Goal: Communication & Community: Answer question/provide support

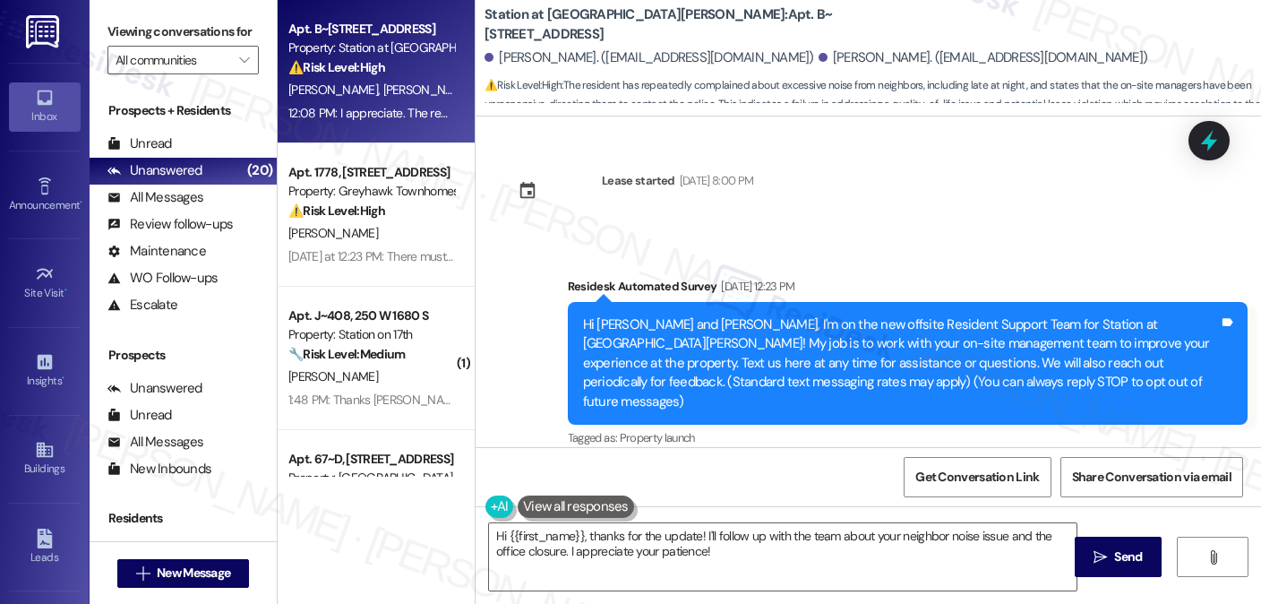
scroll to position [3407, 0]
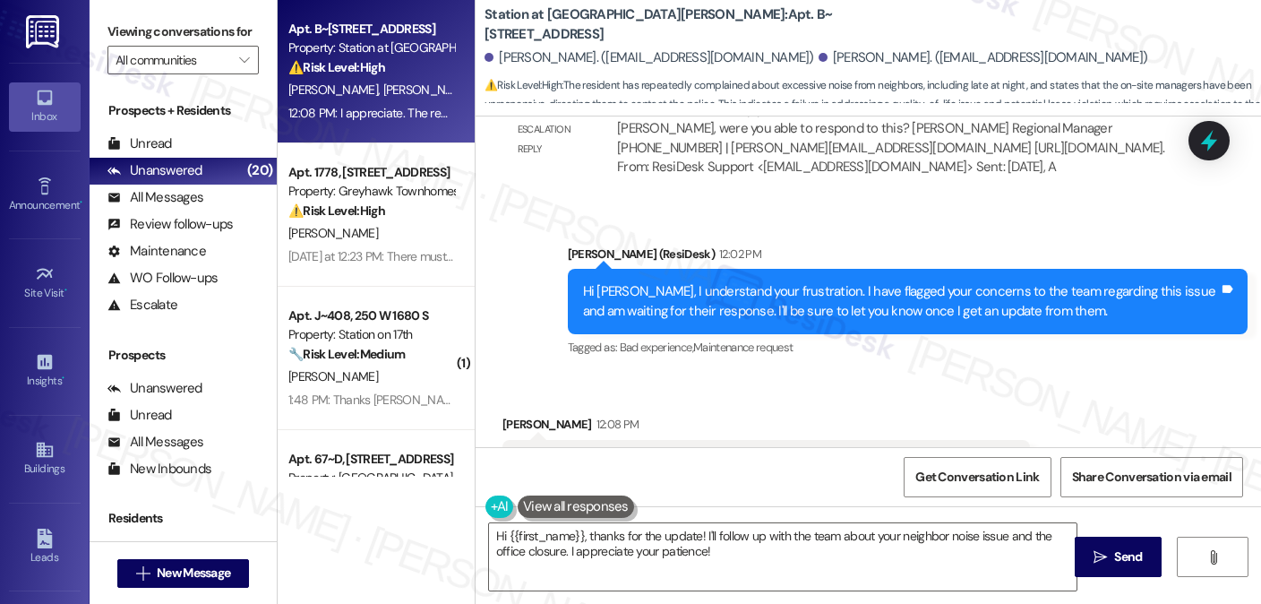
click at [662, 440] on div "I appreciate. The rental office is closed today and tomorrow but maintenance is…" at bounding box center [766, 463] width 528 height 46
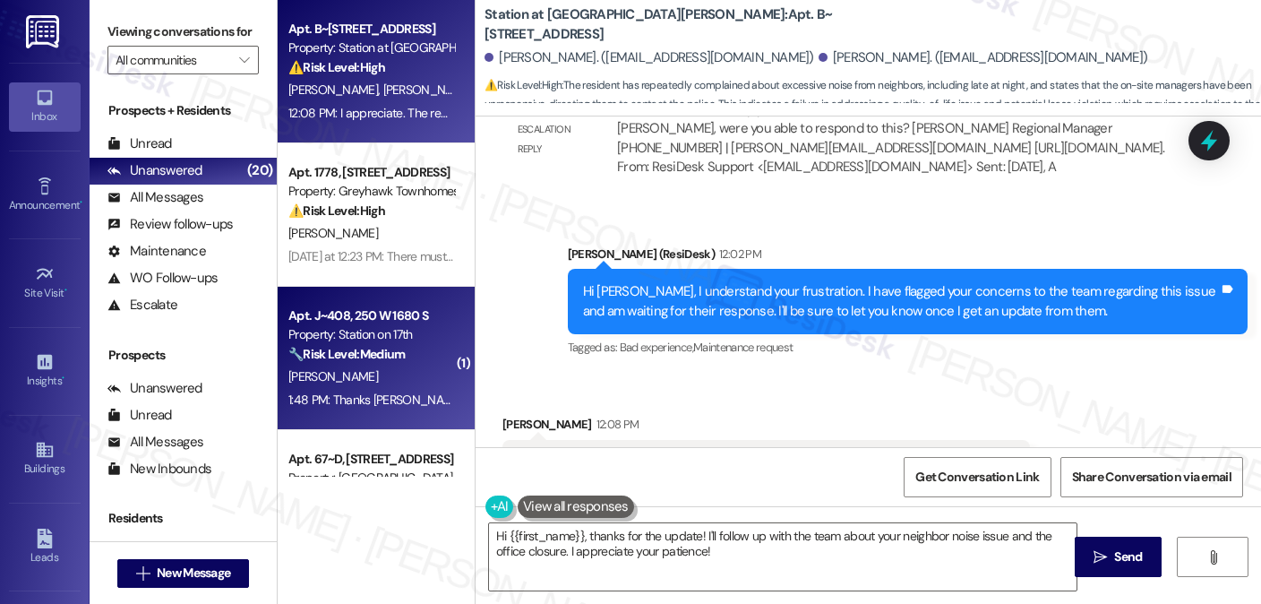
scroll to position [3408, 0]
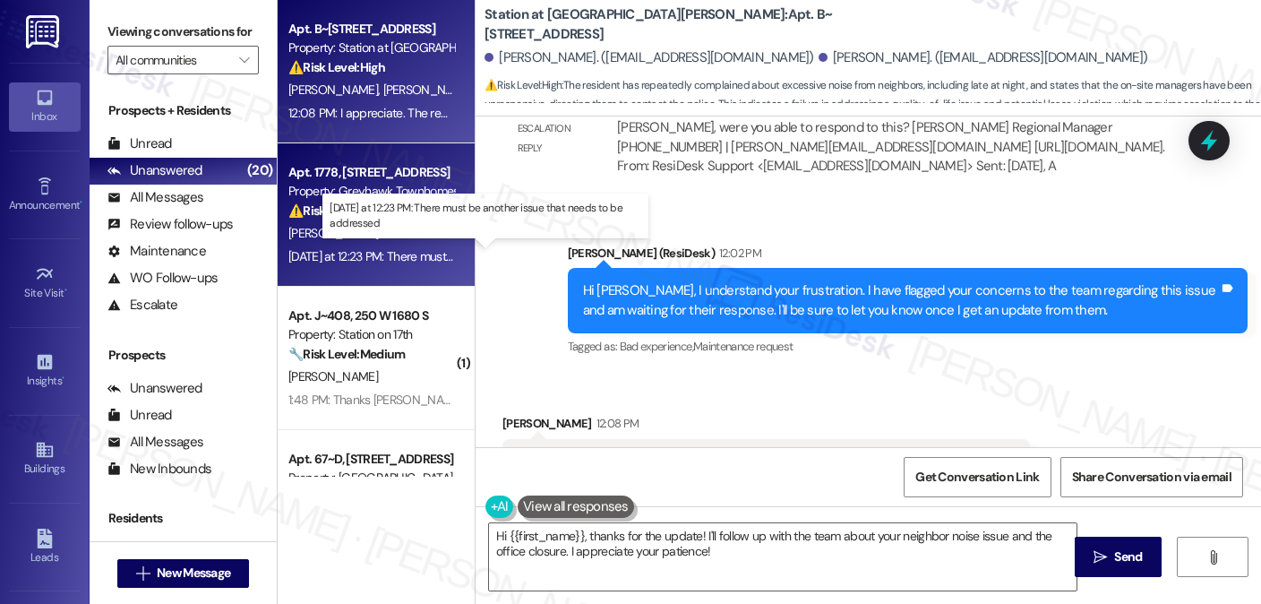
click at [384, 256] on div "Yesterday at 12:23 PM: There must be another issue that needs to be addressed Y…" at bounding box center [486, 256] width 397 height 16
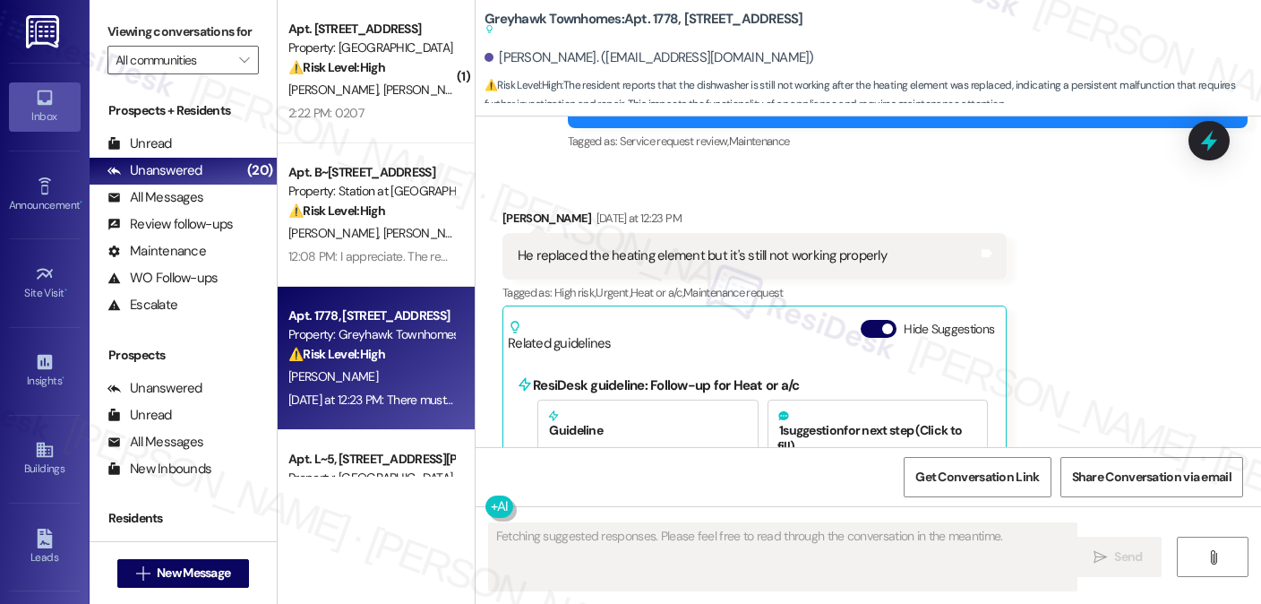
scroll to position [2602, 0]
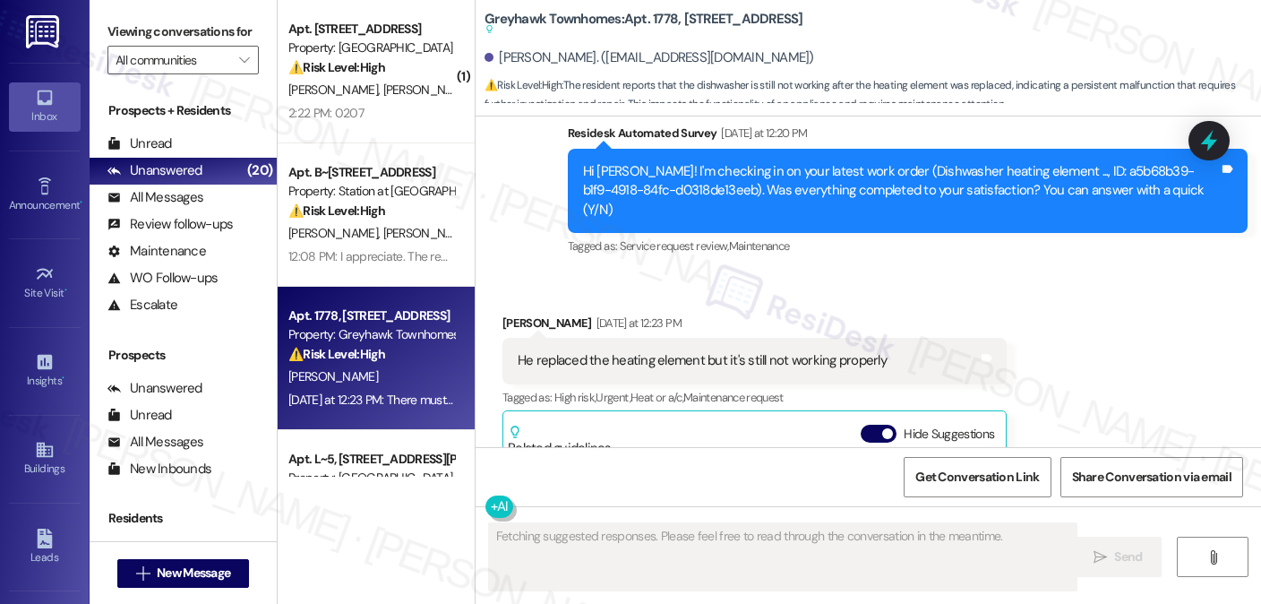
click at [757, 162] on div "Hi Ellen! I'm checking in on your latest work order (Dishwasher heating element…" at bounding box center [901, 190] width 636 height 57
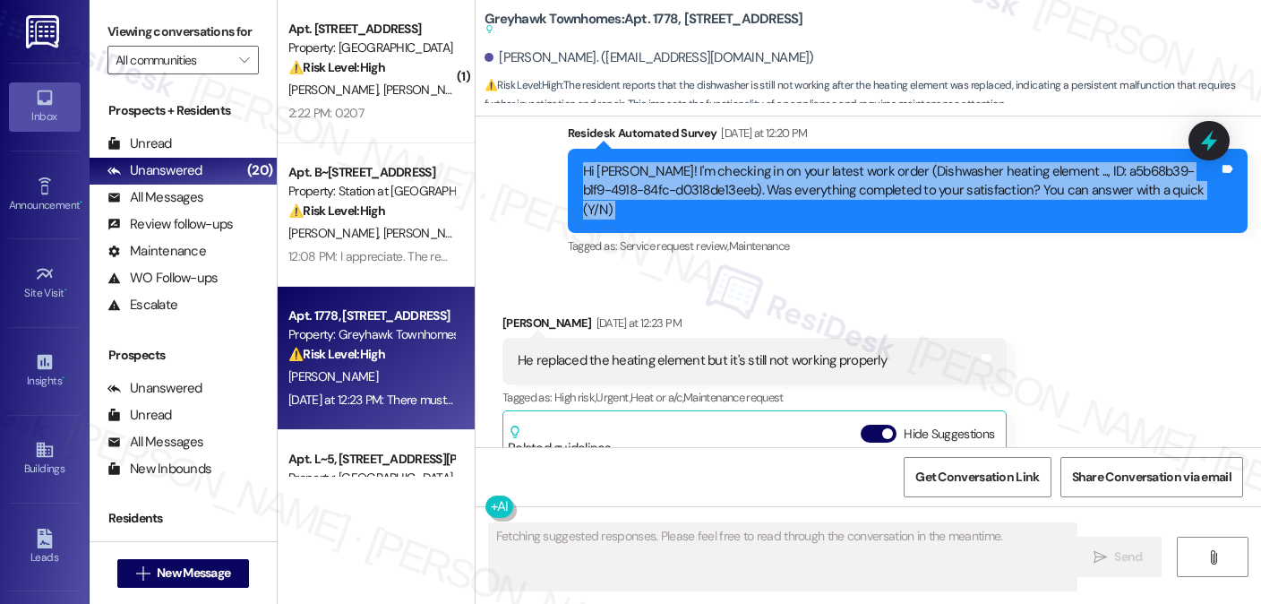
click at [757, 162] on div "Hi Ellen! I'm checking in on your latest work order (Dishwasher heating element…" at bounding box center [901, 190] width 636 height 57
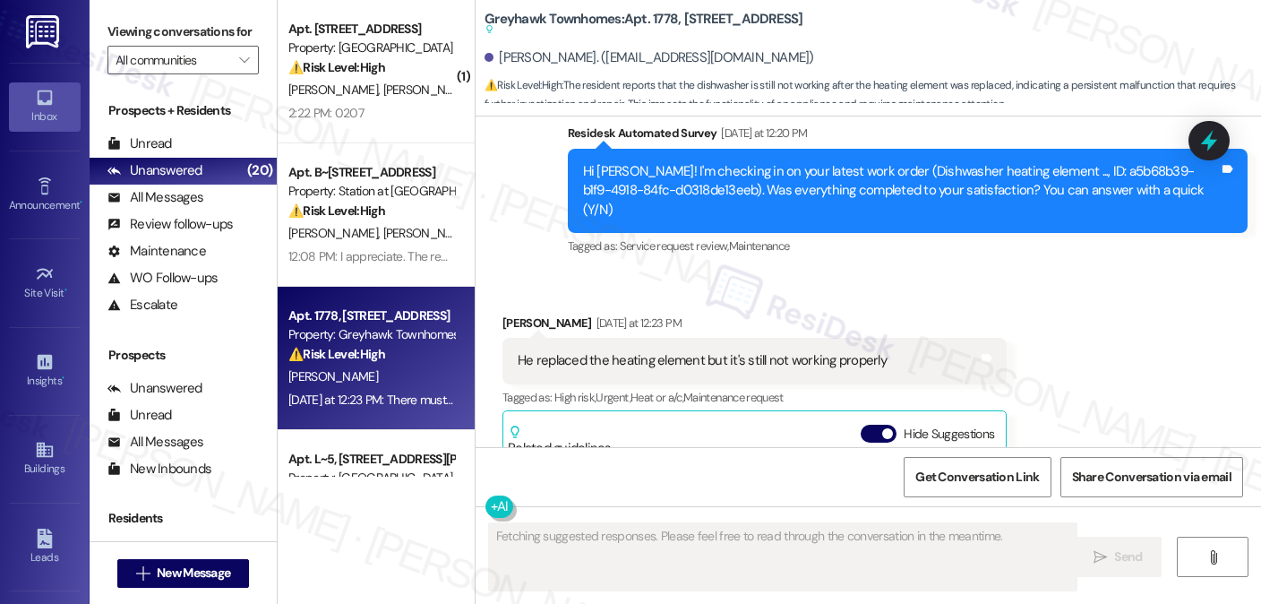
click at [663, 351] on div "He replaced the heating element but it's still not working properly" at bounding box center [702, 360] width 369 height 19
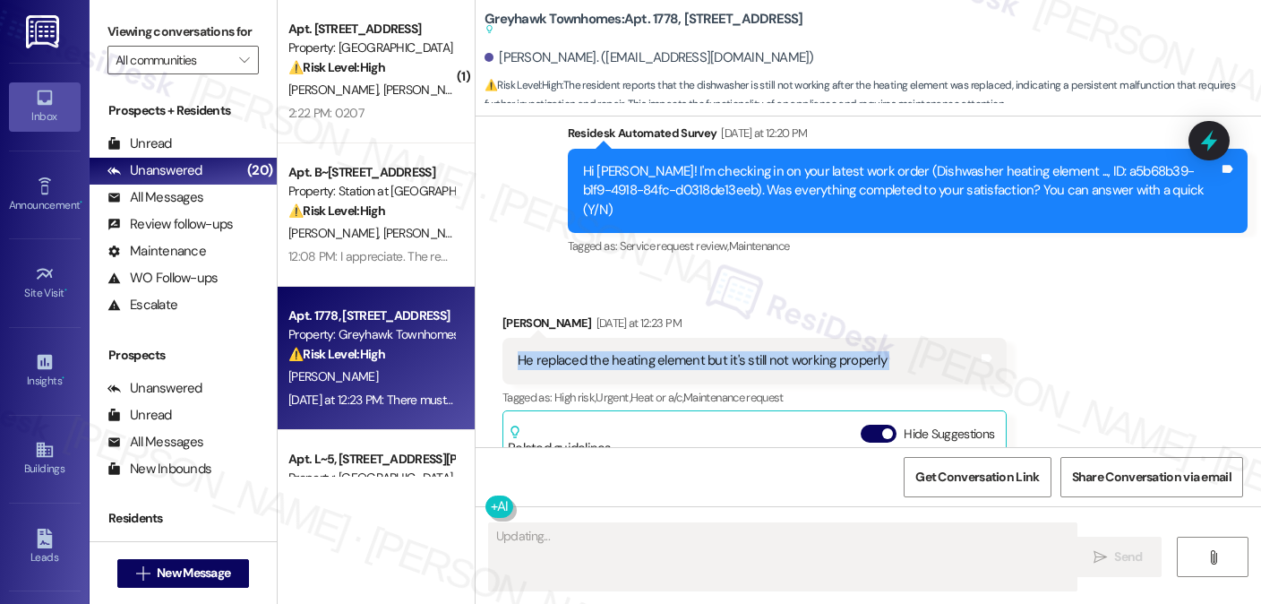
click at [663, 351] on div "He replaced the heating element but it's still not working properly" at bounding box center [702, 360] width 369 height 19
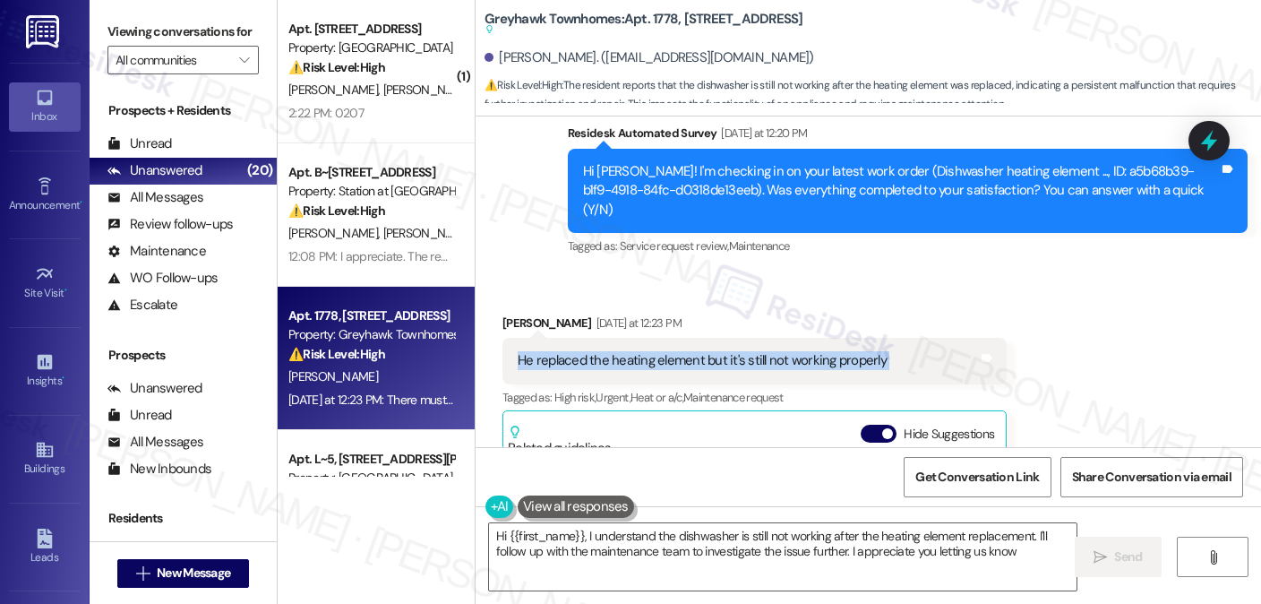
type textarea "Hi {{first_name}}, I understand the dishwasher is still not working after the h…"
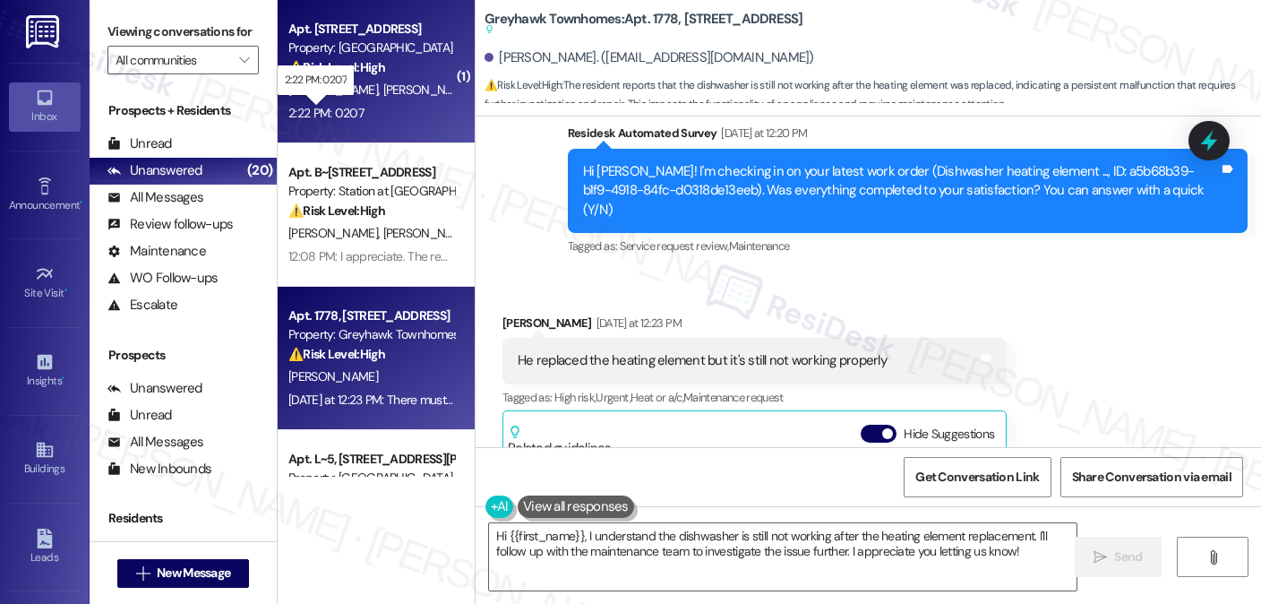
click at [348, 108] on div "2:22 PM: 0207 2:22 PM: 0207" at bounding box center [325, 113] width 75 height 16
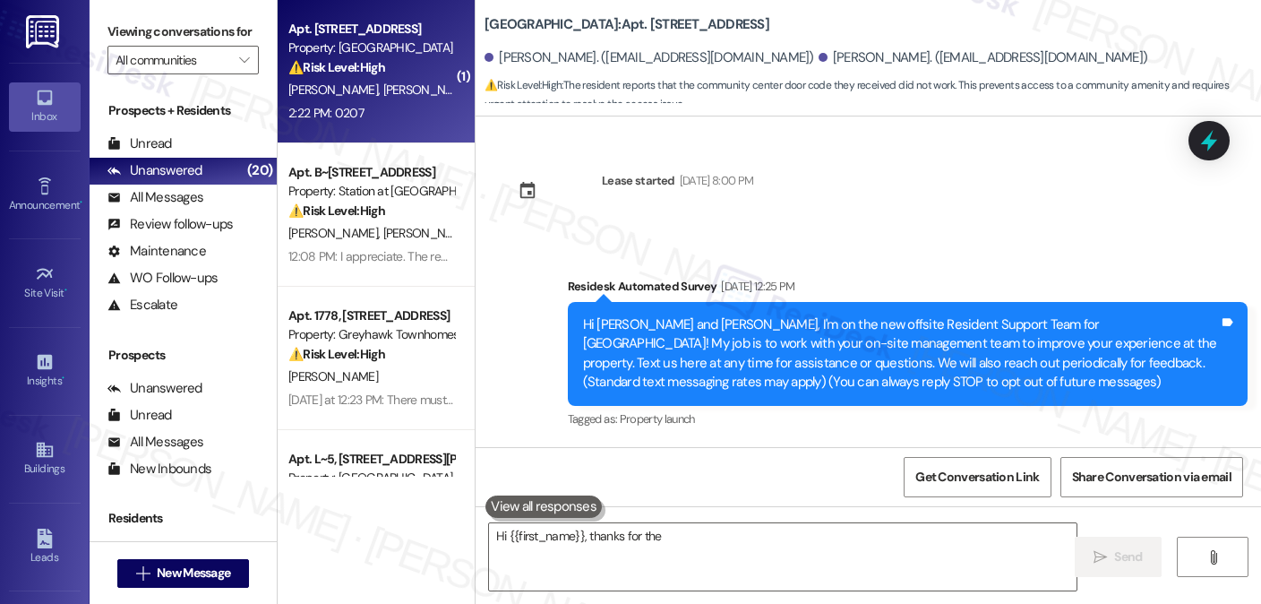
scroll to position [3415, 0]
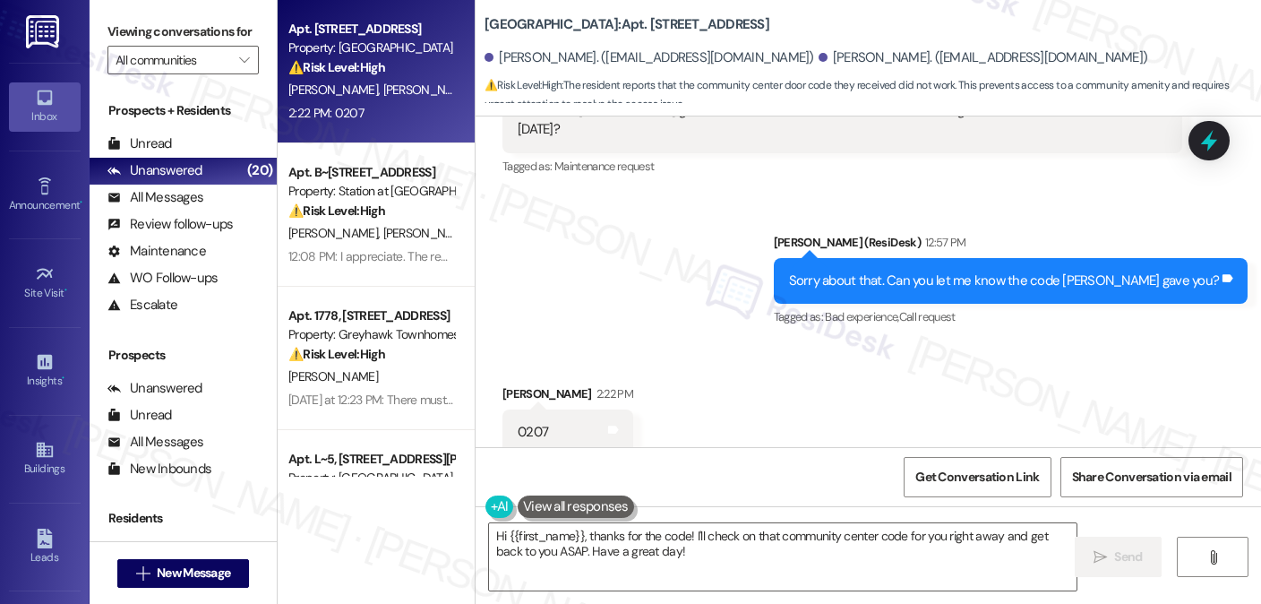
click at [928, 271] on div "Sorry about that. Can you let me know the code [PERSON_NAME] gave you?" at bounding box center [1004, 280] width 431 height 19
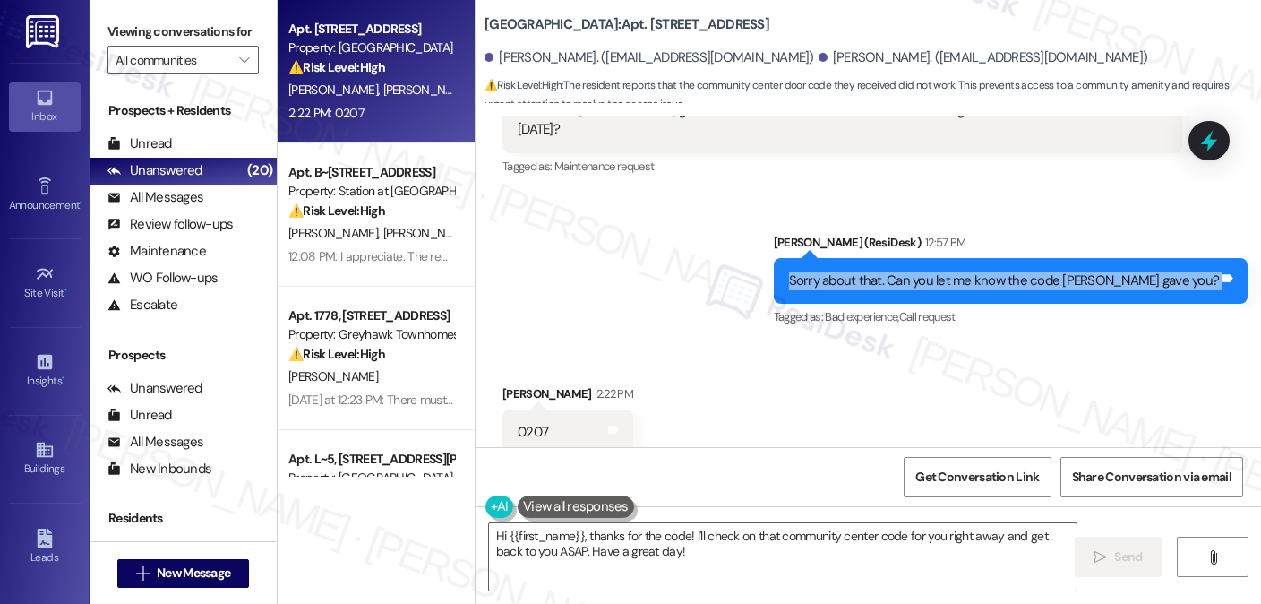
click at [928, 271] on div "Sorry about that. Can you let me know the code [PERSON_NAME] gave you?" at bounding box center [1004, 280] width 431 height 19
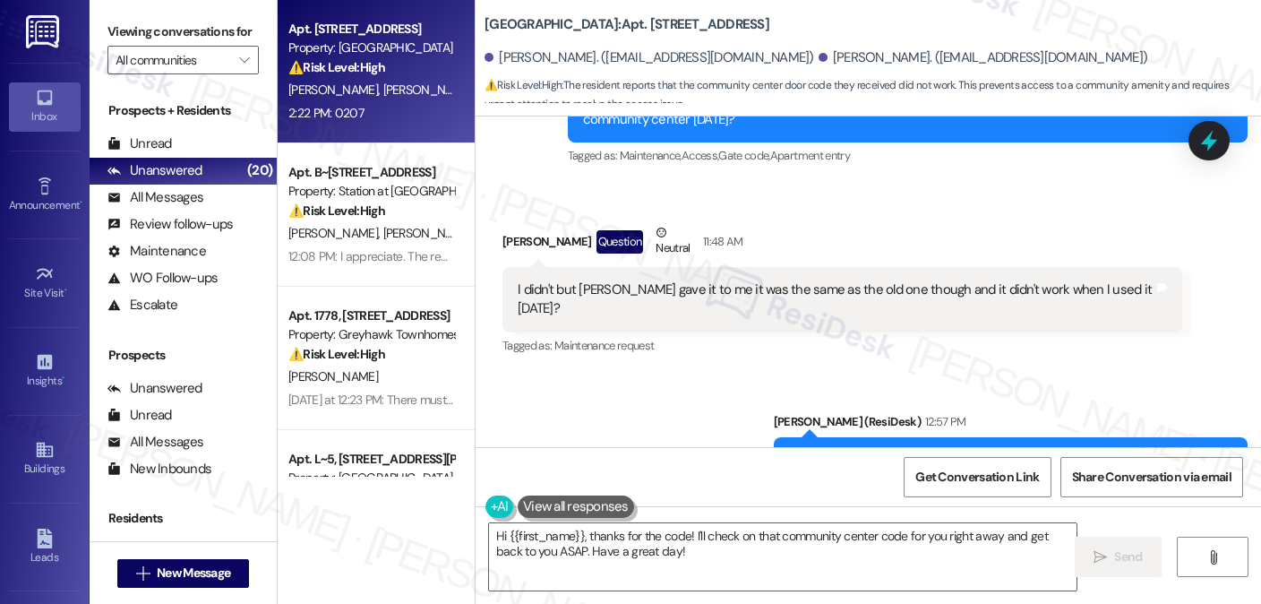
scroll to position [3147, 0]
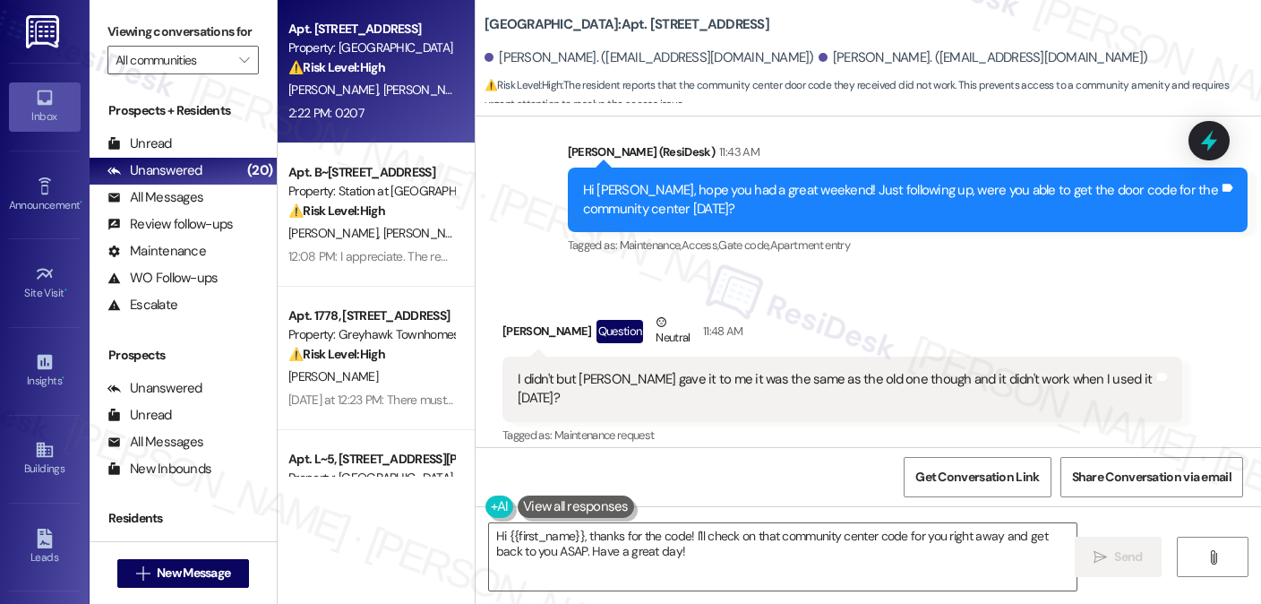
click at [712, 390] on div "I didn't but Adam gave it to me it was the same as the old one though and it di…" at bounding box center [842, 388] width 680 height 65
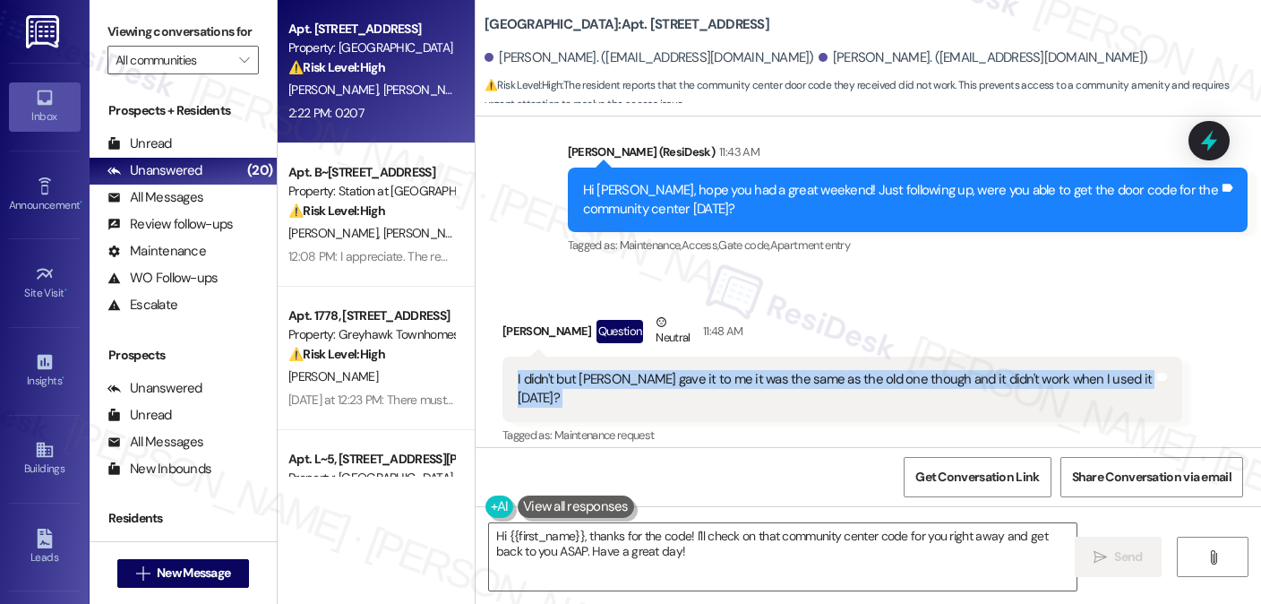
click at [712, 390] on div "I didn't but Adam gave it to me it was the same as the old one though and it di…" at bounding box center [842, 388] width 680 height 65
click at [769, 372] on div "I didn't but [PERSON_NAME] gave it to me it was the same as the old one though …" at bounding box center [836, 389] width 636 height 39
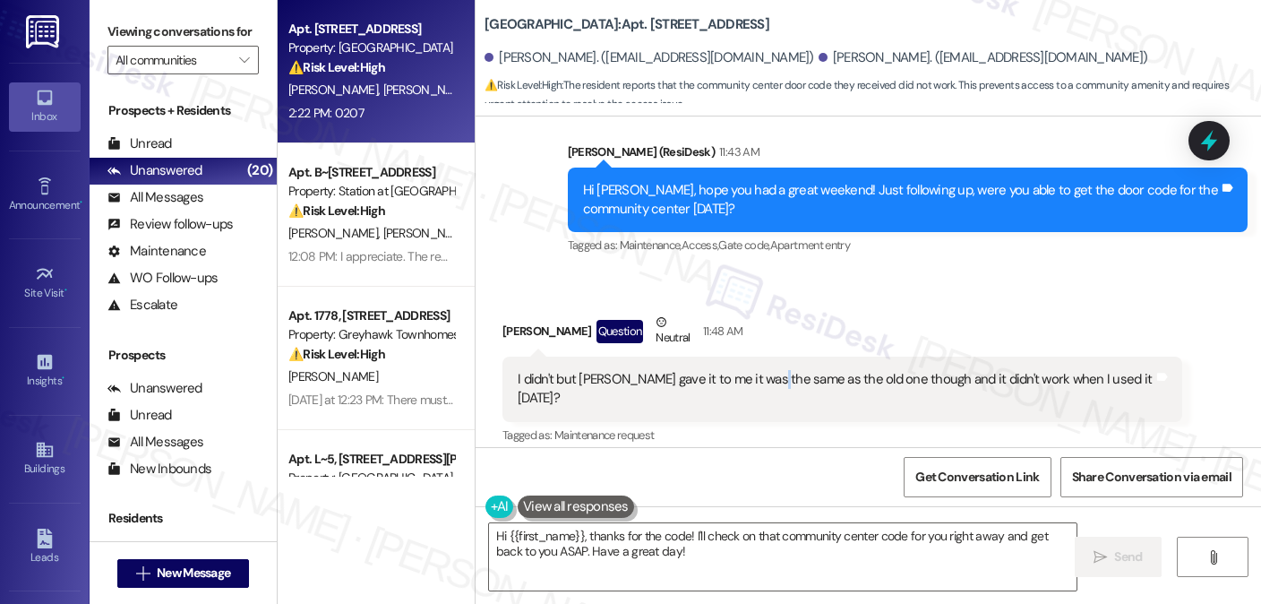
click at [769, 372] on div "I didn't but [PERSON_NAME] gave it to me it was the same as the old one though …" at bounding box center [836, 389] width 636 height 39
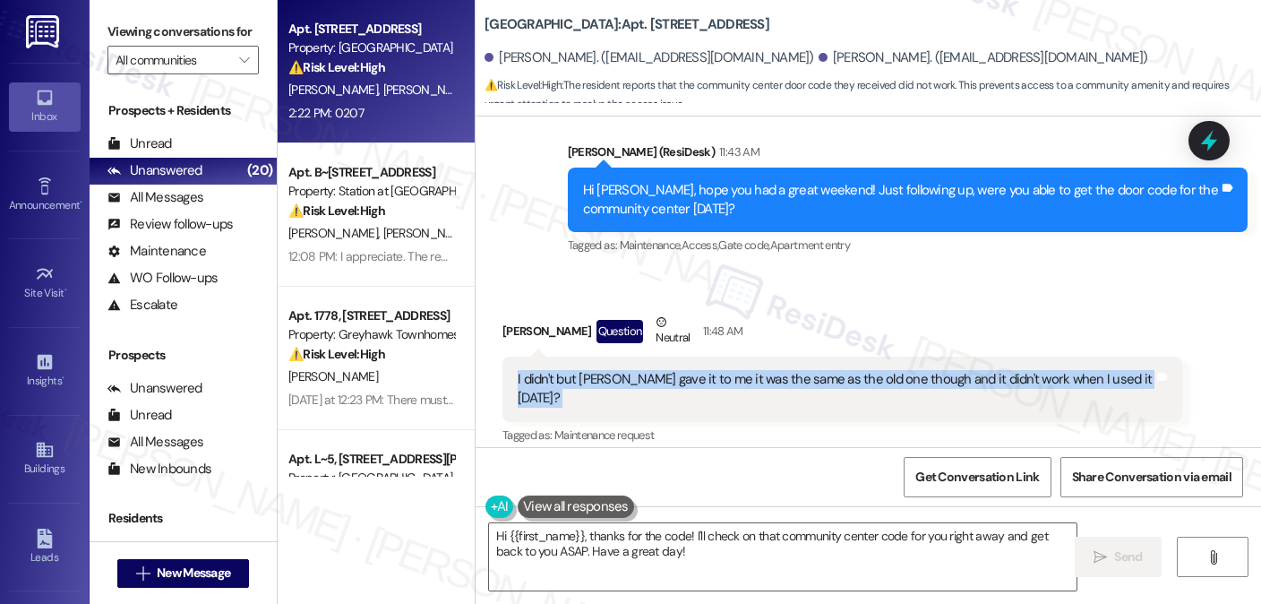
click at [769, 372] on div "I didn't but [PERSON_NAME] gave it to me it was the same as the old one though …" at bounding box center [836, 389] width 636 height 39
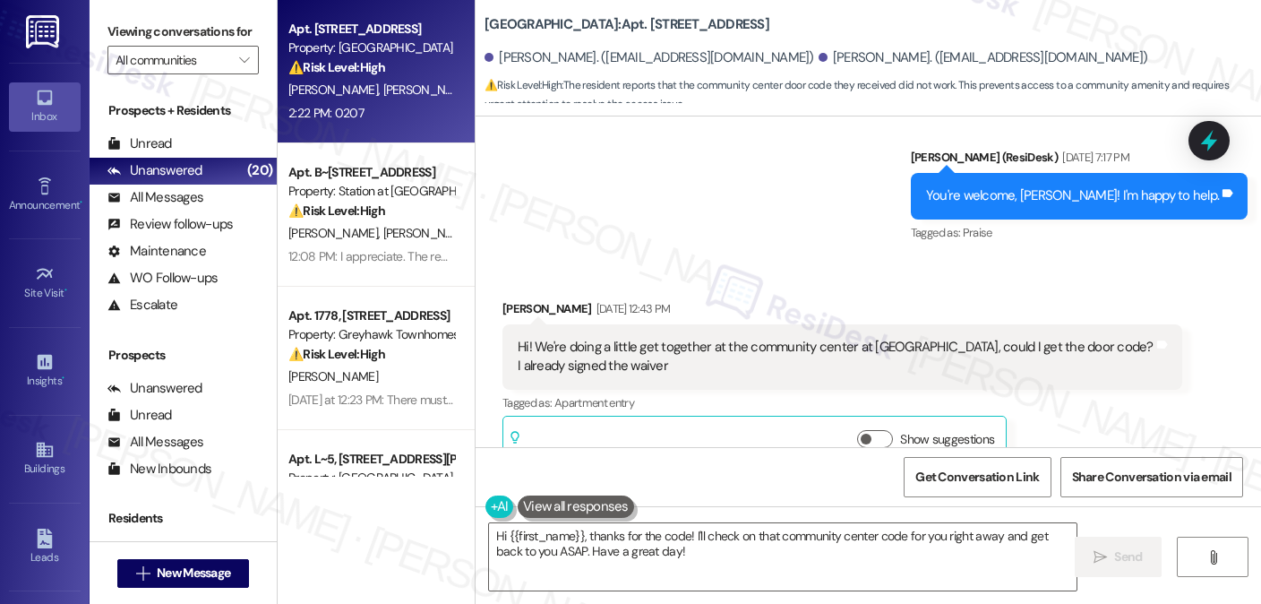
scroll to position [2521, 0]
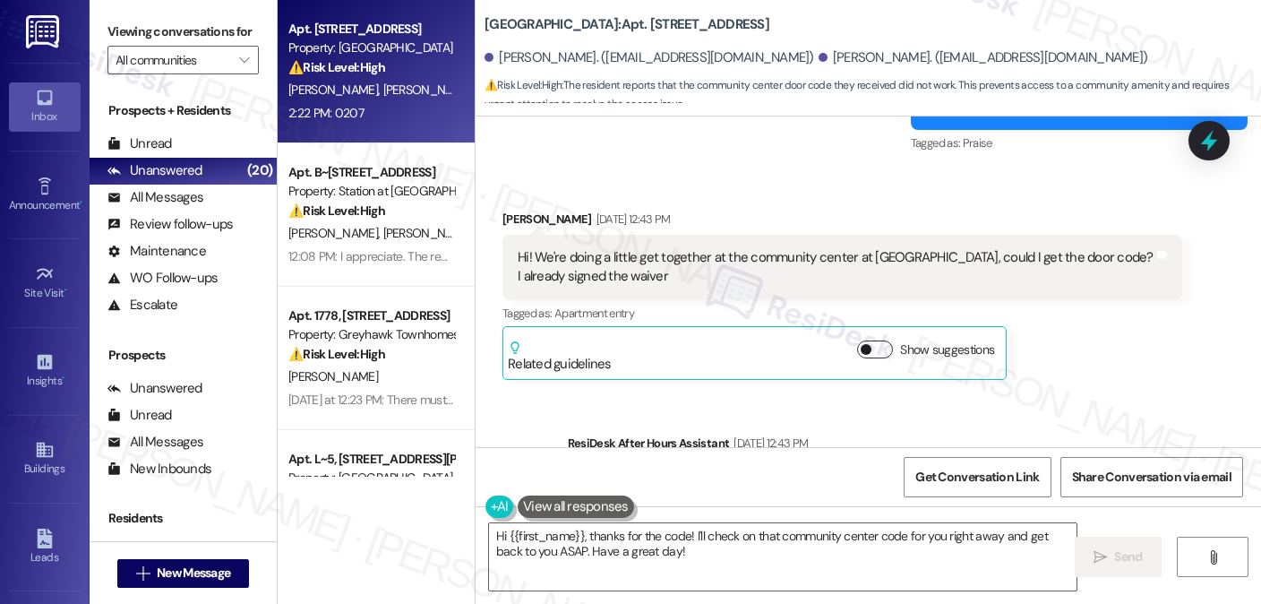
click at [865, 354] on button "Show suggestions" at bounding box center [875, 349] width 36 height 18
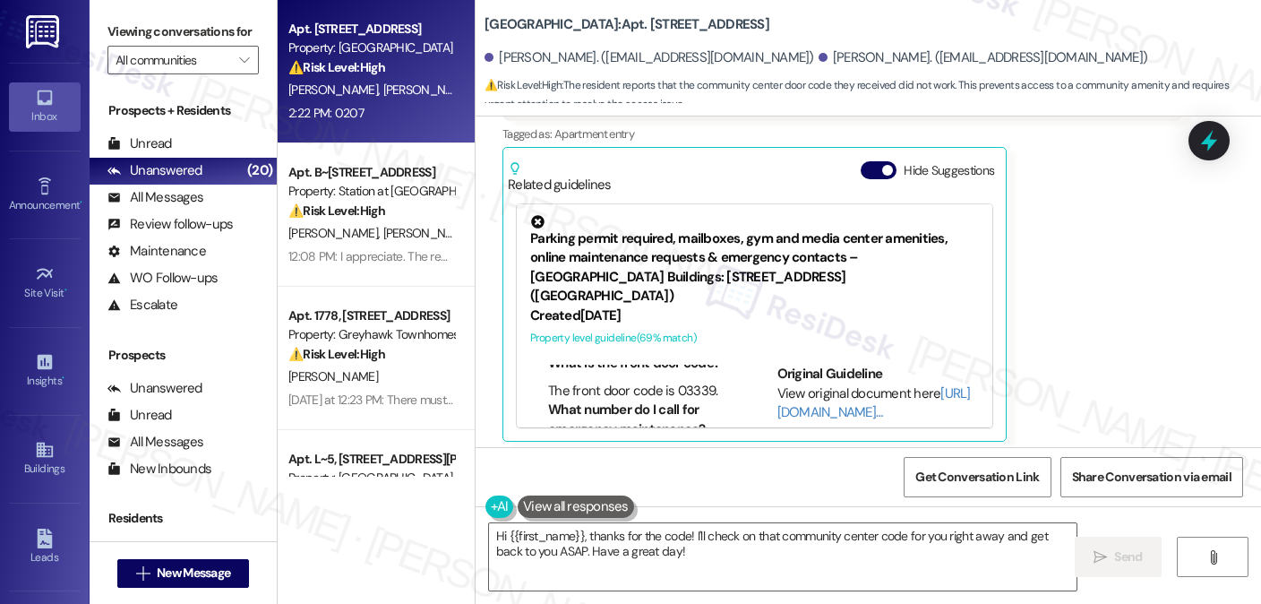
scroll to position [0, 0]
click at [669, 412] on li "The front door code is 03339." at bounding box center [640, 421] width 185 height 19
copy li "03339"
click at [595, 533] on textarea "Hi {{first_name}}, thanks for the code! I'll check on that community center cod…" at bounding box center [783, 556] width 588 height 67
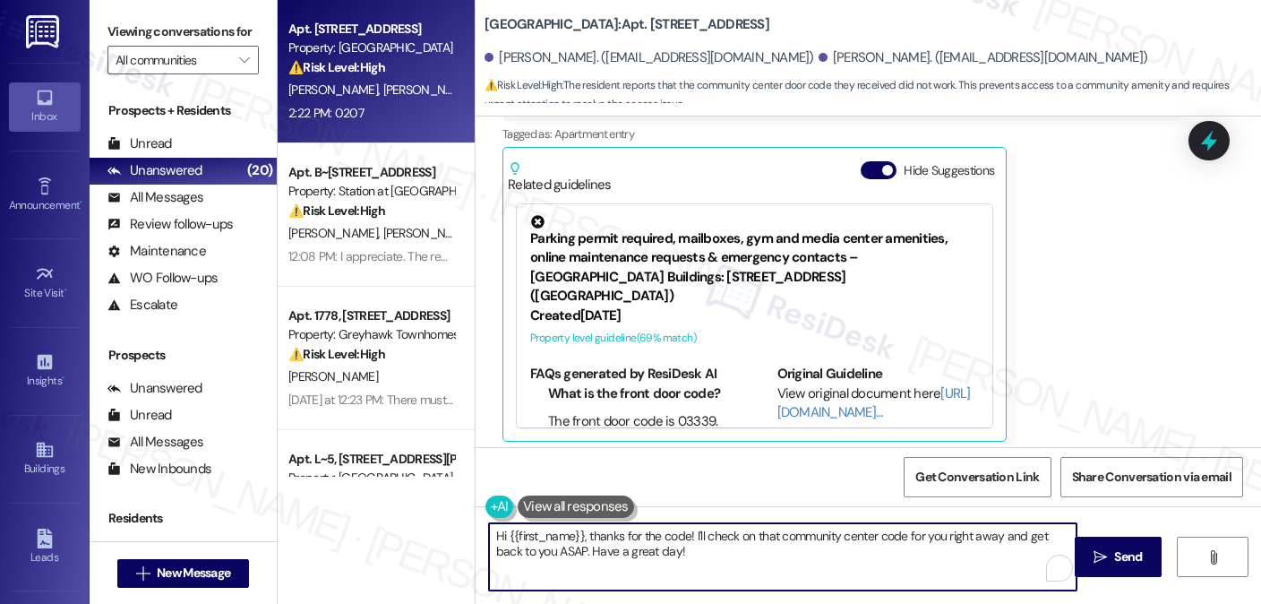
click at [595, 533] on textarea "Hi {{first_name}}, thanks for the code! I'll check on that community center cod…" at bounding box center [783, 556] width 588 height 67
click at [700, 535] on textarea "Hi {{first_name}}, thanks for the code! I'll check on that community center cod…" at bounding box center [783, 556] width 588 height 67
click at [685, 544] on textarea "Hi {{first_name}}, thanks for the code! I'll check on that community center cod…" at bounding box center [783, 556] width 588 height 67
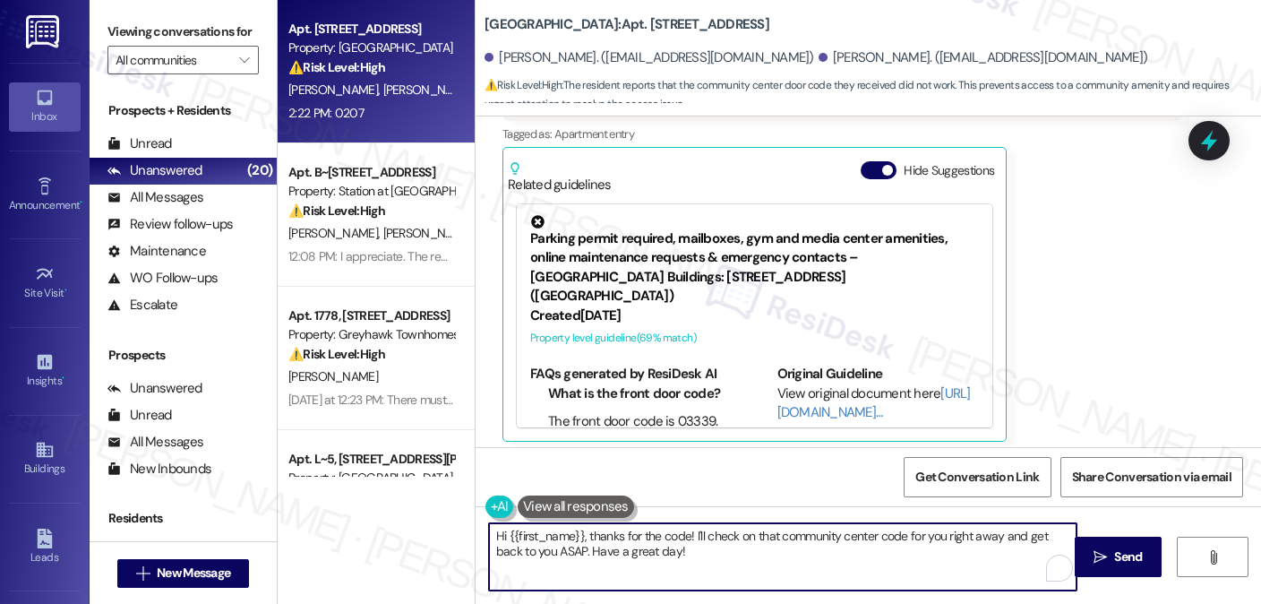
click at [685, 544] on textarea "Hi {{first_name}}, thanks for the code! I'll check on that community center cod…" at bounding box center [783, 556] width 588 height 67
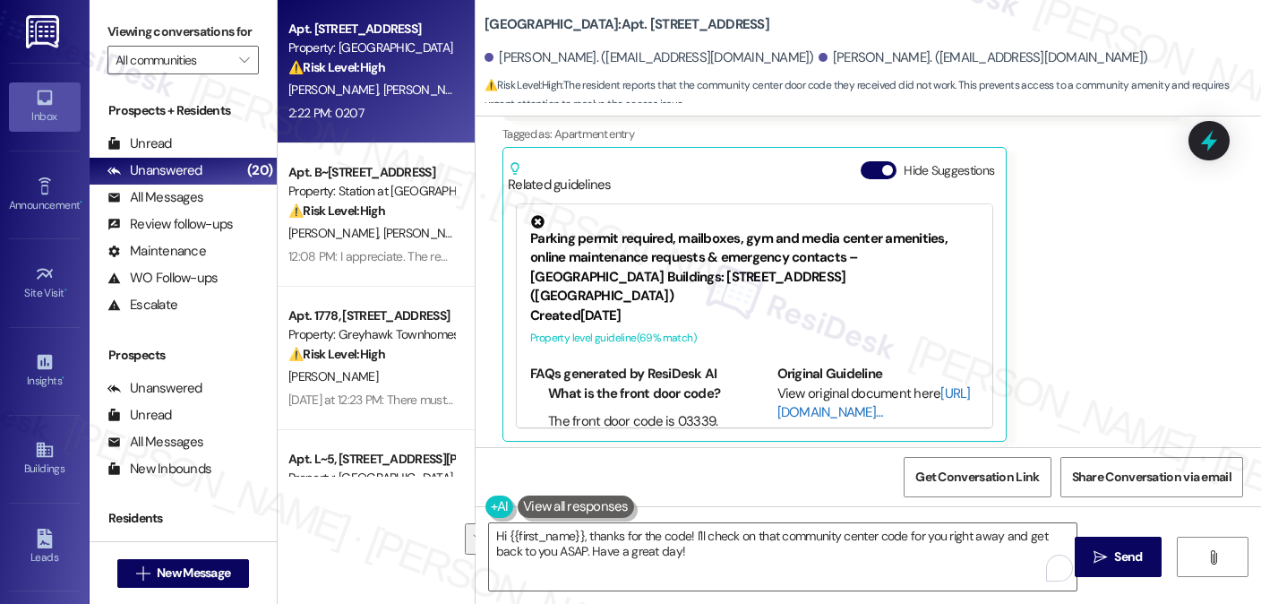
click at [806, 396] on link "http://res.cl…" at bounding box center [873, 402] width 193 height 37
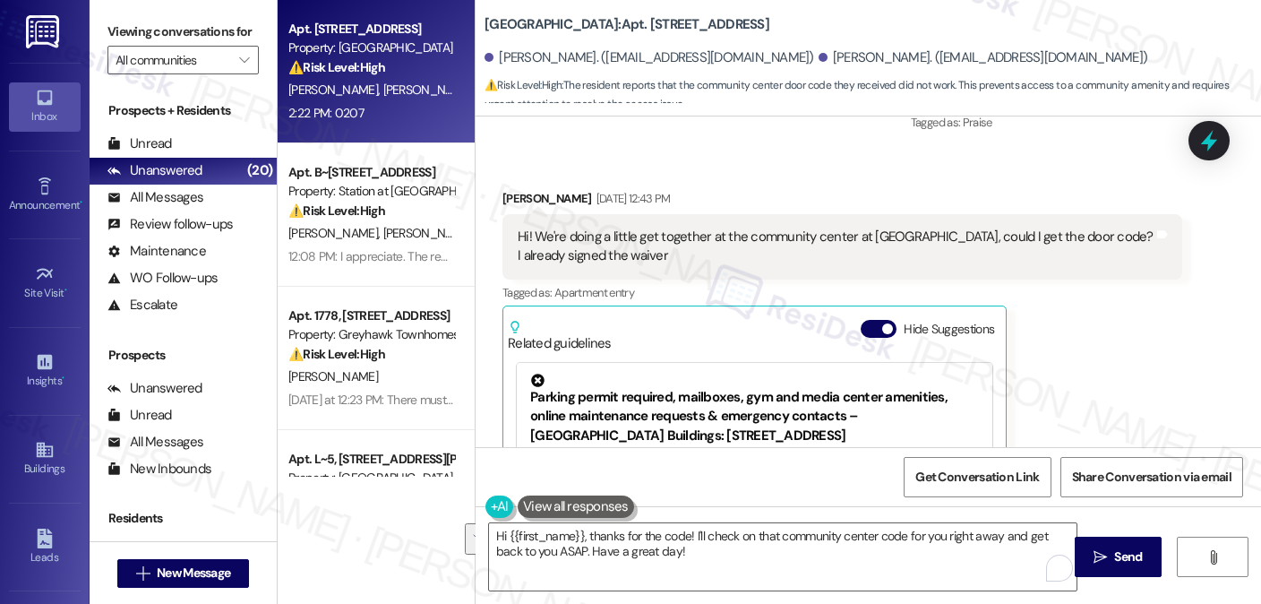
scroll to position [2431, 0]
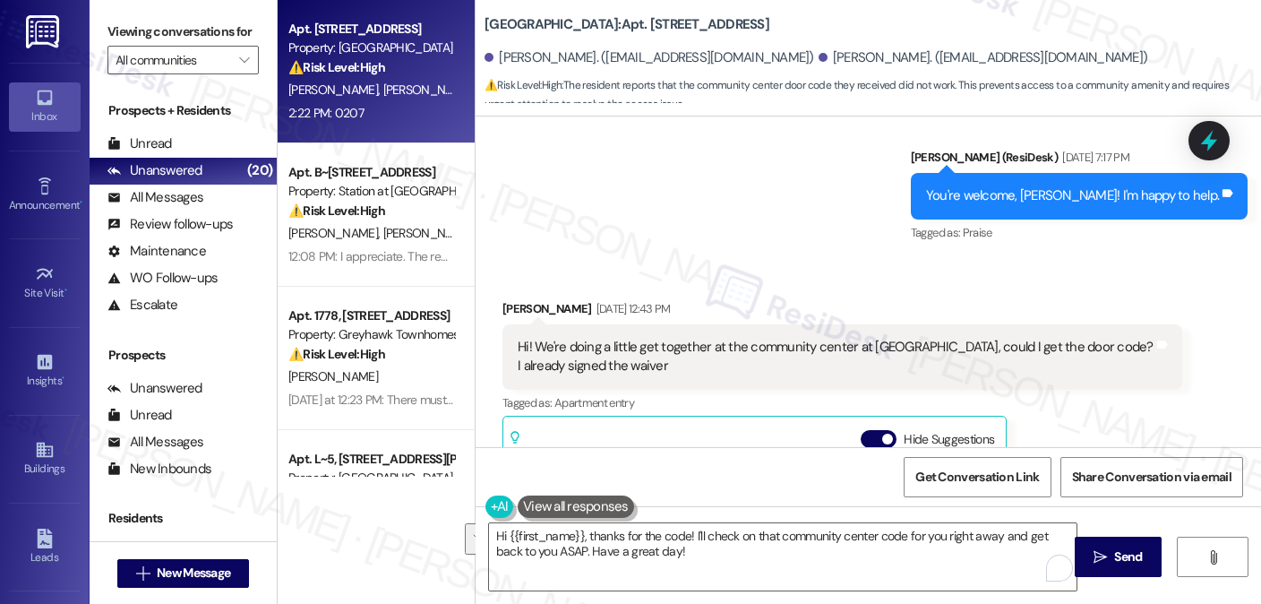
click at [695, 354] on div "Hi! We're doing a little get together at the community center at [GEOGRAPHIC_DA…" at bounding box center [836, 357] width 636 height 39
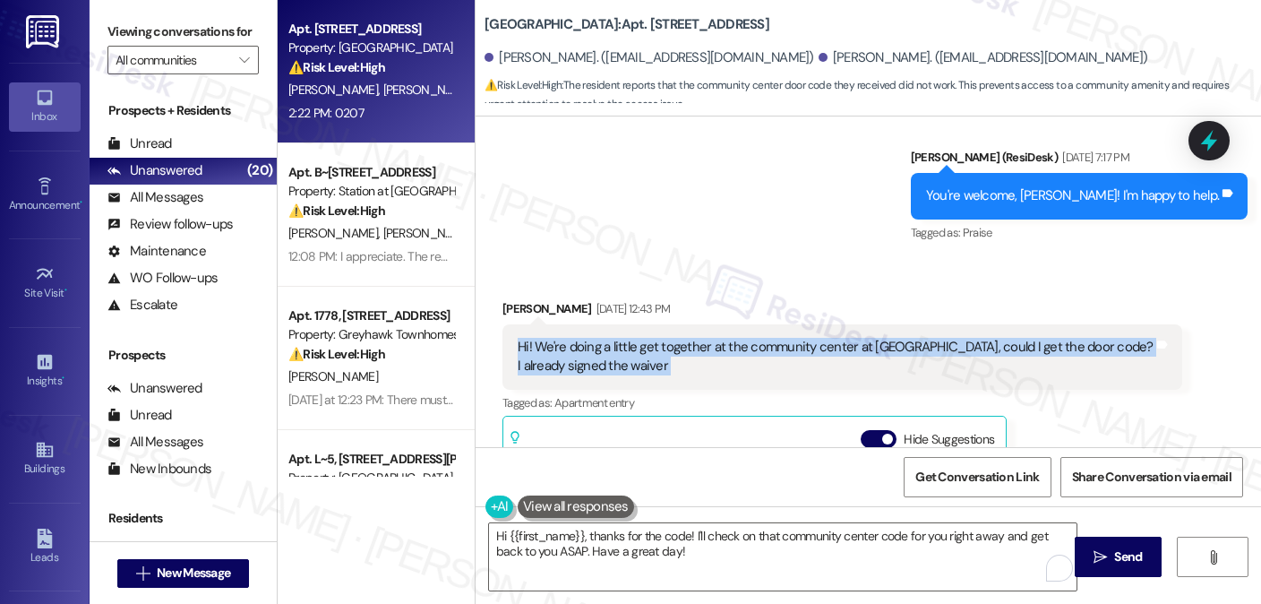
click at [695, 354] on div "Hi! We're doing a little get together at the community center at [GEOGRAPHIC_DA…" at bounding box center [836, 357] width 636 height 39
click at [824, 348] on div "Hi! We're doing a little get together at the community center at [GEOGRAPHIC_DA…" at bounding box center [836, 357] width 636 height 39
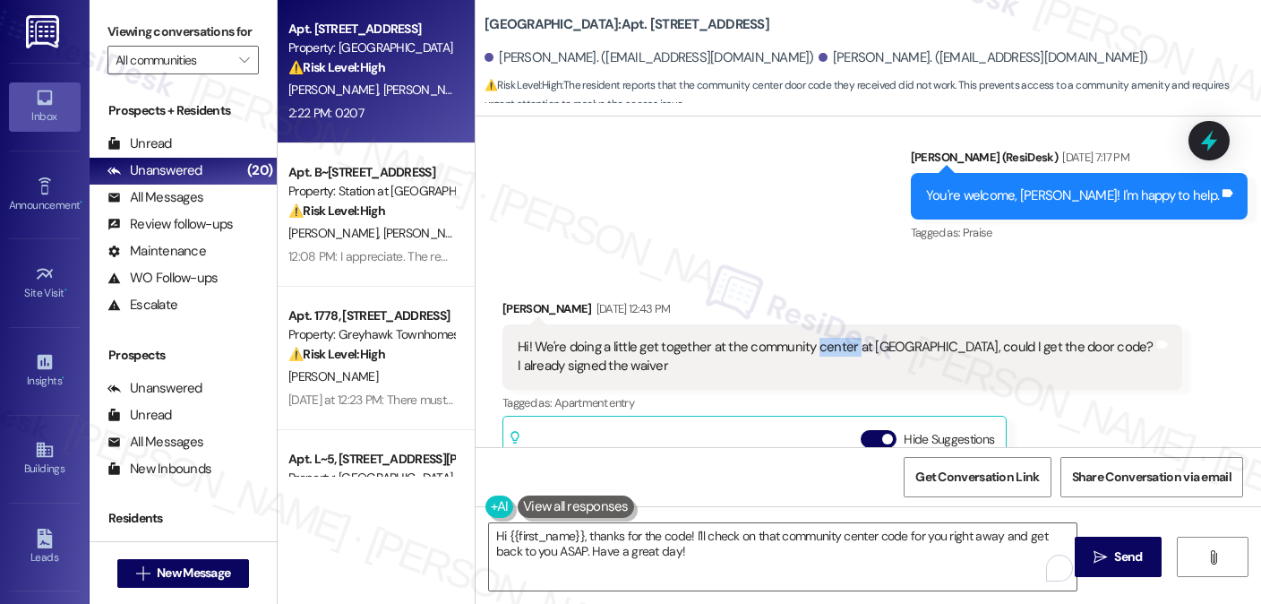
click at [824, 348] on div "Hi! We're doing a little get together at the community center at [GEOGRAPHIC_DA…" at bounding box center [836, 357] width 636 height 39
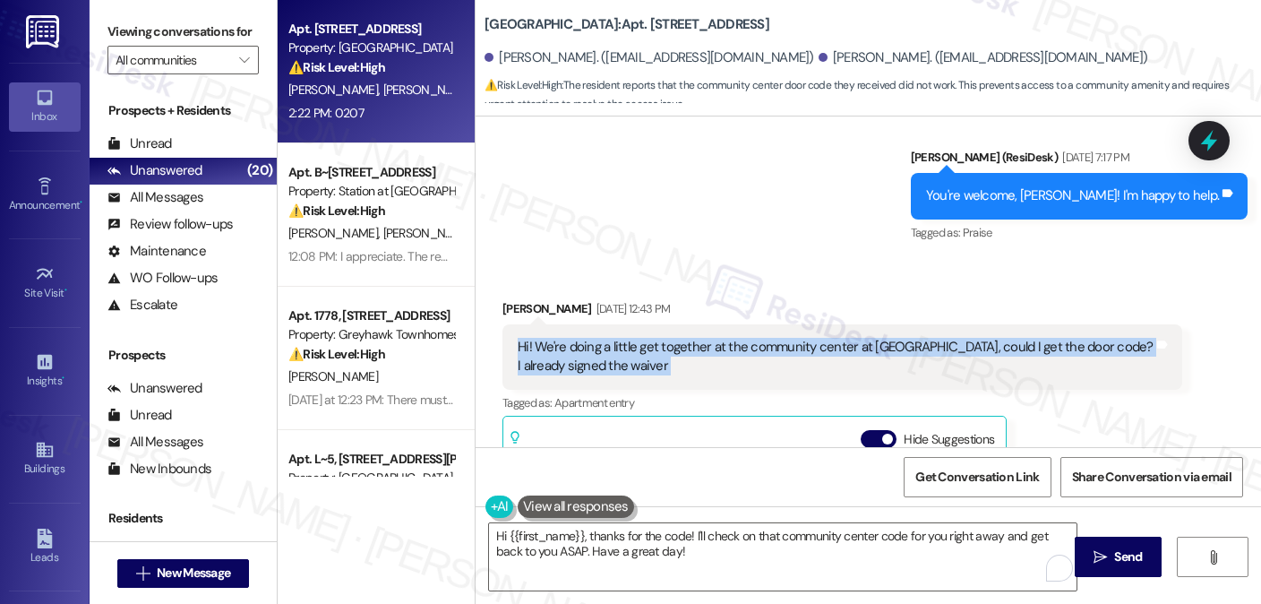
click at [824, 348] on div "Hi! We're doing a little get together at the community center at [GEOGRAPHIC_DA…" at bounding box center [836, 357] width 636 height 39
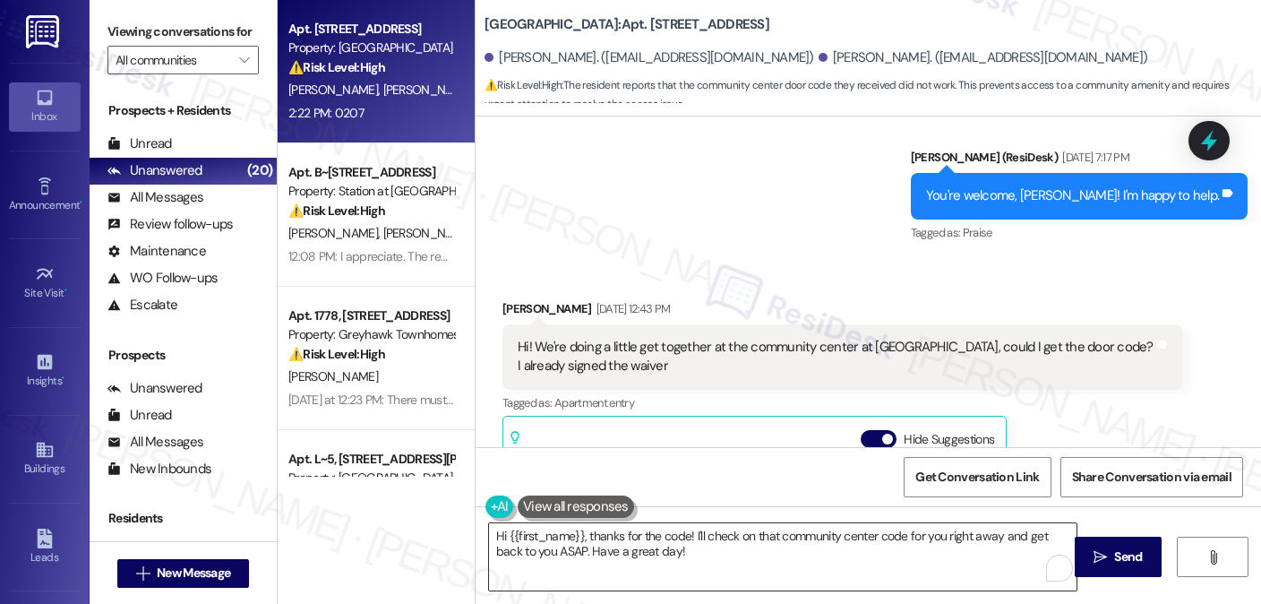
click at [666, 533] on textarea "Hi {{first_name}}, thanks for the code! I'll check on that community center cod…" at bounding box center [783, 556] width 588 height 67
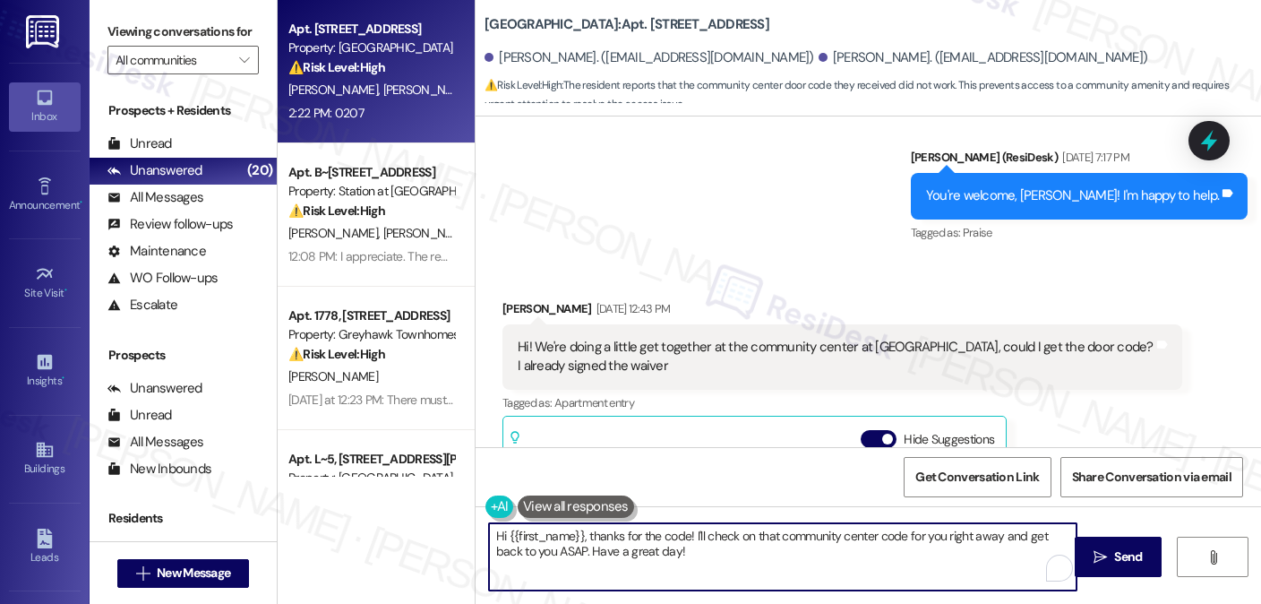
click at [666, 533] on textarea "Hi {{first_name}}, thanks for the code! I'll check on that community center cod…" at bounding box center [783, 556] width 588 height 67
click at [662, 556] on textarea "Hi {{first_name}}, thanks for the code! I'll check on that community center cod…" at bounding box center [783, 556] width 588 height 67
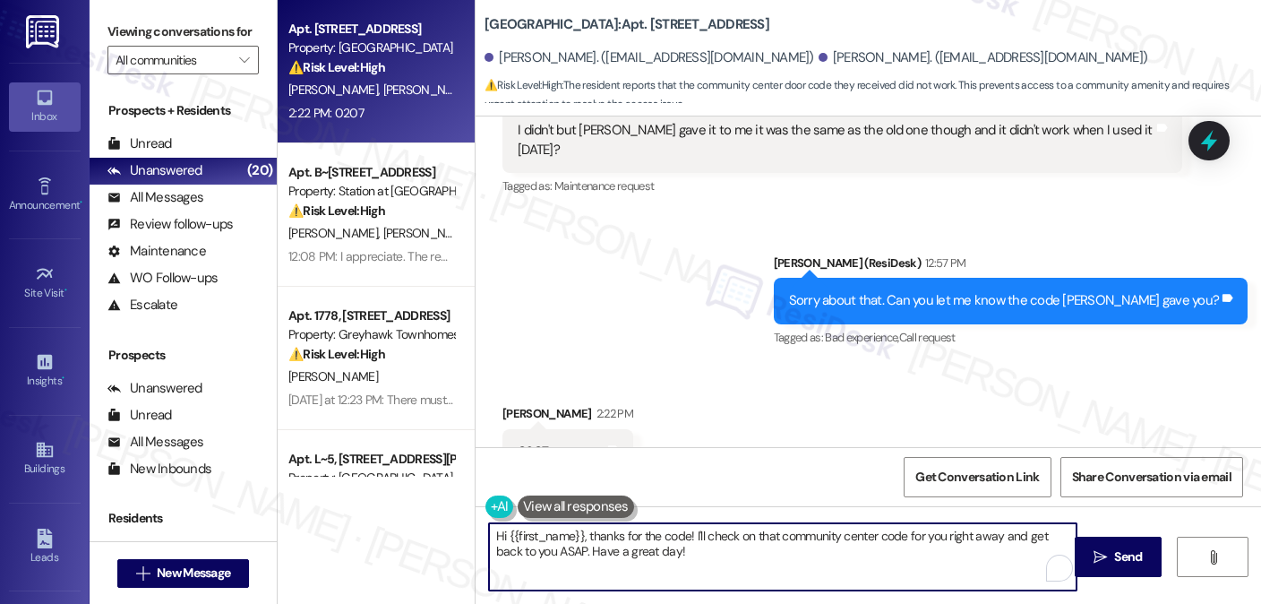
scroll to position [3658, 0]
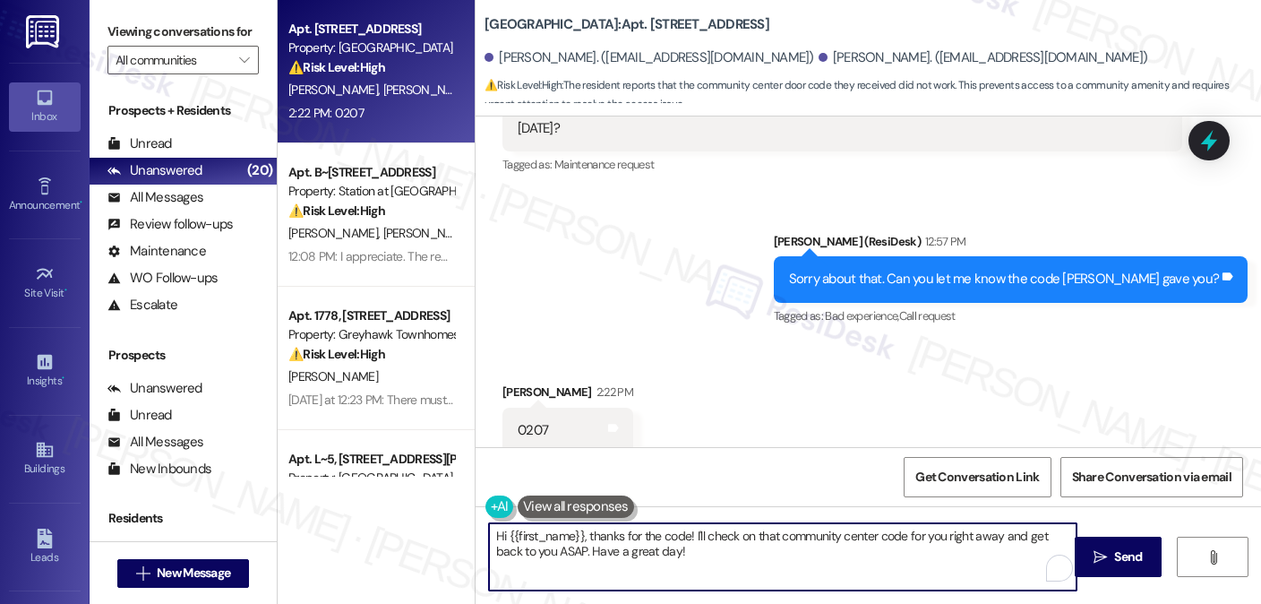
click at [661, 535] on textarea "Hi {{first_name}}, thanks for the code! I'll check on that community center cod…" at bounding box center [783, 556] width 588 height 67
drag, startPoint x: 706, startPoint y: 555, endPoint x: 479, endPoint y: 541, distance: 227.1
click at [479, 544] on div "Hi {{first_name}}, thanks for the code! I'll check on that community center cod…" at bounding box center [773, 556] width 589 height 69
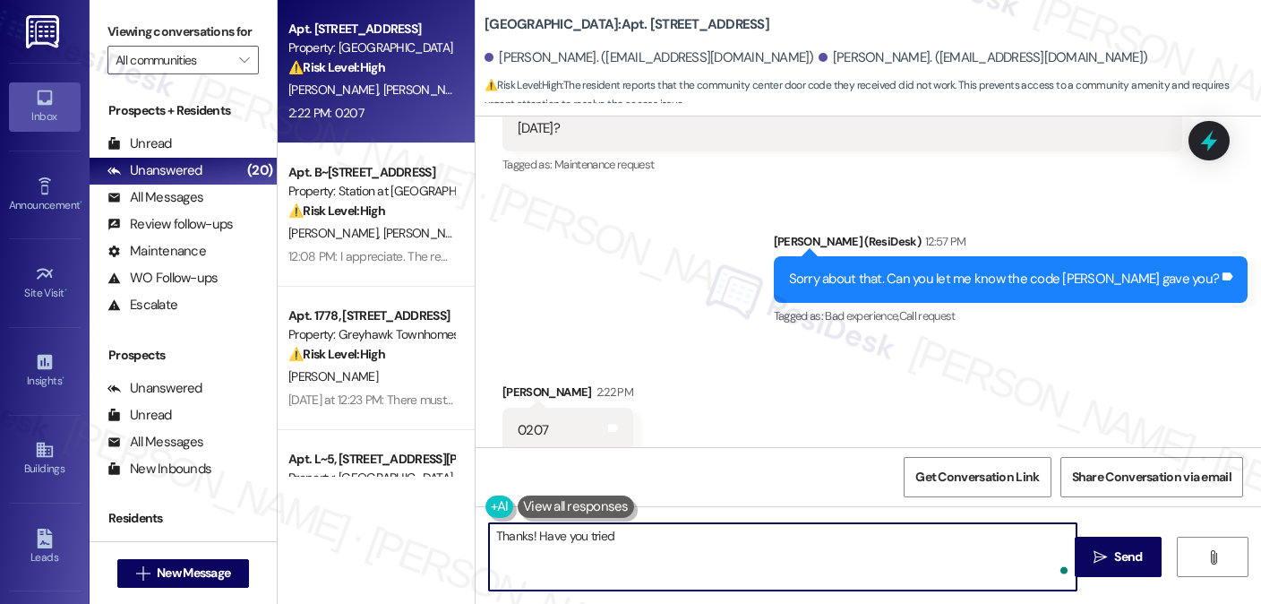
paste textarea "03339"
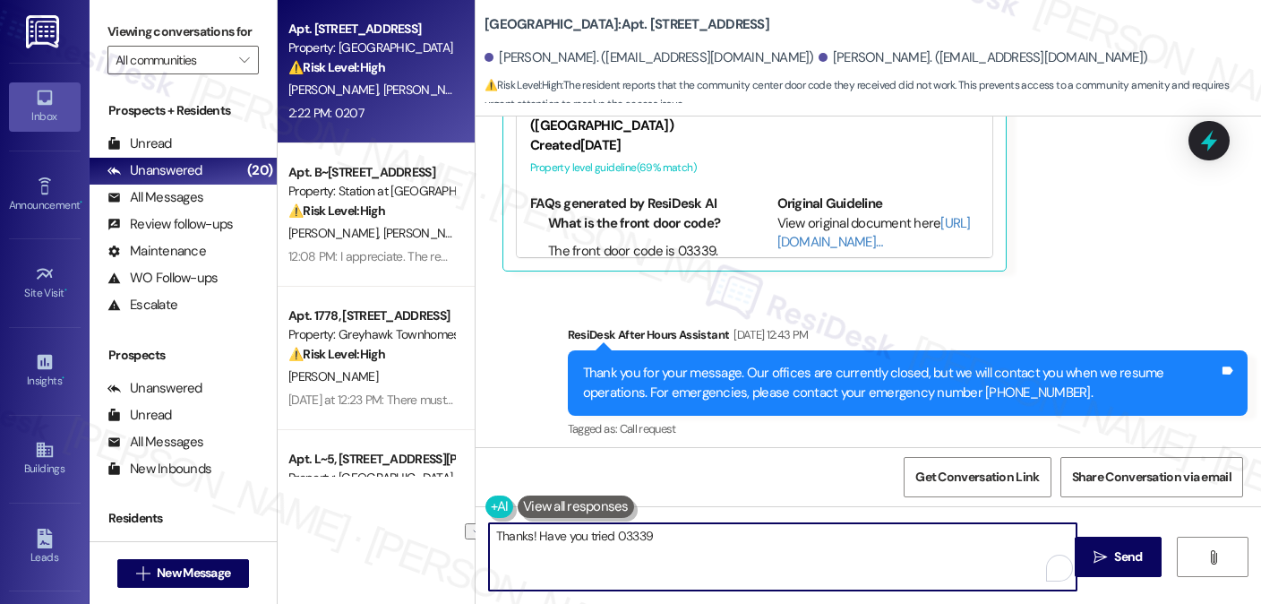
scroll to position [2762, 0]
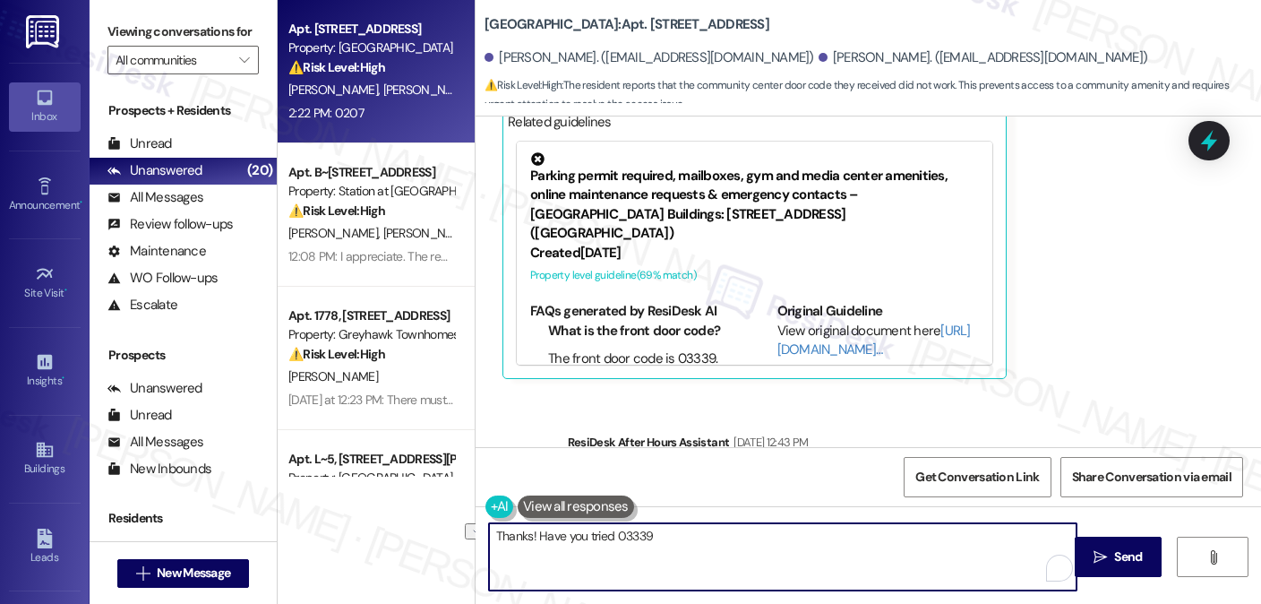
type textarea "Thanks! Have you tried 03339"
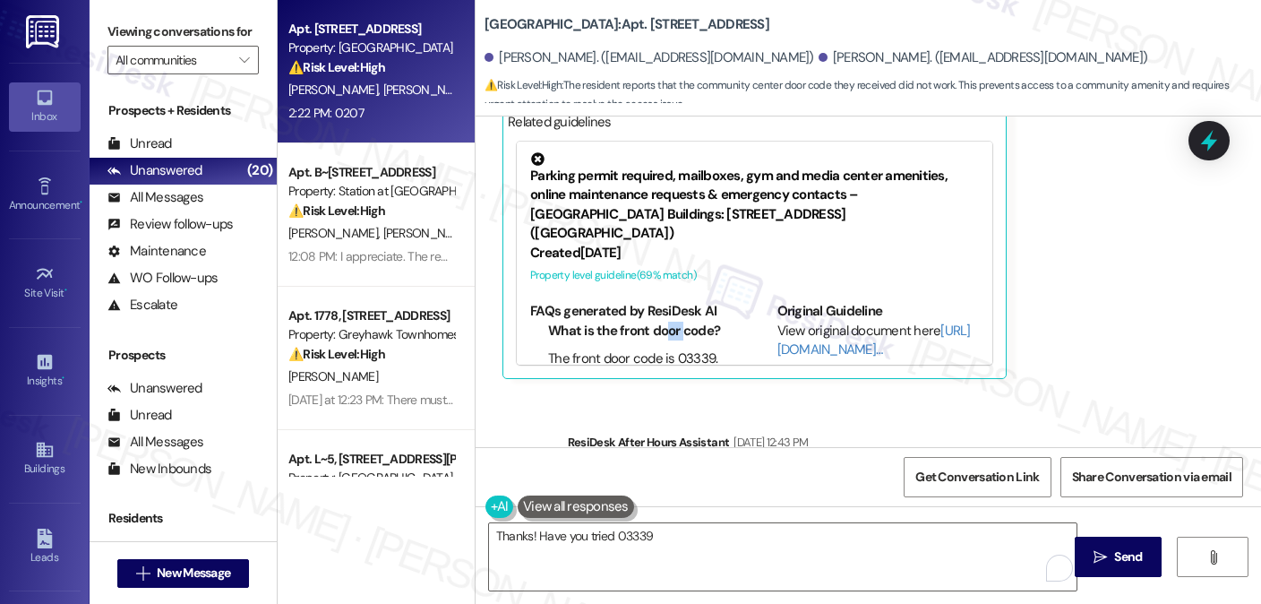
drag, startPoint x: 654, startPoint y: 307, endPoint x: 674, endPoint y: 316, distance: 21.6
click at [674, 322] on li "What is the front door code?" at bounding box center [640, 331] width 185 height 19
drag, startPoint x: 473, startPoint y: 26, endPoint x: 593, endPoint y: 21, distance: 120.1
click at [593, 21] on div "Central Park Station: Apt. 207, 560 South 400 West Joshua Spackman. (joshry05@g…" at bounding box center [869, 53] width 786 height 99
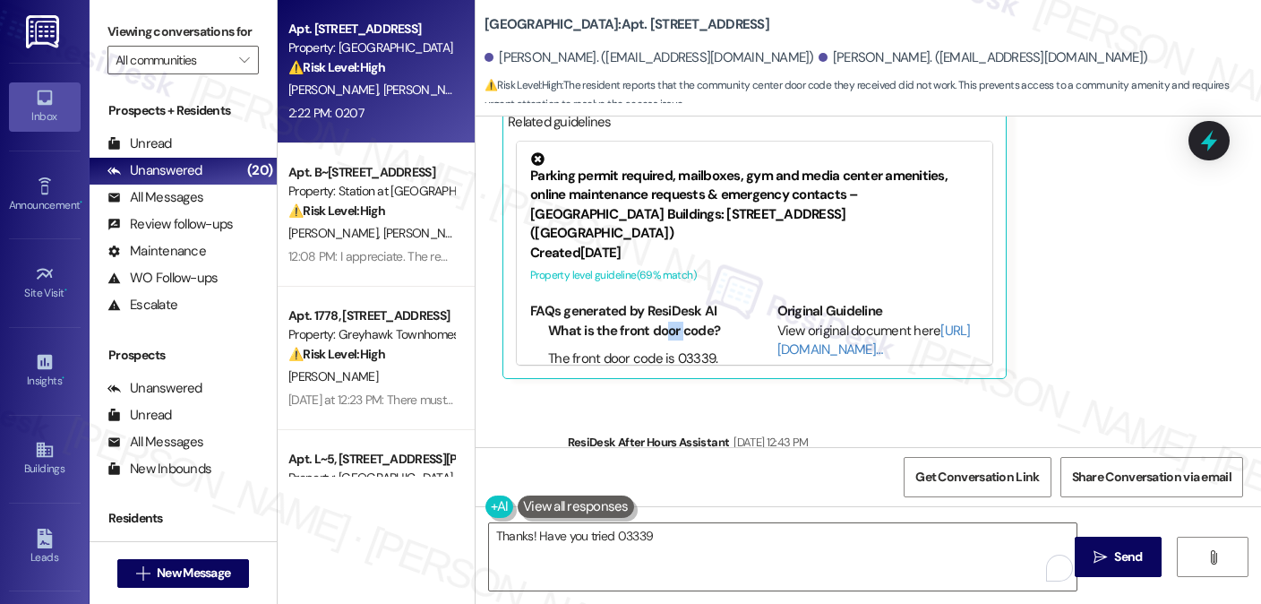
copy b "Central Park Station"
click at [193, 19] on label "Viewing conversations for" at bounding box center [182, 32] width 151 height 28
click at [665, 539] on textarea "Thanks! Have you tried 03339" at bounding box center [783, 556] width 588 height 67
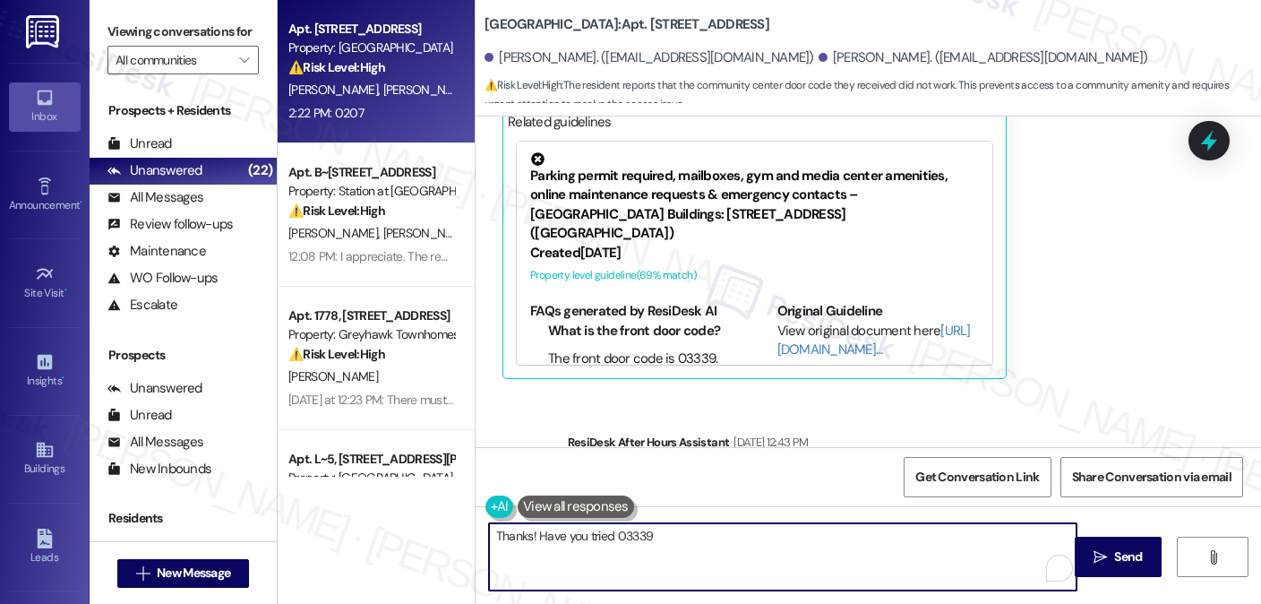
drag, startPoint x: 667, startPoint y: 533, endPoint x: 542, endPoint y: 527, distance: 125.6
click at [542, 527] on textarea "Thanks! Have you tried 03339" at bounding box center [783, 556] width 588 height 67
click at [548, 502] on button at bounding box center [576, 506] width 116 height 22
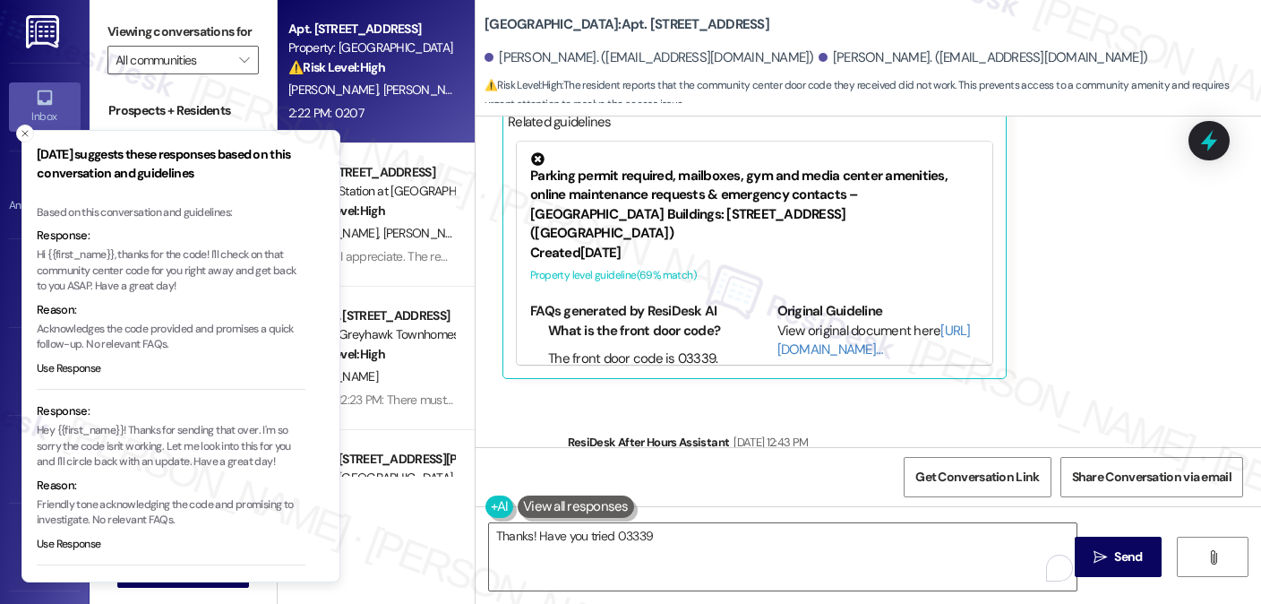
click at [120, 261] on p "Hi {{first_name}}, thanks for the code! I'll check on that community center cod…" at bounding box center [171, 270] width 269 height 47
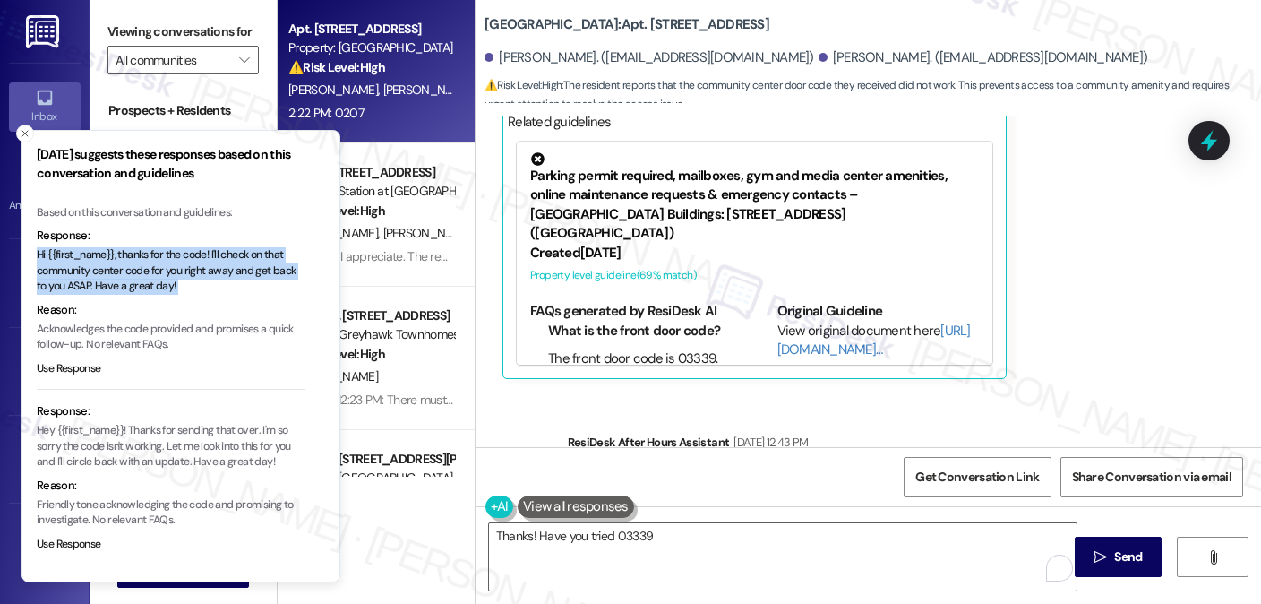
click at [120, 261] on p "Hi {{first_name}}, thanks for the code! I'll check on that community center cod…" at bounding box center [171, 270] width 269 height 47
click at [167, 261] on p "Hi {{first_name}}, thanks for the code! I'll check on that community center cod…" at bounding box center [171, 270] width 269 height 47
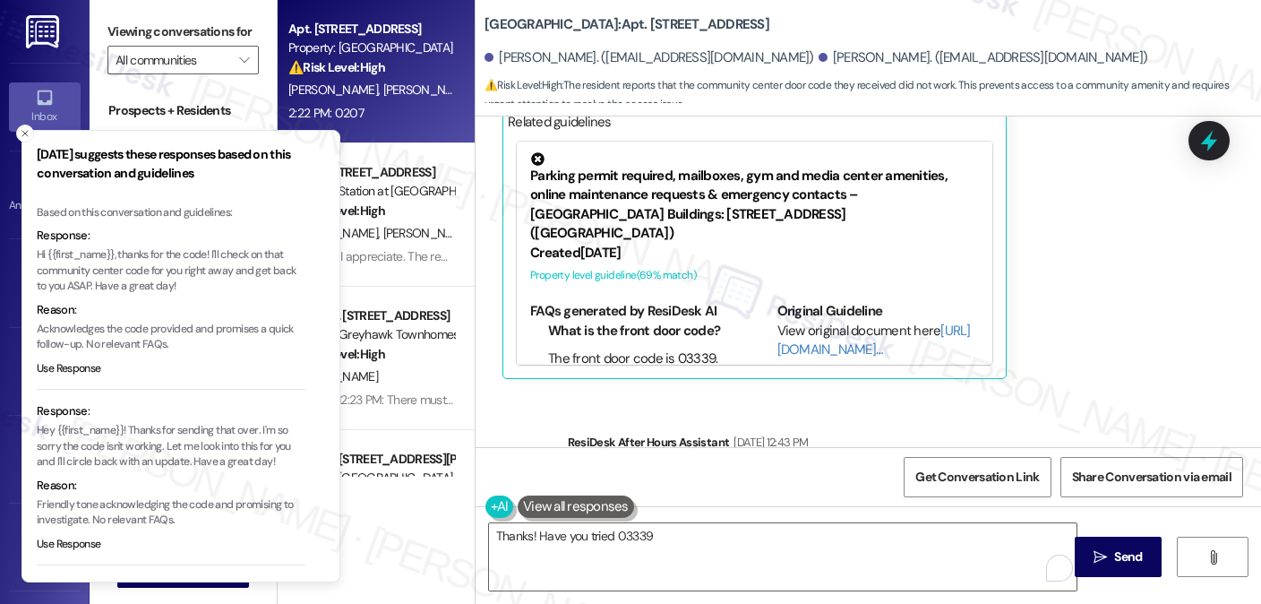
click at [172, 264] on p "Hi {{first_name}}, thanks for the code! I'll check on that community center cod…" at bounding box center [171, 270] width 269 height 47
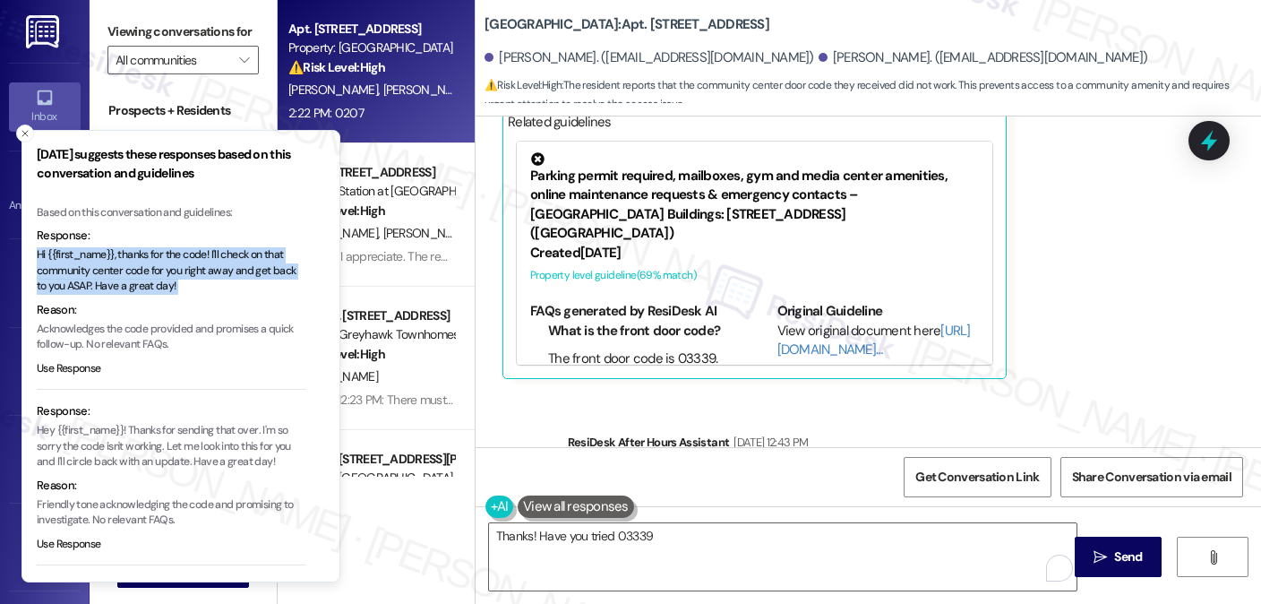
click at [173, 266] on p "Hi {{first_name}}, thanks for the code! I'll check on that community center cod…" at bounding box center [171, 270] width 269 height 47
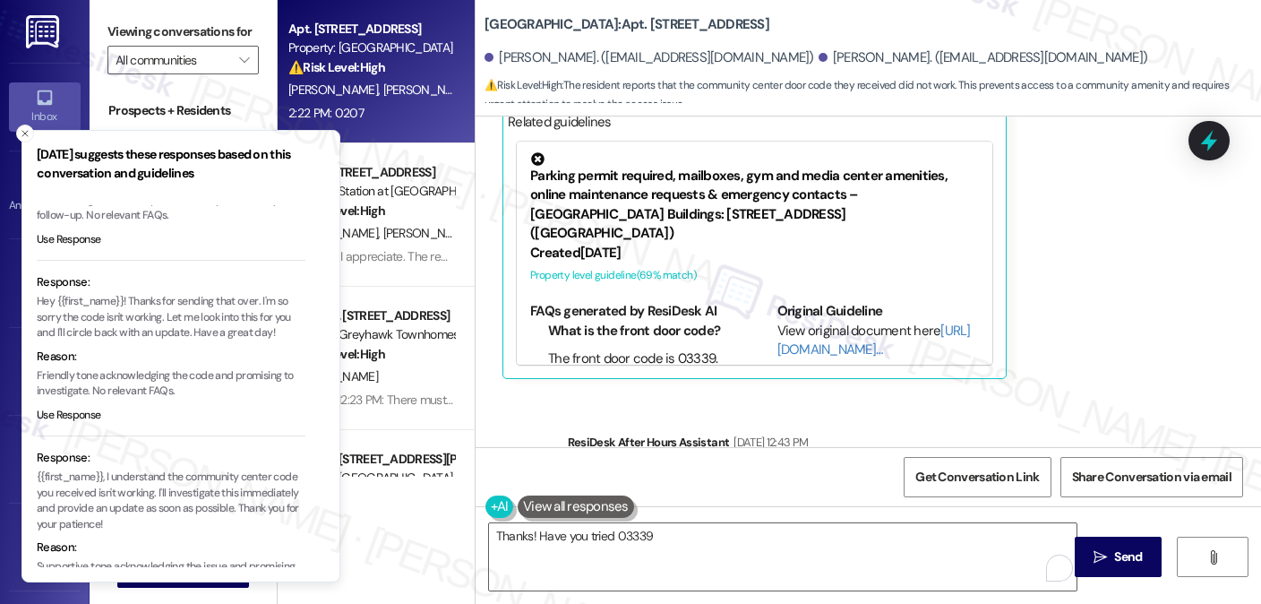
scroll to position [179, 0]
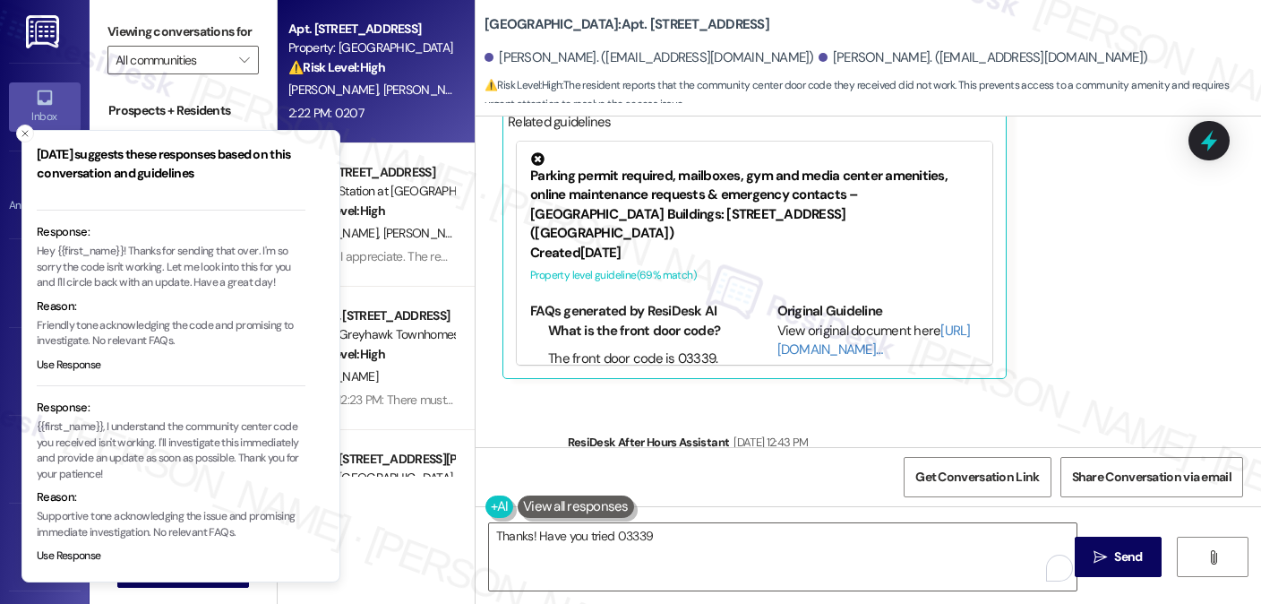
click at [185, 270] on p "Hey {{first_name}}! Thanks for sending that over. I'm so sorry the code isn't w…" at bounding box center [171, 267] width 269 height 47
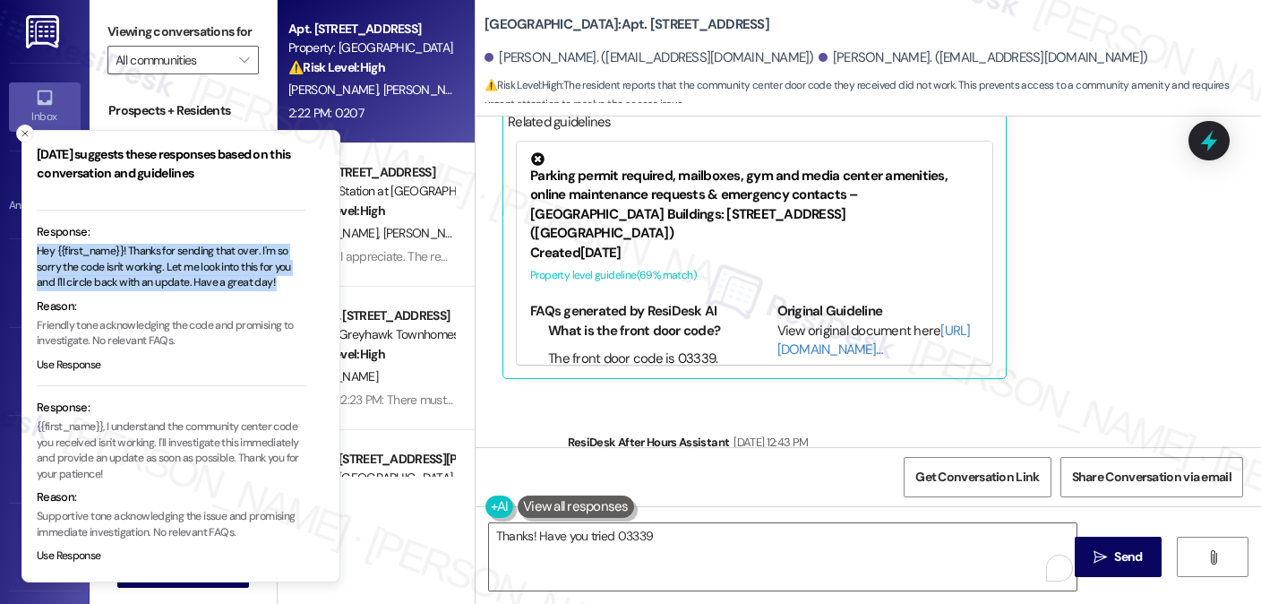
click at [185, 270] on p "Hey {{first_name}}! Thanks for sending that over. I'm so sorry the code isn't w…" at bounding box center [171, 267] width 269 height 47
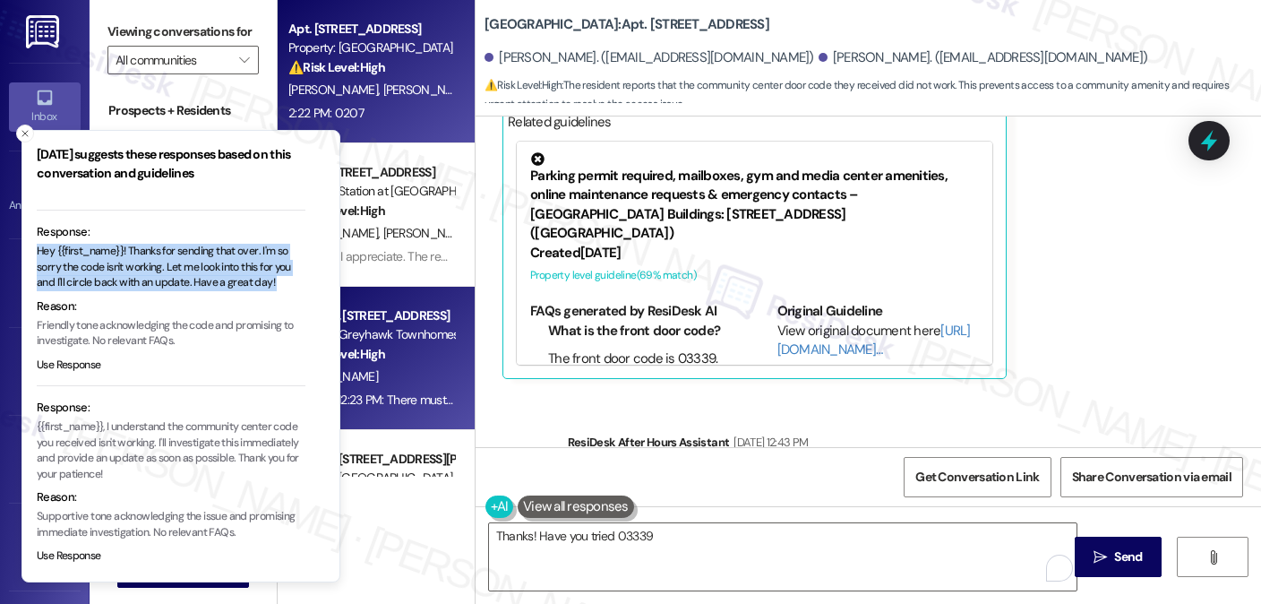
copy p "Hey {{first_name}}! Thanks for sending that over. I'm so sorry the code isn't w…"
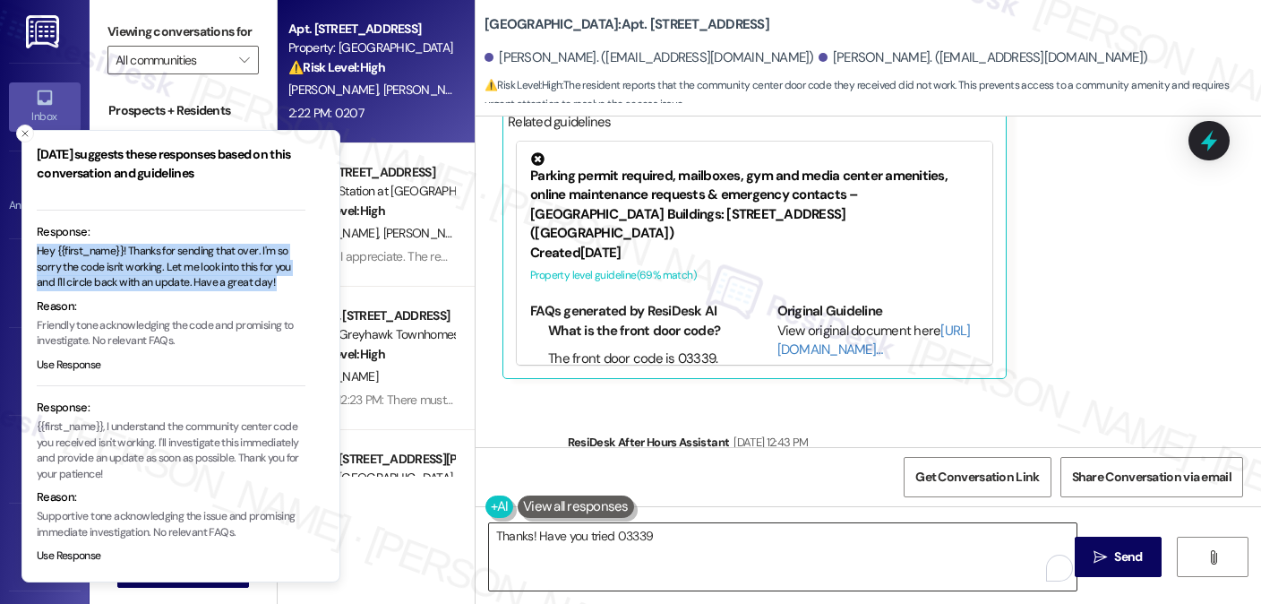
click at [594, 550] on textarea "Thanks! Have you tried 03339" at bounding box center [783, 556] width 588 height 67
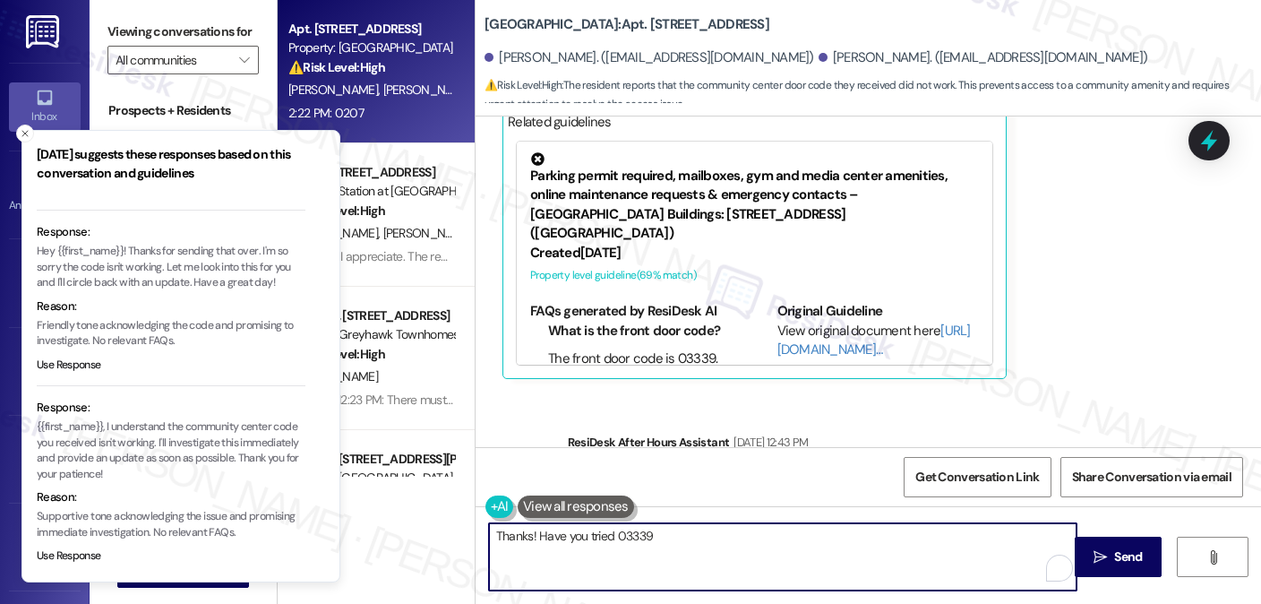
click at [594, 550] on textarea "Thanks! Have you tried 03339" at bounding box center [783, 556] width 588 height 67
paste textarea "Hey {{first_name}}! Thanks for sending that over. I'm so sorry the code isn't w…"
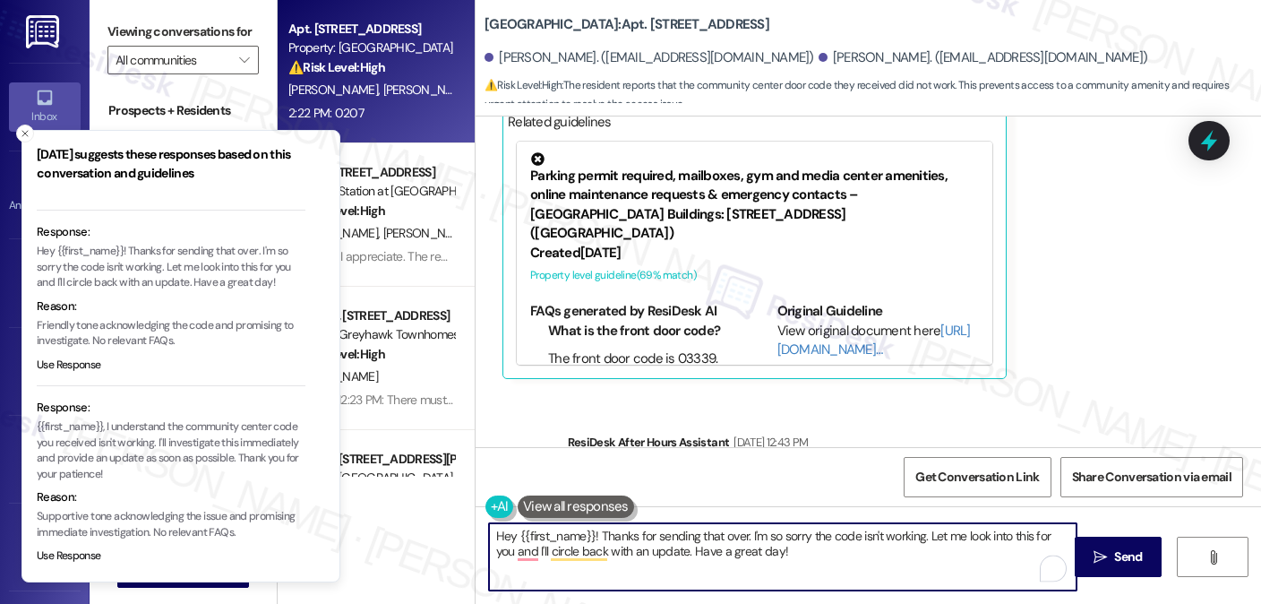
drag, startPoint x: 594, startPoint y: 525, endPoint x: 456, endPoint y: 523, distance: 138.0
click at [456, 523] on div "Apt. 207, 560 South 400 West Property: Central Park Station ⚠️ Risk Level: High…" at bounding box center [769, 302] width 983 height 604
click at [21, 136] on icon "Close toast" at bounding box center [25, 133] width 11 height 11
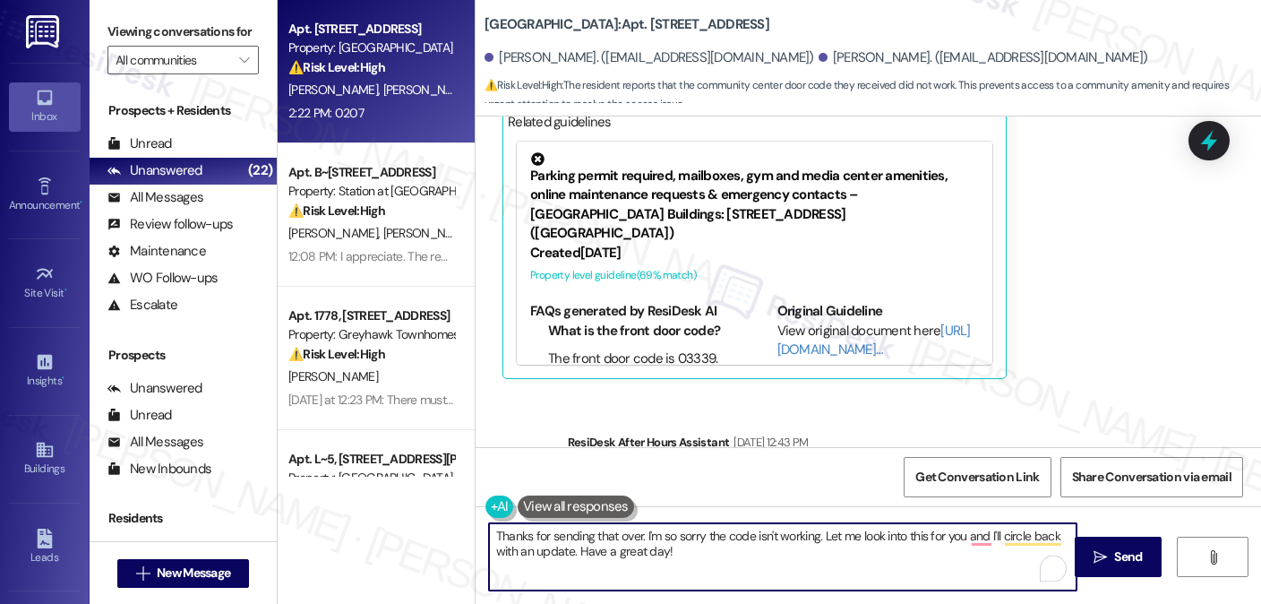
click at [732, 544] on textarea "Thanks for sending that over. I'm so sorry the code isn't working. Let me look …" at bounding box center [783, 556] width 588 height 67
click at [653, 528] on textarea "Thanks for sending that over. I'm so sorry the code isn't working. Let me look …" at bounding box center [783, 556] width 588 height 67
click at [657, 540] on textarea "Thanks for sending that over. I'm so sorry the code isn't working. Let me look …" at bounding box center [783, 556] width 588 height 67
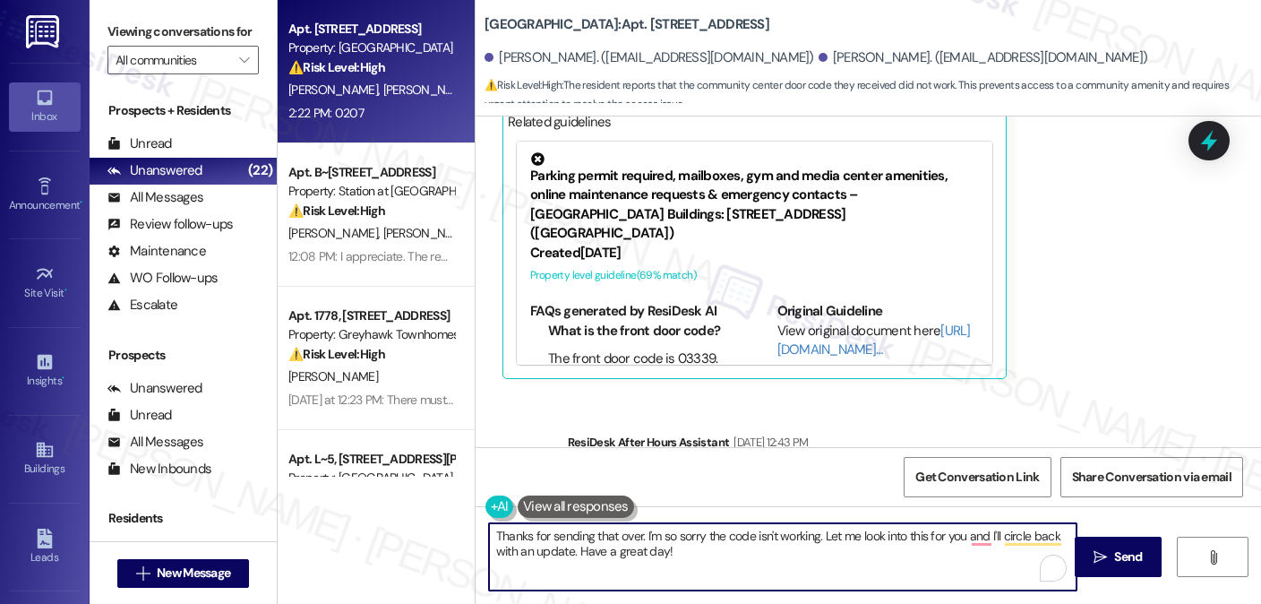
click at [657, 540] on textarea "Thanks for sending that over. I'm so sorry the code isn't working. Let me look …" at bounding box center [783, 556] width 588 height 67
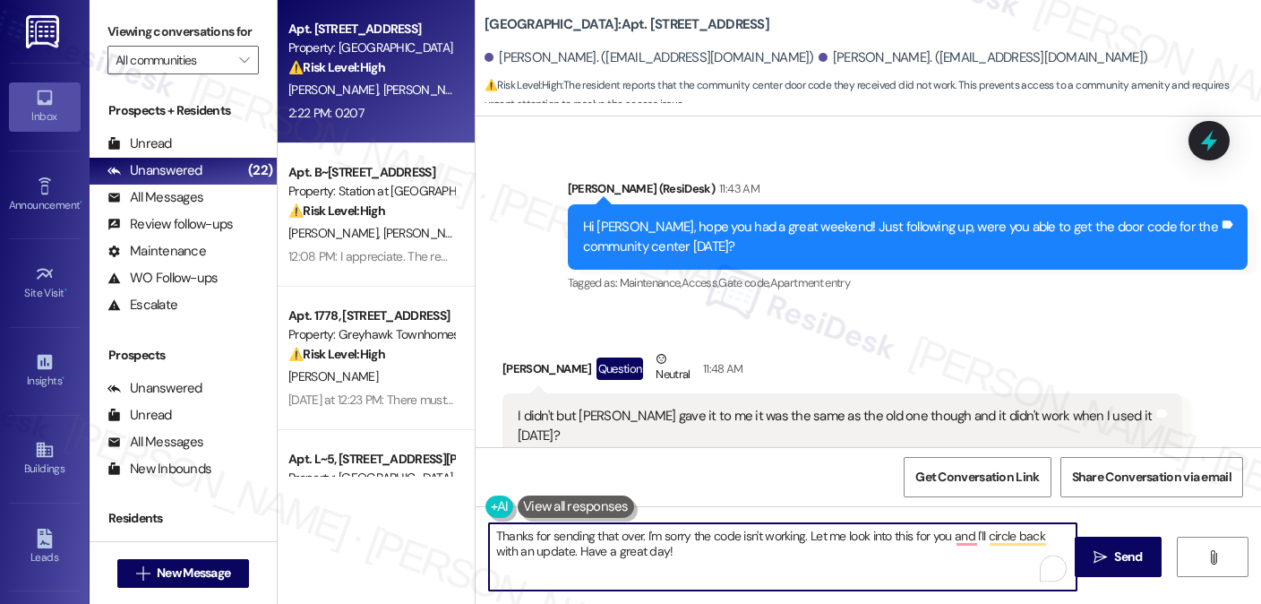
scroll to position [3479, 0]
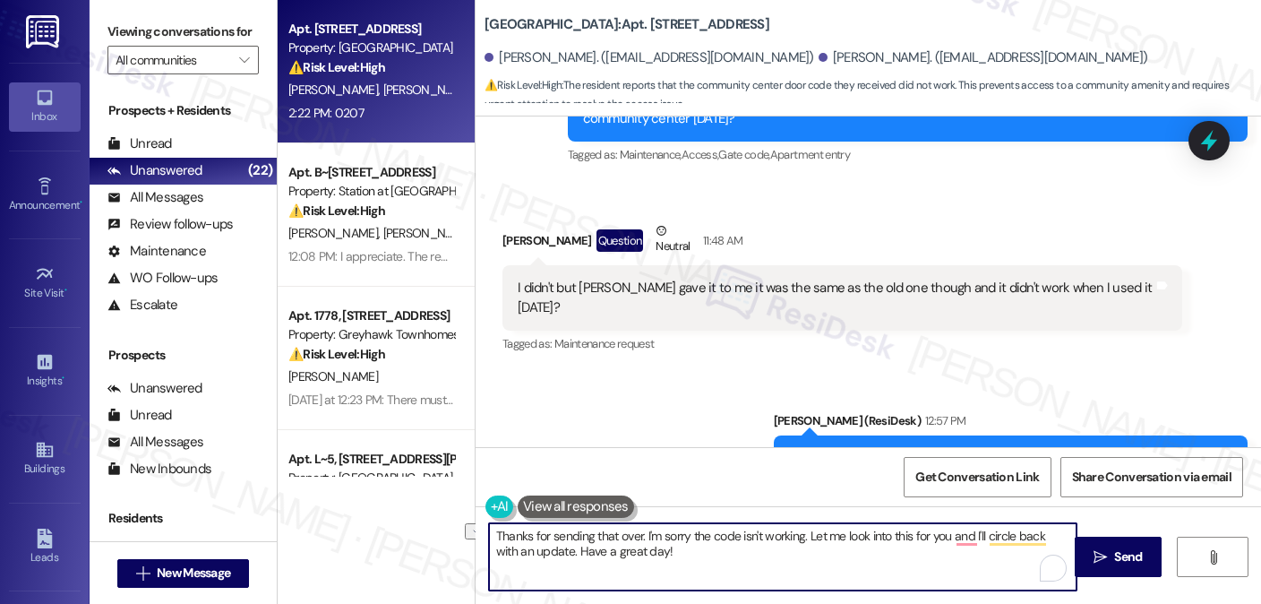
drag, startPoint x: 840, startPoint y: 536, endPoint x: 940, endPoint y: 534, distance: 100.3
click at [940, 534] on textarea "Thanks for sending that over. I'm sorry the code isn't working. Let me look int…" at bounding box center [783, 556] width 588 height 67
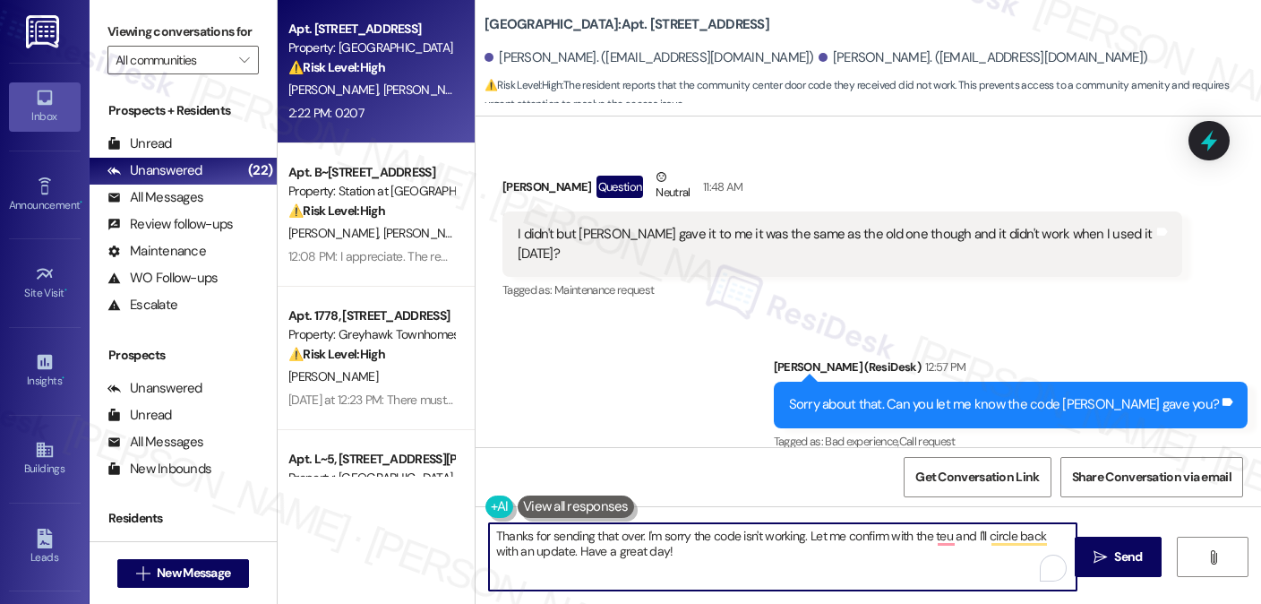
scroll to position [3658, 0]
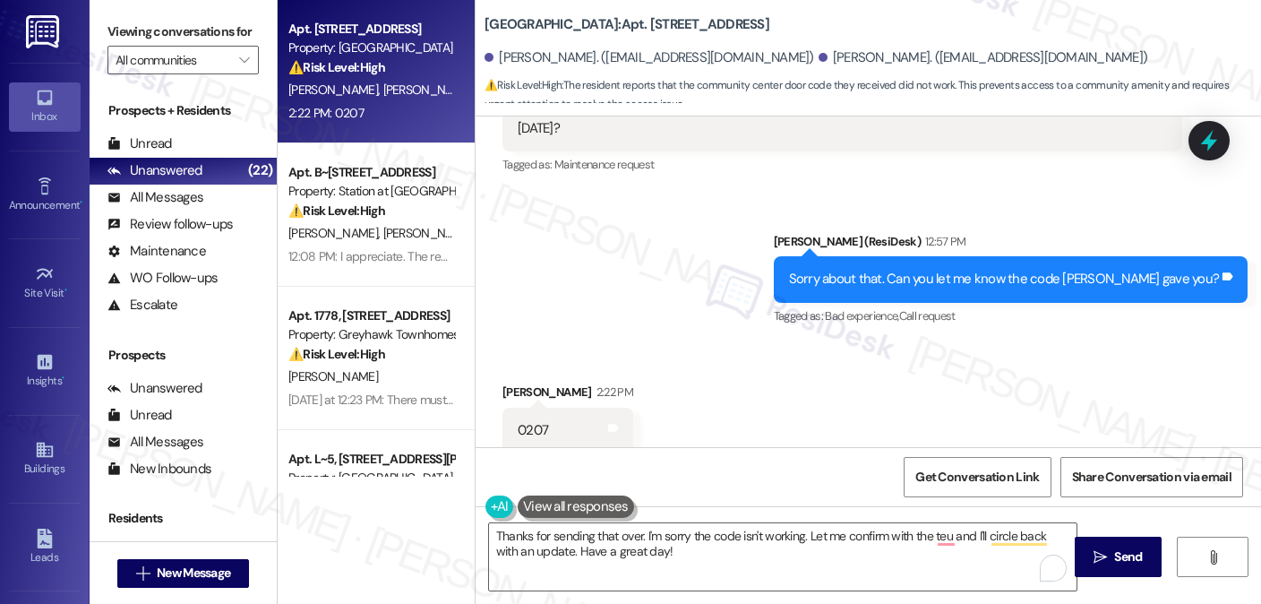
click at [529, 421] on div "0207" at bounding box center [533, 430] width 30 height 19
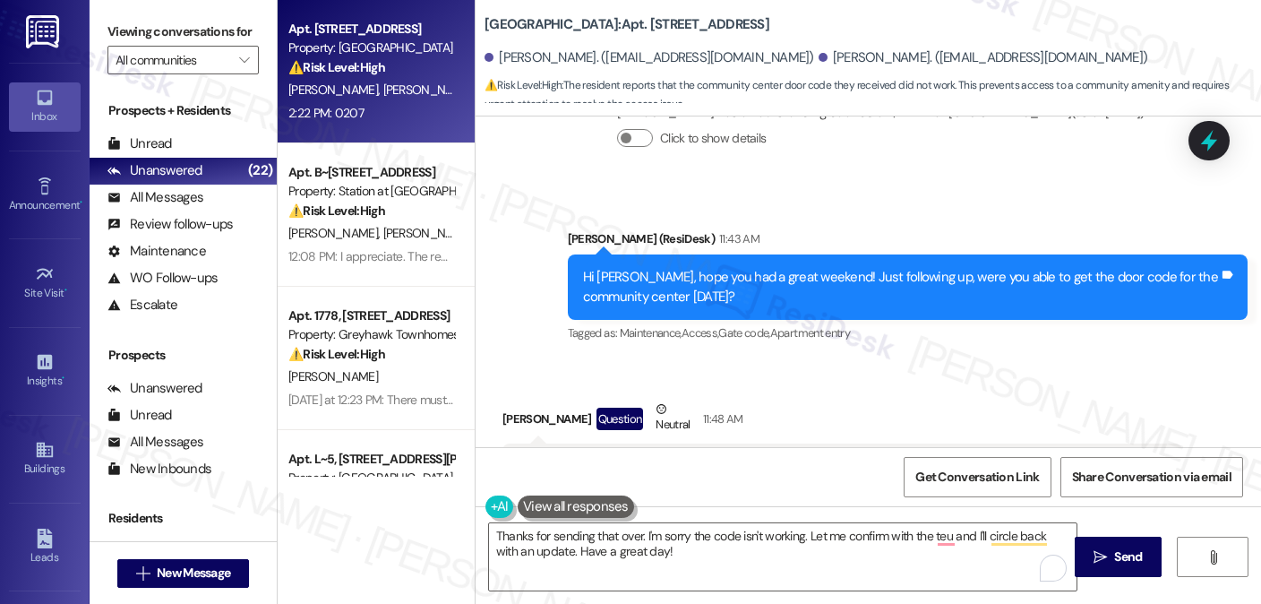
scroll to position [3300, 0]
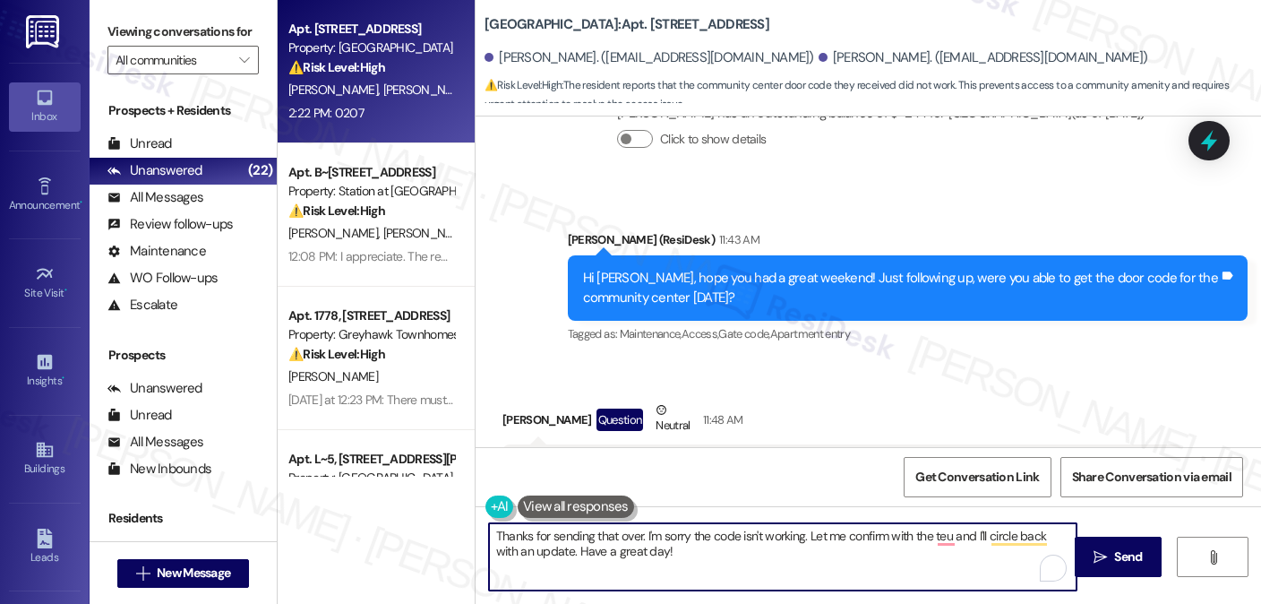
click at [692, 545] on textarea "Thanks for sending that over. I'm sorry the code isn't working. Let me confirm …" at bounding box center [783, 556] width 588 height 67
click at [688, 541] on textarea "Thanks for sending that over. I'm sorry the code isn't working. Let me confirm …" at bounding box center [783, 556] width 588 height 67
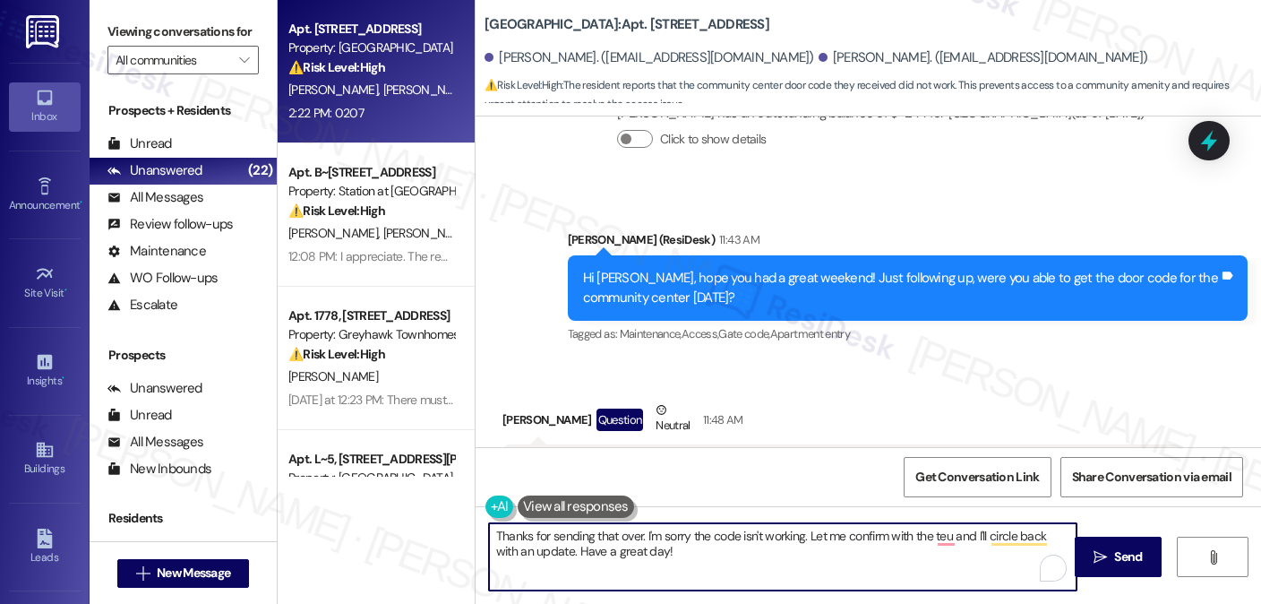
click at [696, 548] on textarea "Thanks for sending that over. I'm sorry the code isn't working. Let me confirm …" at bounding box center [783, 556] width 588 height 67
drag, startPoint x: 696, startPoint y: 554, endPoint x: 638, endPoint y: 534, distance: 61.8
click at [638, 534] on textarea "Thanks for sending that over. I'm sorry the code isn't working. Let me confirm …" at bounding box center [783, 556] width 588 height 67
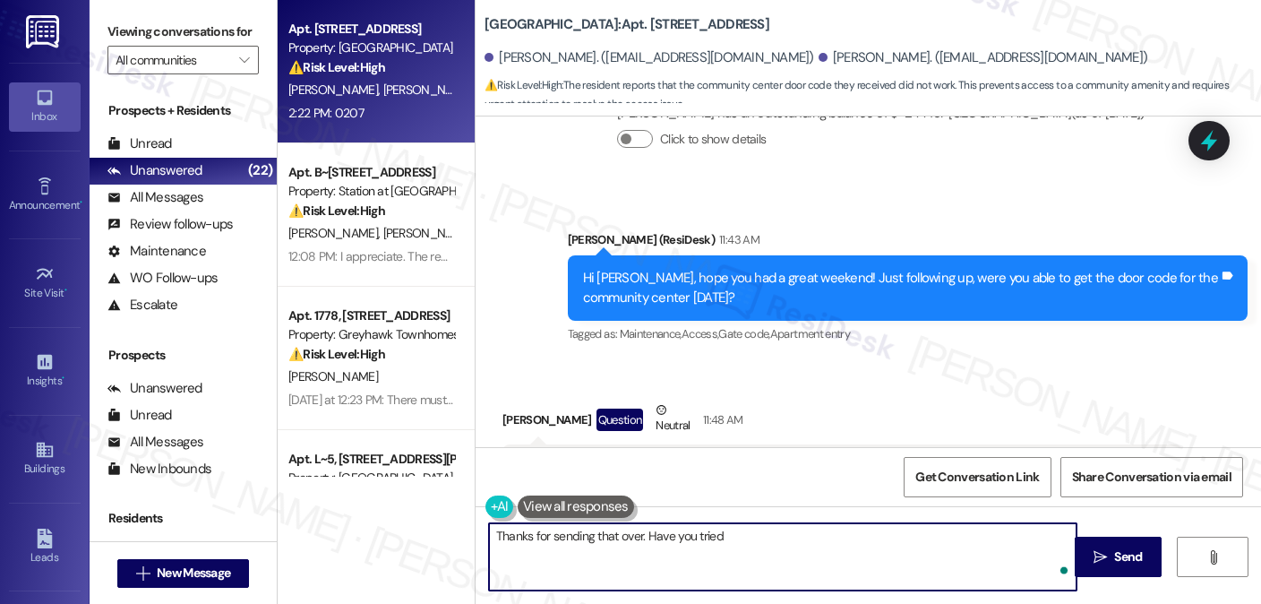
paste textarea "03339"
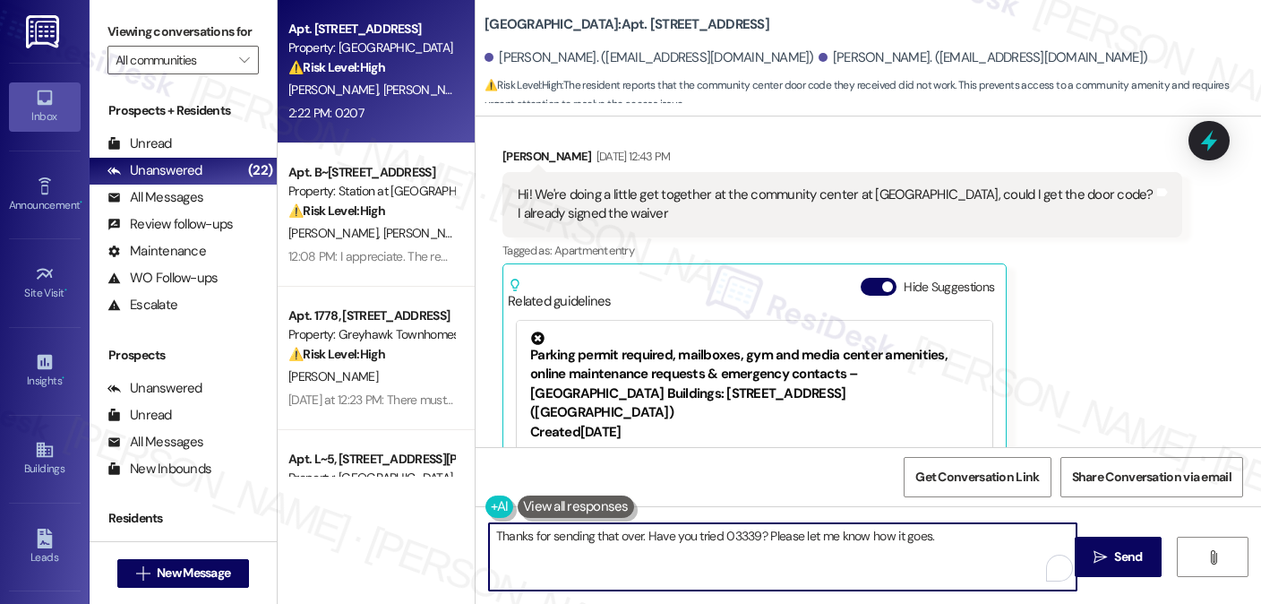
scroll to position [2494, 0]
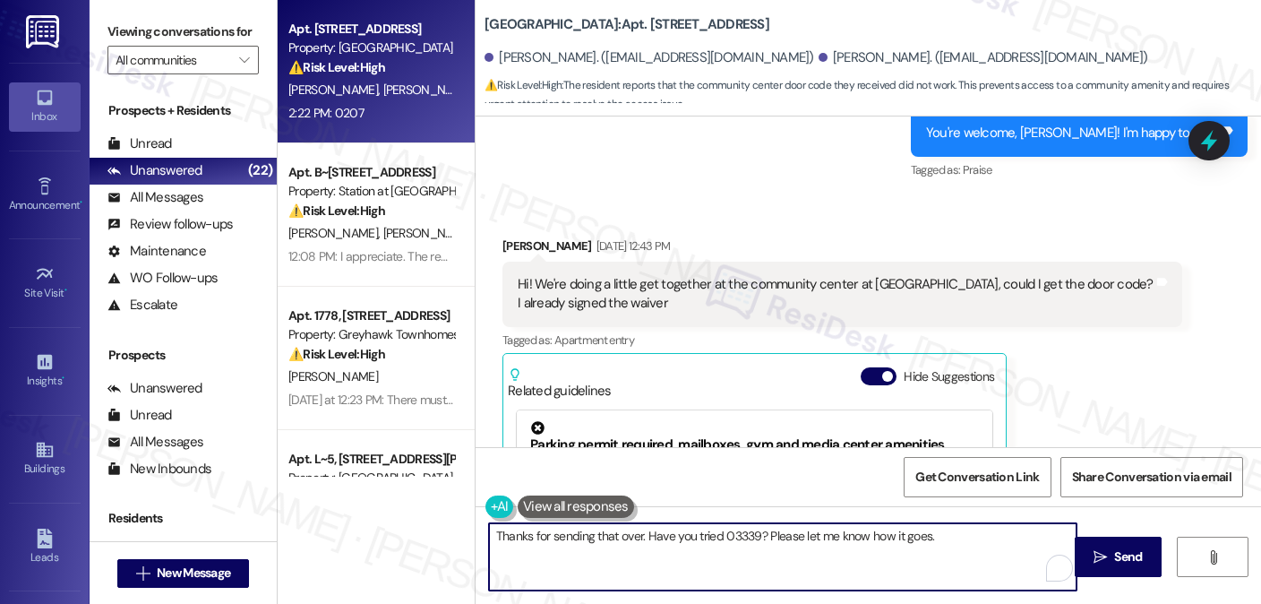
type textarea "Thanks for sending that over. Have you tried 03339? Please let me know how it g…"
click at [878, 293] on div "Hi! We're doing a little get together at the community center at [GEOGRAPHIC_DA…" at bounding box center [836, 294] width 636 height 39
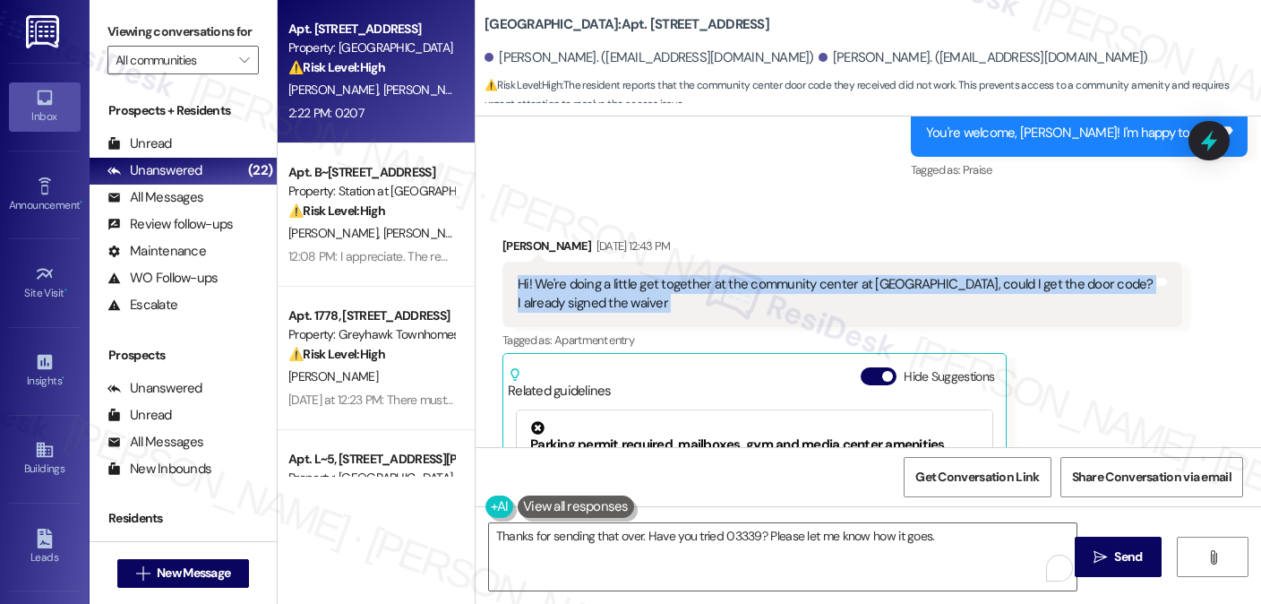
click at [878, 293] on div "Hi! We're doing a little get together at the community center at [GEOGRAPHIC_DA…" at bounding box center [836, 294] width 636 height 39
click at [879, 293] on div "Hi! We're doing a little get together at the community center at [GEOGRAPHIC_DA…" at bounding box center [836, 294] width 636 height 39
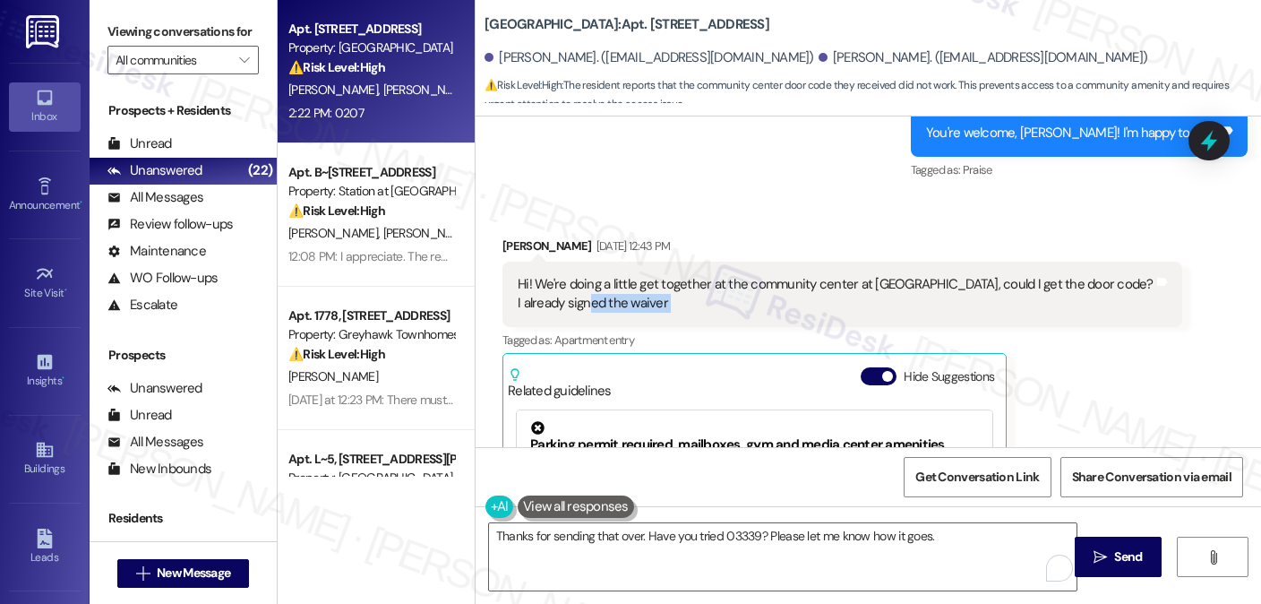
click at [879, 293] on div "Hi! We're doing a little get together at the community center at [GEOGRAPHIC_DA…" at bounding box center [836, 294] width 636 height 39
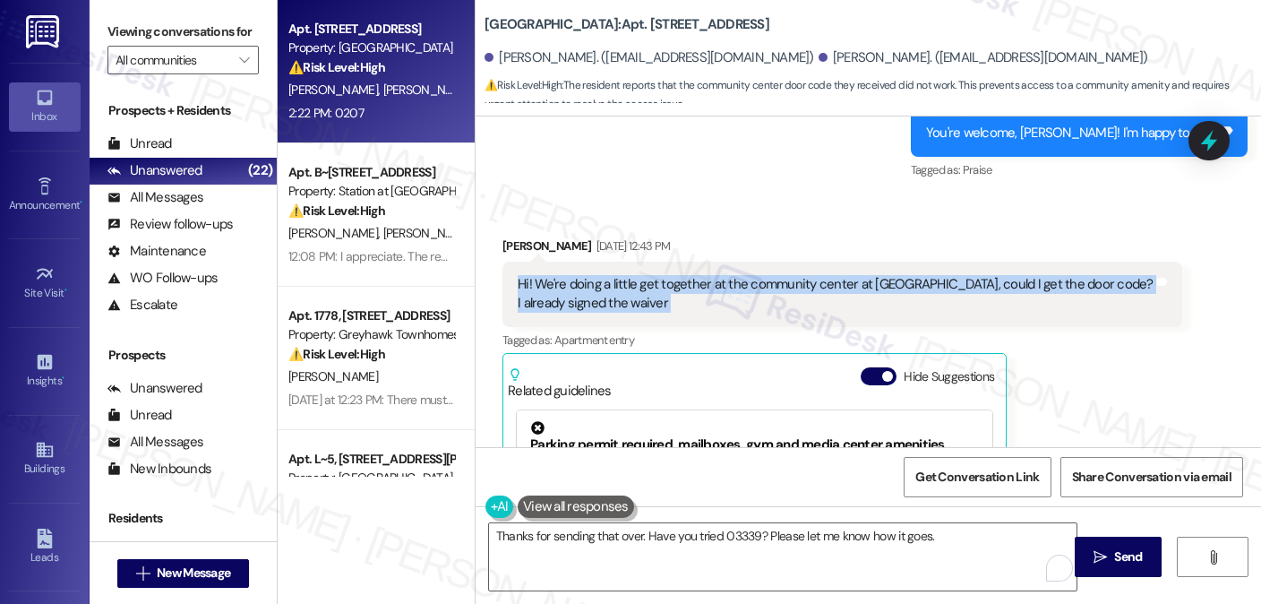
click at [879, 293] on div "Hi! We're doing a little get together at the community center at [GEOGRAPHIC_DA…" at bounding box center [836, 294] width 636 height 39
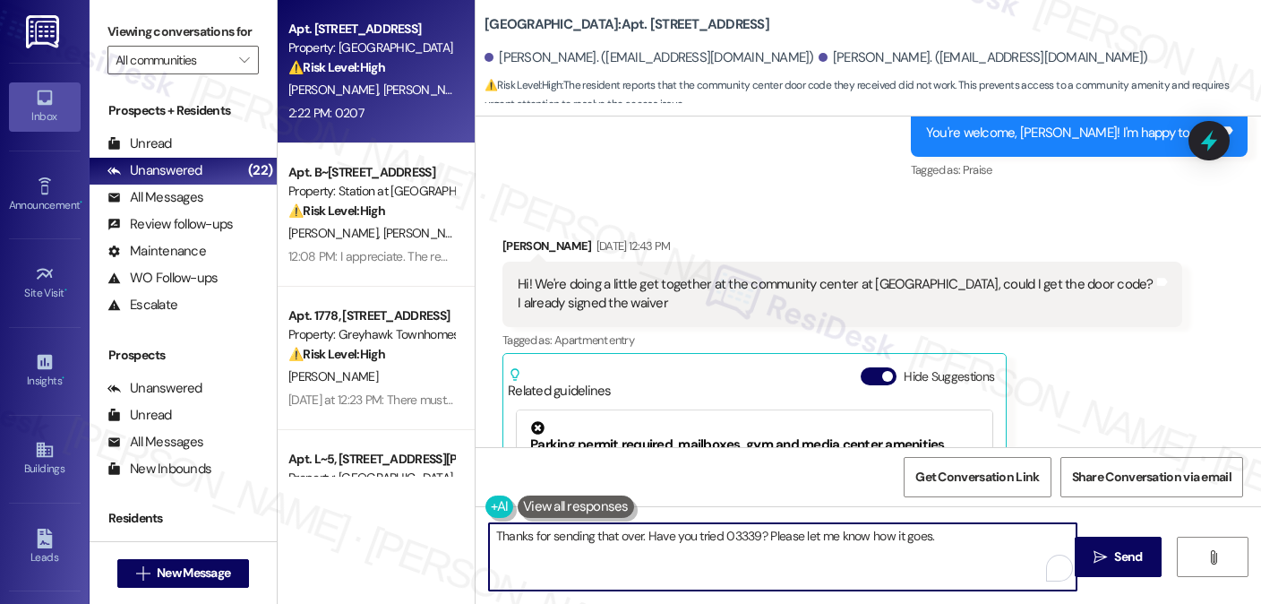
click at [627, 546] on textarea "Thanks for sending that over. Have you tried 03339? Please let me know how it g…" at bounding box center [783, 556] width 588 height 67
click at [770, 537] on textarea "Thanks for sending that over. Have you tried 03339? Please let me know how it g…" at bounding box center [783, 556] width 588 height 67
drag, startPoint x: 770, startPoint y: 537, endPoint x: 791, endPoint y: 537, distance: 20.6
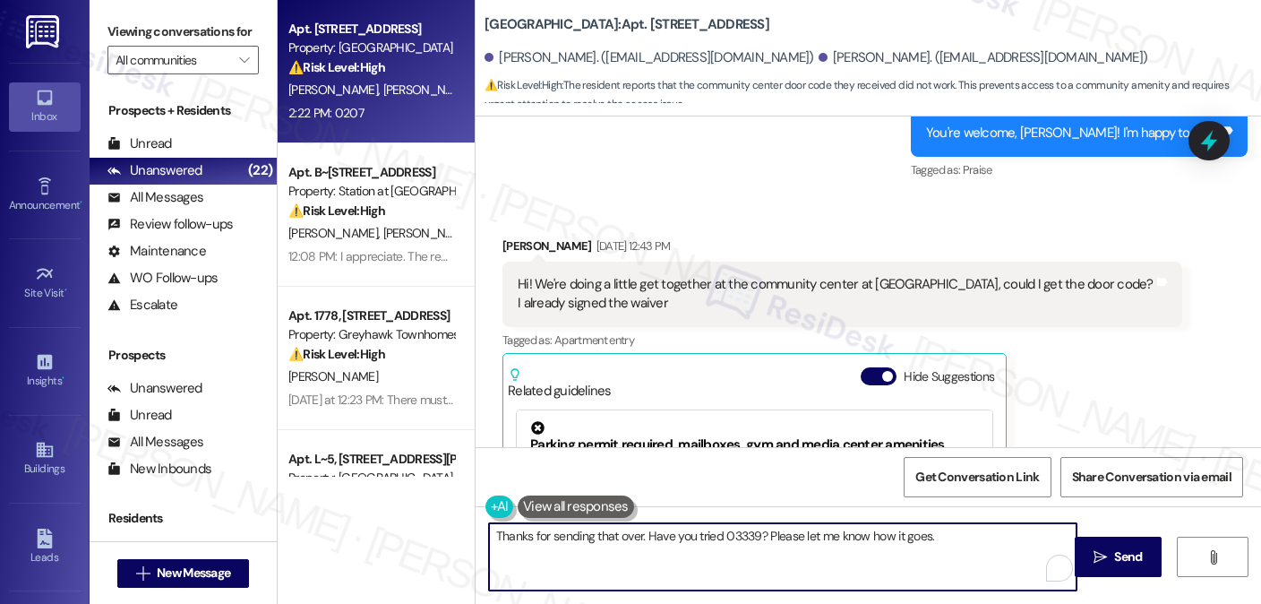
click at [770, 537] on textarea "Thanks for sending that over. Have you tried 03339? Please let me know how it g…" at bounding box center [783, 556] width 588 height 67
click at [953, 537] on textarea "Thanks for sending that over. Have you tried 03339? Please let me know how it g…" at bounding box center [783, 556] width 588 height 67
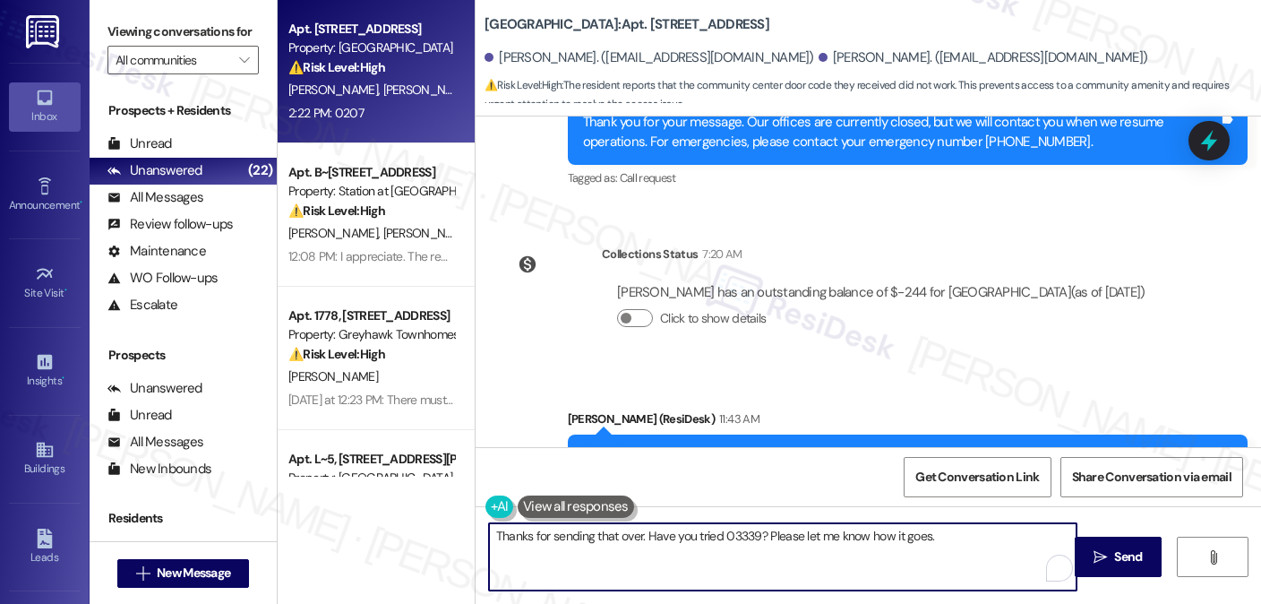
scroll to position [3658, 0]
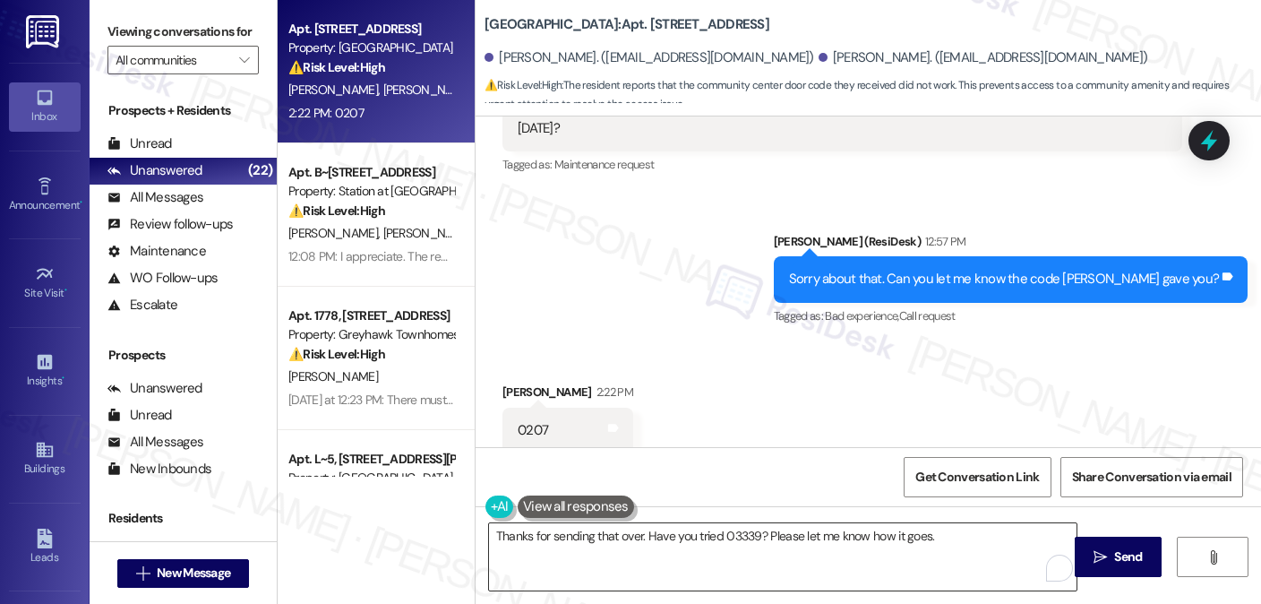
drag, startPoint x: 1109, startPoint y: 542, endPoint x: 986, endPoint y: 544, distance: 122.7
click at [989, 544] on div "Thanks for sending that over. Have you tried 03339? Please let me know how it g…" at bounding box center [869, 573] width 786 height 134
click at [1107, 547] on span " Send" at bounding box center [1118, 556] width 56 height 19
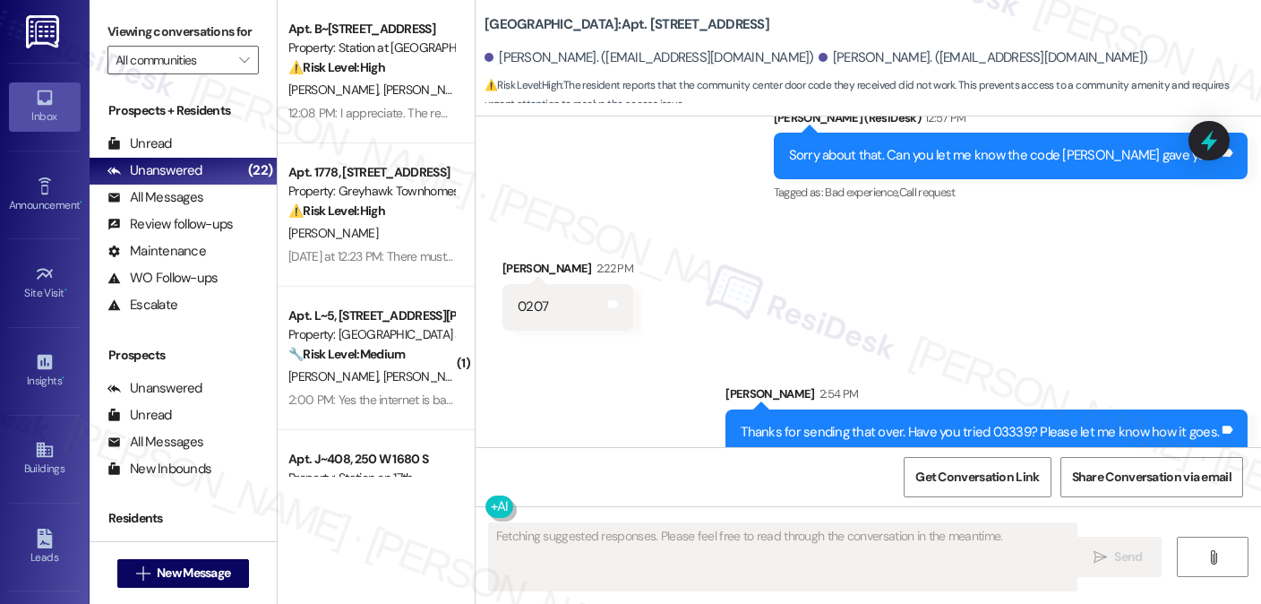
scroll to position [3783, 0]
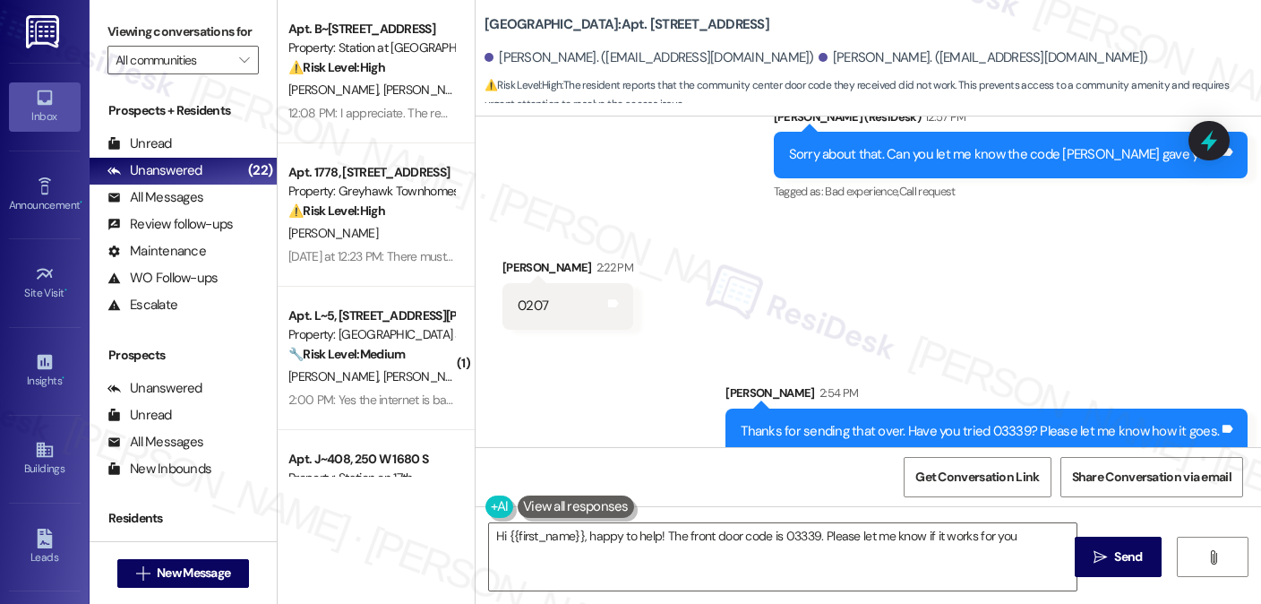
type textarea "Hi {{first_name}}, happy to help! The front door code is 03339. Please let me k…"
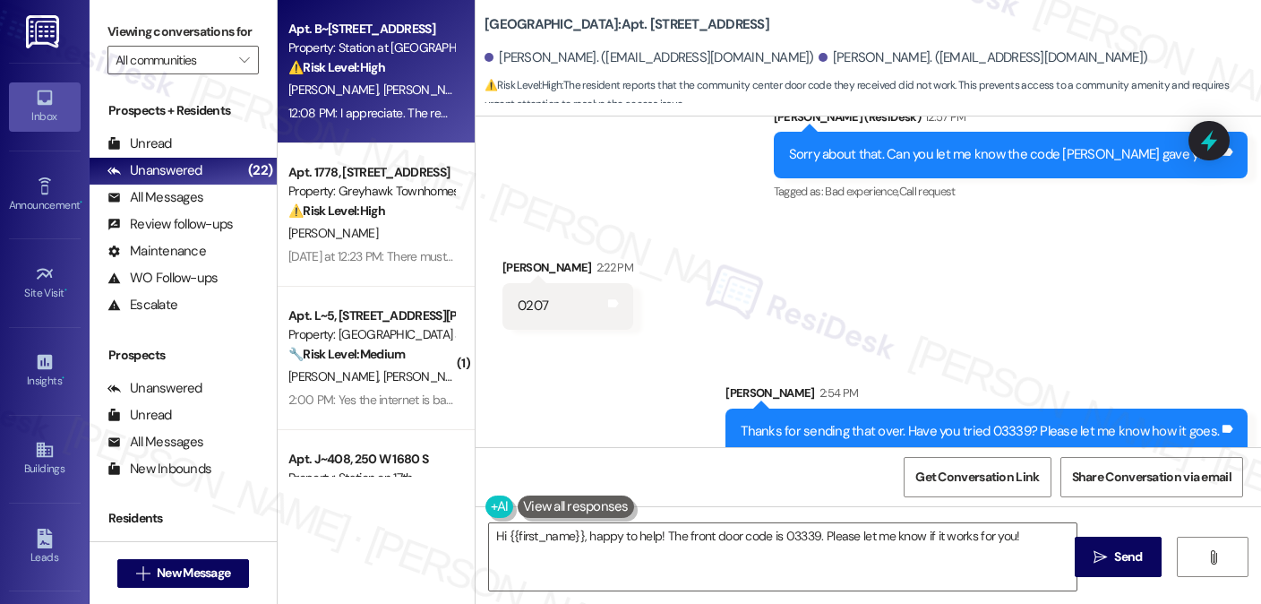
click at [388, 112] on div "12:08 PM: I appreciate. The rental office is closed today and tomorrow but main…" at bounding box center [537, 113] width 498 height 16
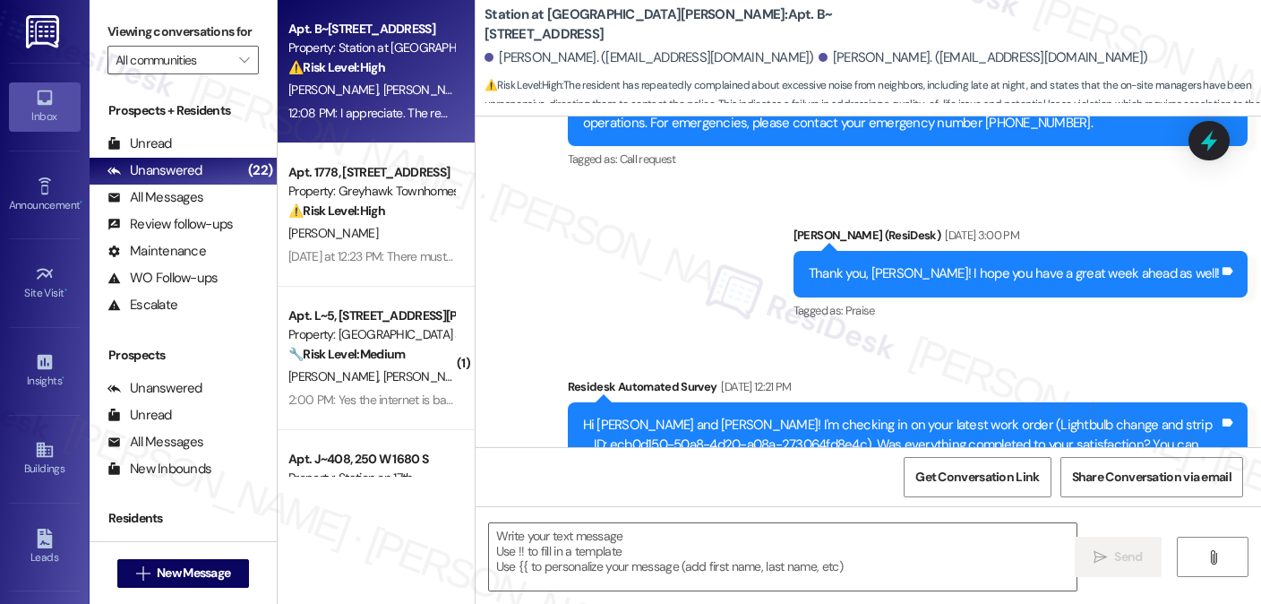
type textarea "Fetching suggested responses. Please feel free to read through the conversation…"
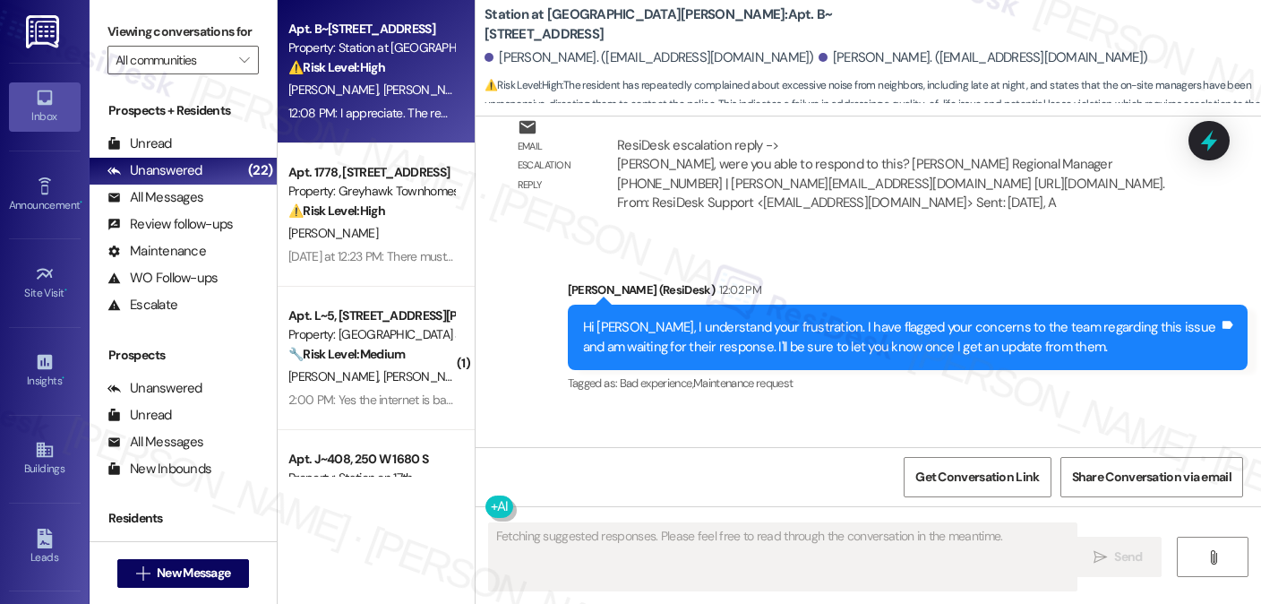
scroll to position [3407, 0]
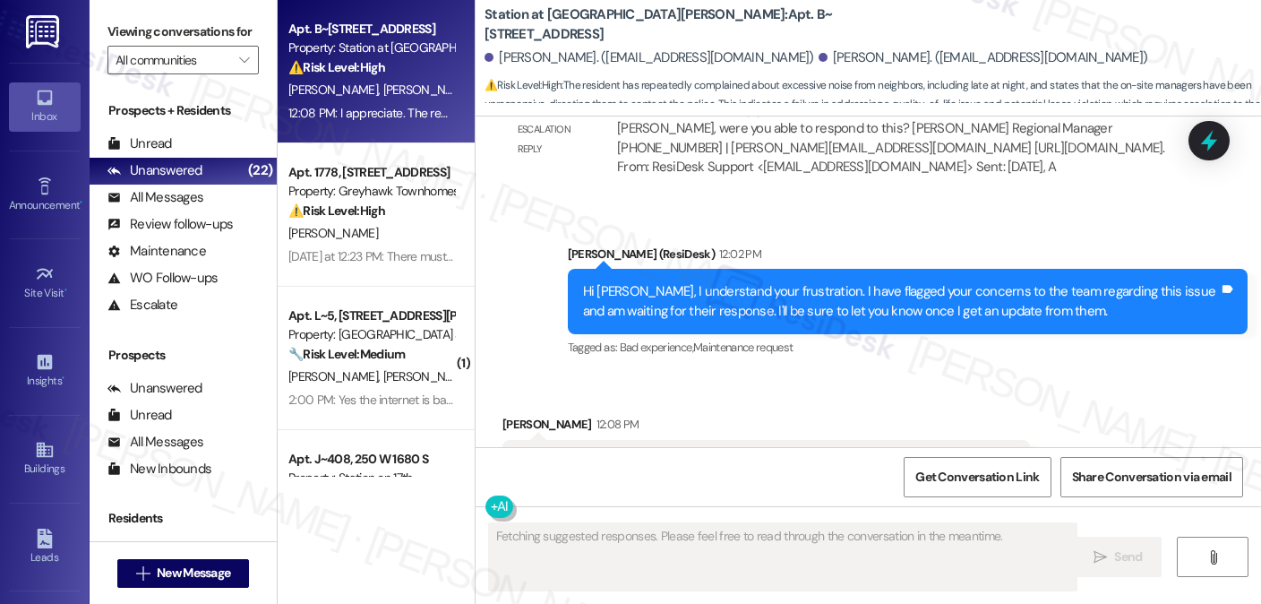
click at [650, 453] on div "I appreciate. The rental office is closed today and tomorrow but maintenance is…" at bounding box center [760, 462] width 484 height 19
click at [762, 453] on div "I appreciate. The rental office is closed today and tomorrow but maintenance is…" at bounding box center [760, 462] width 484 height 19
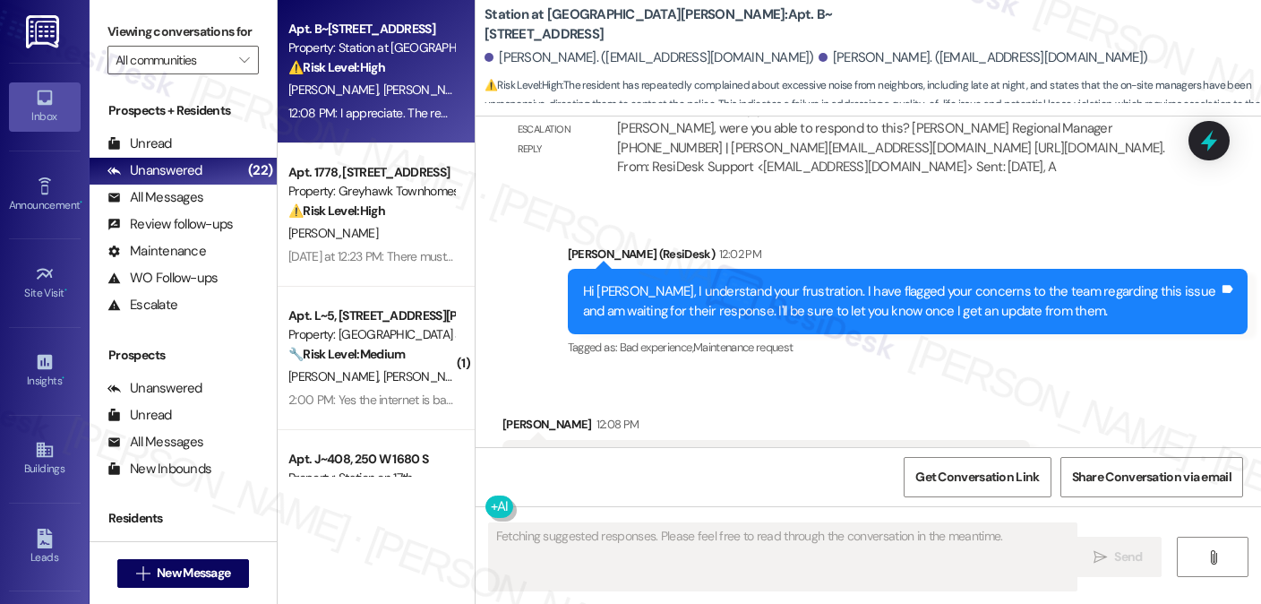
click at [762, 453] on div "I appreciate. The rental office is closed today and tomorrow but maintenance is…" at bounding box center [760, 462] width 484 height 19
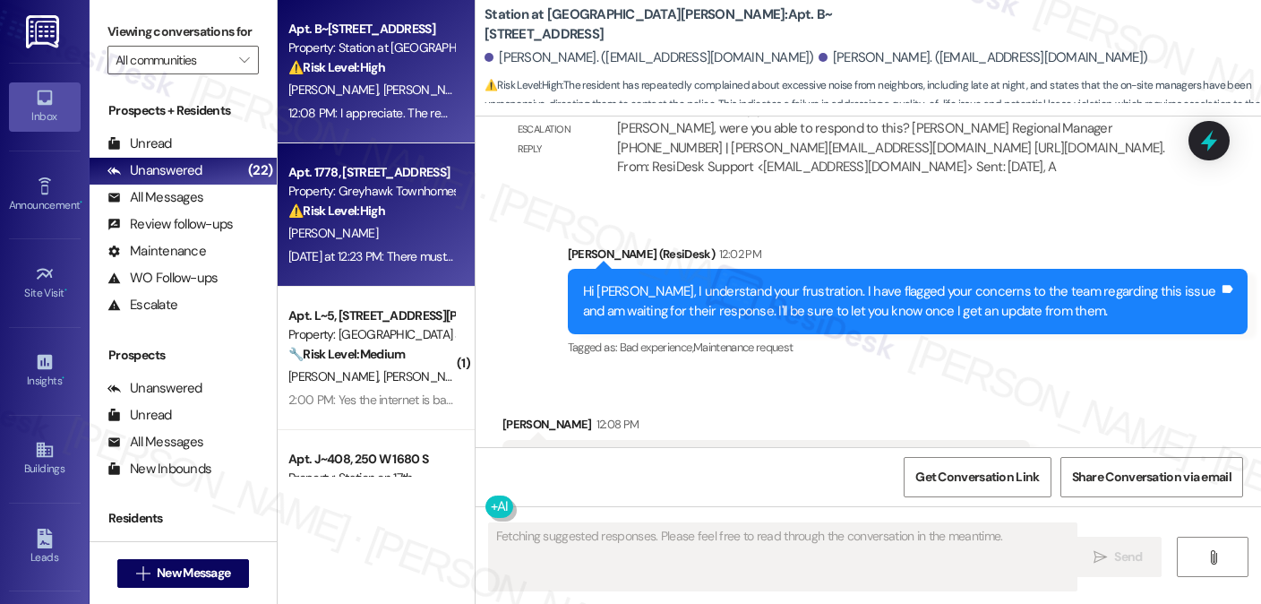
click at [417, 242] on div "E. Scruggs" at bounding box center [371, 233] width 169 height 22
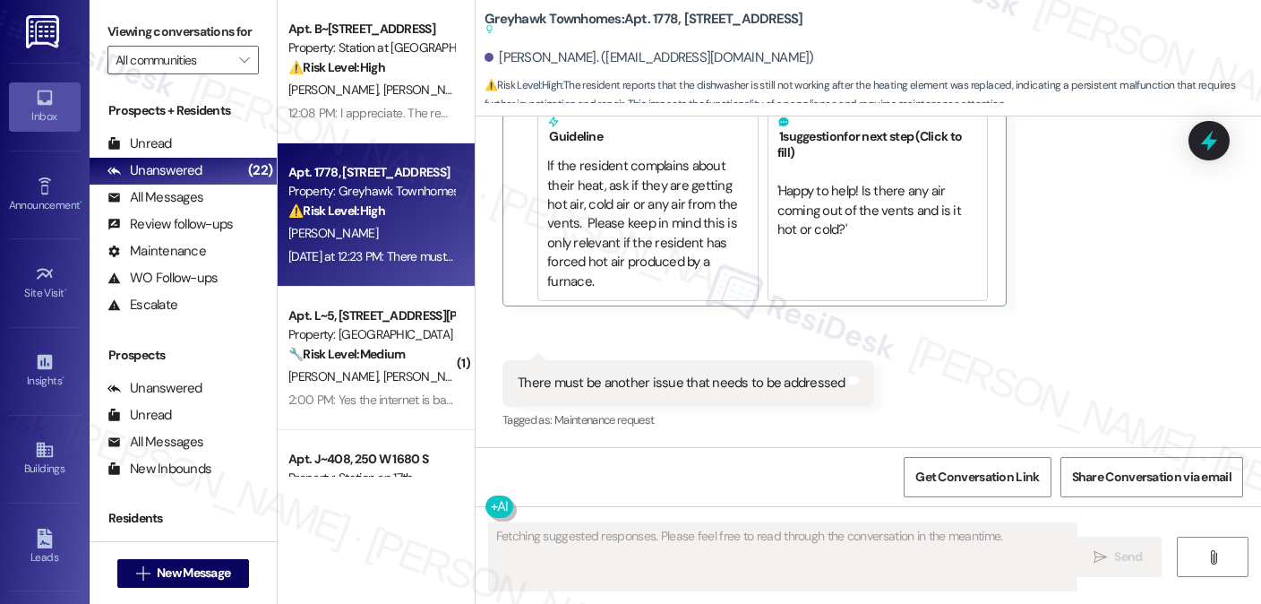
scroll to position [2960, 0]
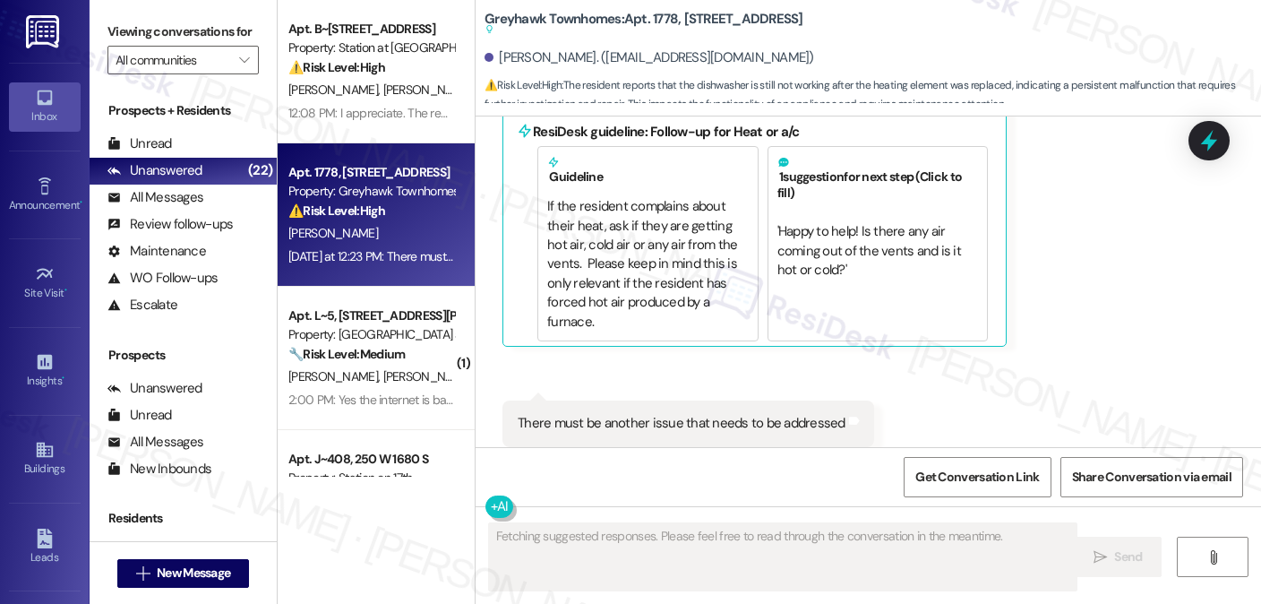
click at [638, 400] on div "There must be another issue that needs to be addressed Tags and notes" at bounding box center [688, 423] width 372 height 46
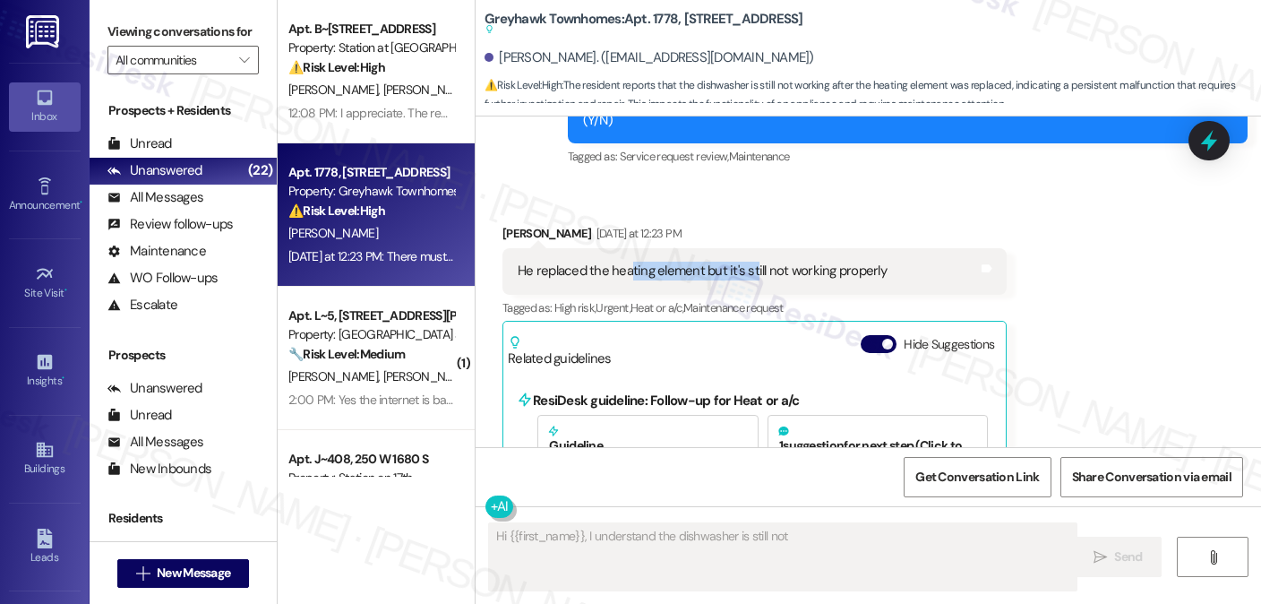
drag, startPoint x: 623, startPoint y: 241, endPoint x: 745, endPoint y: 240, distance: 121.8
click at [745, 262] on div "He replaced the heating element but it's still not working properly" at bounding box center [702, 271] width 369 height 19
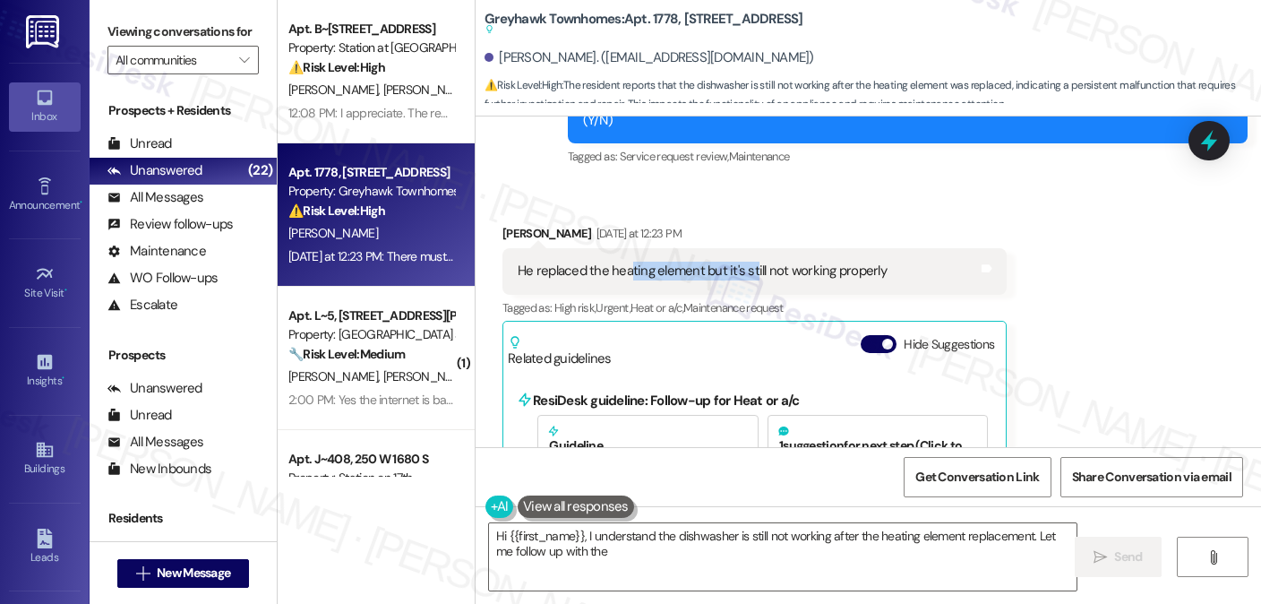
click at [745, 262] on div "He replaced the heating element but it's still not working properly" at bounding box center [702, 271] width 369 height 19
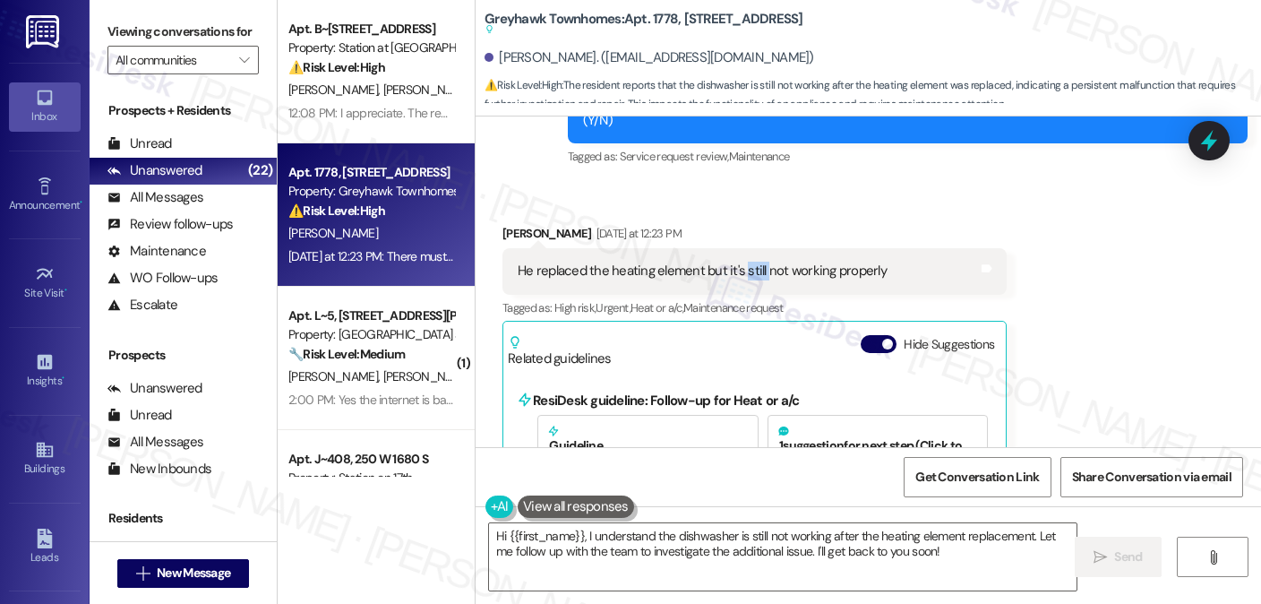
scroll to position [2512, 0]
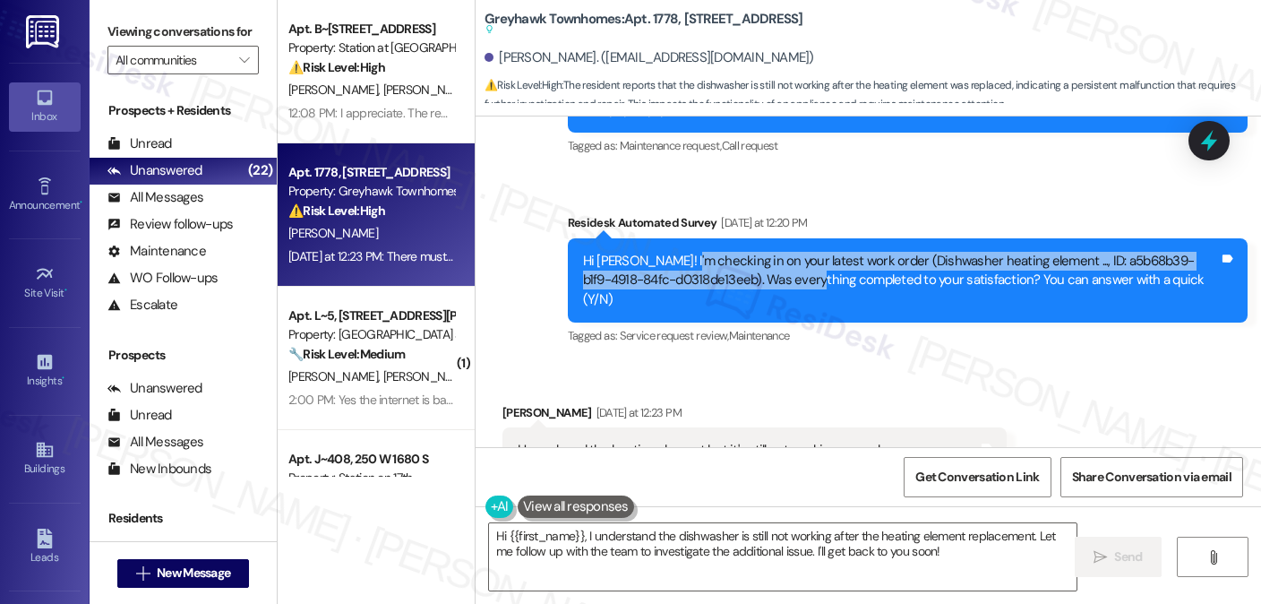
drag, startPoint x: 672, startPoint y: 243, endPoint x: 771, endPoint y: 253, distance: 99.9
click at [771, 253] on div "Hi Ellen! I'm checking in on your latest work order (Dishwasher heating element…" at bounding box center [901, 280] width 636 height 57
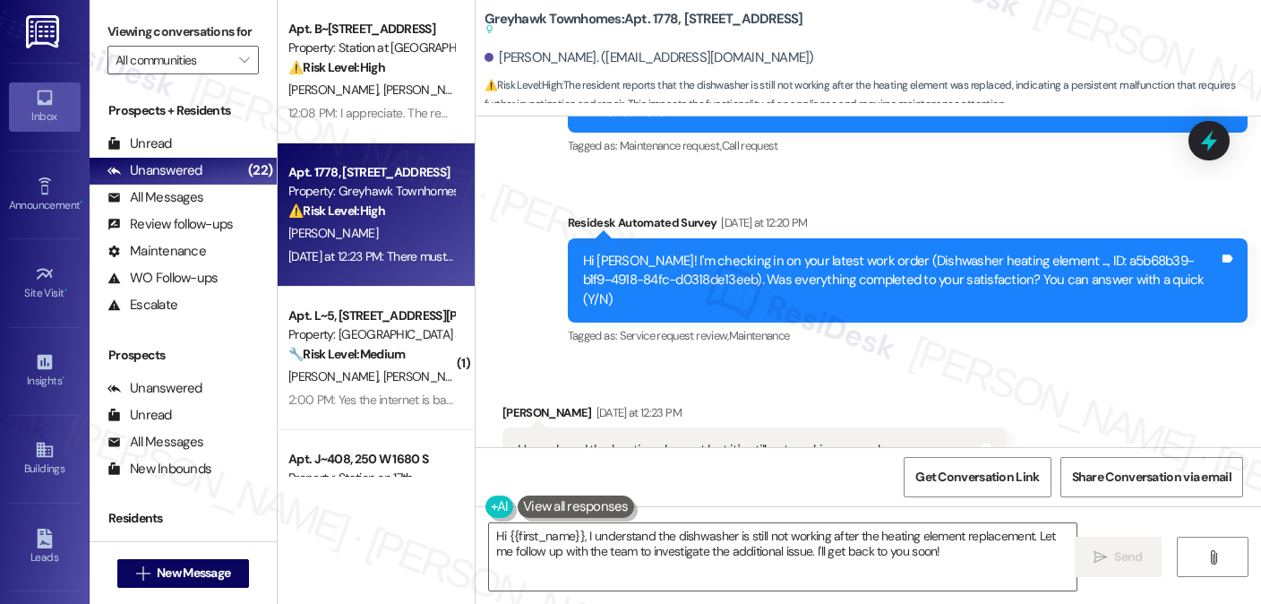
click at [835, 252] on div "Hi Ellen! I'm checking in on your latest work order (Dishwasher heating element…" at bounding box center [901, 280] width 636 height 57
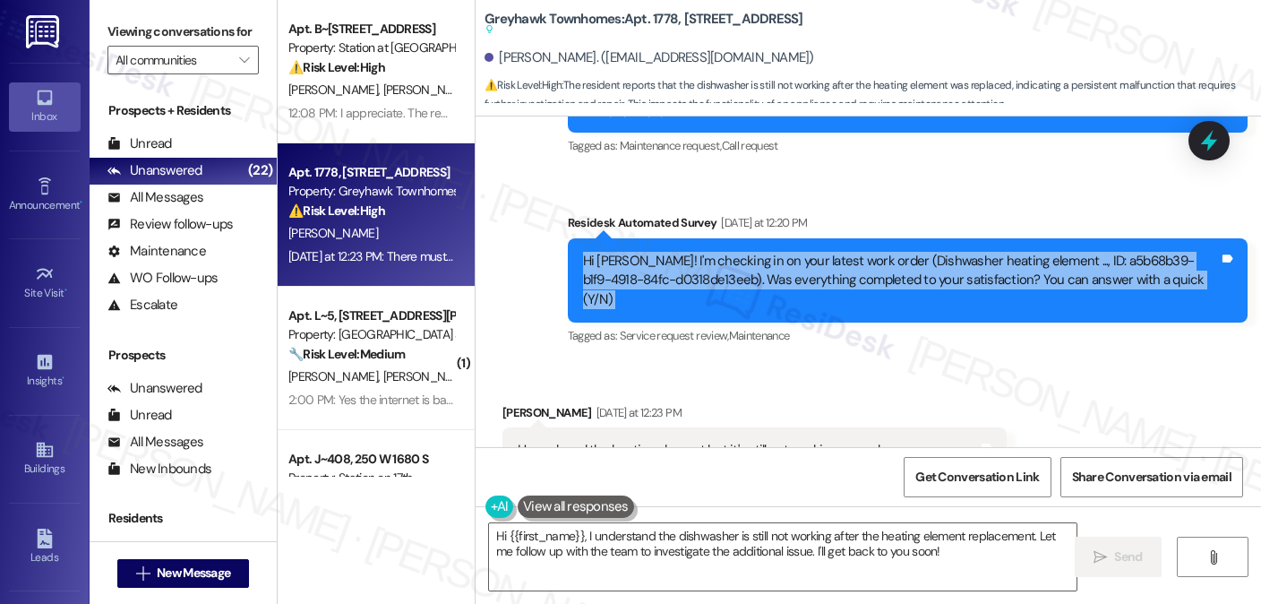
click at [835, 252] on div "Hi Ellen! I'm checking in on your latest work order (Dishwasher heating element…" at bounding box center [901, 280] width 636 height 57
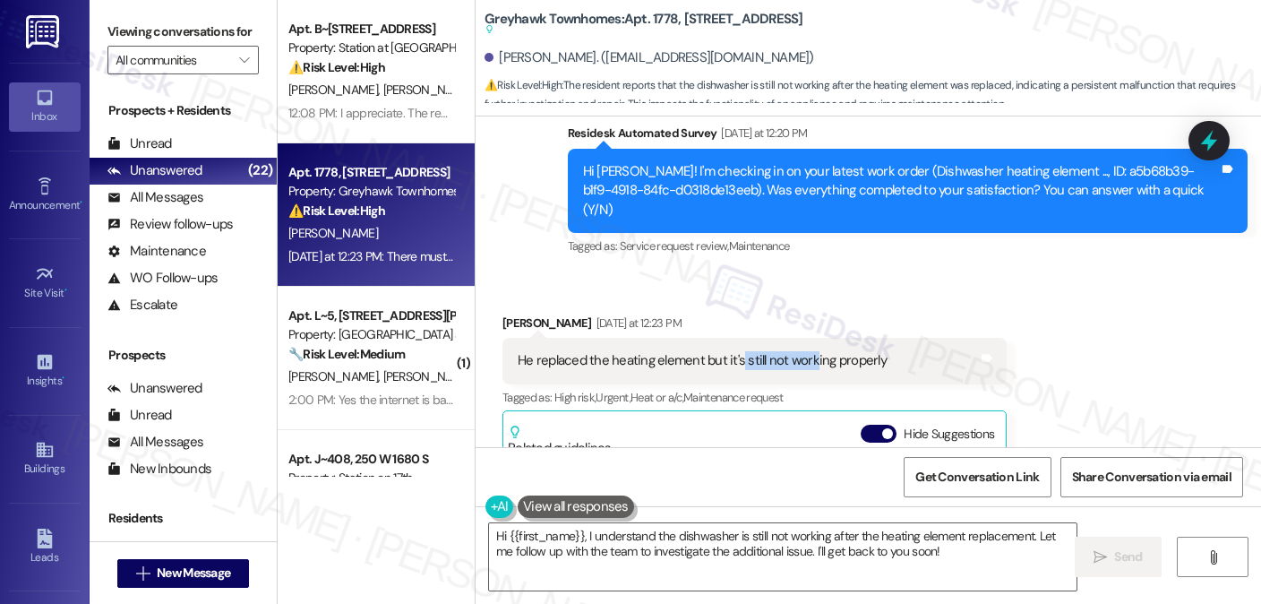
drag, startPoint x: 728, startPoint y: 322, endPoint x: 825, endPoint y: 324, distance: 96.8
click at [825, 351] on div "He replaced the heating element but it's still not working properly" at bounding box center [702, 360] width 369 height 19
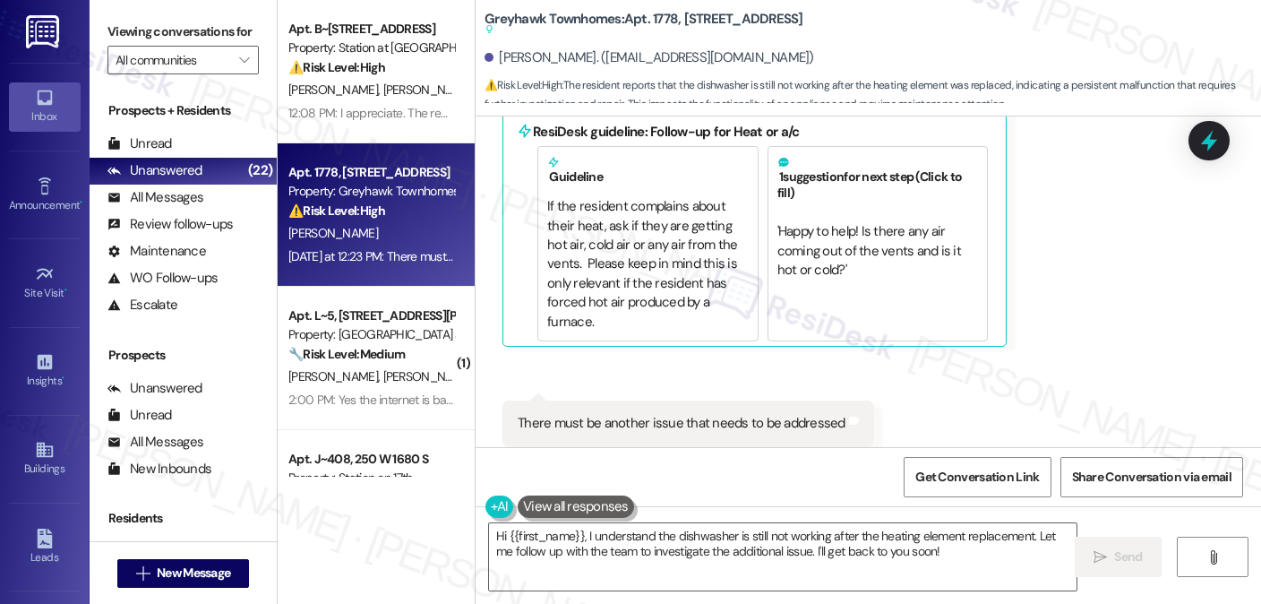
scroll to position [2961, 0]
drag, startPoint x: 588, startPoint y: 383, endPoint x: 801, endPoint y: 384, distance: 212.3
click at [794, 413] on div "There must be another issue that needs to be addressed" at bounding box center [682, 422] width 328 height 19
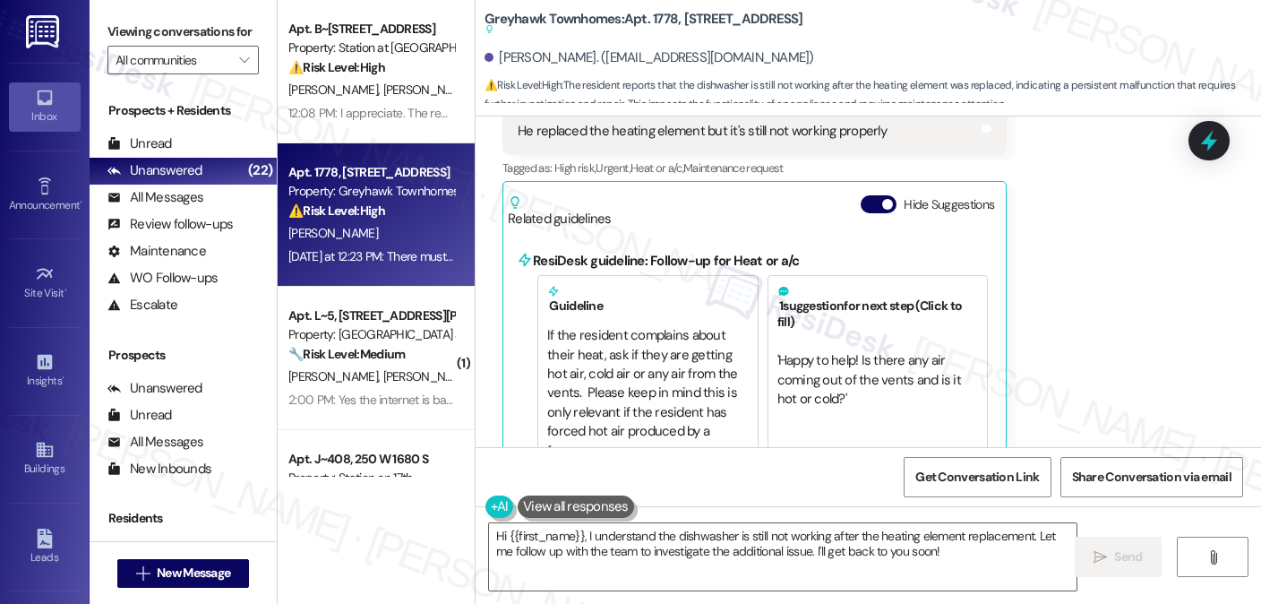
scroll to position [2693, 0]
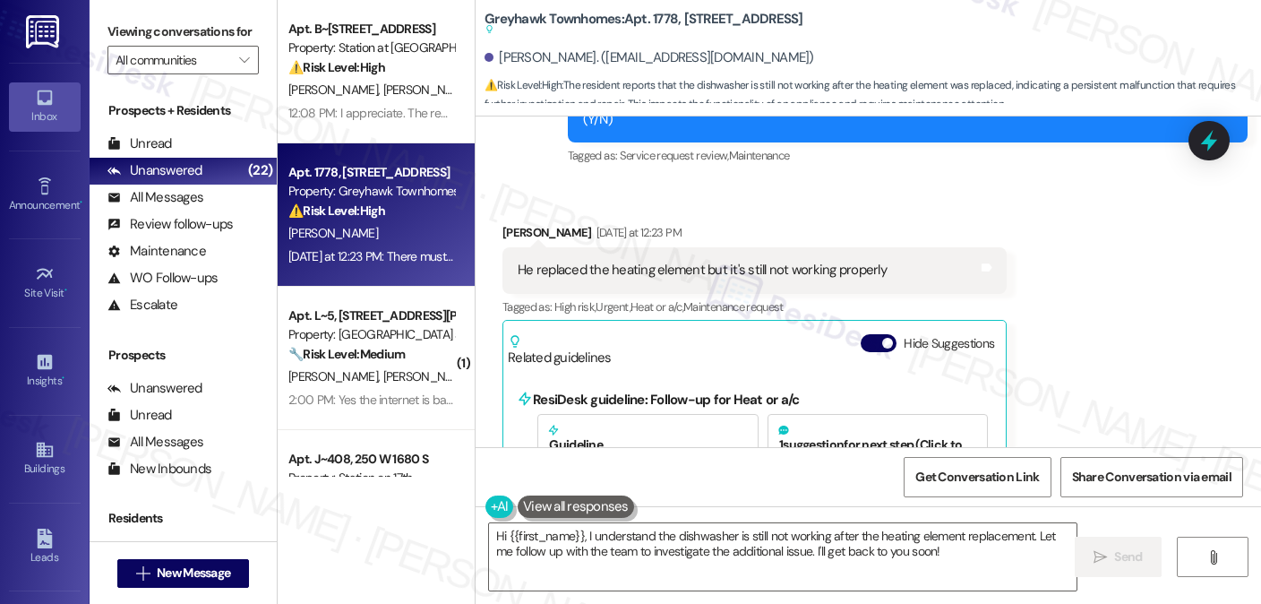
click at [572, 261] on div "He replaced the heating element but it's still not working properly" at bounding box center [702, 270] width 369 height 19
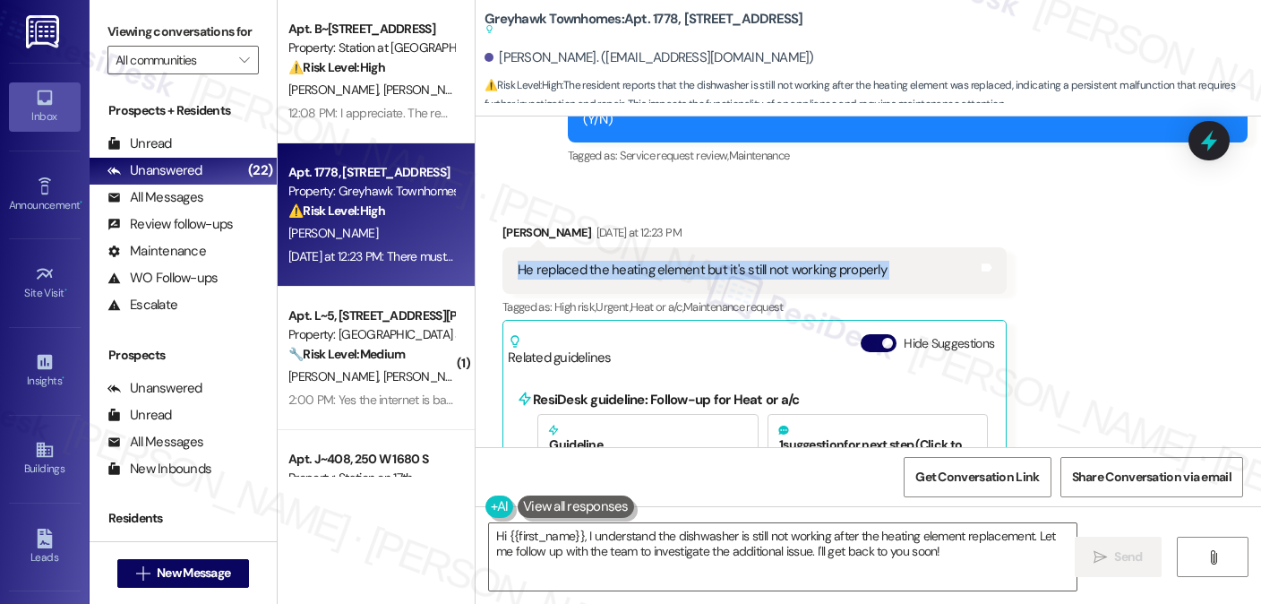
click at [572, 261] on div "He replaced the heating element but it's still not working properly" at bounding box center [702, 270] width 369 height 19
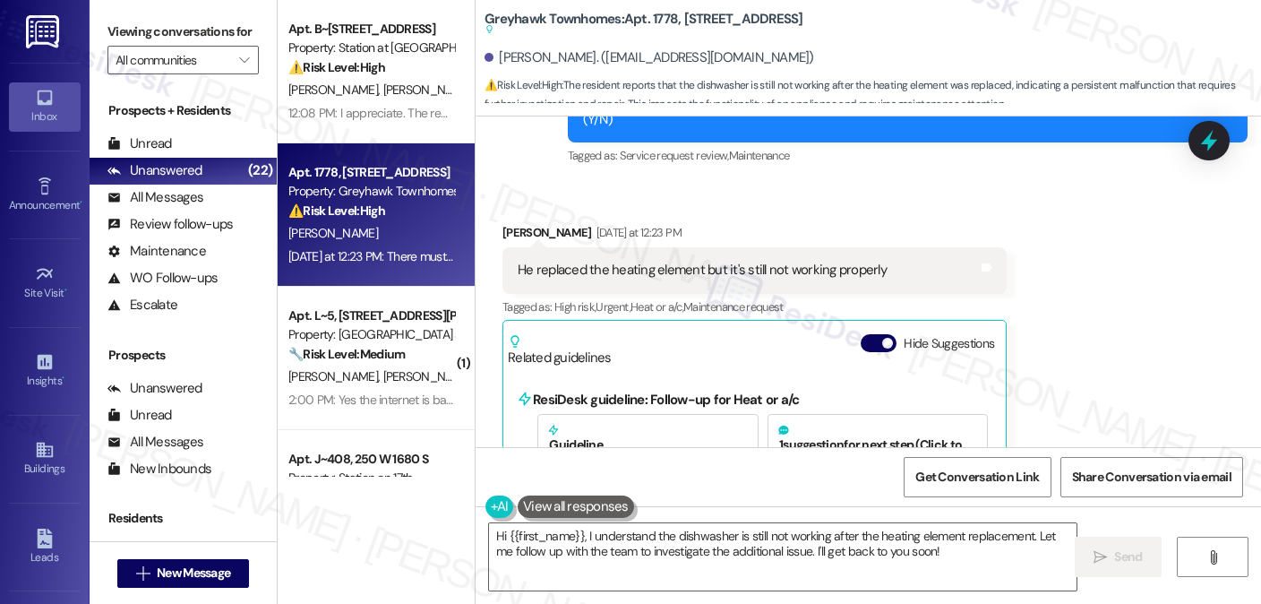
click at [507, 223] on div "Ellen Scruggs Yesterday at 12:23 PM" at bounding box center [754, 235] width 504 height 25
copy div "Ellen"
click at [652, 24] on sup at bounding box center [644, 29] width 319 height 10
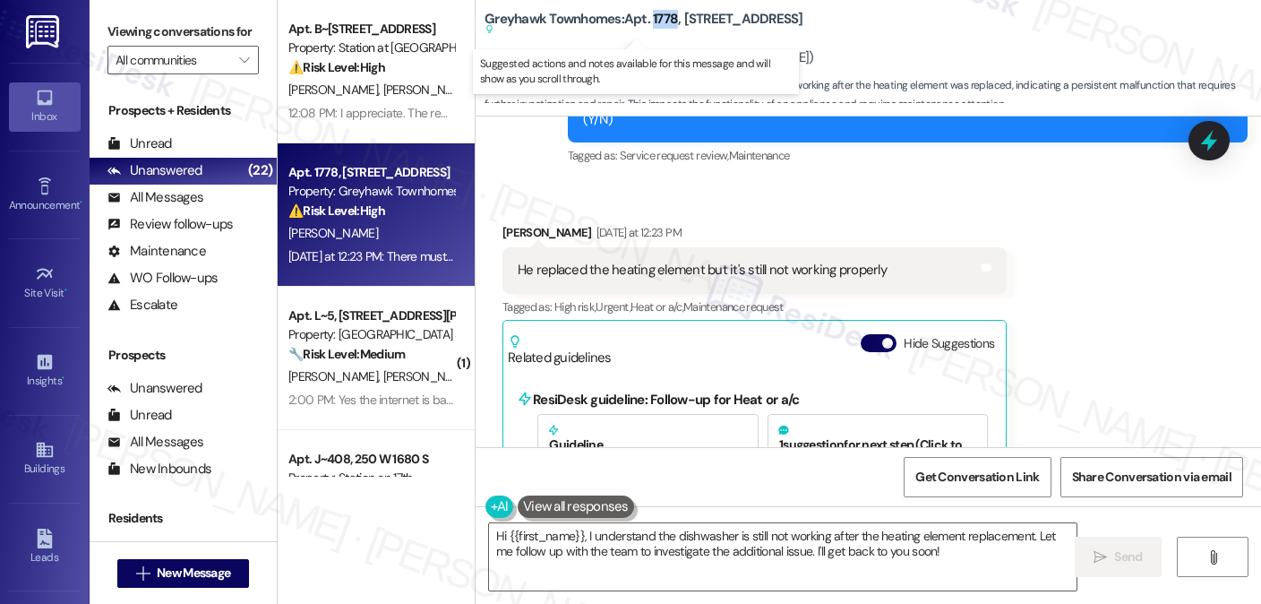
click at [652, 24] on sup at bounding box center [644, 29] width 319 height 10
copy b "1778"
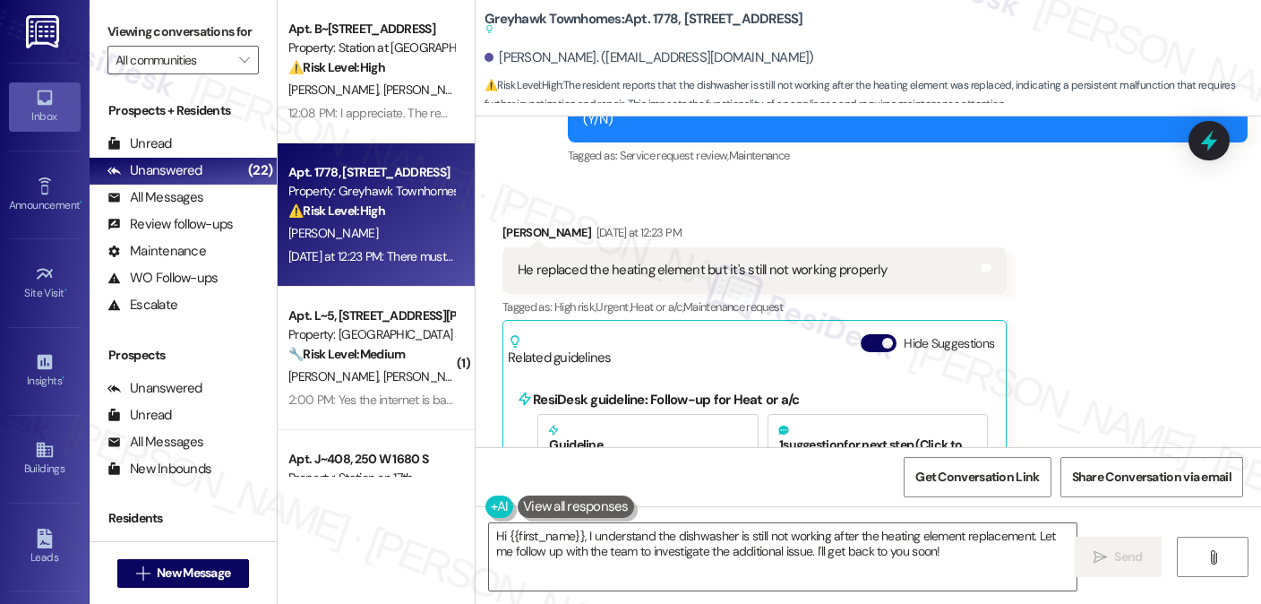
click at [236, 35] on label "Viewing conversations for" at bounding box center [182, 32] width 151 height 28
click at [653, 14] on b "Greyhawk Townhomes: Apt. 1778, 3310 North 1750 East Suggested actions and notes…" at bounding box center [644, 25] width 319 height 30
click at [652, 13] on b "Greyhawk Townhomes: Apt. 1778, 3310 North 1750 East Suggested actions and notes…" at bounding box center [644, 25] width 319 height 30
copy b "1778"
click at [150, 16] on div "Viewing conversations for All communities " at bounding box center [183, 46] width 187 height 92
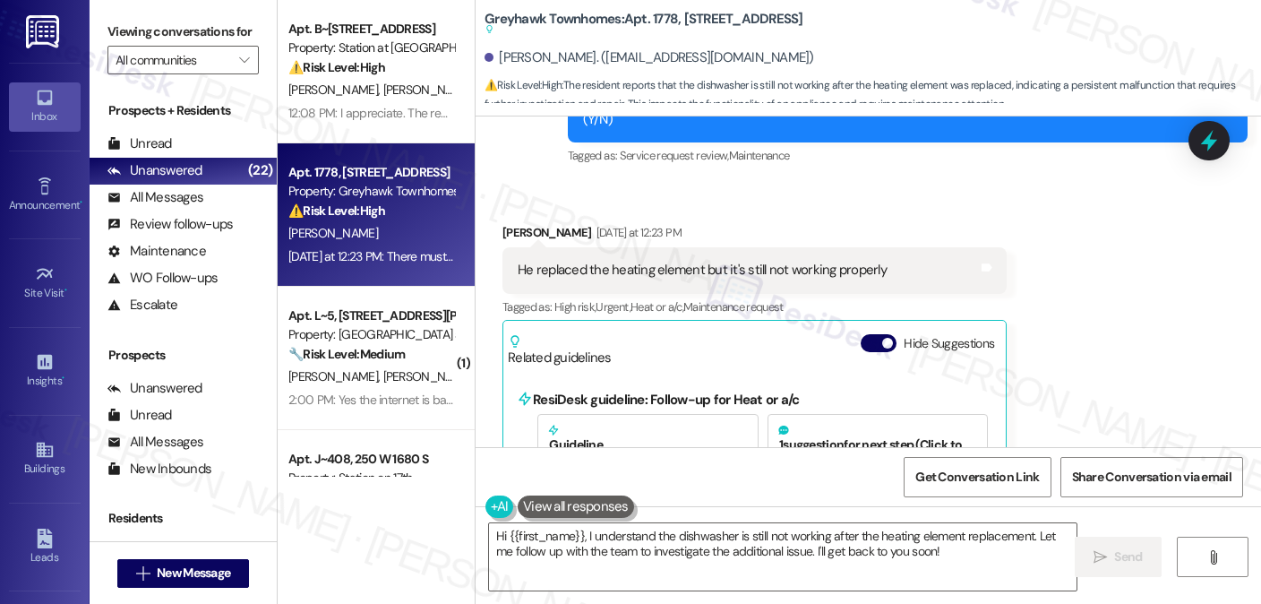
click at [219, 21] on label "Viewing conversations for" at bounding box center [182, 32] width 151 height 28
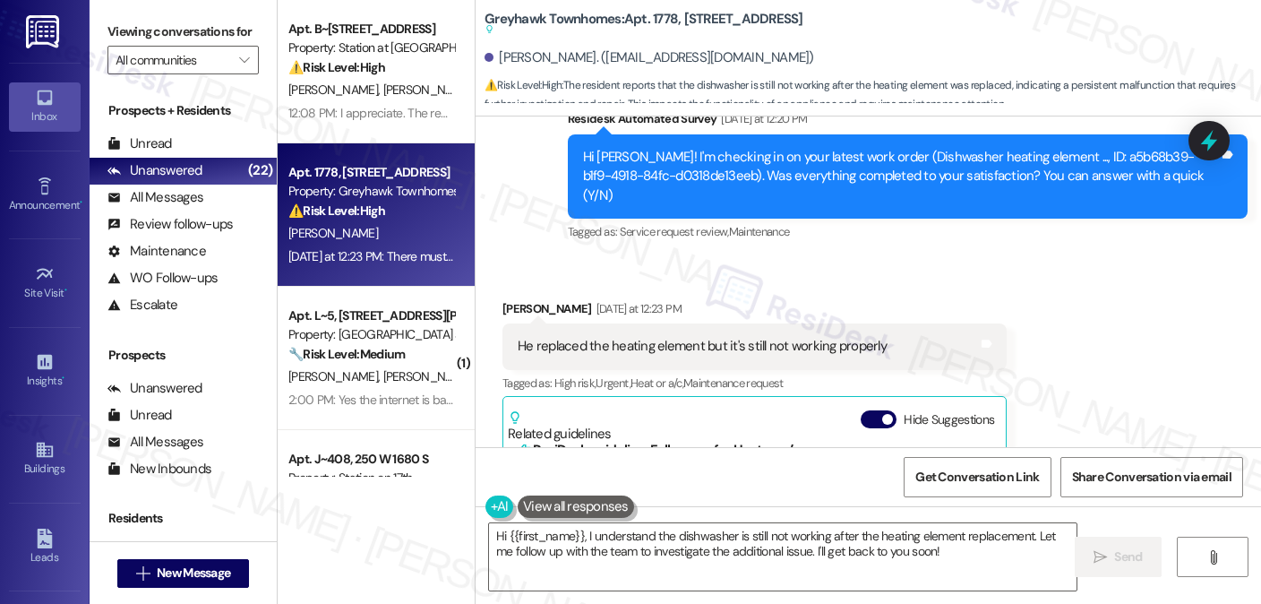
scroll to position [2603, 0]
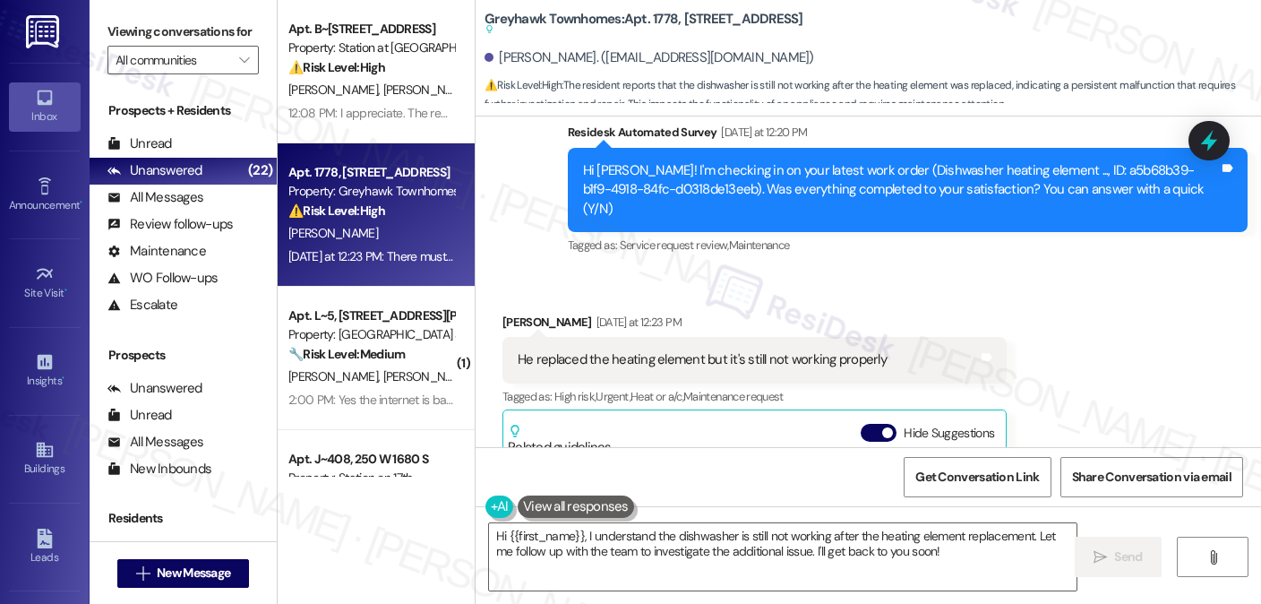
click at [752, 337] on div "He replaced the heating element but it's still not working properly Tags and no…" at bounding box center [754, 360] width 504 height 46
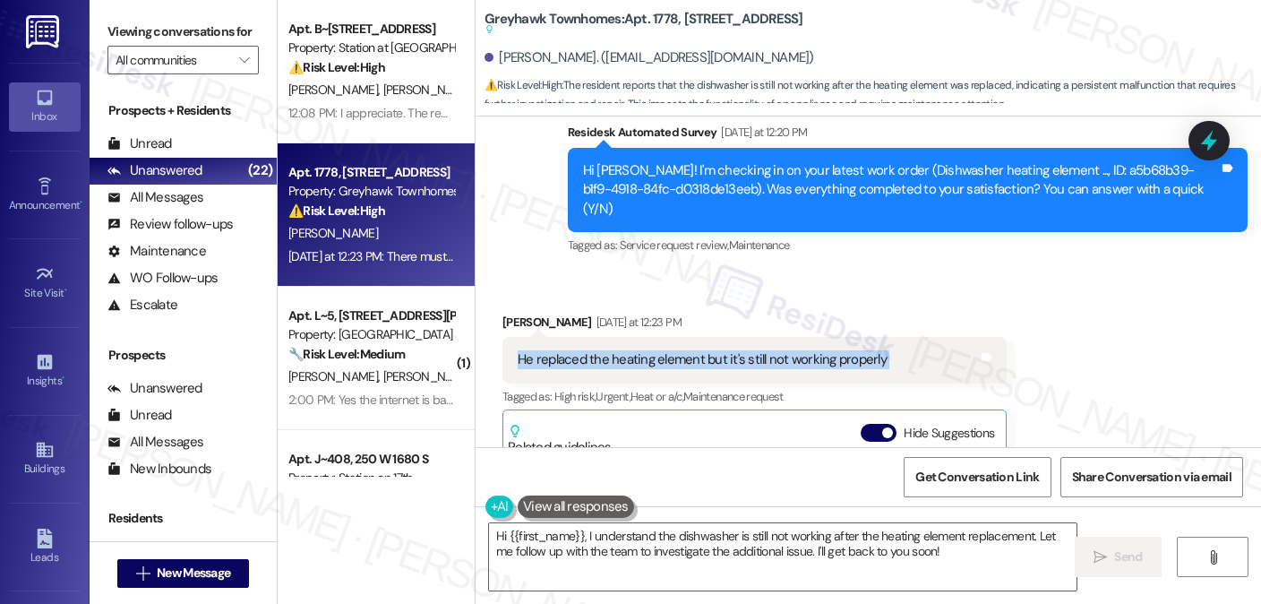
click at [752, 337] on div "He replaced the heating element but it's still not working properly Tags and no…" at bounding box center [754, 360] width 504 height 46
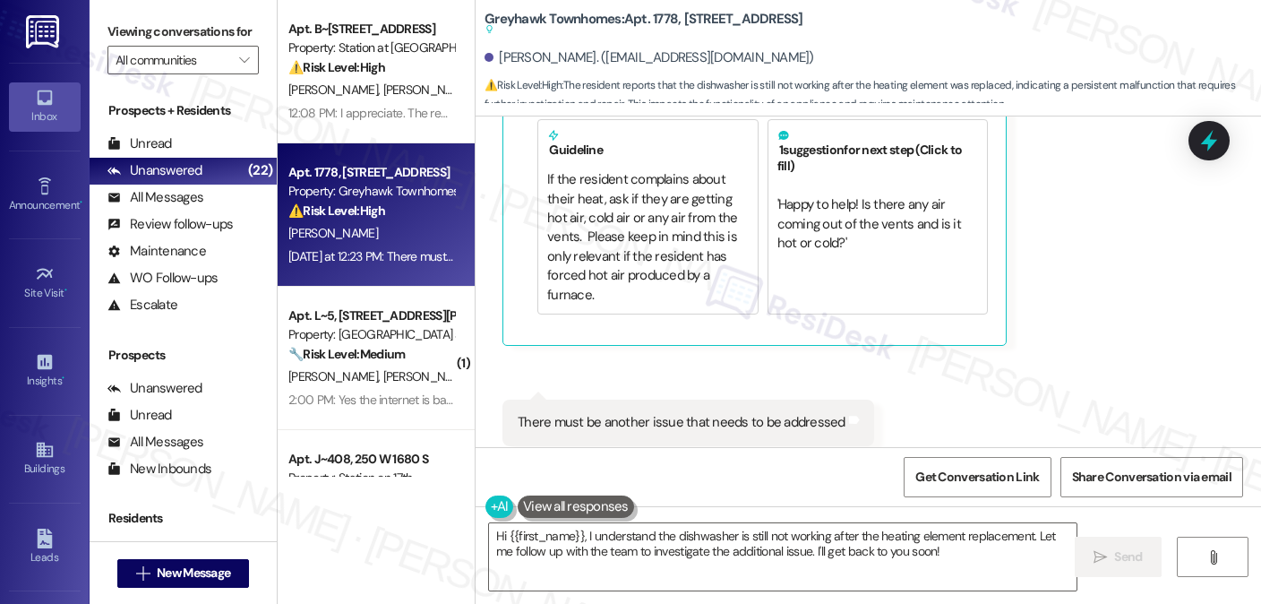
click at [575, 399] on div "There must be another issue that needs to be addressed Tags and notes" at bounding box center [688, 422] width 372 height 46
click at [653, 542] on textarea "Hi {{first_name}}, I understand the dishwasher is still not working after the h…" at bounding box center [783, 556] width 588 height 67
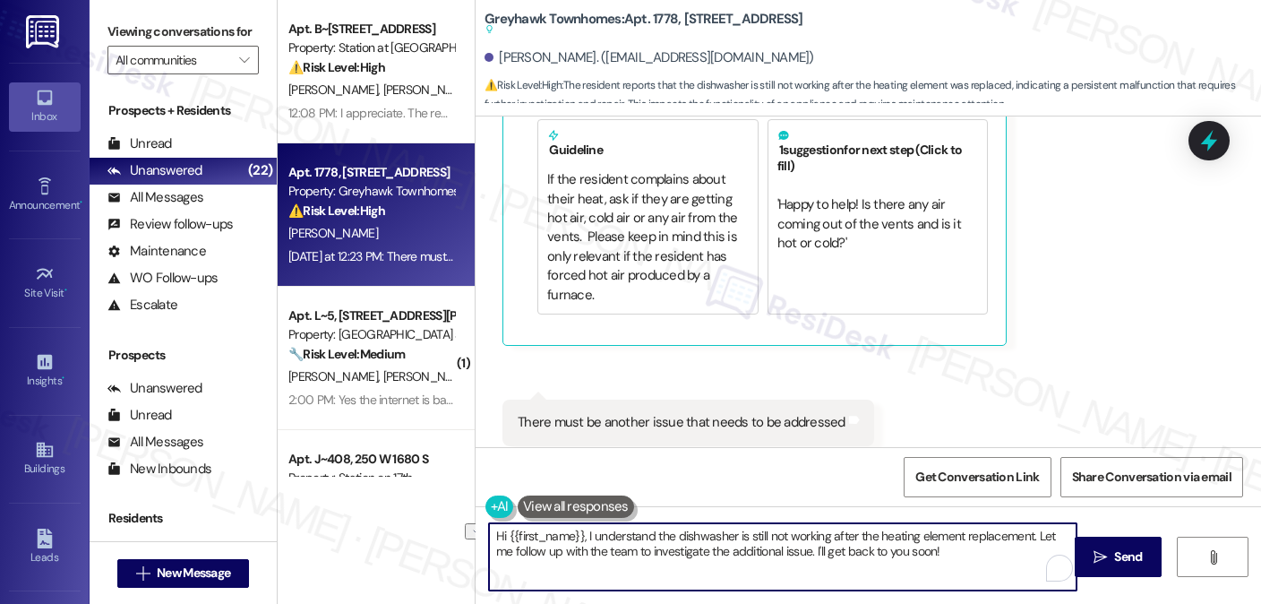
drag, startPoint x: 951, startPoint y: 554, endPoint x: 484, endPoint y: 557, distance: 467.6
click at [489, 565] on textarea "Hi {{first_name}}, I understand the dishwasher is still not working after the h…" at bounding box center [783, 556] width 588 height 67
click at [609, 502] on button at bounding box center [576, 506] width 116 height 22
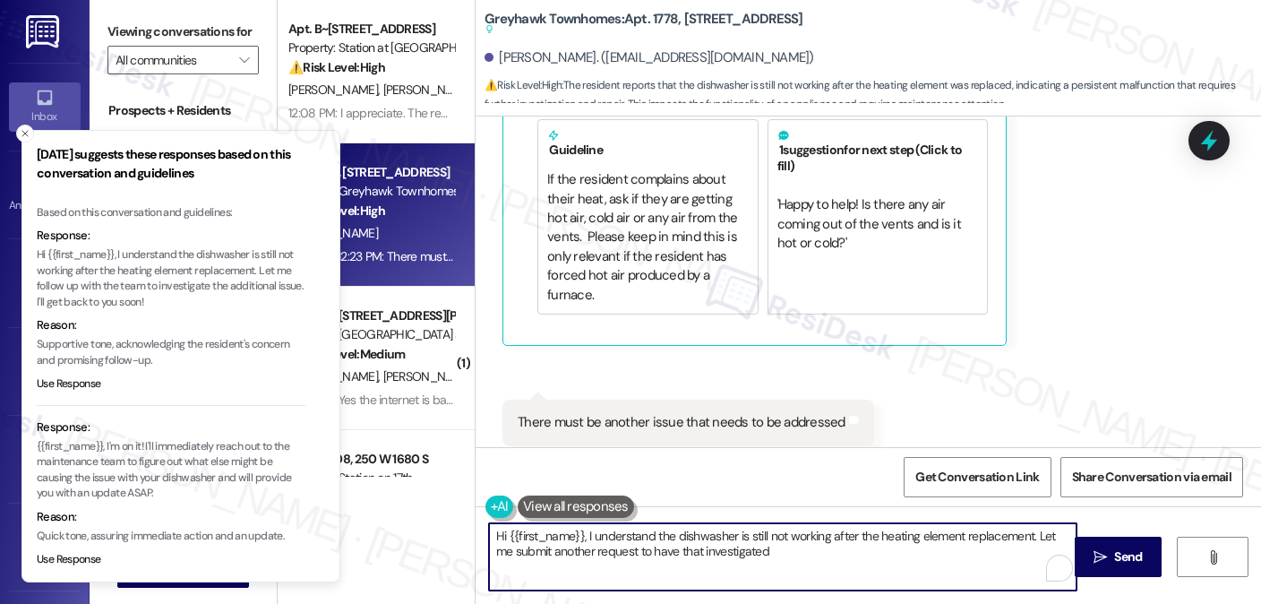
drag, startPoint x: 751, startPoint y: 549, endPoint x: 734, endPoint y: 549, distance: 16.1
click at [734, 549] on textarea "Hi {{first_name}}, I understand the dishwasher is still not working after the h…" at bounding box center [783, 556] width 588 height 67
click at [761, 549] on textarea "Hi {{first_name}}, I understand the dishwasher is still not working after the h…" at bounding box center [783, 556] width 588 height 67
drag, startPoint x: 777, startPoint y: 551, endPoint x: 631, endPoint y: 549, distance: 146.0
click at [631, 549] on textarea "Hi {{first_name}}, I understand the dishwasher is still not working after the h…" at bounding box center [783, 556] width 588 height 67
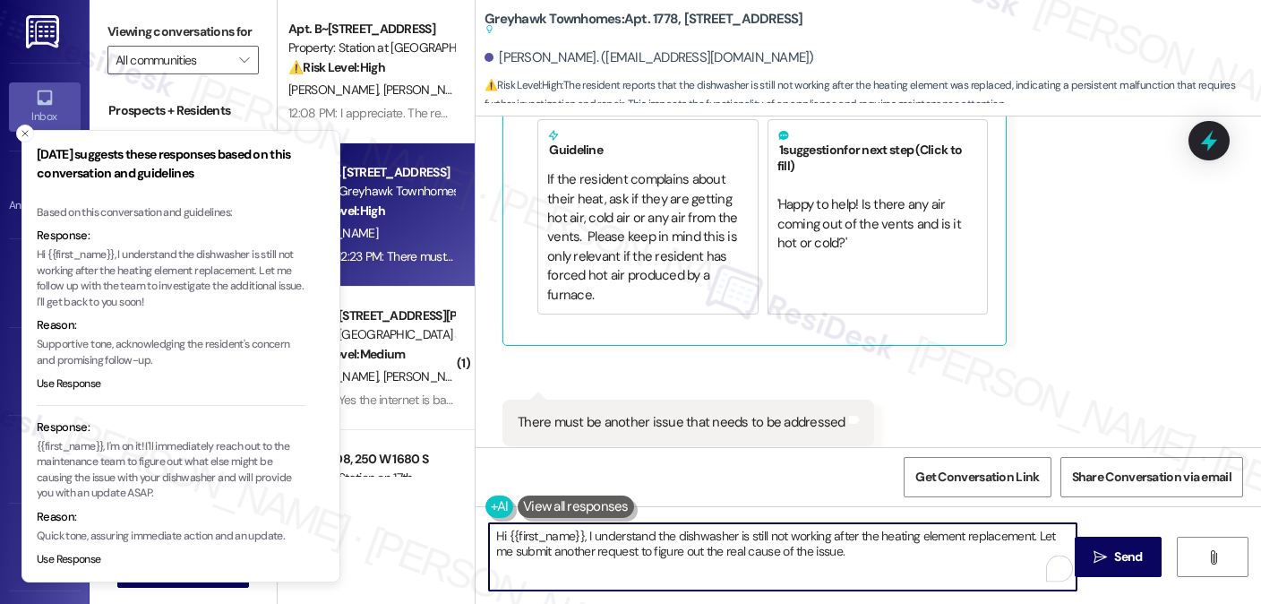
click at [858, 548] on textarea "Hi {{first_name}}, I understand the dishwasher is still not working after the h…" at bounding box center [783, 556] width 588 height 67
type textarea "Hi {{first_name}}, I understand the dishwasher is still not working after the h…"
click at [622, 413] on div "There must be another issue that needs to be addressed" at bounding box center [682, 422] width 328 height 19
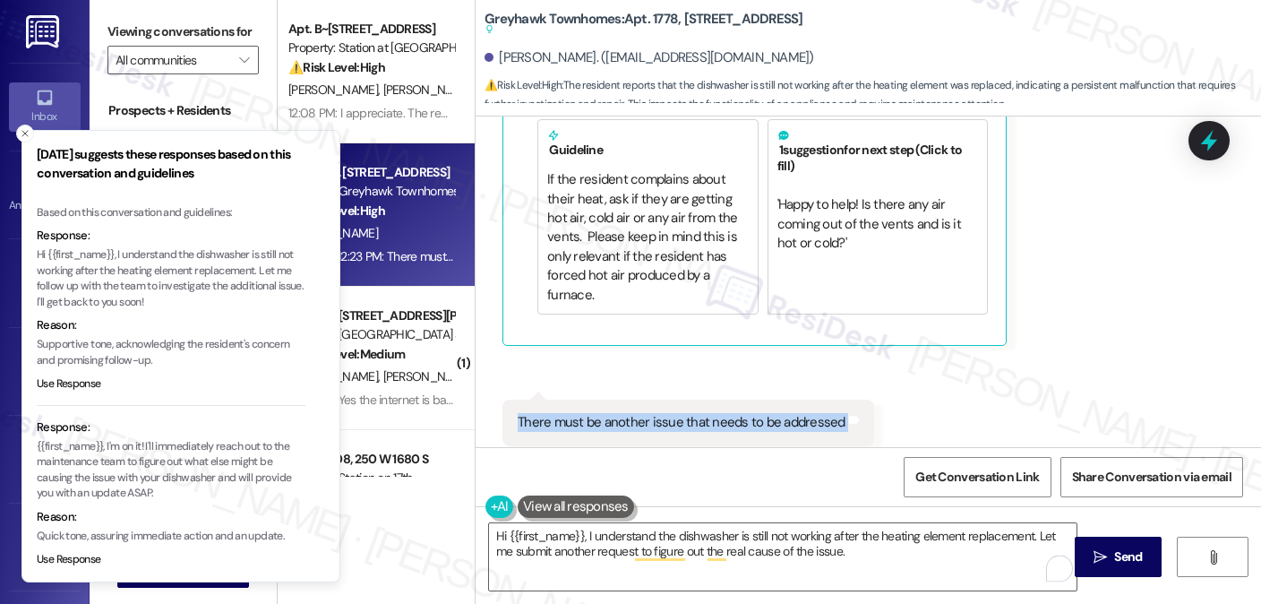
click at [622, 413] on div "There must be another issue that needs to be addressed" at bounding box center [682, 422] width 328 height 19
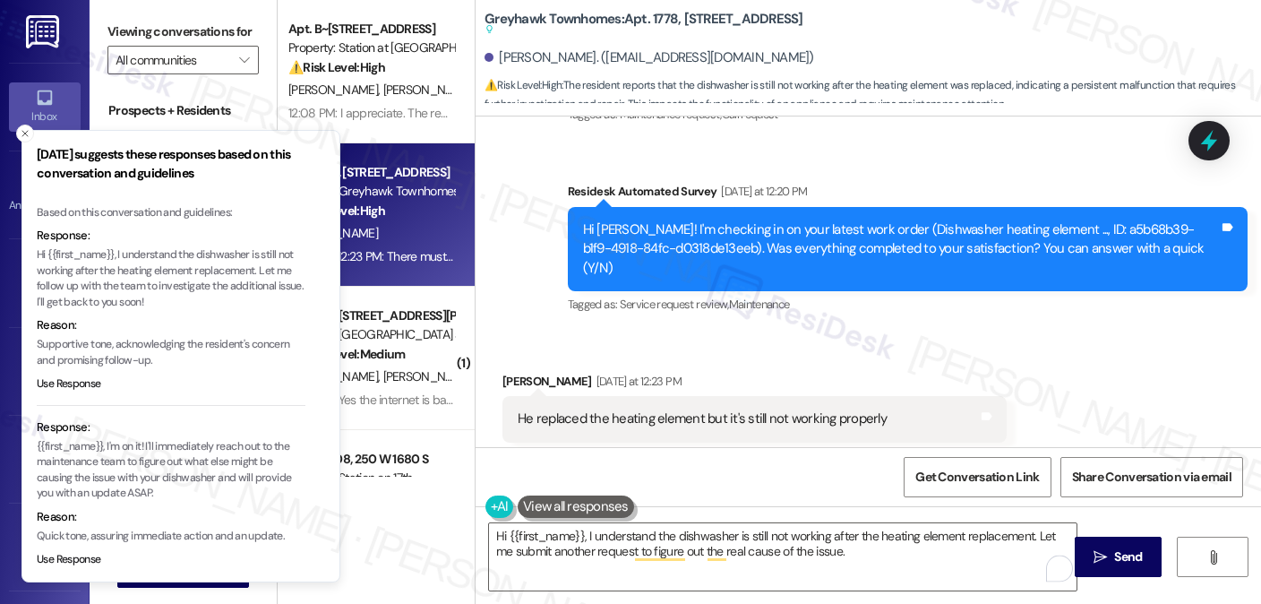
scroll to position [2513, 0]
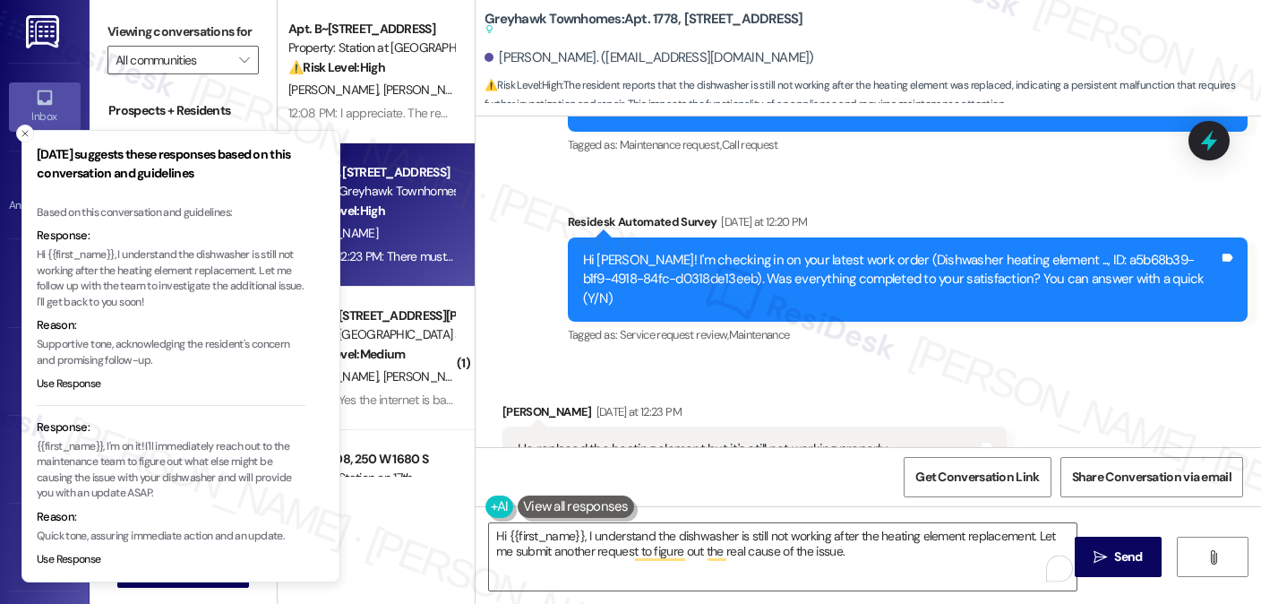
click at [598, 426] on div "He replaced the heating element but it's still not working properly Tags and no…" at bounding box center [754, 449] width 504 height 46
copy div "He replaced the heating element but it's still not working properly Tags and no…"
click at [224, 28] on label "Viewing conversations for" at bounding box center [182, 32] width 151 height 28
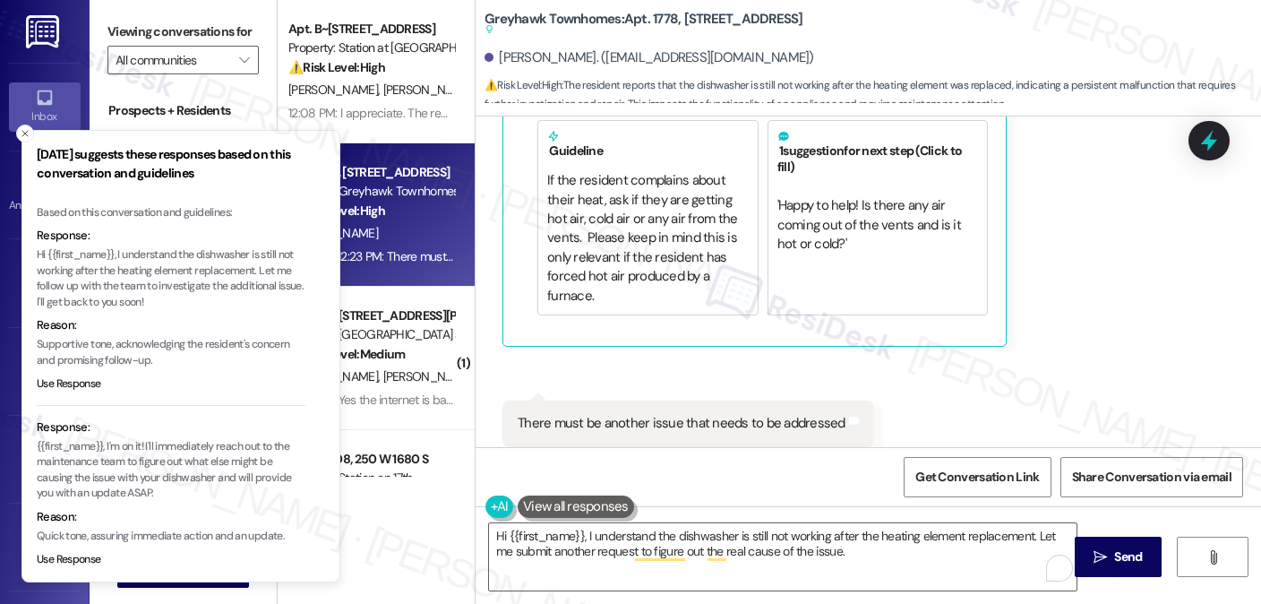
scroll to position [2961, 0]
click at [687, 413] on div "There must be another issue that needs to be addressed" at bounding box center [682, 422] width 328 height 19
click at [172, 28] on label "Viewing conversations for" at bounding box center [182, 32] width 151 height 28
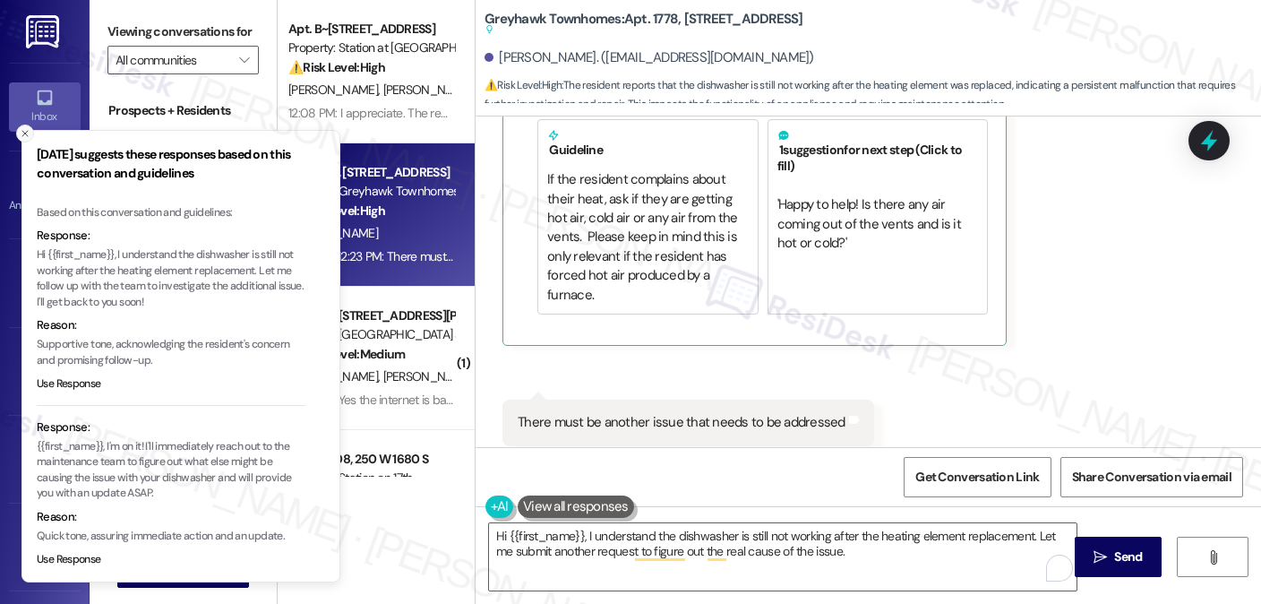
click at [27, 134] on icon "Close toast" at bounding box center [25, 133] width 11 height 11
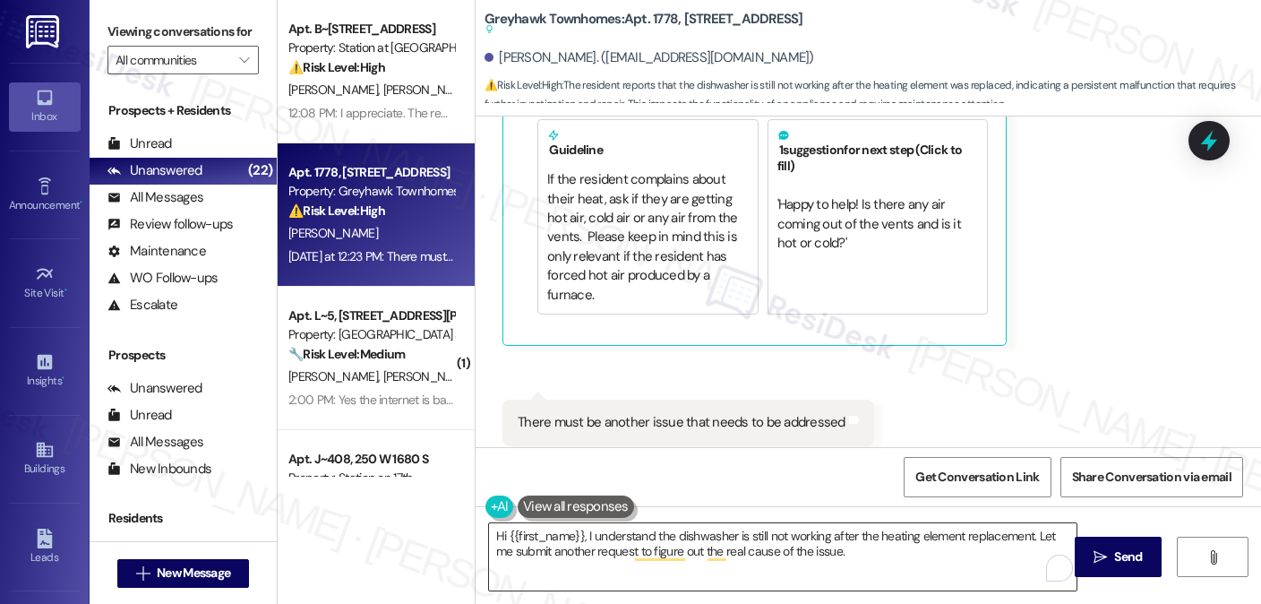
click at [889, 563] on textarea "Hi {{first_name}}, I understand the dishwasher is still not working after the h…" at bounding box center [783, 556] width 588 height 67
click at [182, 45] on label "Viewing conversations for" at bounding box center [182, 32] width 151 height 28
click at [774, 546] on textarea "Hi {{first_name}}, I understand the dishwasher is still not working after the h…" at bounding box center [783, 556] width 588 height 67
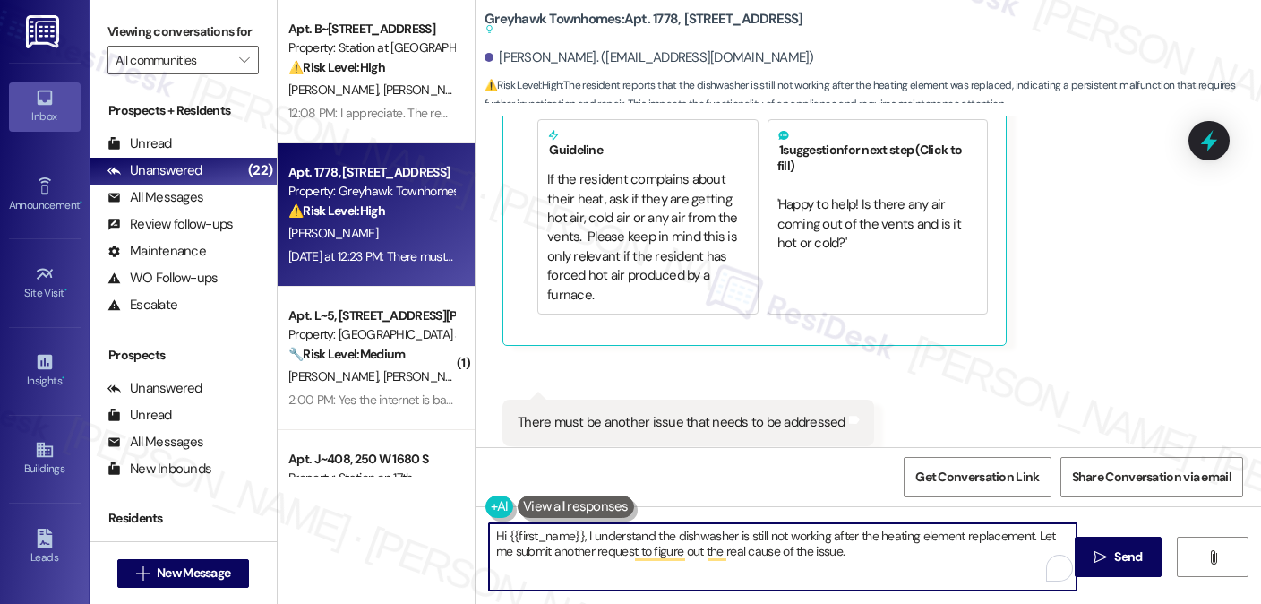
click at [774, 546] on textarea "Hi {{first_name}}, I understand the dishwasher is still not working after the h…" at bounding box center [783, 556] width 588 height 67
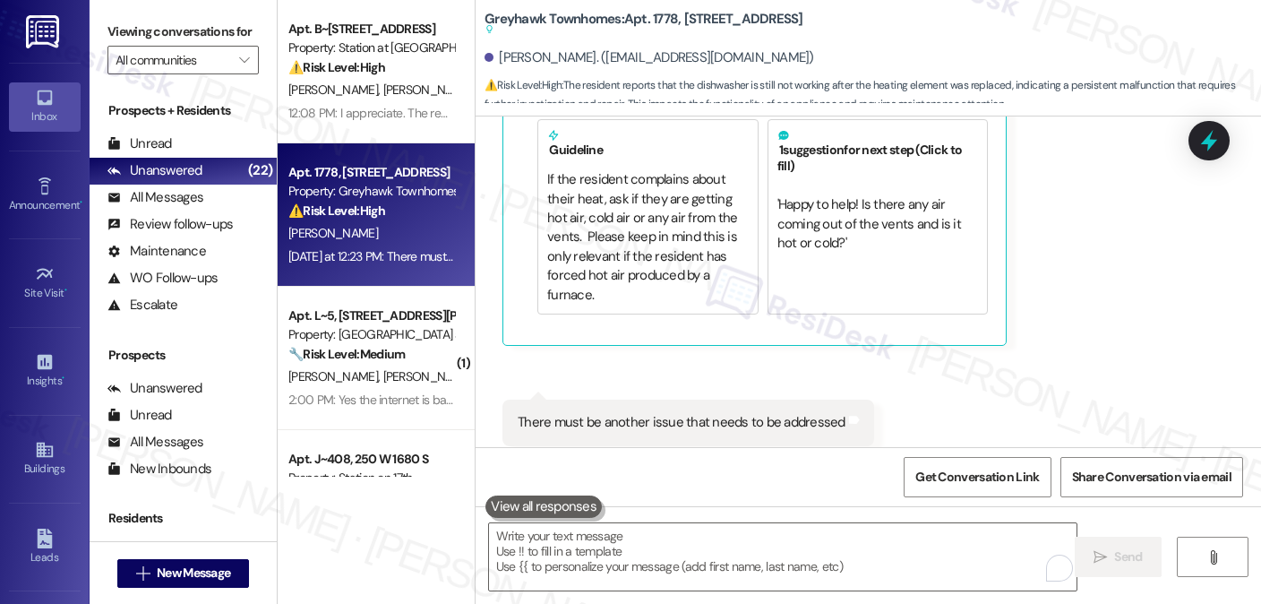
click at [314, 524] on div "Apt. B~201, 2229 North 100 West Property: Station at Park Meadows ⚠️ Risk Level…" at bounding box center [376, 302] width 197 height 604
click at [619, 540] on textarea "To enrich screen reader interactions, please activate Accessibility in Grammarl…" at bounding box center [783, 556] width 588 height 67
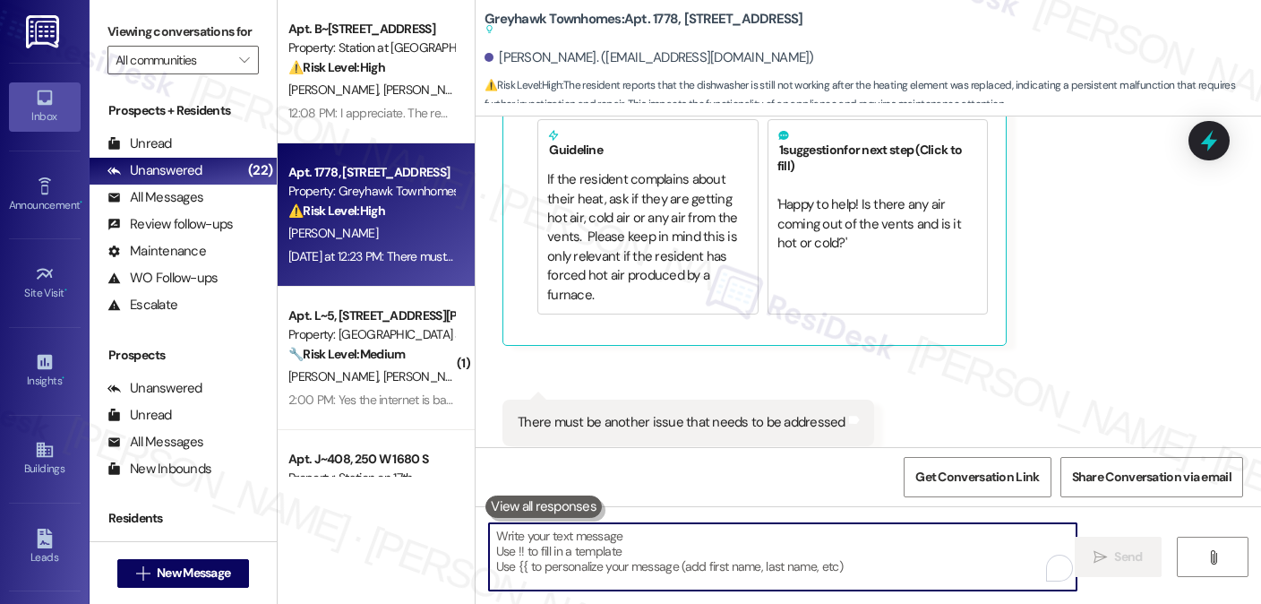
paste textarea "Hi {{first_name}}, I understand the dishwasher is still not working after the h…"
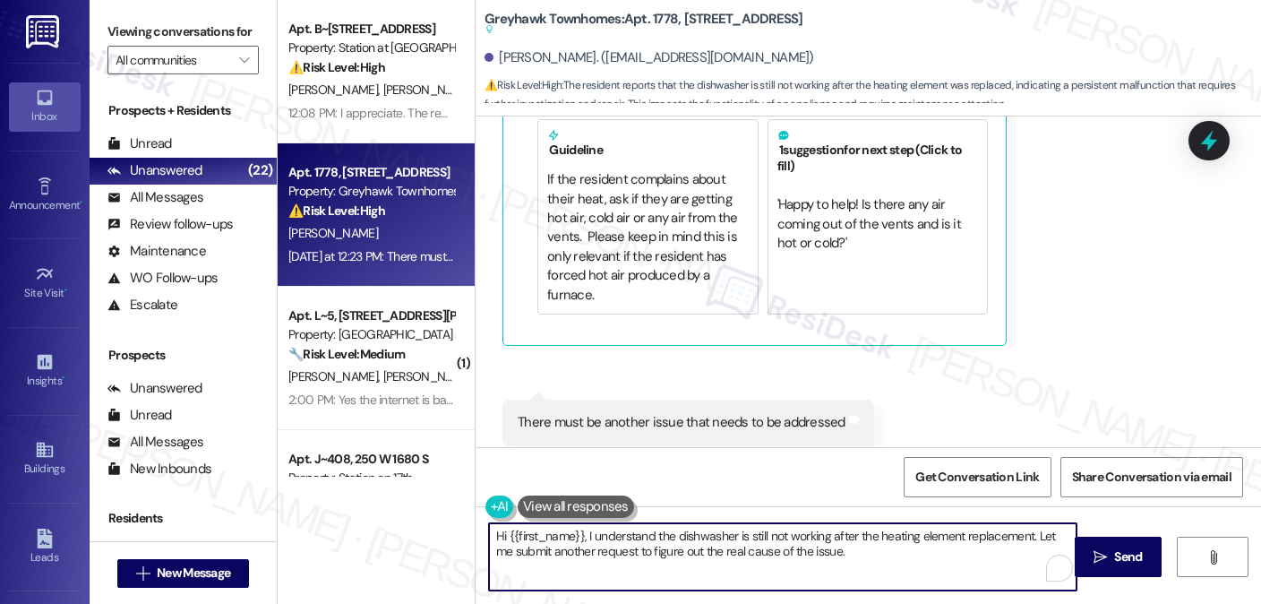
type textarea "Hi {{first_name}}, I understand the dishwasher is still not working after the h…"
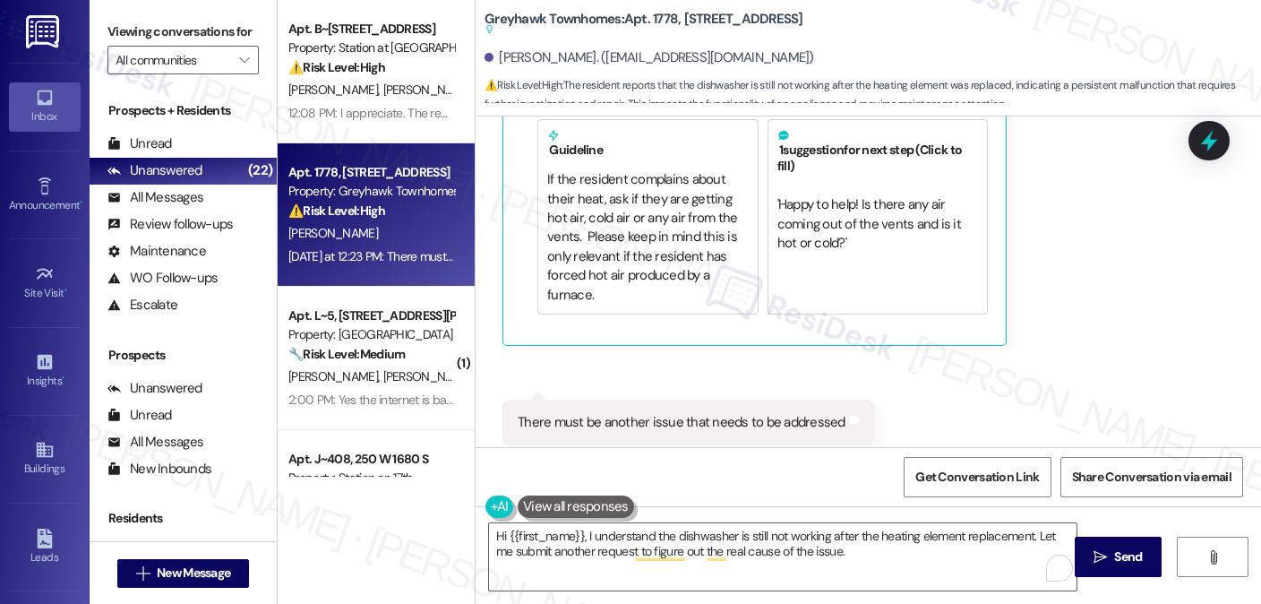
click at [198, 44] on label "Viewing conversations for" at bounding box center [182, 32] width 151 height 28
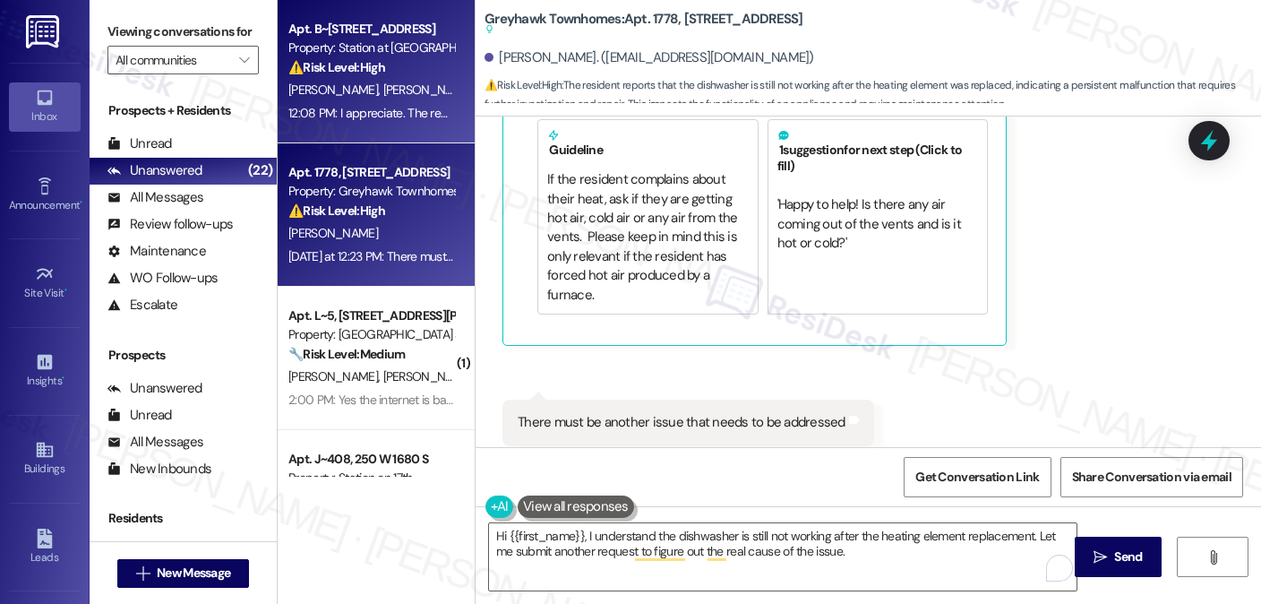
drag, startPoint x: 172, startPoint y: 48, endPoint x: 275, endPoint y: 114, distance: 122.0
click at [172, 46] on label "Viewing conversations for" at bounding box center [182, 32] width 151 height 28
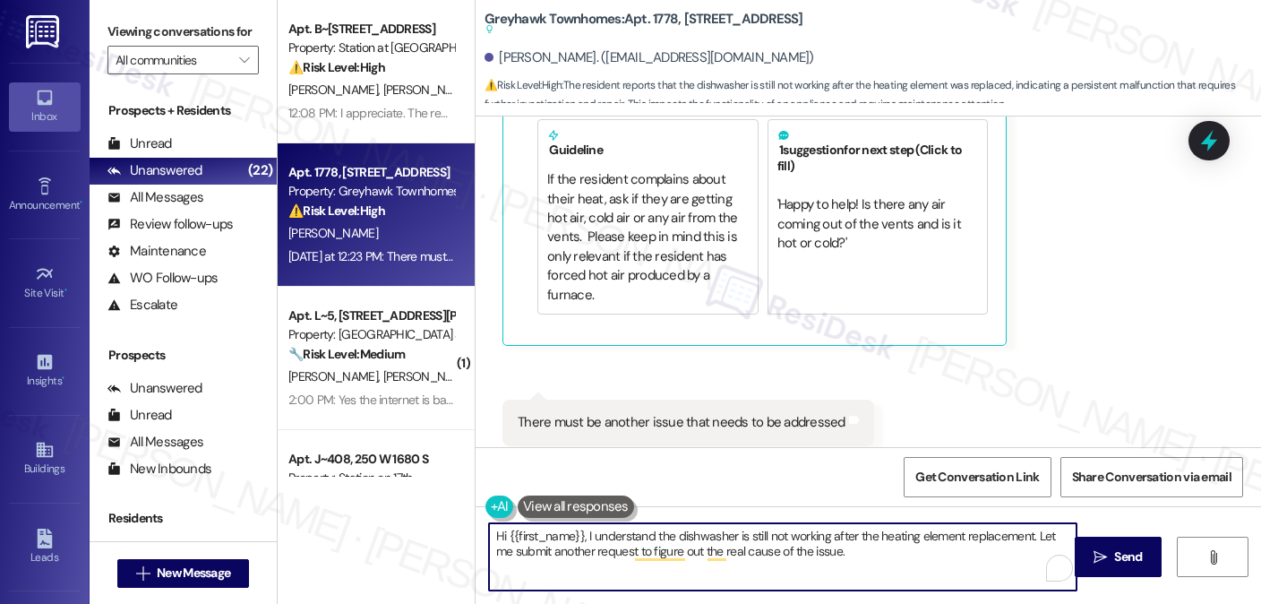
click at [842, 548] on textarea "Hi {{first_name}}, I understand the dishwasher is still not working after the h…" at bounding box center [783, 556] width 588 height 67
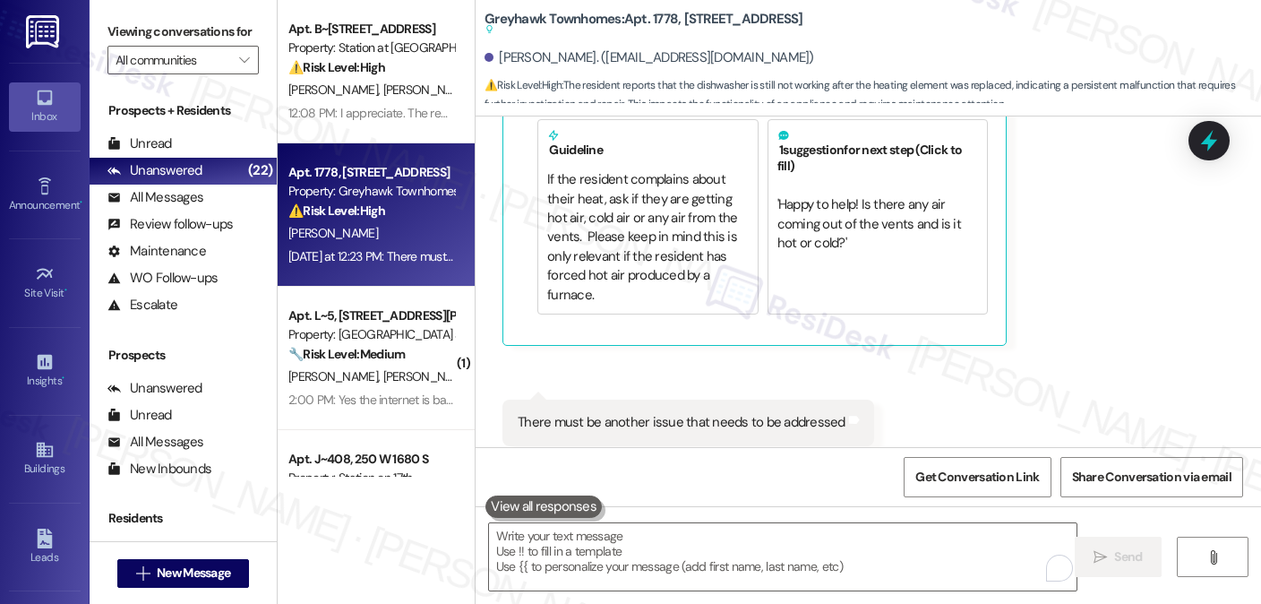
click at [239, 46] on label "Viewing conversations for" at bounding box center [182, 32] width 151 height 28
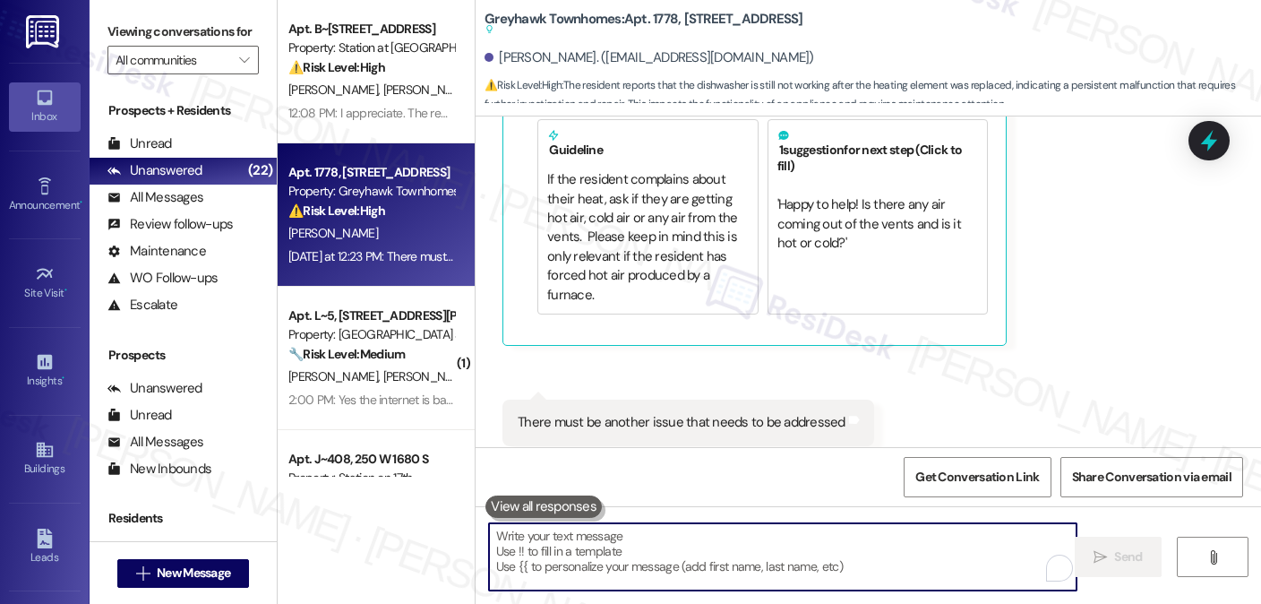
click at [648, 546] on textarea "To enrich screen reader interactions, please activate Accessibility in Grammarl…" at bounding box center [783, 556] width 588 height 67
paste textarea "Hi {{first_name}}, thanks for letting me know! Just to get a better idea—does t…"
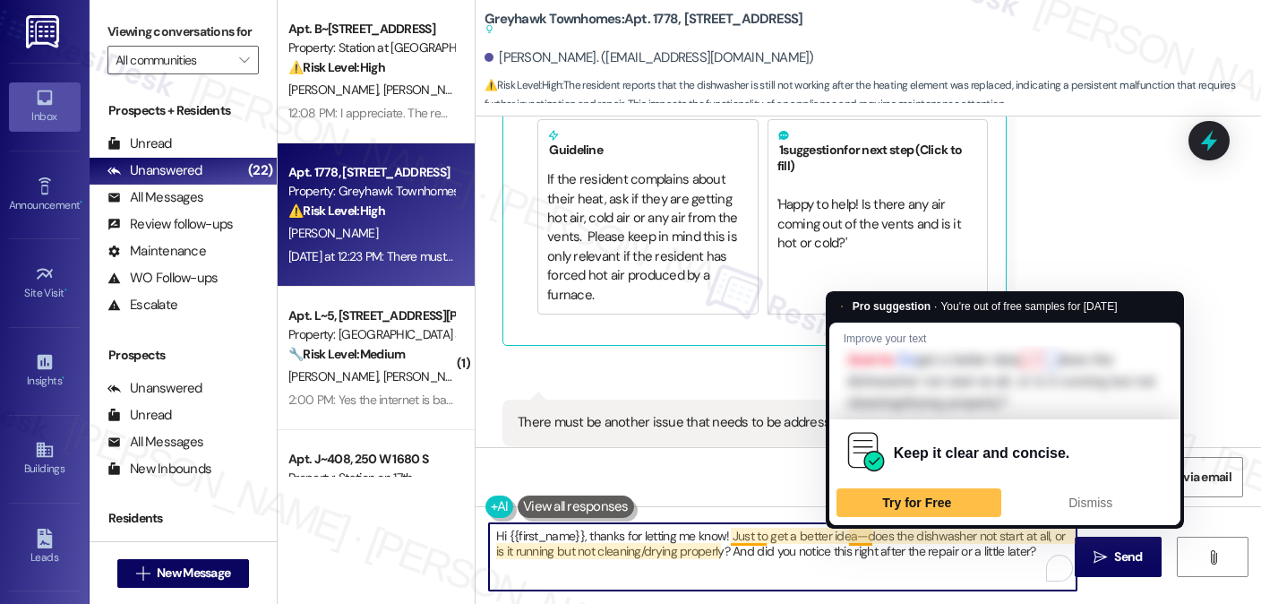
drag, startPoint x: 856, startPoint y: 540, endPoint x: 846, endPoint y: 537, distance: 10.5
click at [846, 537] on textarea "Hi {{first_name}}, thanks for letting me know! Just to get a better idea—does t…" at bounding box center [783, 556] width 588 height 67
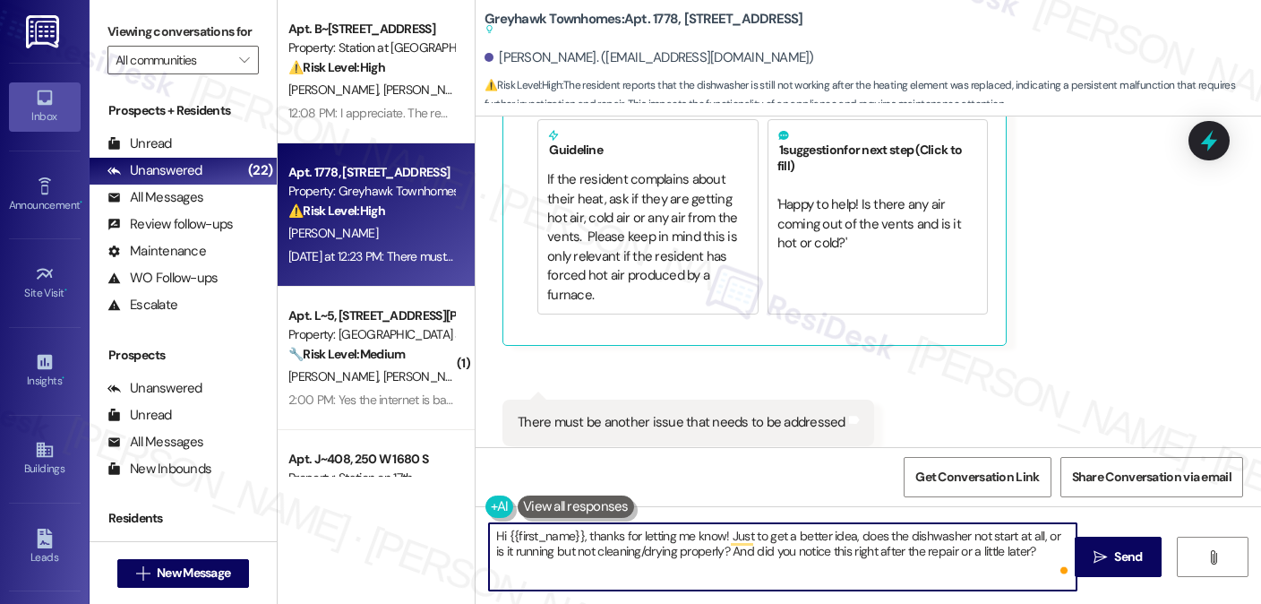
click at [797, 551] on textarea "Hi {{first_name}}, thanks for letting me know! Just to get a better idea, does …" at bounding box center [783, 556] width 588 height 67
click at [631, 563] on textarea "Hi {{first_name}}, thanks for letting me know! Just to get a better idea, does …" at bounding box center [783, 556] width 588 height 67
click at [623, 553] on textarea "Hi {{first_name}}, thanks for letting me know! Just to get a better idea, does …" at bounding box center [783, 556] width 588 height 67
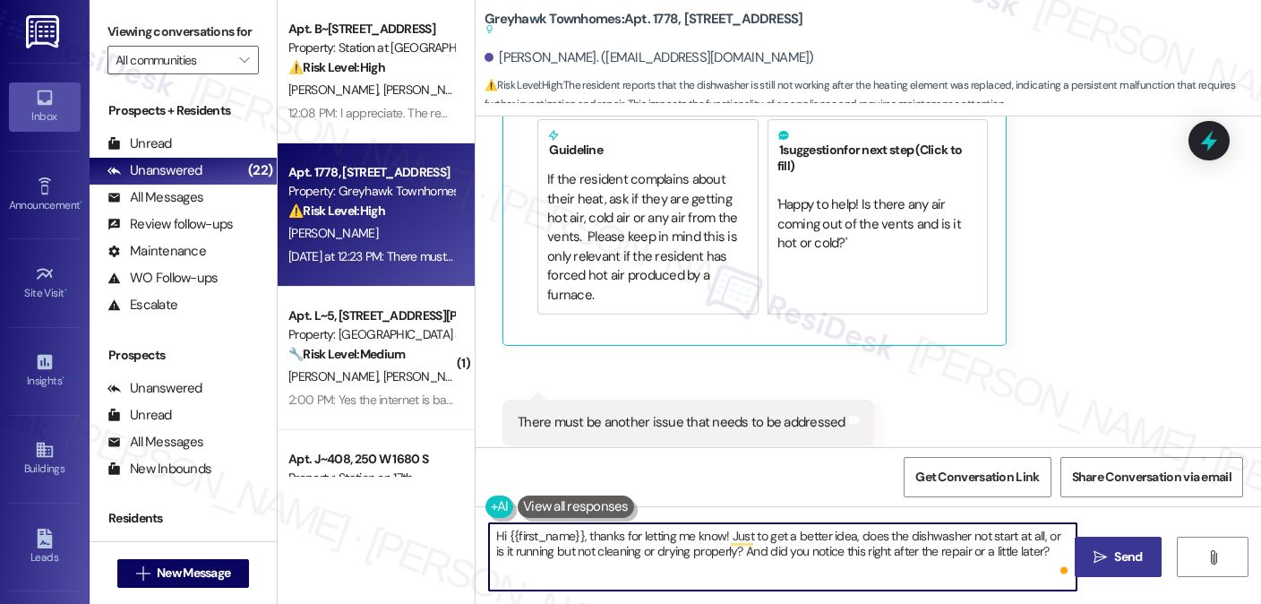
type textarea "Hi {{first_name}}, thanks for letting me know! Just to get a better idea, does …"
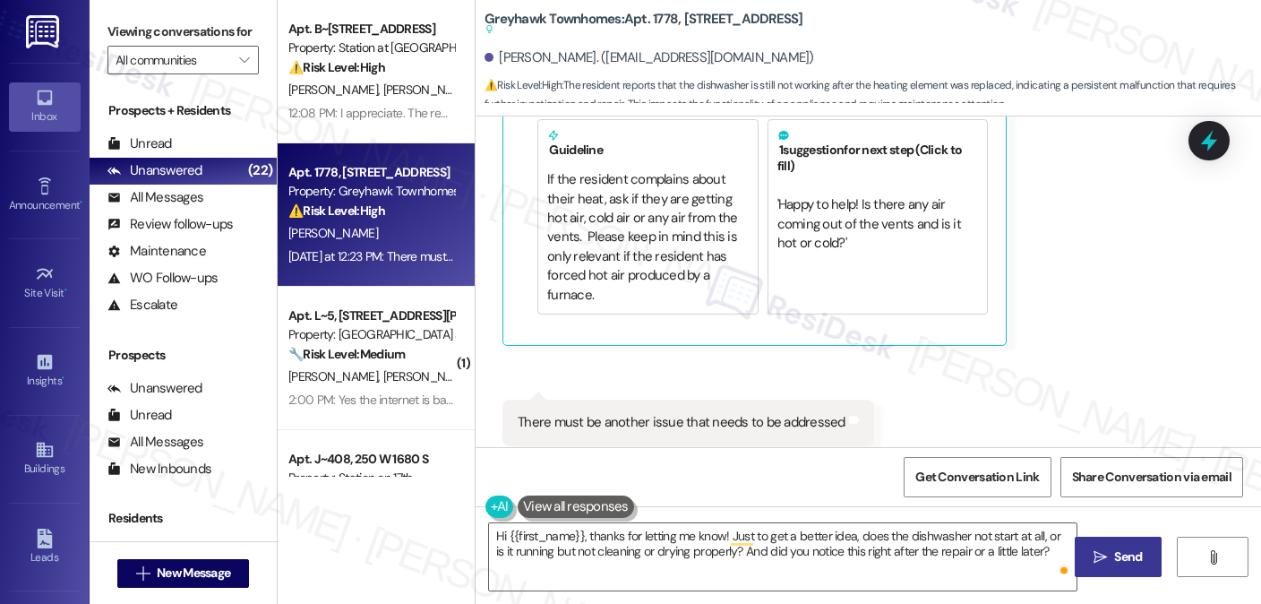
click at [1120, 554] on span "Send" at bounding box center [1128, 556] width 28 height 19
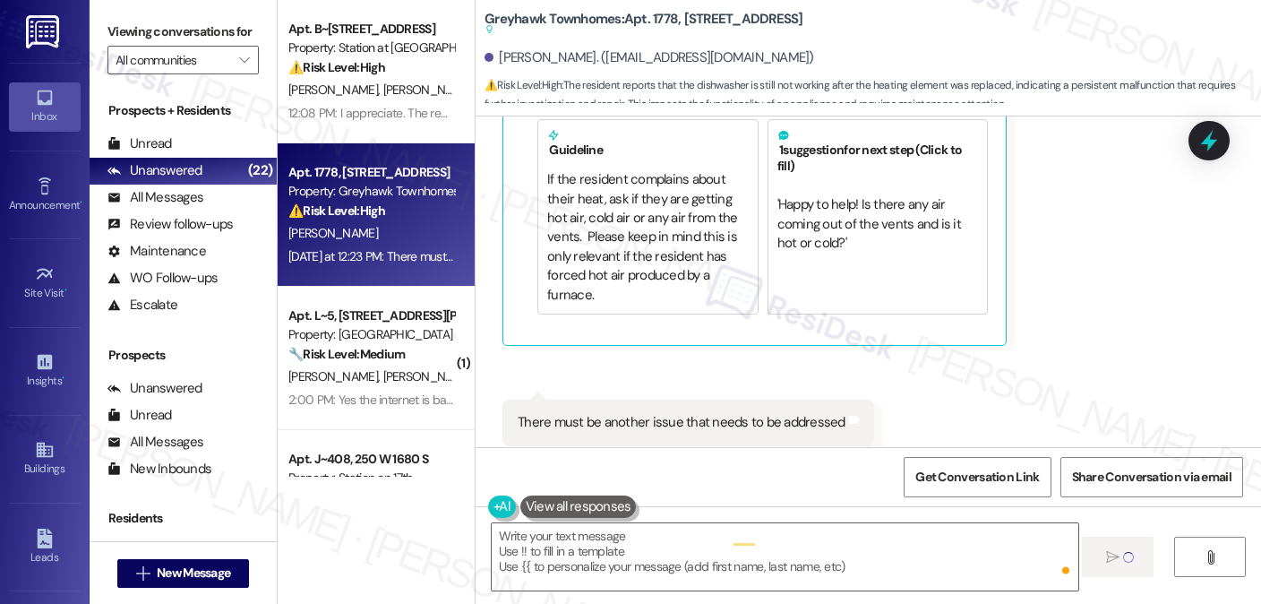
scroll to position [2810, 0]
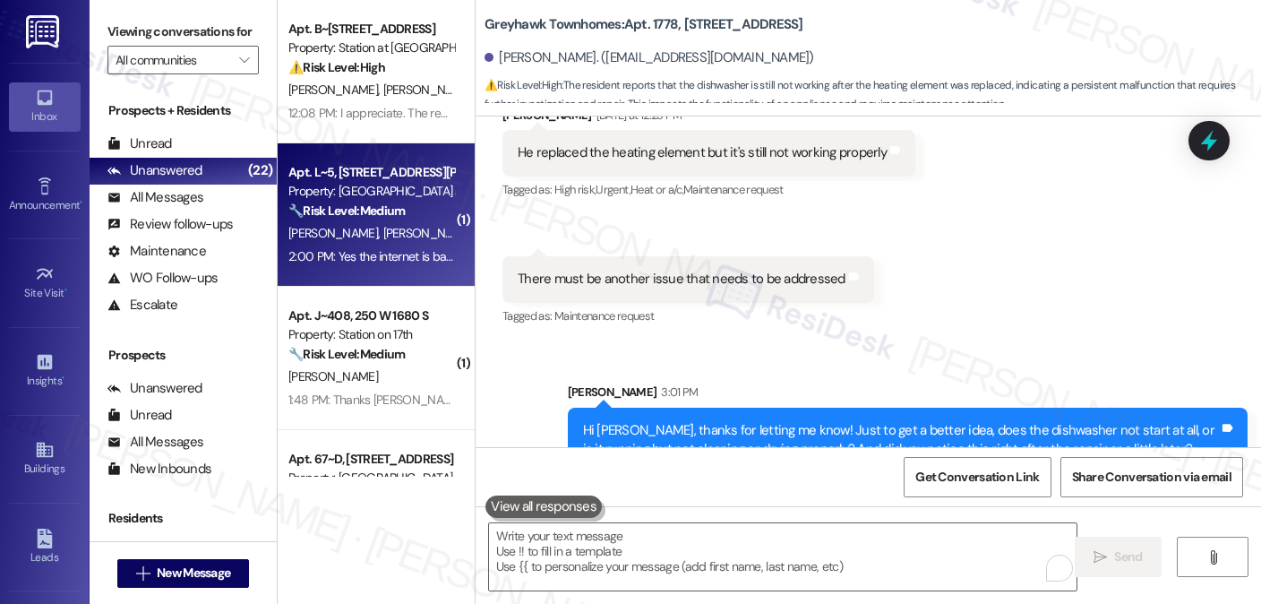
click at [477, 227] on span "C. Thompson" at bounding box center [522, 233] width 90 height 16
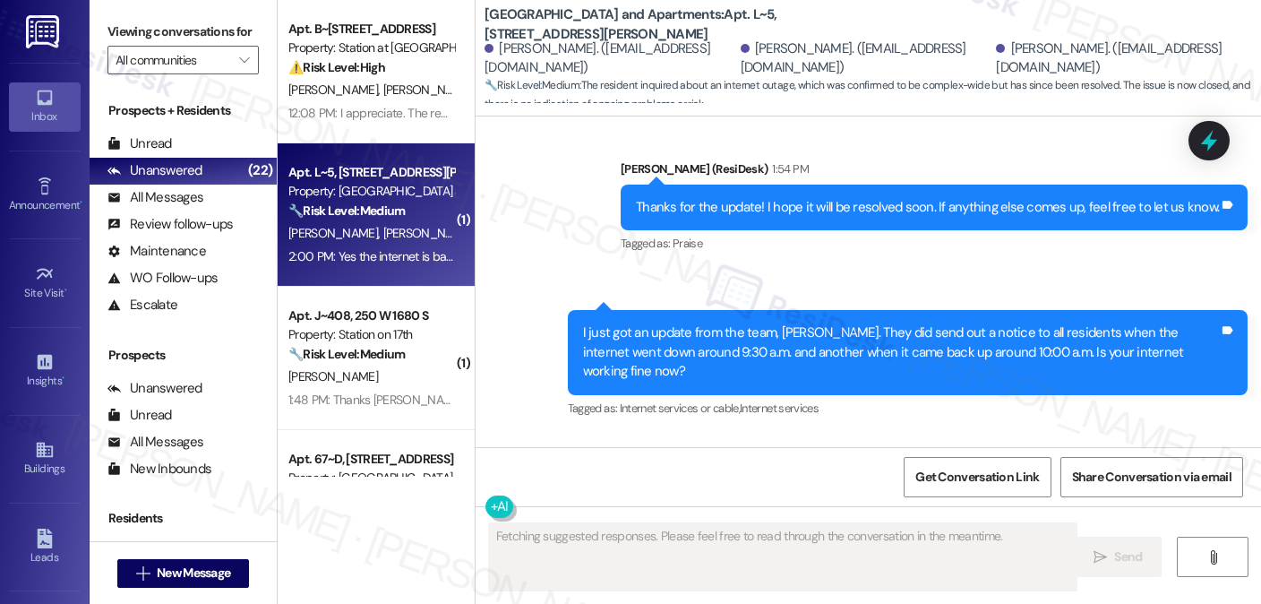
scroll to position [5564, 0]
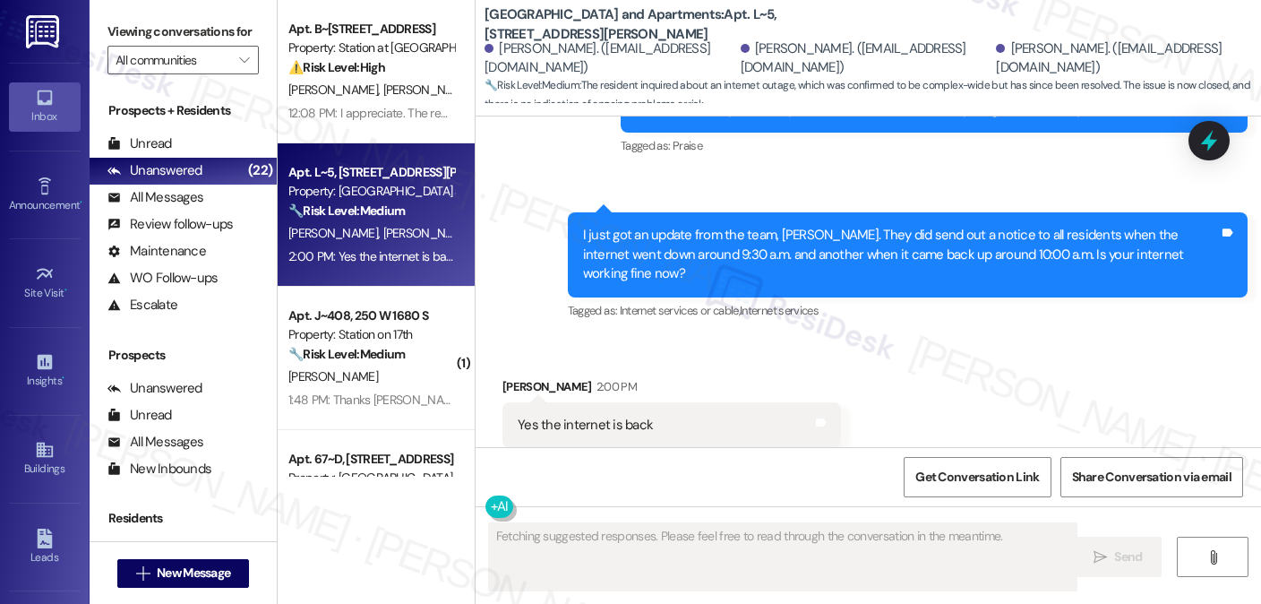
click at [652, 402] on div "Yes the internet is back Tags and notes" at bounding box center [671, 425] width 339 height 46
click at [705, 226] on div "I just got an update from the team, Brooke. They did send out a notice to all r…" at bounding box center [901, 254] width 636 height 57
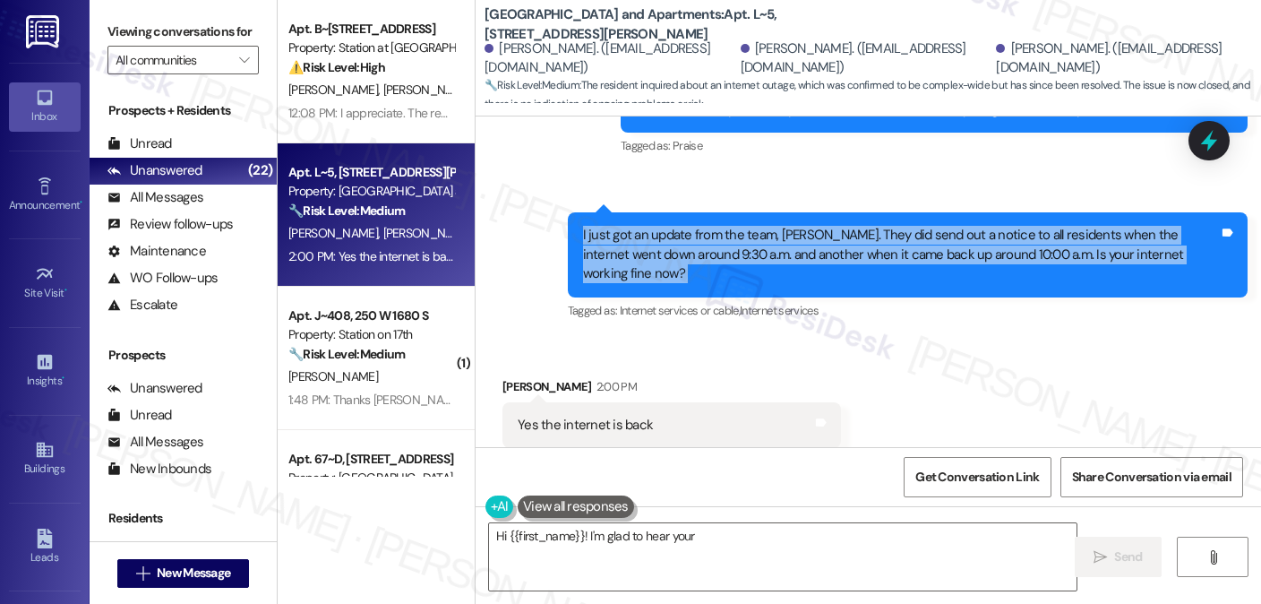
click at [705, 226] on div "I just got an update from the team, Brooke. They did send out a notice to all r…" at bounding box center [901, 254] width 636 height 57
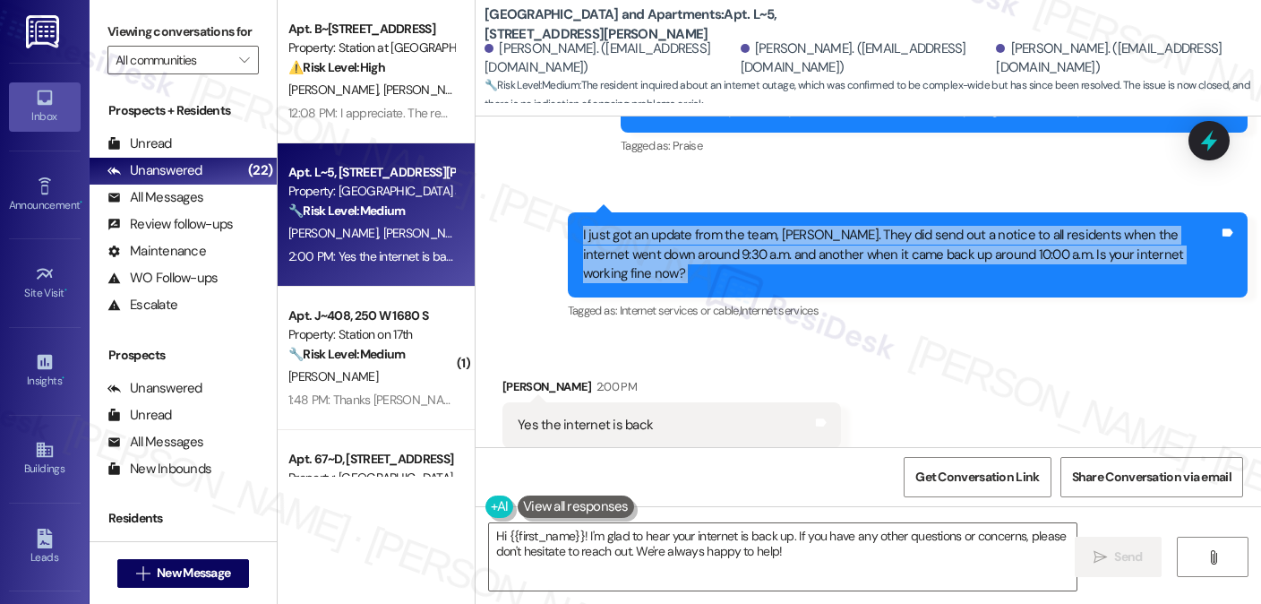
click at [785, 231] on div "I just got an update from the team, Brooke. They did send out a notice to all r…" at bounding box center [901, 254] width 636 height 57
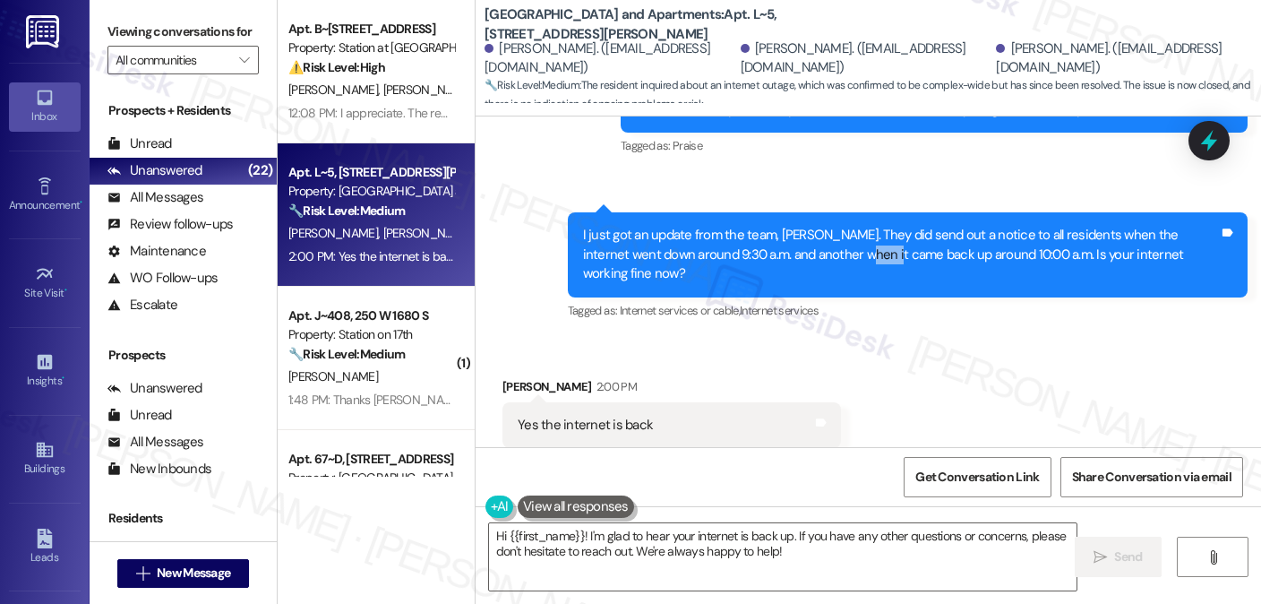
click at [785, 231] on div "I just got an update from the team, Brooke. They did send out a notice to all r…" at bounding box center [901, 254] width 636 height 57
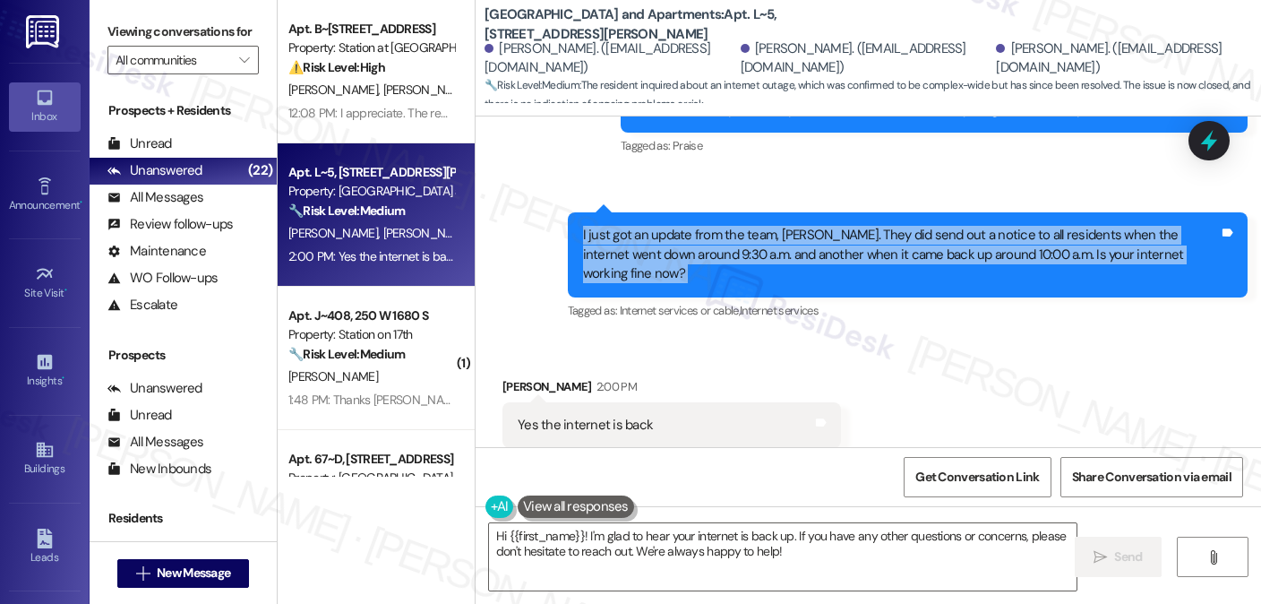
click at [785, 231] on div "I just got an update from the team, Brooke. They did send out a notice to all r…" at bounding box center [901, 254] width 636 height 57
click at [807, 199] on div "Sent via SMS 1:59 PM Sarah (ResiDesk) 1:59 PM I just got an update from the tea…" at bounding box center [907, 268] width 707 height 138
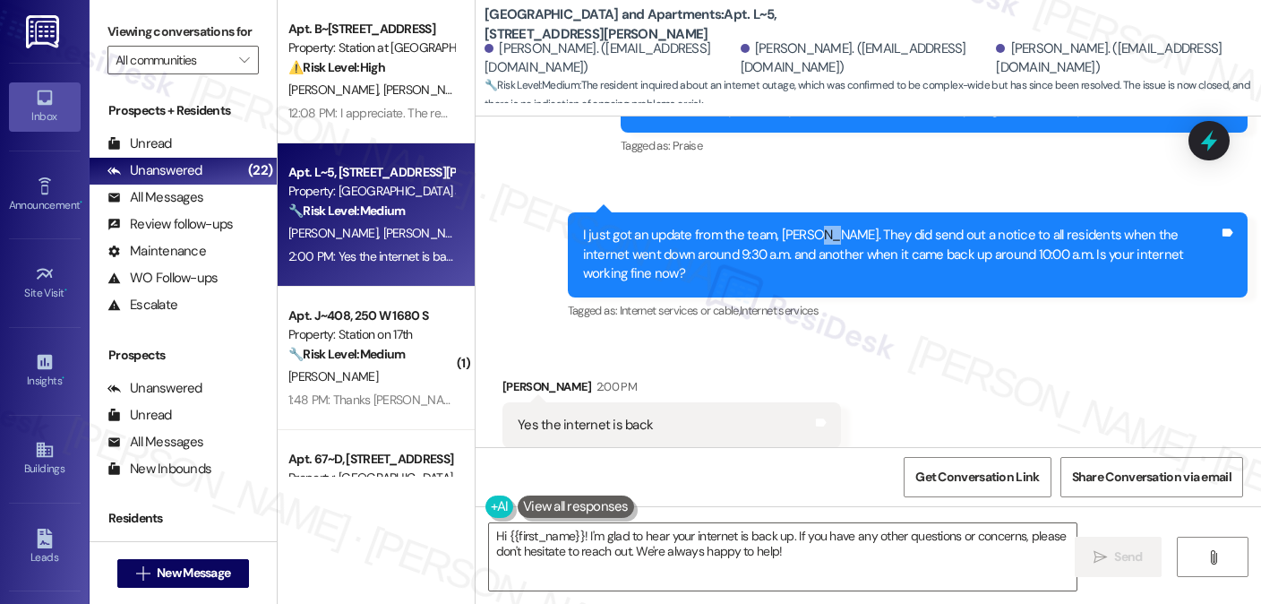
click at [807, 199] on div "Sent via SMS 1:59 PM Sarah (ResiDesk) 1:59 PM I just got an update from the tea…" at bounding box center [907, 268] width 707 height 138
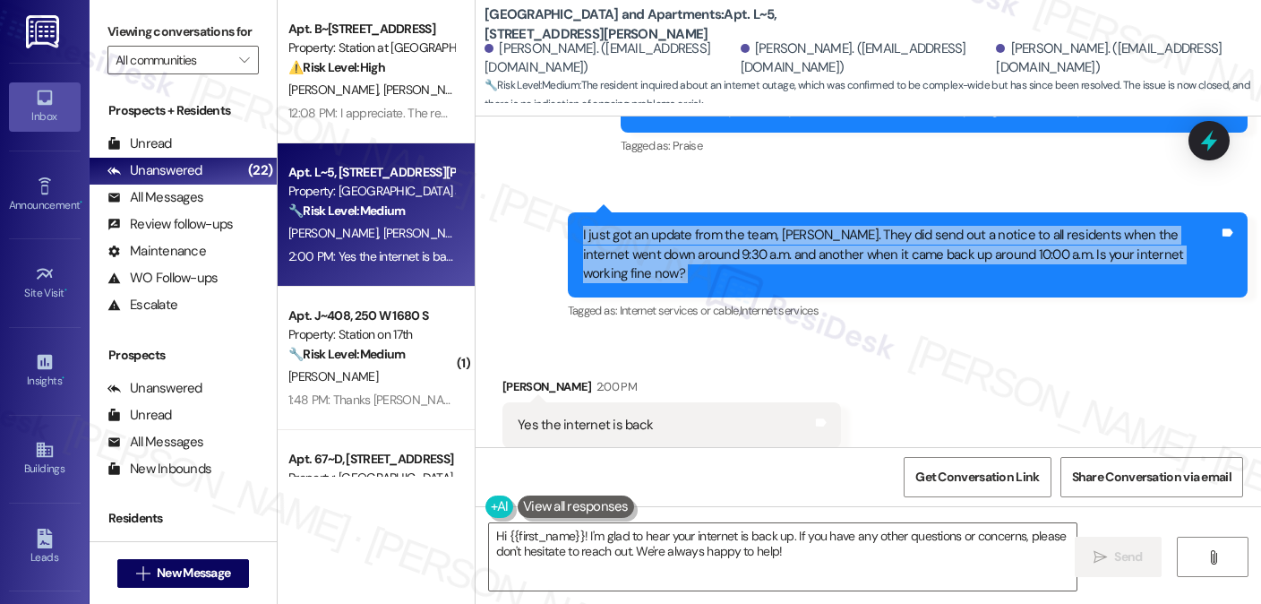
click at [807, 199] on div "Sent via SMS 1:59 PM Sarah (ResiDesk) 1:59 PM I just got an update from the tea…" at bounding box center [907, 268] width 707 height 138
click at [831, 226] on div "I just got an update from the team, Brooke. They did send out a notice to all r…" at bounding box center [901, 254] width 636 height 57
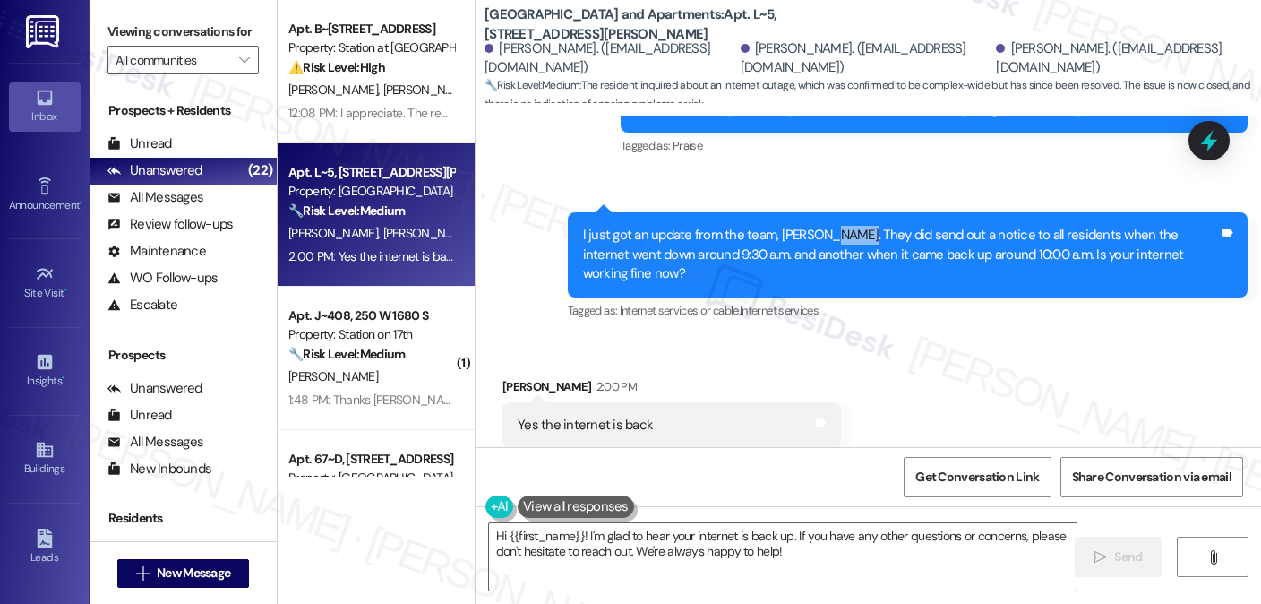
click at [831, 226] on div "I just got an update from the team, Brooke. They did send out a notice to all r…" at bounding box center [901, 254] width 636 height 57
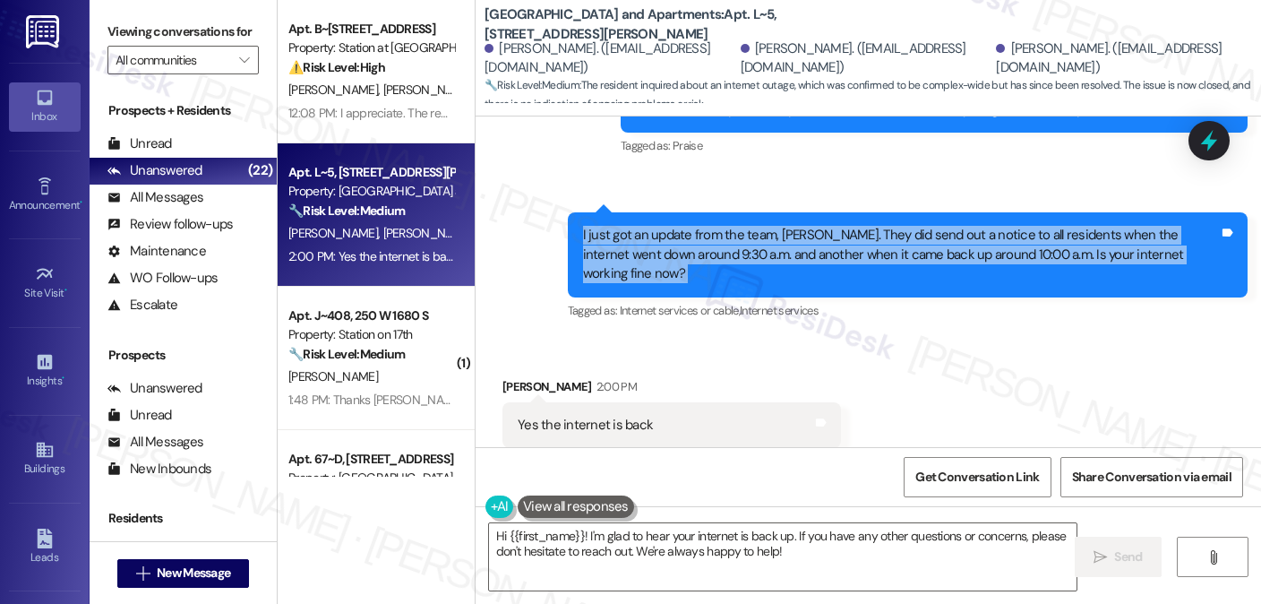
click at [831, 226] on div "I just got an update from the team, Brooke. They did send out a notice to all r…" at bounding box center [901, 254] width 636 height 57
click at [663, 531] on textarea "Hi {{first_name}}! I'm glad to hear your internet is back up. If you have any o…" at bounding box center [783, 556] width 588 height 67
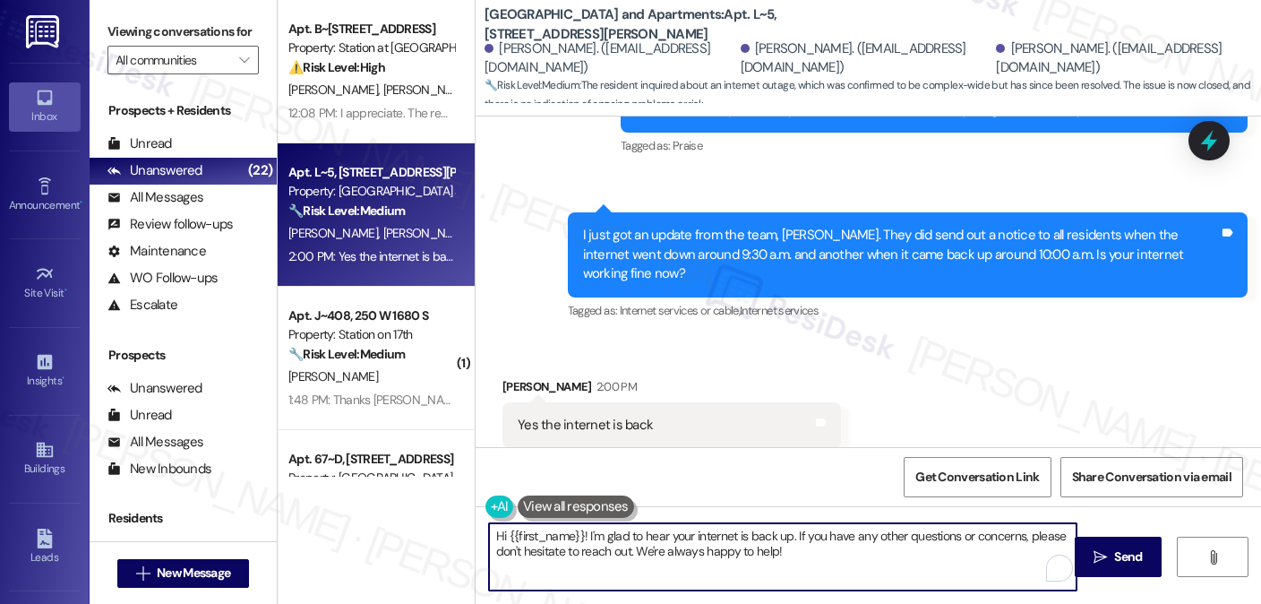
click at [663, 531] on textarea "Hi {{first_name}}! I'm glad to hear your internet is back up. If you have any o…" at bounding box center [783, 556] width 588 height 67
click at [640, 547] on textarea "Hi {{first_name}}! I'm glad to hear your internet is back up. If you have any o…" at bounding box center [783, 556] width 588 height 67
drag, startPoint x: 784, startPoint y: 537, endPoint x: 450, endPoint y: 520, distance: 334.5
click at [450, 520] on div "Apt. B~201, 2229 North 100 West Property: Station at Park Meadows ⚠️ Risk Level…" at bounding box center [769, 302] width 983 height 604
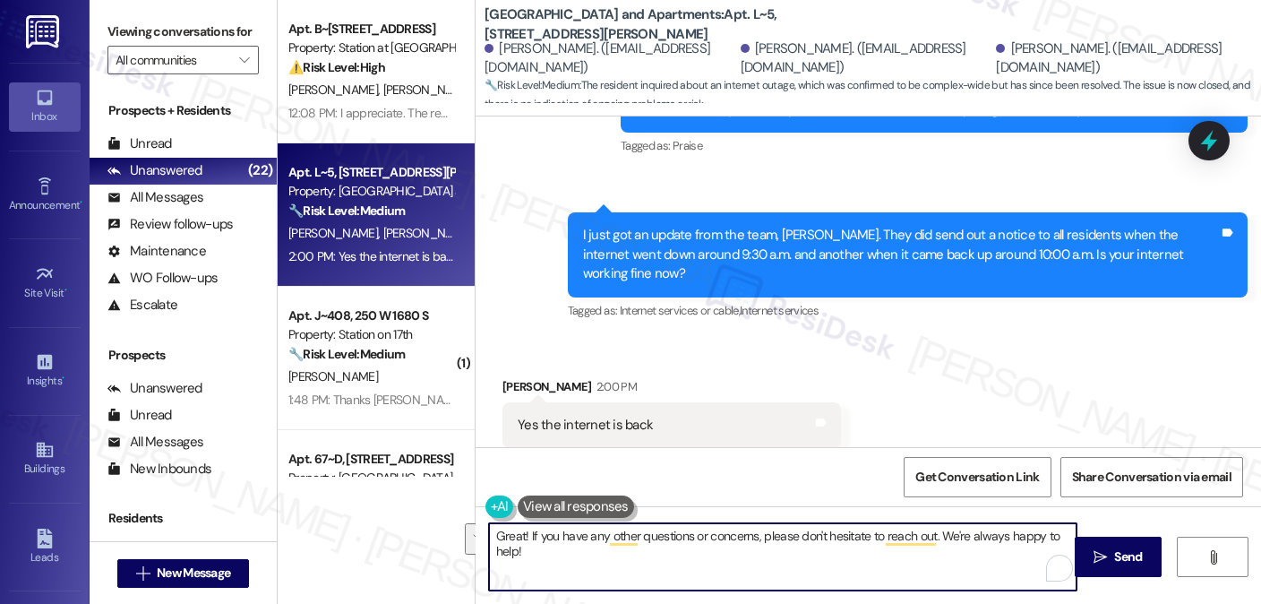
drag, startPoint x: 859, startPoint y: 561, endPoint x: 936, endPoint y: 535, distance: 81.3
click at [936, 535] on textarea "Great! If you have any other questions or concerns, please don't hesitate to re…" at bounding box center [783, 556] width 588 height 67
click at [500, 528] on textarea "Great! If you have any other questions or concerns, please don't hesitate to re…" at bounding box center [783, 556] width 588 height 67
type textarea "Glad to hear it's back! If you have any other questions or concerns, please don…"
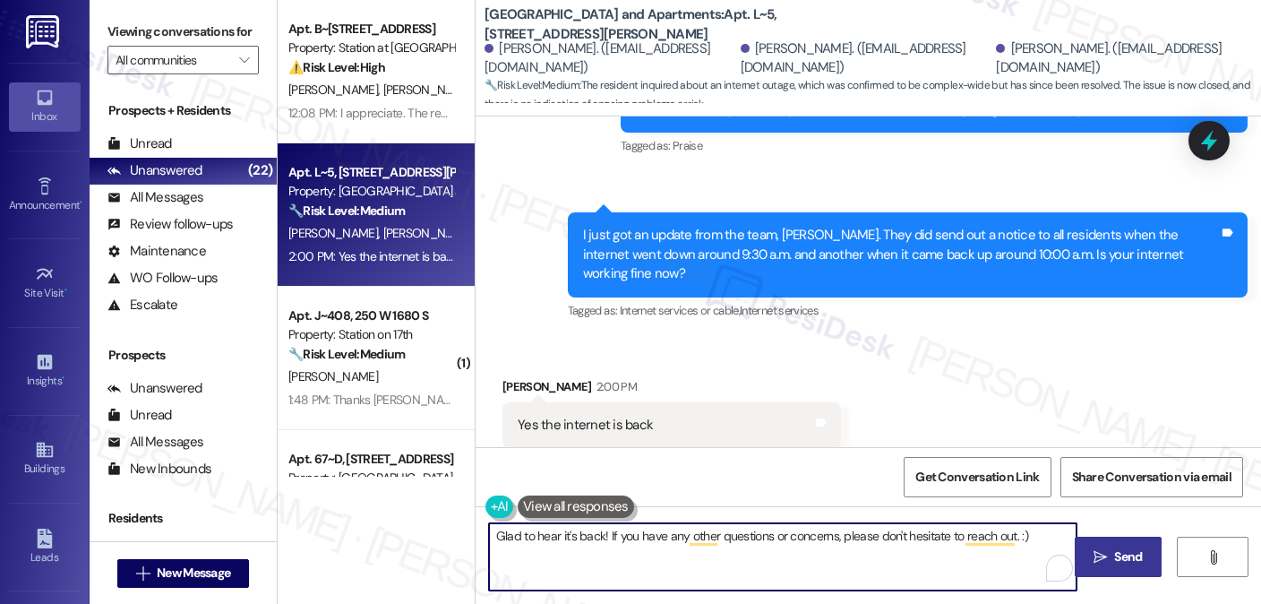
click at [1091, 548] on span " Send" at bounding box center [1118, 556] width 56 height 19
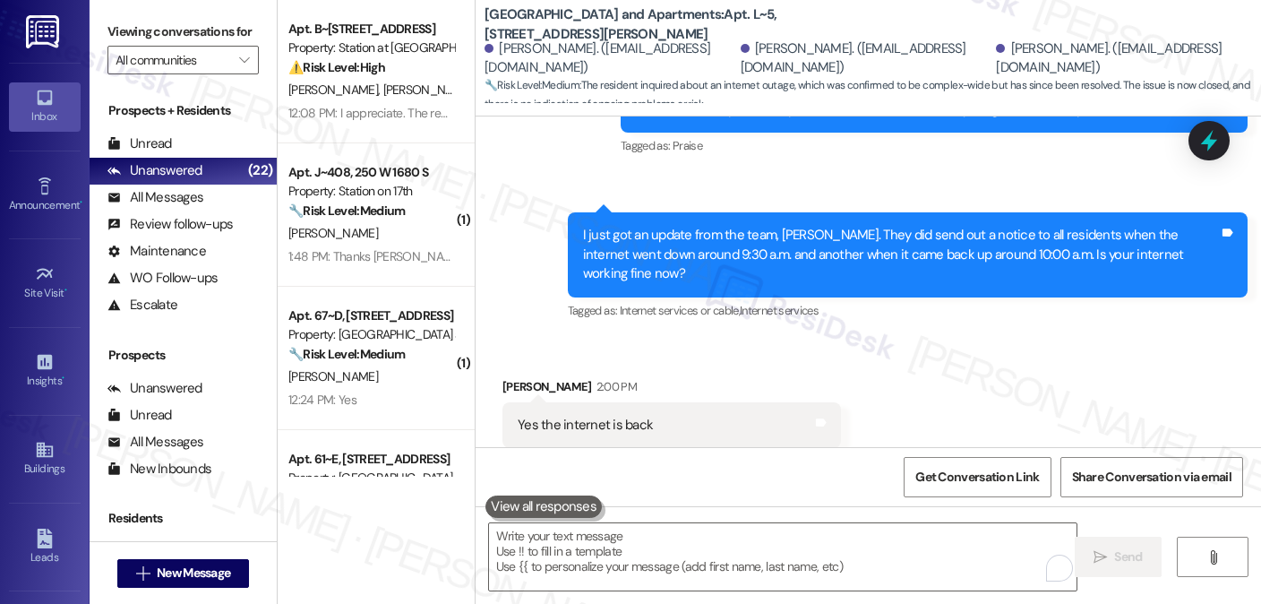
scroll to position [5690, 0]
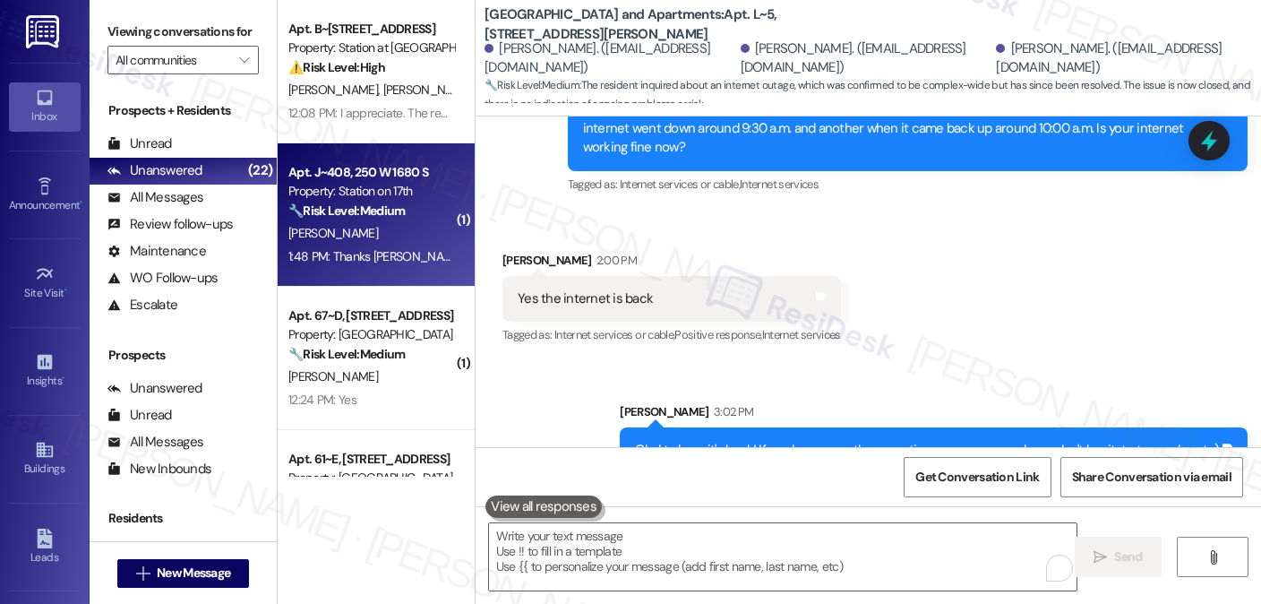
click at [396, 268] on div "Apt. J~408, 250 W 1680 S Property: Station on 17th 🔧 Risk Level: Medium The res…" at bounding box center [376, 214] width 197 height 143
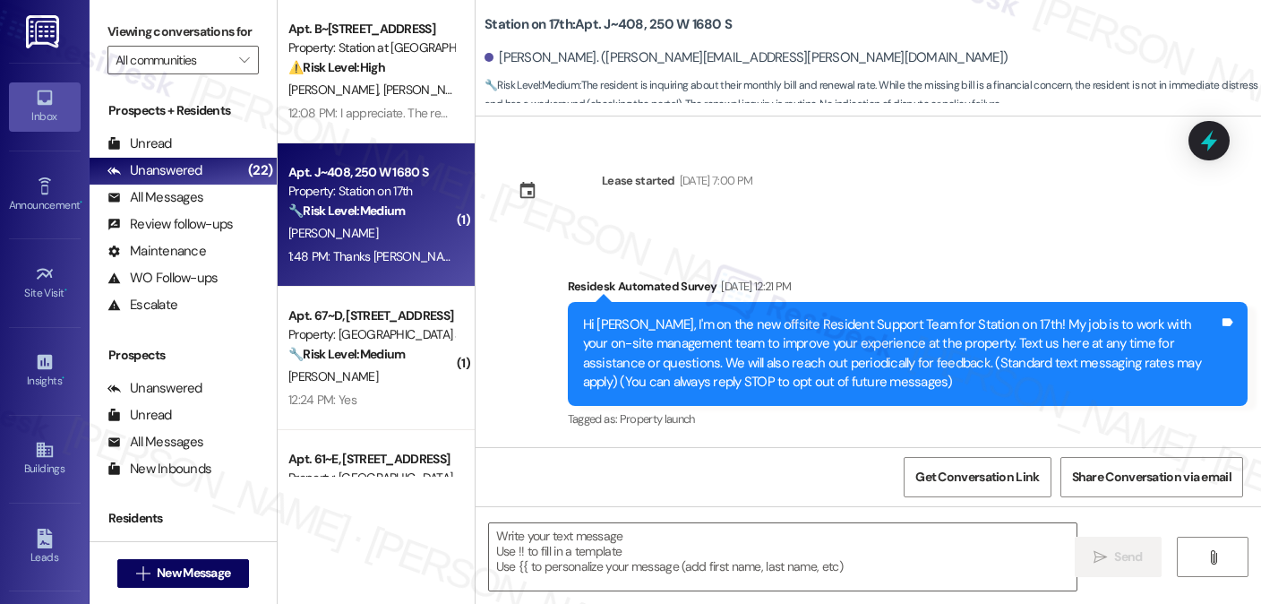
scroll to position [14948, 0]
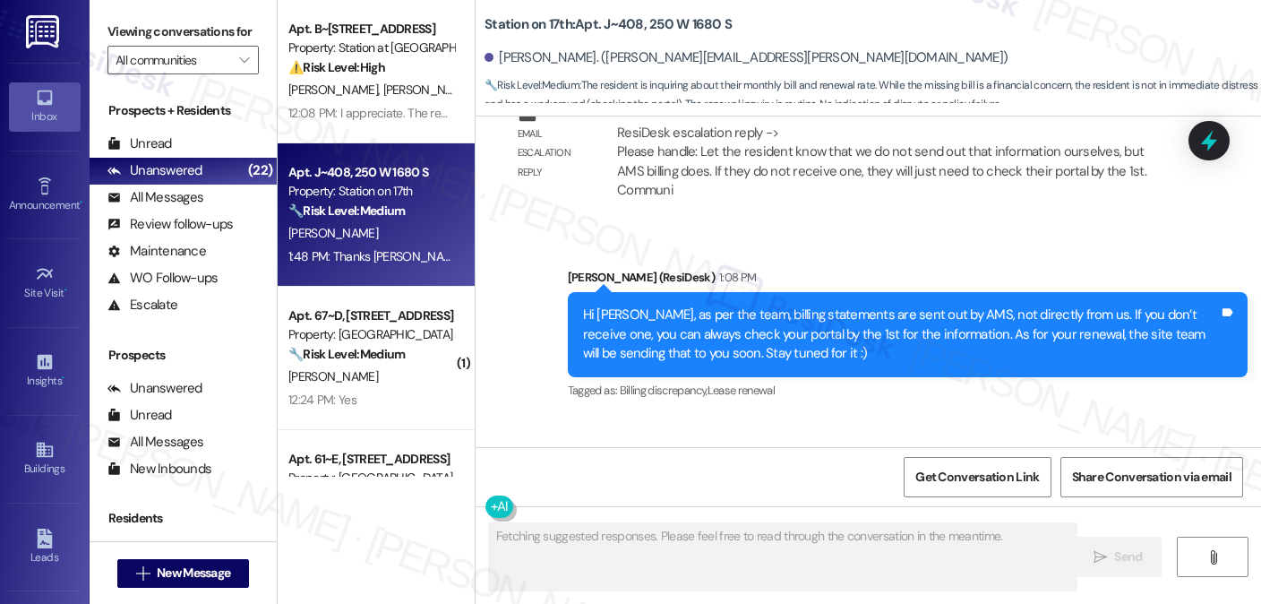
click at [713, 305] on div "Hi Pedram, as per the team, billing statements are sent out by AMS, not directl…" at bounding box center [901, 333] width 636 height 57
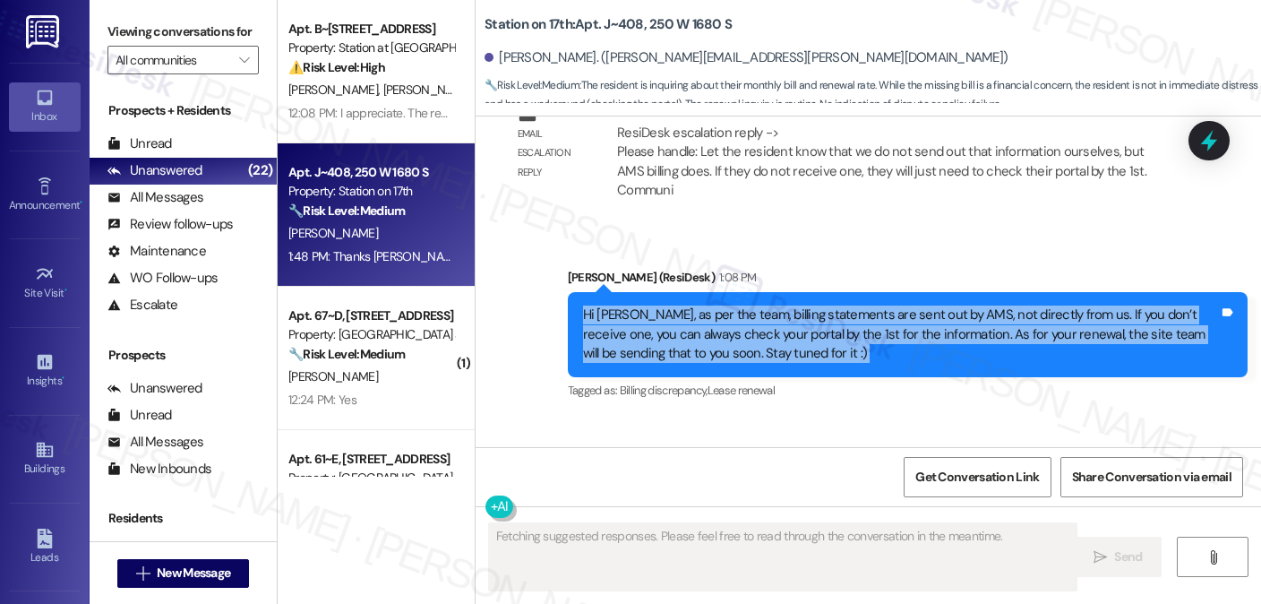
click at [713, 305] on div "Hi Pedram, as per the team, billing statements are sent out by AMS, not directl…" at bounding box center [901, 333] width 636 height 57
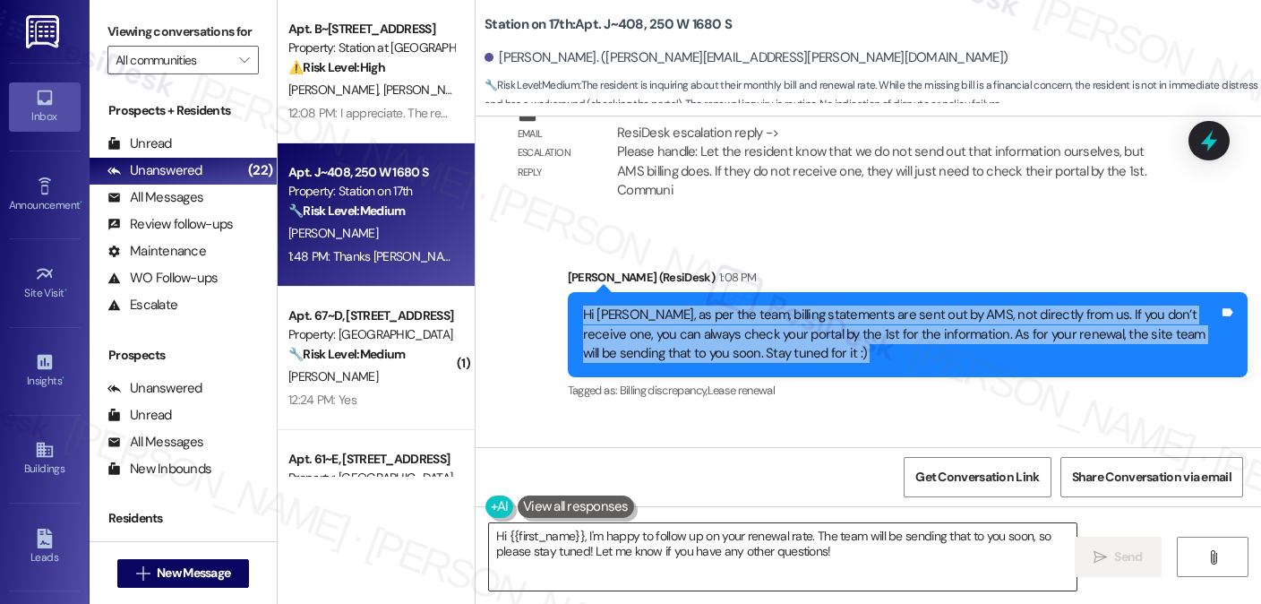
click at [806, 549] on textarea "Hi {{first_name}}, I'm happy to follow up on your renewal rate. The team will b…" at bounding box center [783, 556] width 588 height 67
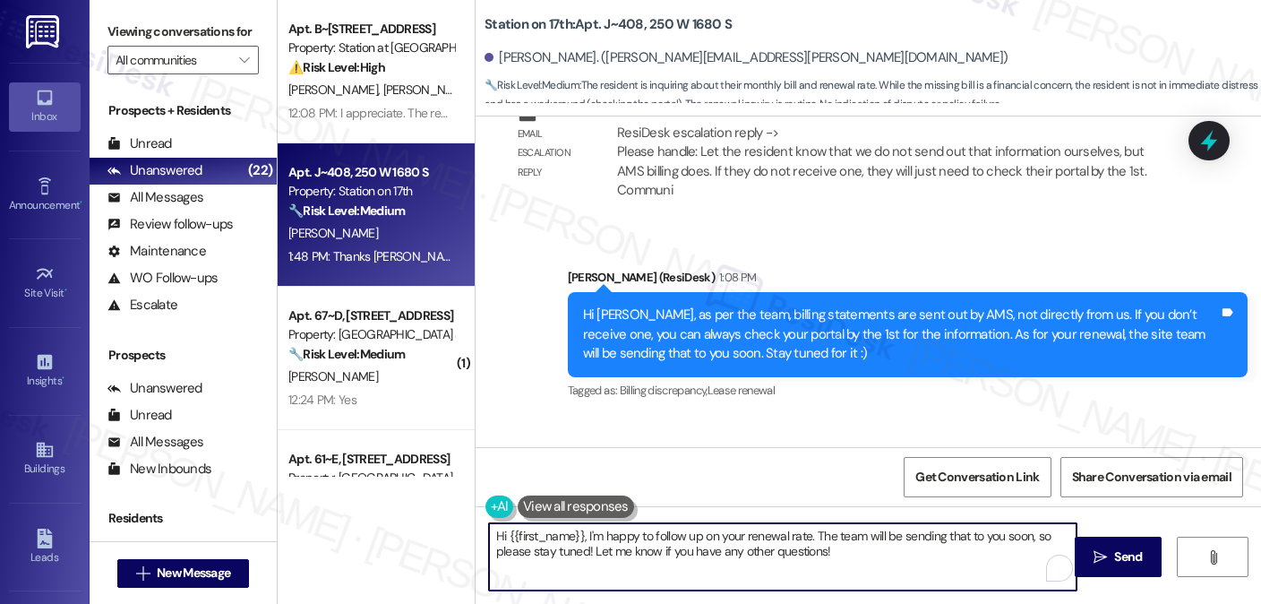
click at [806, 549] on textarea "Hi {{first_name}}, I'm happy to follow up on your renewal rate. The team will b…" at bounding box center [783, 556] width 588 height 67
type textarea "You're very welcome! If you have any other questions or concerns, feel free to …"
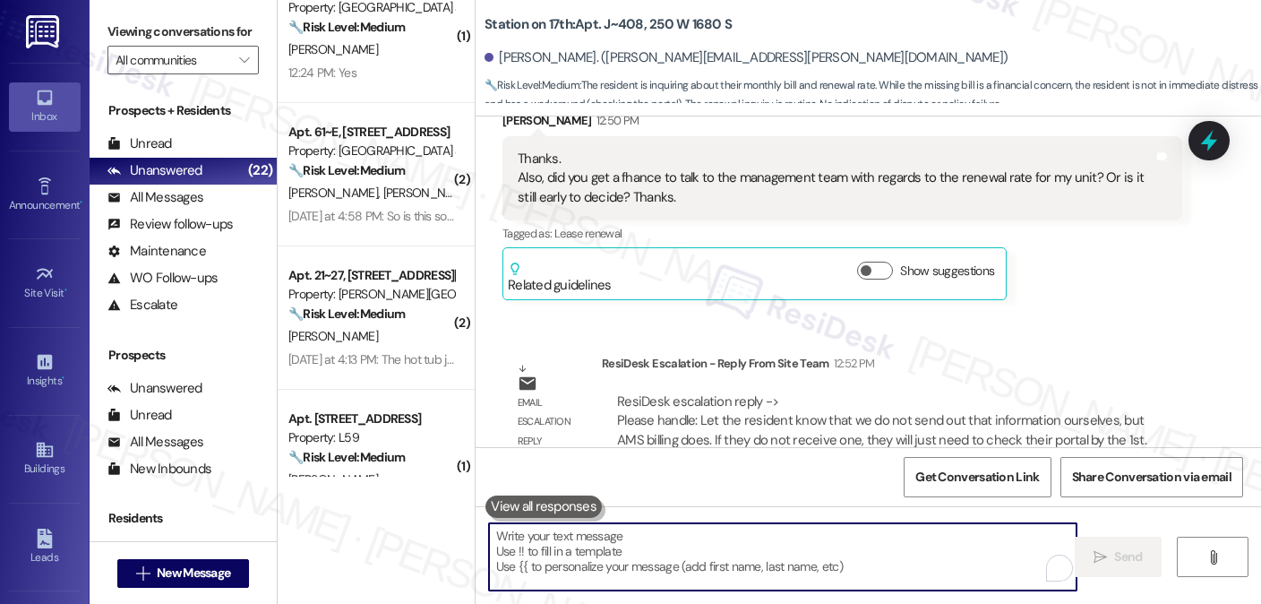
scroll to position [90, 0]
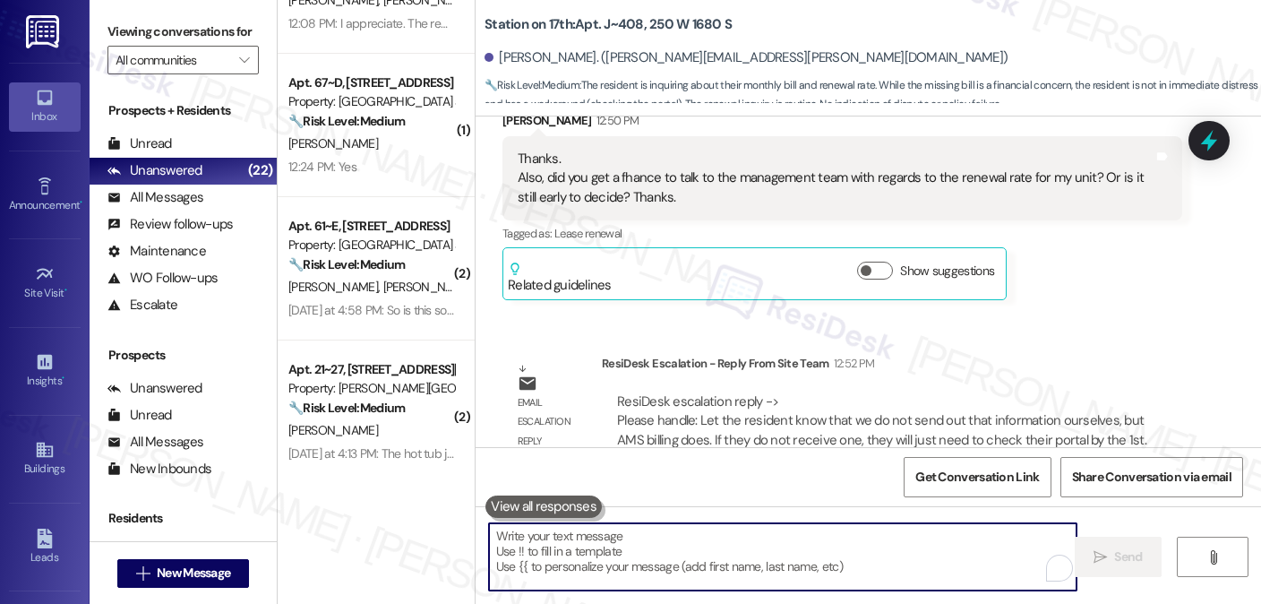
click at [367, 163] on div "12:24 PM: Yes 12:24 PM: Yes" at bounding box center [371, 167] width 169 height 22
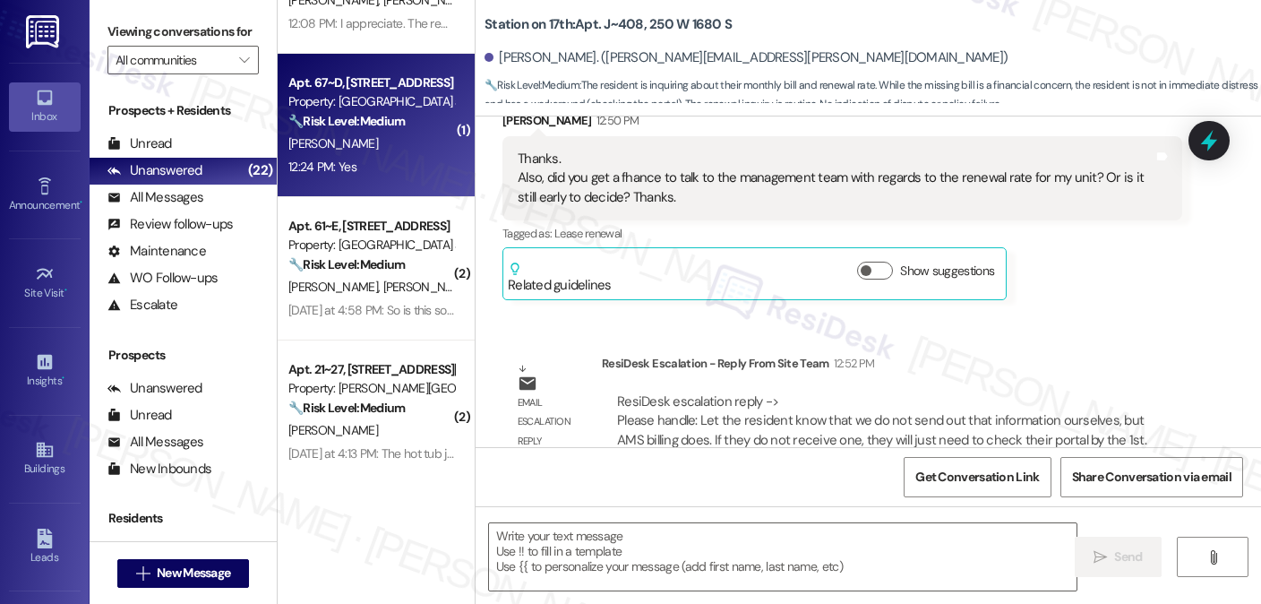
type textarea "Fetching suggested responses. Please feel free to read through the conversation…"
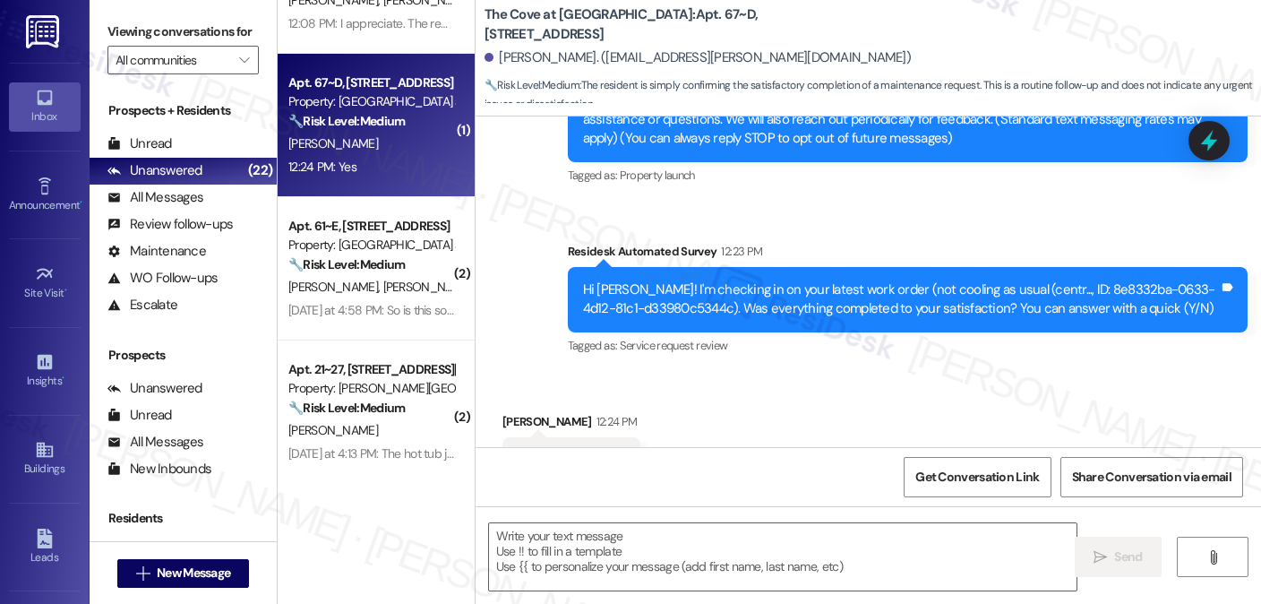
scroll to position [319, 0]
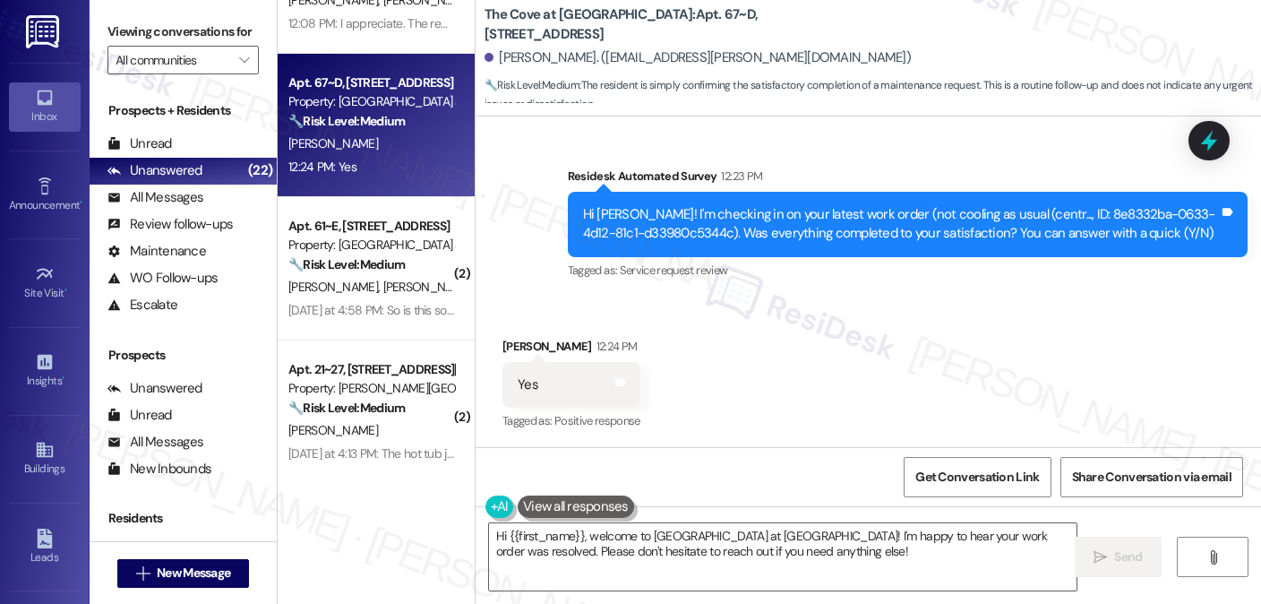
click at [182, 18] on label "Viewing conversations for" at bounding box center [182, 32] width 151 height 28
click at [655, 544] on textarea "Hi {{first_name}}, welcome to The Cove at Pleasant View! I'm happy to hear your…" at bounding box center [783, 556] width 588 height 67
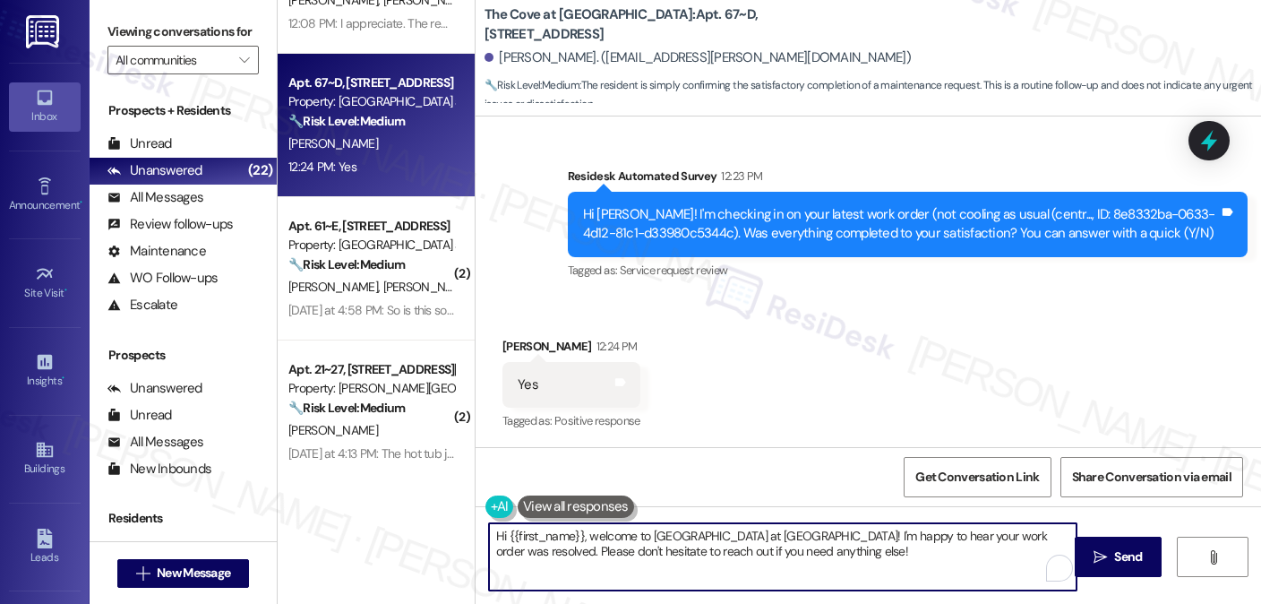
click at [655, 544] on textarea "Hi {{first_name}}, welcome to The Cove at Pleasant View! I'm happy to hear your…" at bounding box center [783, 556] width 588 height 67
paste textarea "! I'm glad to hear that the latest work order was completed to your satisfactio…"
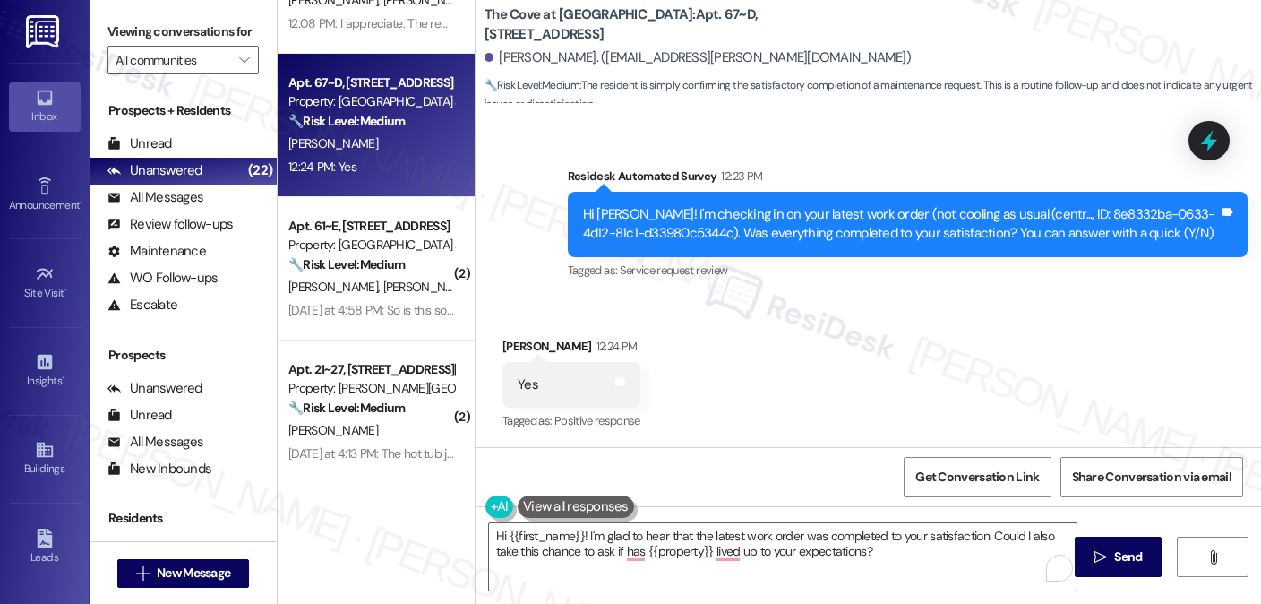
click at [218, 30] on label "Viewing conversations for" at bounding box center [182, 32] width 151 height 28
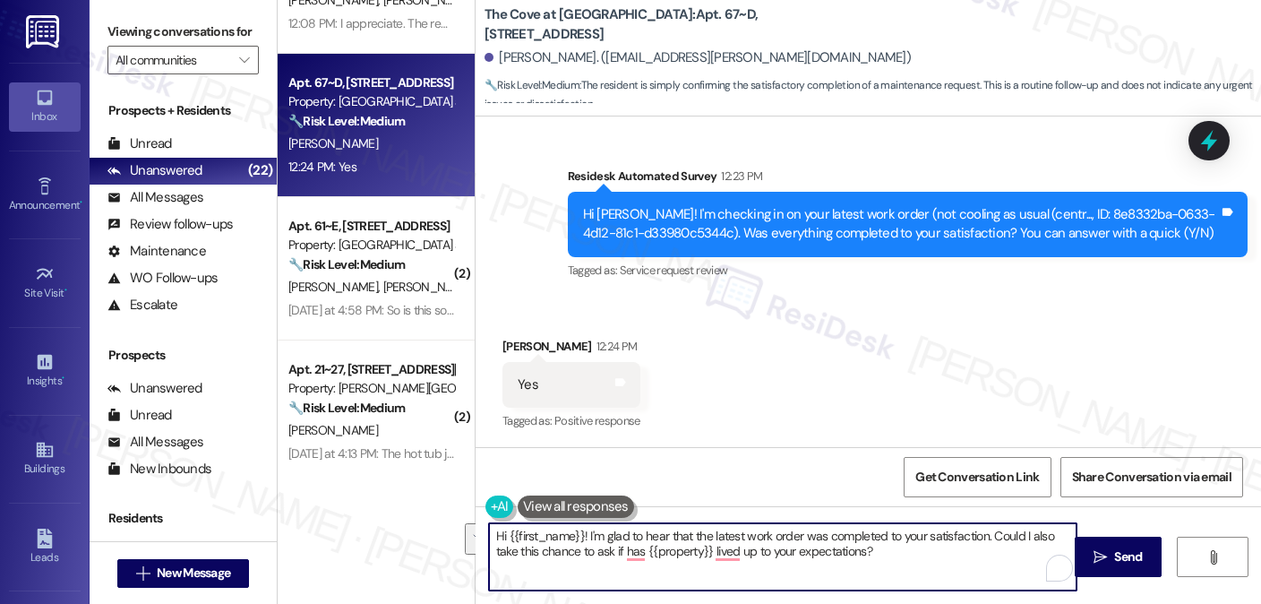
drag, startPoint x: 971, startPoint y: 558, endPoint x: 986, endPoint y: 530, distance: 31.7
click at [986, 530] on textarea "Hi {{first_name}}! I'm glad to hear that the latest work order was completed to…" at bounding box center [783, 556] width 588 height 67
paste textarea "If I may also ask....has {{property}} been living up to your expectations so fa…"
click at [765, 547] on textarea "Hi {{first_name}}! I'm glad to hear that the latest work order was completed to…" at bounding box center [783, 556] width 588 height 67
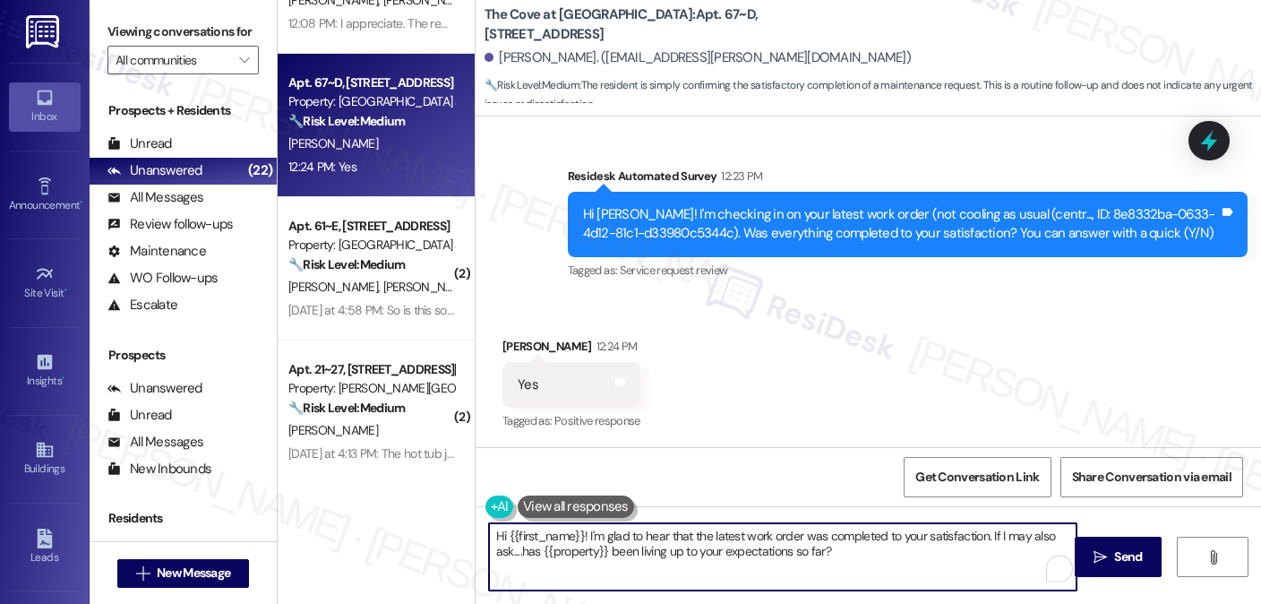
click at [765, 547] on textarea "Hi {{first_name}}! I'm glad to hear that the latest work order was completed to…" at bounding box center [783, 556] width 588 height 67
type textarea "Hi {{first_name}}! I'm glad to hear that the latest work order was completed to…"
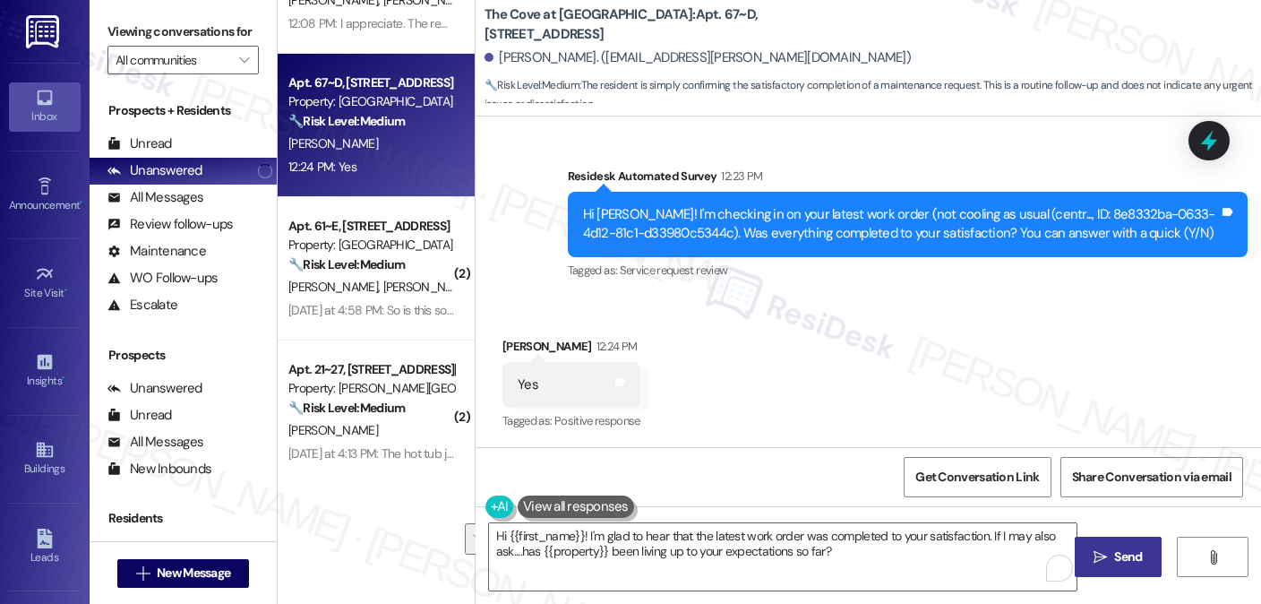
click at [1114, 542] on button " Send" at bounding box center [1118, 557] width 87 height 40
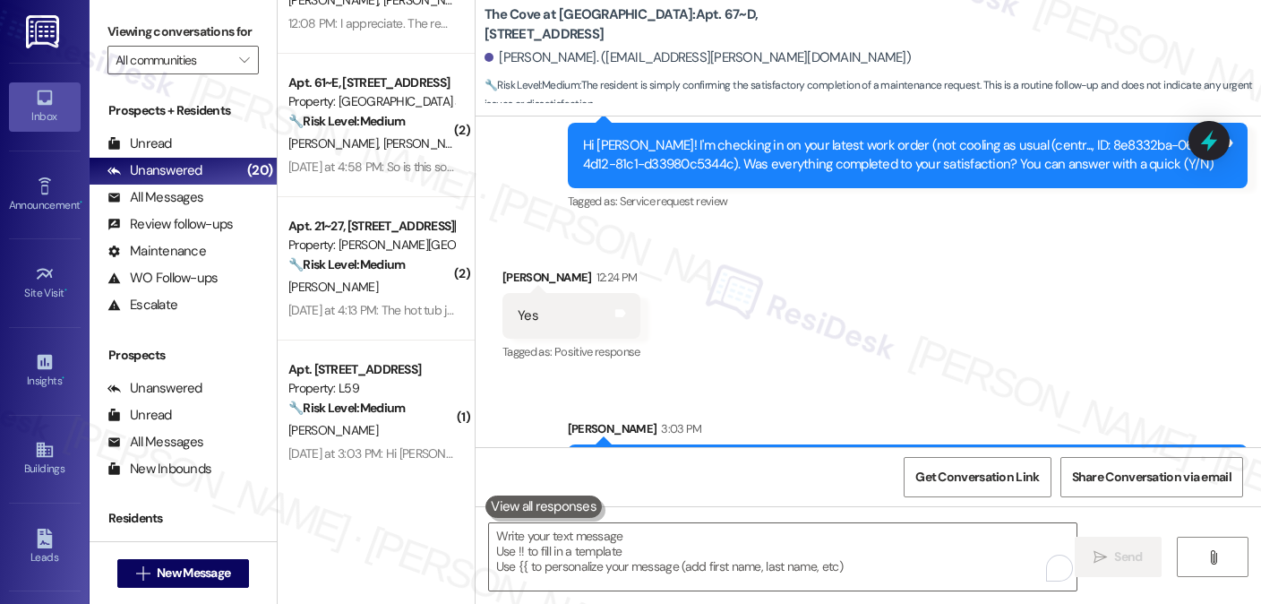
scroll to position [464, 0]
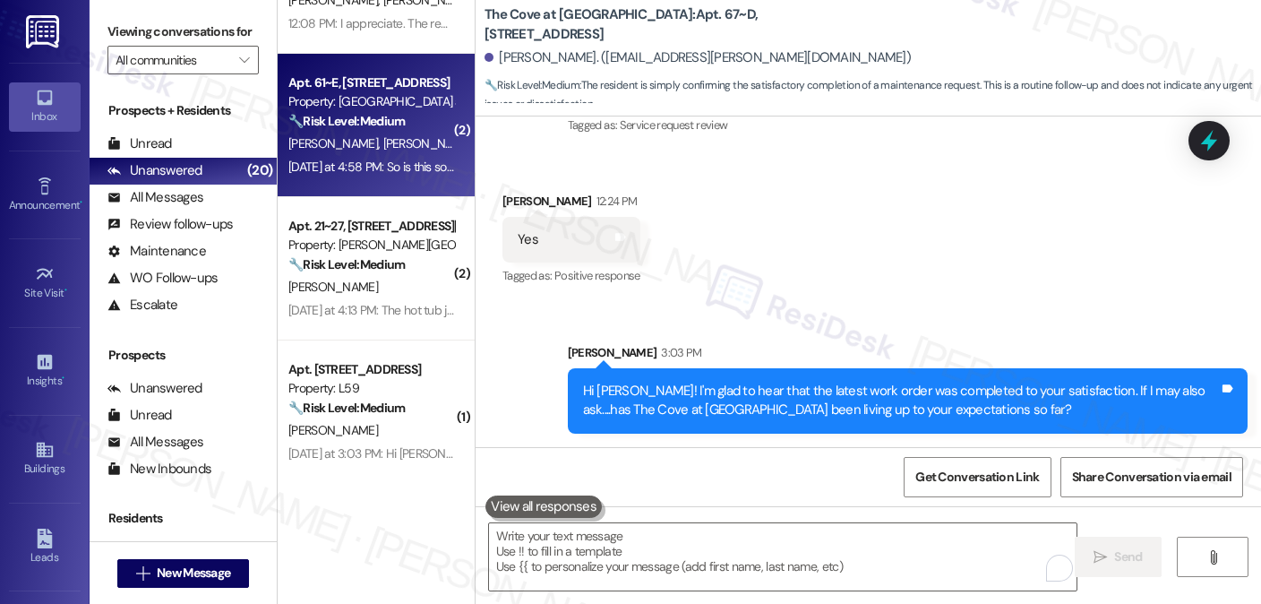
click at [408, 167] on div "Yesterday at 4:58 PM: So is this something you can help resolve? Yesterday at 4…" at bounding box center [445, 167] width 315 height 16
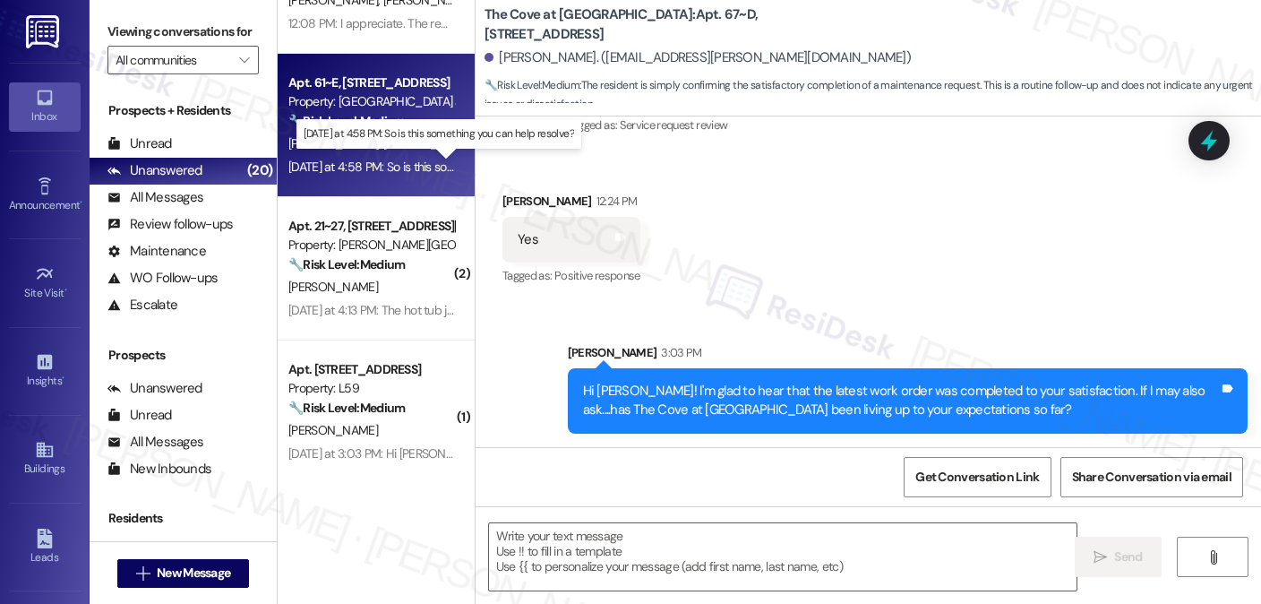
type textarea "Fetching suggested responses. Please feel free to read through the conversation…"
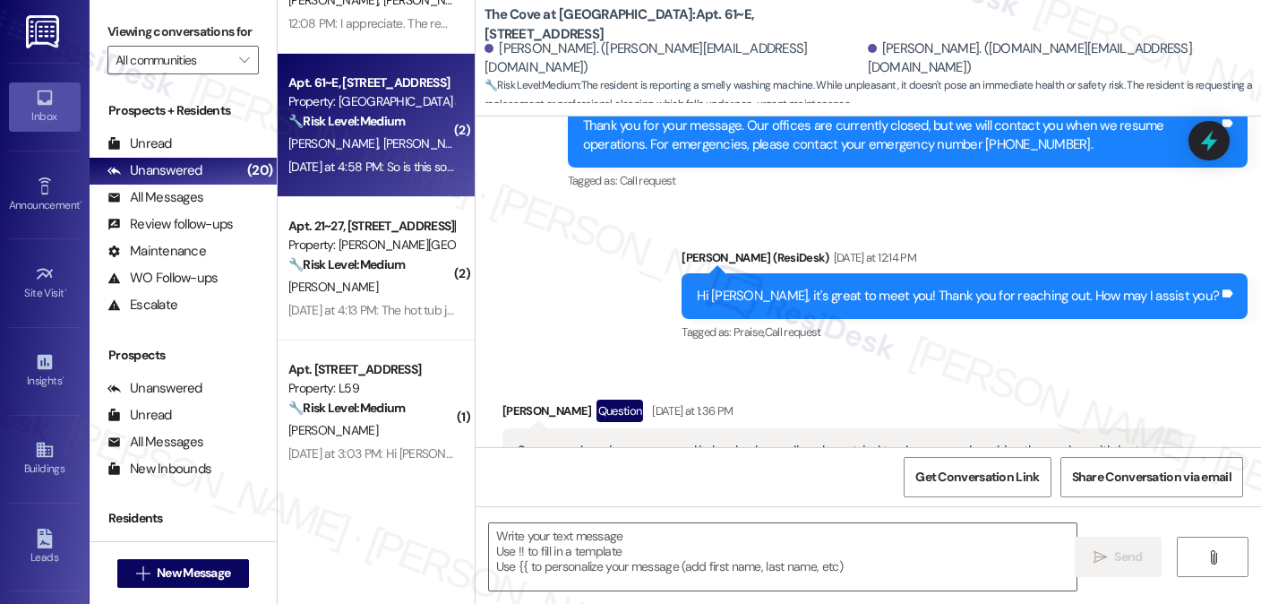
type textarea "Fetching suggested responses. Please feel free to read through the conversation…"
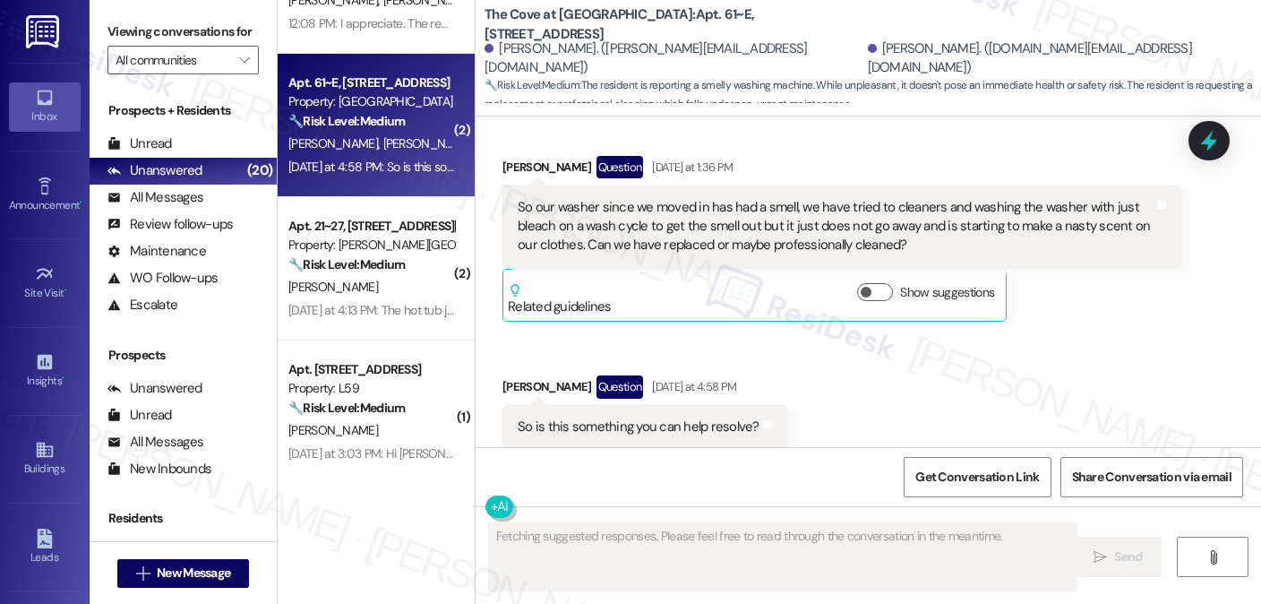
scroll to position [848, 0]
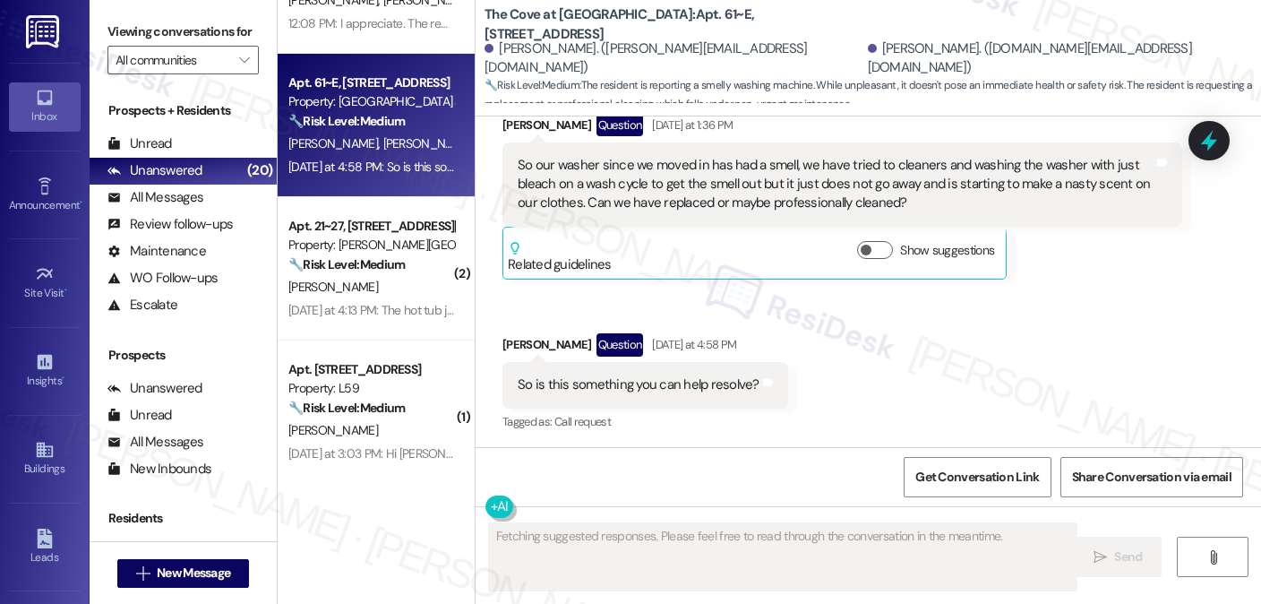
click at [659, 185] on div "So our washer since we moved in has had a smell, we have tried to cleaners and …" at bounding box center [836, 184] width 636 height 57
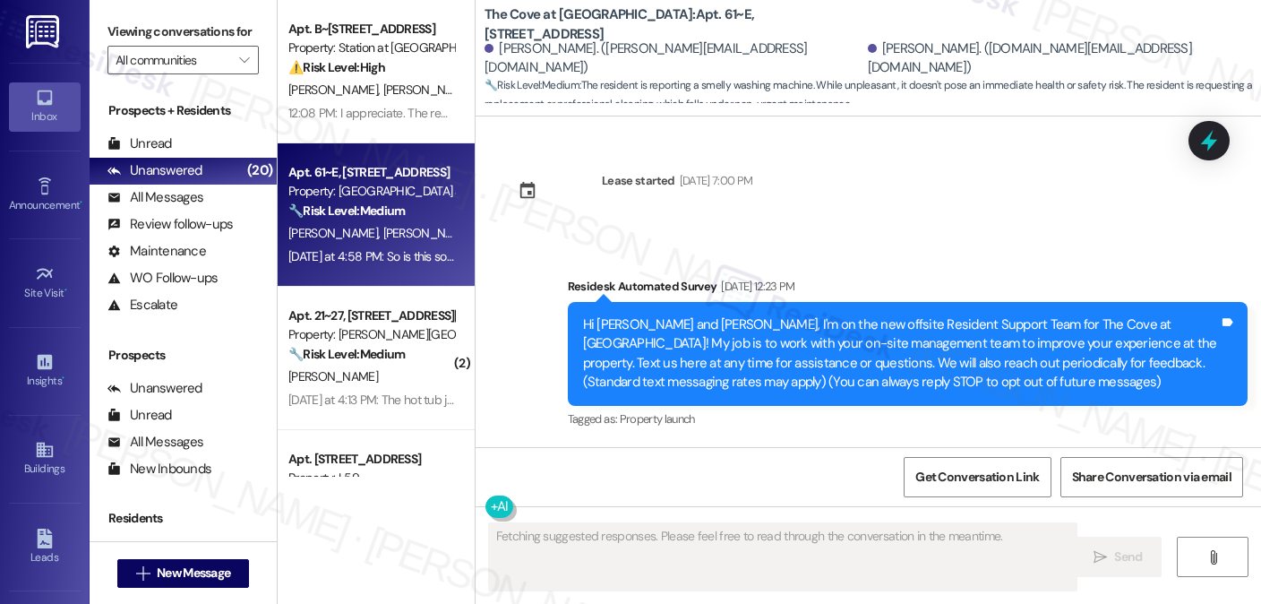
scroll to position [848, 0]
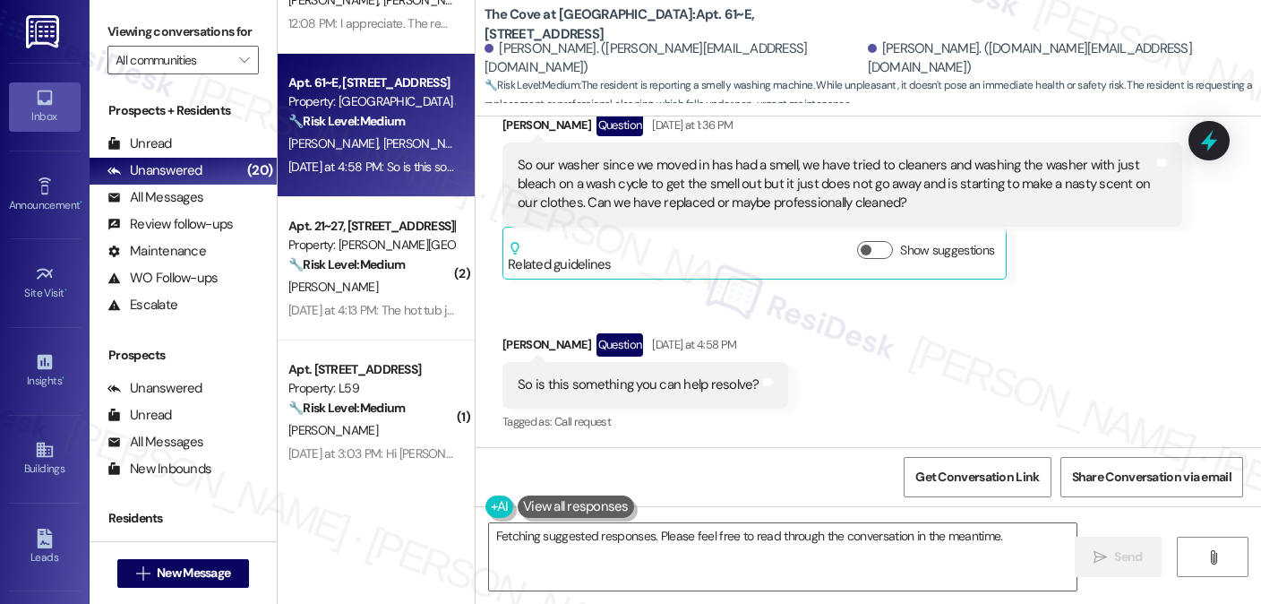
click at [237, 31] on label "Viewing conversations for" at bounding box center [182, 32] width 151 height 28
click at [656, 390] on div "So is this something you can help resolve?" at bounding box center [639, 384] width 242 height 19
click at [854, 202] on div "So our washer since we moved in has had a smell, we have tried to cleaners and …" at bounding box center [836, 184] width 636 height 57
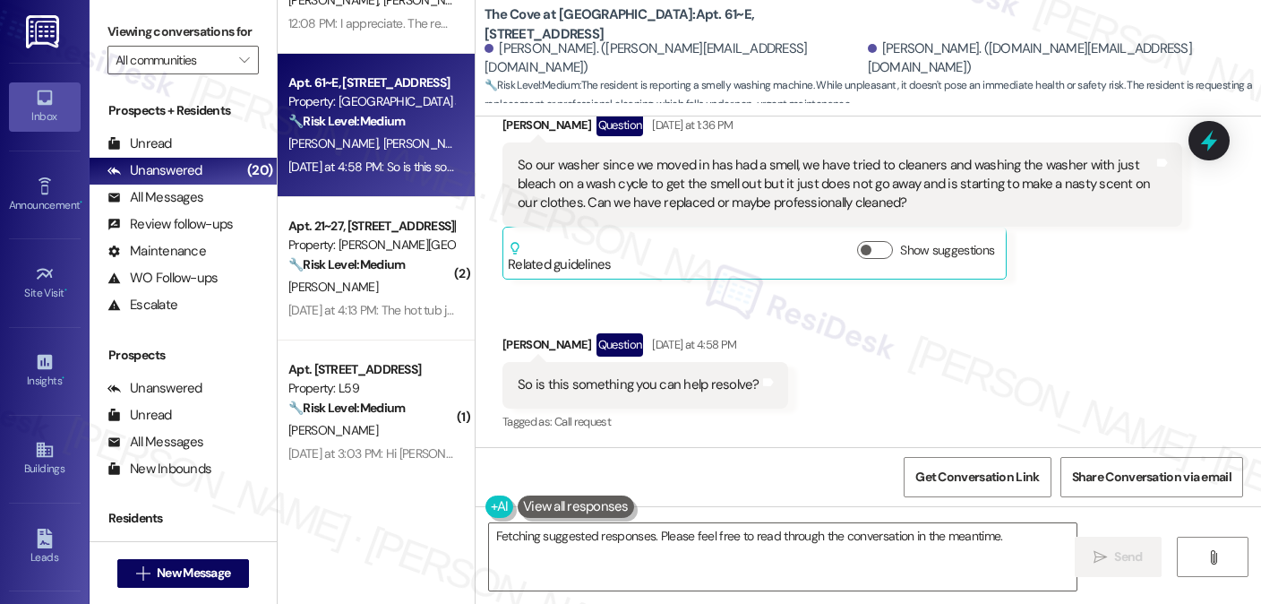
click at [860, 190] on div "So our washer since we moved in has had a smell, we have tried to cleaners and …" at bounding box center [836, 184] width 636 height 57
click at [860, 189] on div "So our washer since we moved in has had a smell, we have tried to cleaners and …" at bounding box center [836, 184] width 636 height 57
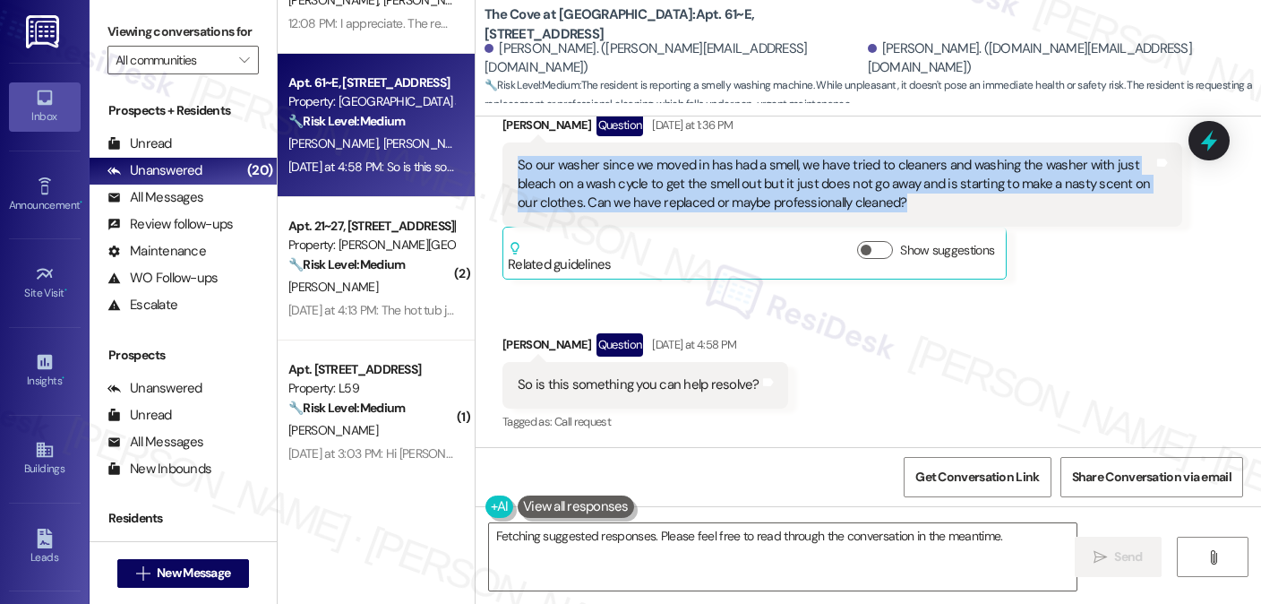
click at [860, 189] on div "So our washer since we moved in has had a smell, we have tried to cleaners and …" at bounding box center [836, 184] width 636 height 57
copy div "So our washer since we moved in has had a smell, we have tried to cleaners and …"
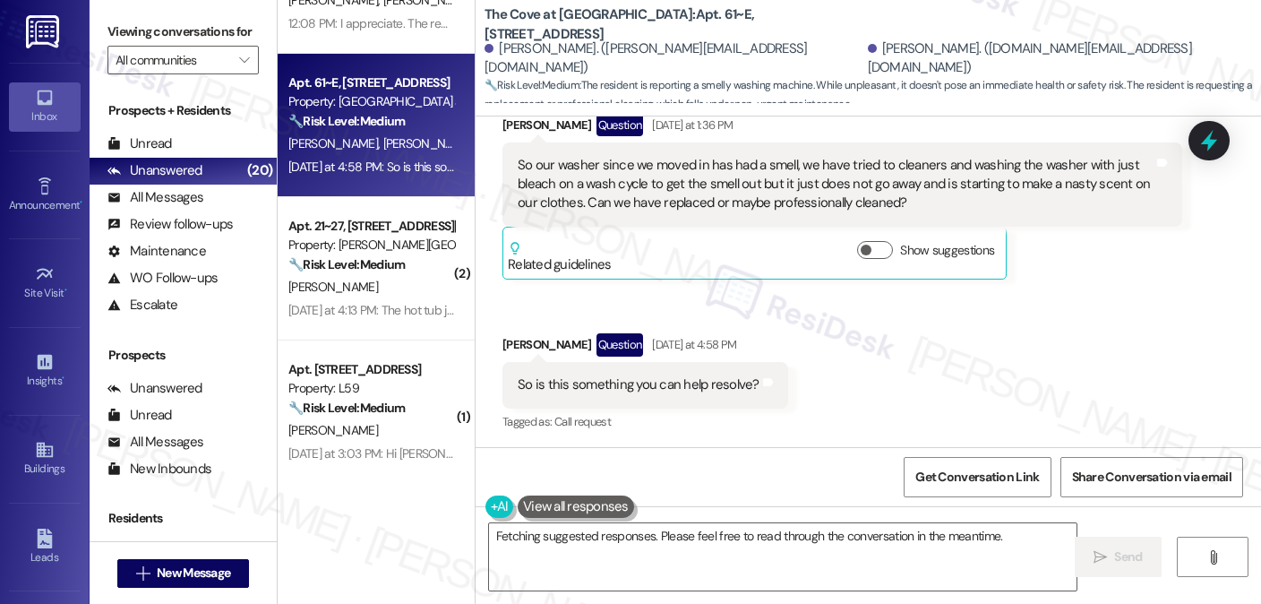
click at [202, 31] on label "Viewing conversations for" at bounding box center [182, 32] width 151 height 28
click at [607, 398] on div "So is this something you can help resolve? Tags and notes" at bounding box center [645, 385] width 286 height 46
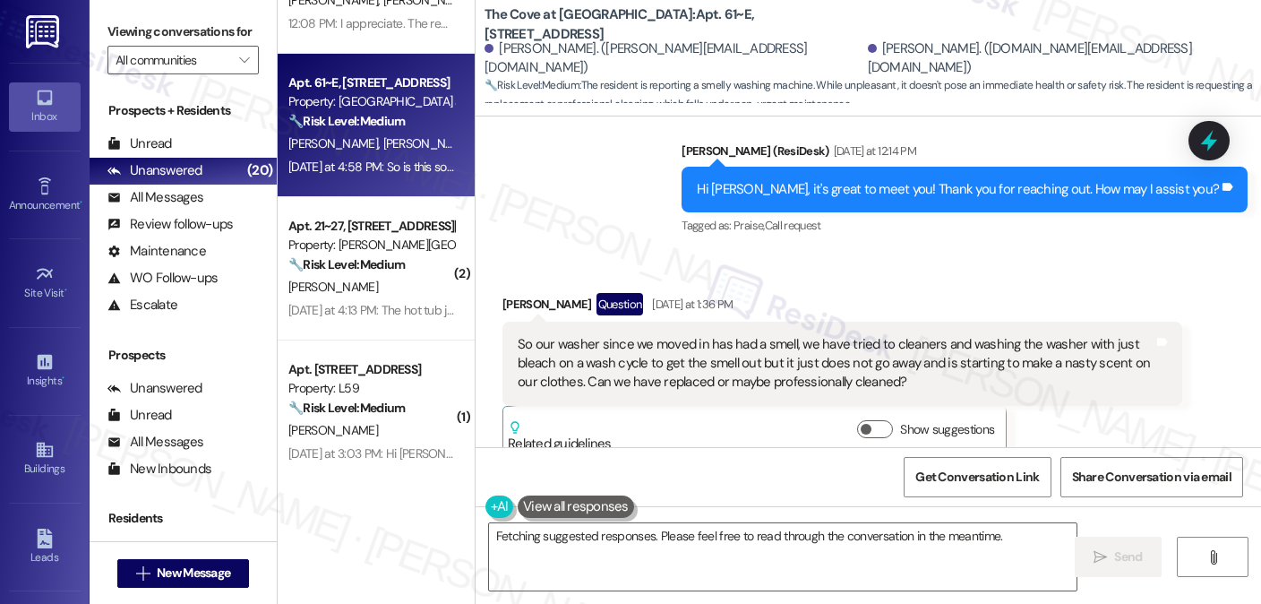
click at [522, 295] on div "Matthew Phillips Question Yesterday at 1:36 PM" at bounding box center [842, 307] width 680 height 29
click at [648, 531] on textarea "Hi Matthew, I understand your washer has a persistent odor. Let me ensure this …" at bounding box center [783, 556] width 588 height 67
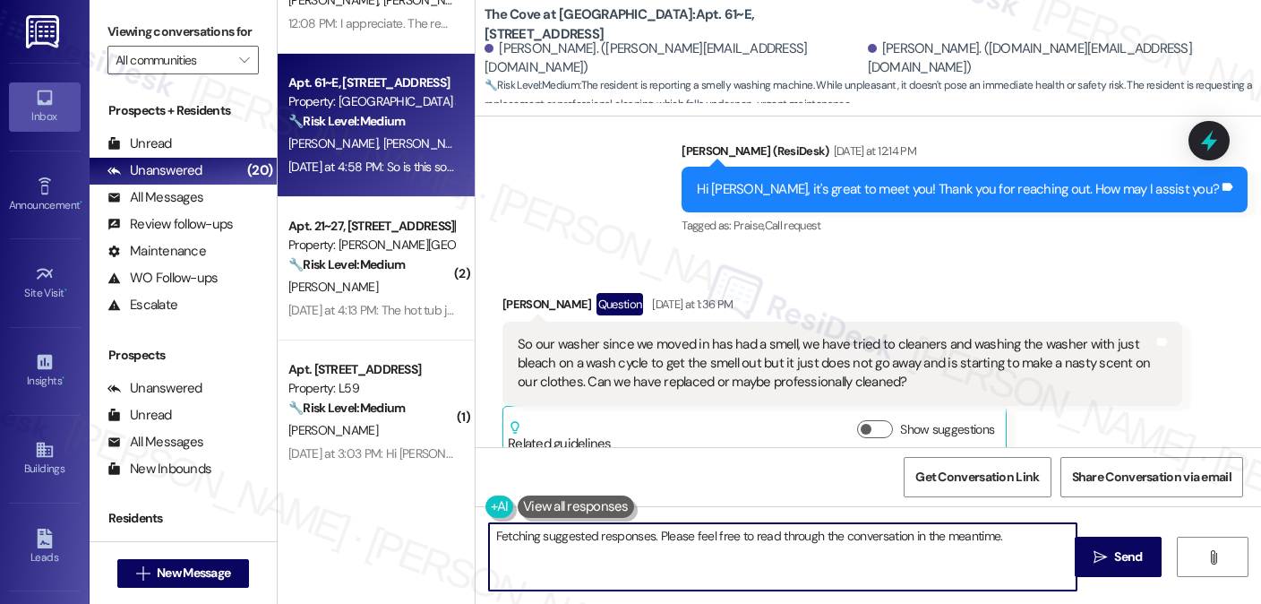
click at [648, 531] on textarea "Hi Matthew, I understand your washer has a persistent odor. Let me ensure this …" at bounding box center [783, 556] width 588 height 67
click at [734, 539] on textarea "Hi Matthew, I understand your washer has a persistent odor. Let me ensure this …" at bounding box center [783, 556] width 588 height 67
click at [739, 559] on textarea "Hi Matthew, I understand your washer has a persistent odor. Let me ensure this …" at bounding box center [783, 556] width 588 height 67
drag, startPoint x: 762, startPoint y: 563, endPoint x: 730, endPoint y: 540, distance: 39.3
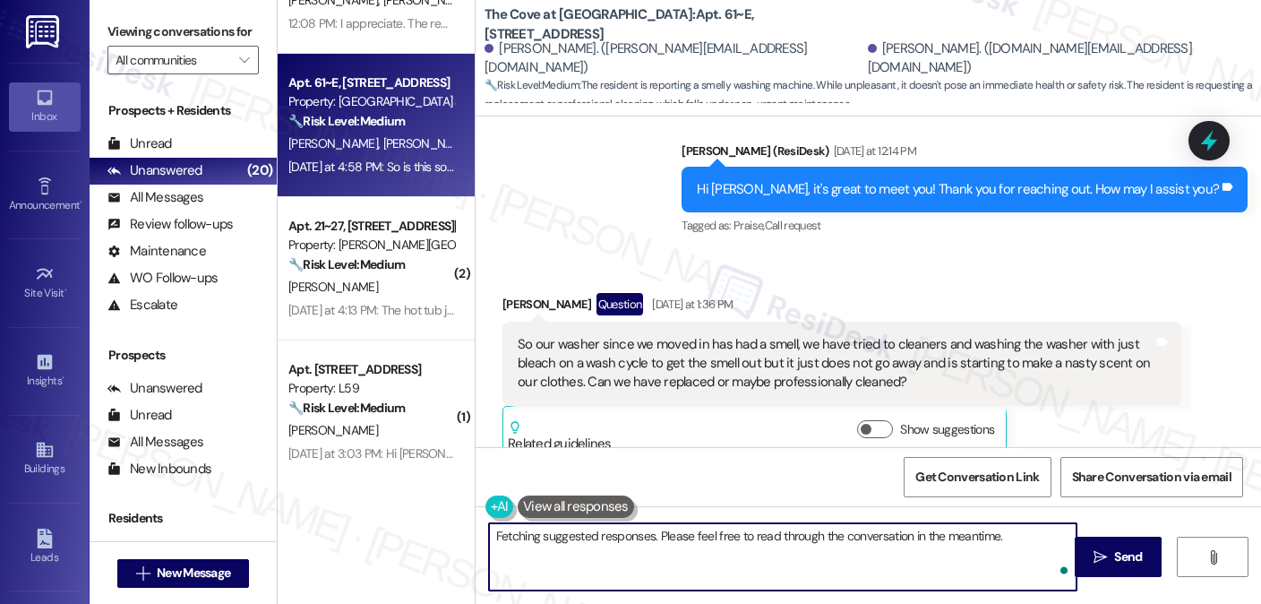
click at [731, 540] on textarea "Hi Matthew, I understand your washer has a persistent odor. Let me ensure this …" at bounding box center [783, 556] width 588 height 67
click at [728, 542] on textarea "Hi Matthew, I understand your washer has a persistent odor. Let me ensure this …" at bounding box center [783, 556] width 588 height 67
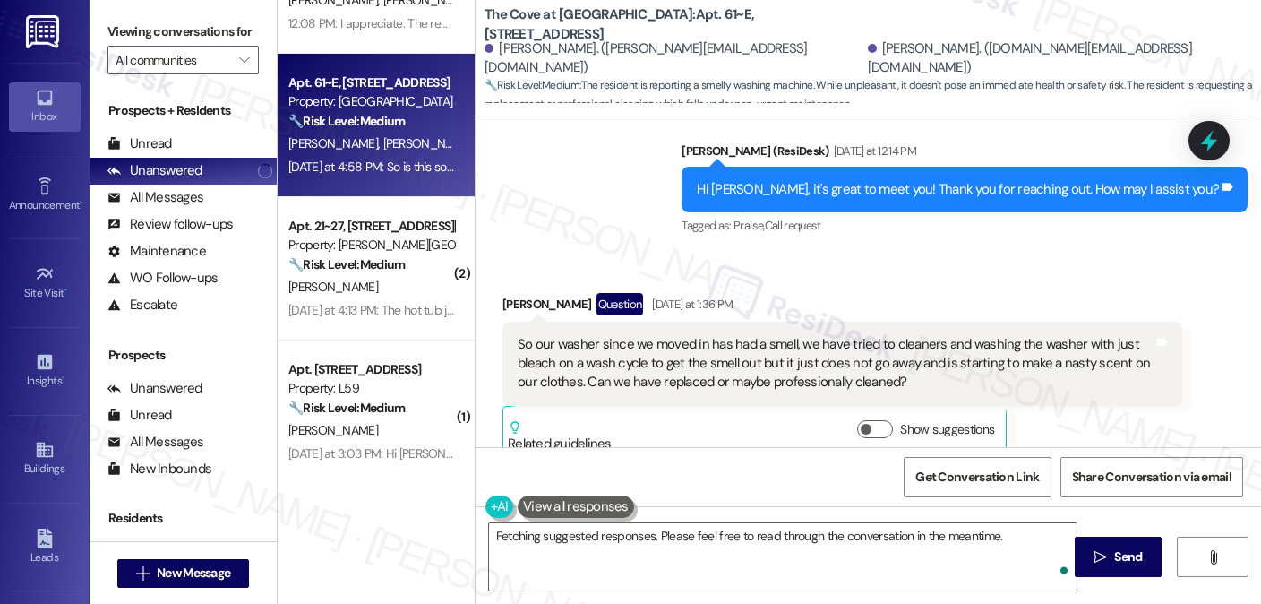
click at [179, 16] on div "Viewing conversations for All communities " at bounding box center [183, 46] width 187 height 92
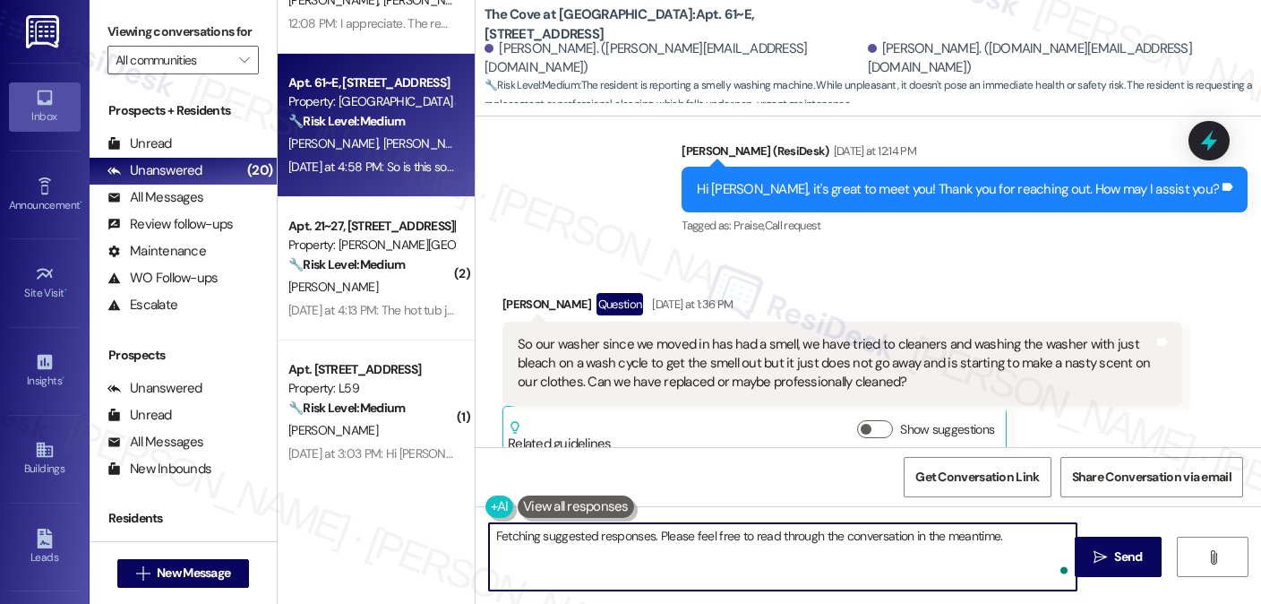
click at [703, 545] on textarea "Hi Matthew, I understand your washer has a persistent odor. Let me ensure this …" at bounding box center [783, 556] width 588 height 67
click at [685, 552] on textarea "Hi Matthew, I understand your washer has a persistent odor. Let me ensure this …" at bounding box center [783, 556] width 588 height 67
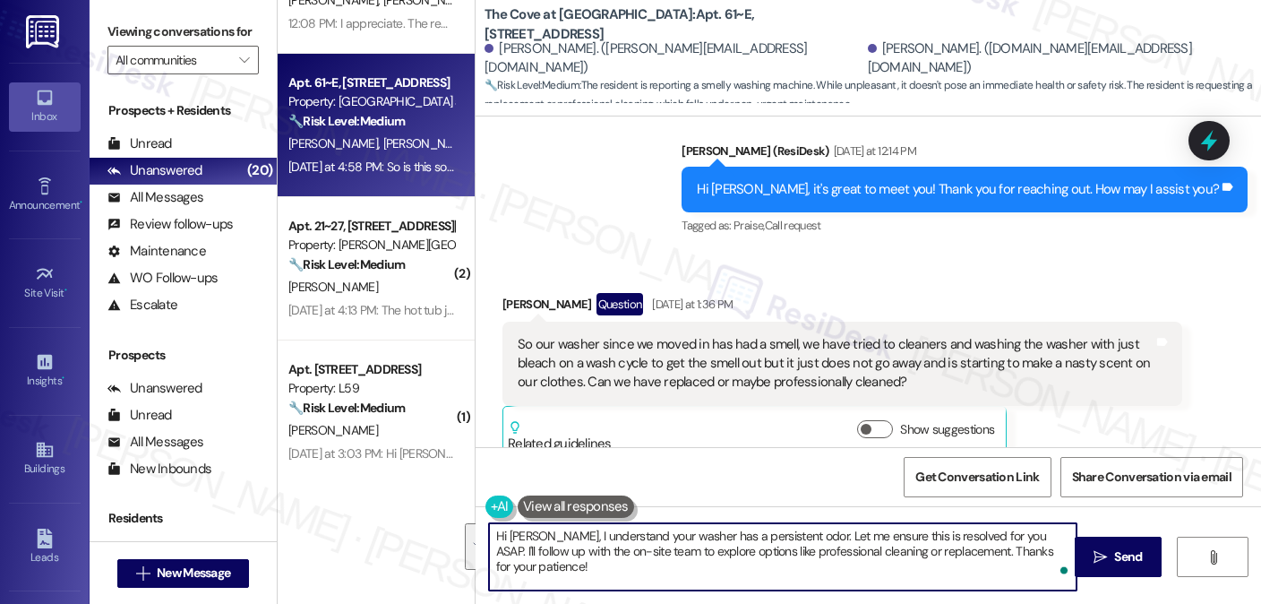
drag, startPoint x: 614, startPoint y: 567, endPoint x: 799, endPoint y: 529, distance: 188.3
click at [799, 529] on textarea "Hi Matthew, I understand your washer has a persistent odor. Let me ensure this …" at bounding box center [783, 556] width 588 height 67
paste textarea "Hi {{first_name}}, thanks for sharing those details! Just so I can pass along t…"
drag, startPoint x: 801, startPoint y: 534, endPoint x: 1092, endPoint y: 528, distance: 291.2
click at [1092, 528] on div "Hi Matthew, I understand your washer has a persistent odor. Hi {{first_name}}, …" at bounding box center [869, 573] width 786 height 134
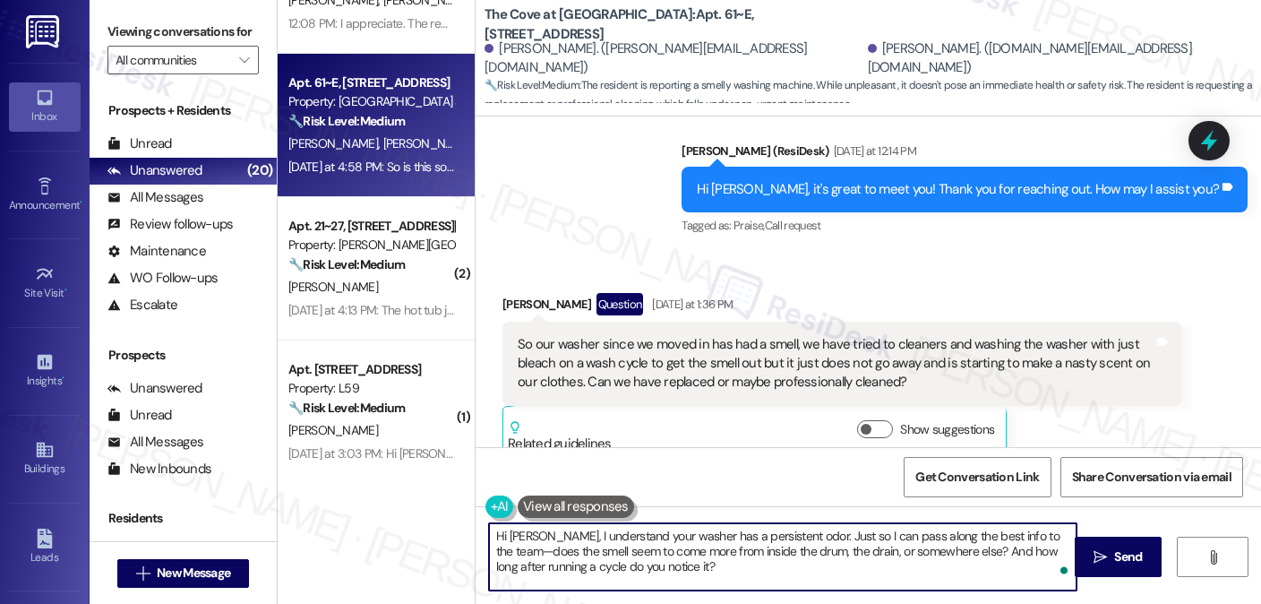
click at [1057, 528] on textarea "Hi Matthew, I understand your washer has a persistent odor. Just so I can pass …" at bounding box center [783, 556] width 588 height 67
click at [746, 560] on textarea "Hi Matthew, I understand your washer has a persistent odor. Just so I can pass …" at bounding box center [783, 556] width 588 height 67
type textarea "Hi Matthew, I understand your washer has a persistent odor. Just so I can pass …"
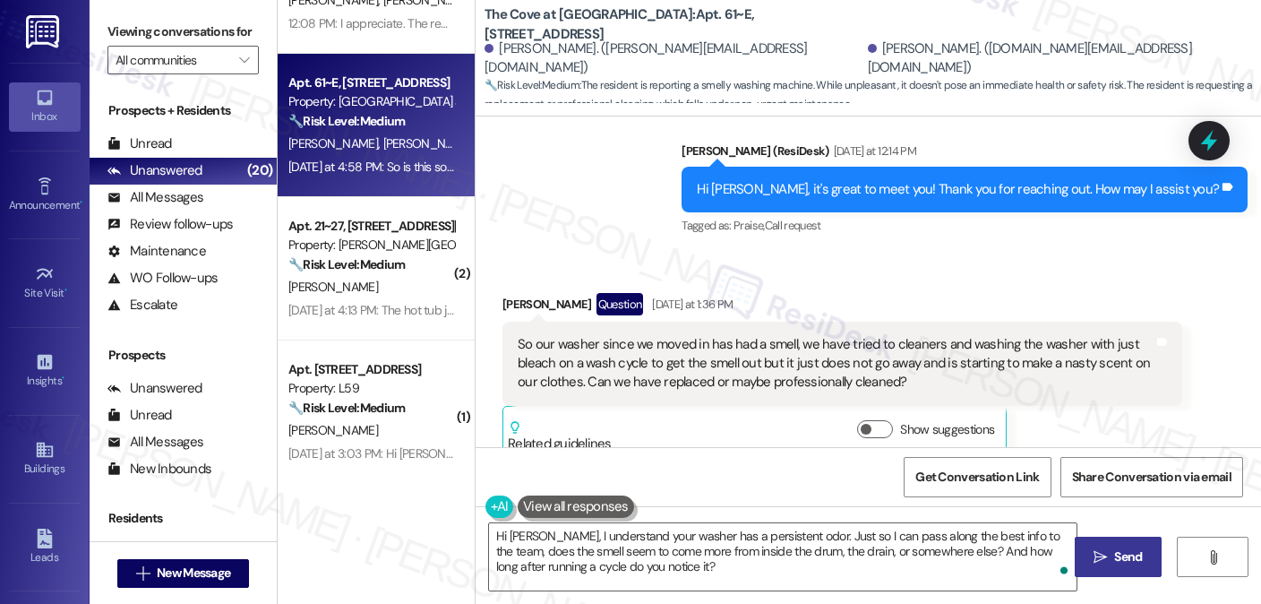
click at [1081, 554] on button " Send" at bounding box center [1118, 557] width 87 height 40
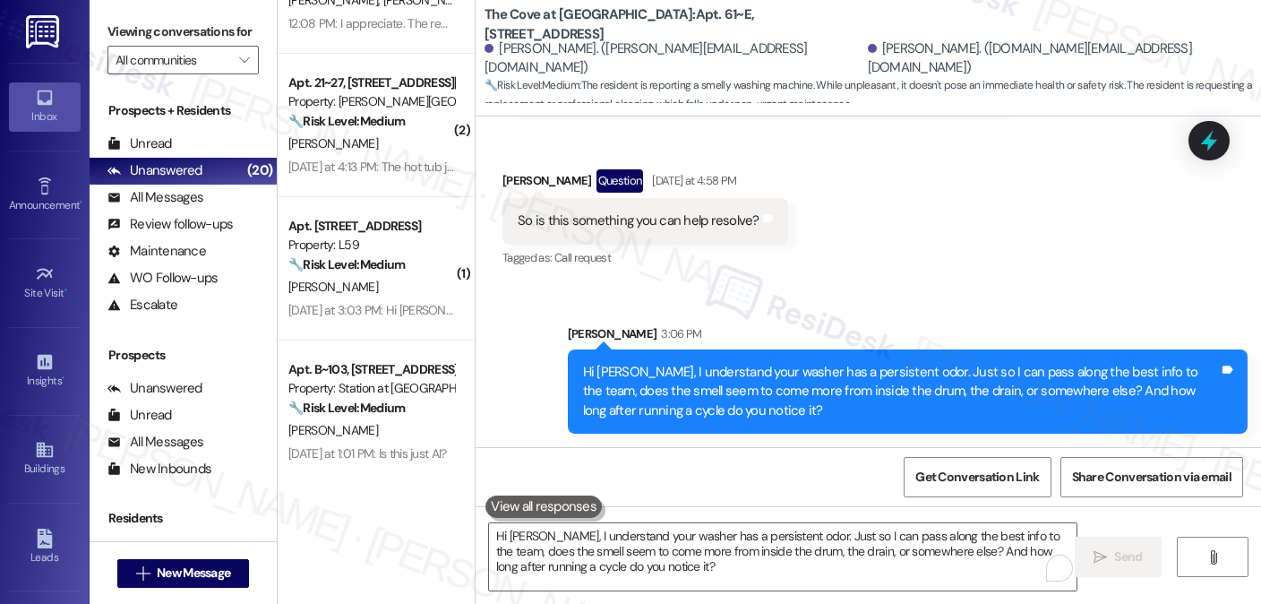
scroll to position [0, 0]
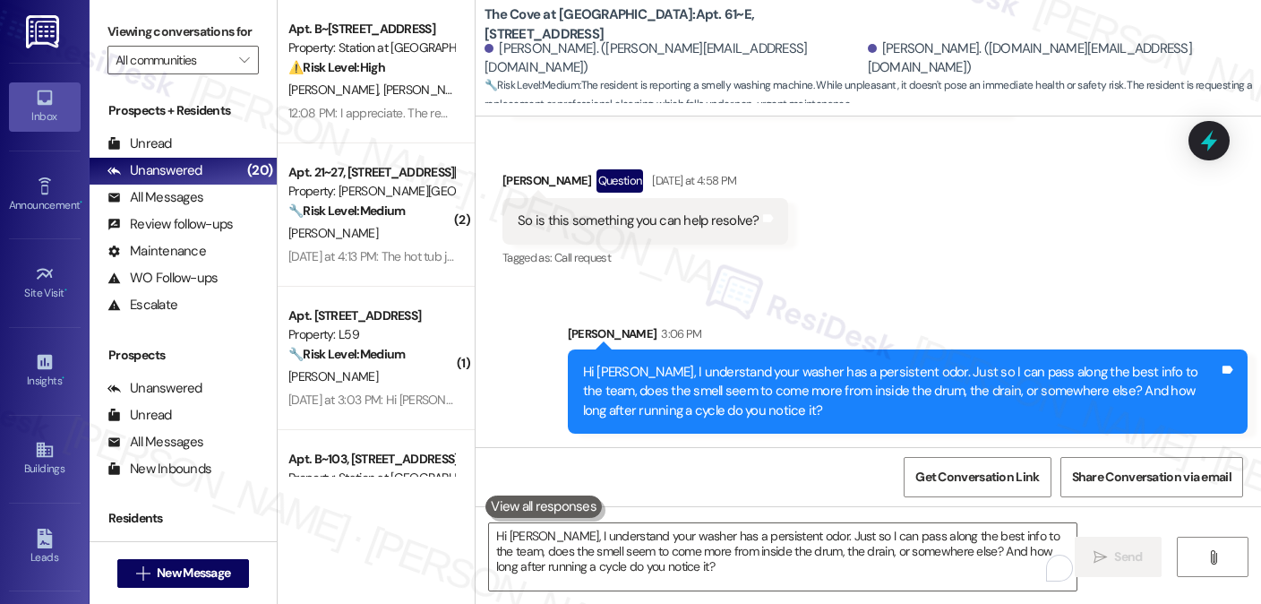
click at [383, 198] on div "Property: [PERSON_NAME][GEOGRAPHIC_DATA] Townhomes" at bounding box center [371, 191] width 166 height 19
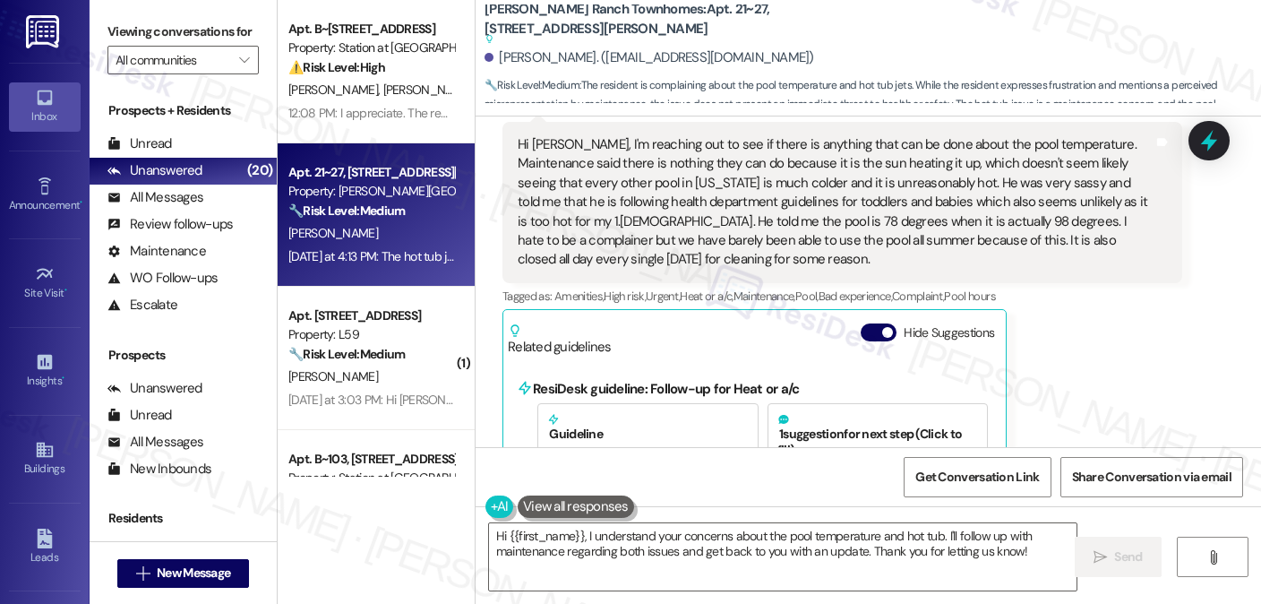
scroll to position [90, 0]
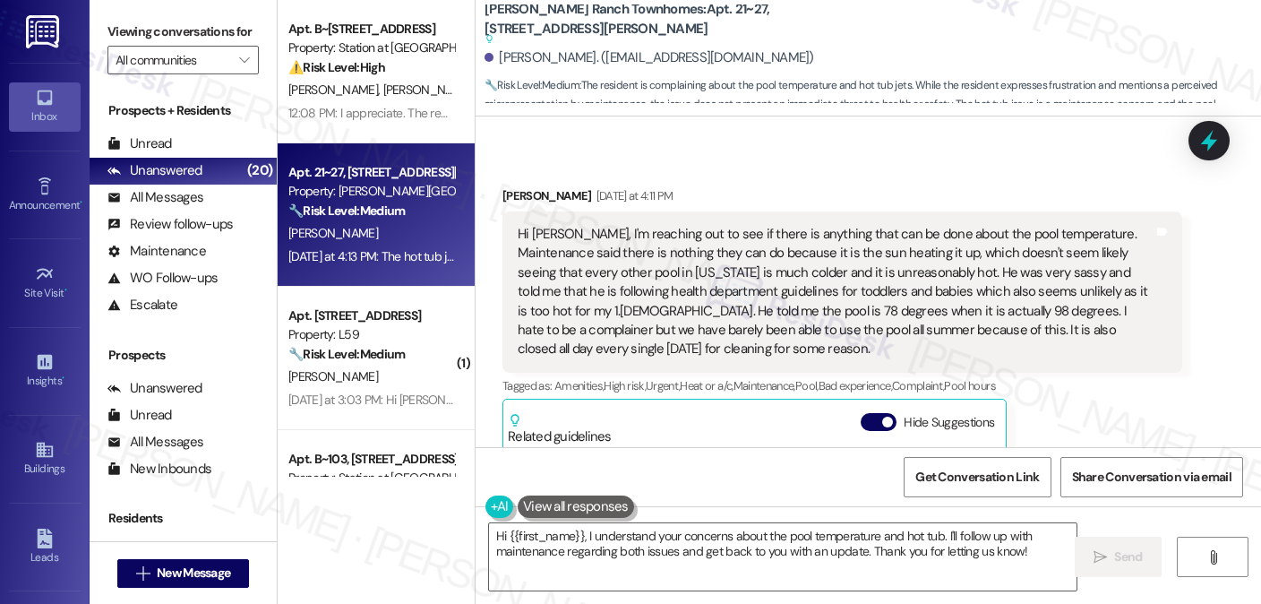
click at [639, 255] on div "Hi Sarah, I'm reaching out to see if there is anything that can be done about t…" at bounding box center [836, 292] width 636 height 134
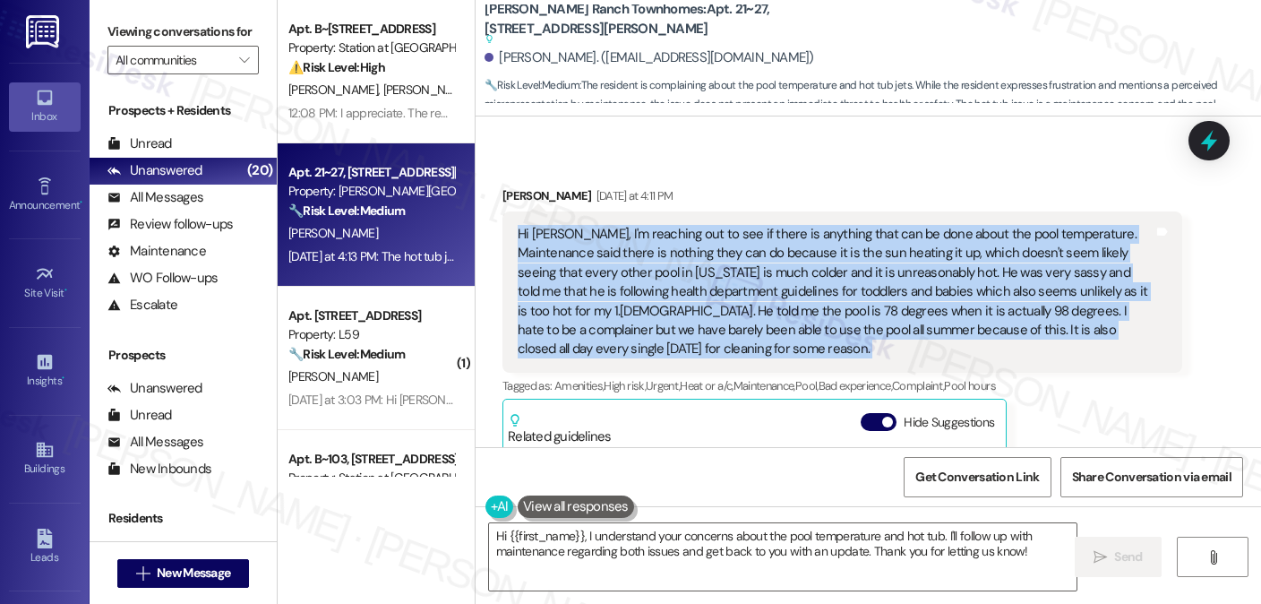
click at [639, 255] on div "Hi Sarah, I'm reaching out to see if there is anything that can be done about t…" at bounding box center [836, 292] width 636 height 134
click at [760, 264] on div "Hi Sarah, I'm reaching out to see if there is anything that can be done about t…" at bounding box center [836, 292] width 636 height 134
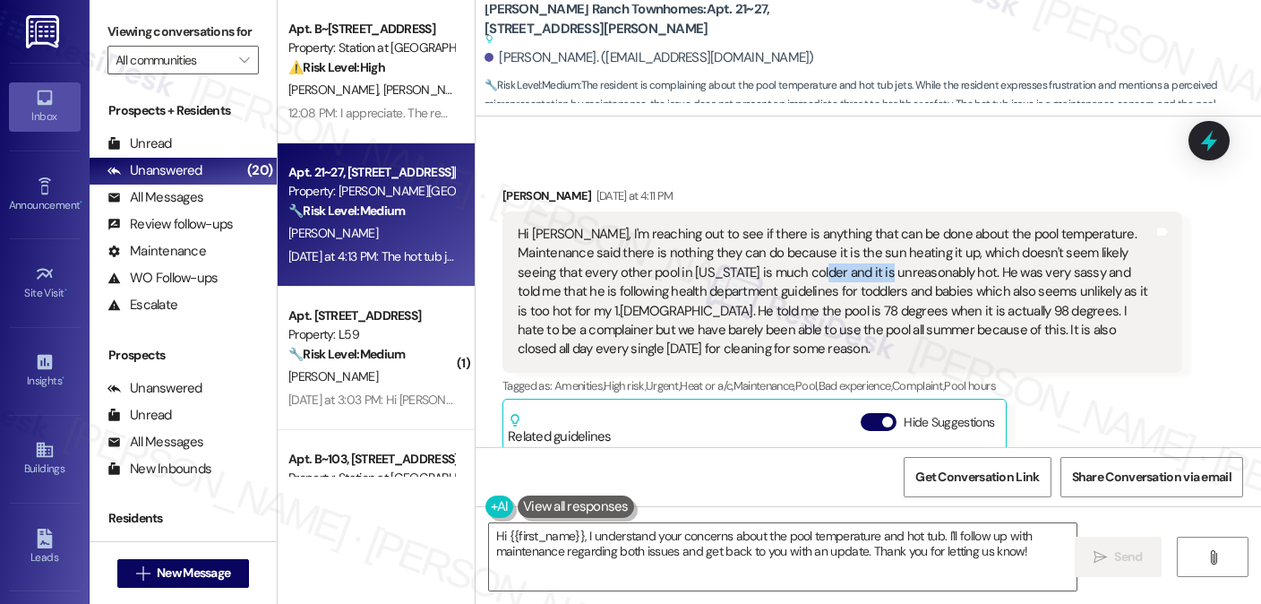
click at [760, 264] on div "Hi Sarah, I'm reaching out to see if there is anything that can be done about t…" at bounding box center [836, 292] width 636 height 134
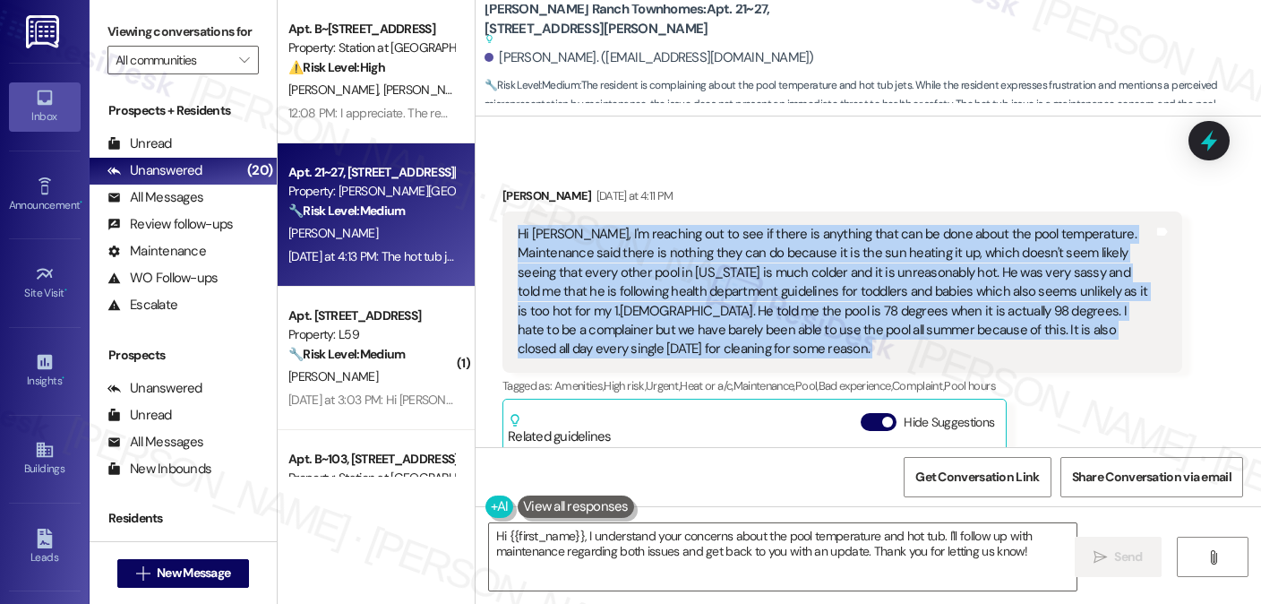
click at [760, 264] on div "Hi Sarah, I'm reaching out to see if there is anything that can be done about t…" at bounding box center [836, 292] width 636 height 134
click at [745, 320] on div "Hi Sarah, I'm reaching out to see if there is anything that can be done about t…" at bounding box center [836, 292] width 636 height 134
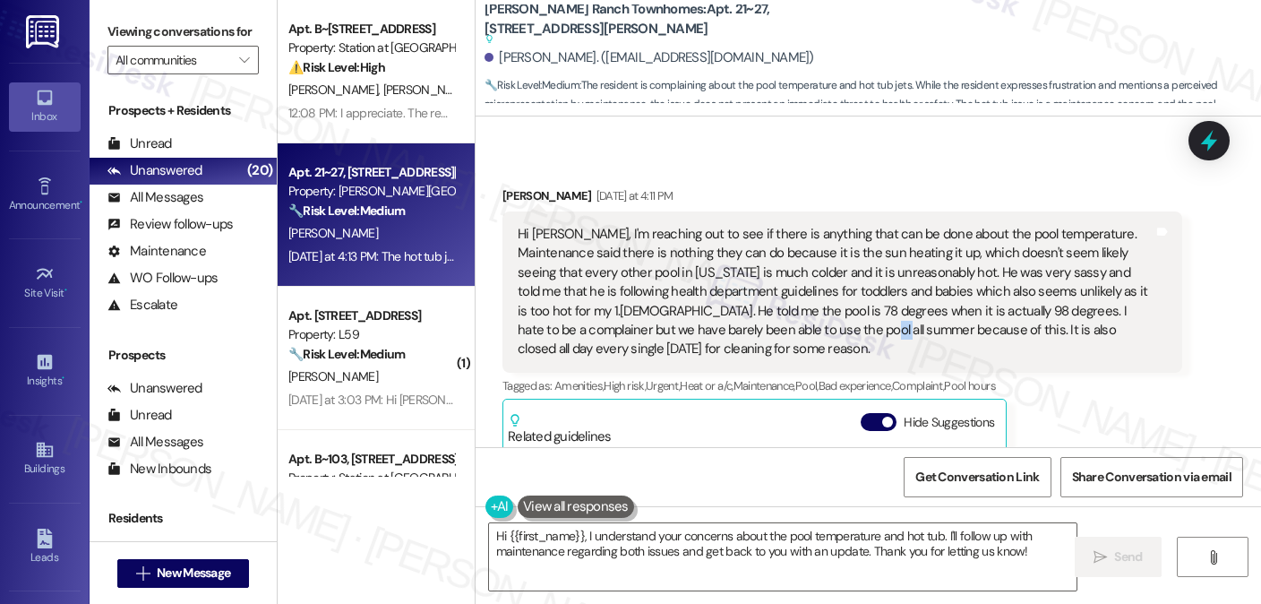
click at [745, 320] on div "Hi Sarah, I'm reaching out to see if there is anything that can be done about t…" at bounding box center [836, 292] width 636 height 134
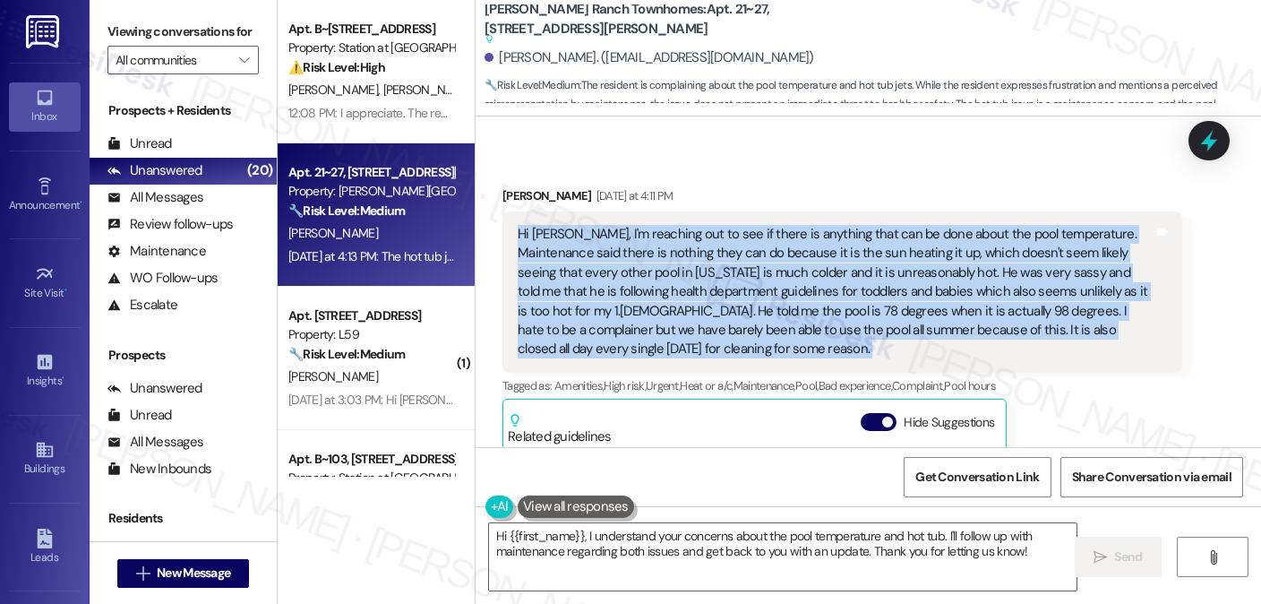
click at [745, 320] on div "Hi Sarah, I'm reaching out to see if there is anything that can be done about t…" at bounding box center [836, 292] width 636 height 134
click at [852, 307] on div "Hi Sarah, I'm reaching out to see if there is anything that can be done about t…" at bounding box center [836, 292] width 636 height 134
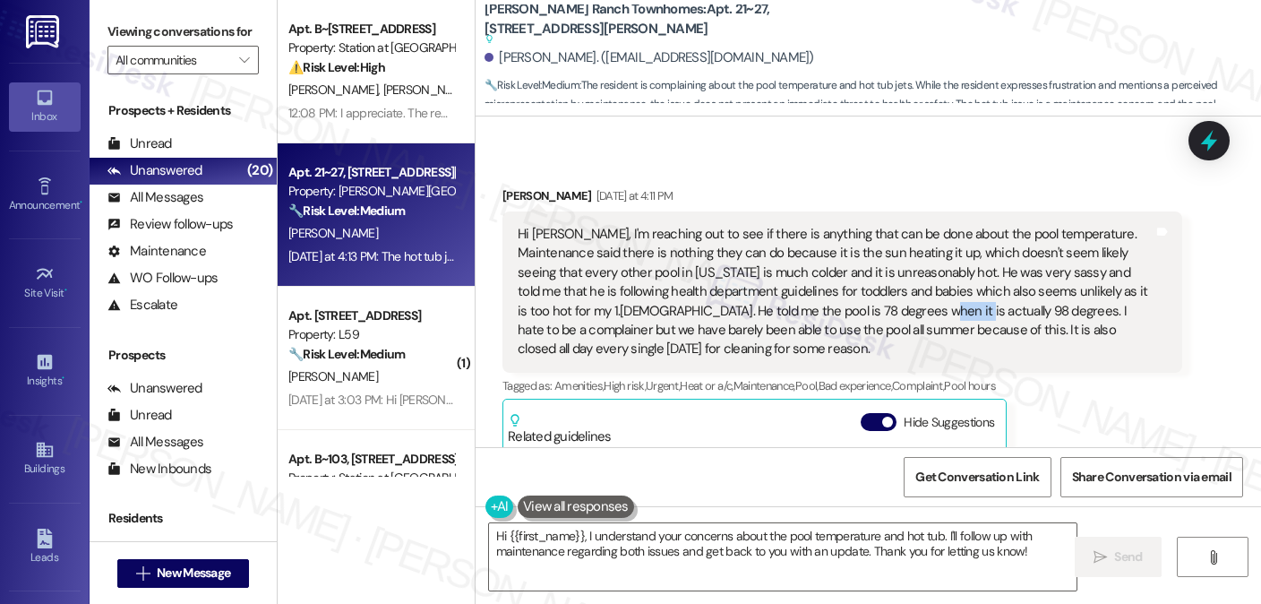
click at [853, 307] on div "Hi Sarah, I'm reaching out to see if there is anything that can be done about t…" at bounding box center [836, 292] width 636 height 134
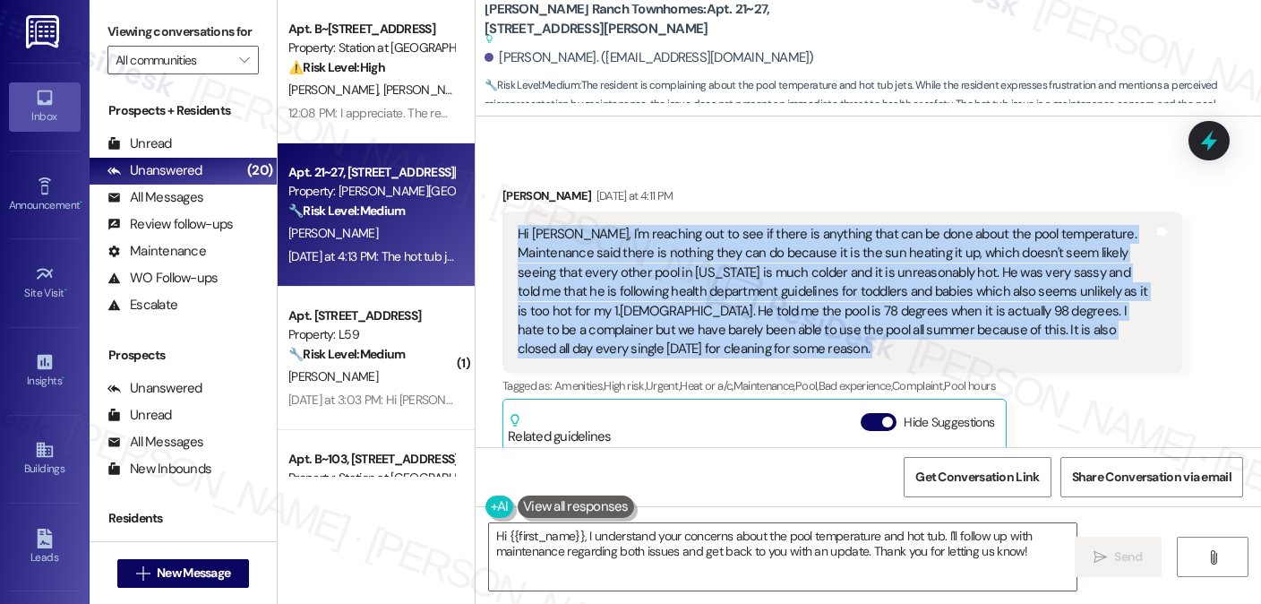
click at [853, 307] on div "Hi Sarah, I'm reaching out to see if there is anything that can be done about t…" at bounding box center [836, 292] width 636 height 134
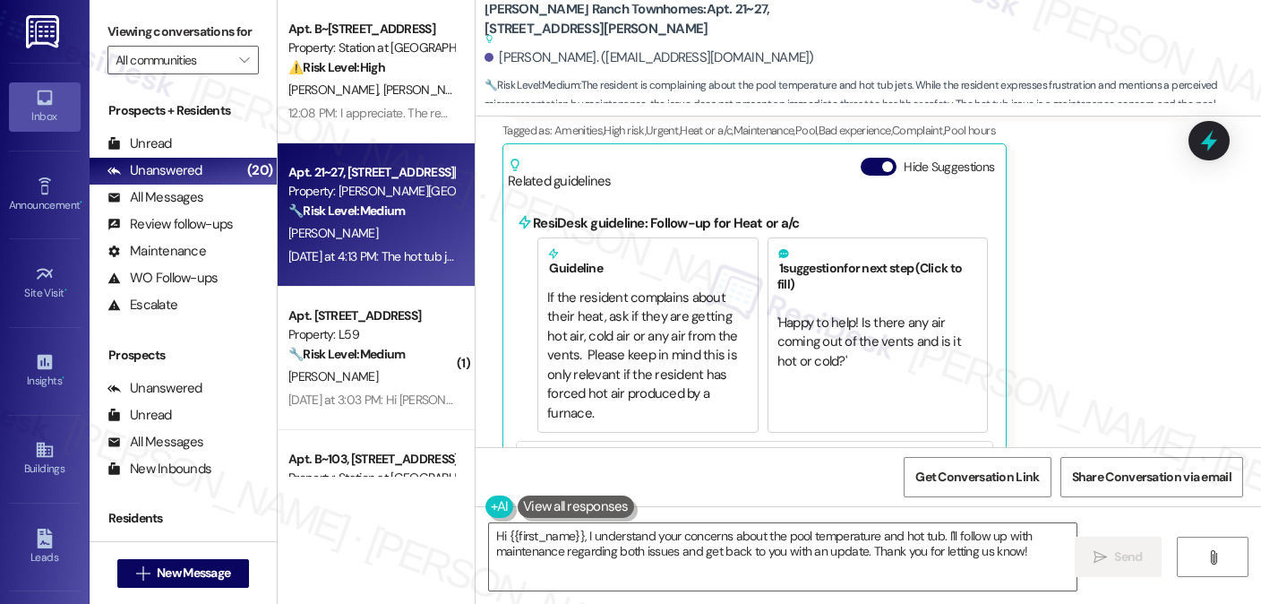
scroll to position [180, 0]
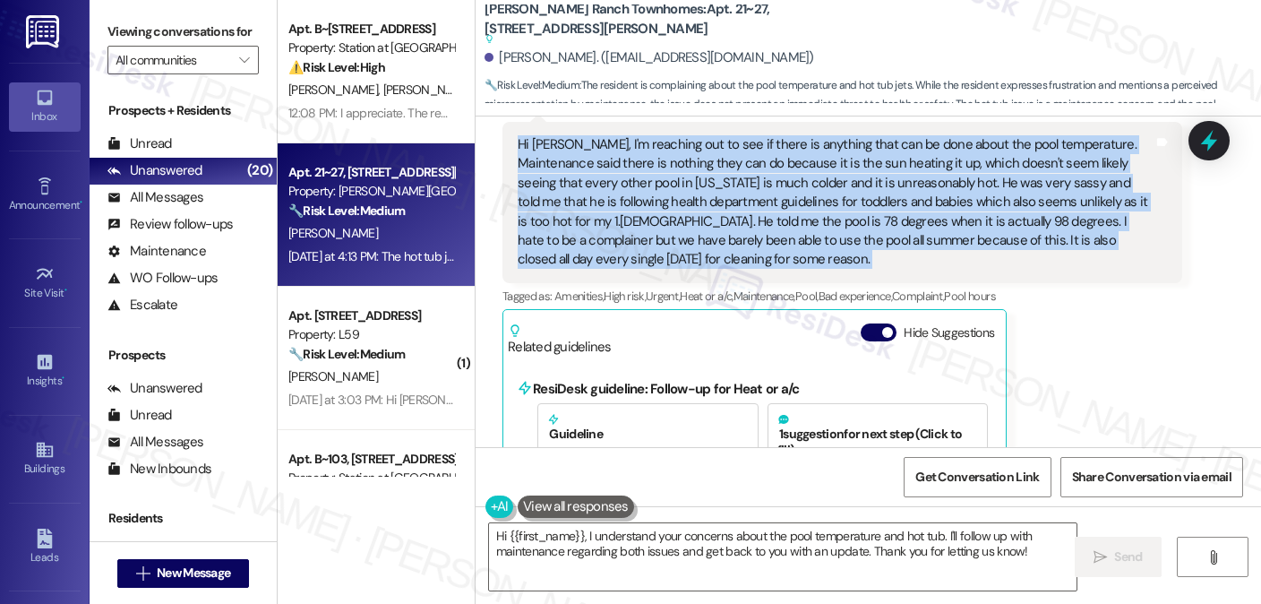
click at [752, 210] on div "Hi Sarah, I'm reaching out to see if there is anything that can be done about t…" at bounding box center [836, 202] width 636 height 134
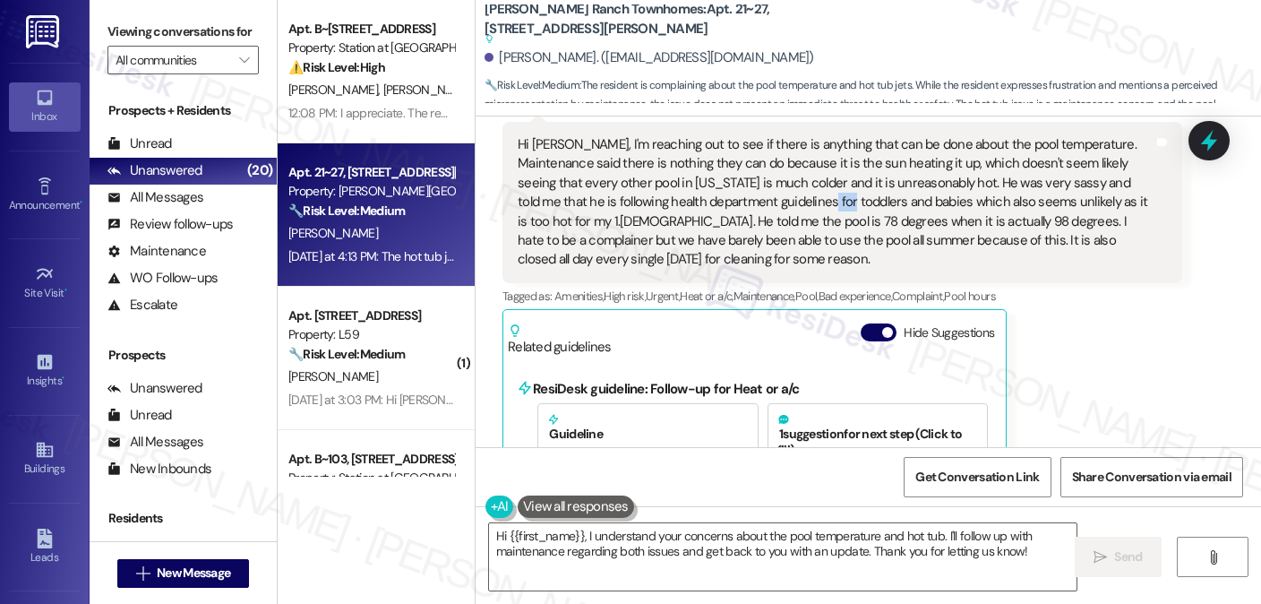
click at [752, 210] on div "Hi Sarah, I'm reaching out to see if there is anything that can be done about t…" at bounding box center [836, 202] width 636 height 134
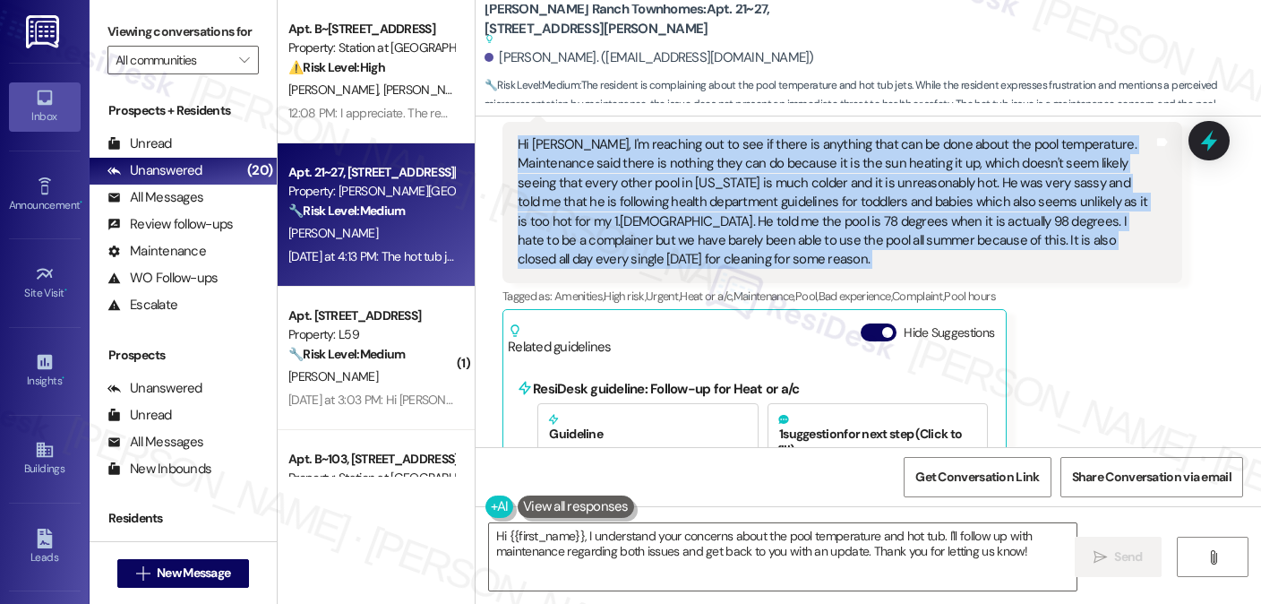
click at [752, 210] on div "Hi Sarah, I'm reaching out to see if there is anything that can be done about t…" at bounding box center [836, 202] width 636 height 134
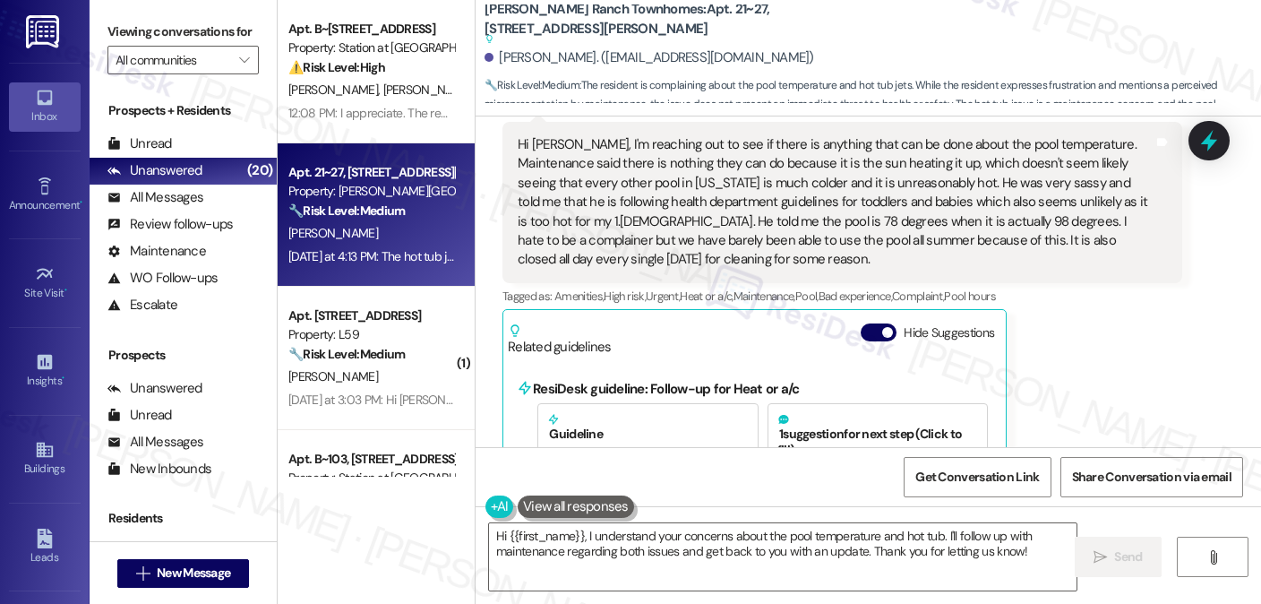
click at [228, 31] on label "Viewing conversations for" at bounding box center [182, 32] width 151 height 28
click at [230, 30] on label "Viewing conversations for" at bounding box center [182, 32] width 151 height 28
click at [879, 525] on textarea "Hi {{first_name}}, I understand your concerns about the pool temperature and ho…" at bounding box center [783, 556] width 588 height 67
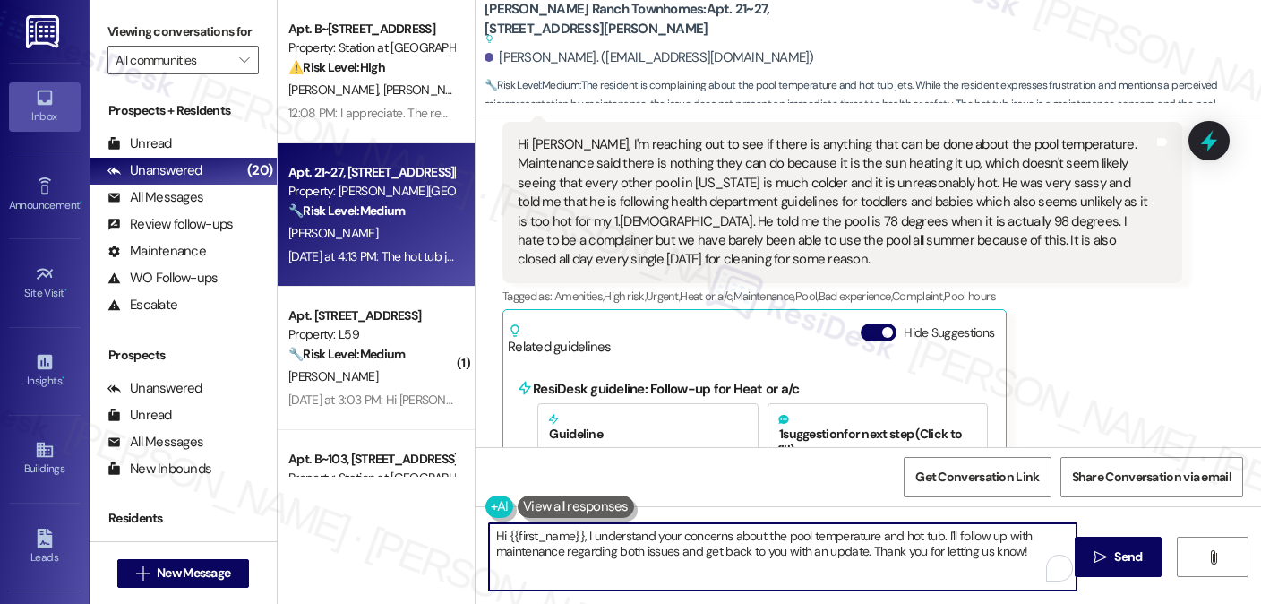
click at [879, 525] on textarea "Hi {{first_name}}, I understand your concerns about the pool temperature and ho…" at bounding box center [783, 556] width 588 height 67
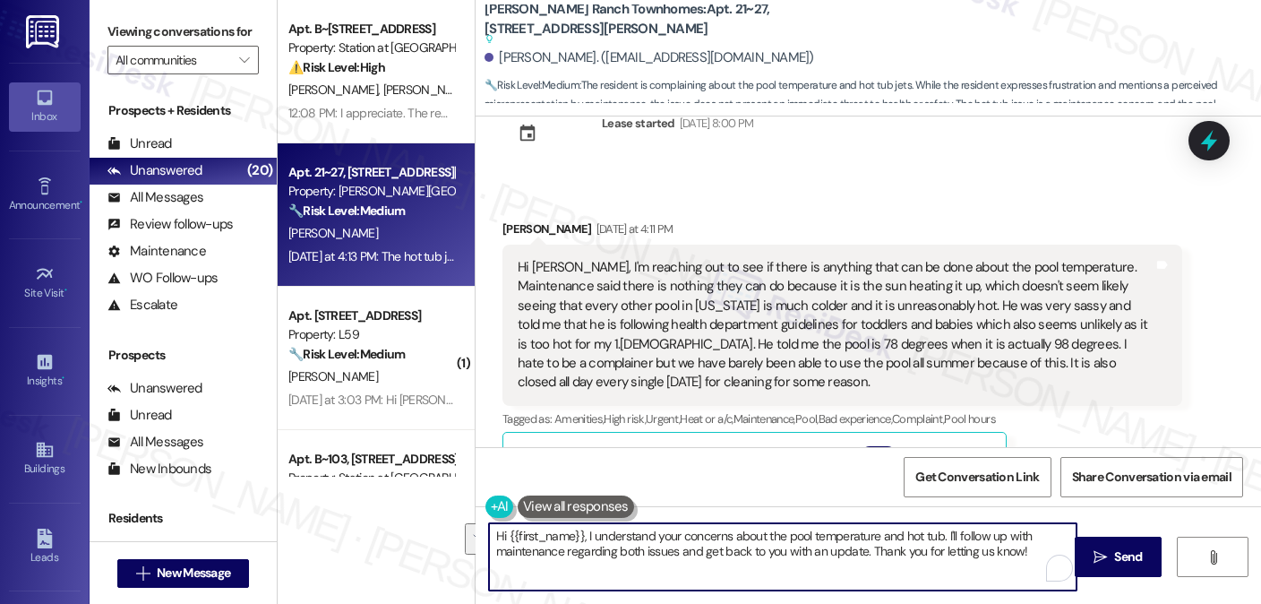
scroll to position [90, 0]
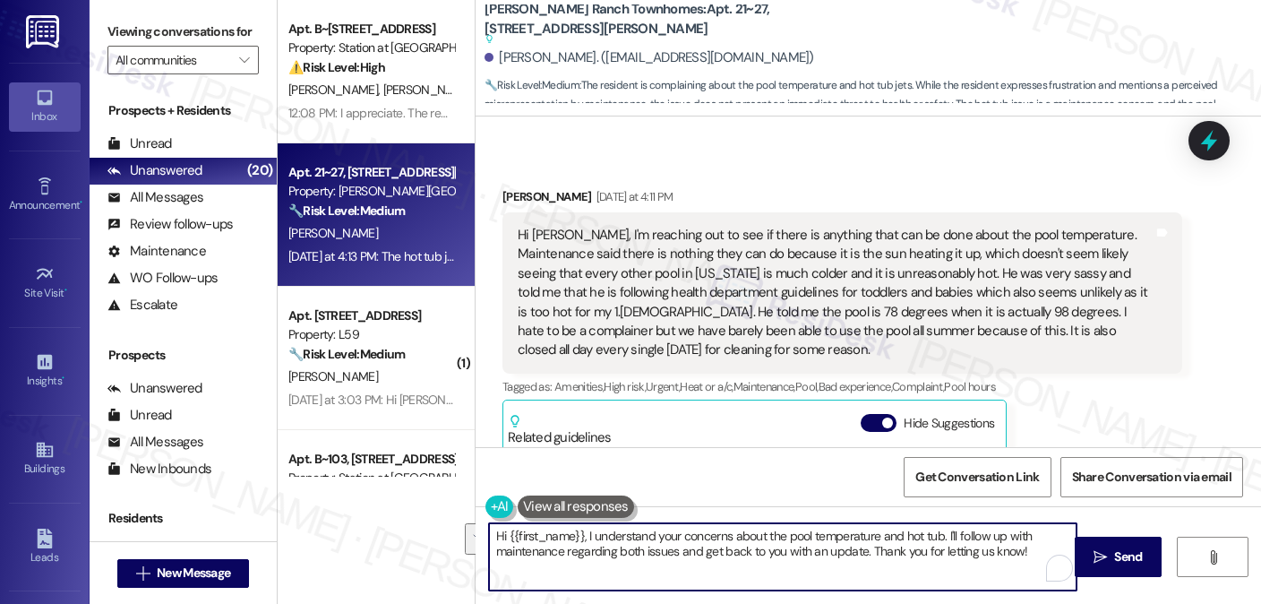
click at [605, 528] on textarea "Hi {{first_name}}, I understand your concerns about the pool temperature and ho…" at bounding box center [783, 556] width 588 height 67
click at [584, 532] on textarea "Hi {{first_name}}, I understand your concerns about the pool temperature and ho…" at bounding box center [783, 556] width 588 height 67
click at [581, 535] on textarea "Hi {{first_name}}, I understand your concerns about the pool temperature and ho…" at bounding box center [783, 556] width 588 height 67
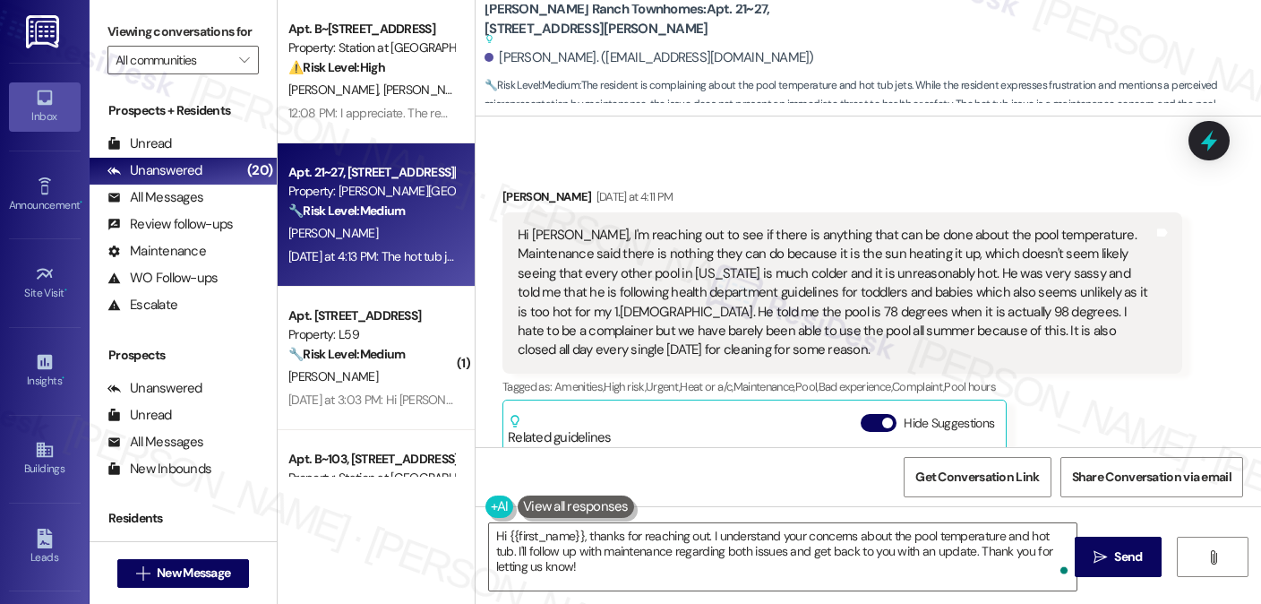
click at [853, 289] on div "Hi Sarah, I'm reaching out to see if there is anything that can be done about t…" at bounding box center [836, 293] width 636 height 134
click at [806, 288] on div "Hi Sarah, I'm reaching out to see if there is anything that can be done about t…" at bounding box center [836, 293] width 636 height 134
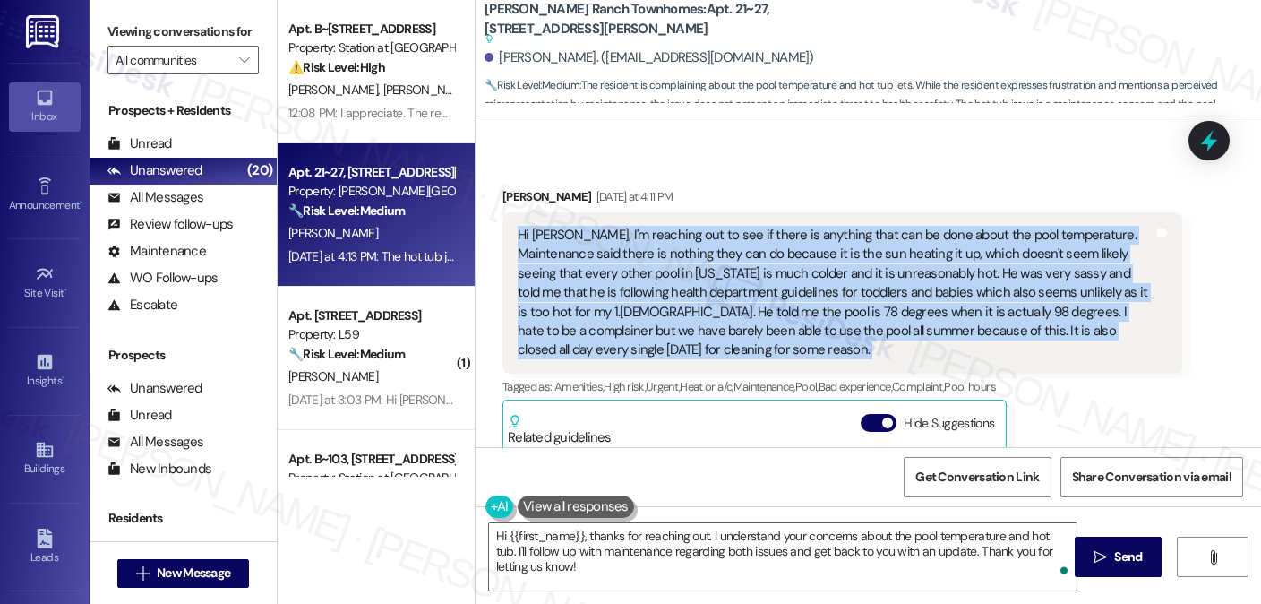
click at [806, 288] on div "Hi Sarah, I'm reaching out to see if there is anything that can be done about t…" at bounding box center [836, 293] width 636 height 134
click at [980, 250] on div "Hi Sarah, I'm reaching out to see if there is anything that can be done about t…" at bounding box center [836, 293] width 636 height 134
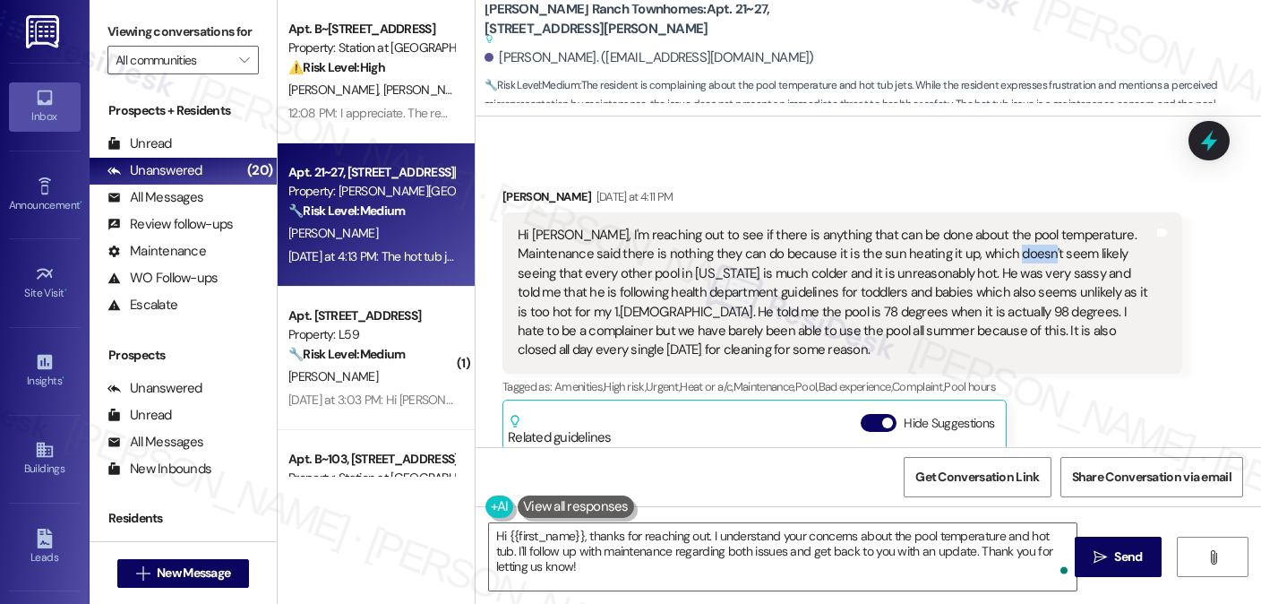
click at [980, 250] on div "Hi Sarah, I'm reaching out to see if there is anything that can be done about t…" at bounding box center [836, 293] width 636 height 134
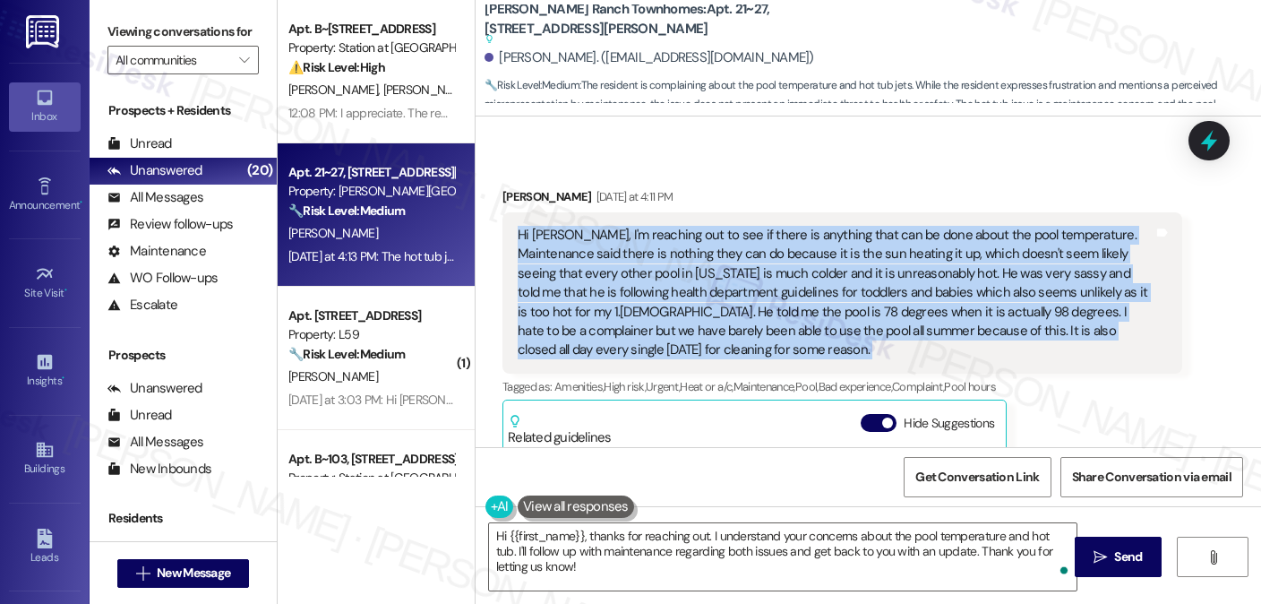
click at [980, 250] on div "Hi Sarah, I'm reaching out to see if there is anything that can be done about t…" at bounding box center [836, 293] width 636 height 134
click at [745, 280] on div "Hi Sarah, I'm reaching out to see if there is anything that can be done about t…" at bounding box center [836, 293] width 636 height 134
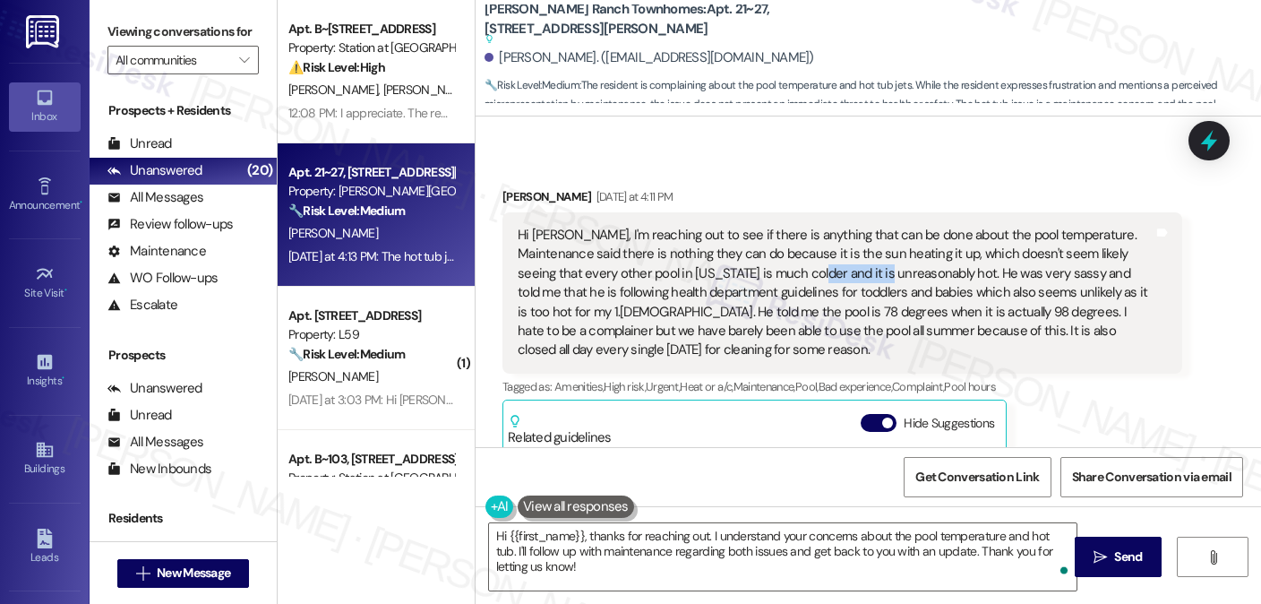
click at [745, 280] on div "Hi Sarah, I'm reaching out to see if there is anything that can be done about t…" at bounding box center [836, 293] width 636 height 134
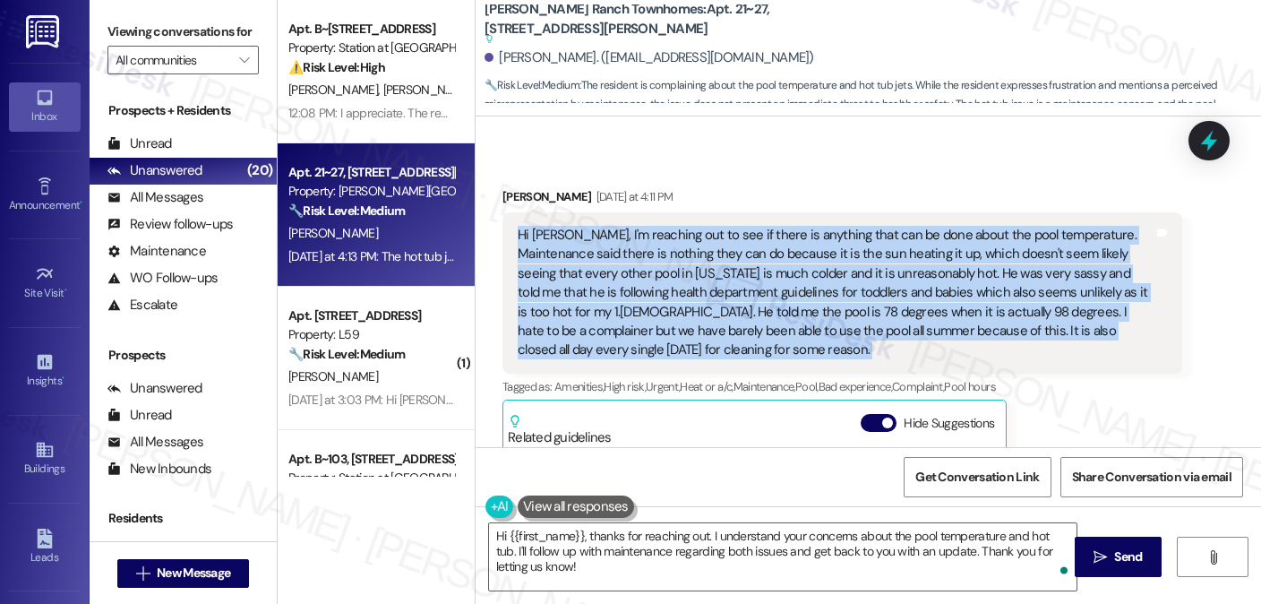
click at [745, 280] on div "Hi Sarah, I'm reaching out to see if there is anything that can be done about t…" at bounding box center [836, 293] width 636 height 134
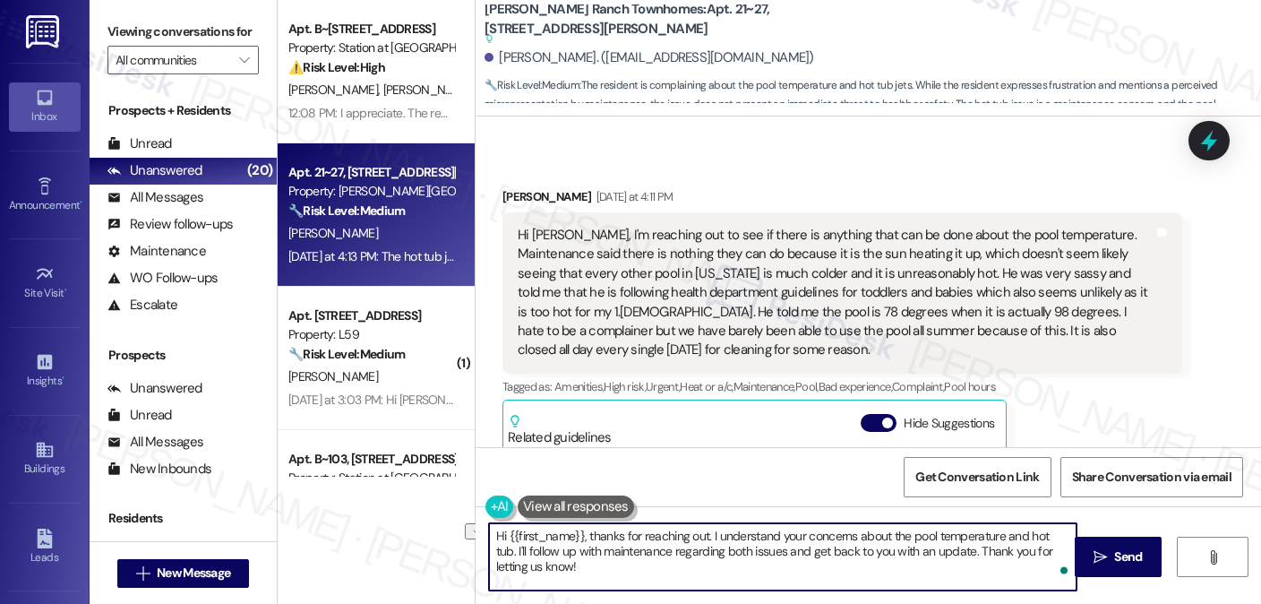
drag, startPoint x: 998, startPoint y: 537, endPoint x: 1061, endPoint y: 531, distance: 63.9
click at [1061, 531] on textarea "Hi {{first_name}}, thanks for reaching out. I understand your concerns about th…" at bounding box center [783, 556] width 588 height 67
click at [537, 551] on textarea "Hi {{first_name}}, thanks for reaching out. I understand your concerns about th…" at bounding box center [783, 556] width 588 height 67
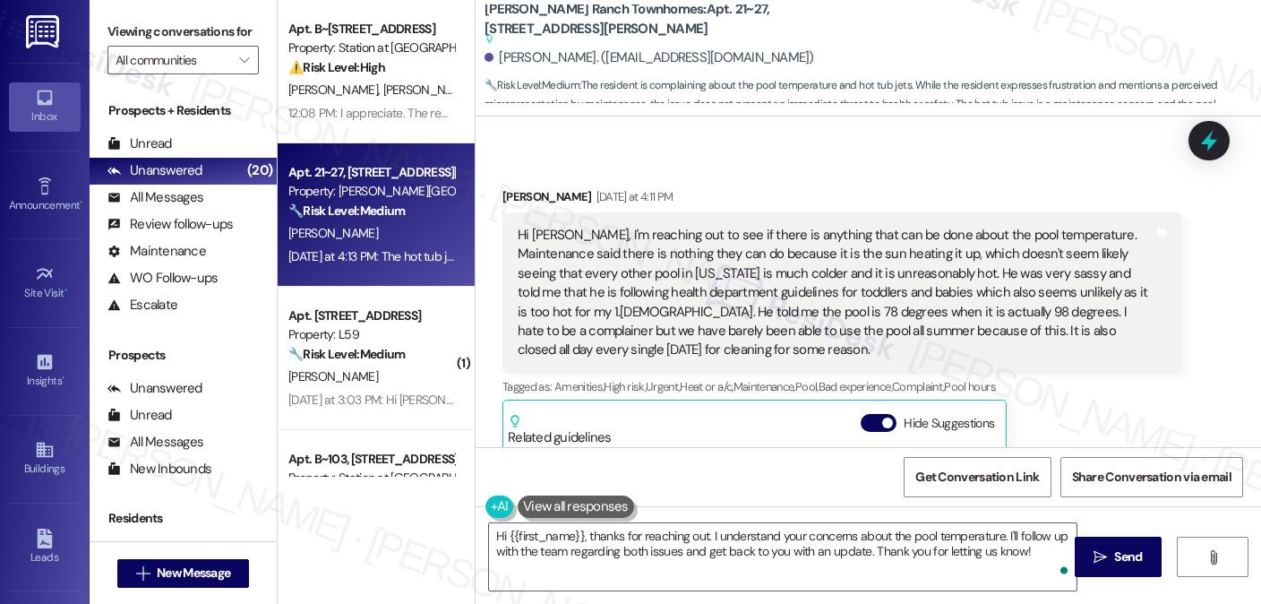
click at [992, 296] on div "Hi Sarah, I'm reaching out to see if there is anything that can be done about t…" at bounding box center [836, 293] width 636 height 134
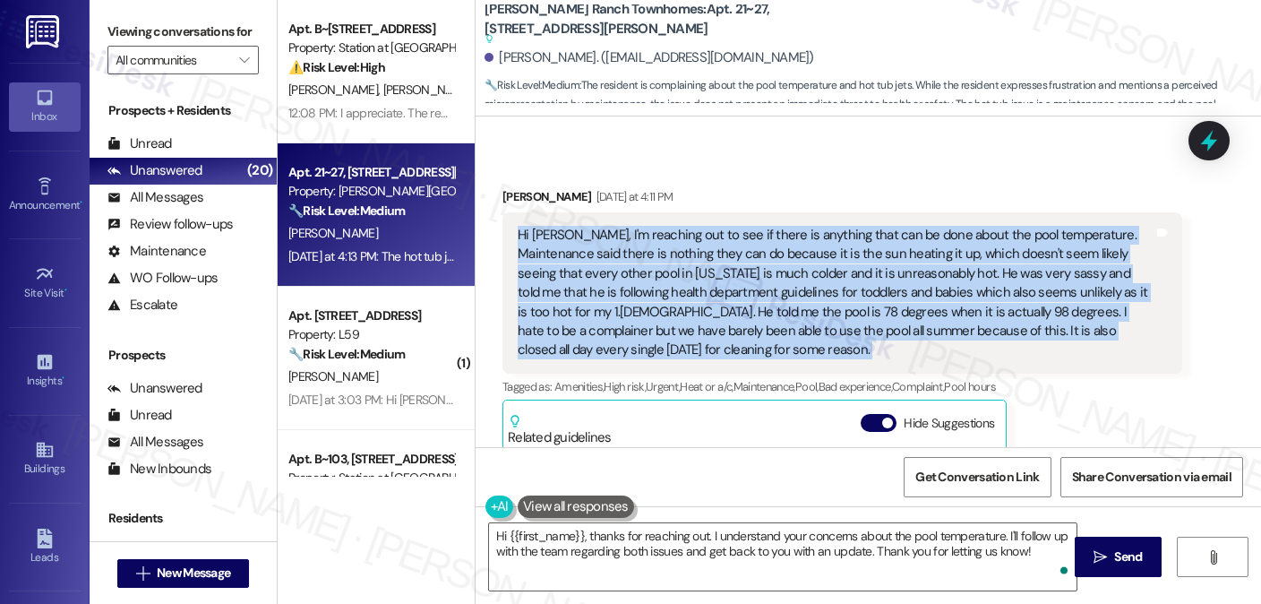
drag, startPoint x: 992, startPoint y: 296, endPoint x: 930, endPoint y: 295, distance: 61.8
click at [992, 296] on div "Hi Sarah, I'm reaching out to see if there is anything that can be done about t…" at bounding box center [836, 293] width 636 height 134
click at [838, 289] on div "Hi Sarah, I'm reaching out to see if there is anything that can be done about t…" at bounding box center [836, 293] width 636 height 134
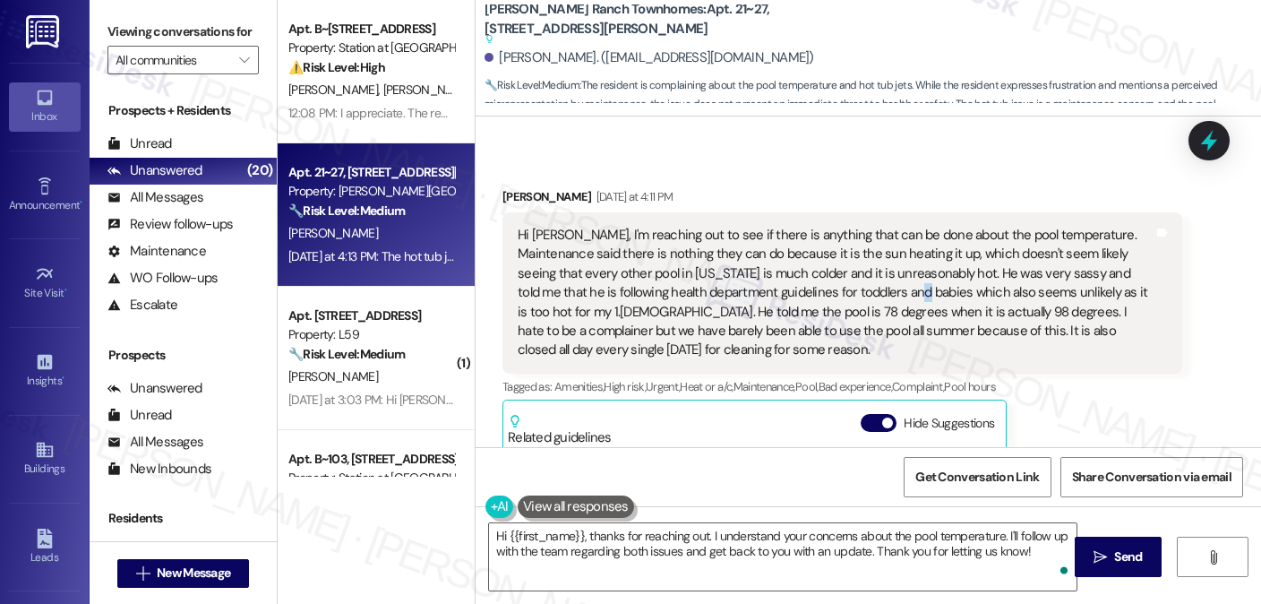
click at [838, 289] on div "Hi Sarah, I'm reaching out to see if there is anything that can be done about t…" at bounding box center [836, 293] width 636 height 134
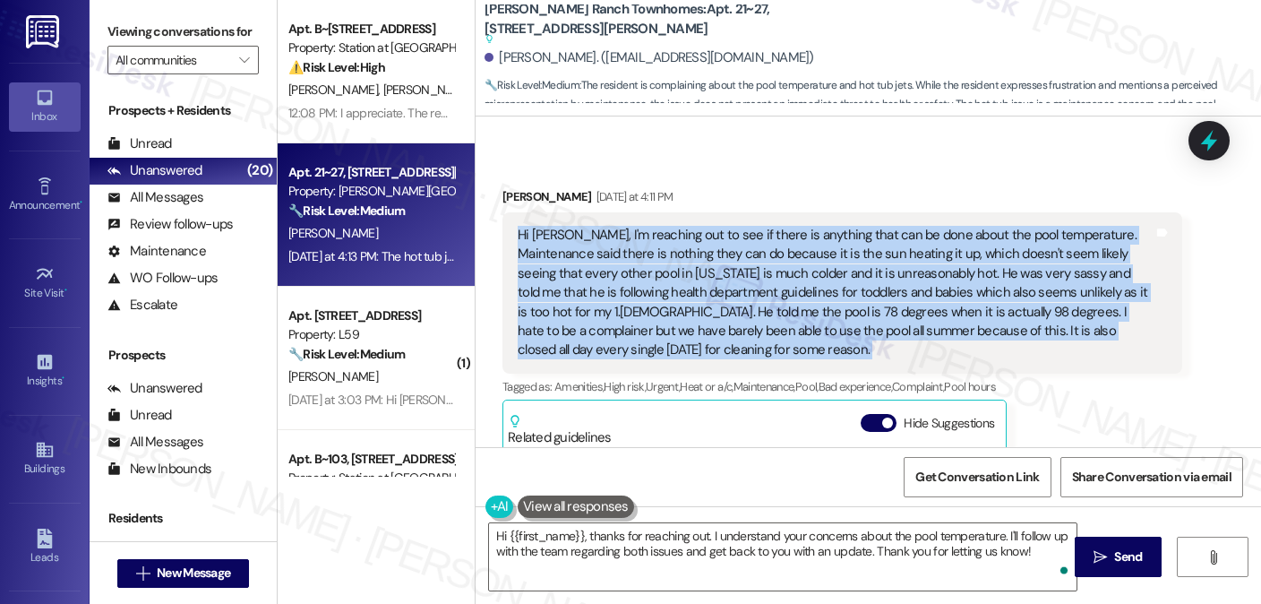
click at [838, 289] on div "Hi Sarah, I'm reaching out to see if there is anything that can be done about t…" at bounding box center [836, 293] width 636 height 134
click at [643, 270] on div "Hi Sarah, I'm reaching out to see if there is anything that can be done about t…" at bounding box center [836, 293] width 636 height 134
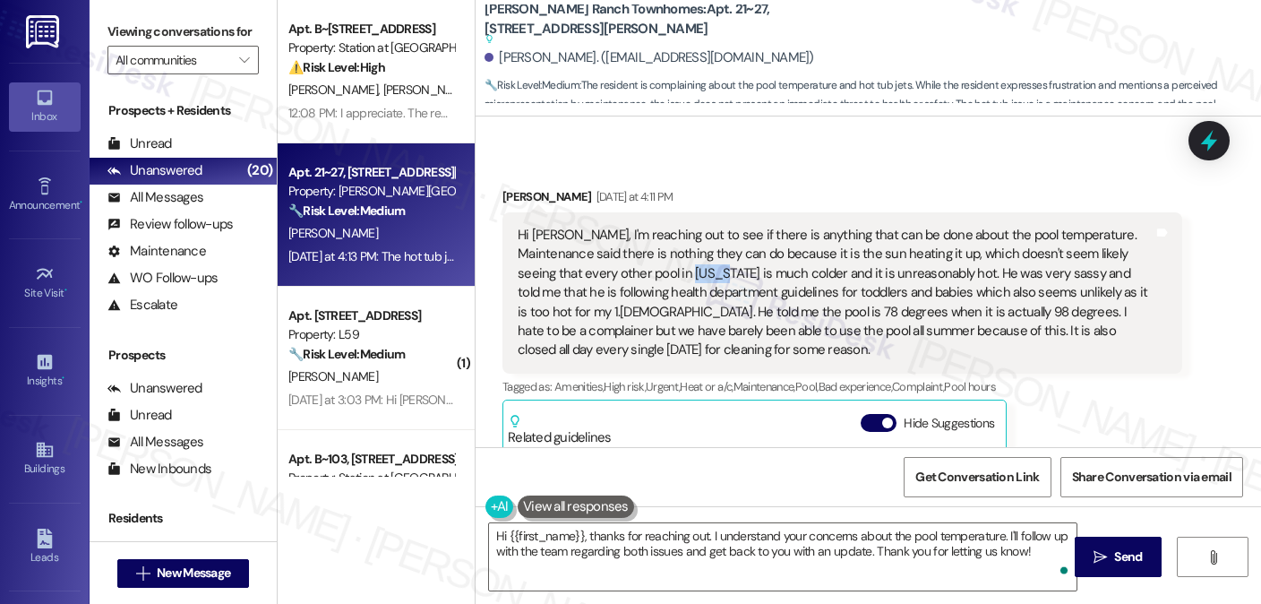
click at [643, 270] on div "Hi Sarah, I'm reaching out to see if there is anything that can be done about t…" at bounding box center [836, 293] width 636 height 134
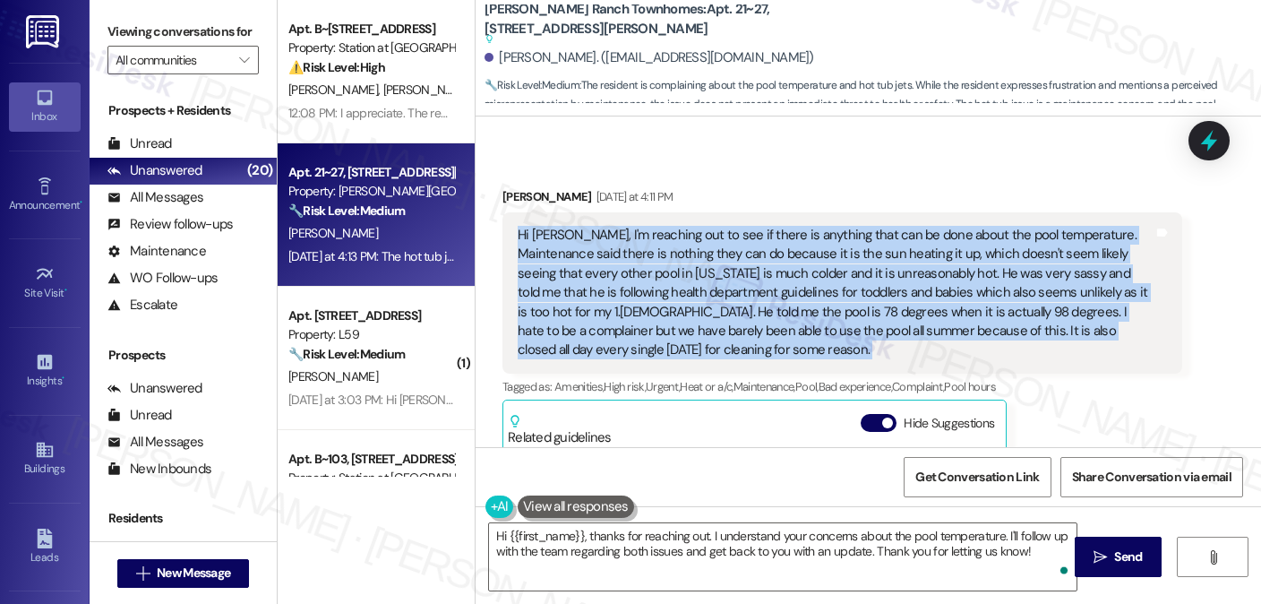
click at [643, 270] on div "Hi Sarah, I'm reaching out to see if there is anything that can be done about t…" at bounding box center [836, 293] width 636 height 134
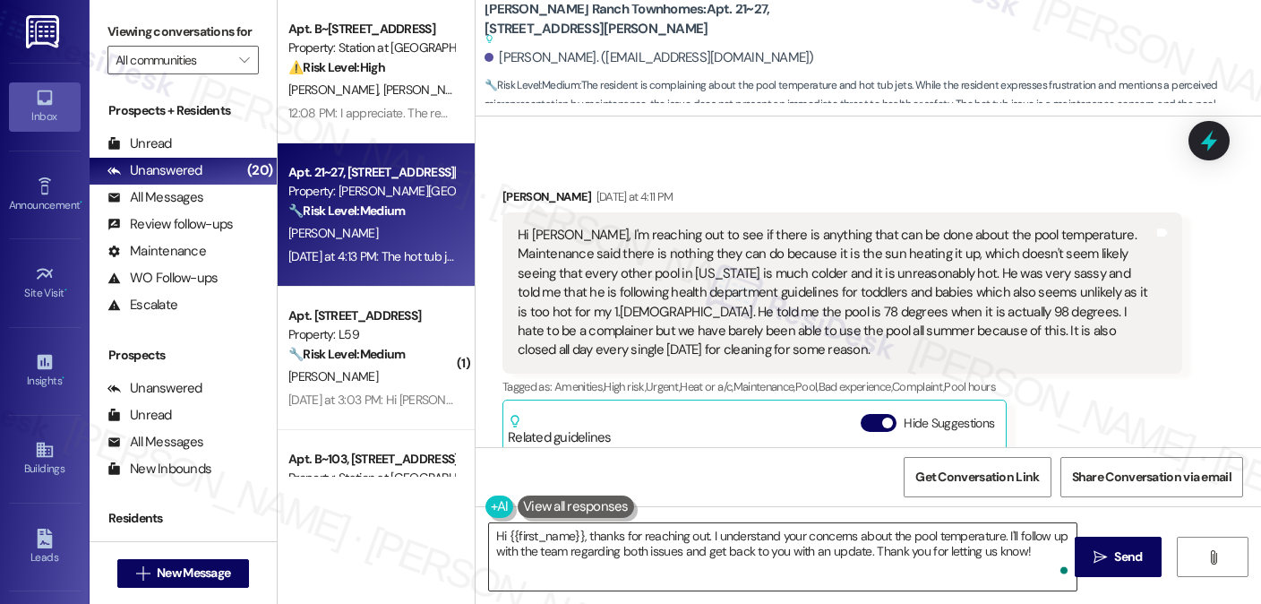
click at [670, 556] on textarea "Hi {{first_name}}, thanks for reaching out. I understand your concerns about th…" at bounding box center [783, 556] width 588 height 67
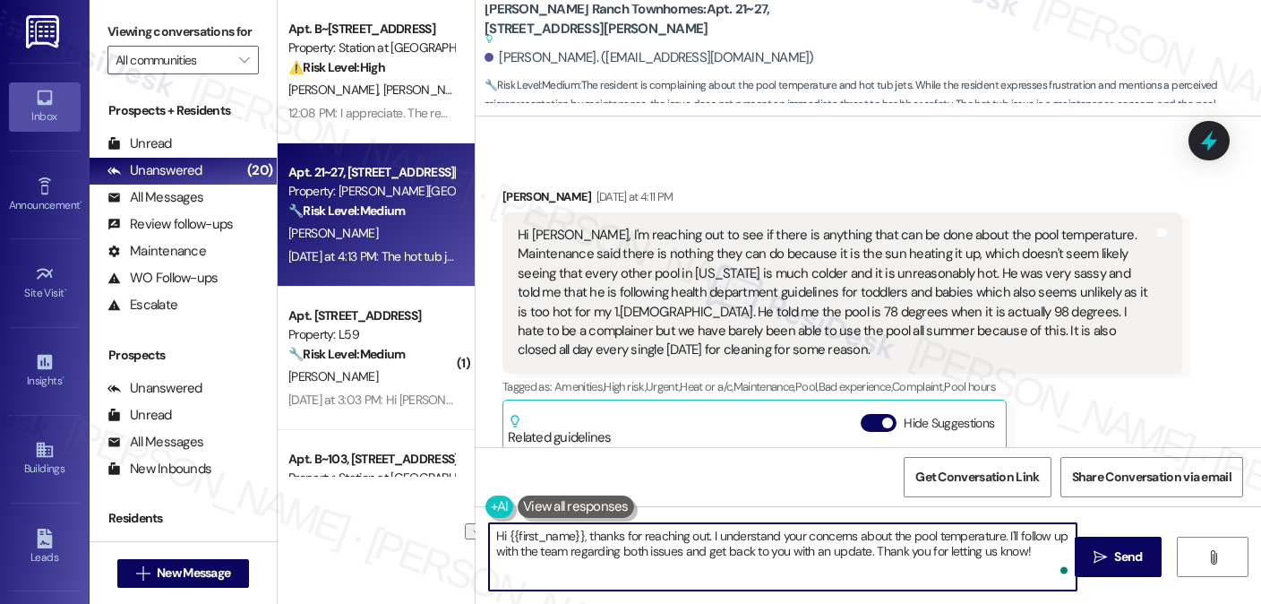
drag, startPoint x: 672, startPoint y: 550, endPoint x: 563, endPoint y: 552, distance: 108.4
click at [563, 552] on textarea "Hi {{first_name}}, thanks for reaching out. I understand your concerns about th…" at bounding box center [783, 556] width 588 height 67
click at [528, 551] on textarea "Hi {{first_name}}, thanks for reaching out. I understand your concerns about th…" at bounding box center [783, 556] width 588 height 67
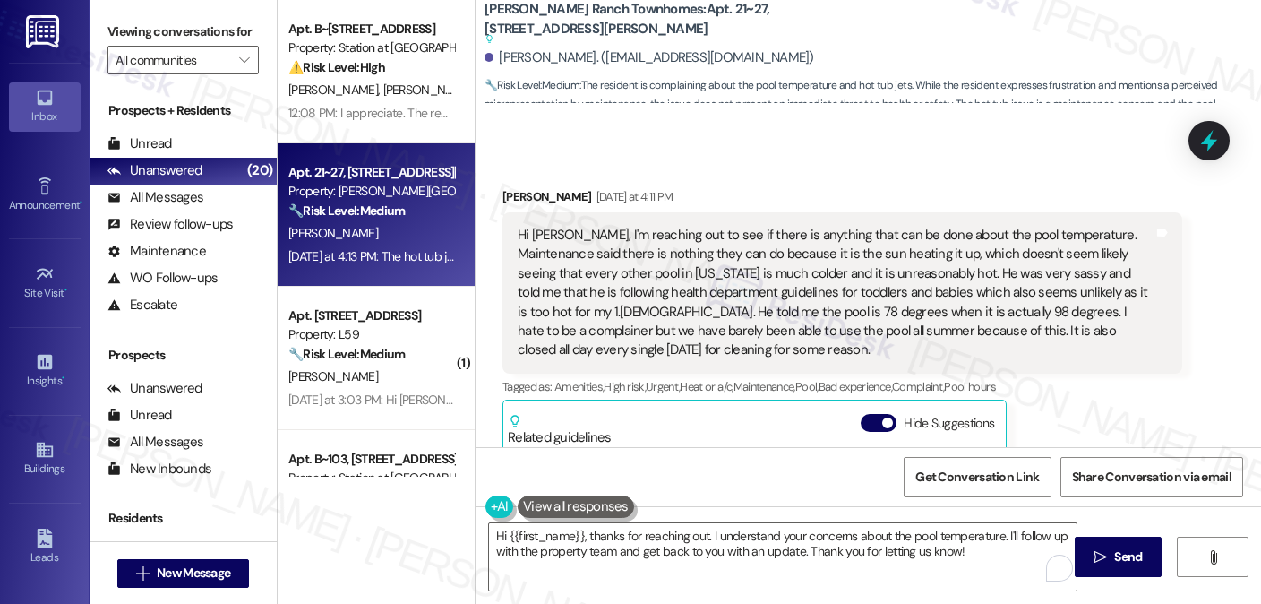
click at [165, 13] on div "Viewing conversations for All communities " at bounding box center [183, 46] width 187 height 92
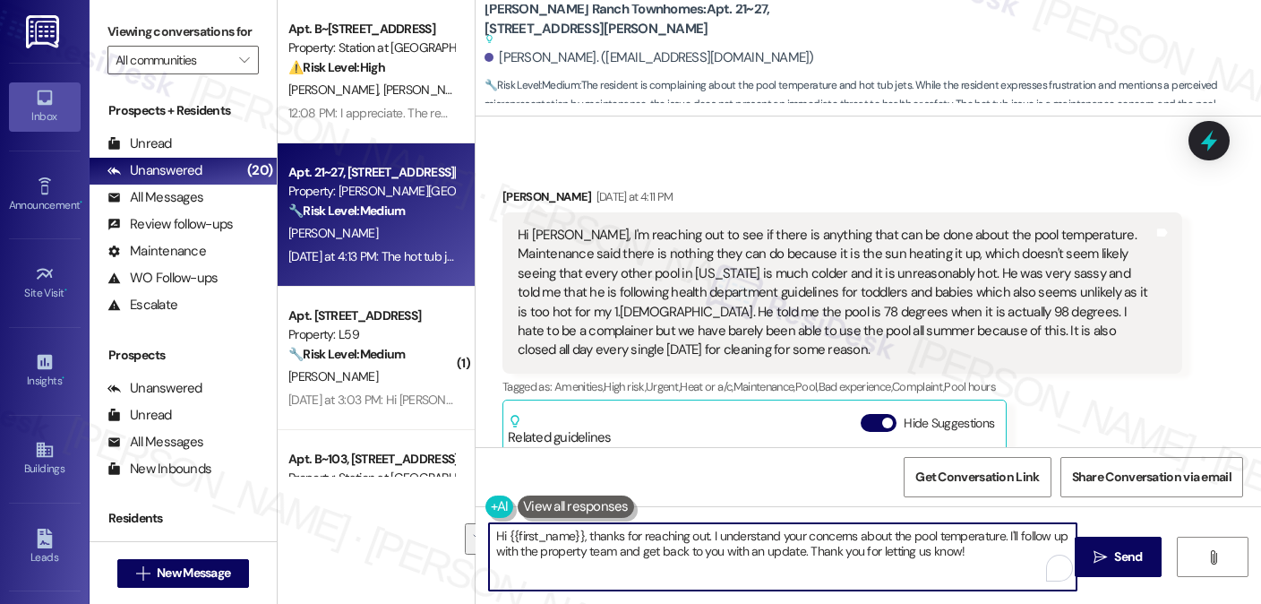
drag, startPoint x: 1000, startPoint y: 536, endPoint x: 1018, endPoint y: 544, distance: 19.6
click at [1018, 544] on textarea "Hi {{first_name}}, thanks for reaching out. I understand your concerns about th…" at bounding box center [783, 556] width 588 height 67
paste textarea "Just so I can pass along the details to the team—have you noticed the pool cons…"
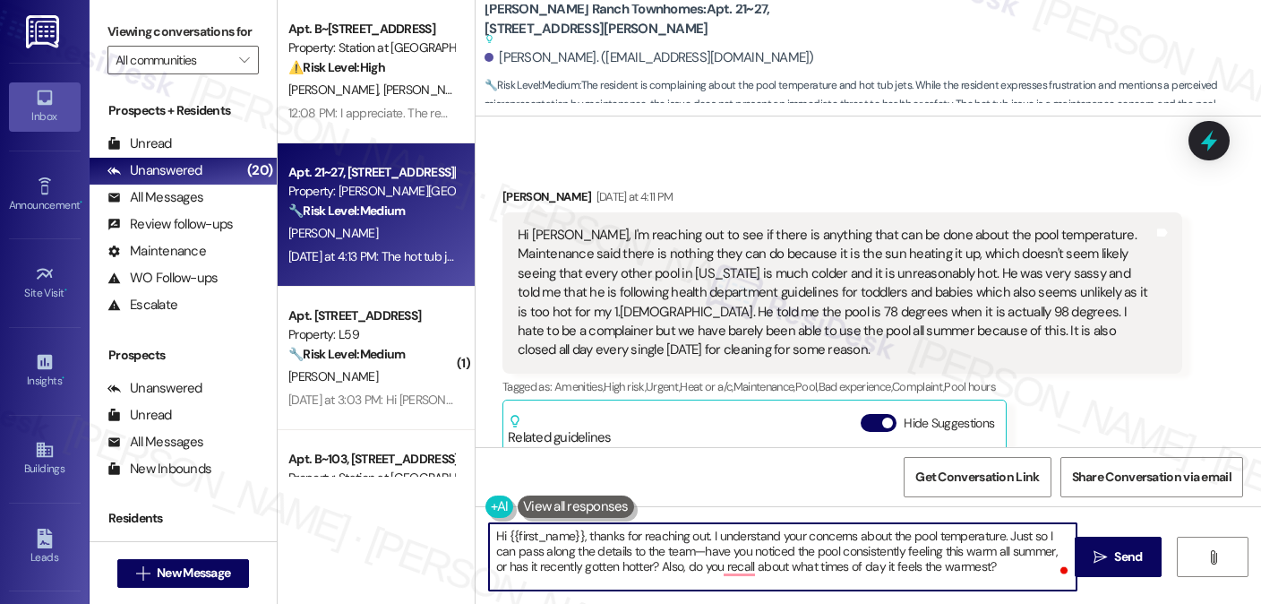
click at [666, 550] on textarea "Hi {{first_name}}, thanks for reaching out. I understand your concerns about th…" at bounding box center [783, 556] width 588 height 67
click at [910, 560] on textarea "Hi {{first_name}}, thanks for reaching out. I understand your concerns about th…" at bounding box center [783, 556] width 588 height 67
drag, startPoint x: 566, startPoint y: 562, endPoint x: 620, endPoint y: 562, distance: 53.7
click at [620, 562] on textarea "Hi {{first_name}}, thanks for reaching out. I understand your concerns about th…" at bounding box center [783, 556] width 588 height 67
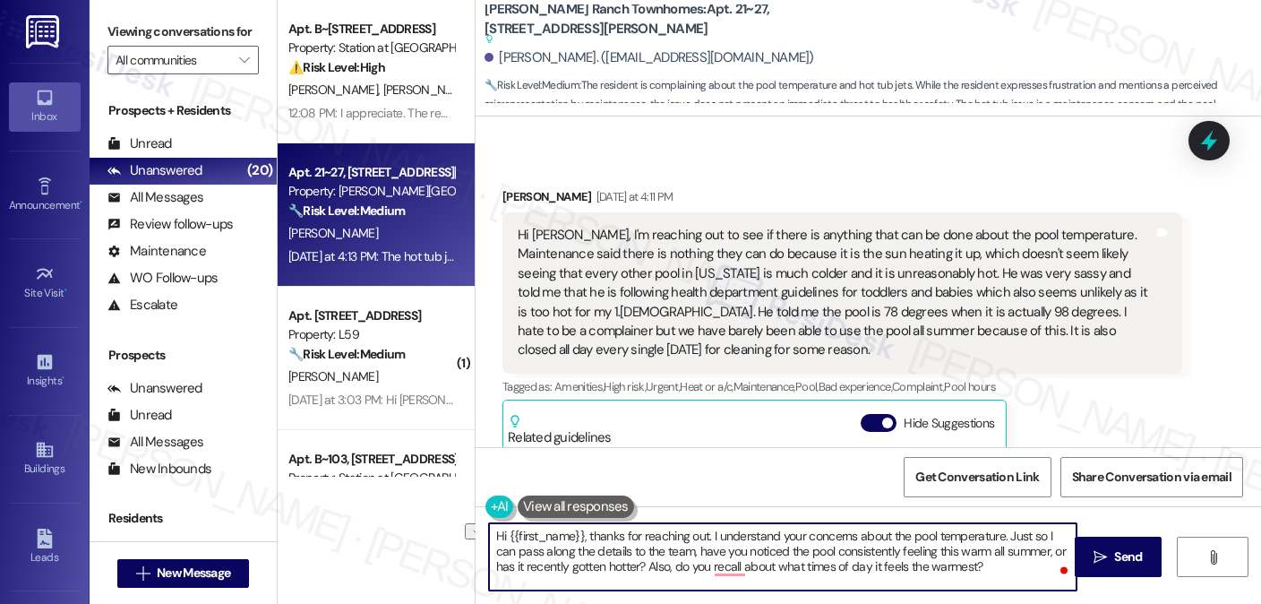
click at [620, 562] on textarea "Hi {{first_name}}, thanks for reaching out. I understand your concerns about th…" at bounding box center [783, 556] width 588 height 67
drag, startPoint x: 620, startPoint y: 562, endPoint x: 648, endPoint y: 561, distance: 27.8
click at [620, 562] on textarea "Hi {{first_name}}, thanks for reaching out. I understand your concerns about th…" at bounding box center [783, 556] width 588 height 67
click at [842, 561] on textarea "Hi {{first_name}}, thanks for reaching out. I understand your concerns about th…" at bounding box center [783, 556] width 588 height 67
click at [942, 561] on textarea "Hi {{first_name}}, thanks for reaching out. I understand your concerns about th…" at bounding box center [783, 556] width 588 height 67
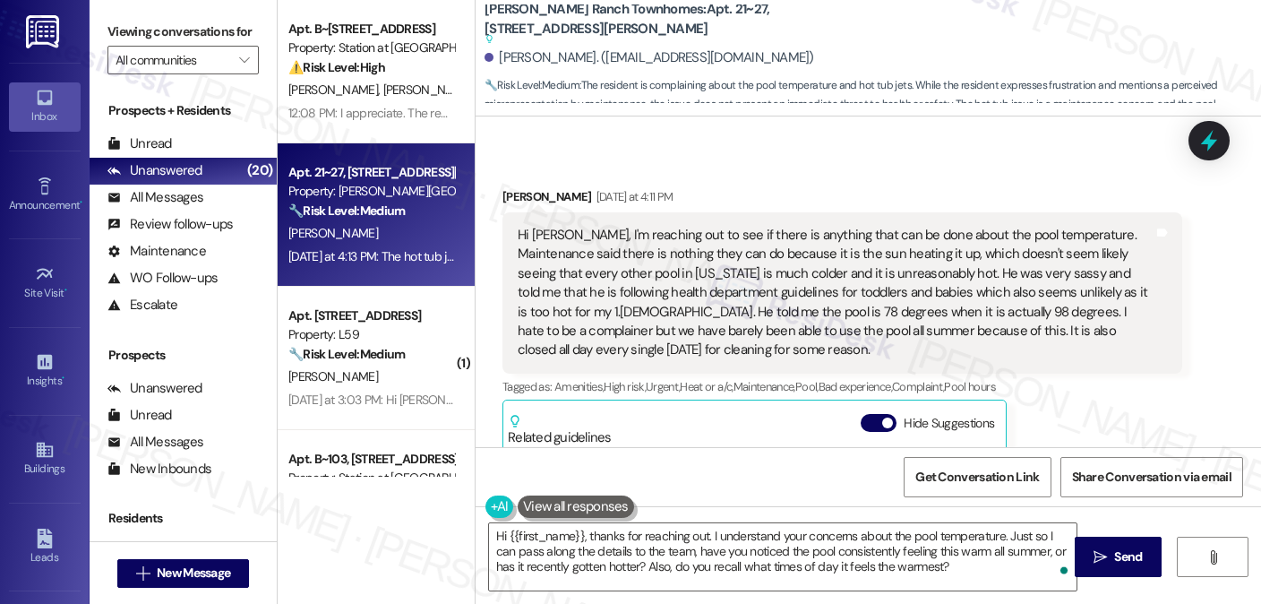
click at [224, 43] on label "Viewing conversations for" at bounding box center [182, 32] width 151 height 28
click at [802, 306] on div "Hi Sarah, I'm reaching out to see if there is anything that can be done about t…" at bounding box center [836, 293] width 636 height 134
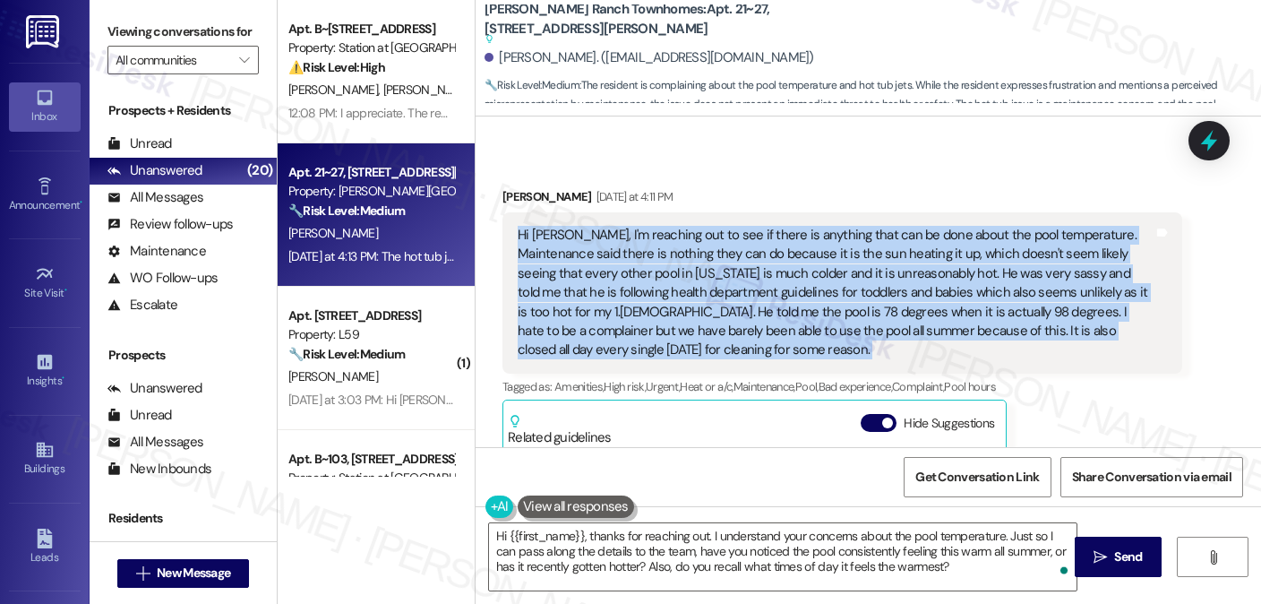
click at [802, 306] on div "Hi Sarah, I'm reaching out to see if there is anything that can be done about t…" at bounding box center [836, 293] width 636 height 134
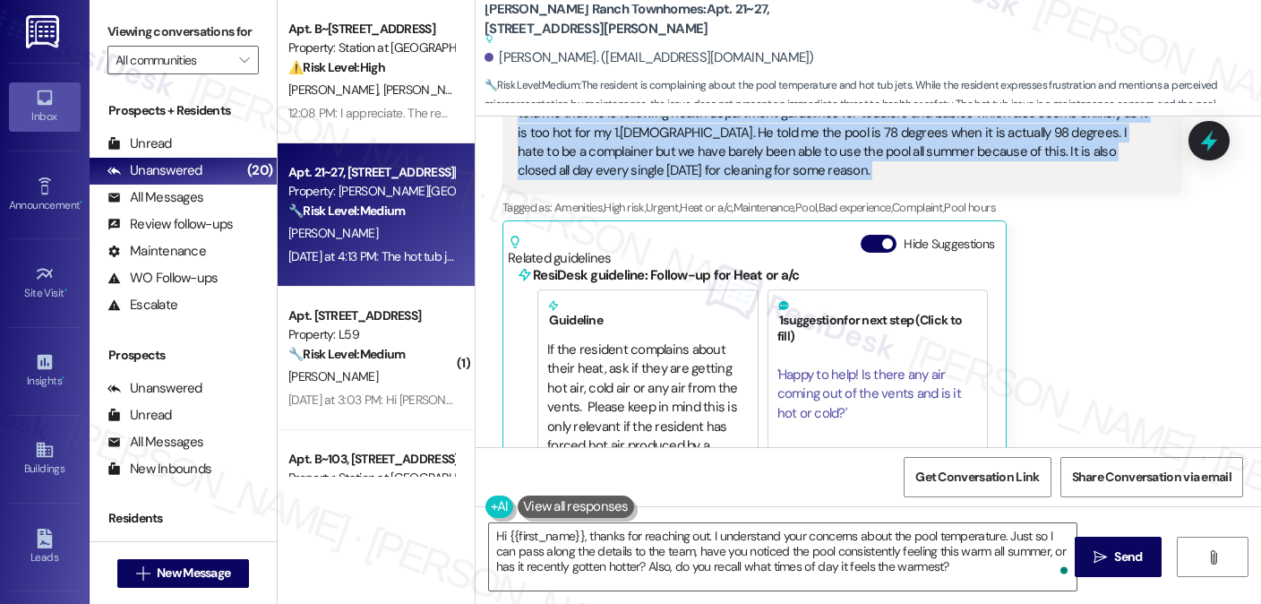
scroll to position [627, 0]
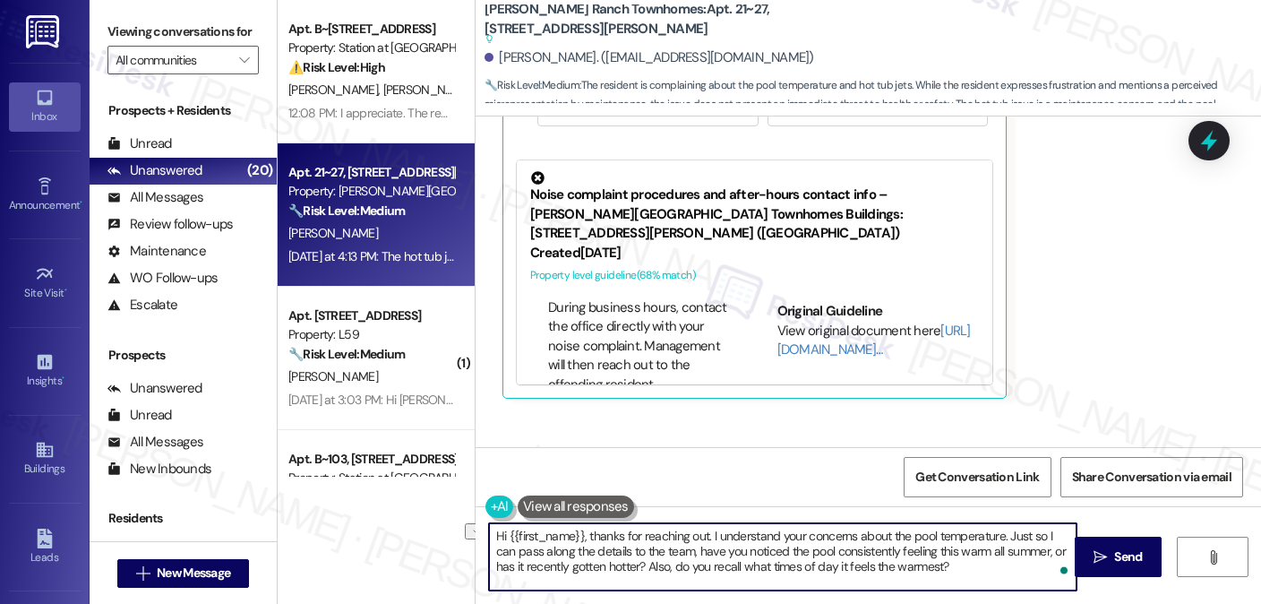
drag, startPoint x: 645, startPoint y: 565, endPoint x: 610, endPoint y: 565, distance: 34.9
click at [610, 565] on textarea "Hi {{first_name}}, thanks for reaching out. I understand your concerns about th…" at bounding box center [783, 556] width 588 height 67
click at [709, 560] on textarea "Hi {{first_name}}, thanks for reaching out. I understand your concerns about th…" at bounding box center [783, 556] width 588 height 67
click at [691, 565] on textarea "Hi {{first_name}}, thanks for reaching out. I understand your concerns about th…" at bounding box center [783, 556] width 588 height 67
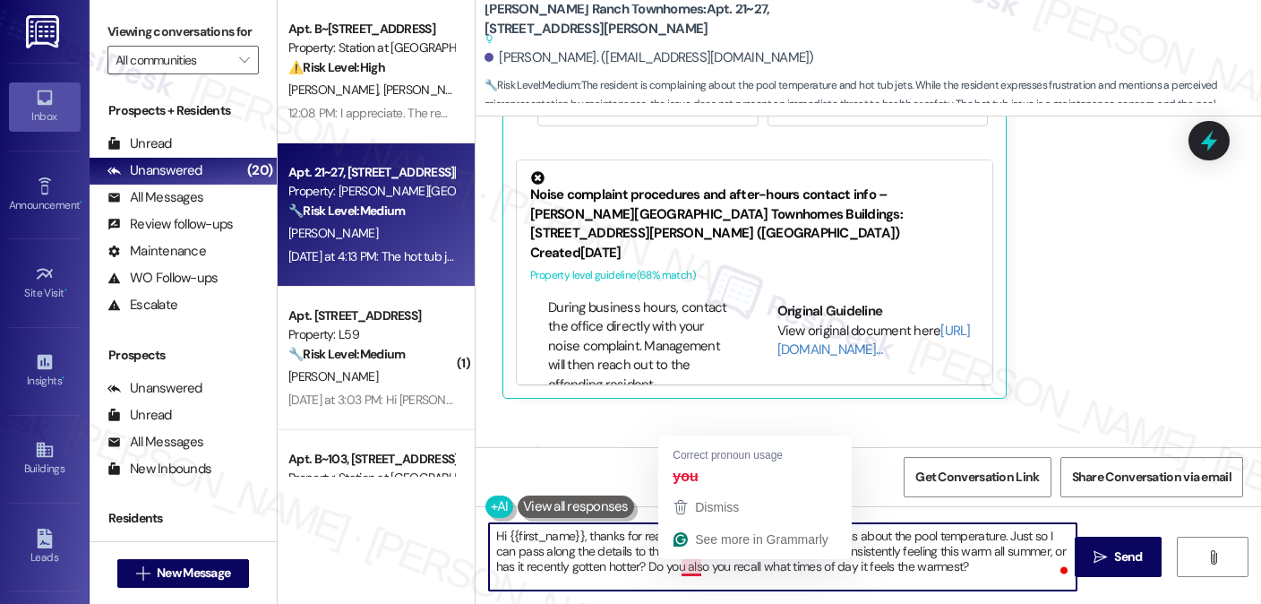
click at [691, 565] on textarea "Hi {{first_name}}, thanks for reaching out. I understand your concerns about th…" at bounding box center [783, 556] width 588 height 67
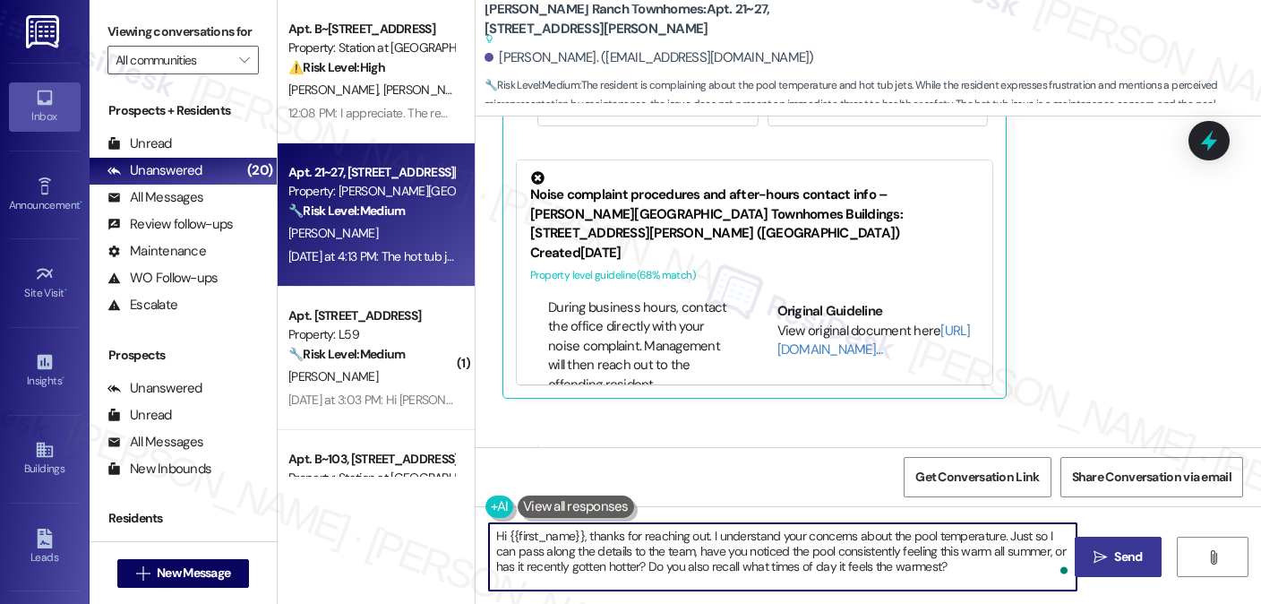
type textarea "Hi {{first_name}}, thanks for reaching out. I understand your concerns about th…"
click at [1082, 556] on button " Send" at bounding box center [1118, 557] width 87 height 40
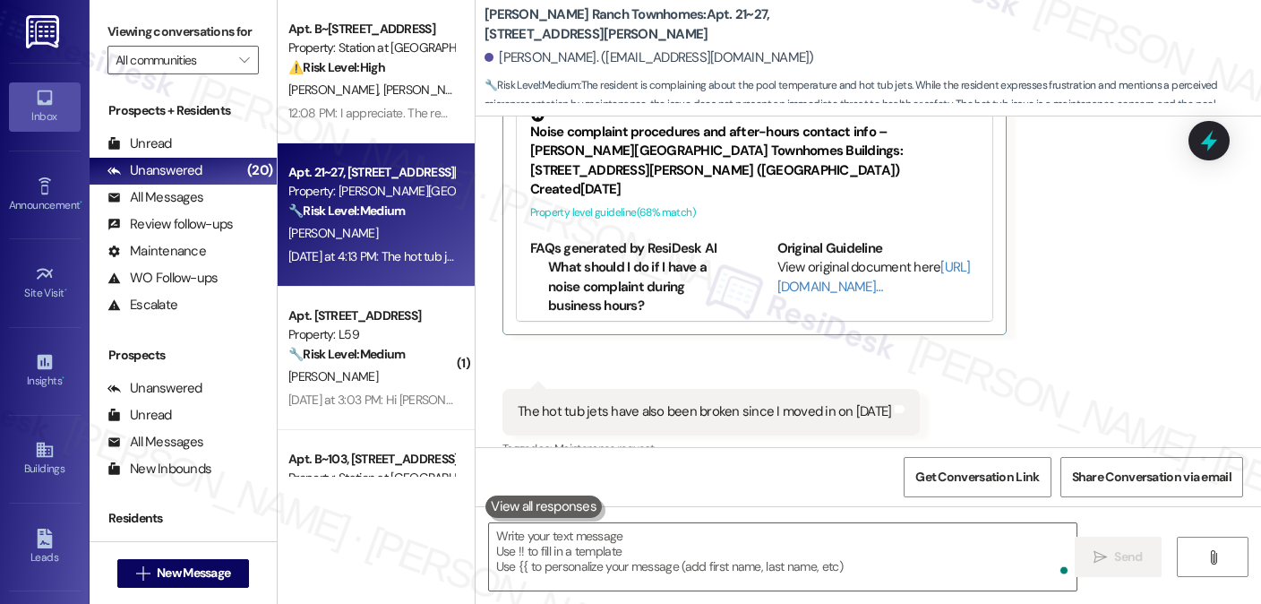
scroll to position [476, 0]
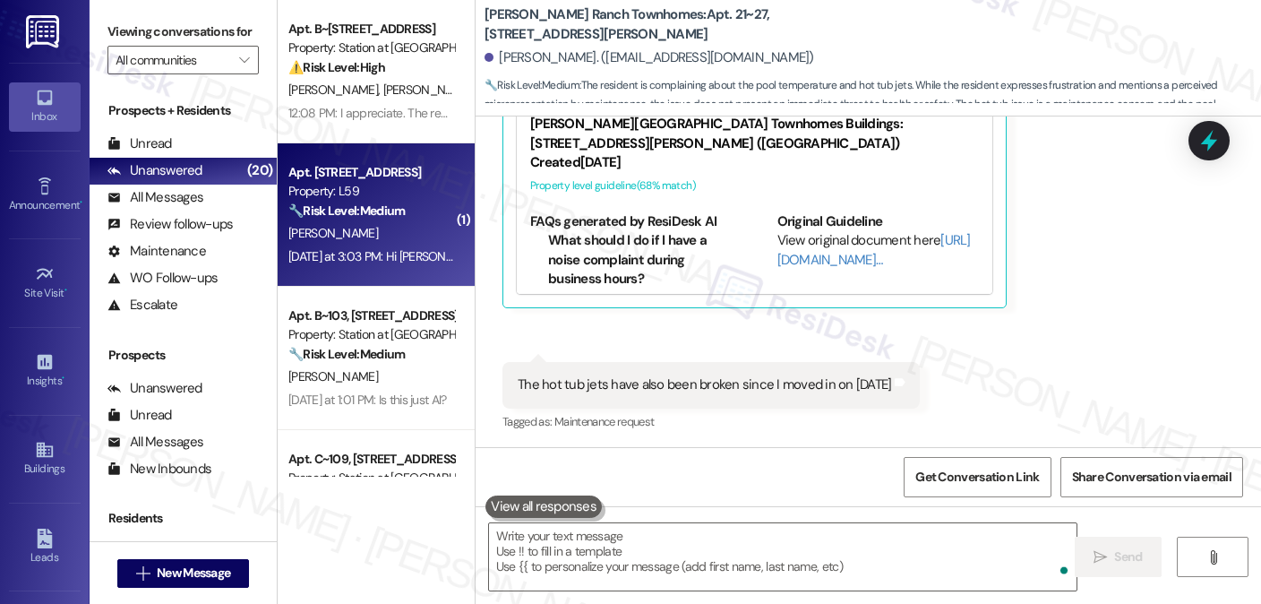
click at [372, 240] on div "K. Swainston" at bounding box center [371, 233] width 169 height 22
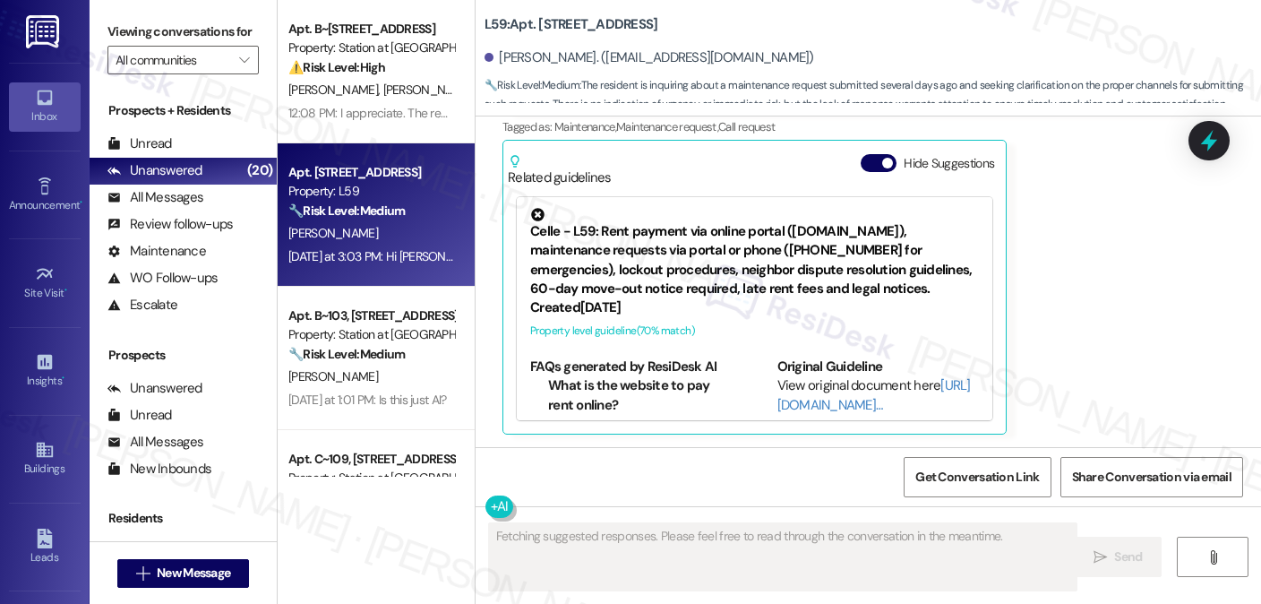
scroll to position [93, 0]
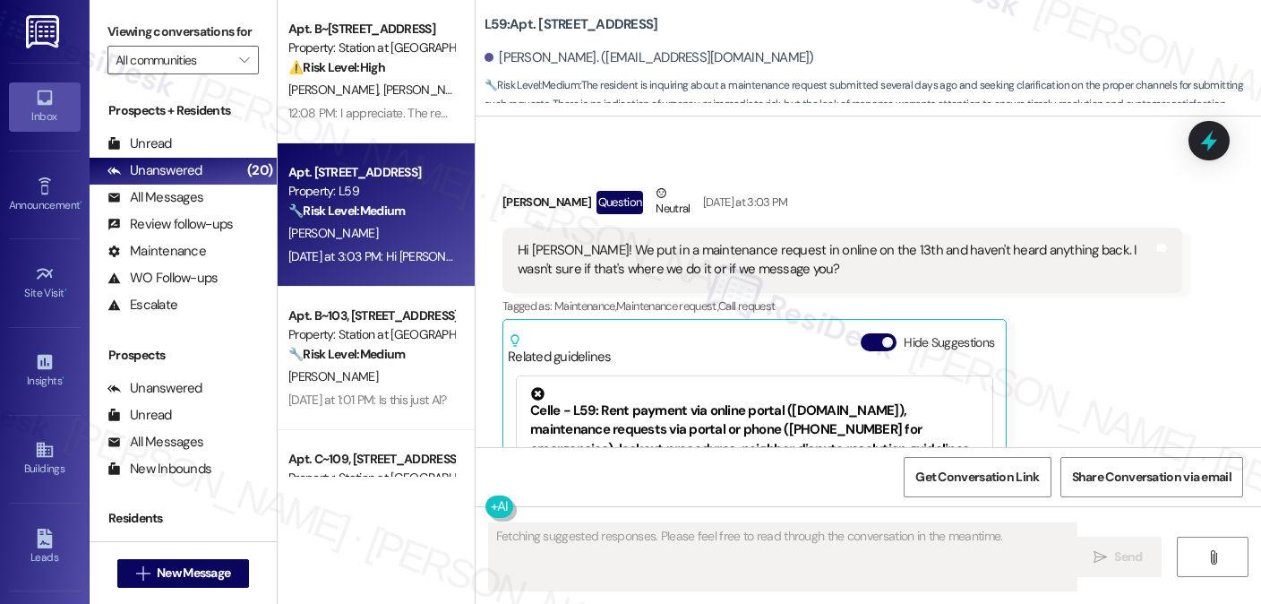
click at [716, 246] on div "Hi Sarah! We put in a maintenance request in online on the 13th and haven't hea…" at bounding box center [836, 260] width 636 height 39
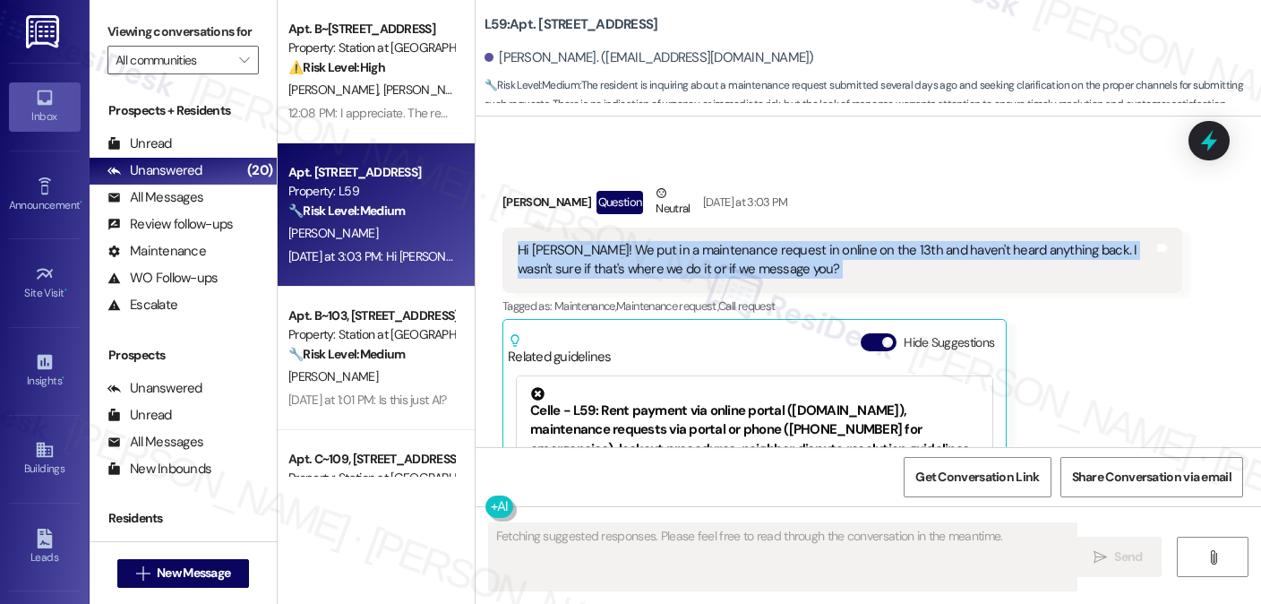
click at [716, 246] on div "Hi Sarah! We put in a maintenance request in online on the 13th and haven't hea…" at bounding box center [836, 260] width 636 height 39
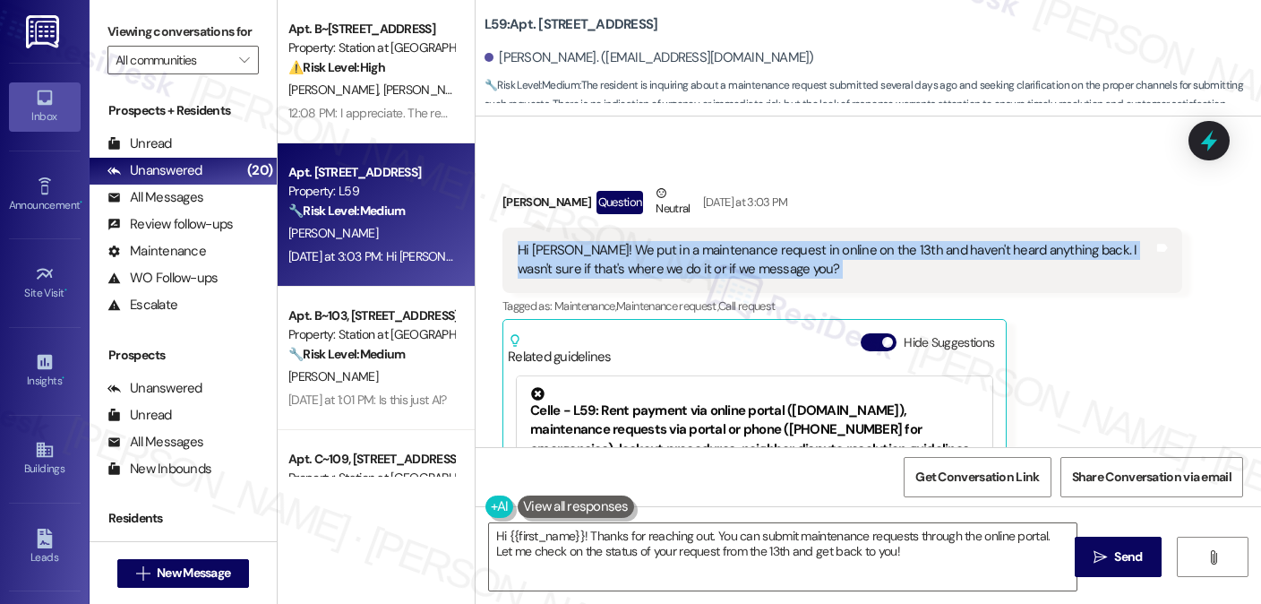
click at [749, 257] on div "Hi Sarah! We put in a maintenance request in online on the 13th and haven't hea…" at bounding box center [836, 260] width 636 height 39
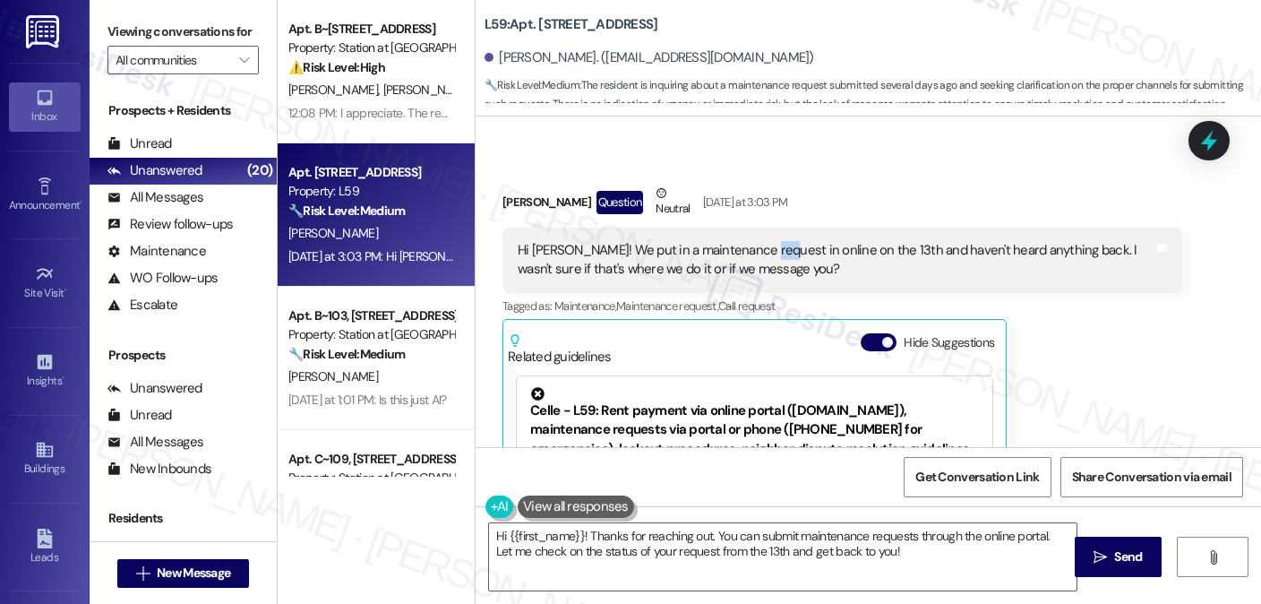
click at [747, 257] on div "Hi Sarah! We put in a maintenance request in online on the 13th and haven't hea…" at bounding box center [836, 260] width 636 height 39
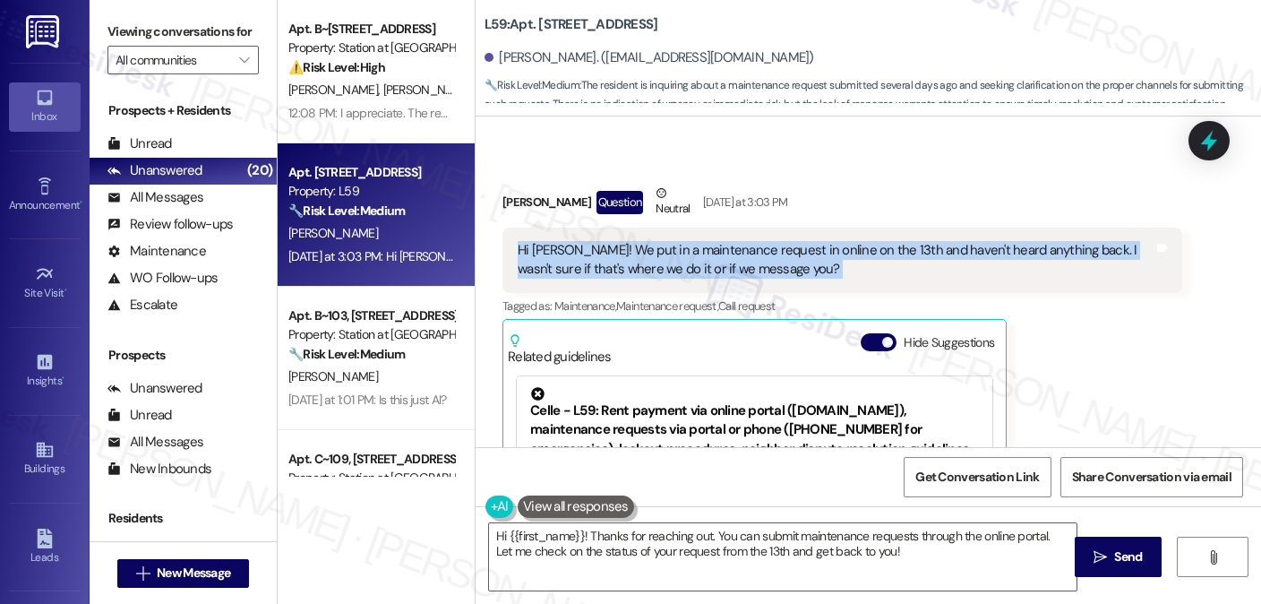
click at [747, 257] on div "Hi Sarah! We put in a maintenance request in online on the 13th and haven't hea…" at bounding box center [836, 260] width 636 height 39
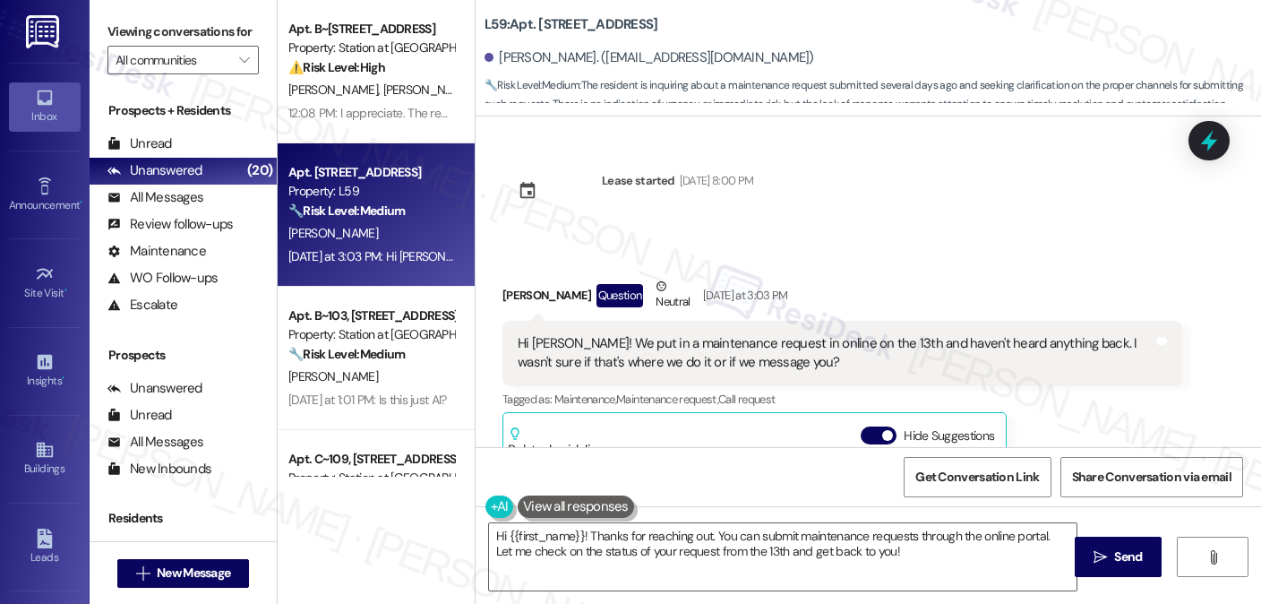
click at [534, 21] on b "L59: Apt. 122, 156 Main St" at bounding box center [571, 24] width 173 height 19
copy b "122"
click at [250, 42] on div "Viewing conversations for All communities " at bounding box center [183, 46] width 187 height 92
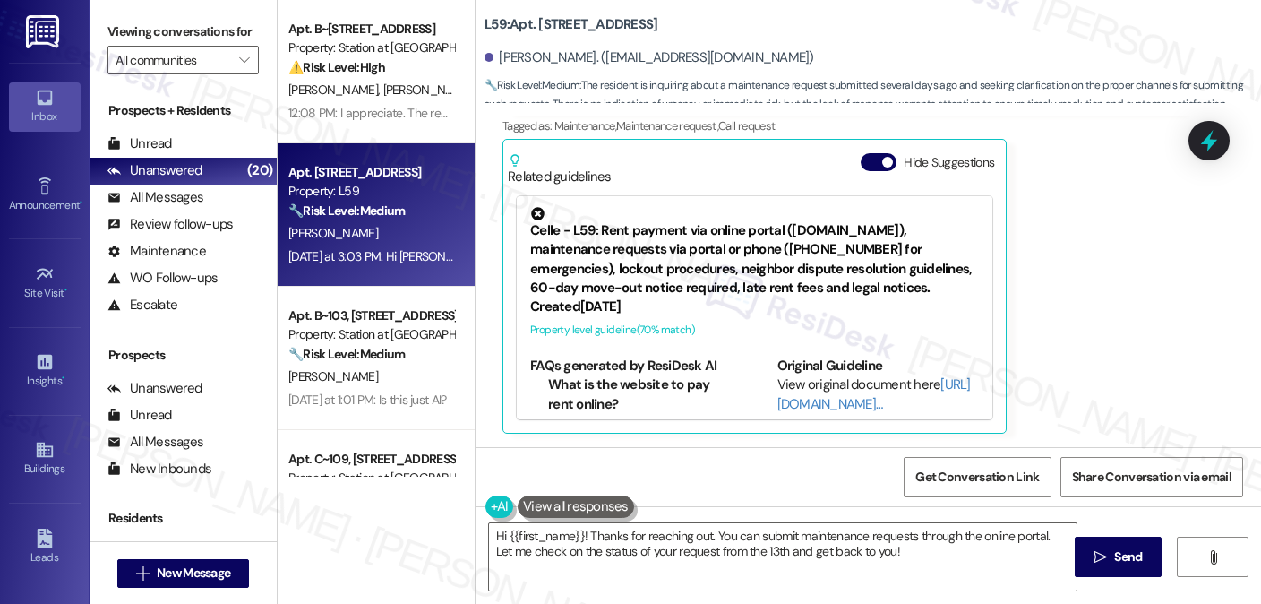
scroll to position [4, 0]
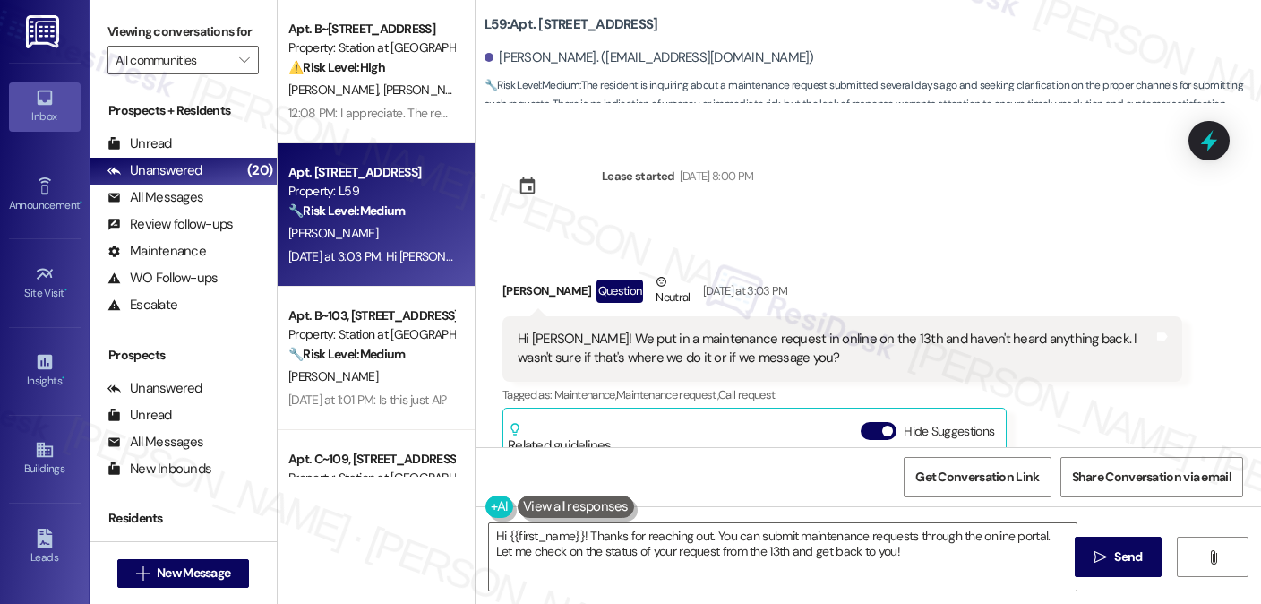
click at [856, 339] on div "Hi Sarah! We put in a maintenance request in online on the 13th and haven't hea…" at bounding box center [836, 349] width 636 height 39
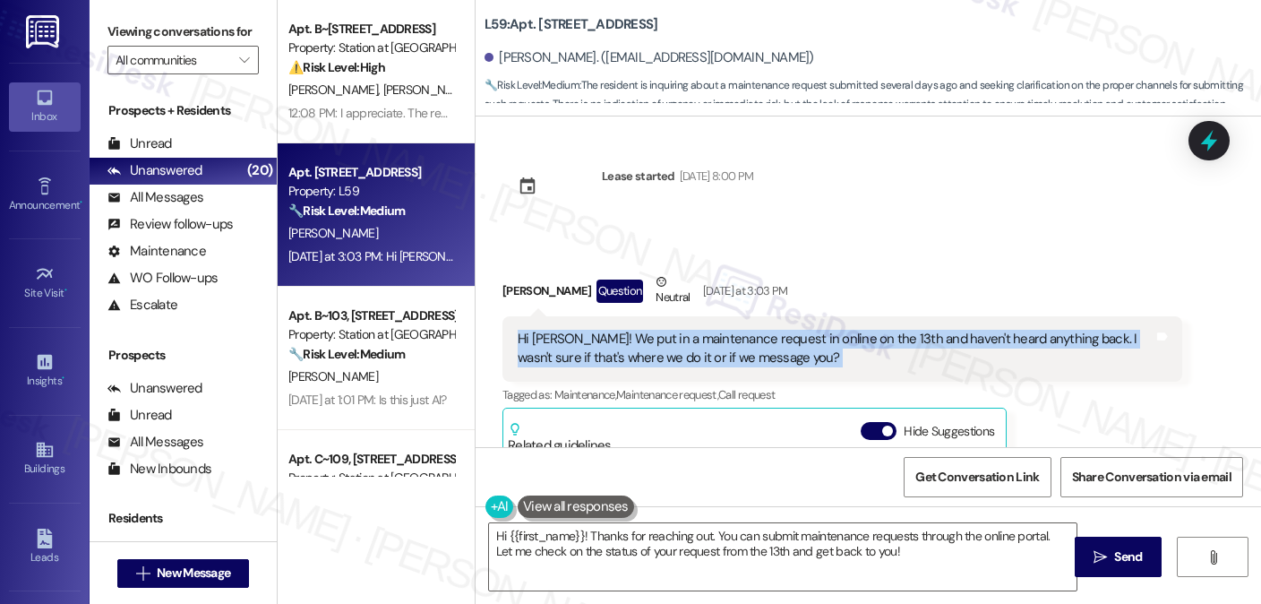
click at [856, 340] on div "Hi Sarah! We put in a maintenance request in online on the 13th and haven't hea…" at bounding box center [836, 349] width 636 height 39
copy div "Hi Sarah! We put in a maintenance request in online on the 13th and haven't hea…"
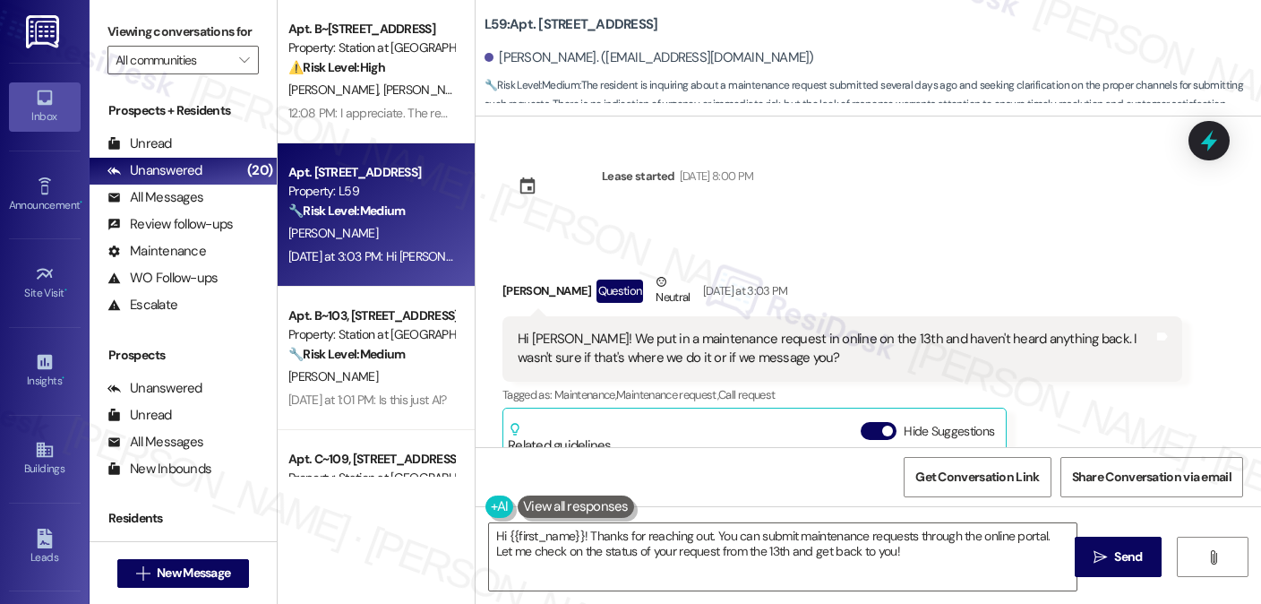
click at [107, 4] on div "Viewing conversations for All communities " at bounding box center [183, 46] width 187 height 92
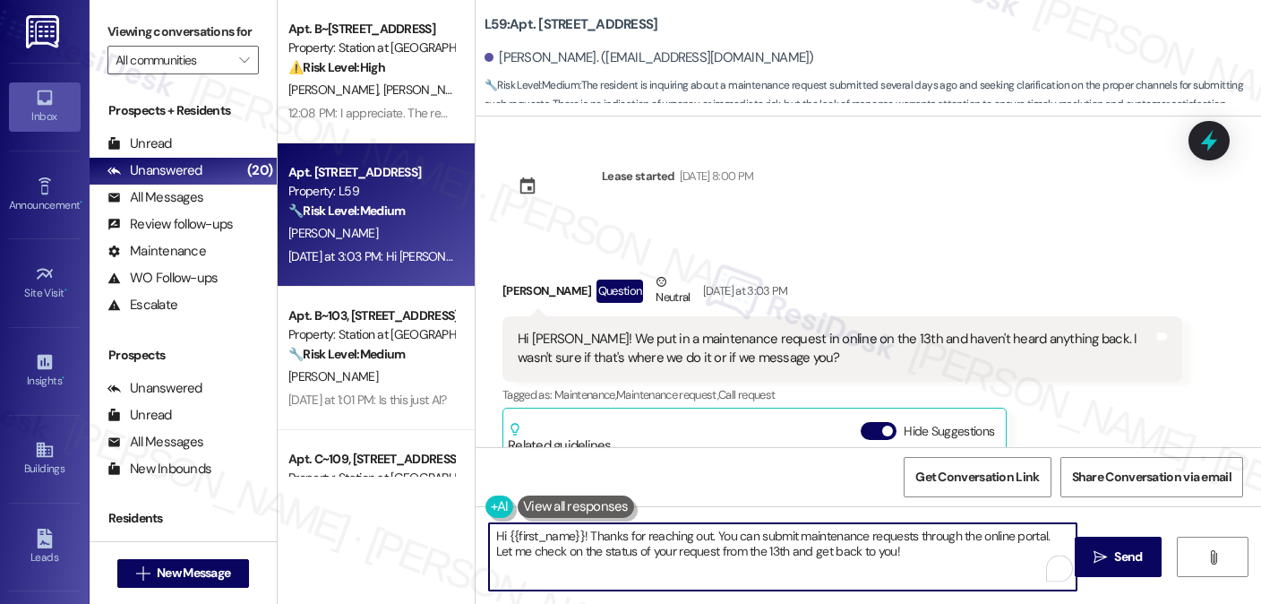
drag, startPoint x: 914, startPoint y: 558, endPoint x: 703, endPoint y: 537, distance: 211.6
click at [703, 537] on textarea "Hi {{first_name}}! Thanks for reaching out. You can submit maintenance requests…" at bounding box center [783, 556] width 588 height 67
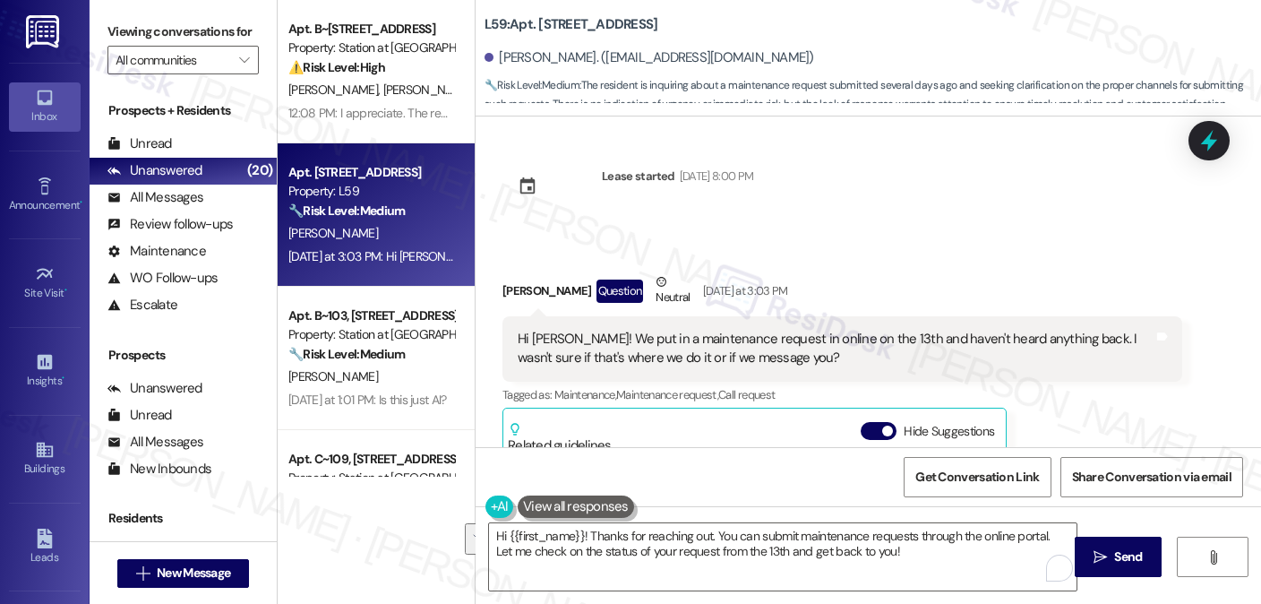
click at [184, 39] on label "Viewing conversations for" at bounding box center [182, 32] width 151 height 28
click at [193, 35] on label "Viewing conversations for" at bounding box center [182, 32] width 151 height 28
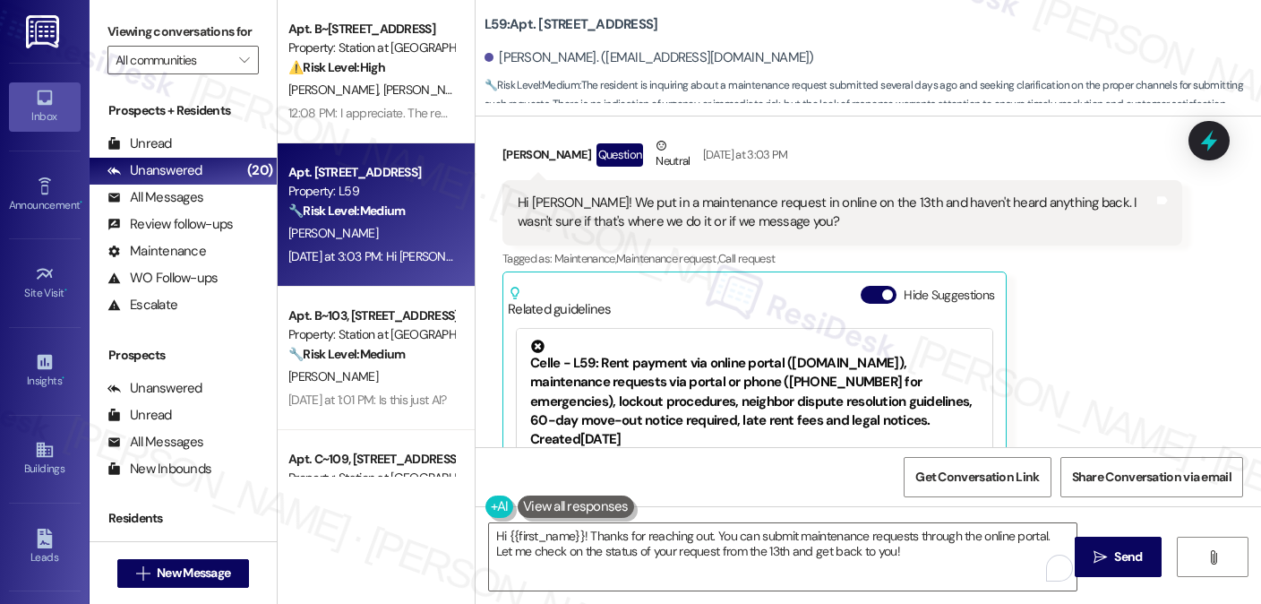
scroll to position [273, 0]
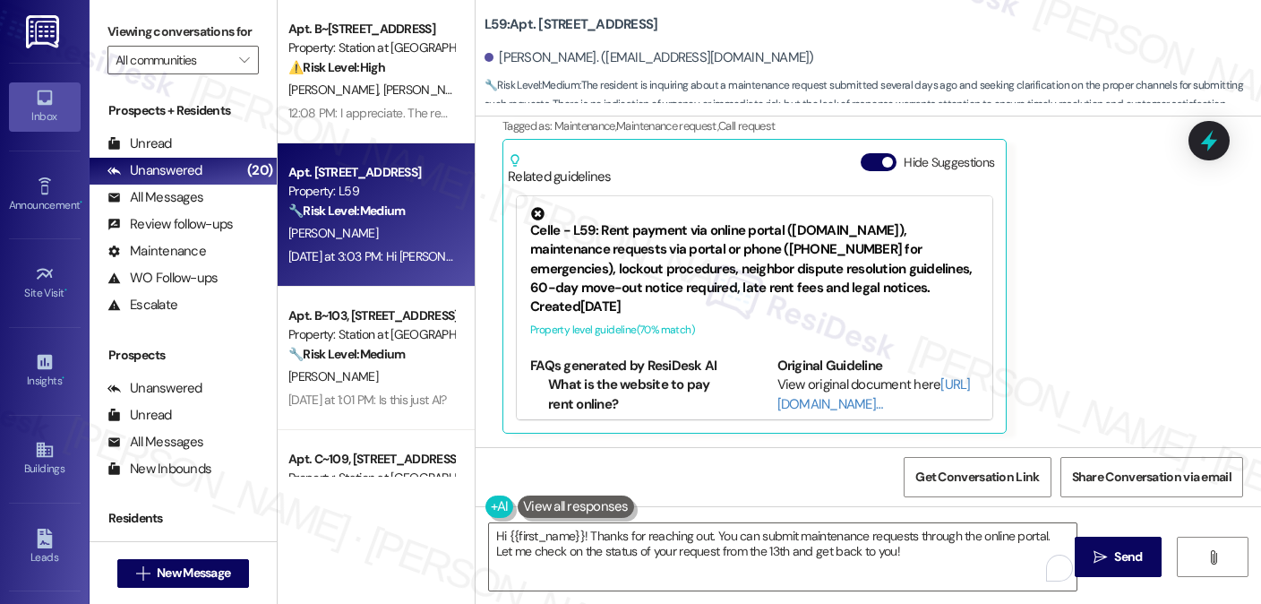
click at [198, 18] on label "Viewing conversations for" at bounding box center [182, 32] width 151 height 28
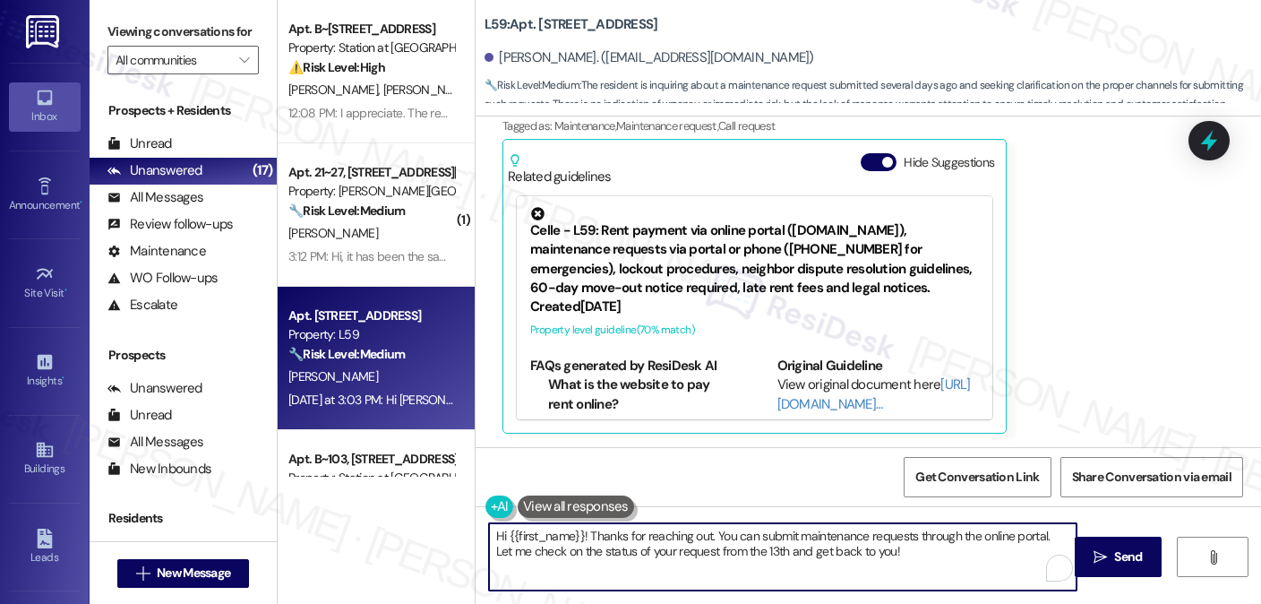
click at [727, 537] on textarea "Hi {{first_name}}! Thanks for reaching out. You can submit maintenance requests…" at bounding box center [783, 556] width 588 height 67
click at [854, 545] on textarea "Hi {{first_name}}! Thanks for reaching out. You can submit maintenance requests…" at bounding box center [783, 556] width 588 height 67
drag, startPoint x: 889, startPoint y: 551, endPoint x: 723, endPoint y: 537, distance: 166.3
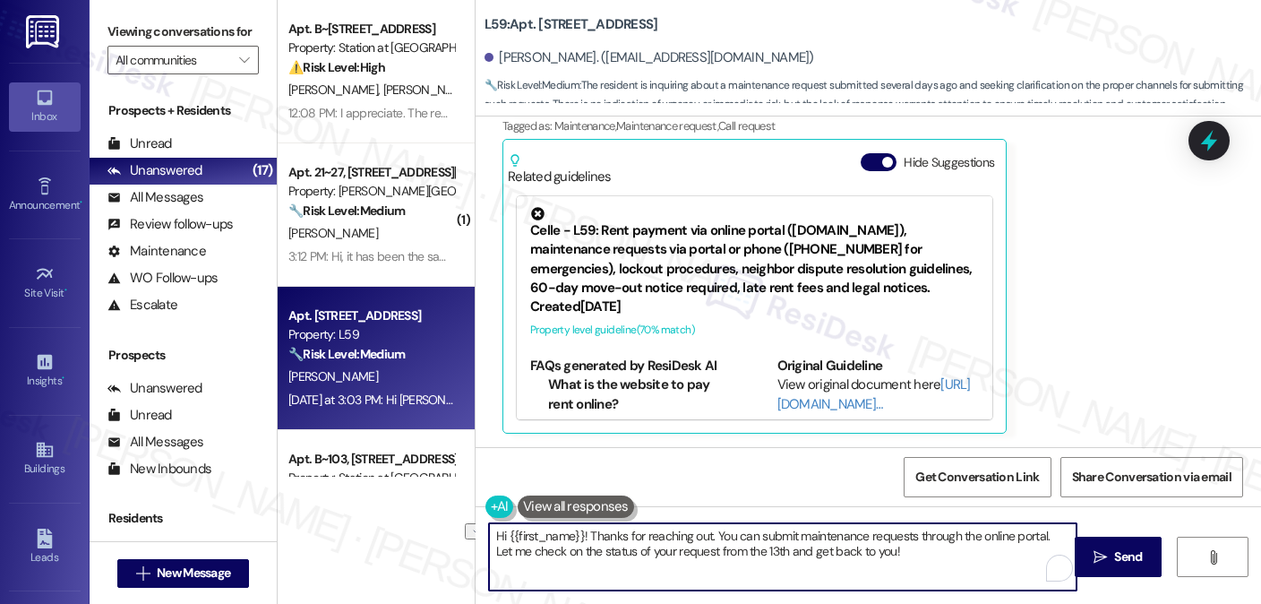
click at [723, 537] on textarea "Hi {{first_name}}! Thanks for reaching out. You can submit maintenance requests…" at bounding box center [783, 556] width 588 height 67
click at [889, 552] on textarea "Hi {{first_name}}! Thanks for reaching out. You can submit maintenance requests…" at bounding box center [783, 556] width 588 height 67
drag, startPoint x: 906, startPoint y: 554, endPoint x: 709, endPoint y: 532, distance: 198.2
click at [709, 532] on textarea "Hi {{first_name}}! Thanks for reaching out. You can submit maintenance requests…" at bounding box center [783, 556] width 588 height 67
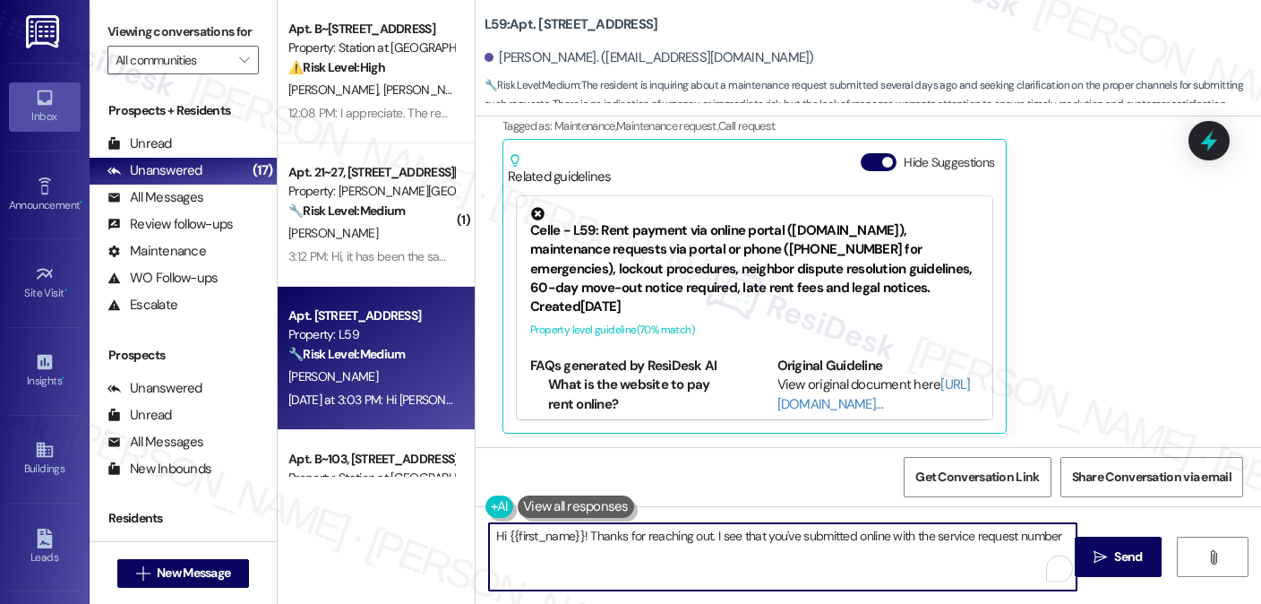
paste textarea "1976"
click at [1023, 541] on textarea "Hi {{first_name}}! Thanks for reaching out. I see that you've submitted online …" at bounding box center [783, 556] width 588 height 67
click at [1016, 533] on textarea "Hi {{first_name}}! Thanks for reaching out. I see that you've submitted online …" at bounding box center [783, 556] width 588 height 67
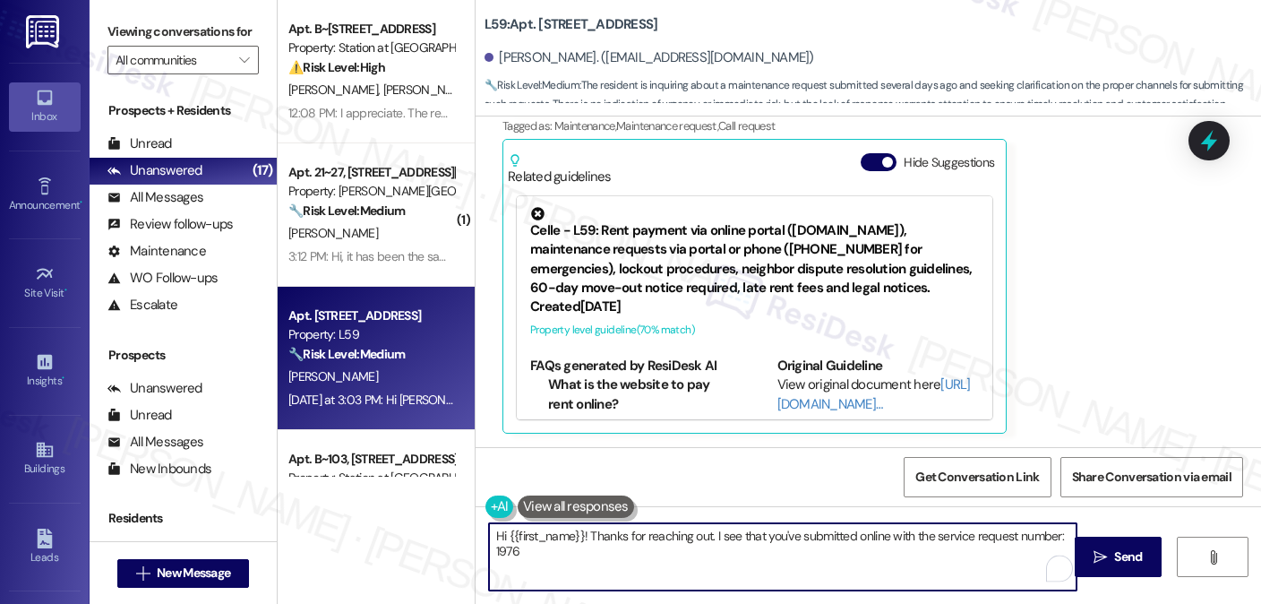
click at [610, 543] on textarea "Hi {{first_name}}! Thanks for reaching out. I see that you've submitted online …" at bounding box center [783, 556] width 588 height 67
click at [586, 551] on textarea "Hi {{first_name}}! Thanks for reaching out. I see that you've submitted online …" at bounding box center [783, 556] width 588 height 67
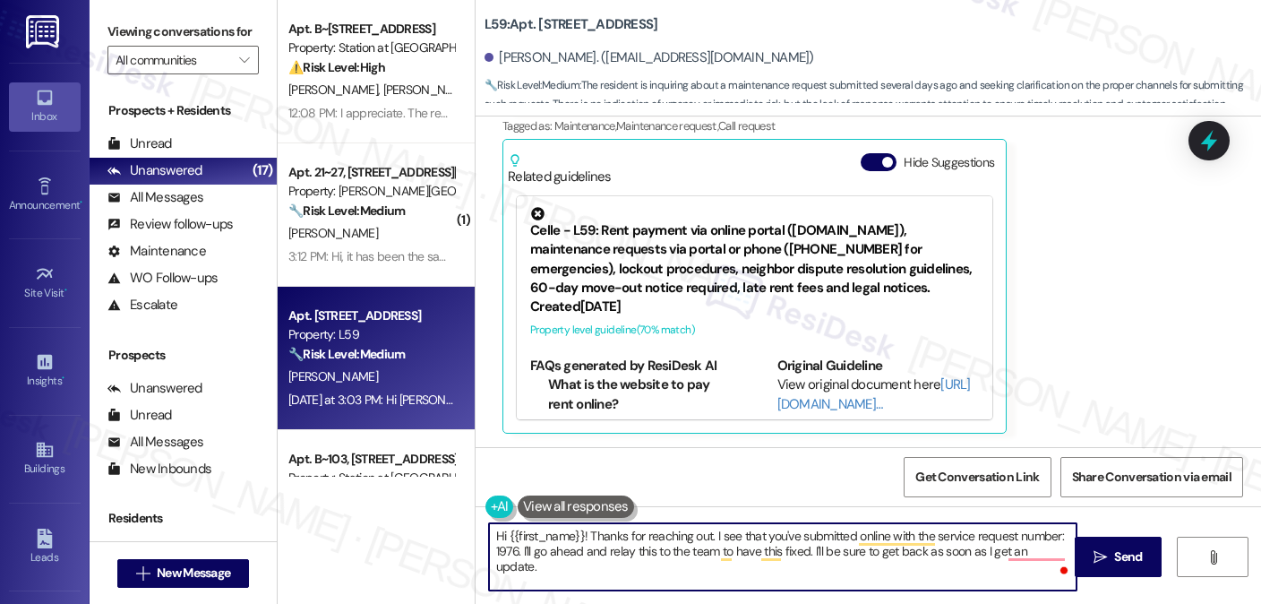
click at [798, 552] on textarea "Hi {{first_name}}! Thanks for reaching out. I see that you've submitted online …" at bounding box center [783, 556] width 588 height 67
click at [581, 546] on textarea "Hi {{first_name}}! Thanks for reaching out. I see that you've submitted online …" at bounding box center [783, 556] width 588 height 67
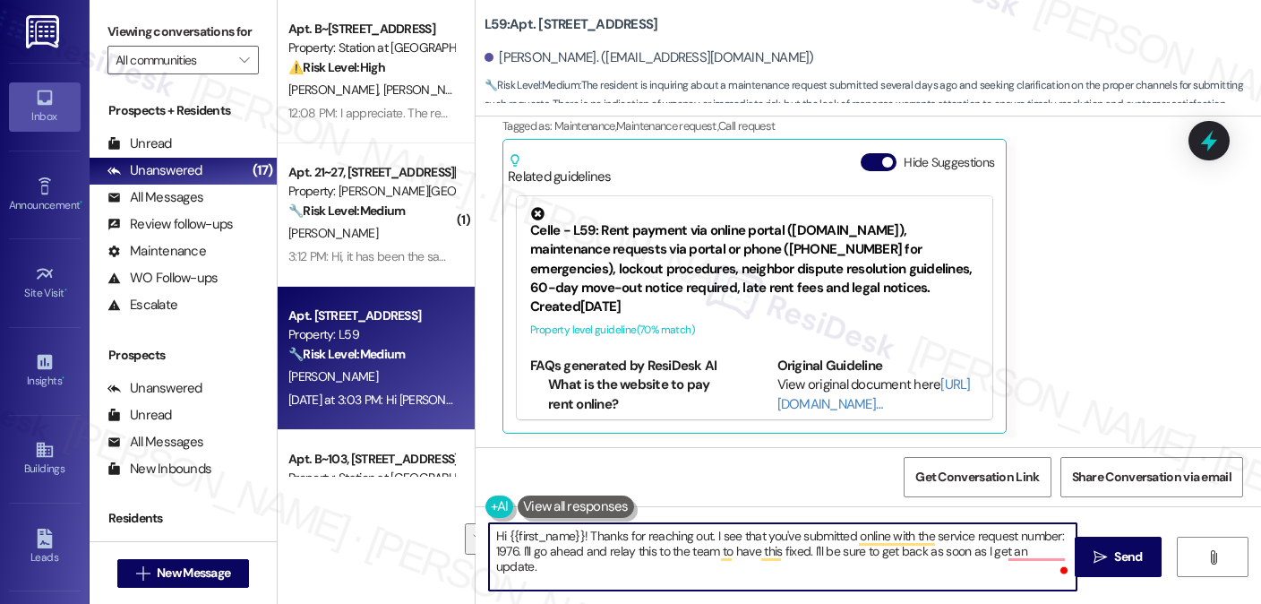
click at [581, 545] on textarea "Hi {{first_name}}! Thanks for reaching out. I see that you've submitted online …" at bounding box center [783, 556] width 588 height 67
click at [717, 537] on textarea "Hi {{first_name}}! Thanks for reaching out. I see that you've submitted online …" at bounding box center [783, 556] width 588 height 67
click at [602, 545] on textarea "Hi {{first_name}}! Thanks for reaching out. I see that you've submitted online …" at bounding box center [783, 556] width 588 height 67
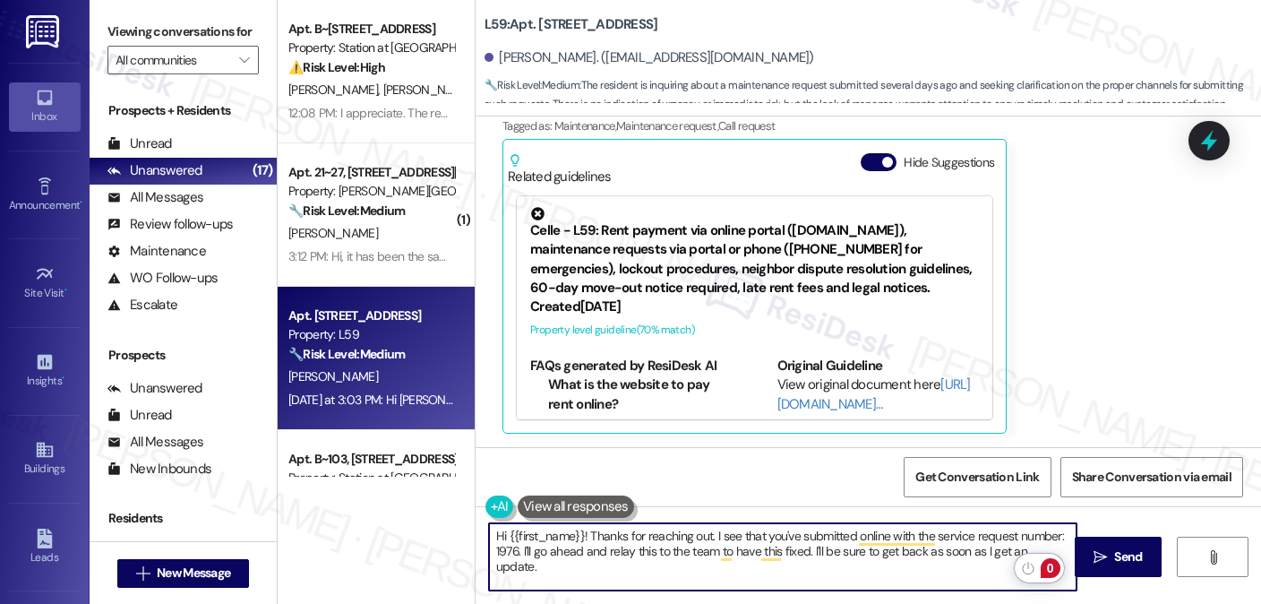
click at [1057, 553] on div "0" at bounding box center [1045, 572] width 61 height 38
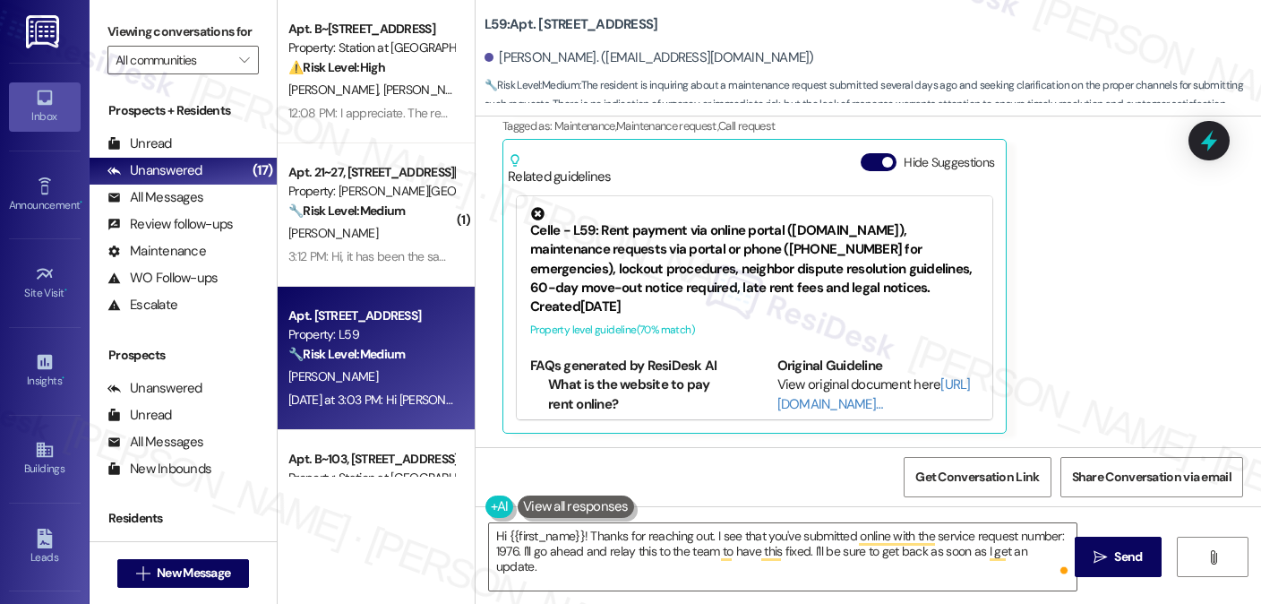
scroll to position [0, 0]
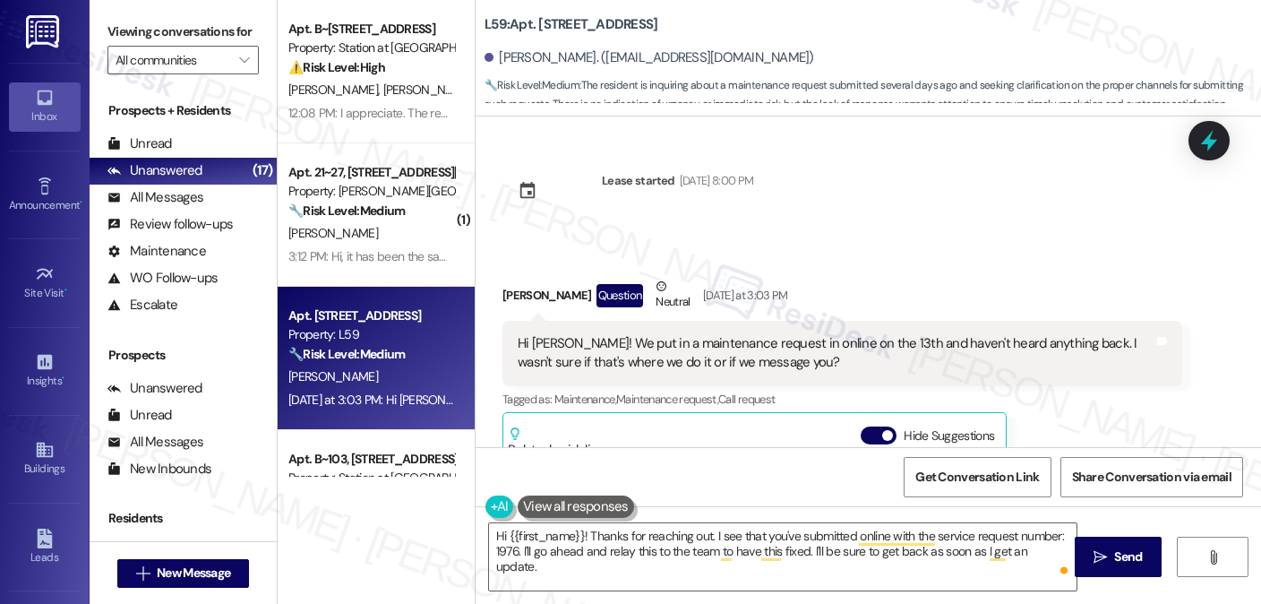
click at [707, 339] on div "Hi Sarah! We put in a maintenance request in online on the 13th and haven't hea…" at bounding box center [836, 353] width 636 height 39
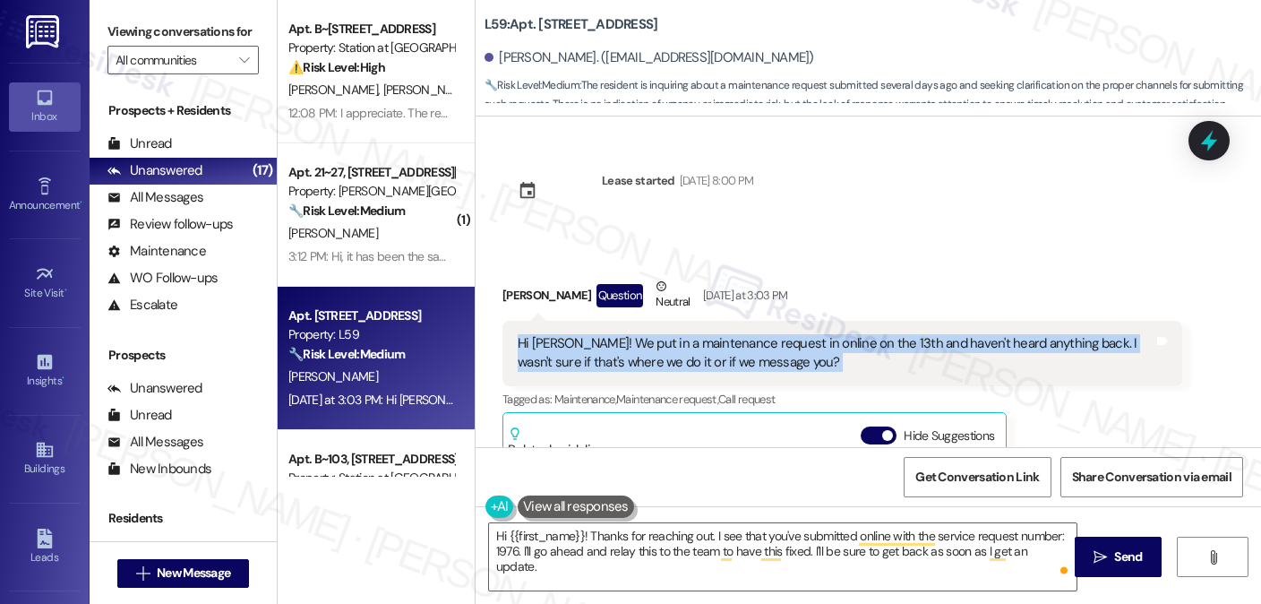
click at [707, 339] on div "Hi Sarah! We put in a maintenance request in online on the 13th and haven't hea…" at bounding box center [836, 353] width 636 height 39
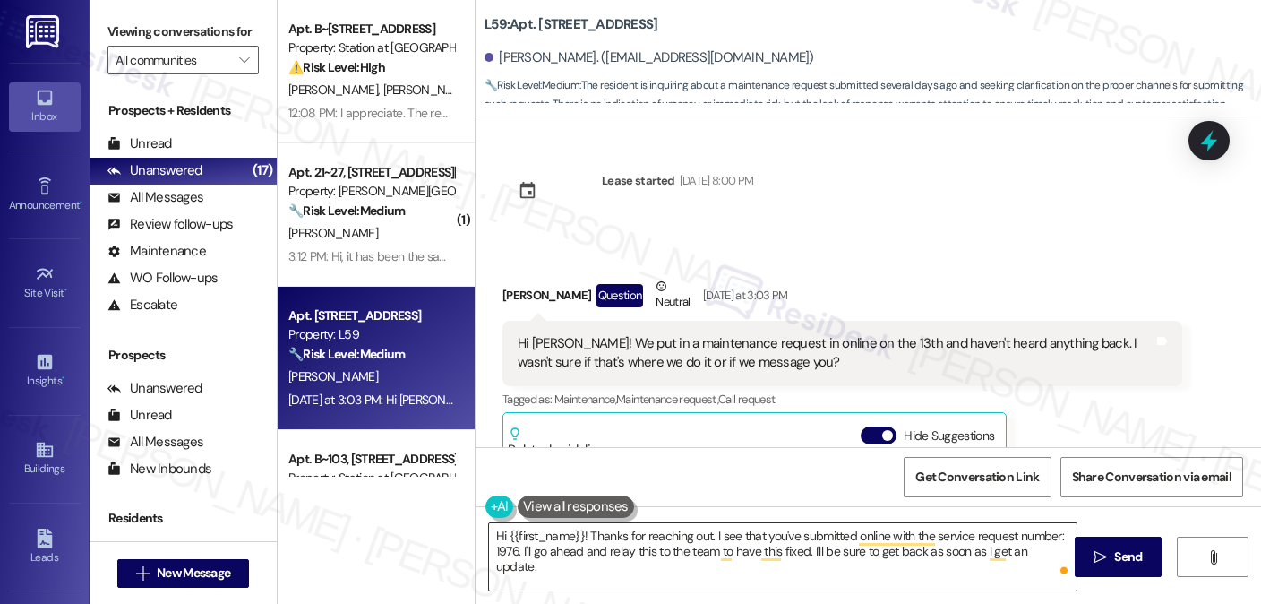
click at [704, 537] on textarea "Hi {{first_name}}! Thanks for reaching out. I see that you've submitted online …" at bounding box center [783, 556] width 588 height 67
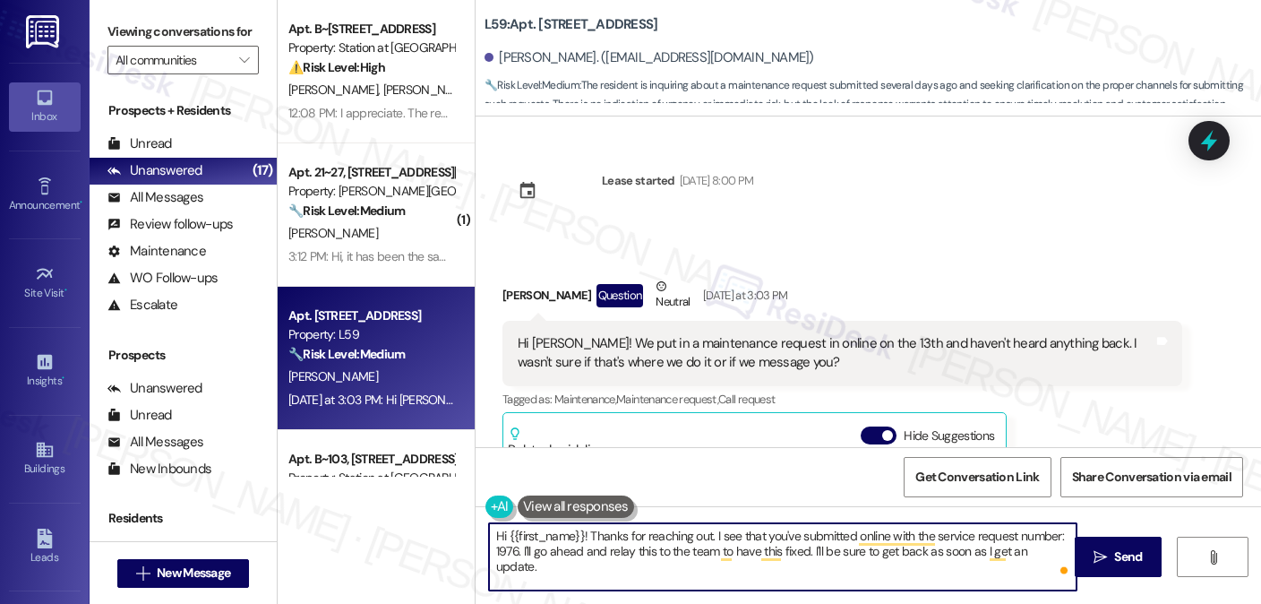
click at [713, 536] on textarea "Hi {{first_name}}! Thanks for reaching out. I see that you've submitted online …" at bounding box center [783, 556] width 588 height 67
click at [603, 551] on textarea "Hi {{first_name}}! Thanks for reaching out. I see that you've submitted online …" at bounding box center [783, 556] width 588 height 67
click at [633, 574] on textarea "Hi {{first_name}}! Thanks for reaching out. I see that you've submitted online …" at bounding box center [783, 556] width 588 height 67
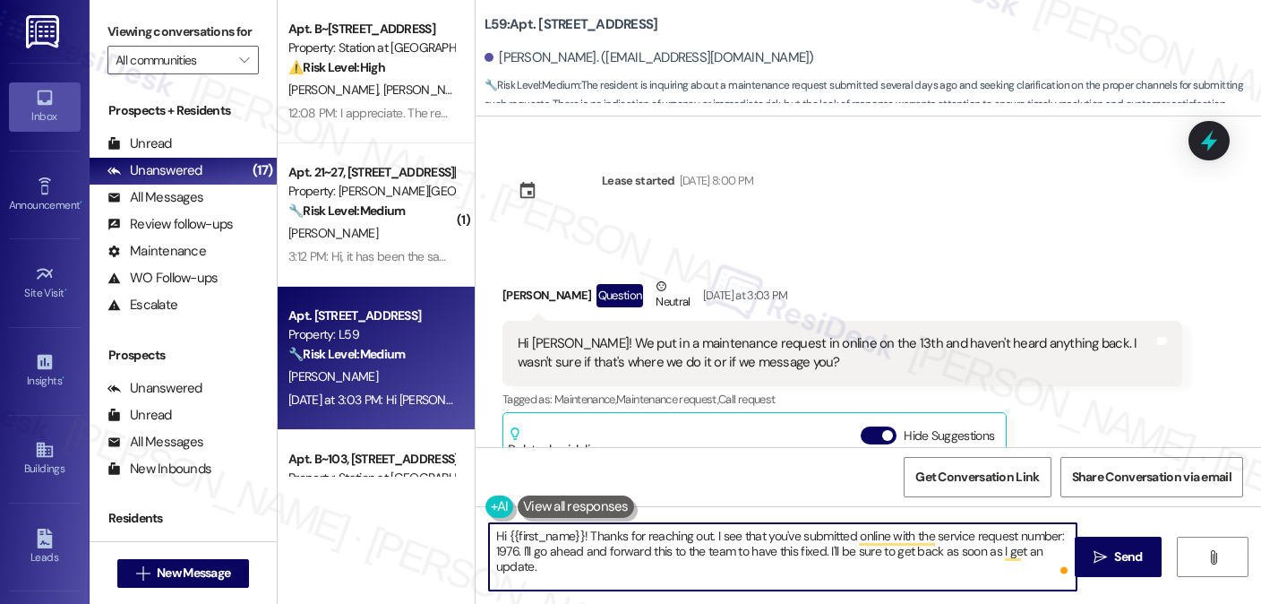
click at [633, 574] on textarea "Hi {{first_name}}! Thanks for reaching out. I see that you've submitted online …" at bounding box center [783, 556] width 588 height 67
click at [903, 559] on textarea "Hi {{first_name}}! Thanks for reaching out. I see that you've submitted online …" at bounding box center [783, 556] width 588 height 67
drag, startPoint x: 629, startPoint y: 563, endPoint x: 819, endPoint y: 552, distance: 190.2
click at [819, 552] on textarea "Hi {{first_name}}! Thanks for reaching out. I see that you've submitted online …" at bounding box center [783, 556] width 588 height 67
click at [860, 548] on textarea "Hi {{first_name}}! Thanks for reaching out. I see that you've submitted online …" at bounding box center [783, 556] width 588 height 67
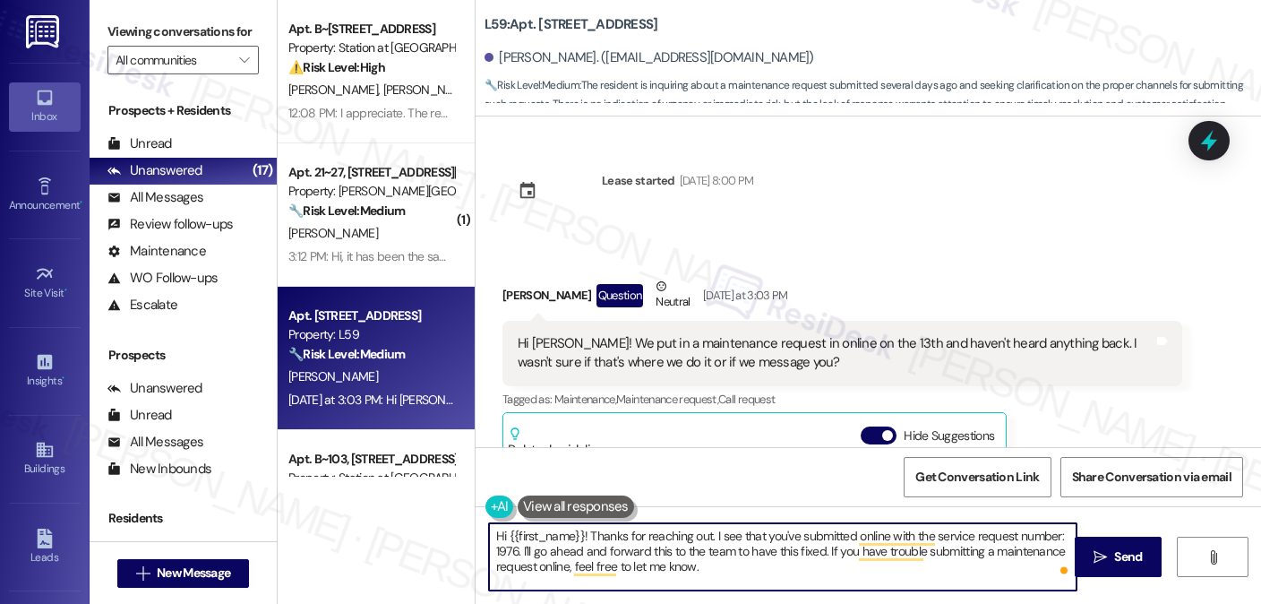
click at [717, 561] on textarea "Hi {{first_name}}! Thanks for reaching out. I see that you've submitted online …" at bounding box center [783, 556] width 588 height 67
click at [825, 552] on textarea "Hi {{first_name}}! Thanks for reaching out. I see that you've submitted online …" at bounding box center [783, 556] width 588 height 67
drag, startPoint x: 690, startPoint y: 568, endPoint x: 944, endPoint y: 572, distance: 254.4
click at [944, 572] on textarea "Hi {{first_name}}! Thanks for reaching out. I see that you've submitted online …" at bounding box center [783, 556] width 588 height 67
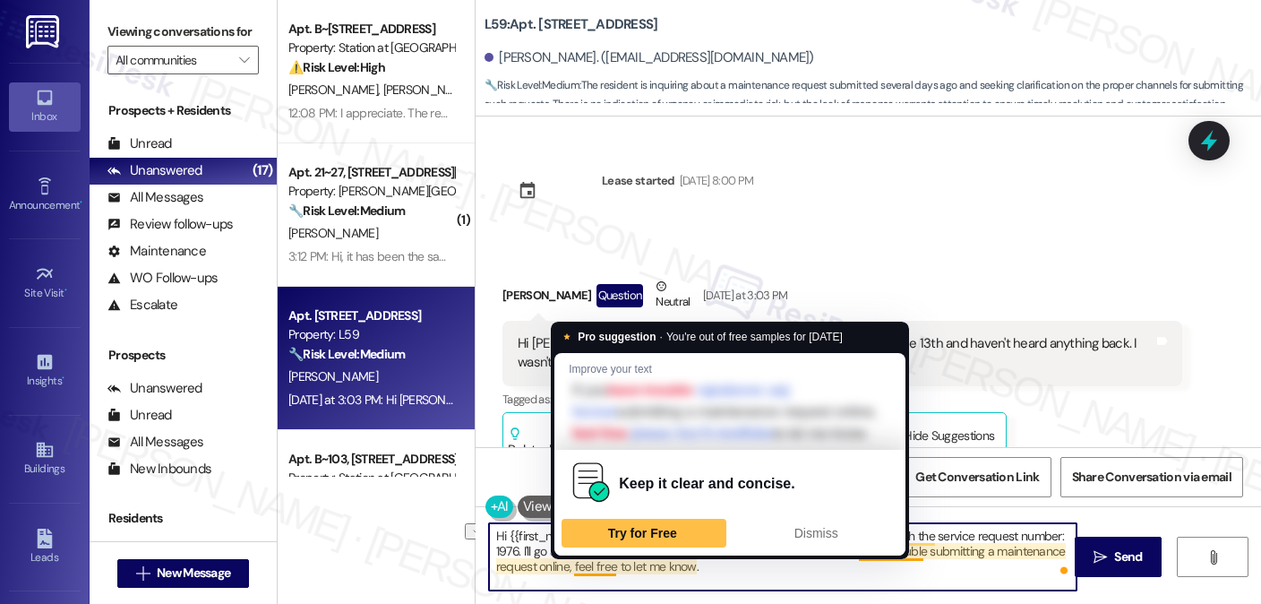
drag, startPoint x: 719, startPoint y: 563, endPoint x: 566, endPoint y: 567, distance: 153.2
click at [566, 567] on textarea "Hi {{first_name}}! Thanks for reaching out. I see that you've submitted online …" at bounding box center [783, 556] width 588 height 67
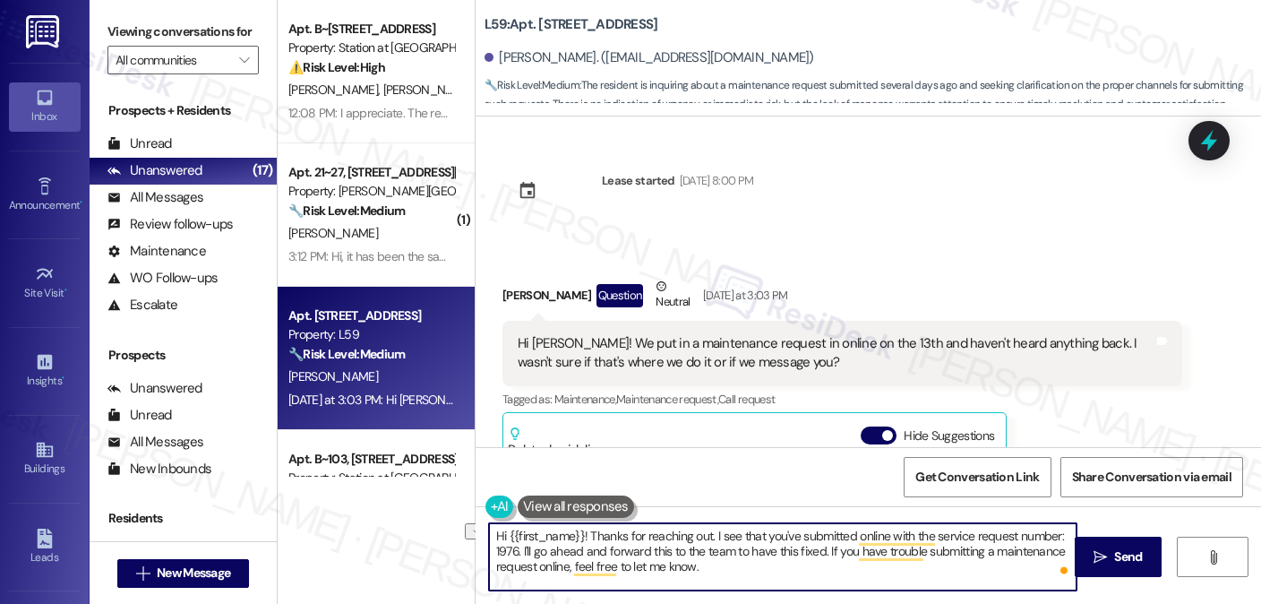
click at [706, 566] on textarea "Hi {{first_name}}! Thanks for reaching out. I see that you've submitted online …" at bounding box center [783, 556] width 588 height 67
click at [711, 571] on textarea "Hi {{first_name}}! Thanks for reaching out. I see that you've submitted online …" at bounding box center [783, 556] width 588 height 67
type textarea "Hi {{first_name}}! Thanks for reaching out. I see that you've submitted online …"
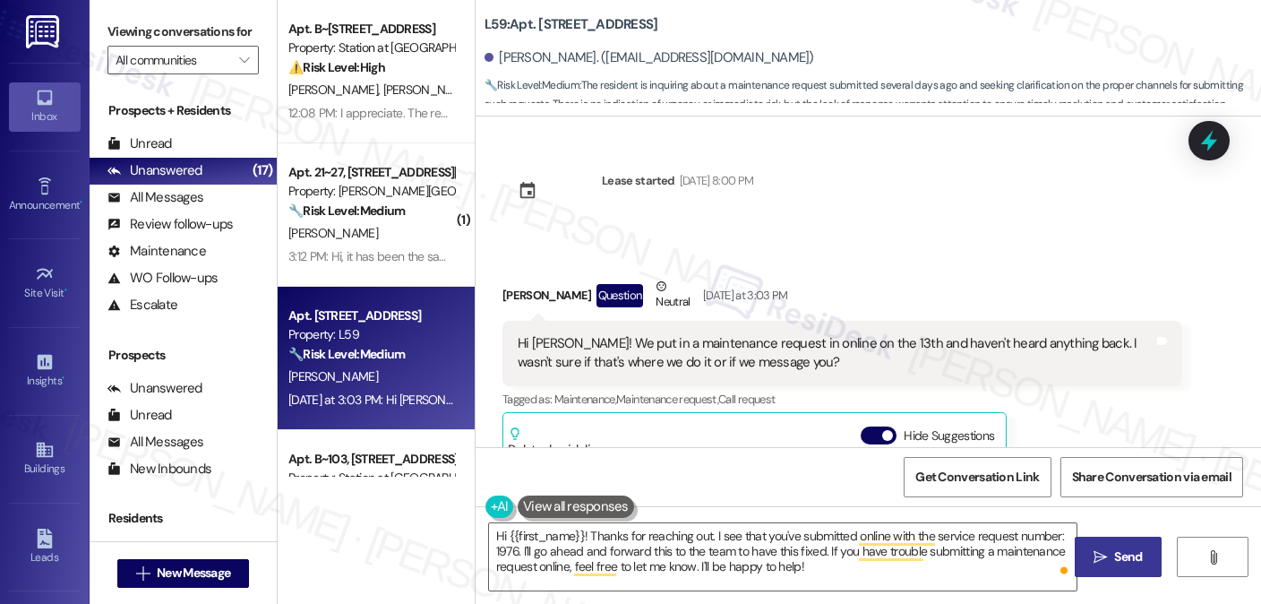
click at [1120, 552] on span "Send" at bounding box center [1128, 556] width 28 height 19
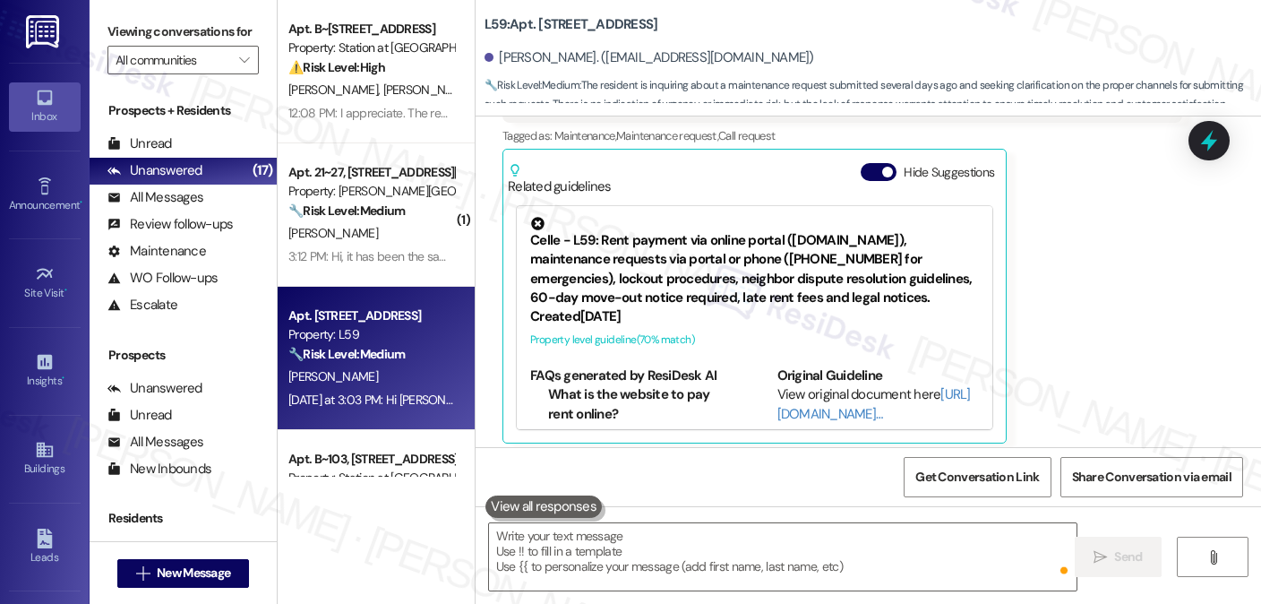
scroll to position [272, 0]
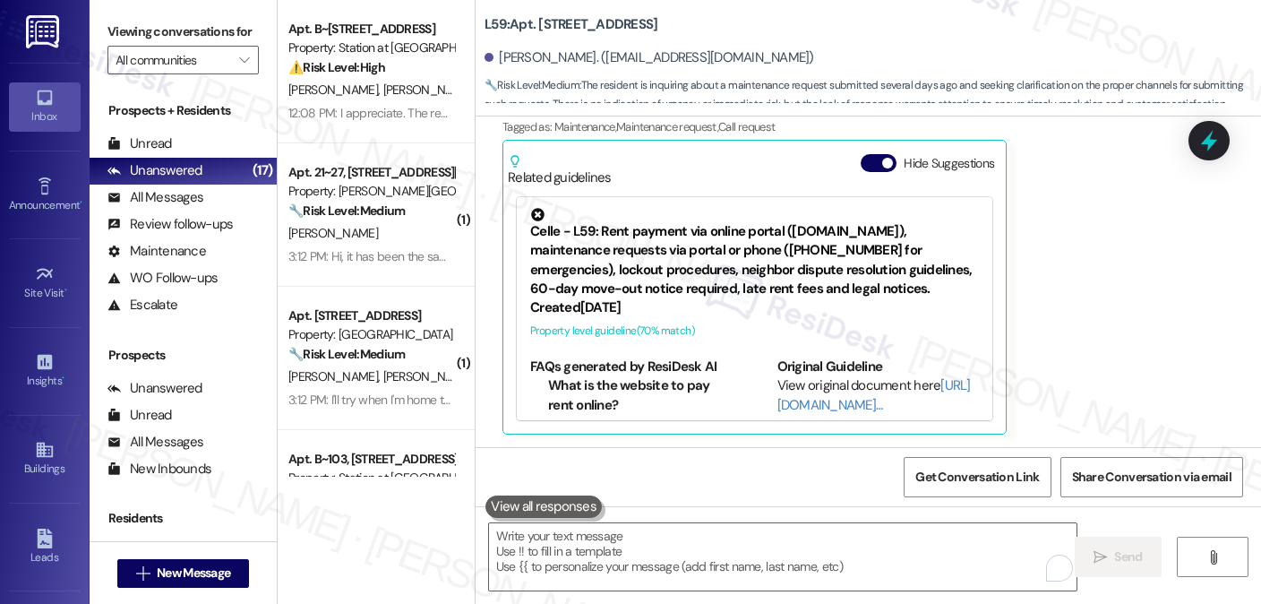
drag, startPoint x: 179, startPoint y: 20, endPoint x: 233, endPoint y: 35, distance: 55.9
click at [179, 20] on label "Viewing conversations for" at bounding box center [182, 32] width 151 height 28
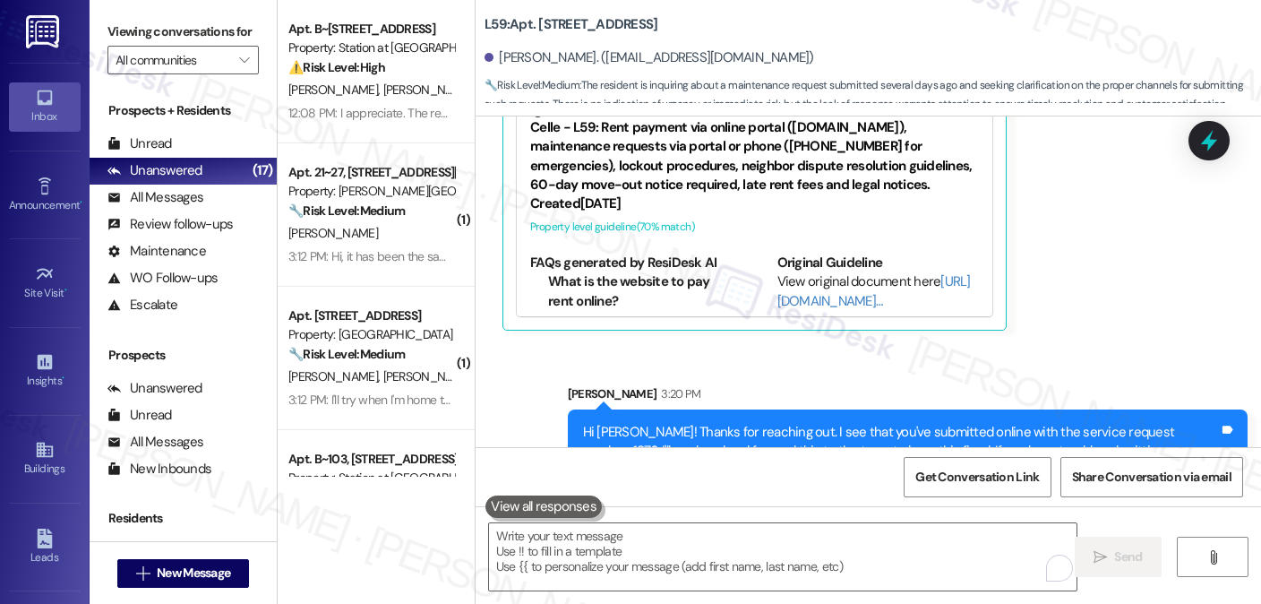
scroll to position [436, 0]
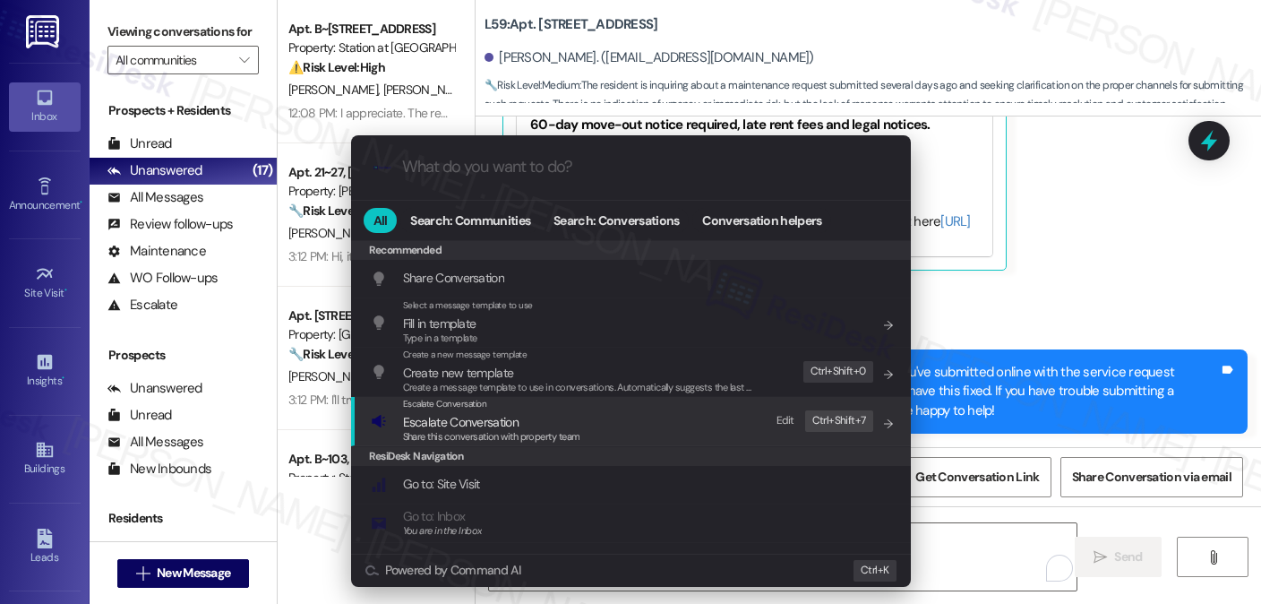
click at [867, 422] on span "Ctrl+ Shift+ 7" at bounding box center [839, 420] width 68 height 21
click at [728, 419] on div "Escalate Conversation Escalate Conversation Share this conversation with proper…" at bounding box center [633, 421] width 524 height 48
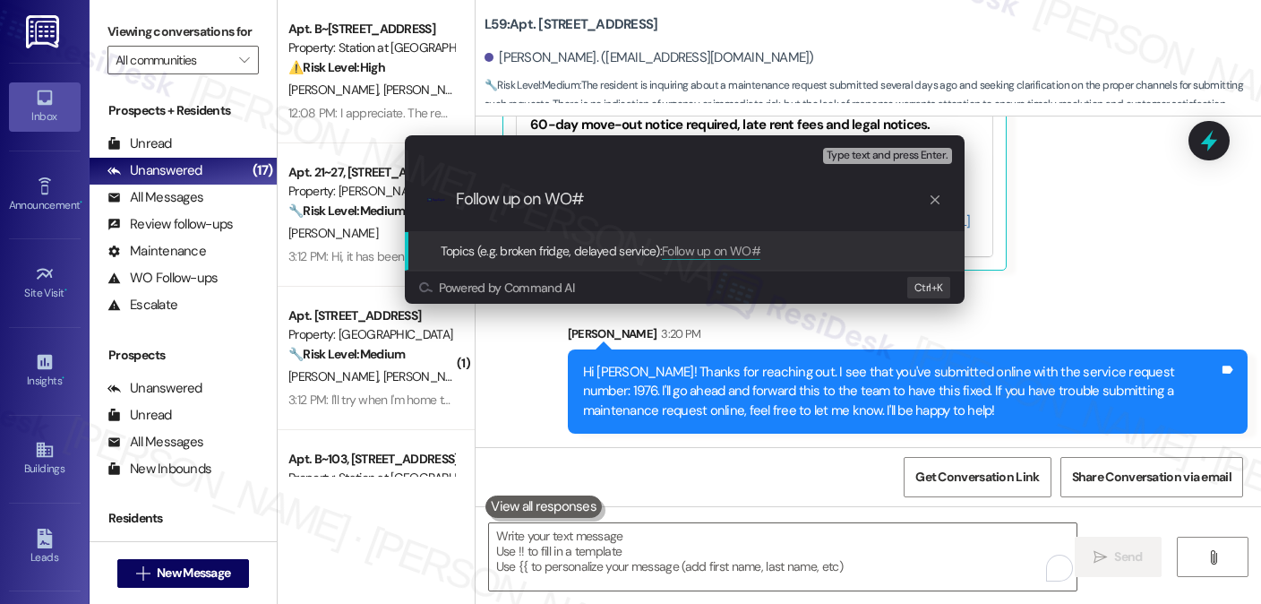
paste input "1976"
type input "Follow up on WO#1976 - door handle issue"
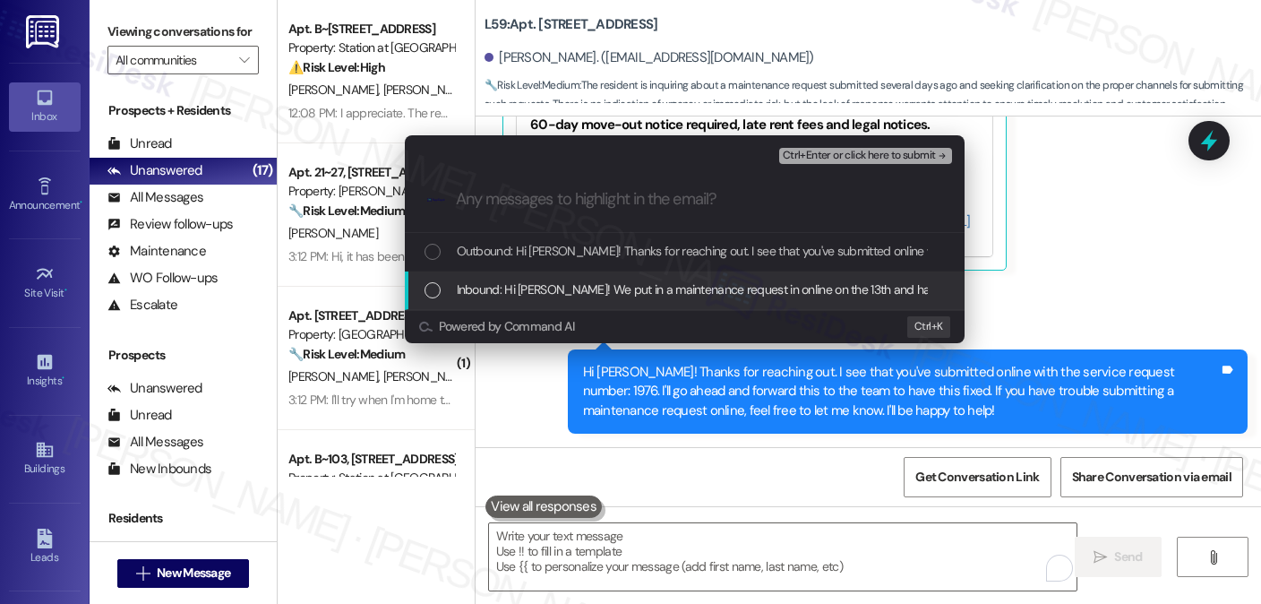
click at [717, 275] on div "Inbound: Hi Sarah! We put in a maintenance request in online on the 13th and ha…" at bounding box center [685, 290] width 560 height 39
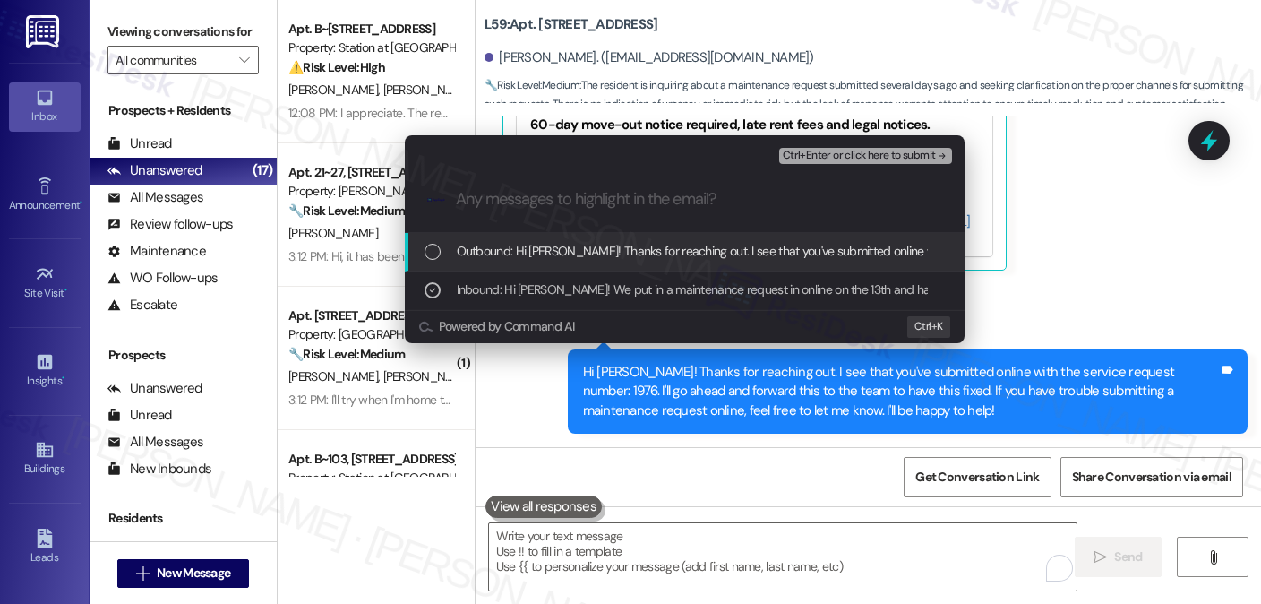
click at [847, 148] on div "Ctrl+Enter or click here to submit" at bounding box center [867, 156] width 176 height 16
click at [846, 150] on span "Ctrl+Enter or click here to submit" at bounding box center [859, 156] width 153 height 13
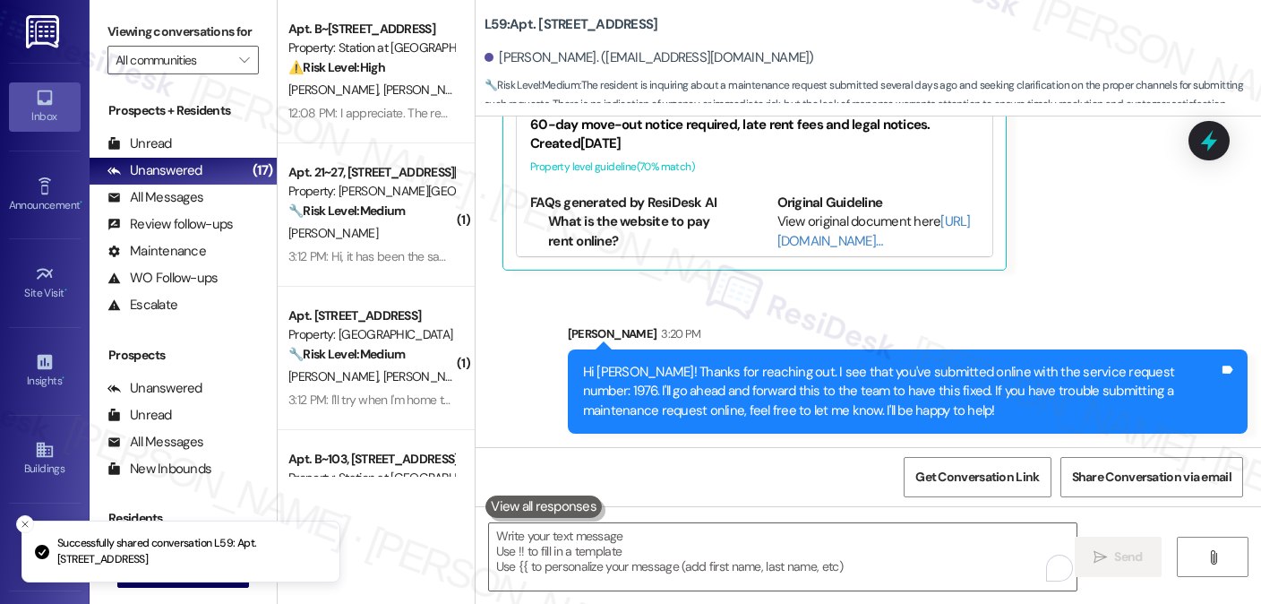
scroll to position [272, 0]
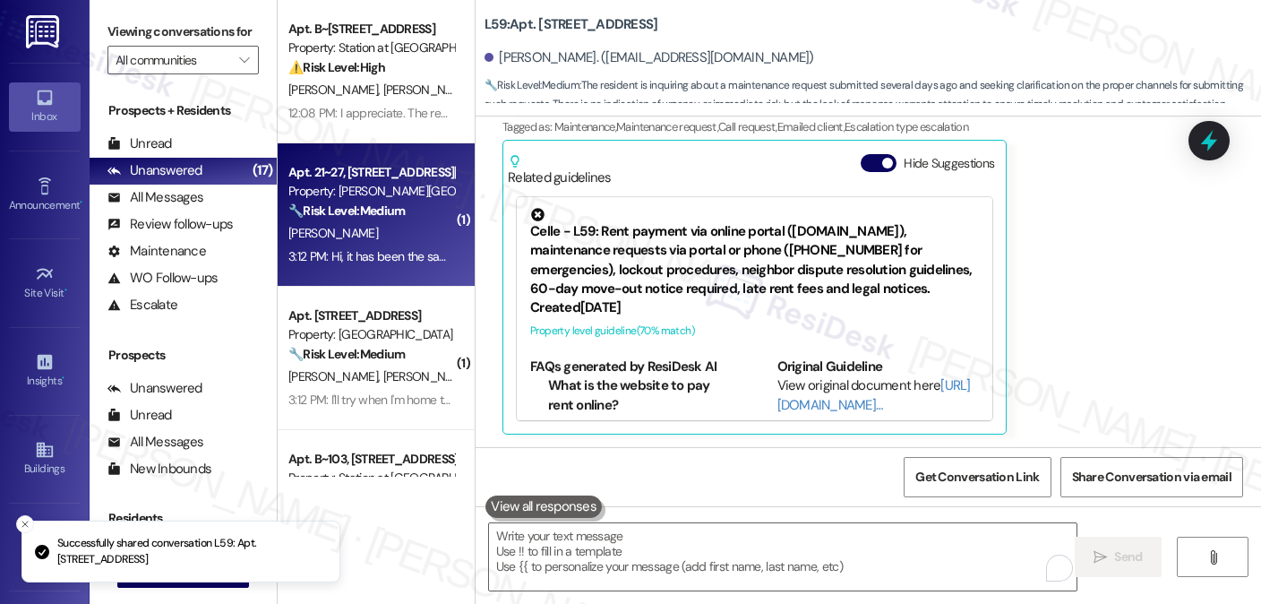
click at [394, 227] on div "[PERSON_NAME]" at bounding box center [371, 233] width 169 height 22
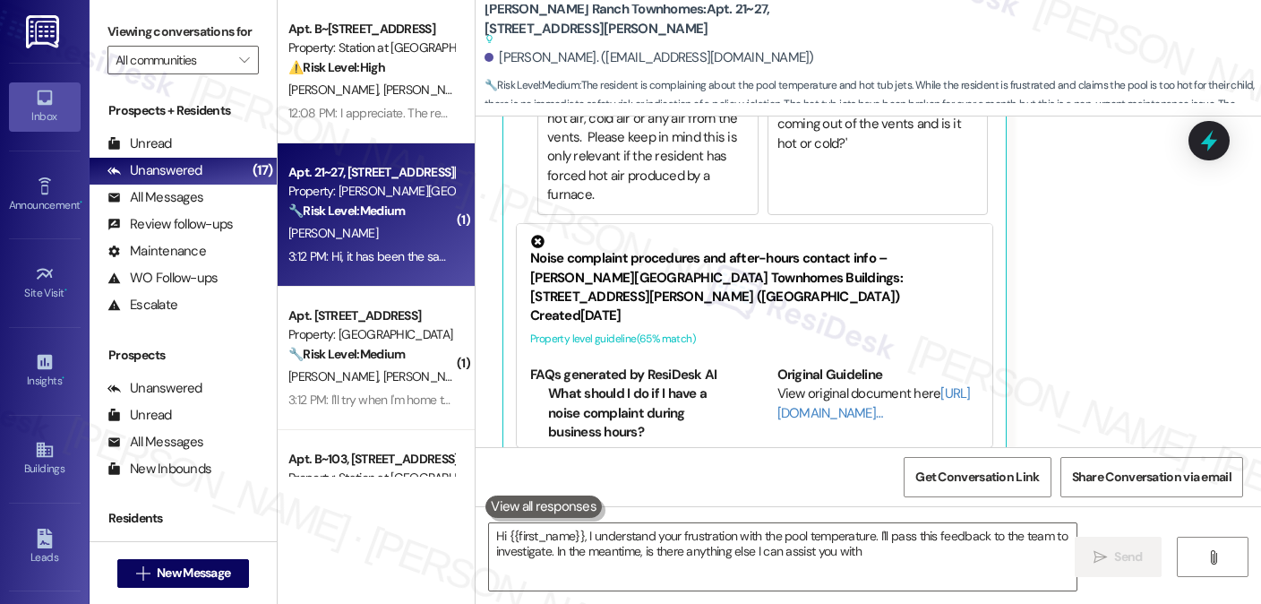
type textarea "Hi {{first_name}}, I understand your frustration with the pool temperature. I'l…"
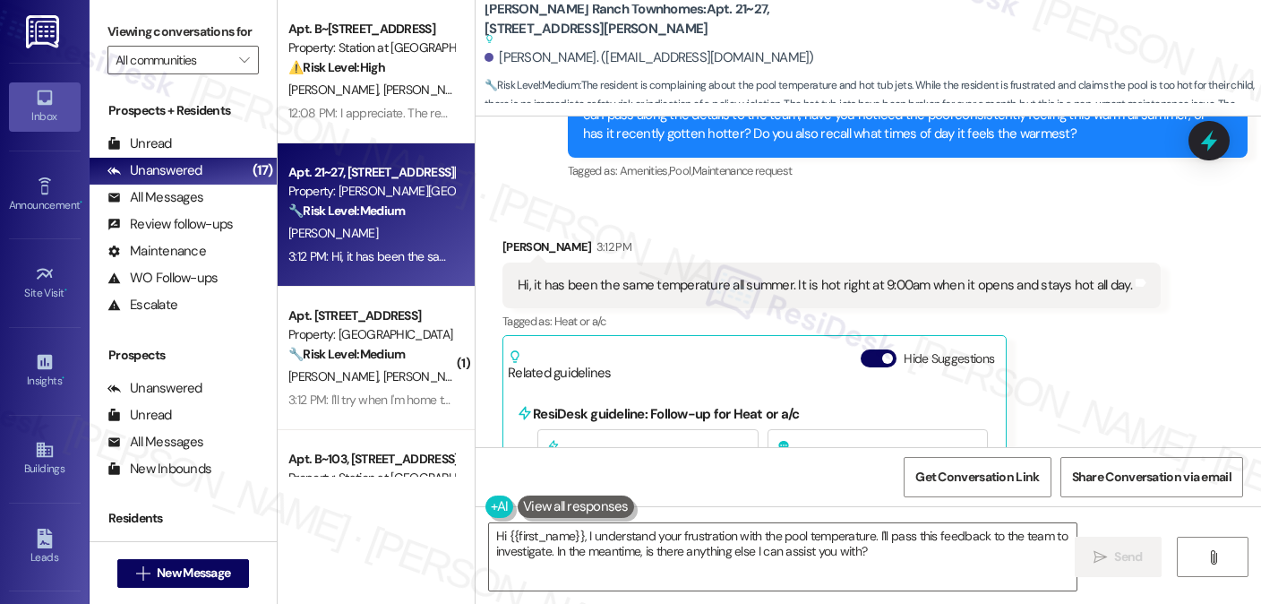
scroll to position [663, 0]
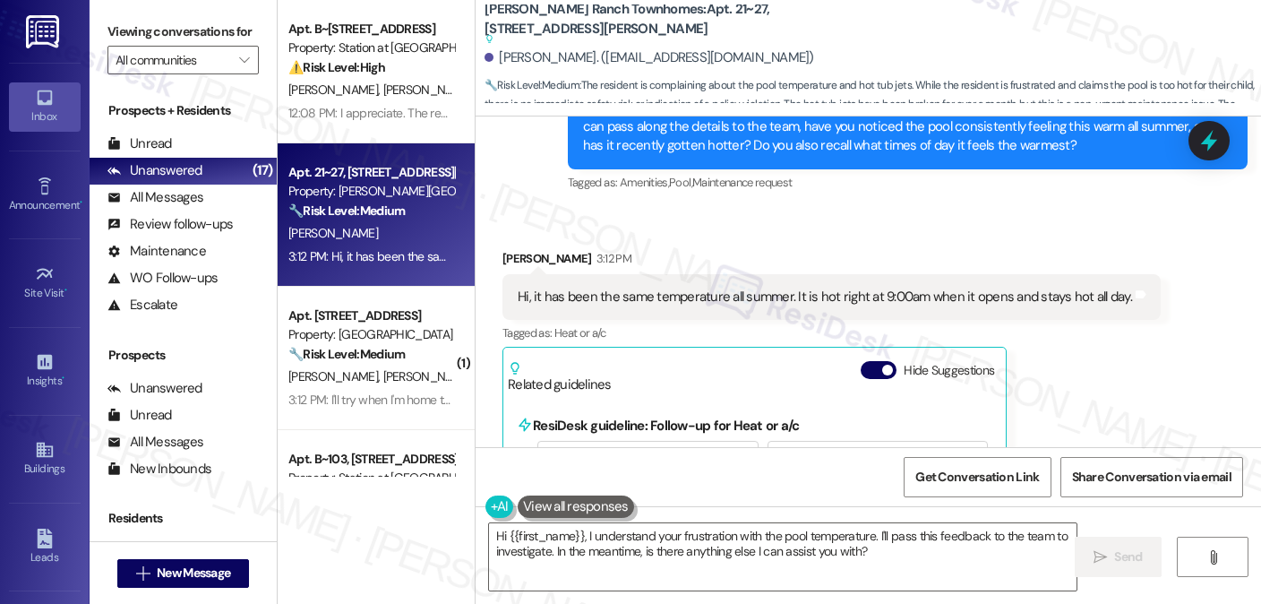
click at [675, 283] on div "Hi, it has been the same temperature all summer. It is hot right at 9:00am when…" at bounding box center [831, 297] width 658 height 46
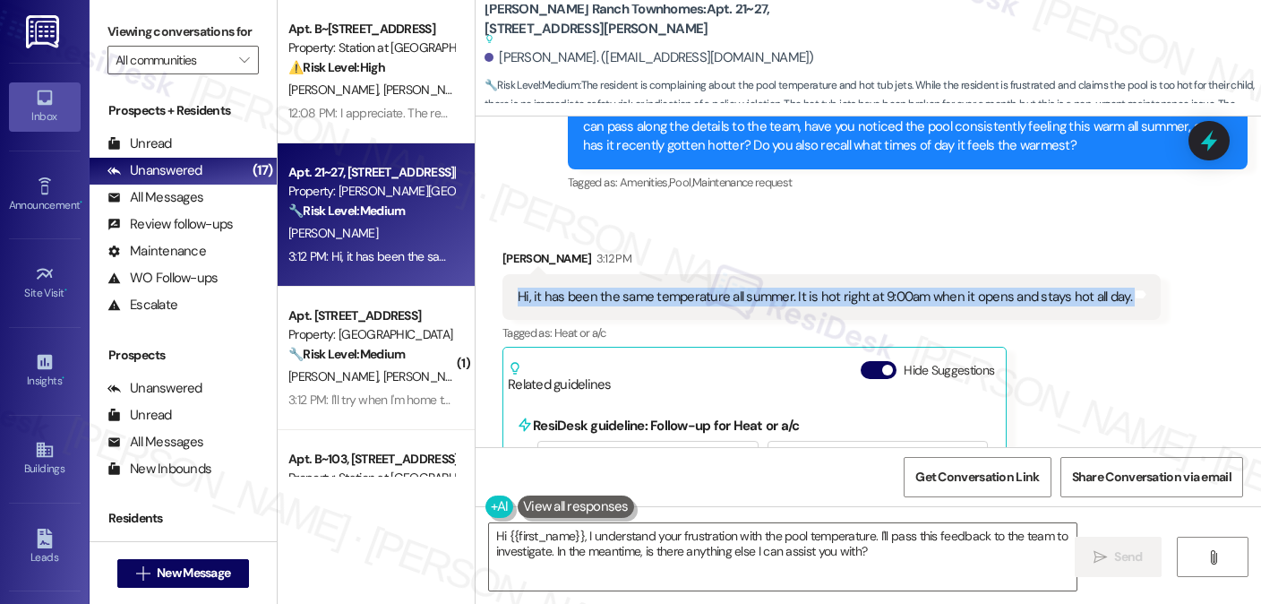
click at [675, 283] on div "Hi, it has been the same temperature all summer. It is hot right at 9:00am when…" at bounding box center [831, 297] width 658 height 46
click at [824, 288] on div "Hi, it has been the same temperature all summer. It is hot right at 9:00am when…" at bounding box center [825, 297] width 614 height 19
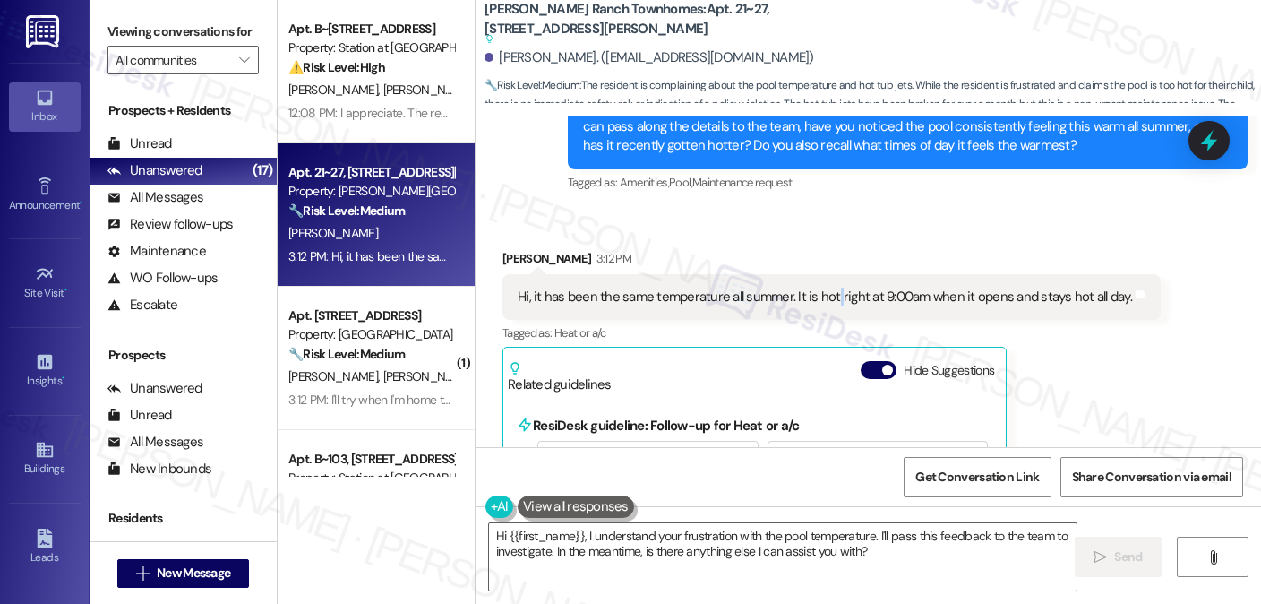
click at [824, 288] on div "Hi, it has been the same temperature all summer. It is hot right at 9:00am when…" at bounding box center [825, 297] width 614 height 19
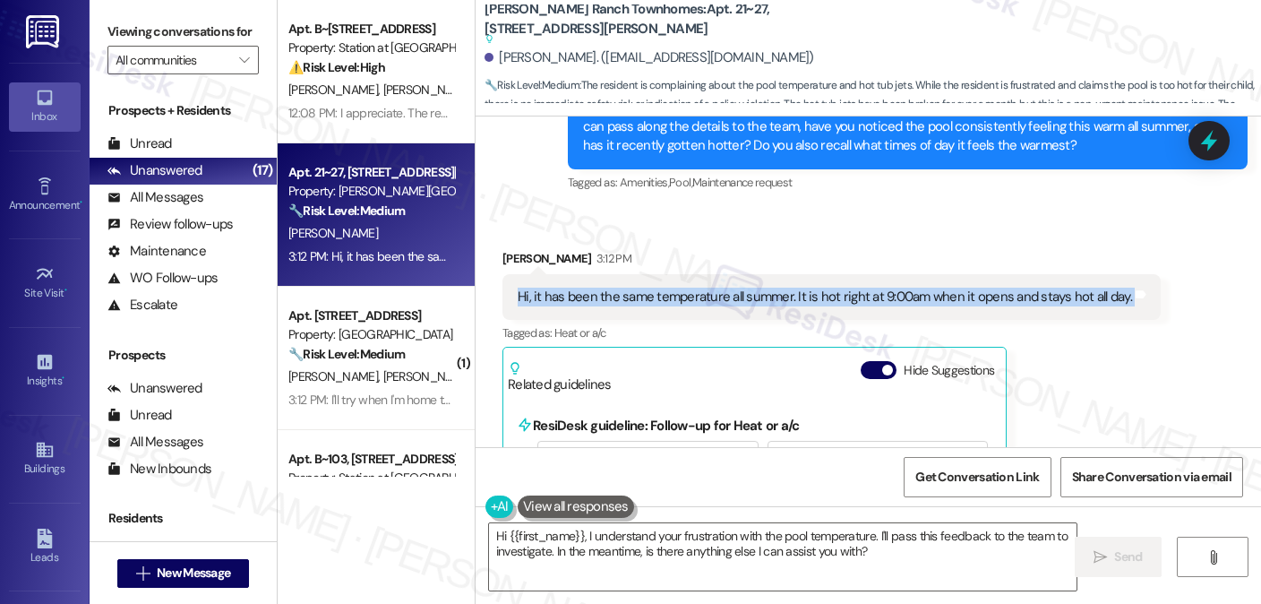
click at [824, 288] on div "Hi, it has been the same temperature all summer. It is hot right at 9:00am when…" at bounding box center [825, 297] width 614 height 19
click at [872, 296] on div "Hi, it has been the same temperature all summer. It is hot right at 9:00am when…" at bounding box center [825, 297] width 614 height 19
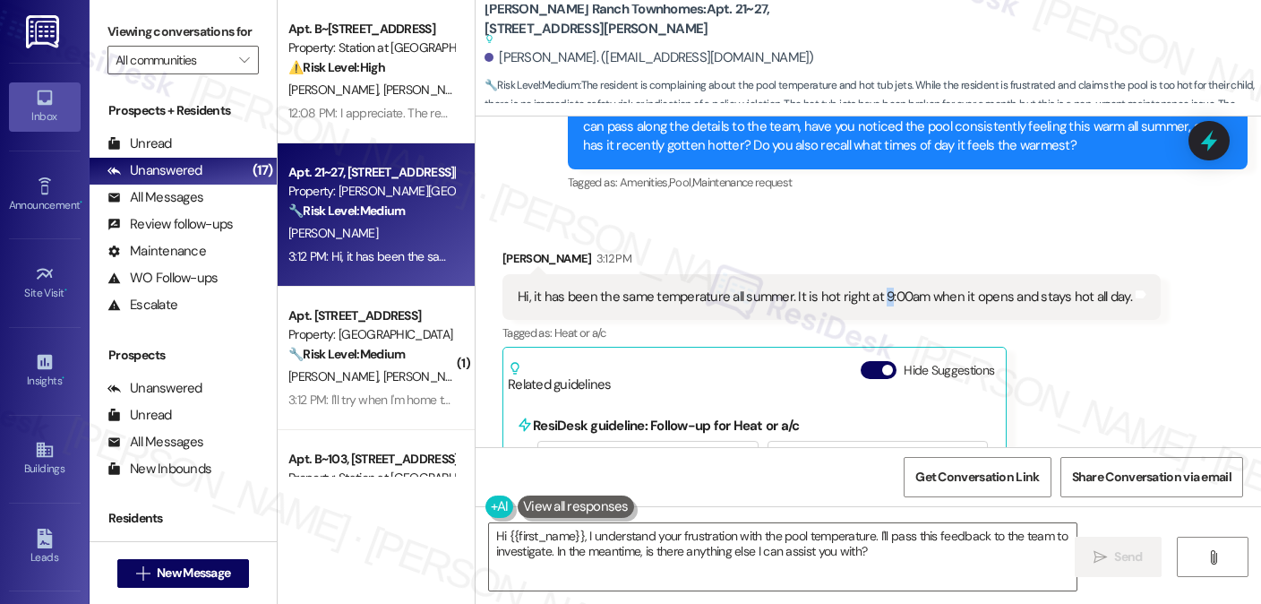
click at [872, 296] on div "Hi, it has been the same temperature all summer. It is hot right at 9:00am when…" at bounding box center [825, 297] width 614 height 19
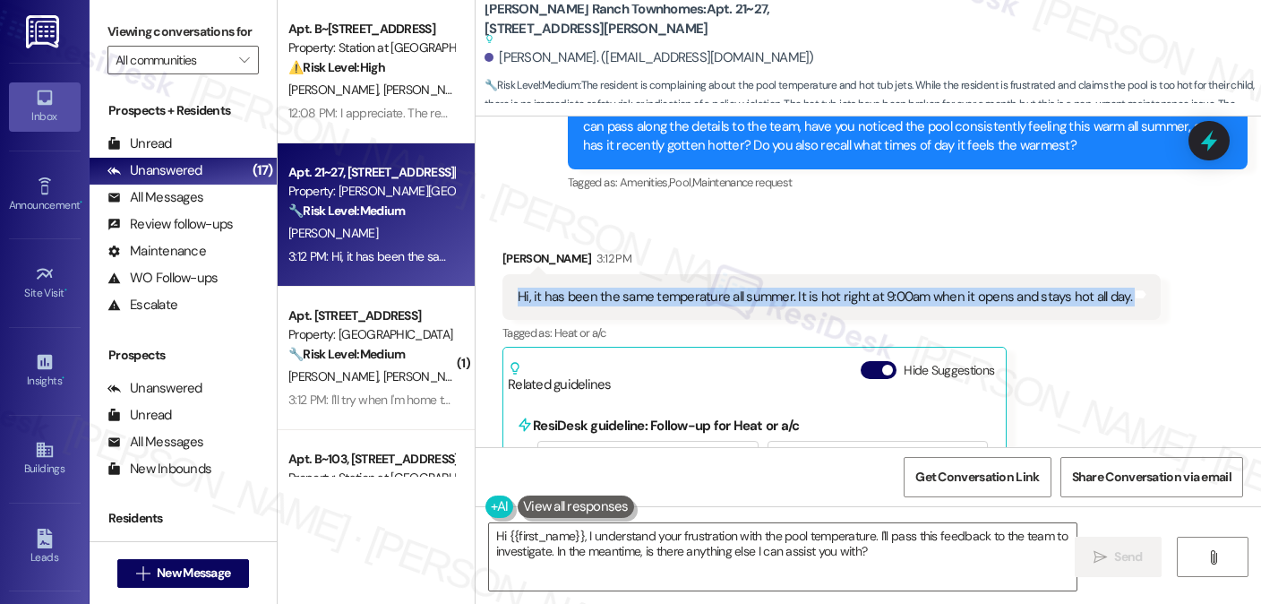
click at [872, 296] on div "Hi, it has been the same temperature all summer. It is hot right at 9:00am when…" at bounding box center [825, 297] width 614 height 19
click at [906, 294] on div "Hi, it has been the same temperature all summer. It is hot right at 9:00am when…" at bounding box center [825, 297] width 614 height 19
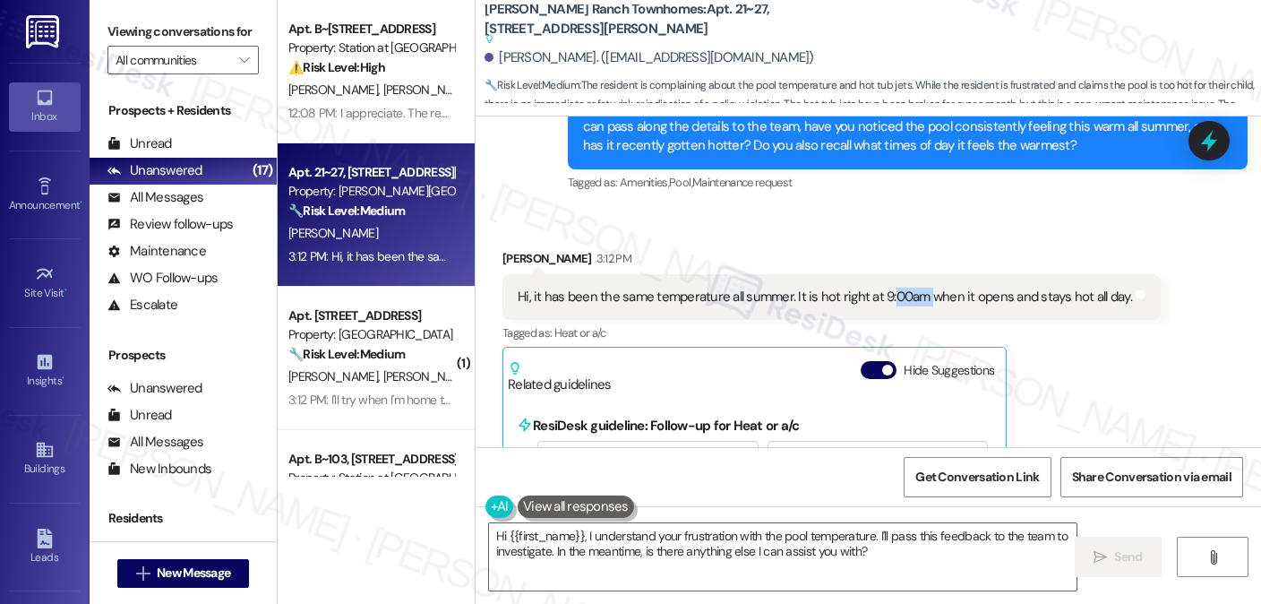
click at [906, 294] on div "Hi, it has been the same temperature all summer. It is hot right at 9:00am when…" at bounding box center [825, 297] width 614 height 19
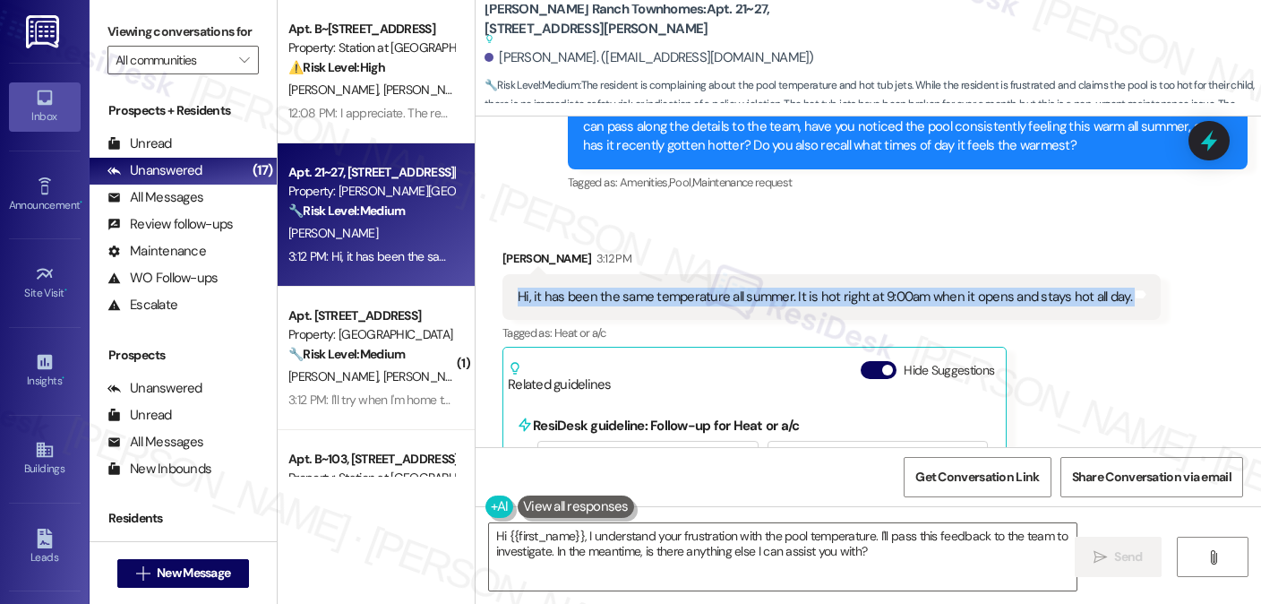
click at [906, 294] on div "Hi, it has been the same temperature all summer. It is hot right at 9:00am when…" at bounding box center [825, 297] width 614 height 19
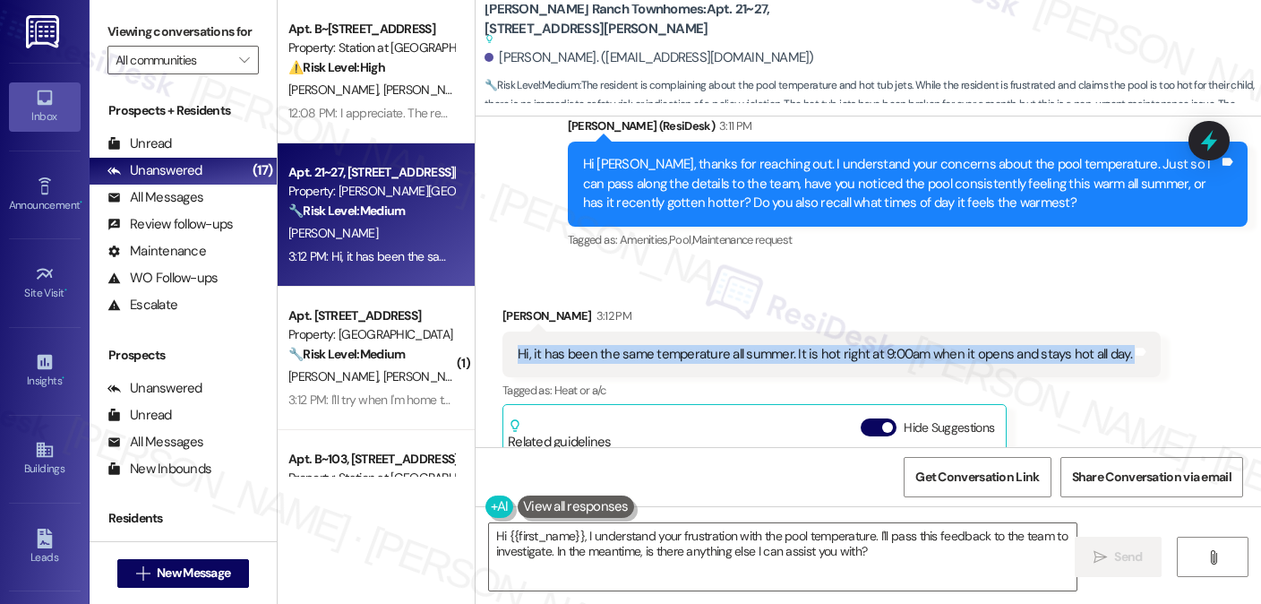
scroll to position [573, 0]
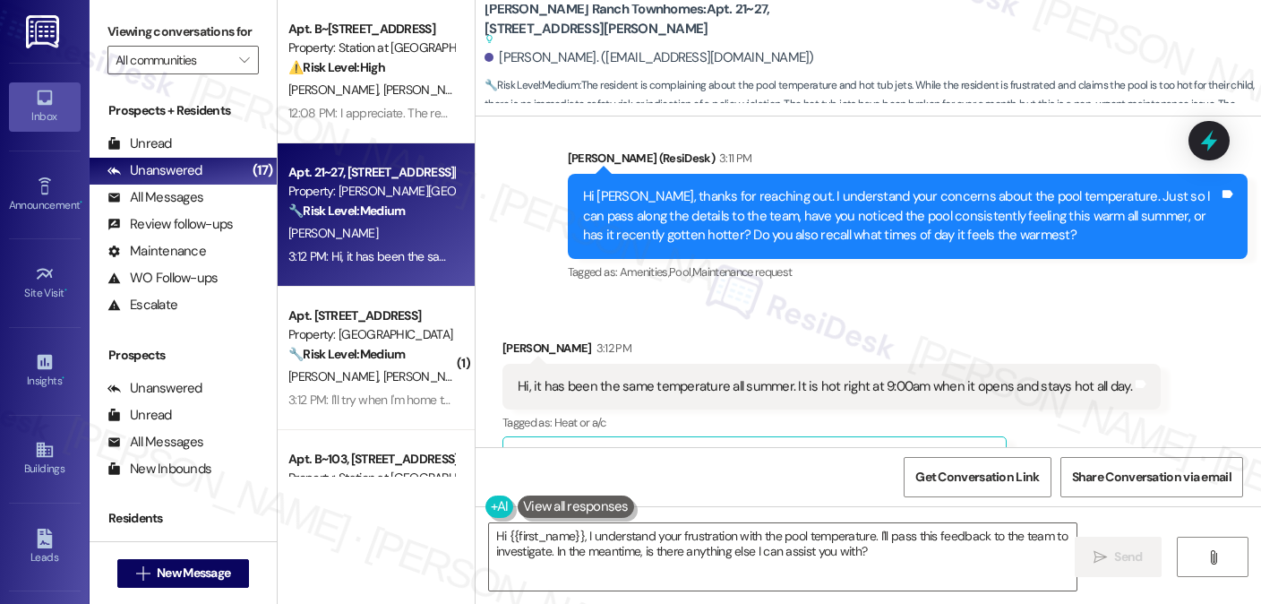
click at [826, 243] on div "Hi Madyson, thanks for reaching out. I understand your concerns about the pool …" at bounding box center [901, 215] width 636 height 57
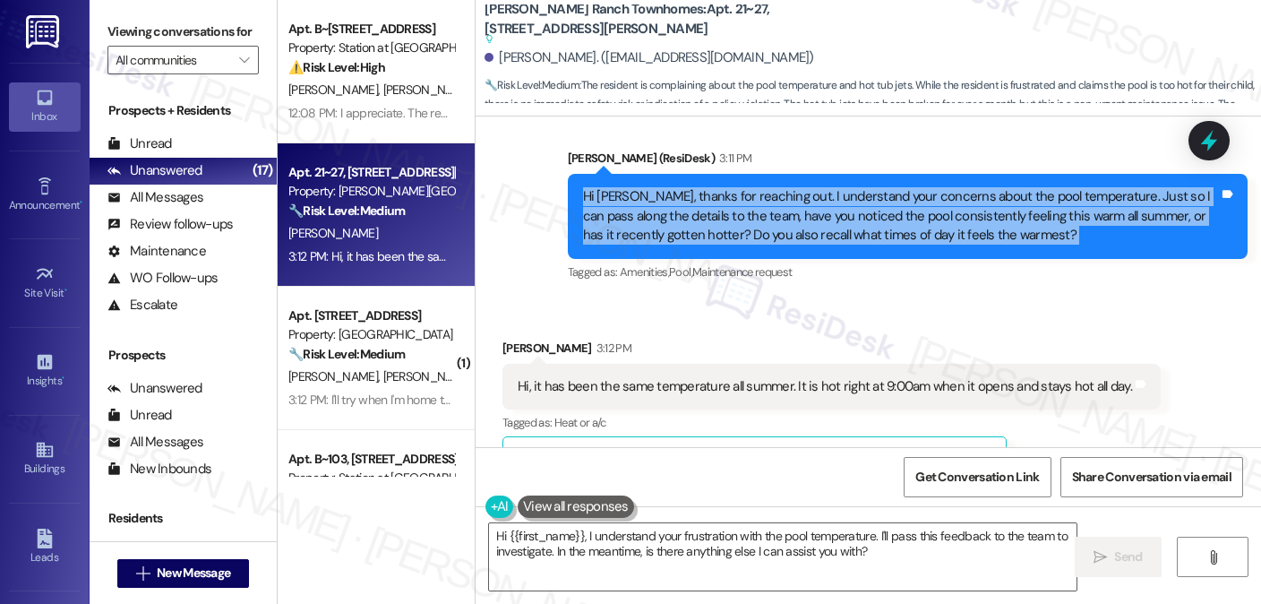
click at [826, 243] on div "Hi Madyson, thanks for reaching out. I understand your concerns about the pool …" at bounding box center [901, 215] width 636 height 57
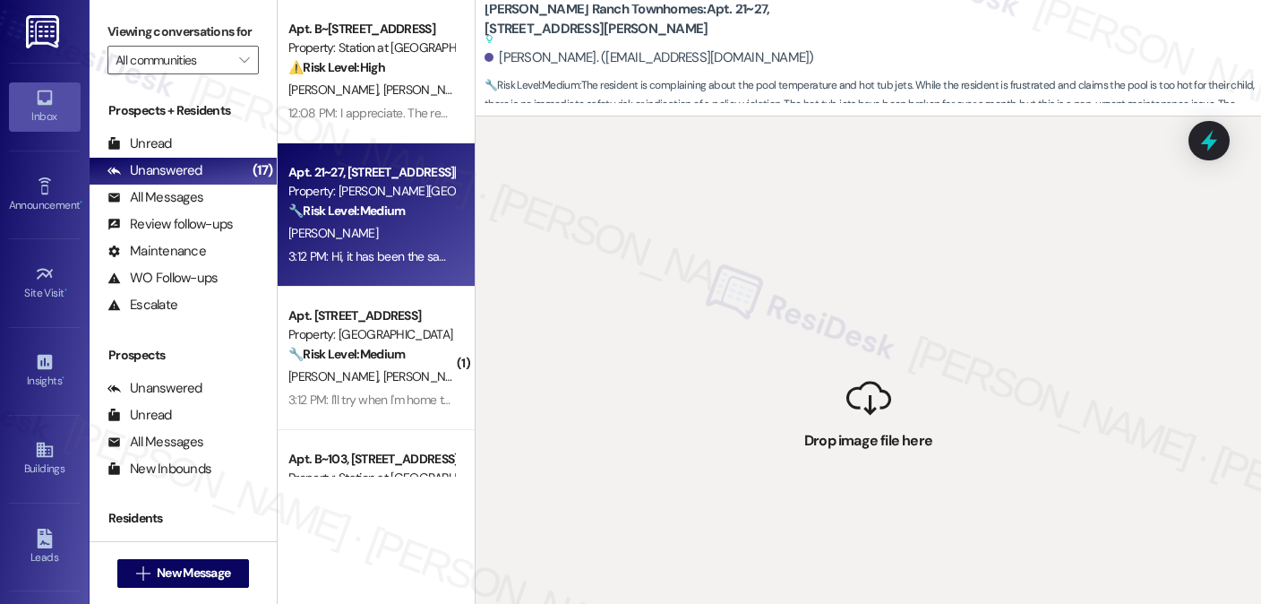
click at [811, 240] on div " Drop image file here" at bounding box center [869, 418] width 786 height 604
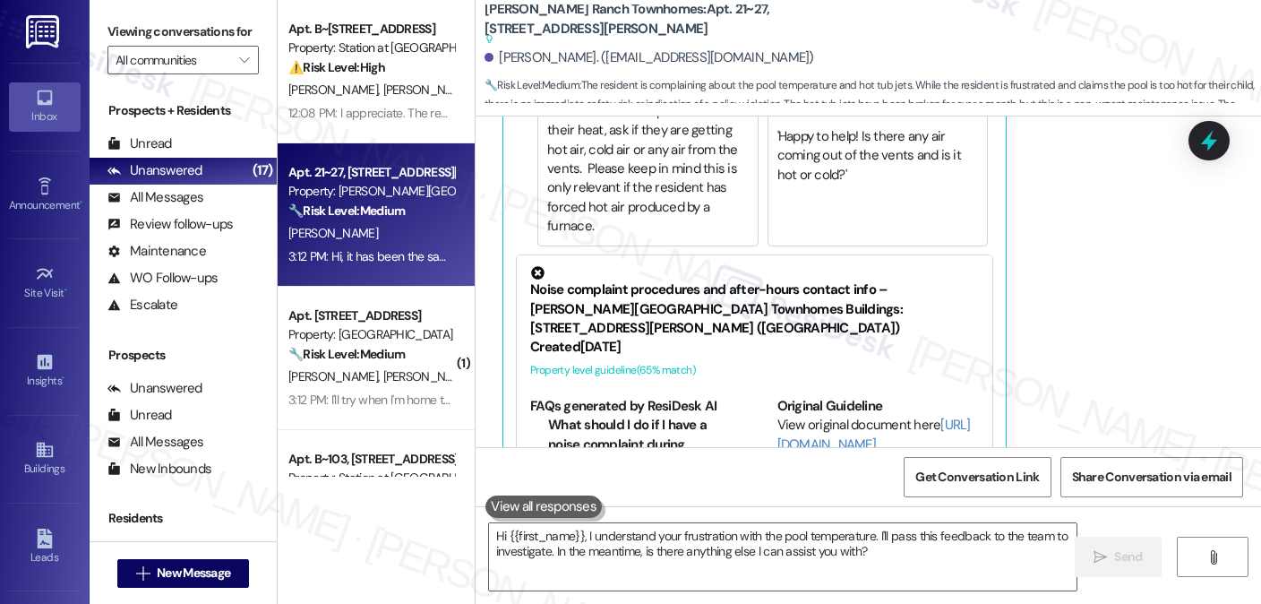
scroll to position [1111, 0]
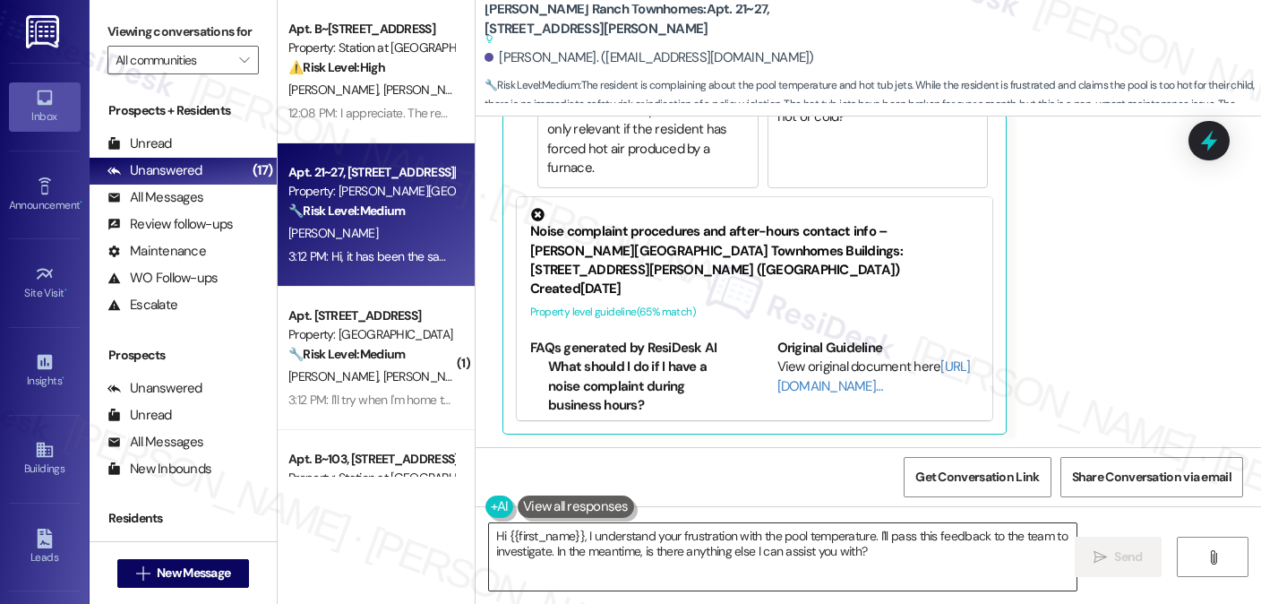
click at [753, 537] on textarea "Hi {{first_name}}, I understand your frustration with the pool temperature. I'l…" at bounding box center [783, 556] width 588 height 67
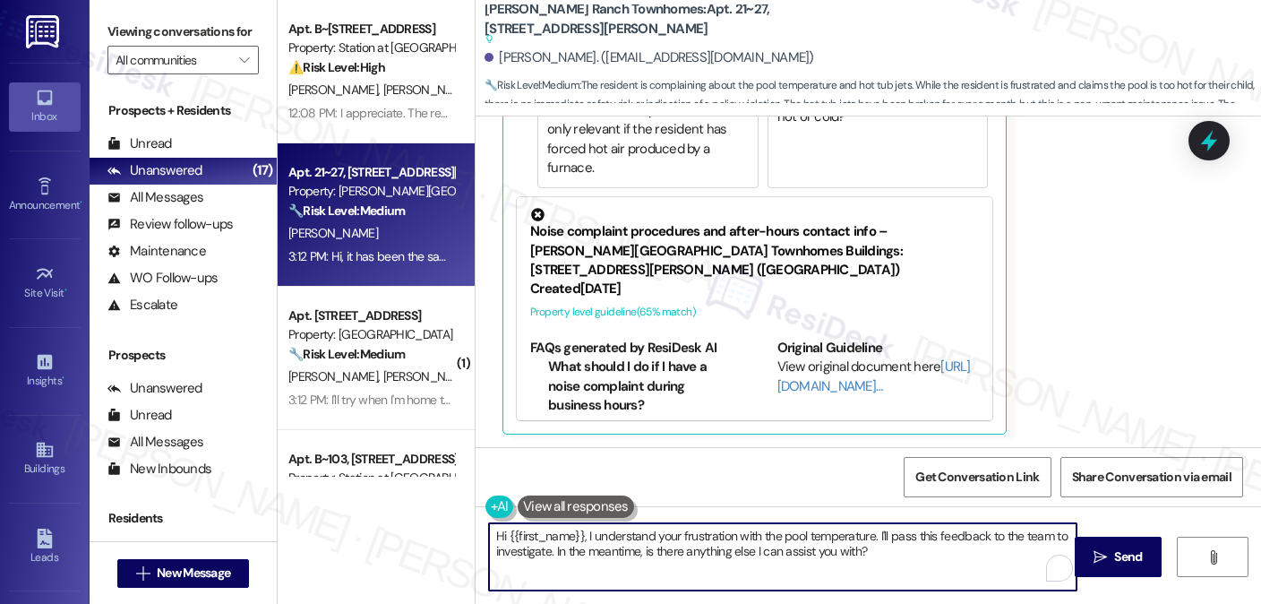
click at [753, 537] on textarea "Hi {{first_name}}, I understand your frustration with the pool temperature. I'l…" at bounding box center [783, 556] width 588 height 67
click at [778, 541] on textarea "Hi {{first_name}}, I understand your frustration with the pool temperature. I'l…" at bounding box center [783, 556] width 588 height 67
drag, startPoint x: 868, startPoint y: 534, endPoint x: 416, endPoint y: 540, distance: 452.4
click at [416, 540] on div "Apt. B~201, 2229 North 100 West Property: Station at Park Meadows ⚠️ Risk Level…" at bounding box center [769, 302] width 983 height 604
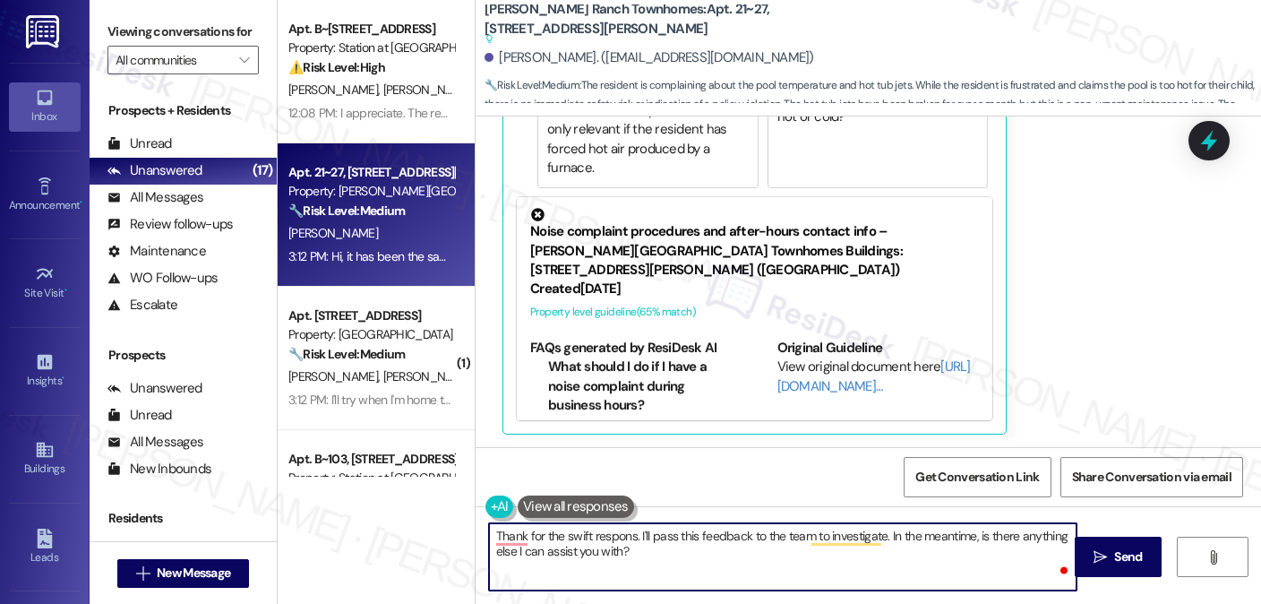
type textarea "Thank for the swift response. I'll pass this feedback to the team to investigat…"
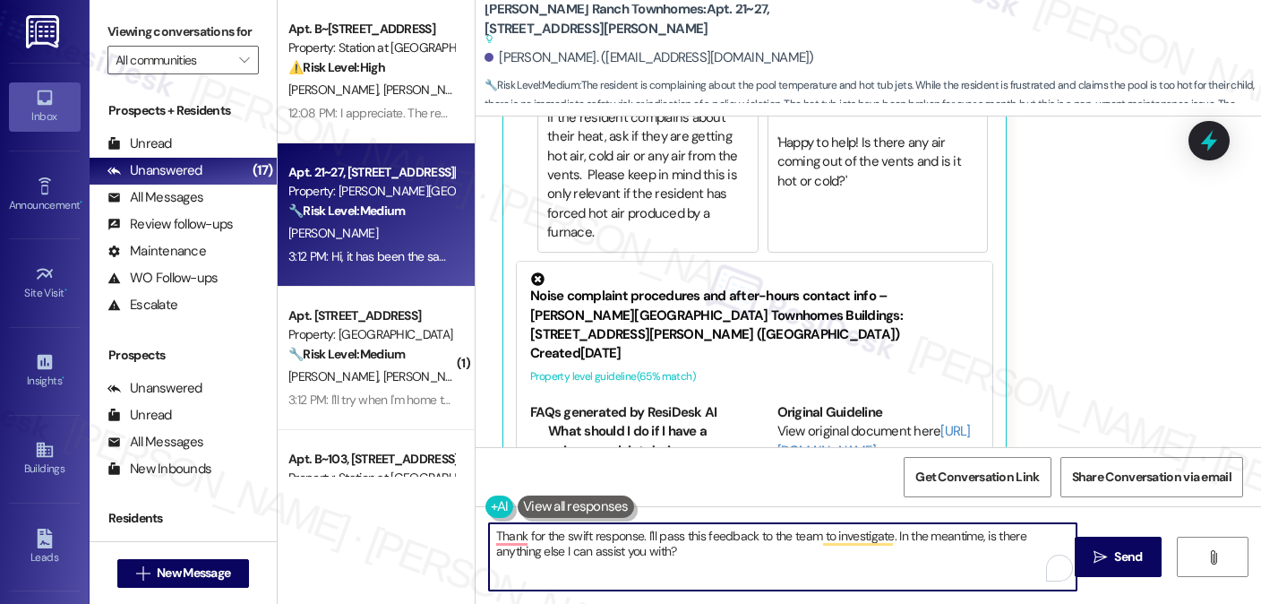
scroll to position [752, 0]
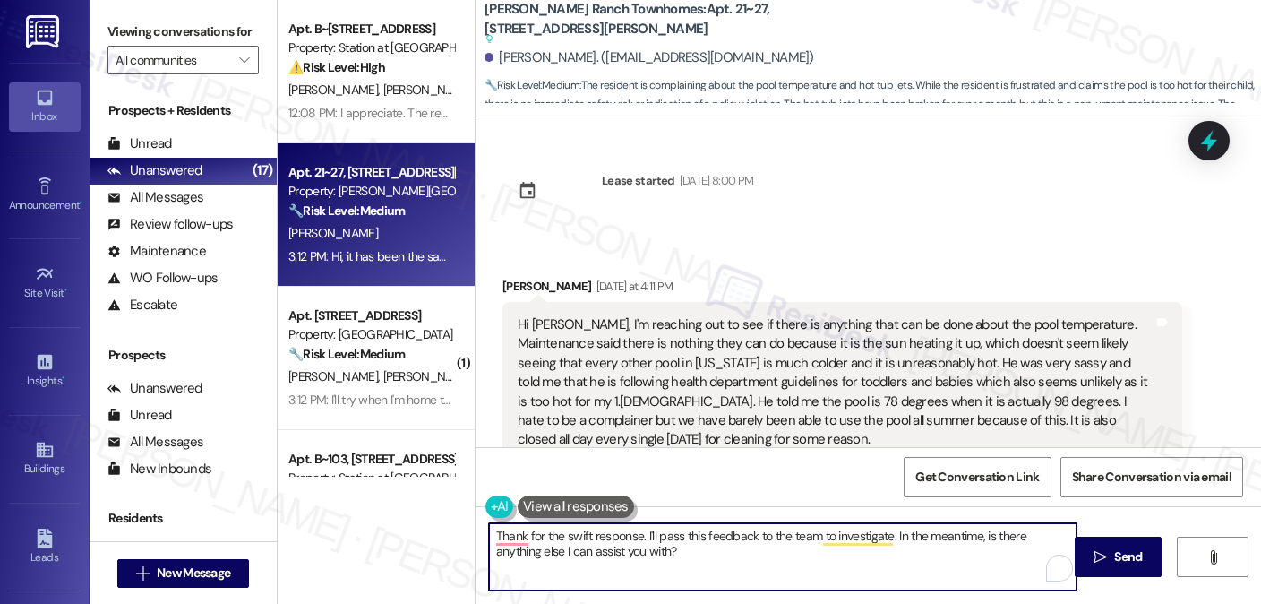
scroll to position [752, 0]
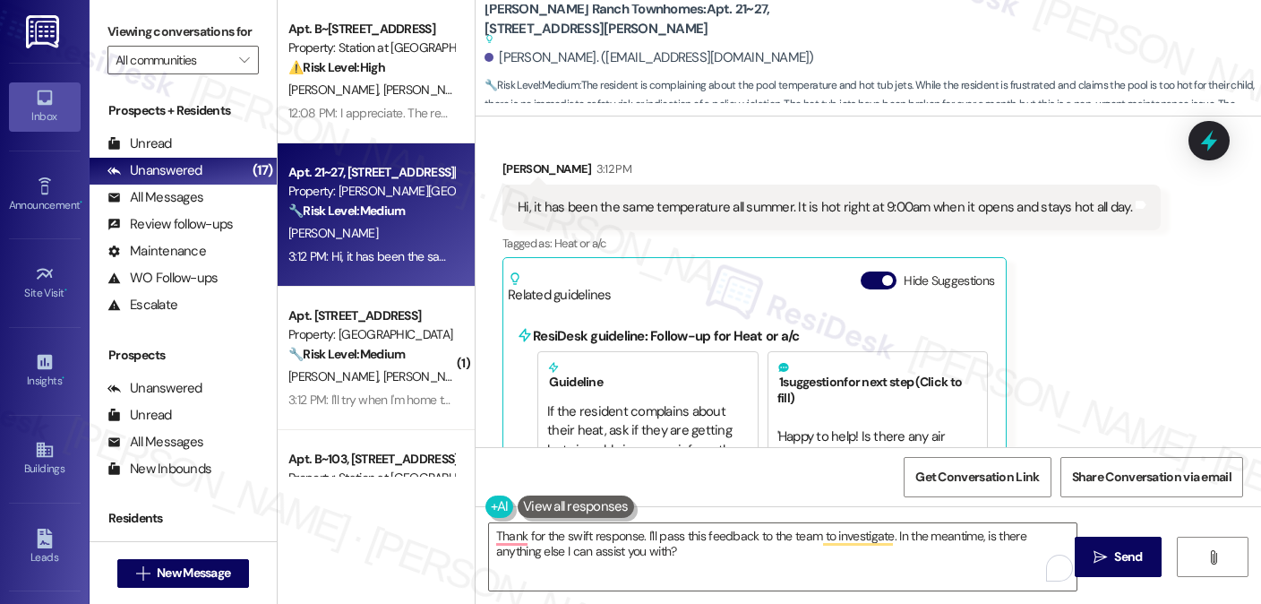
click at [215, 25] on label "Viewing conversations for" at bounding box center [182, 32] width 151 height 28
click at [564, 497] on button at bounding box center [576, 506] width 116 height 22
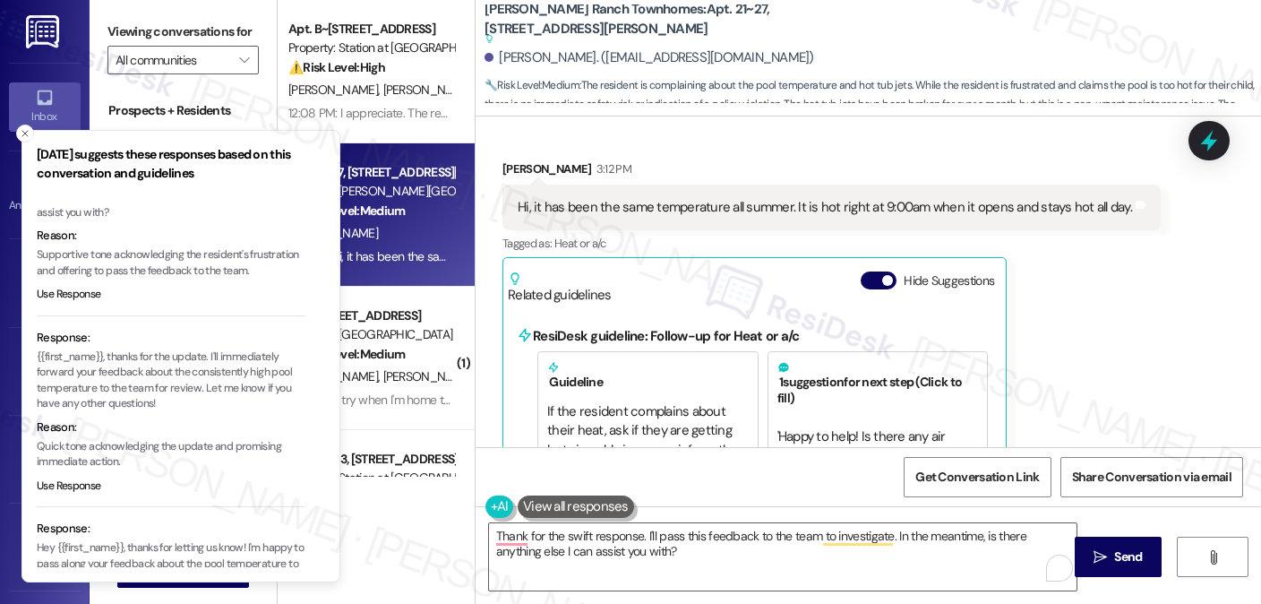
scroll to position [235, 0]
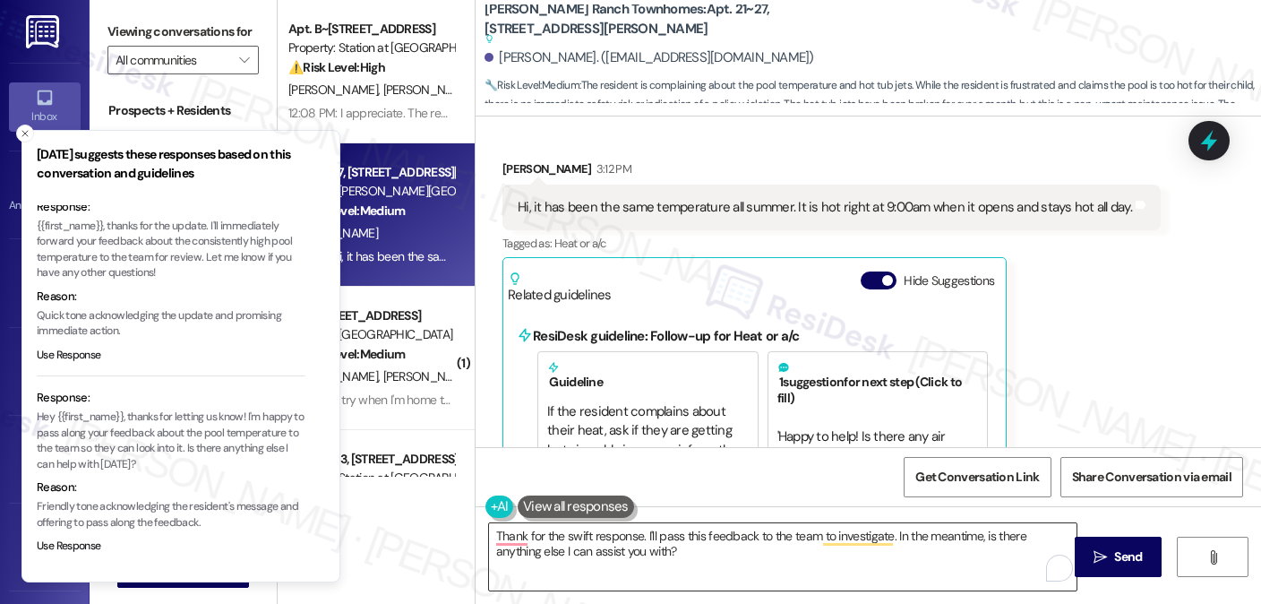
click at [669, 550] on textarea "Thank for the swift response. I'll pass this feedback to the team to investigat…" at bounding box center [783, 556] width 588 height 67
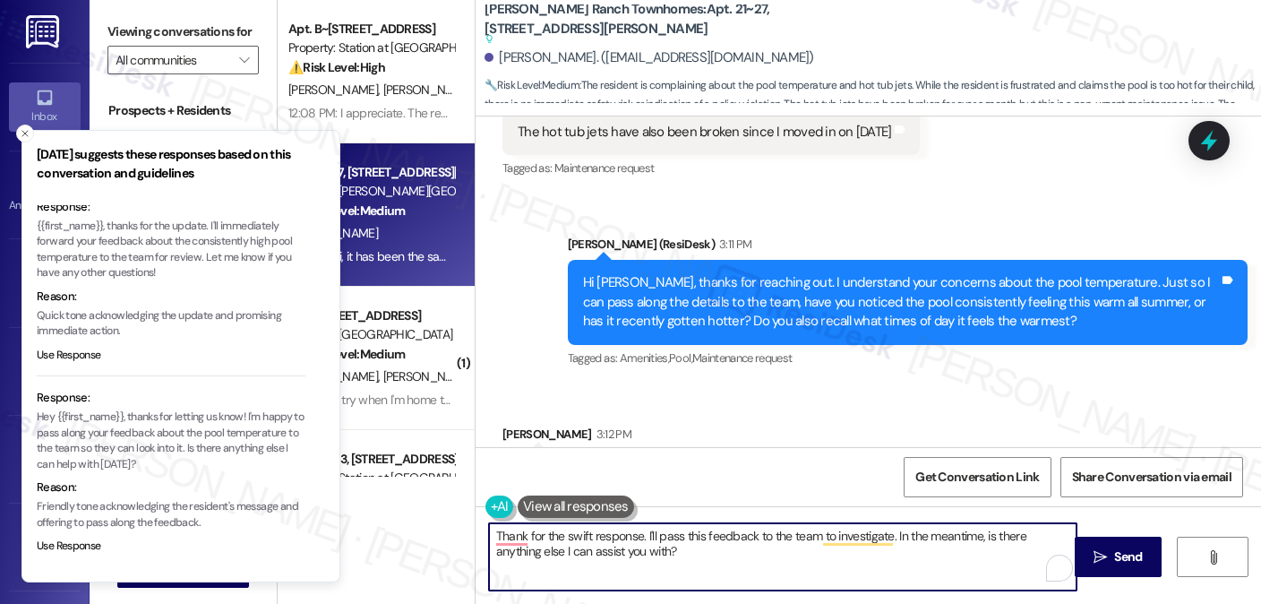
scroll to position [484, 0]
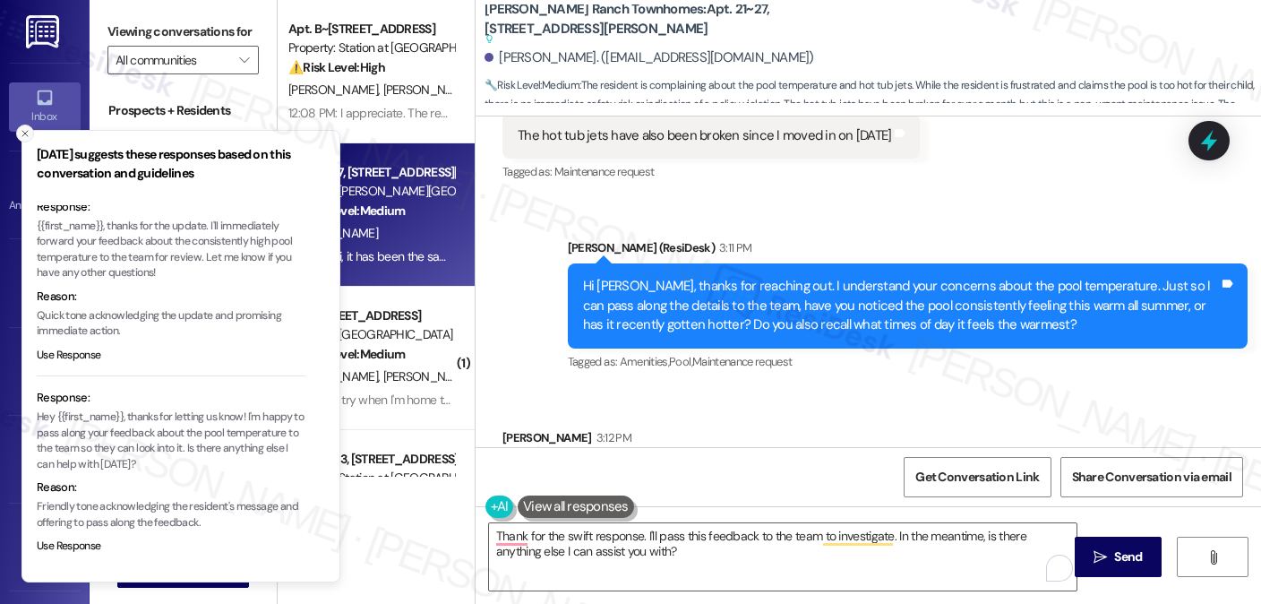
click at [23, 136] on icon "Close toast" at bounding box center [25, 133] width 11 height 11
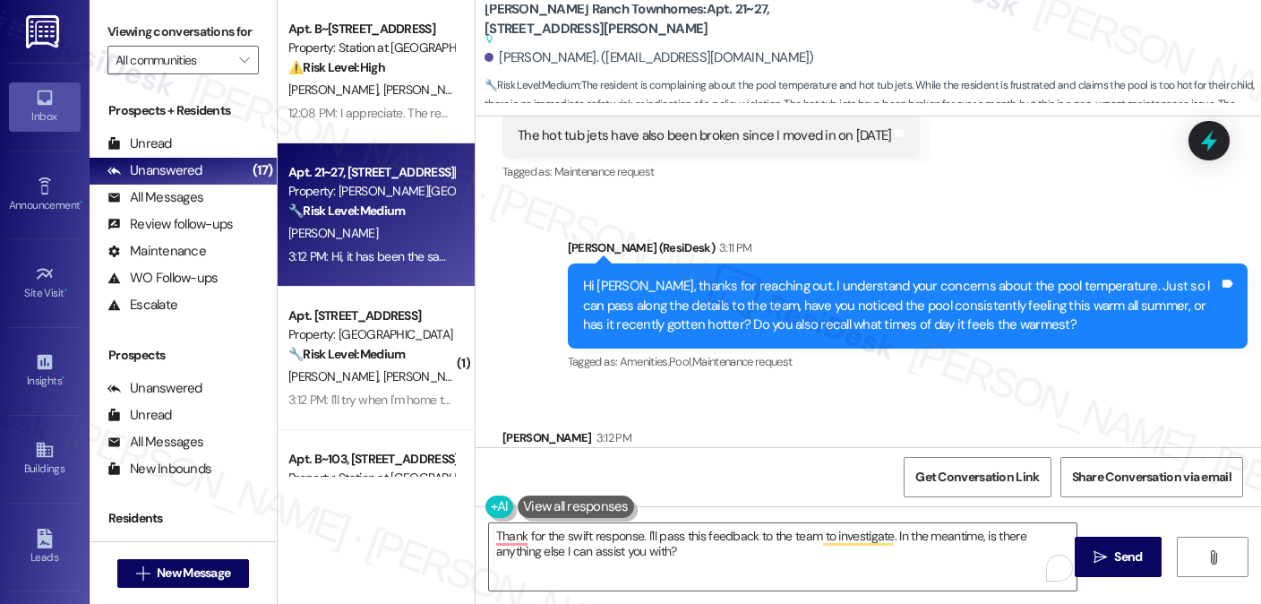
click at [763, 279] on div "Hi [PERSON_NAME], thanks for reaching out. I understand your concerns about the…" at bounding box center [901, 305] width 636 height 57
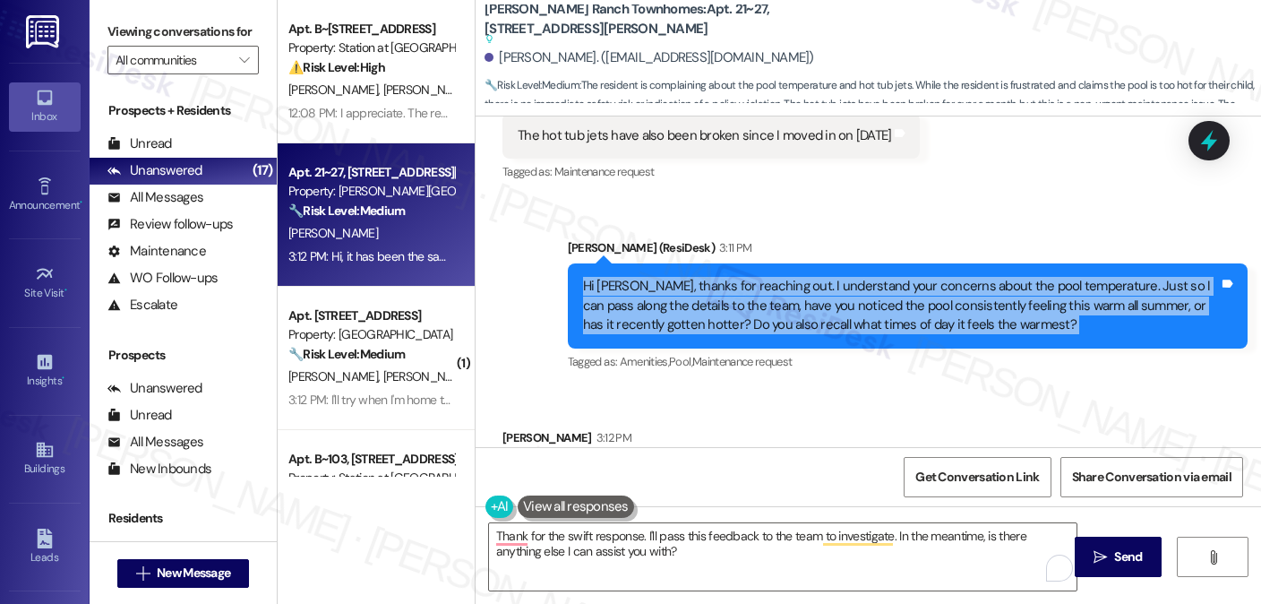
click at [763, 279] on div "Hi [PERSON_NAME], thanks for reaching out. I understand your concerns about the…" at bounding box center [901, 305] width 636 height 57
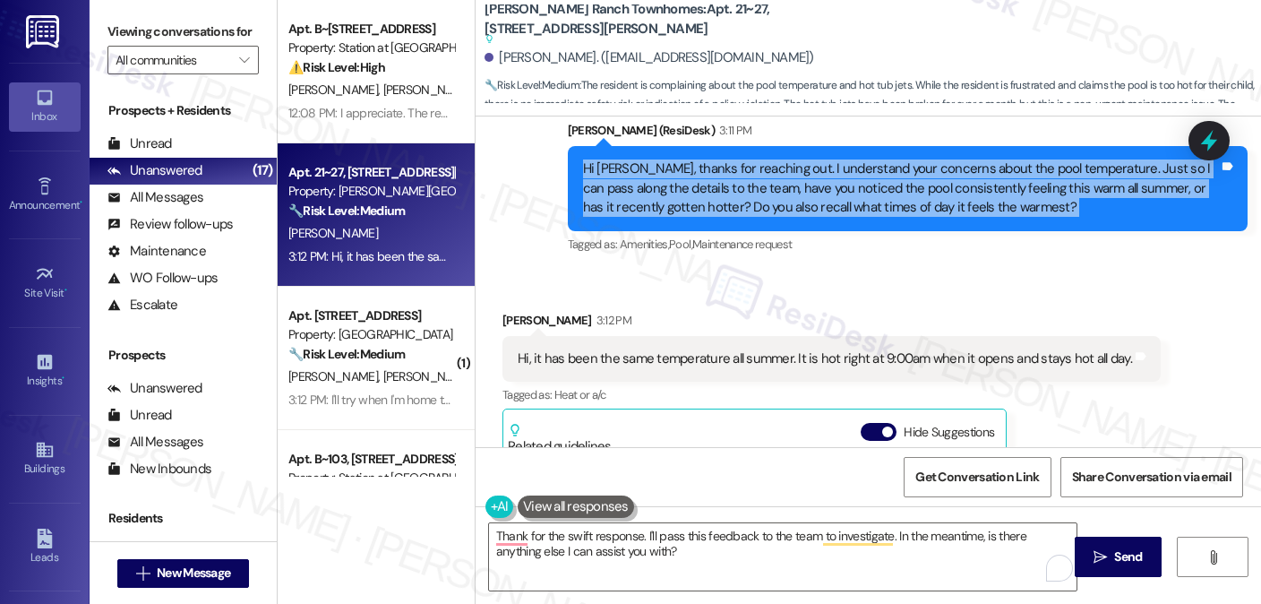
scroll to position [752, 0]
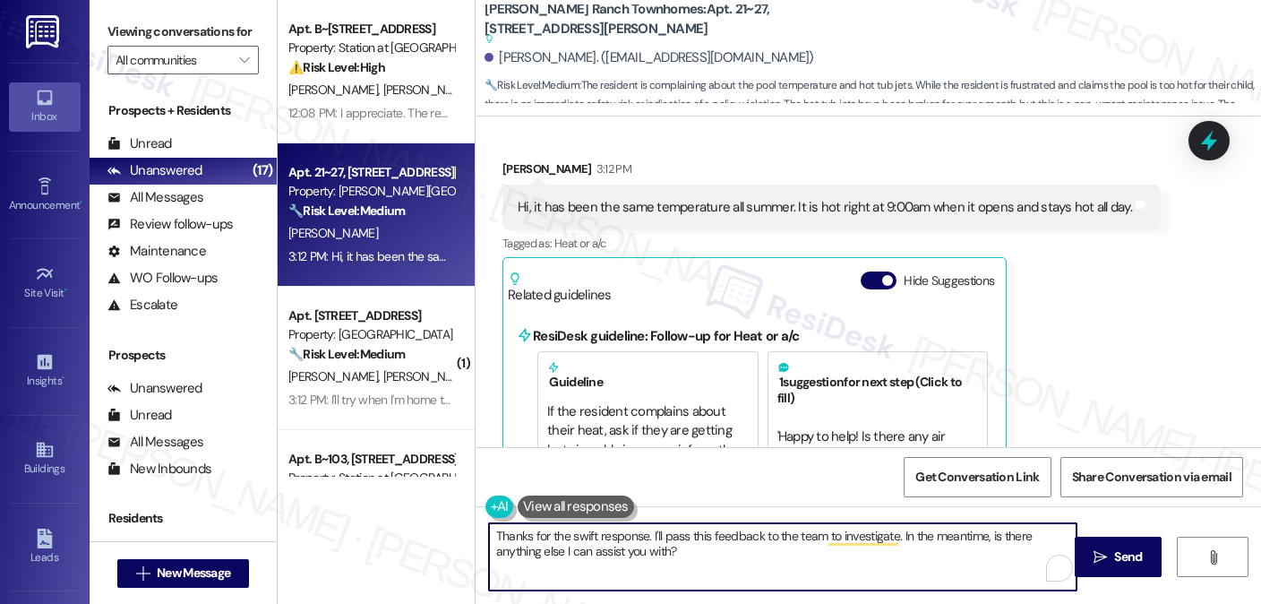
click at [706, 555] on textarea "Thanks for the swift response. I'll pass this feedback to the team to investiga…" at bounding box center [783, 556] width 588 height 67
click at [704, 546] on textarea "Thanks for the swift response. I'll pass this feedback to the team to investiga…" at bounding box center [783, 556] width 588 height 67
click at [671, 537] on textarea "Thanks for the swift response. I'll pass this feedback to the team to investiga…" at bounding box center [783, 556] width 588 height 67
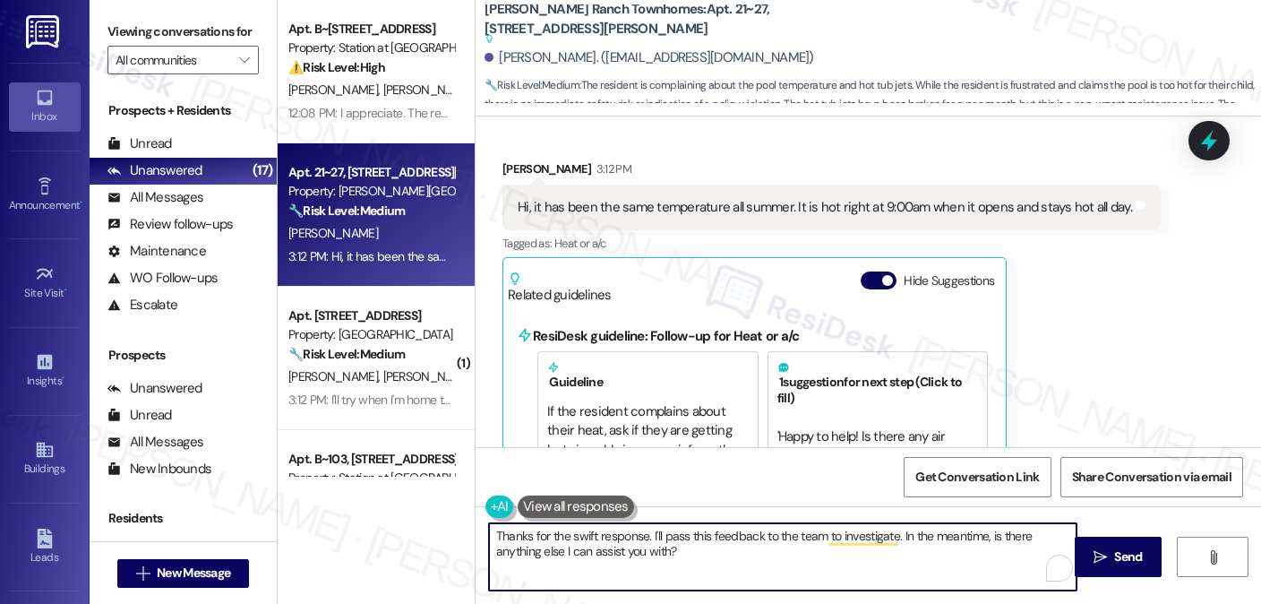
drag, startPoint x: 654, startPoint y: 536, endPoint x: 674, endPoint y: 530, distance: 21.3
click at [654, 536] on textarea "Thanks for the swift response. I'll pass this feedback to the team to investiga…" at bounding box center [783, 556] width 588 height 67
click at [770, 531] on textarea "Thanks for the swift response. I'll be sure to pass this feedback to the team t…" at bounding box center [783, 556] width 588 height 67
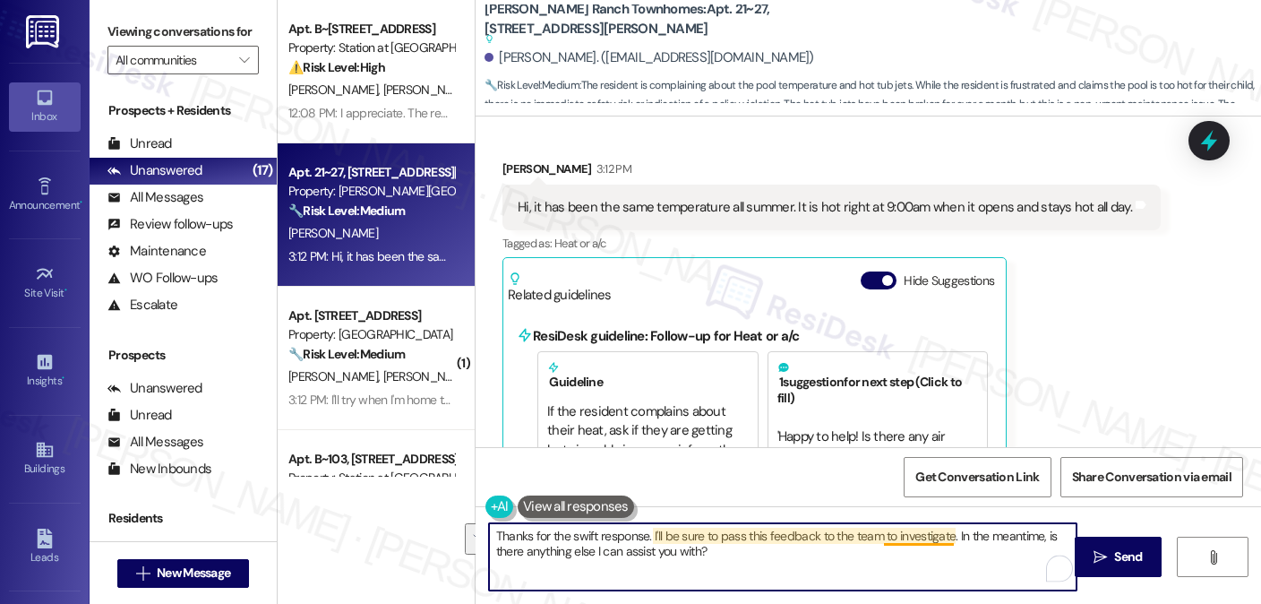
click at [884, 544] on textarea "Thanks for the swift response. I'll be sure to pass this feedback to the team t…" at bounding box center [783, 556] width 588 height 67
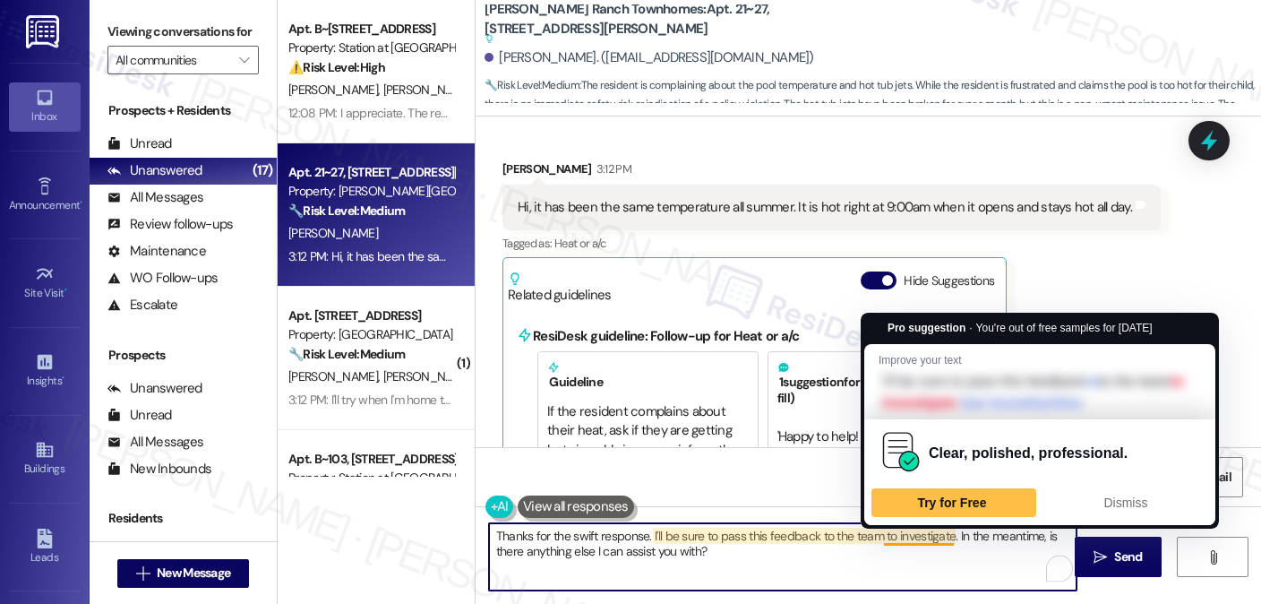
click at [910, 537] on textarea "Thanks for the swift response. I'll be sure to pass this feedback to the team t…" at bounding box center [783, 556] width 588 height 67
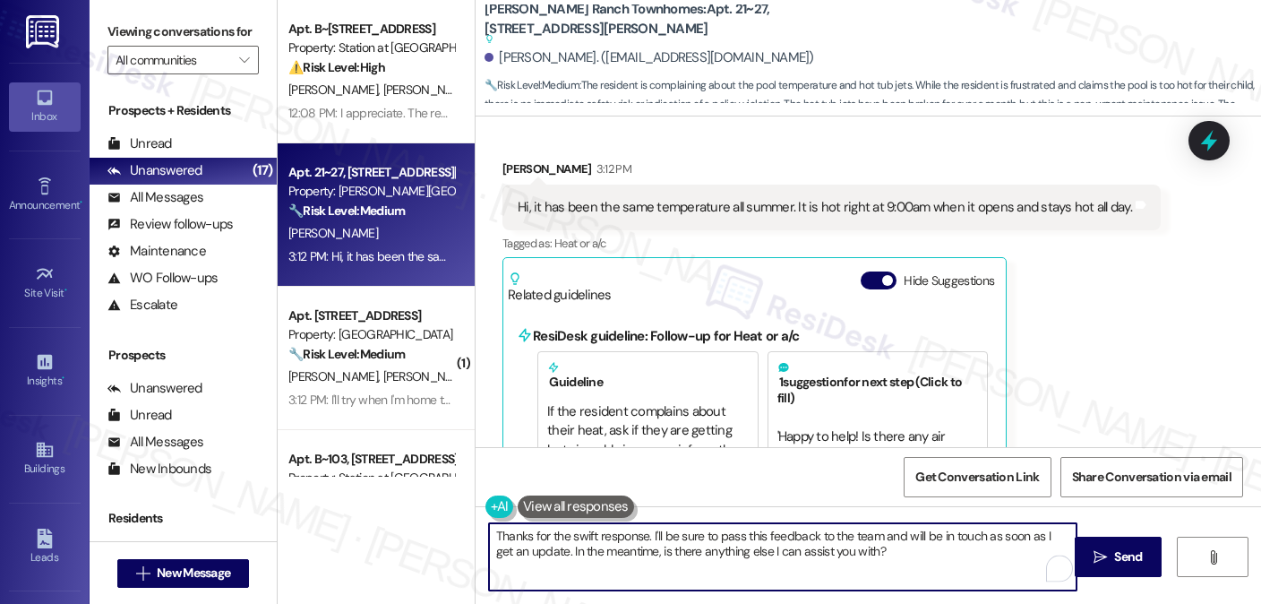
click at [818, 544] on textarea "Thanks for the swift response. I'll be sure to pass this feedback to the team a…" at bounding box center [783, 556] width 588 height 67
drag, startPoint x: 818, startPoint y: 544, endPoint x: 831, endPoint y: 540, distance: 13.9
click at [818, 544] on textarea "Thanks for the swift response. I'll be sure to pass this feedback to the team a…" at bounding box center [783, 556] width 588 height 67
click at [883, 547] on textarea "Thanks for the swift response. I'll be sure to pass this feedback to the team a…" at bounding box center [783, 556] width 588 height 67
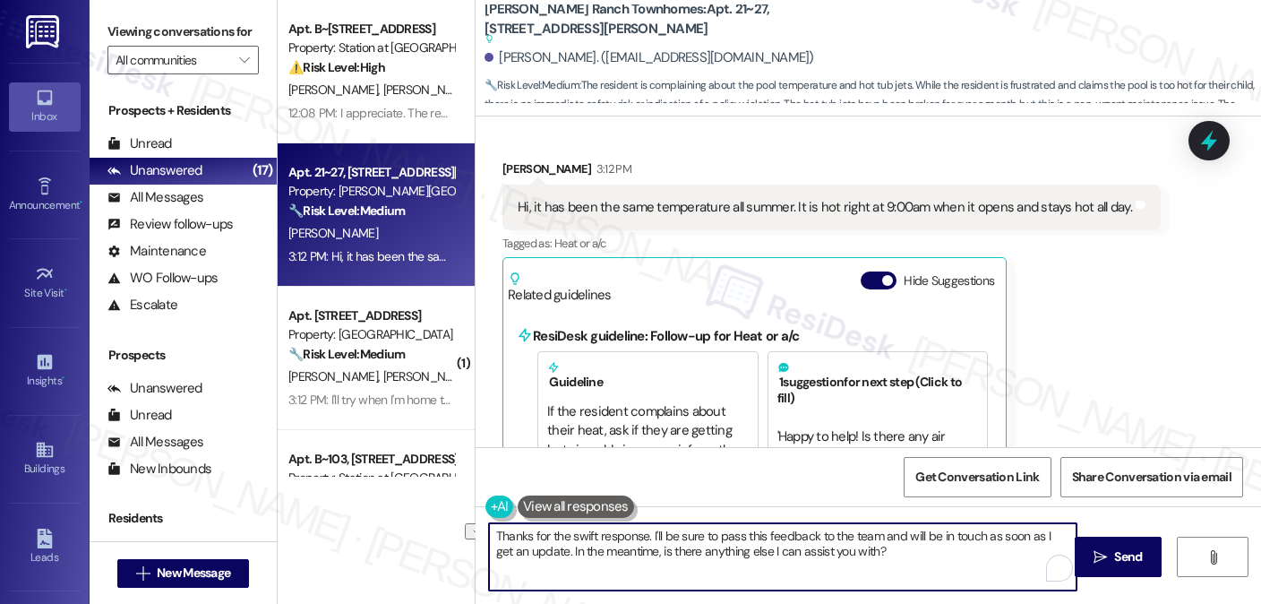
drag, startPoint x: 638, startPoint y: 550, endPoint x: 546, endPoint y: 552, distance: 91.4
click at [546, 552] on textarea "Thanks for the swift response. I'll be sure to pass this feedback to the team a…" at bounding box center [783, 556] width 588 height 67
click at [872, 538] on textarea "Thanks for the swift response. I'll be sure to pass this feedback to the team a…" at bounding box center [783, 556] width 588 height 67
click at [914, 555] on textarea "Thanks for the swift response. I'll be sure to pass this feedback to the team a…" at bounding box center [783, 556] width 588 height 67
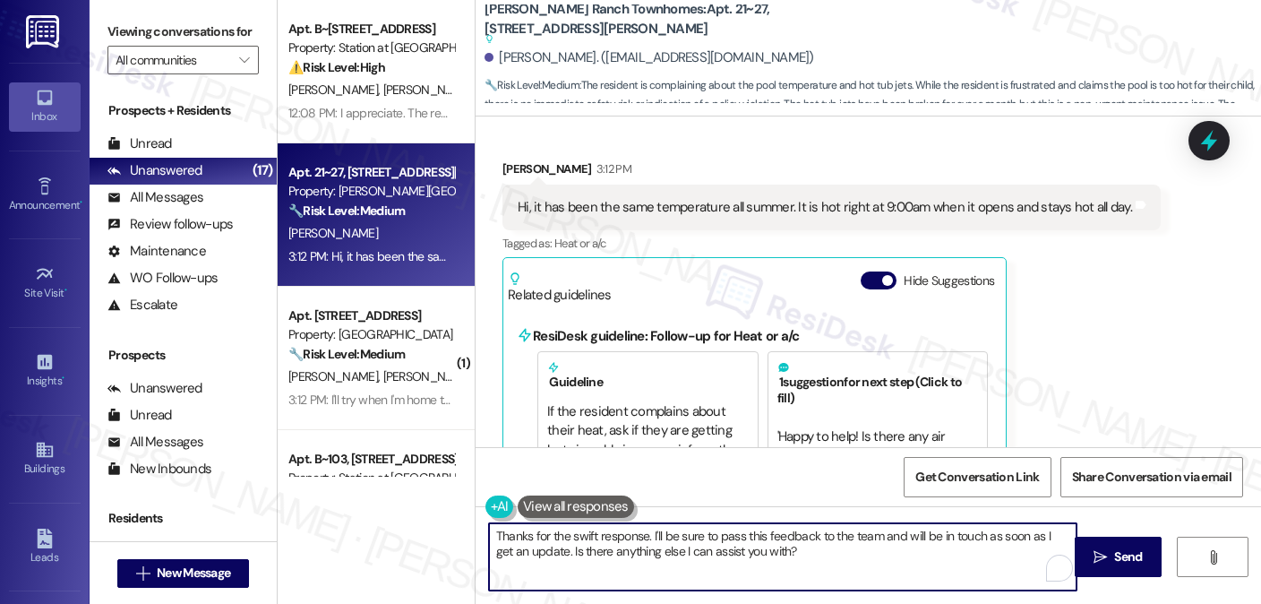
click at [914, 555] on textarea "Thanks for the swift response. I'll be sure to pass this feedback to the team a…" at bounding box center [783, 556] width 588 height 67
type textarea "Thanks for the swift response. I'll be sure to pass this feedback to the team a…"
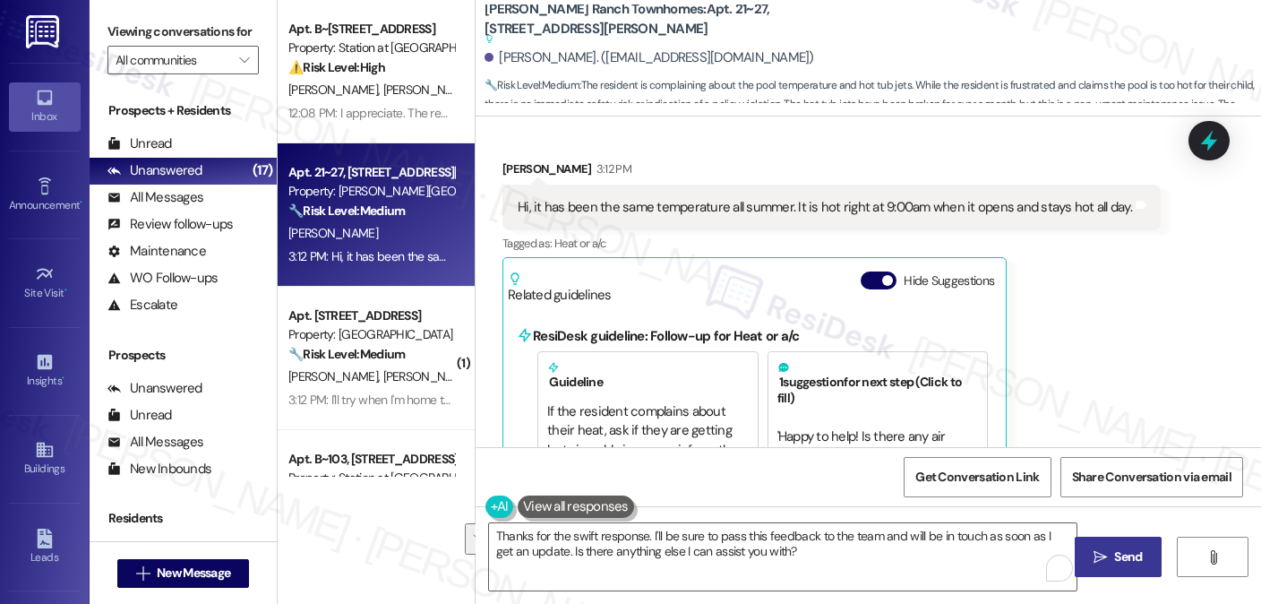
click at [1122, 551] on span "Send" at bounding box center [1128, 556] width 28 height 19
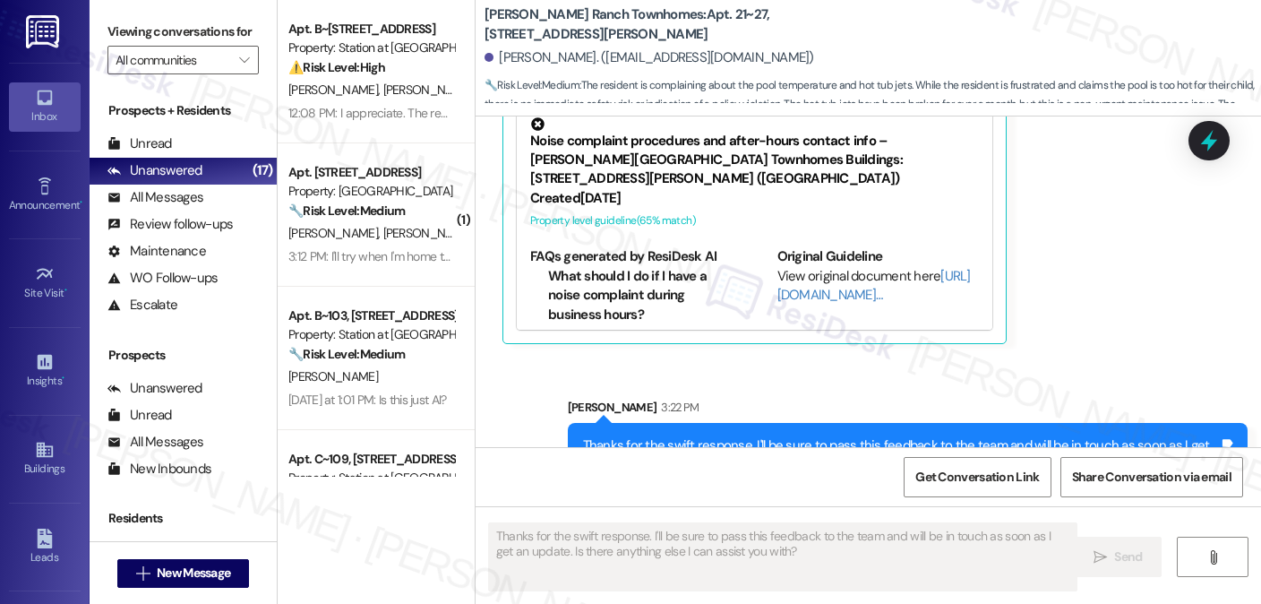
scroll to position [1014, 0]
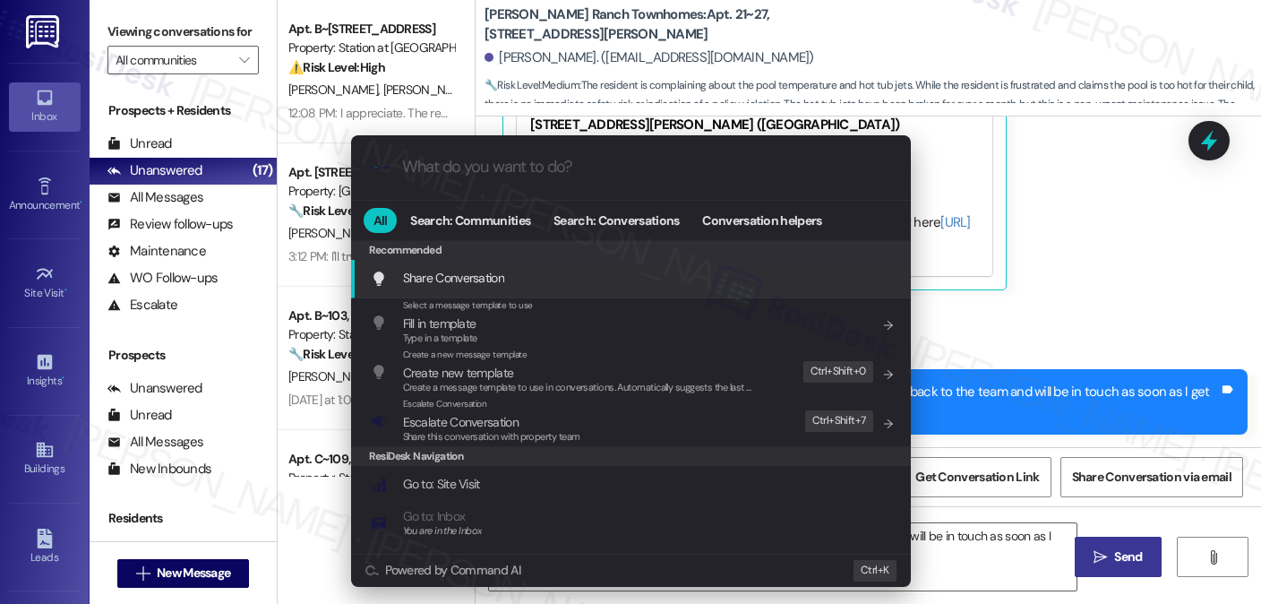
click at [1101, 266] on div ".cls-1{fill:#0a055f;}.cls-2{fill:#0cc4c4;} resideskLogoBlueOrange All Search: C…" at bounding box center [630, 302] width 1261 height 604
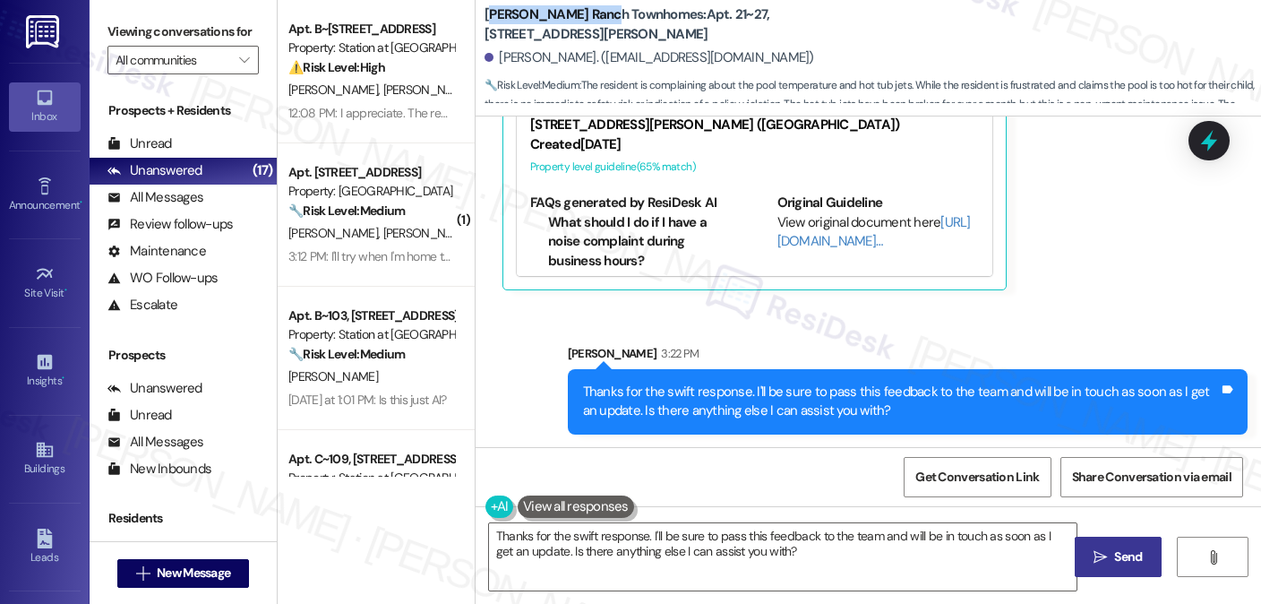
drag, startPoint x: 483, startPoint y: 28, endPoint x: 597, endPoint y: 27, distance: 113.8
click at [597, 27] on b "Porter Ranch Townhomes: Apt. 21~27, 3931 East Cardon Lane" at bounding box center [664, 24] width 358 height 39
click at [221, 20] on label "Viewing conversations for" at bounding box center [182, 32] width 151 height 28
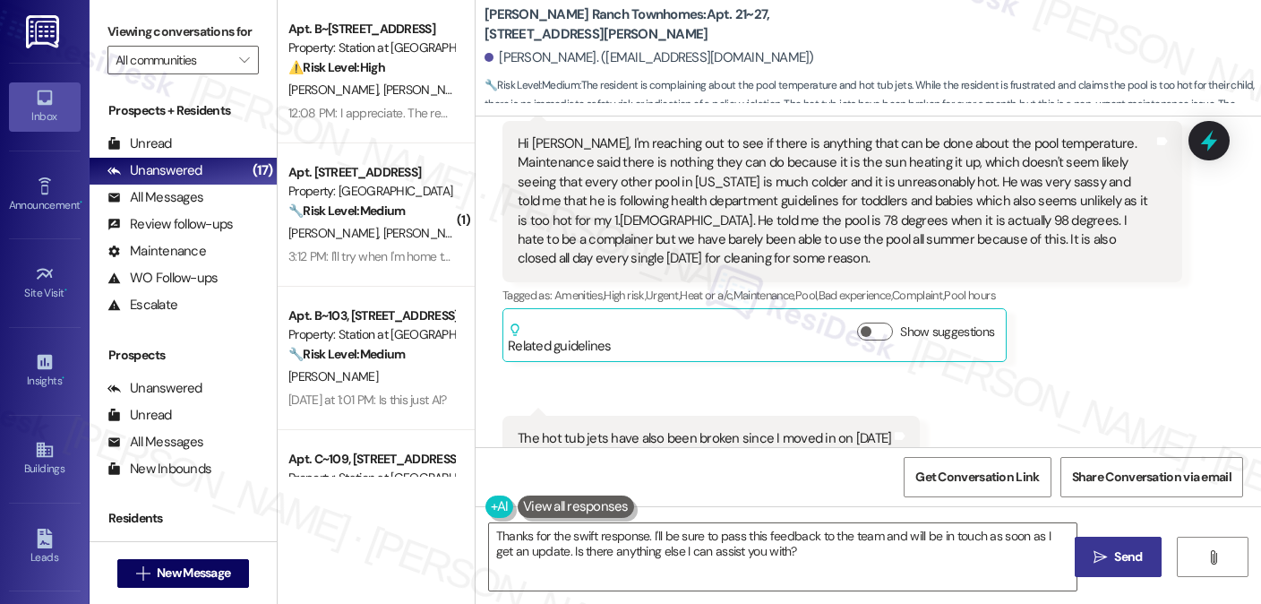
scroll to position [29, 0]
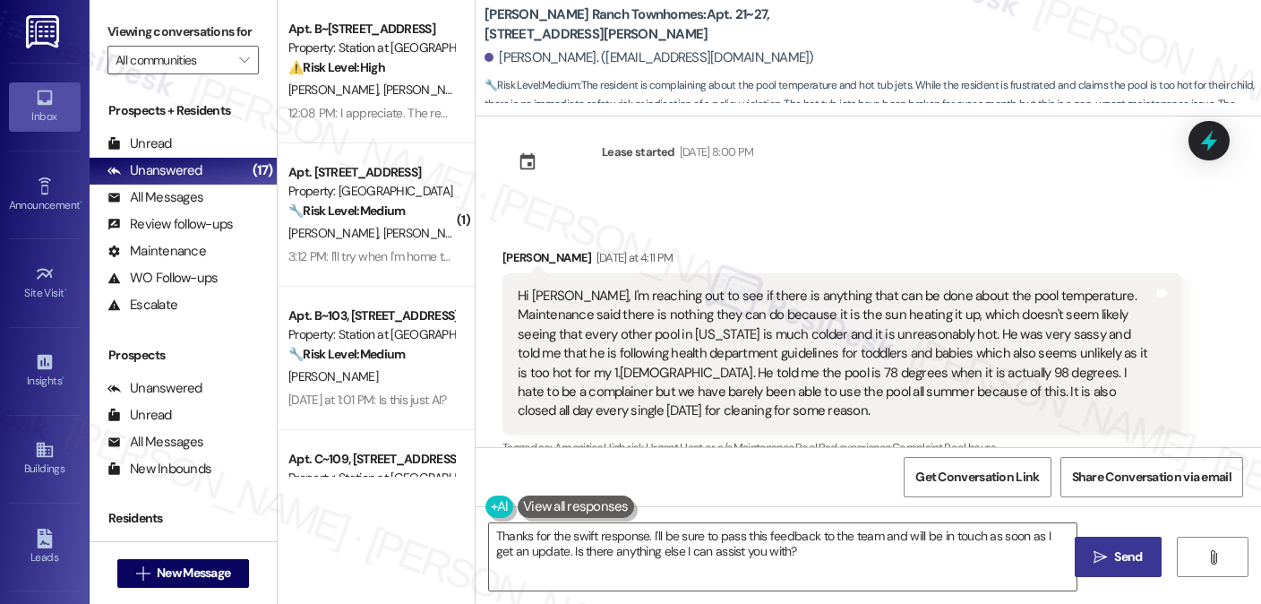
click at [684, 309] on div "Hi Sarah, I'm reaching out to see if there is anything that can be done about t…" at bounding box center [836, 354] width 636 height 134
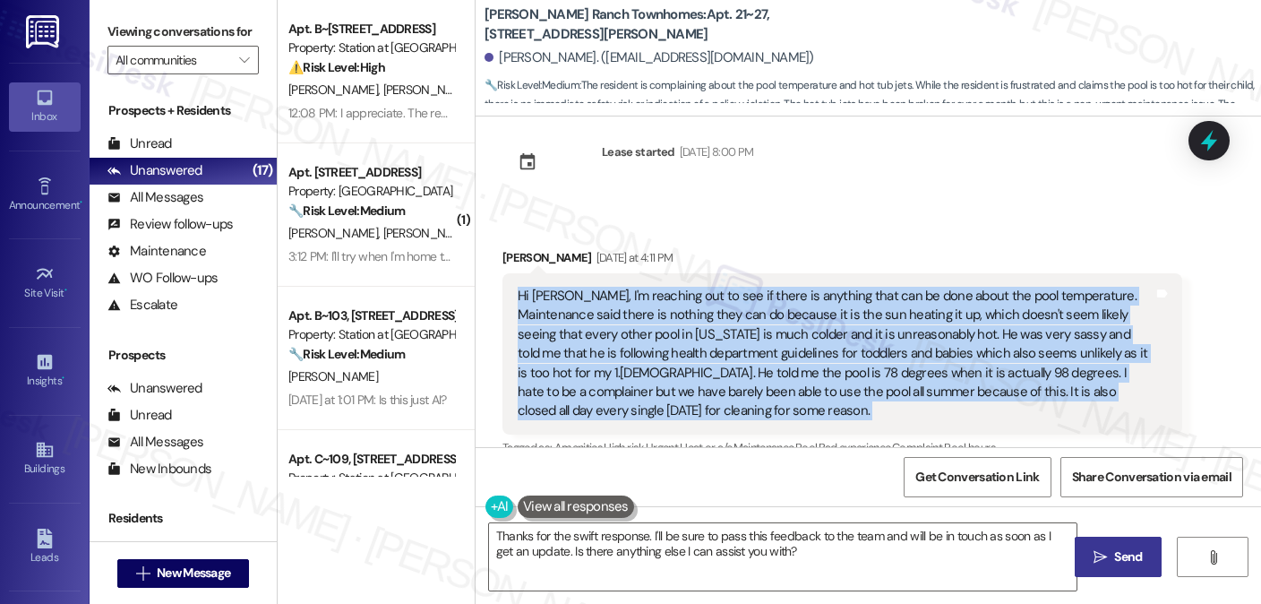
click at [684, 309] on div "Hi Sarah, I'm reaching out to see if there is anything that can be done about t…" at bounding box center [836, 354] width 636 height 134
click at [1207, 149] on icon at bounding box center [1209, 140] width 30 height 30
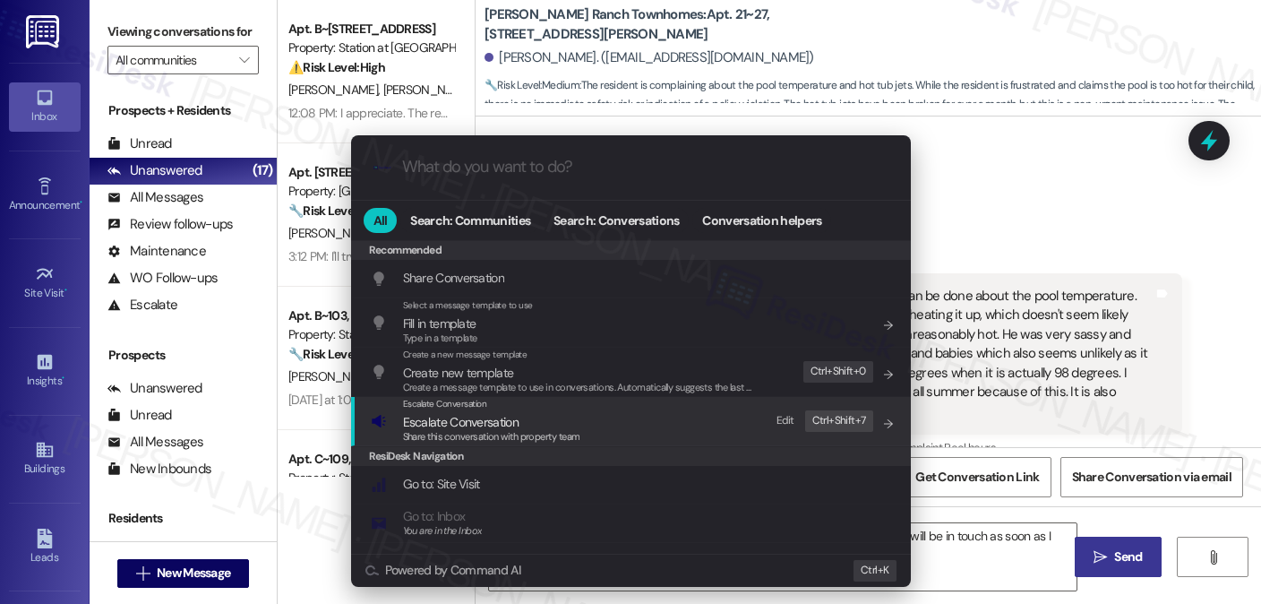
click at [603, 427] on div "Escalate Conversation Escalate Conversation Share this conversation with proper…" at bounding box center [633, 421] width 524 height 48
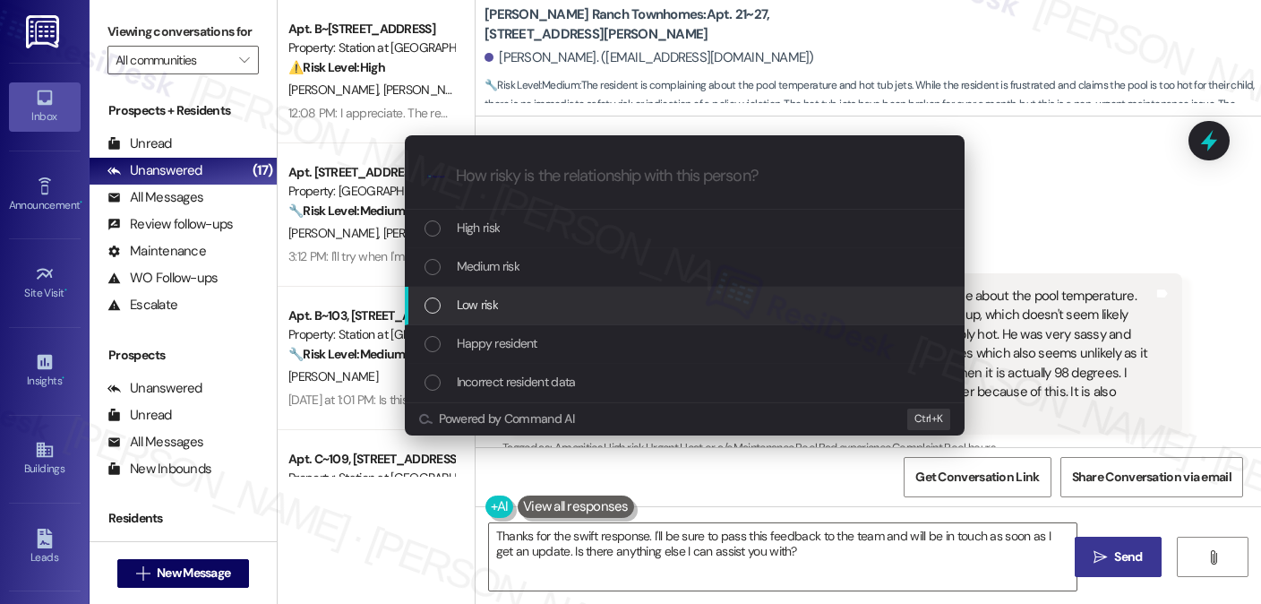
click at [484, 313] on span "Low risk" at bounding box center [477, 305] width 41 height 20
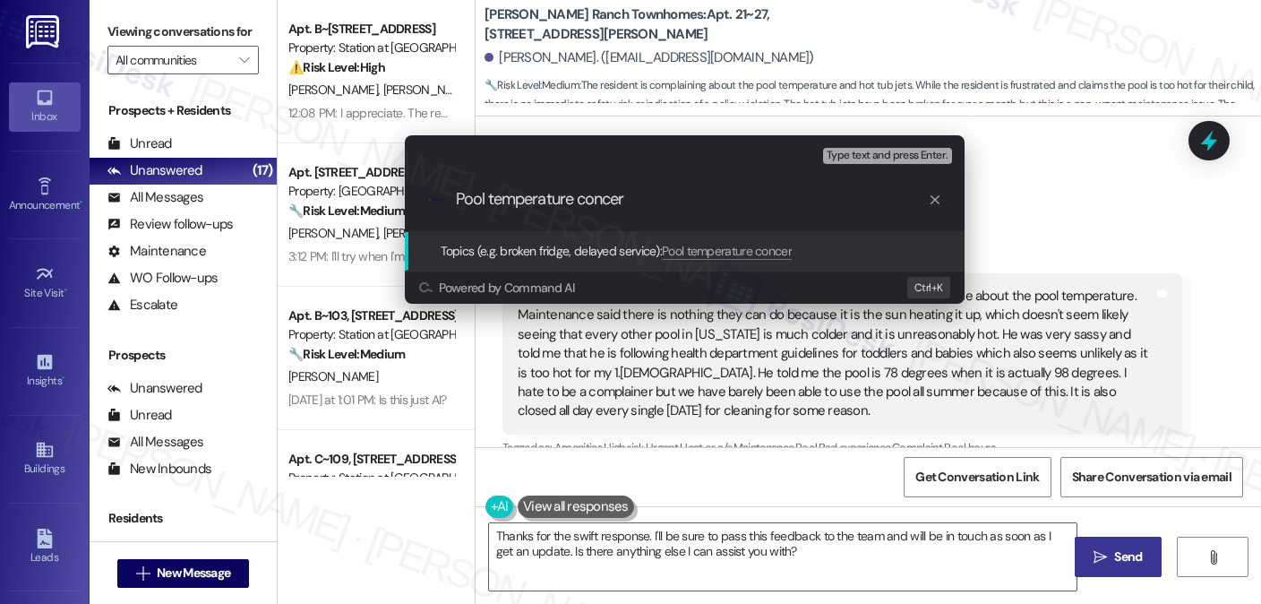
type input "Pool temperature concern"
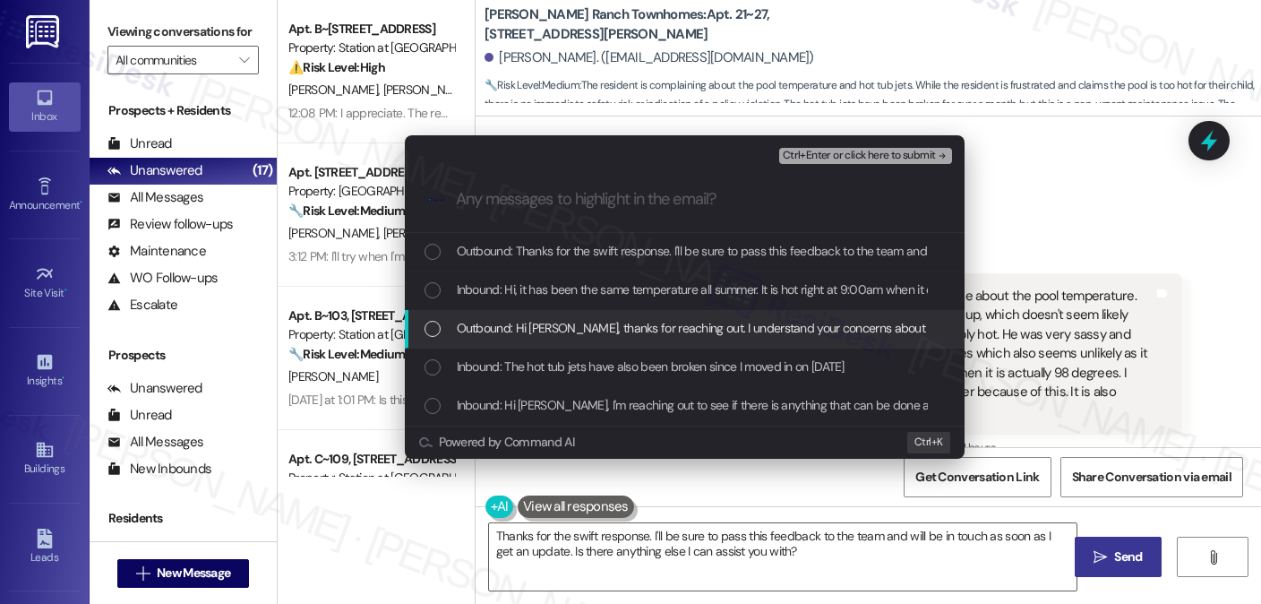
click at [487, 314] on div "Outbound: Hi Madyson, thanks for reaching out. I understand your concerns about…" at bounding box center [685, 329] width 560 height 39
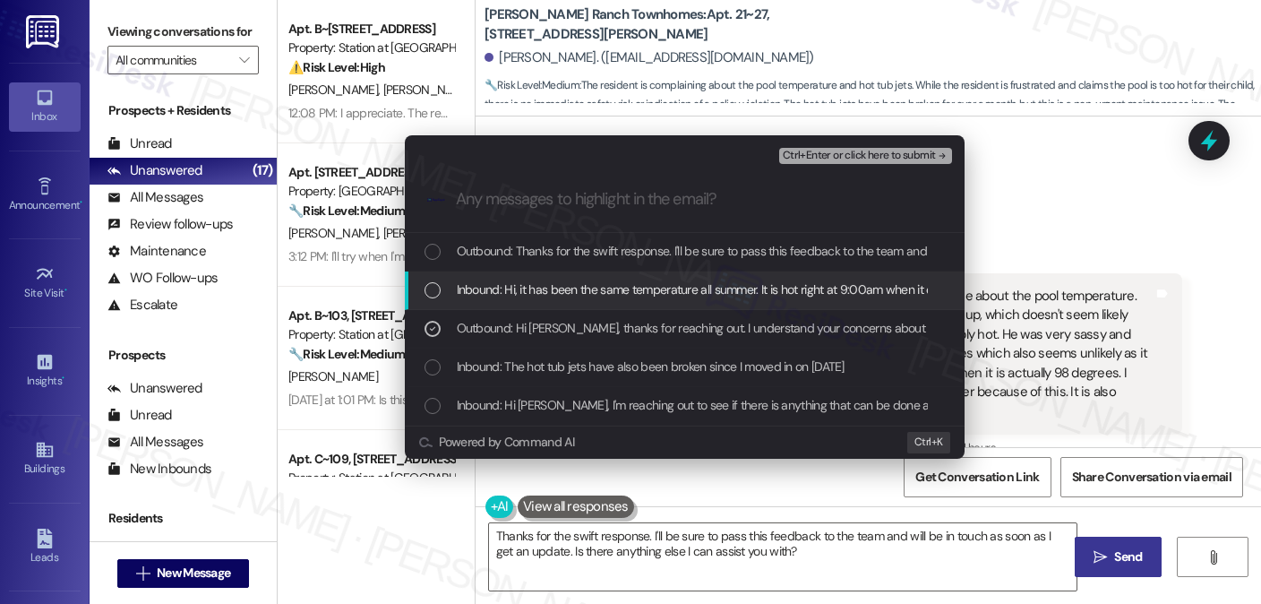
click at [526, 290] on span "Inbound: Hi, it has been the same temperature all summer. It is hot right at 9:…" at bounding box center [764, 289] width 615 height 20
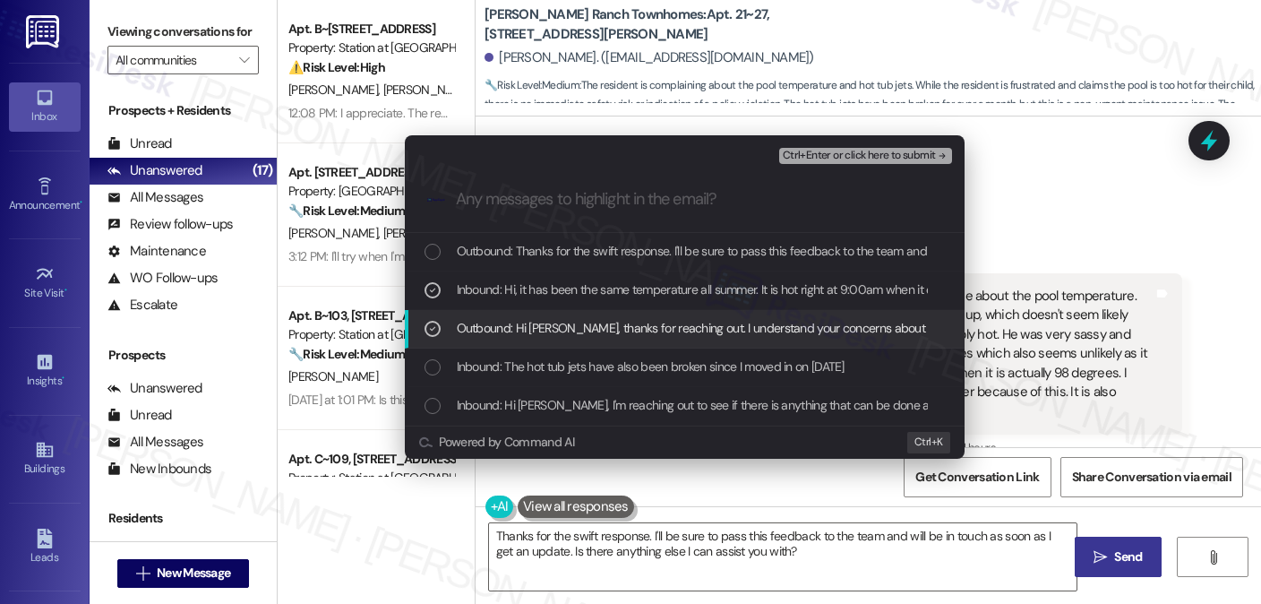
click at [520, 325] on span "Outbound: Hi Madyson, thanks for reaching out. I understand your concerns about…" at bounding box center [1285, 328] width 1657 height 20
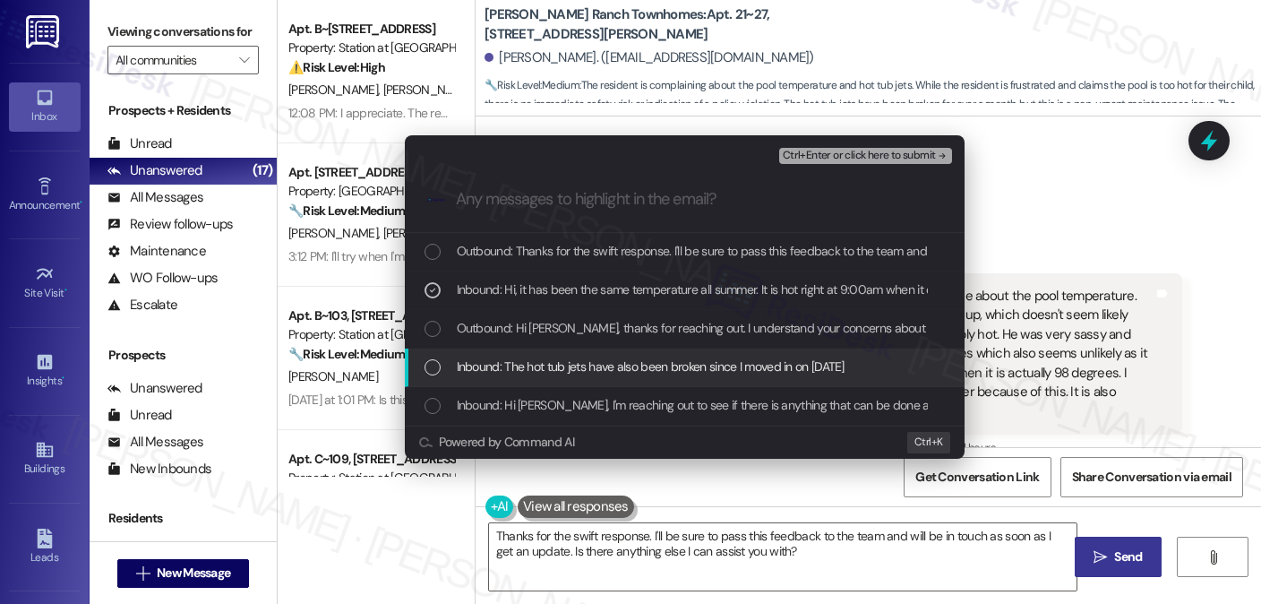
click at [614, 356] on div "Inbound: The hot tub jets have also been broken since I moved in on July 1st" at bounding box center [685, 367] width 560 height 39
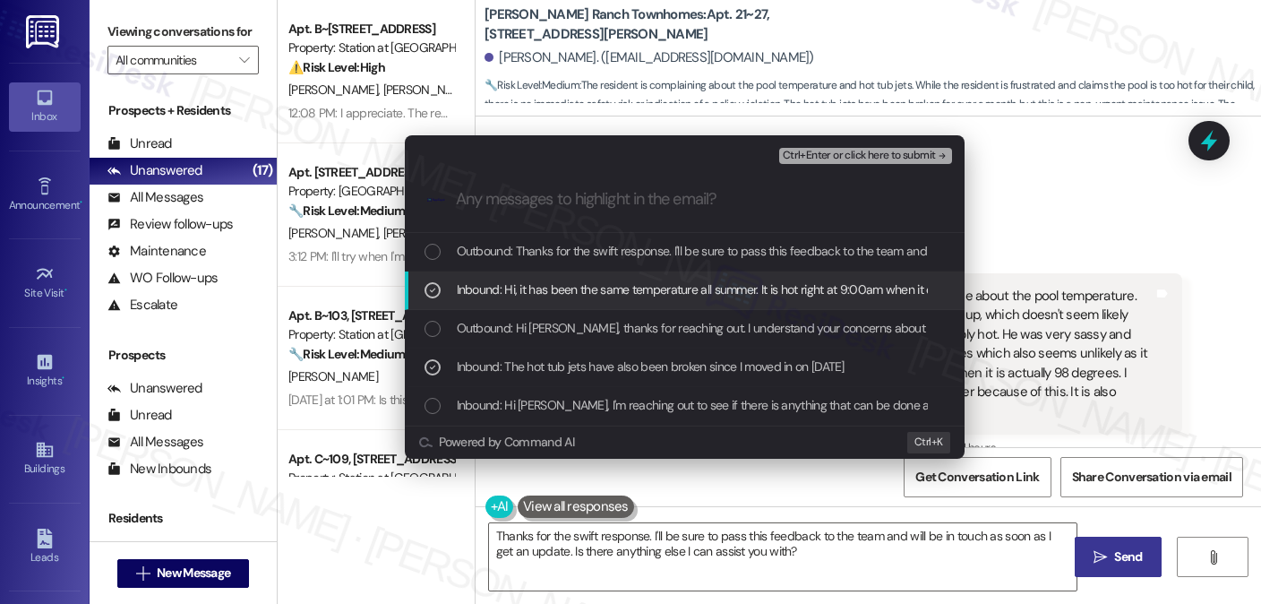
click at [609, 289] on span "Inbound: Hi, it has been the same temperature all summer. It is hot right at 9:…" at bounding box center [764, 289] width 615 height 20
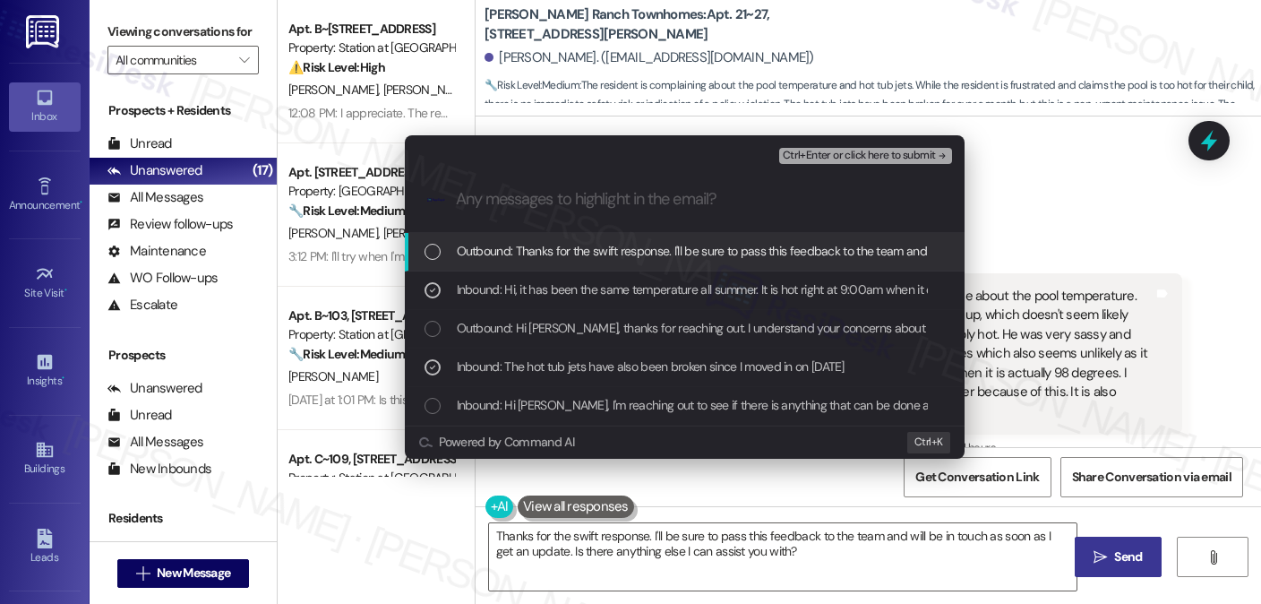
click at [846, 150] on span "Ctrl+Enter or click here to submit" at bounding box center [859, 156] width 153 height 13
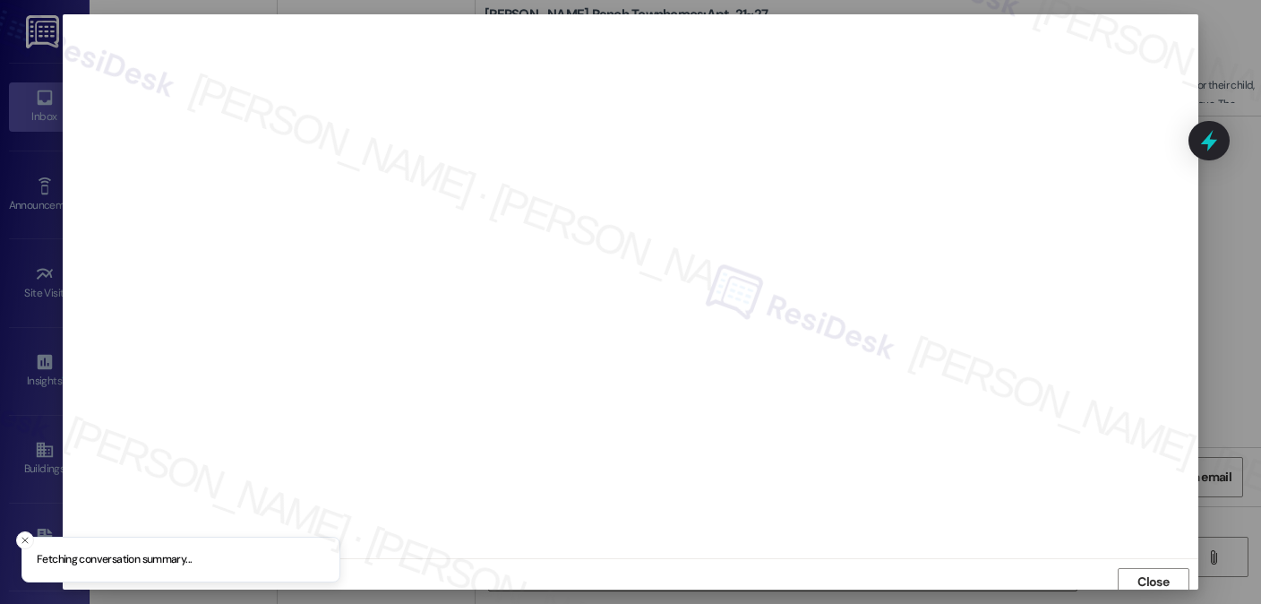
scroll to position [6, 0]
click at [1165, 571] on span "Close" at bounding box center [1153, 575] width 31 height 19
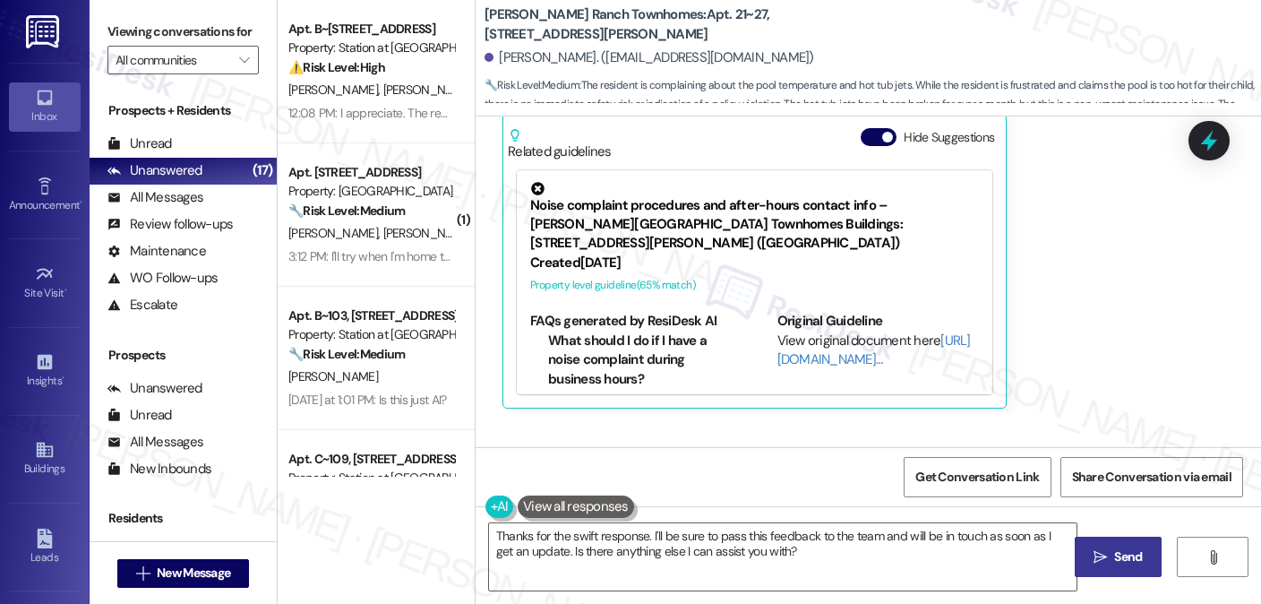
scroll to position [717, 0]
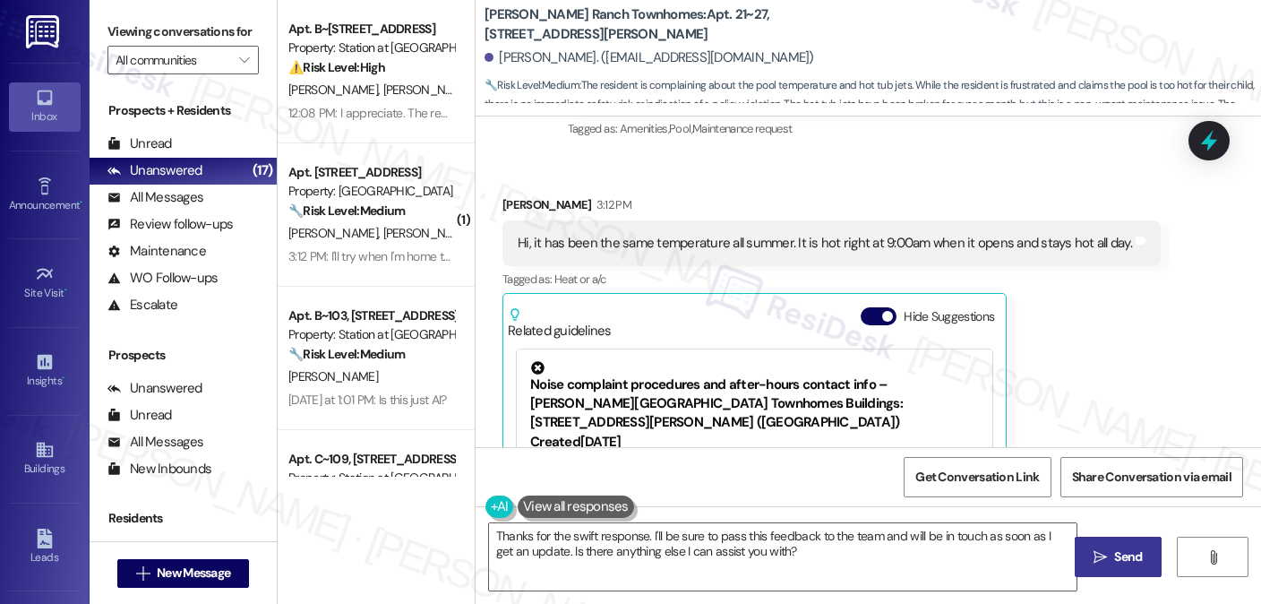
click at [745, 238] on div "Hi, it has been the same temperature all summer. It is hot right at 9:00am when…" at bounding box center [825, 243] width 614 height 19
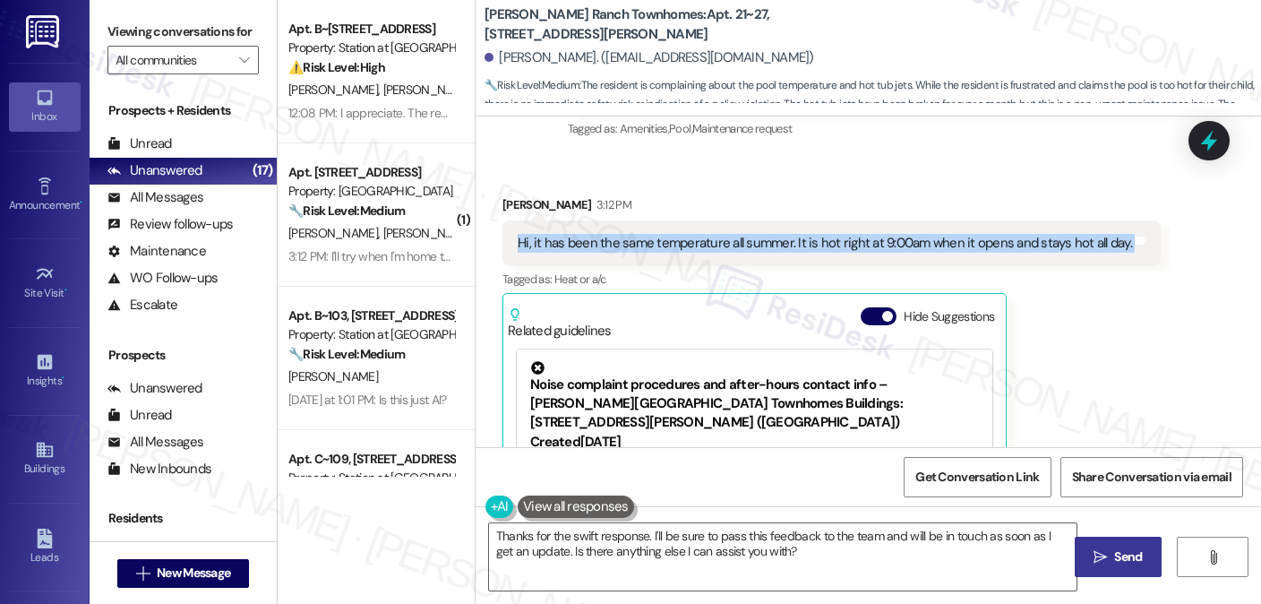
click at [745, 238] on div "Hi, it has been the same temperature all summer. It is hot right at 9:00am when…" at bounding box center [825, 243] width 614 height 19
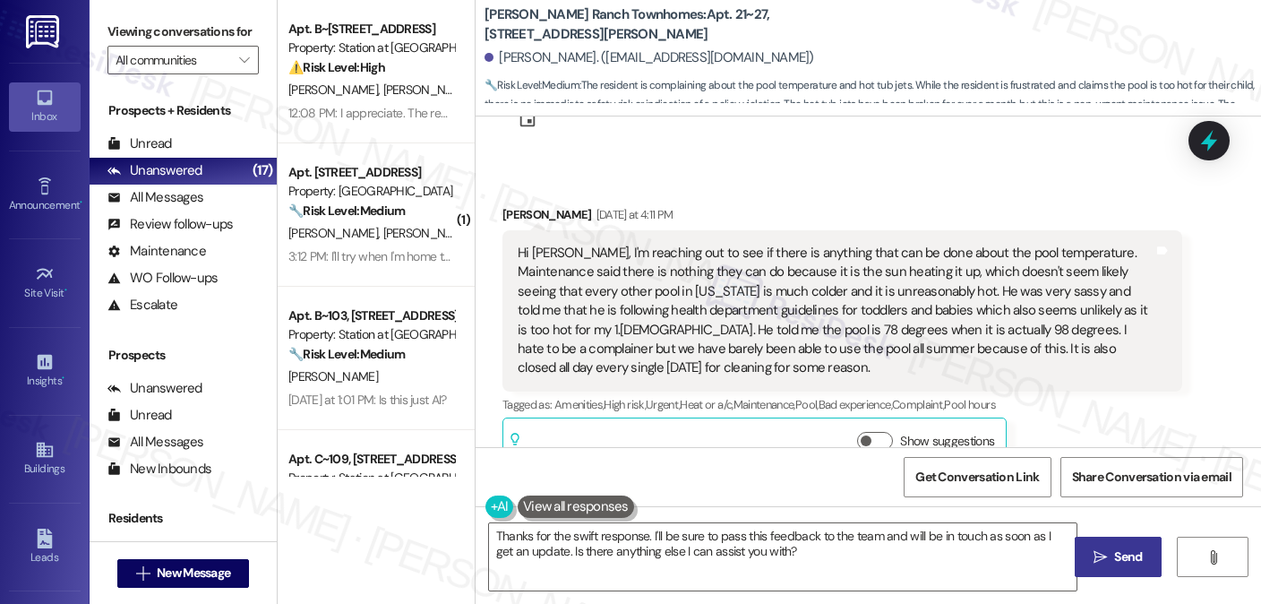
scroll to position [0, 0]
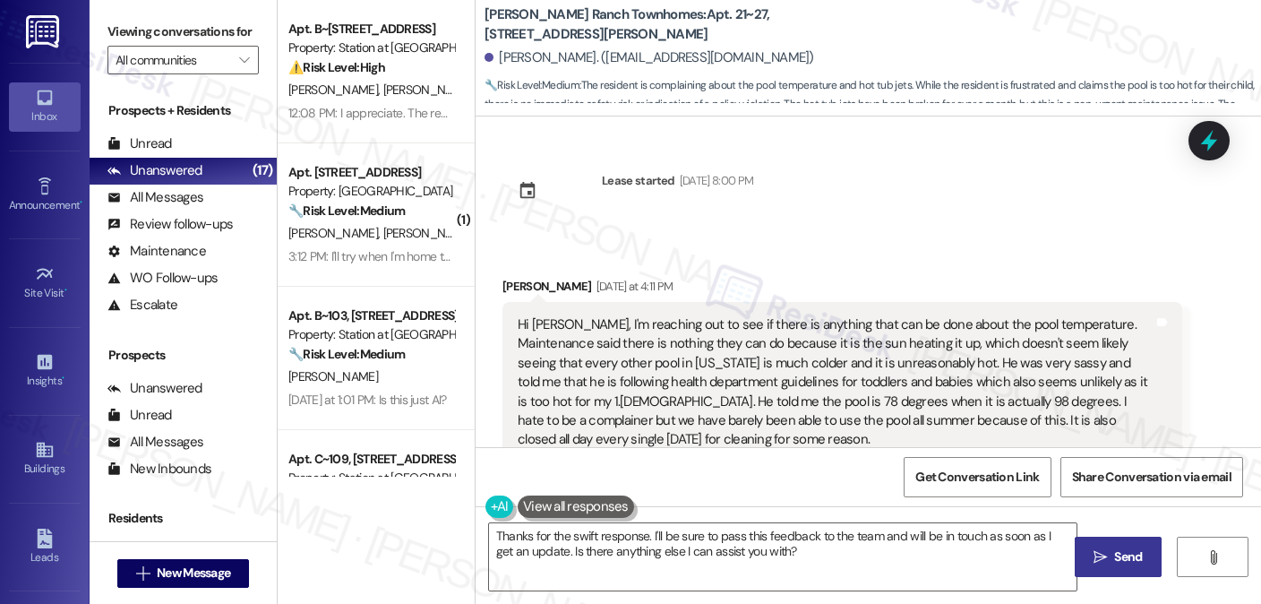
click at [520, 283] on div "Madyson James Yesterday at 4:11 PM" at bounding box center [842, 289] width 680 height 25
copy div "Madyson James"
click at [218, 575] on span "New Message" at bounding box center [193, 572] width 73 height 19
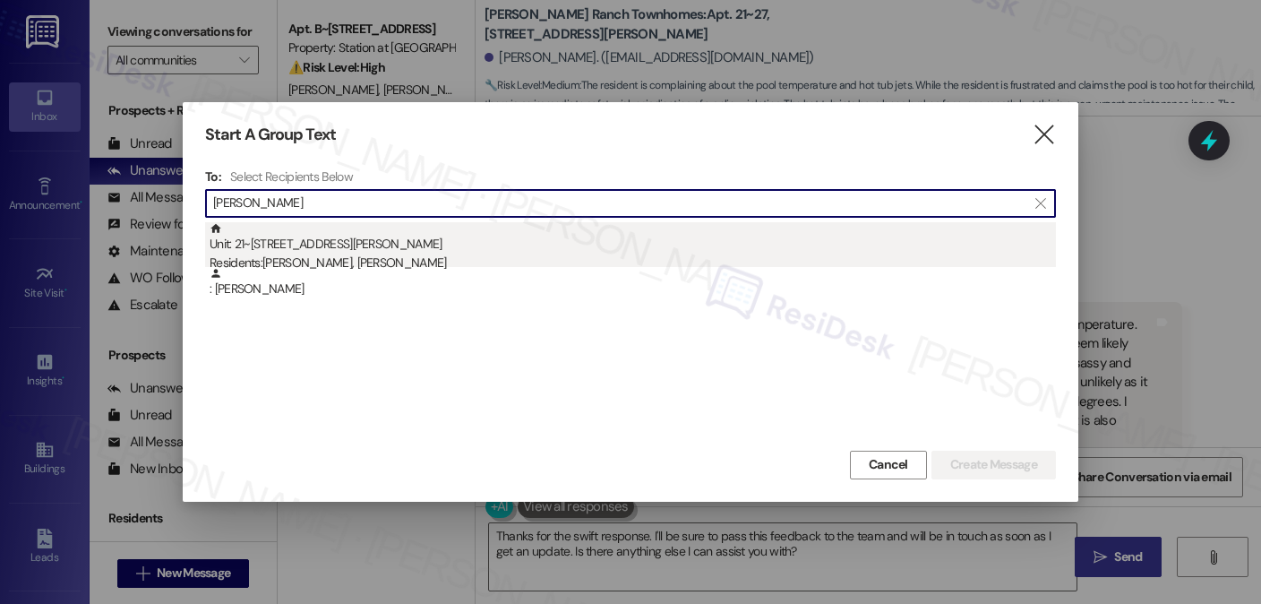
type input "Madyson James"
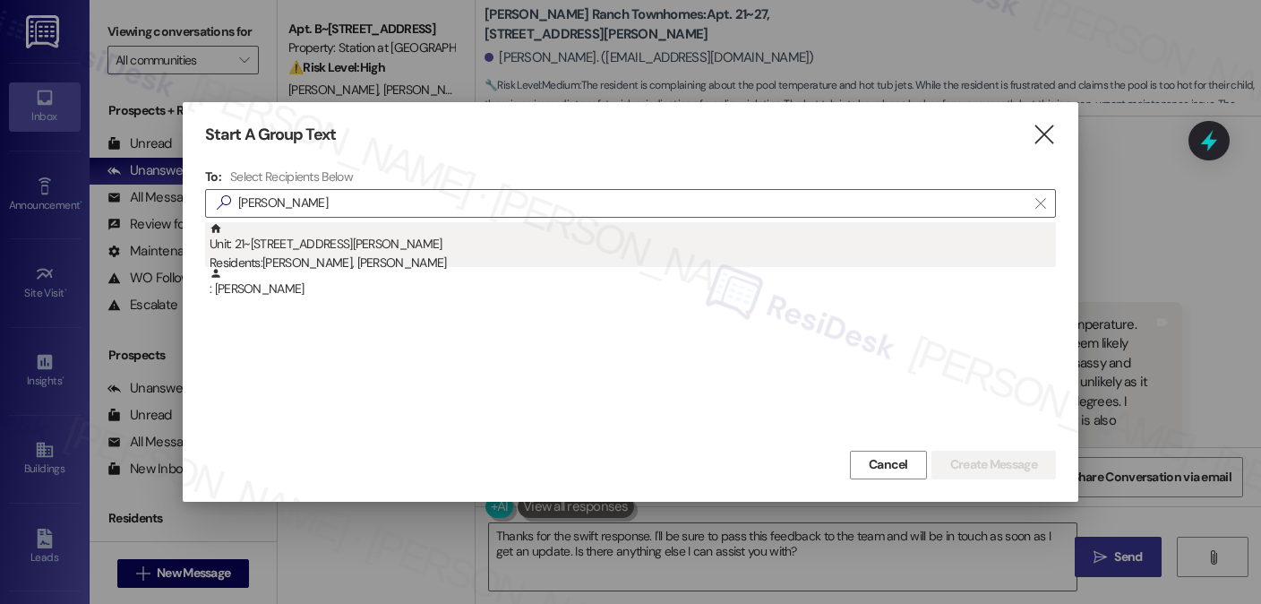
click at [390, 252] on div "Unit: 21~27 - 3931 East Cardon Lane Residents: Kaden Vance, Madyson James" at bounding box center [633, 247] width 846 height 51
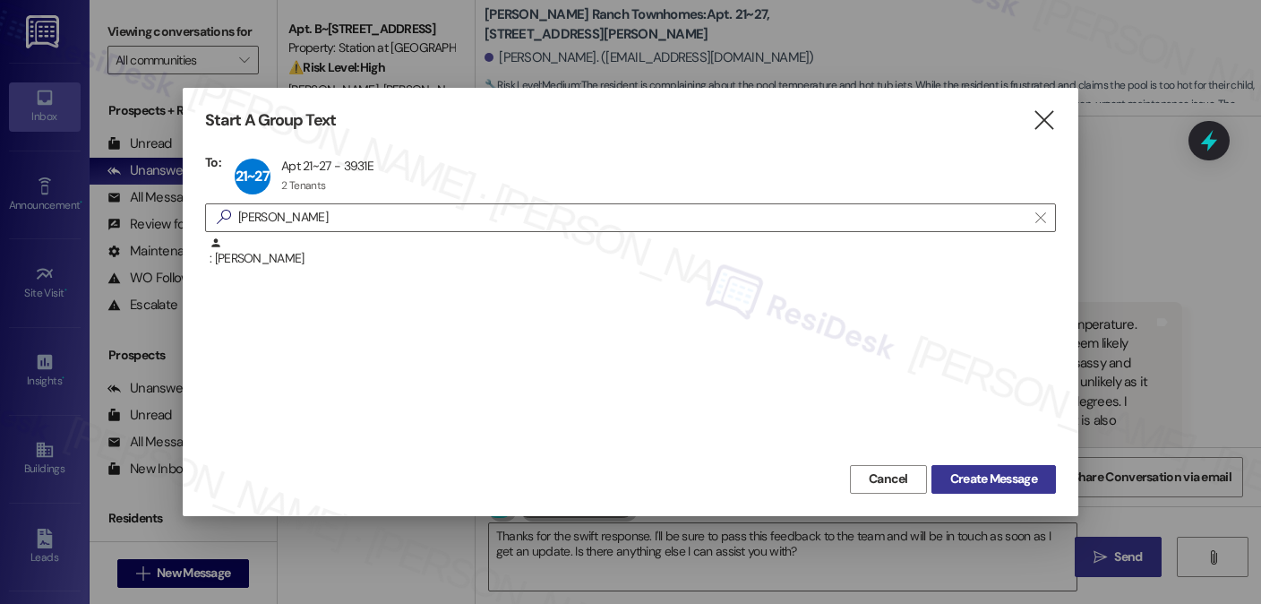
click at [947, 472] on span "Create Message" at bounding box center [994, 478] width 94 height 19
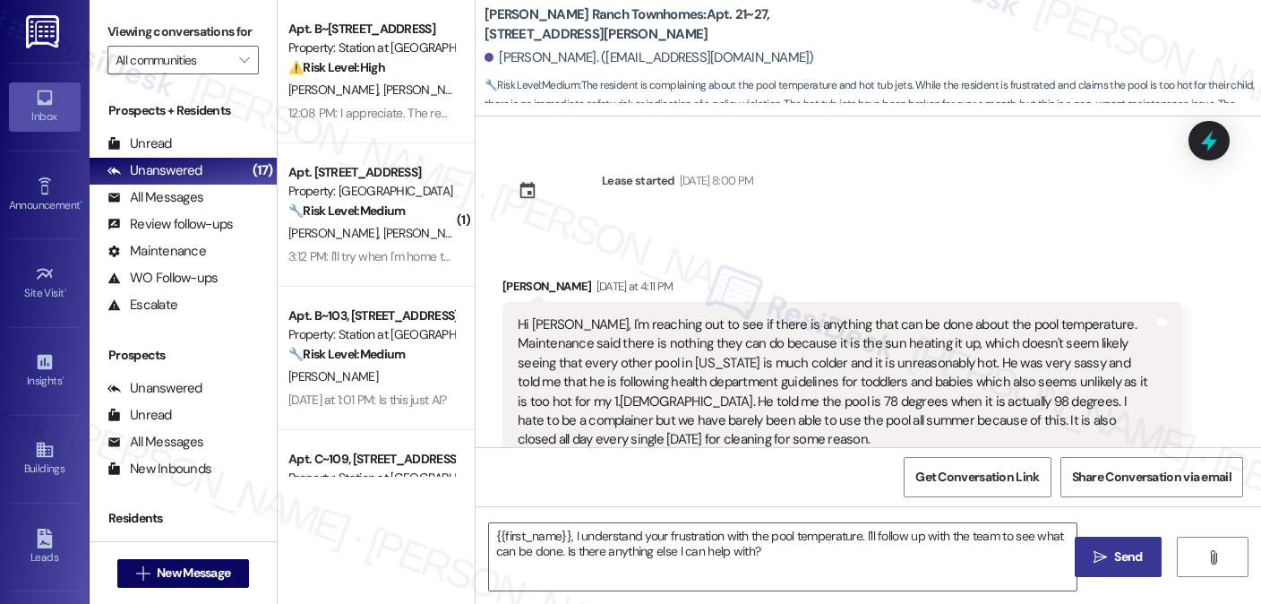
type textarea "Fetching suggested responses. Please feel free to read through the conversation…"
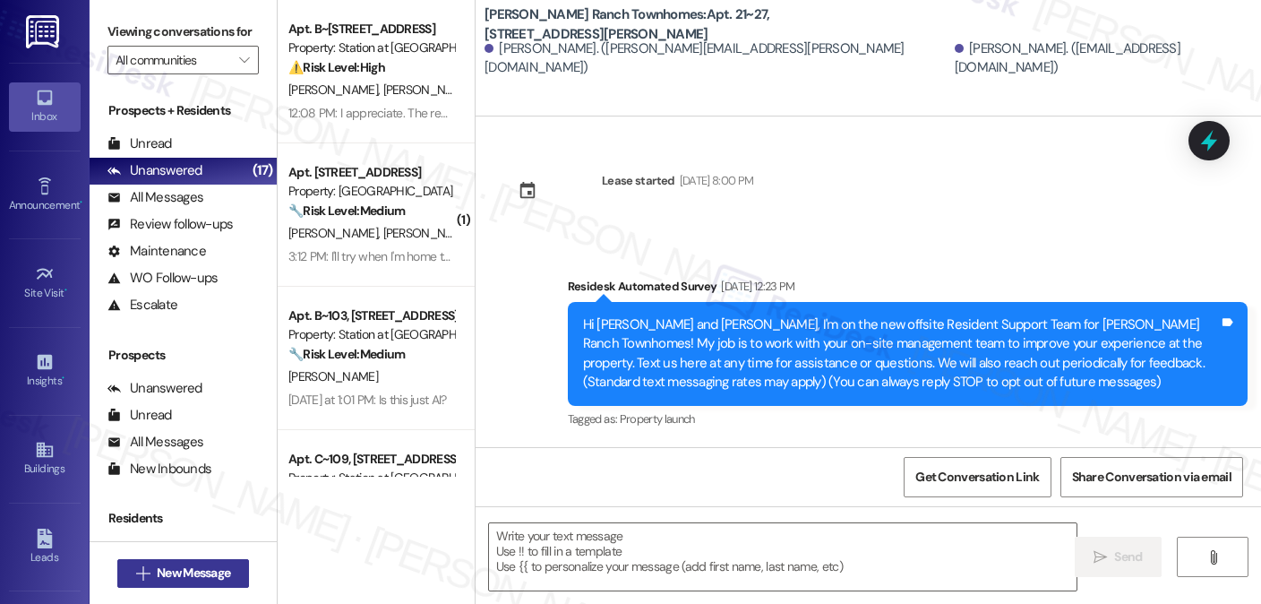
click at [190, 569] on span "New Message" at bounding box center [193, 572] width 73 height 19
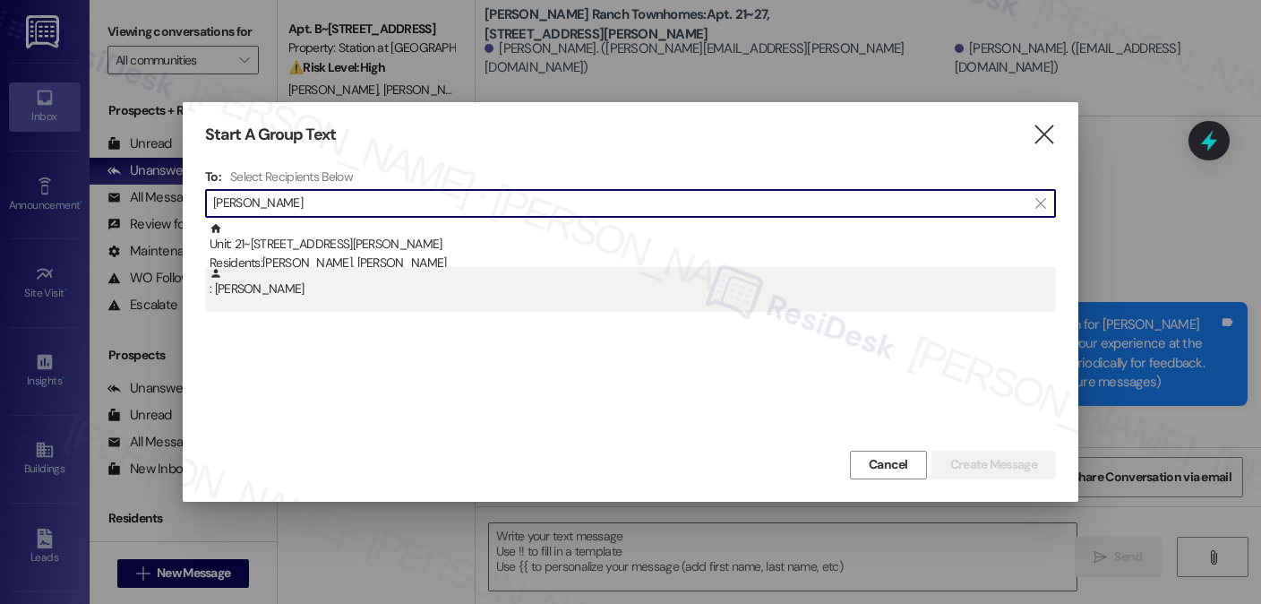
type input "Madyson James"
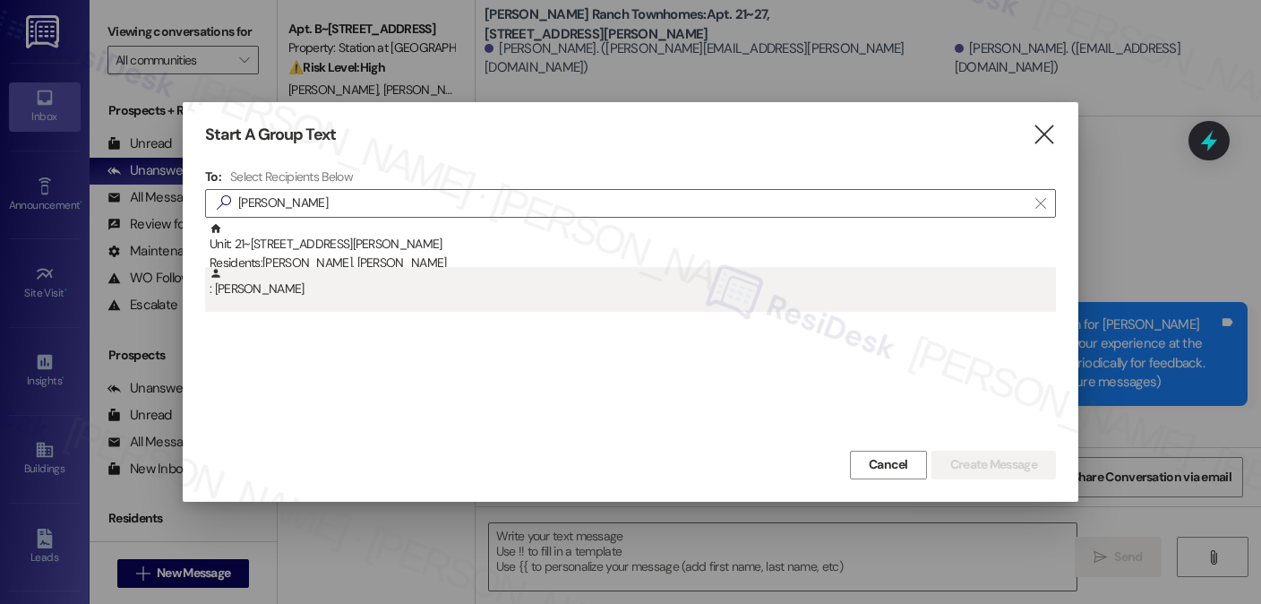
click at [365, 282] on div ": Madyson James" at bounding box center [633, 282] width 846 height 31
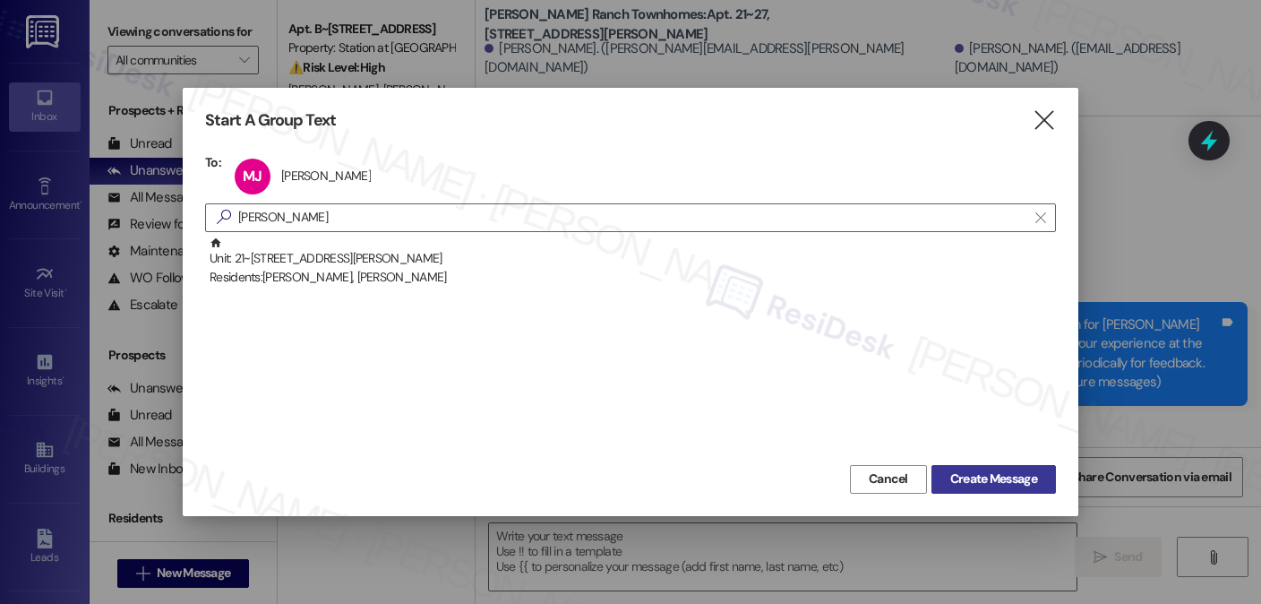
click at [972, 485] on span "Create Message" at bounding box center [993, 478] width 87 height 19
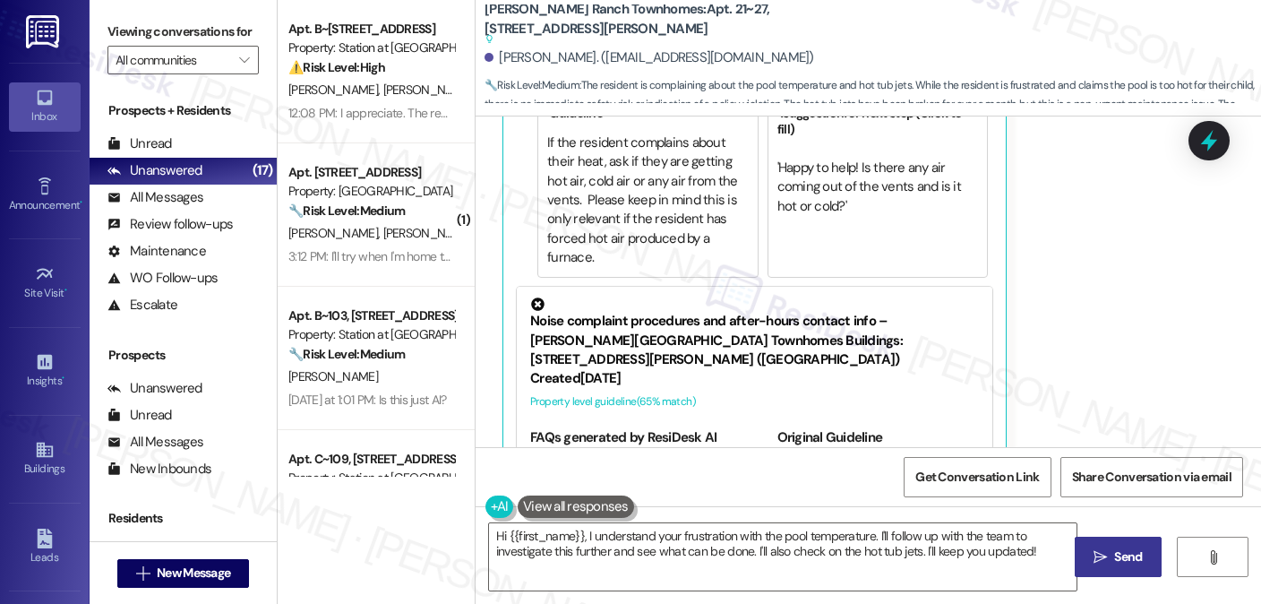
scroll to position [573, 0]
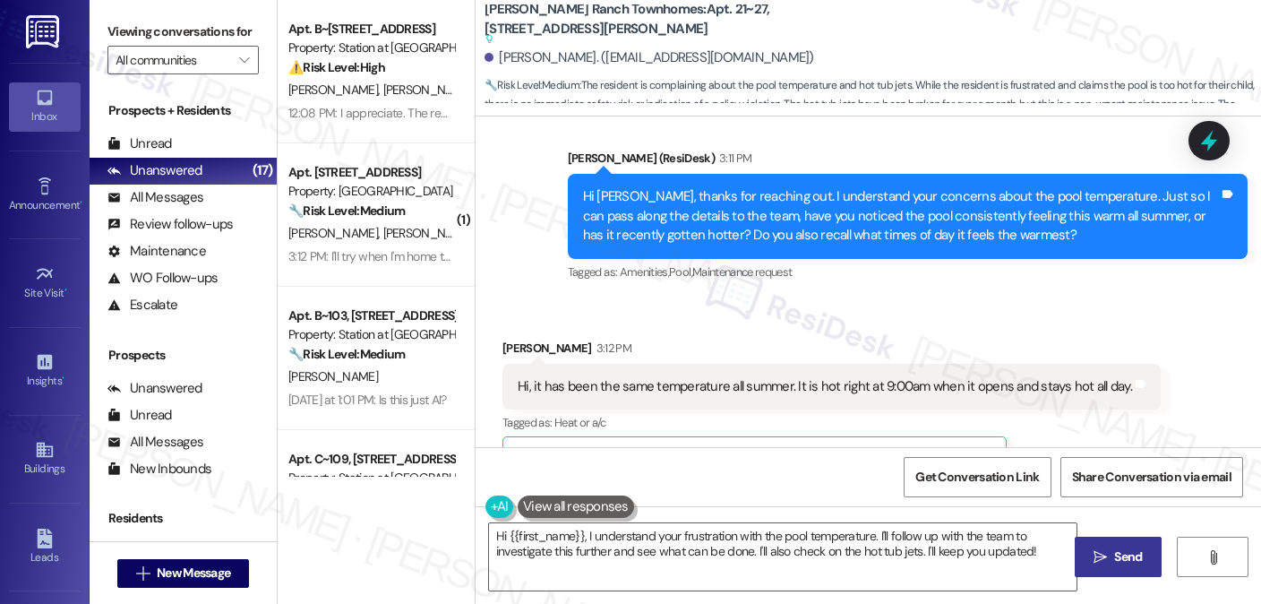
click at [894, 365] on div "Hi, it has been the same temperature all summer. It is hot right at 9:00am when…" at bounding box center [831, 387] width 658 height 46
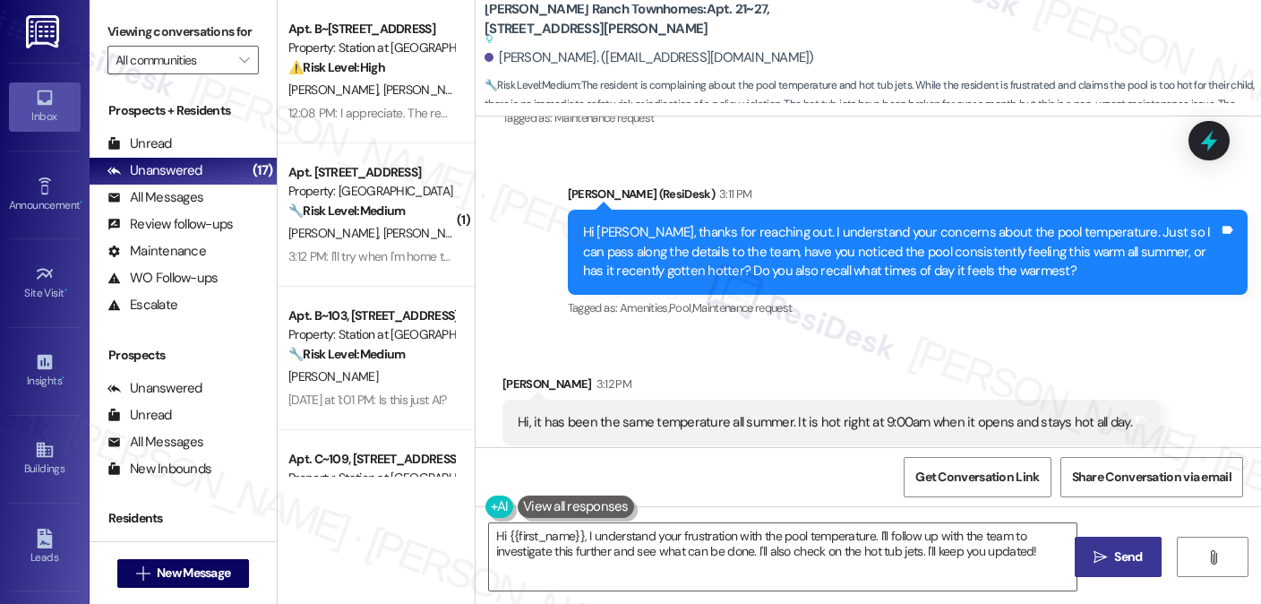
scroll to position [269, 0]
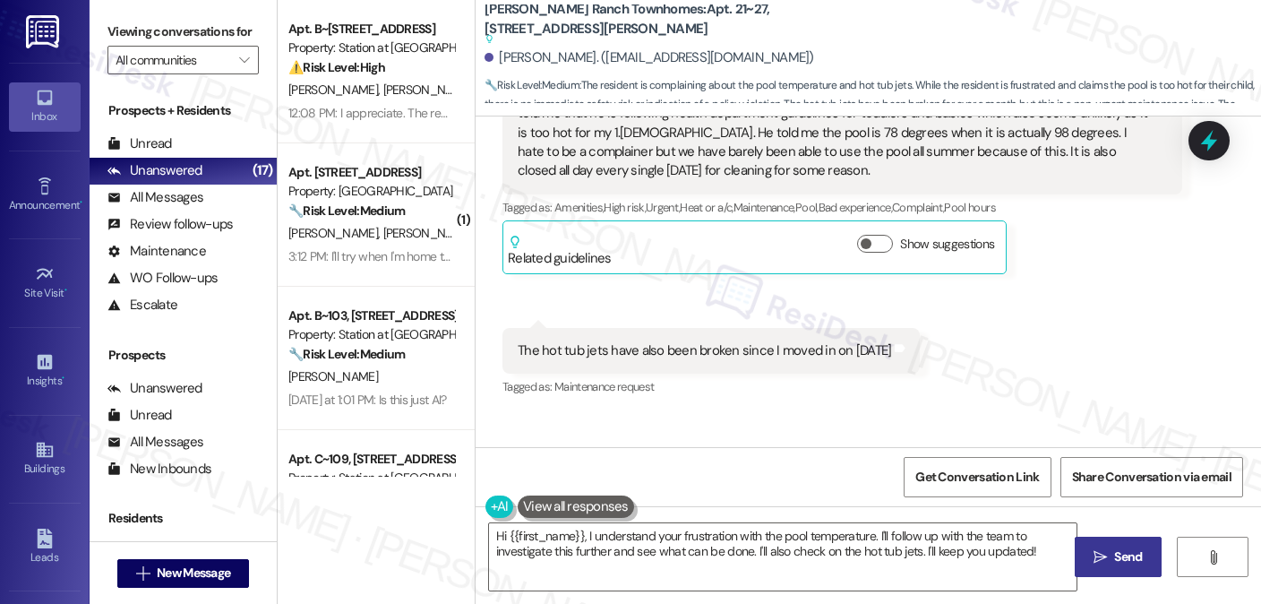
click at [803, 350] on div "The hot tub jets have also been broken since I moved in on July 1st" at bounding box center [705, 350] width 374 height 19
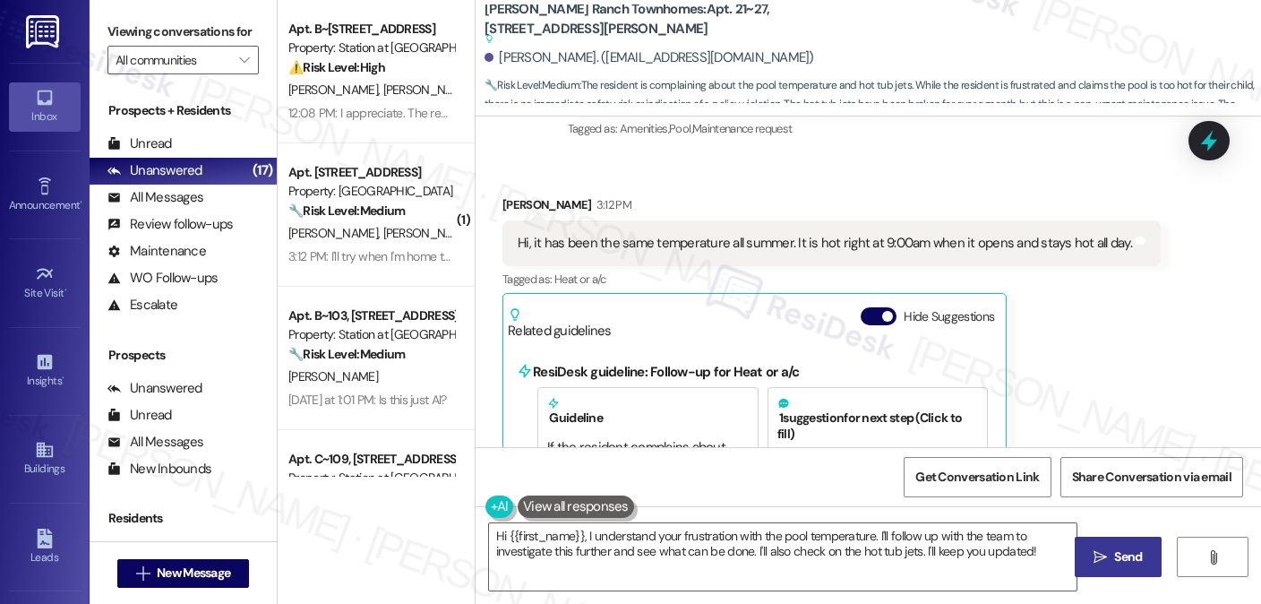
scroll to position [537, 0]
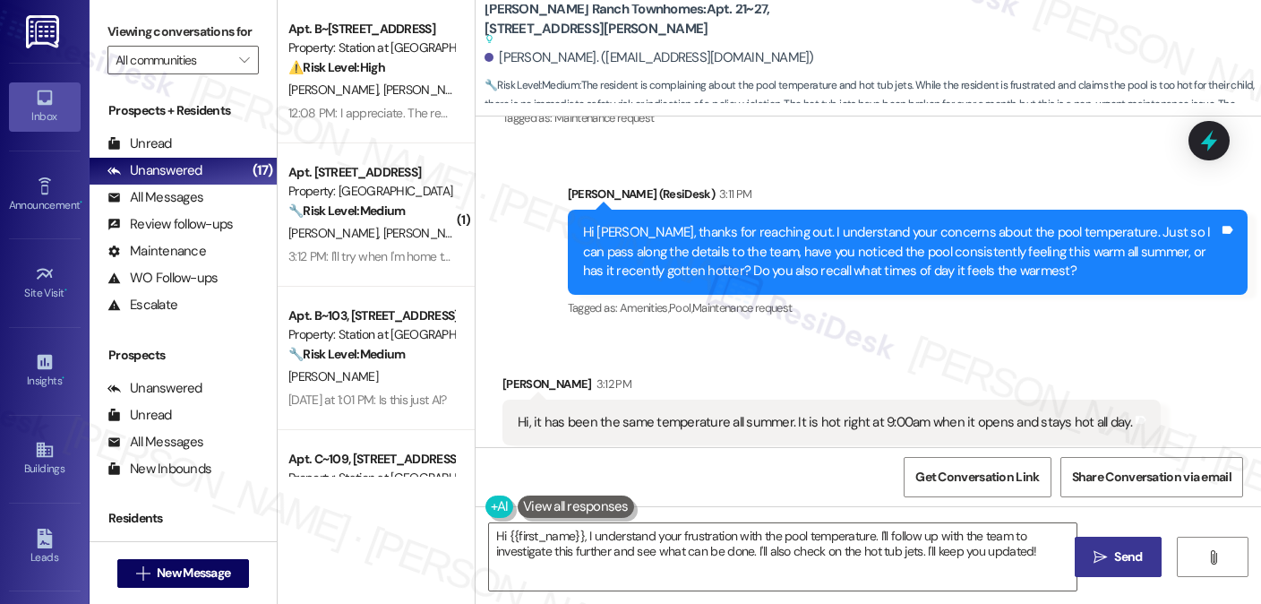
click at [892, 283] on div "Hi Madyson, thanks for reaching out. I understand your concerns about the pool …" at bounding box center [908, 252] width 680 height 84
click at [891, 282] on div "Hi Madyson, thanks for reaching out. I understand your concerns about the pool …" at bounding box center [908, 252] width 680 height 84
click at [889, 282] on div "Hi Madyson, thanks for reaching out. I understand your concerns about the pool …" at bounding box center [908, 252] width 680 height 84
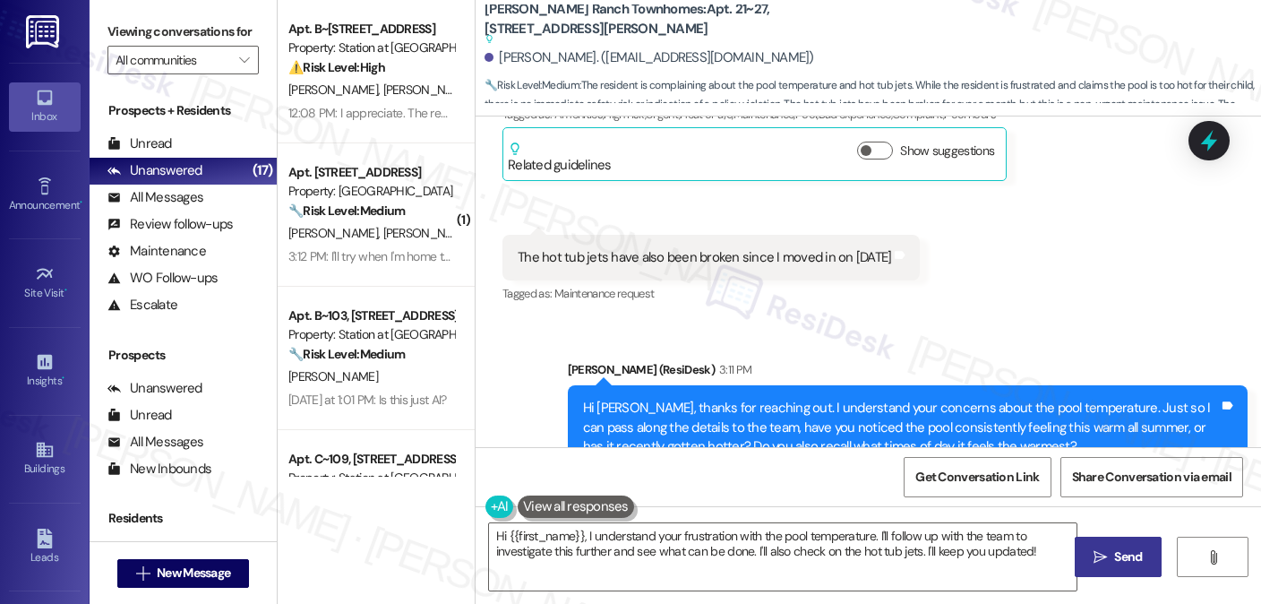
scroll to position [358, 0]
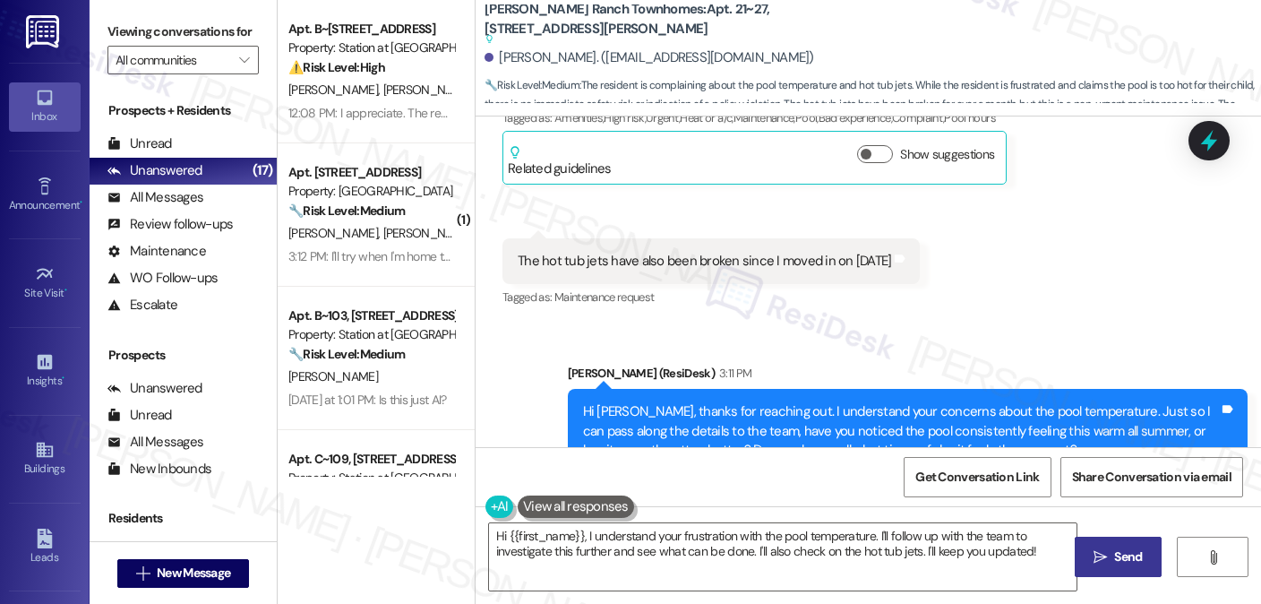
click at [746, 252] on div "The hot tub jets have also been broken since I moved in on July 1st" at bounding box center [705, 261] width 374 height 19
click at [744, 253] on div "The hot tub jets have also been broken since I moved in on July 1st" at bounding box center [705, 261] width 374 height 19
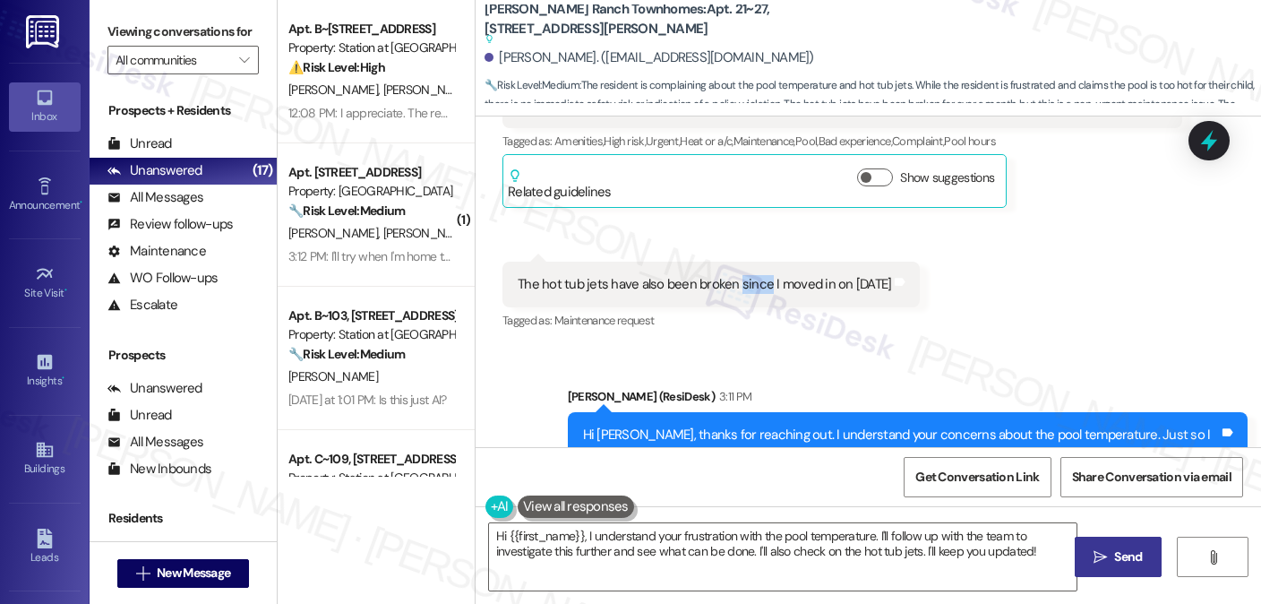
scroll to position [269, 0]
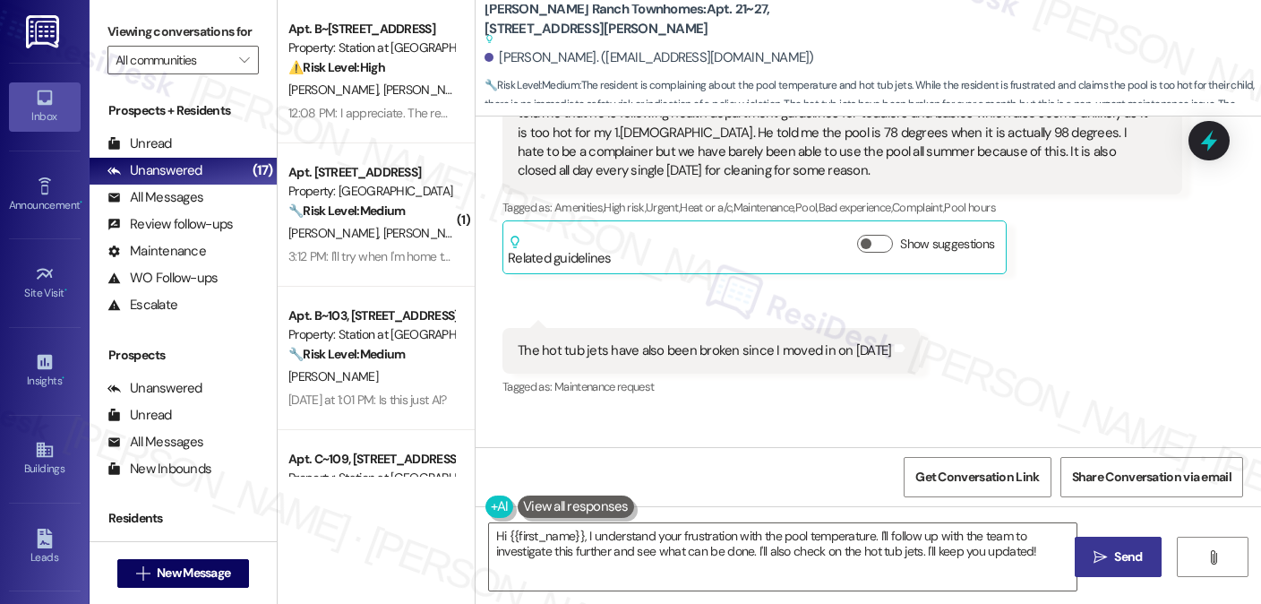
click at [641, 346] on div "The hot tub jets have also been broken since I moved in on July 1st" at bounding box center [705, 350] width 374 height 19
click at [641, 347] on div "The hot tub jets have also been broken since I moved in on July 1st" at bounding box center [705, 350] width 374 height 19
click at [571, 345] on div "The hot tub jets have also been broken since I moved in on July 1st" at bounding box center [705, 350] width 374 height 19
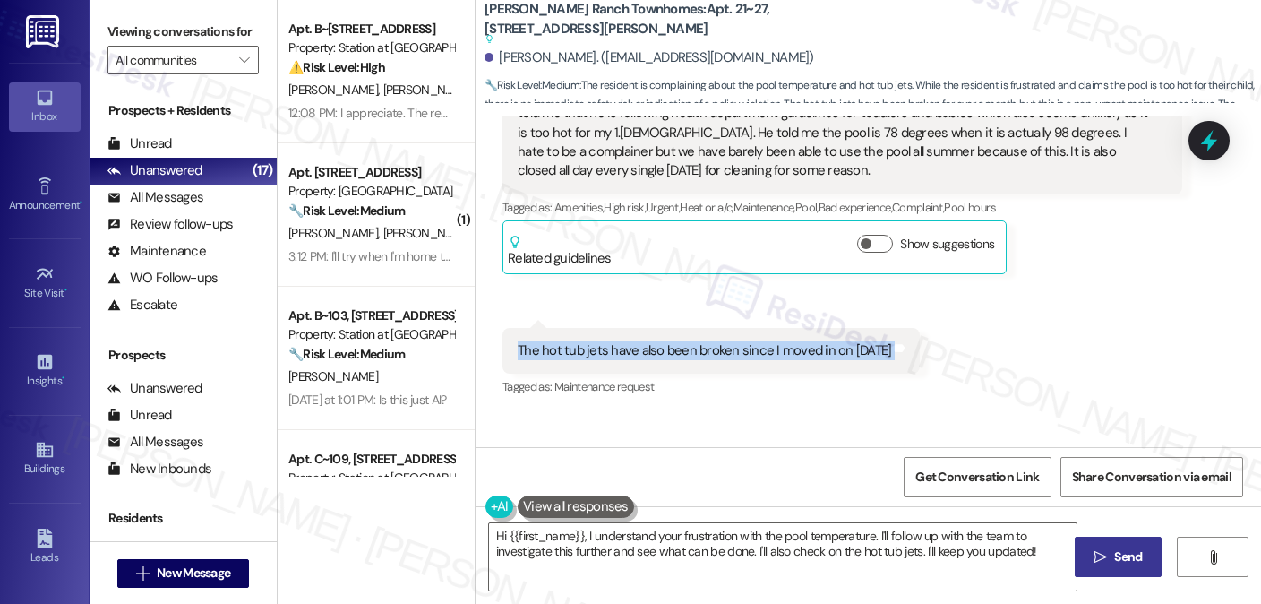
click at [571, 345] on div "The hot tub jets have also been broken since I moved in on July 1st" at bounding box center [705, 350] width 374 height 19
click at [201, 46] on label "Viewing conversations for" at bounding box center [182, 32] width 151 height 28
click at [734, 537] on textarea "Hi {{first_name}}, I understand your frustration with the pool temperature. I'l…" at bounding box center [783, 556] width 588 height 67
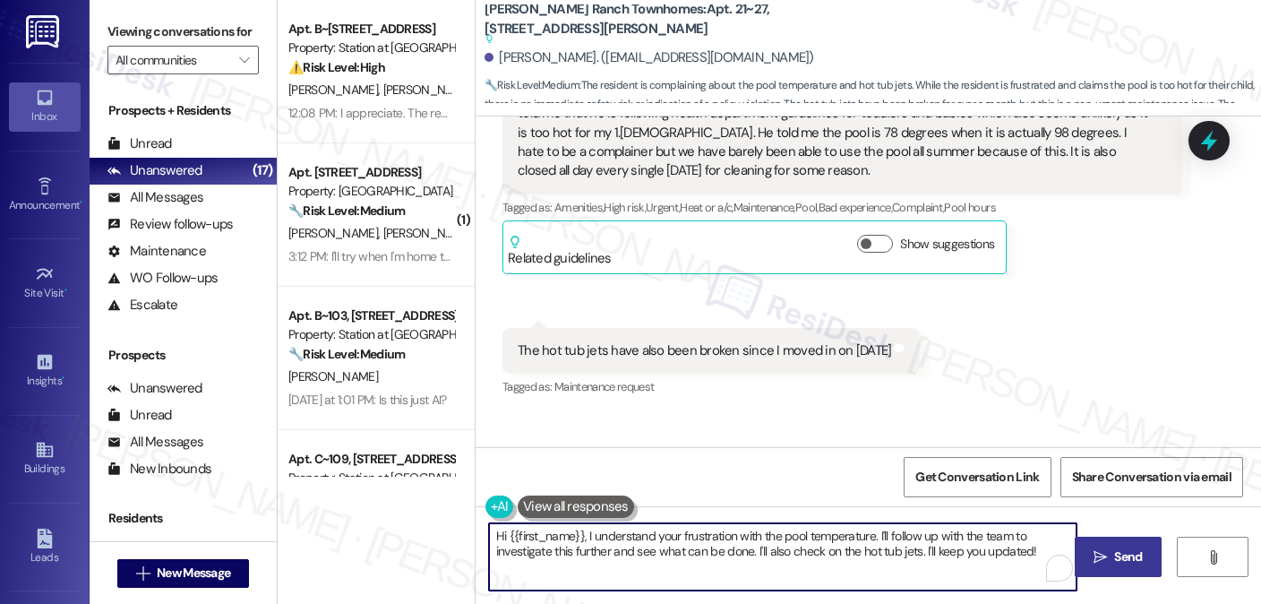
click at [734, 537] on textarea "Hi {{first_name}}, I understand your frustration with the pool temperature. I'l…" at bounding box center [783, 556] width 588 height 67
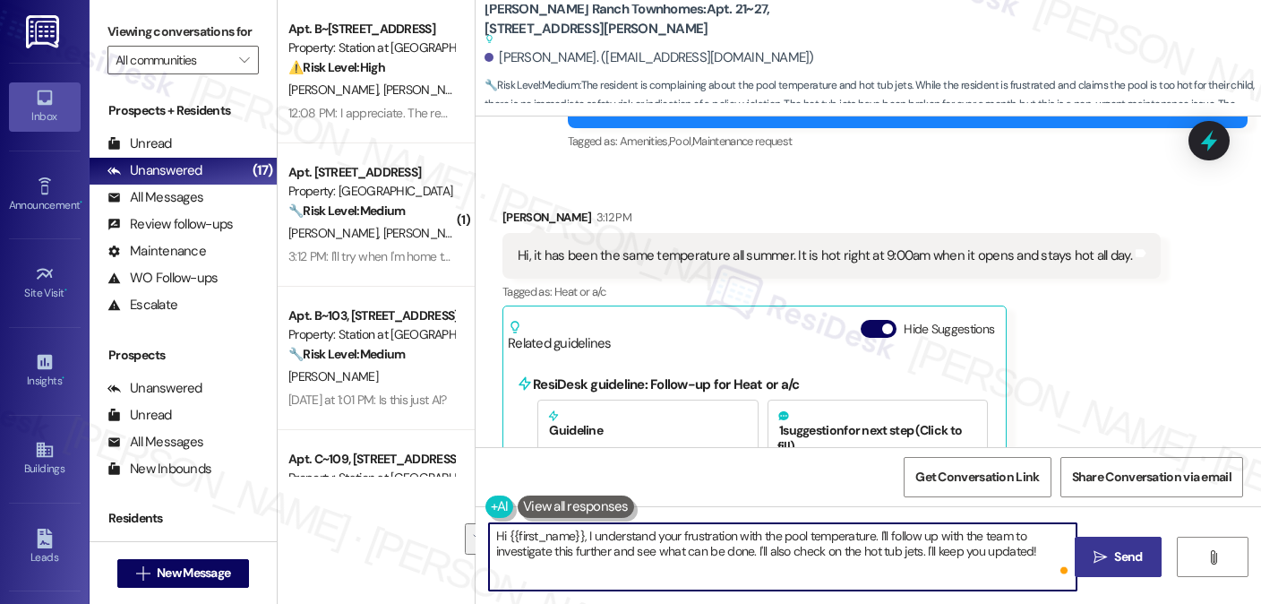
scroll to position [627, 0]
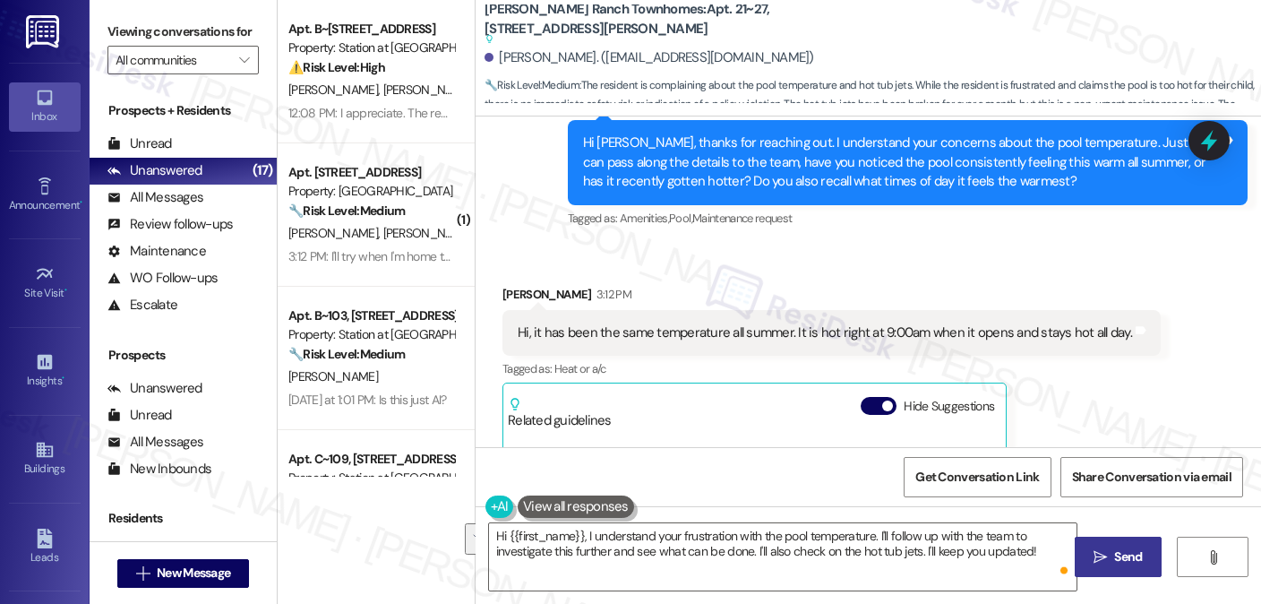
click at [223, 38] on label "Viewing conversations for" at bounding box center [182, 32] width 151 height 28
click at [647, 528] on textarea "Hi {{first_name}}, I understand your frustration with the pool temperature. I'l…" at bounding box center [783, 556] width 588 height 67
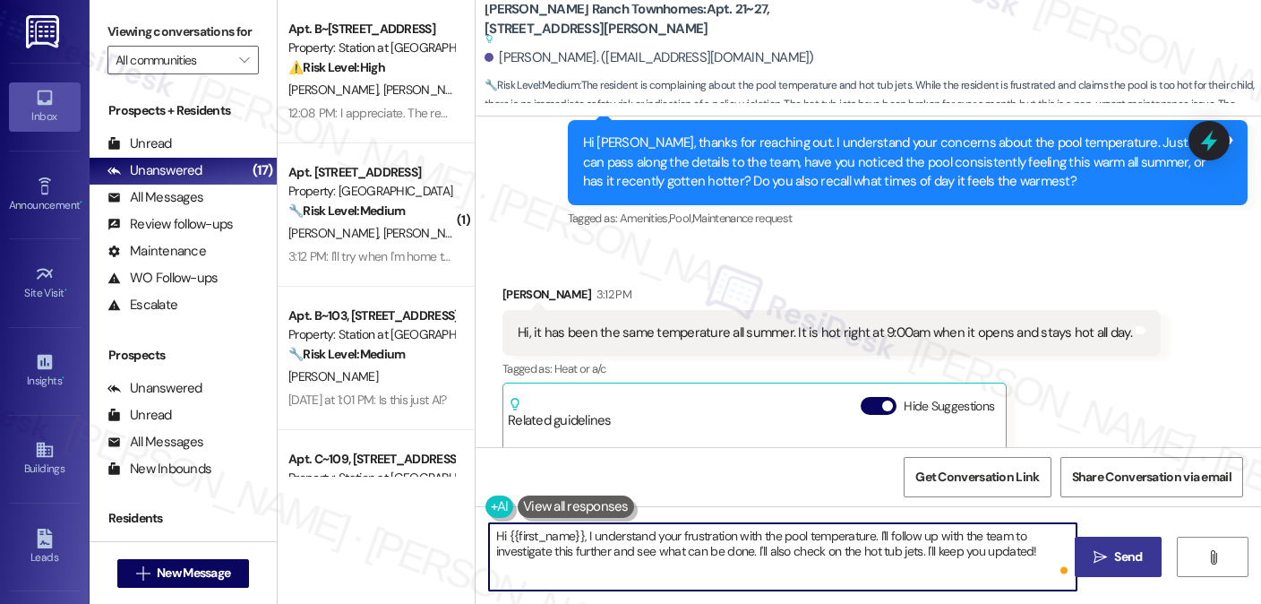
click at [647, 528] on textarea "Hi {{first_name}}, I understand your frustration with the pool temperature. I'l…" at bounding box center [783, 556] width 588 height 67
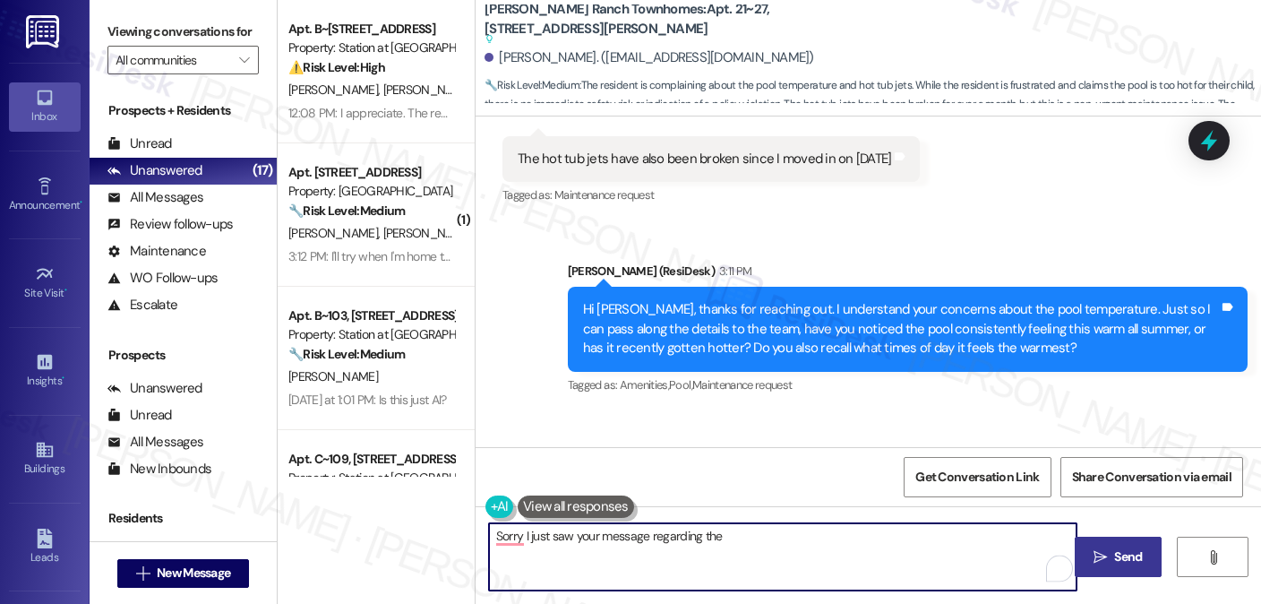
scroll to position [269, 0]
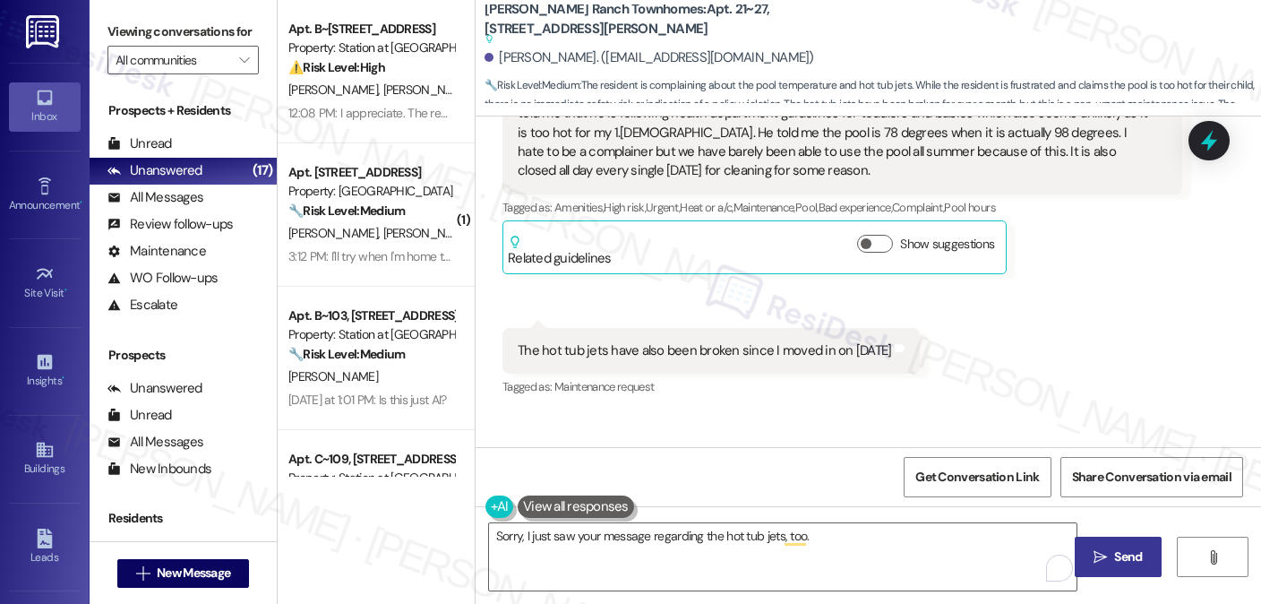
click at [219, 37] on label "Viewing conversations for" at bounding box center [182, 32] width 151 height 28
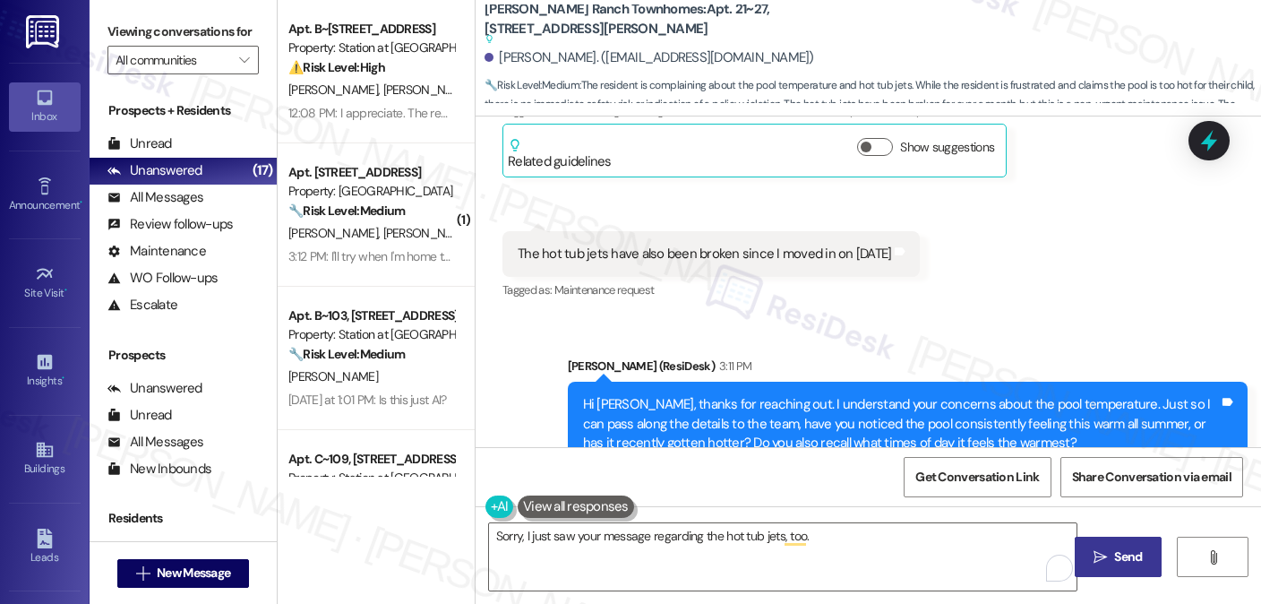
scroll to position [448, 0]
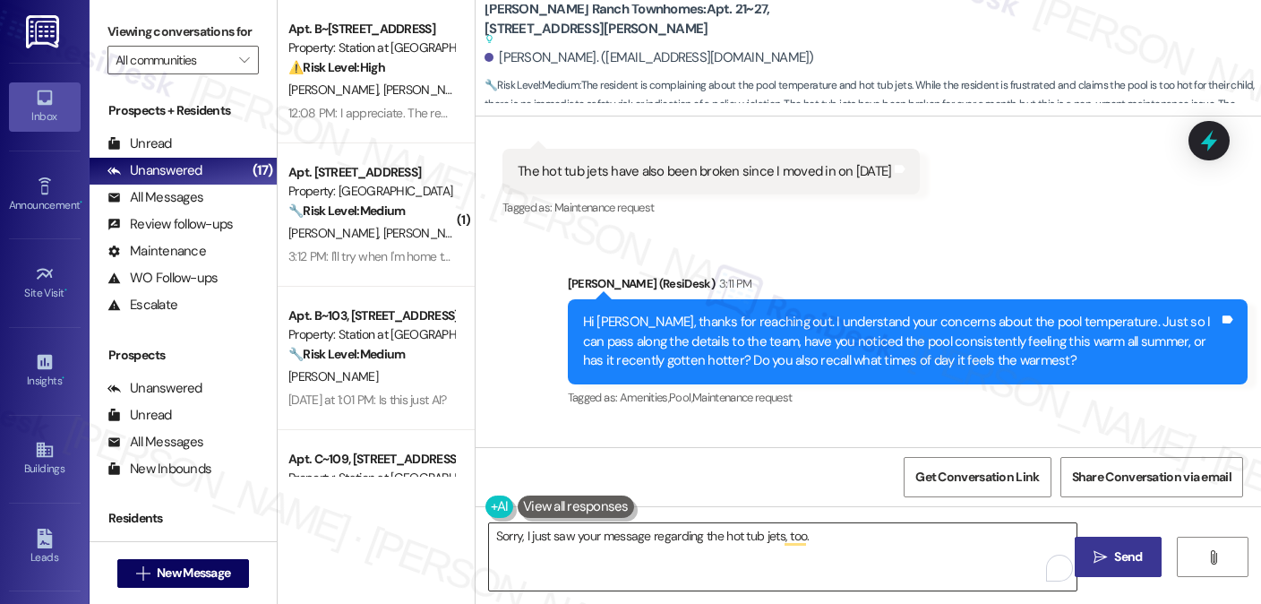
click at [810, 544] on textarea "Sorry, I just saw your message regarding the hot tub jets, too." at bounding box center [783, 556] width 588 height 67
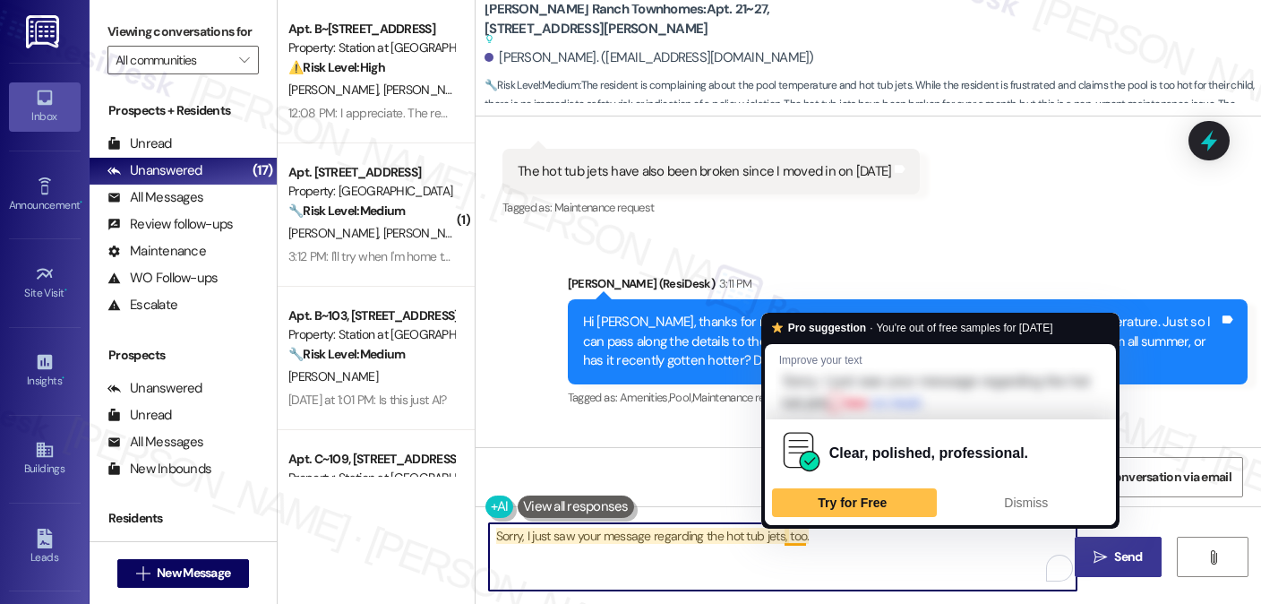
drag, startPoint x: 823, startPoint y: 536, endPoint x: 782, endPoint y: 537, distance: 41.2
click at [782, 537] on textarea "Sorry, I just saw your message regarding the hot tub jets, too." at bounding box center [783, 556] width 588 height 67
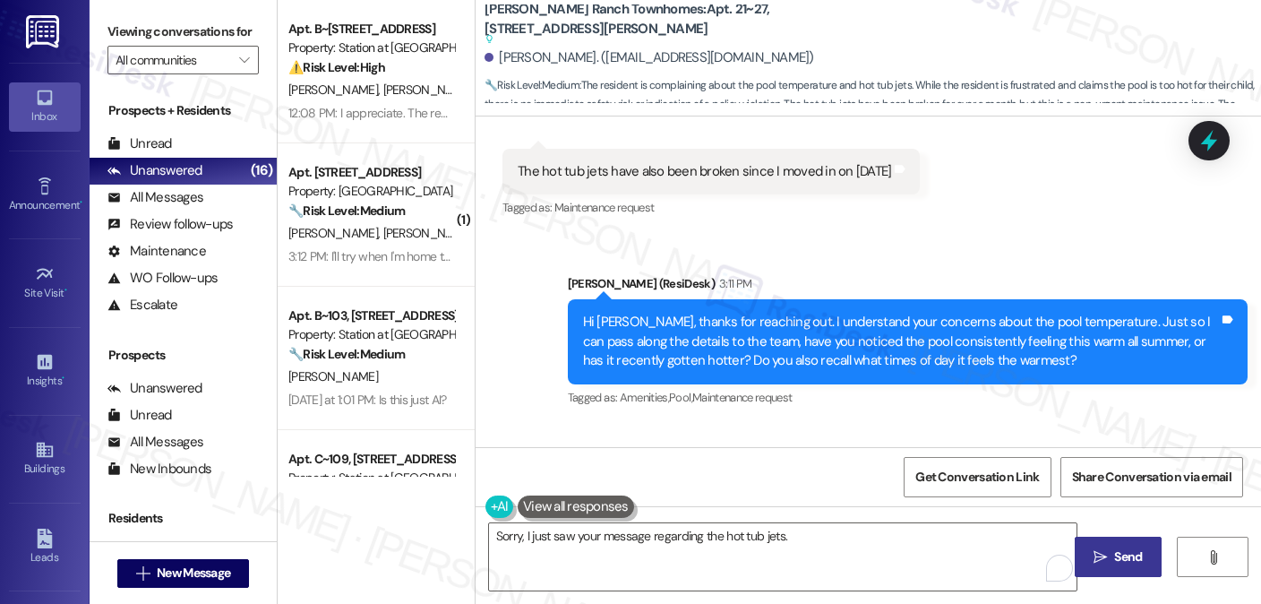
click at [206, 46] on label "Viewing conversations for" at bounding box center [182, 32] width 151 height 28
click at [824, 544] on textarea "Sorry, I just saw your message regarding the hot tub jets." at bounding box center [783, 556] width 588 height 67
click at [240, 27] on label "Viewing conversations for" at bounding box center [182, 32] width 151 height 28
click at [1012, 538] on textarea "Sorry, I just saw your message regarding the hot tub jets. Can you share more a…" at bounding box center [783, 556] width 588 height 67
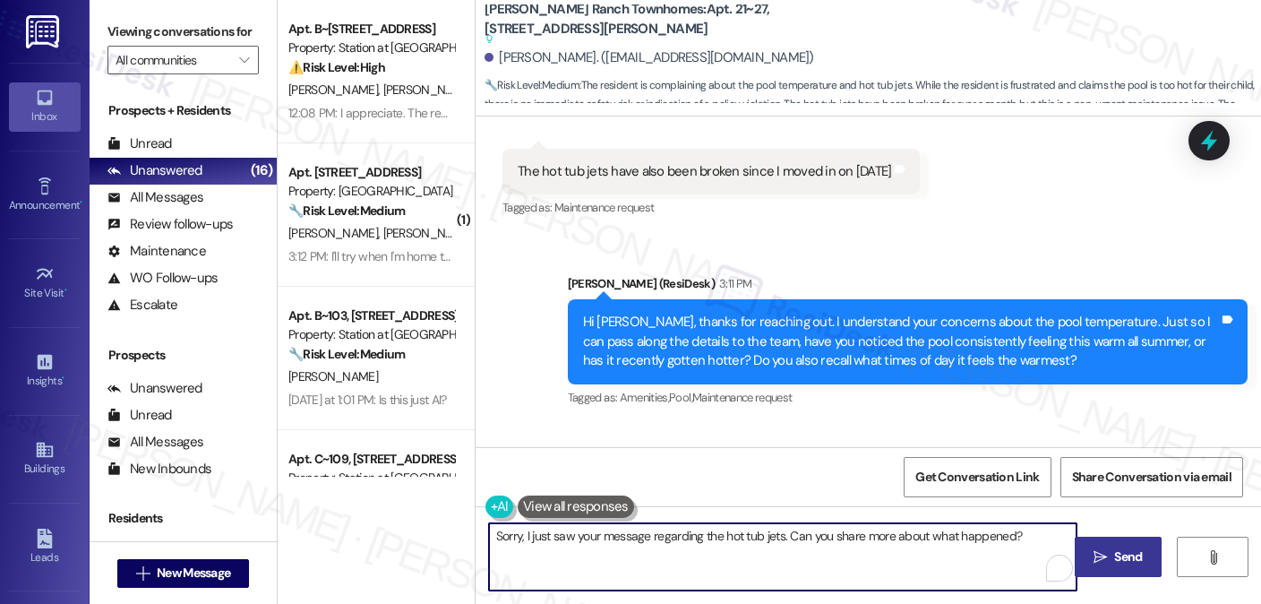
paste textarea "are the jets not turning on at al"
drag, startPoint x: 1016, startPoint y: 537, endPoint x: 1003, endPoint y: 533, distance: 13.3
click at [1003, 533] on textarea "Sorry, I just saw your message regarding the hot tub jets. Can you share more a…" at bounding box center [783, 556] width 588 height 67
click at [928, 560] on textarea "Sorry, I just saw your message regarding the hot tub jets. Can you share more a…" at bounding box center [783, 556] width 588 height 67
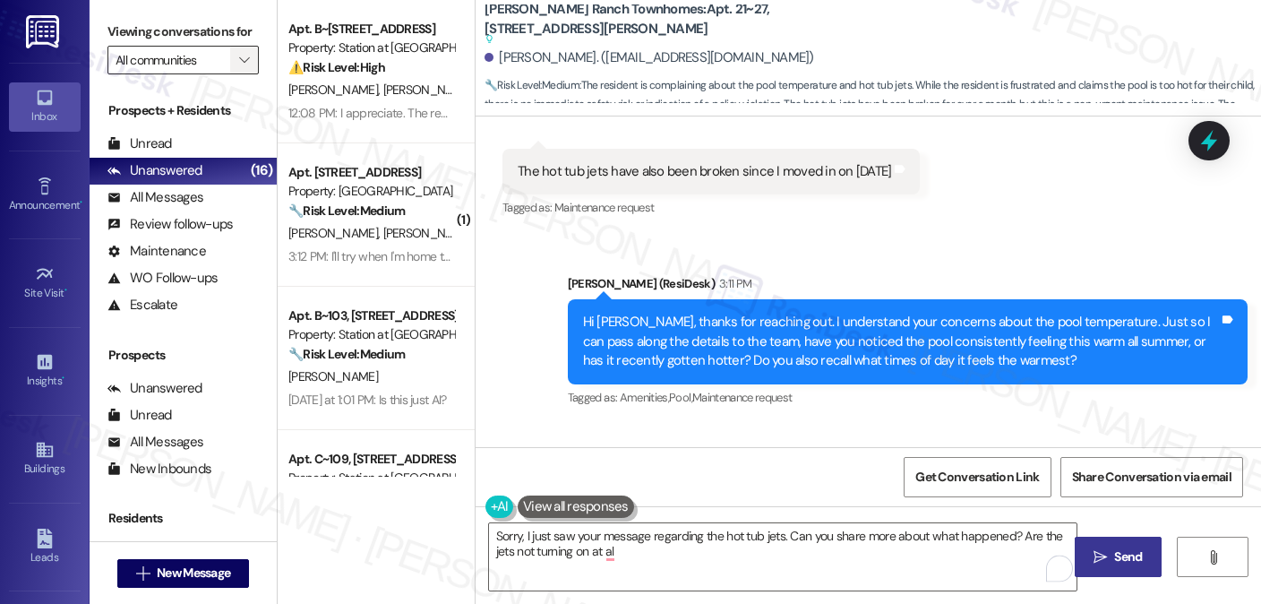
drag, startPoint x: 168, startPoint y: 21, endPoint x: 222, endPoint y: 75, distance: 76.6
click at [168, 21] on label "Viewing conversations for" at bounding box center [182, 32] width 151 height 28
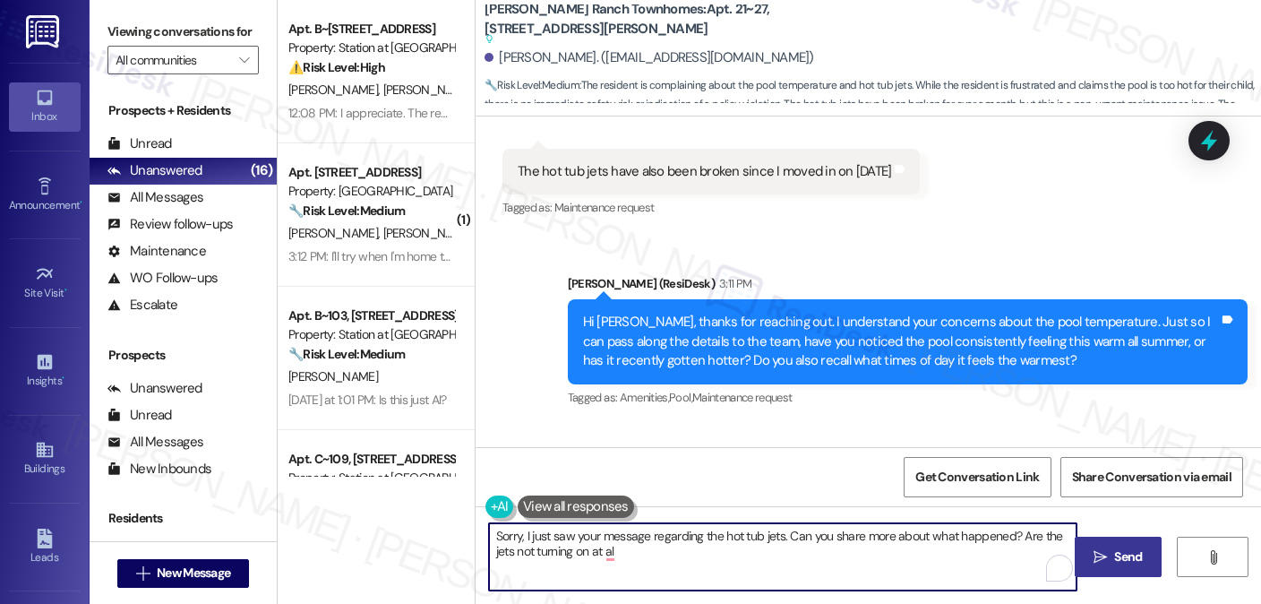
drag, startPoint x: 779, startPoint y: 534, endPoint x: 835, endPoint y: 528, distance: 55.9
click at [842, 528] on textarea "Sorry, I just saw your message regarding the hot tub jets. Can you share more a…" at bounding box center [783, 556] width 588 height 67
click at [812, 533] on textarea "Sorry, I just saw your message regarding the hot tub jets. Can you share more a…" at bounding box center [783, 556] width 588 height 67
drag, startPoint x: 778, startPoint y: 533, endPoint x: 1014, endPoint y: 528, distance: 235.6
click at [1014, 528] on textarea "Sorry, I just saw your message regarding the hot tub jets. Can you share more a…" at bounding box center [783, 556] width 588 height 67
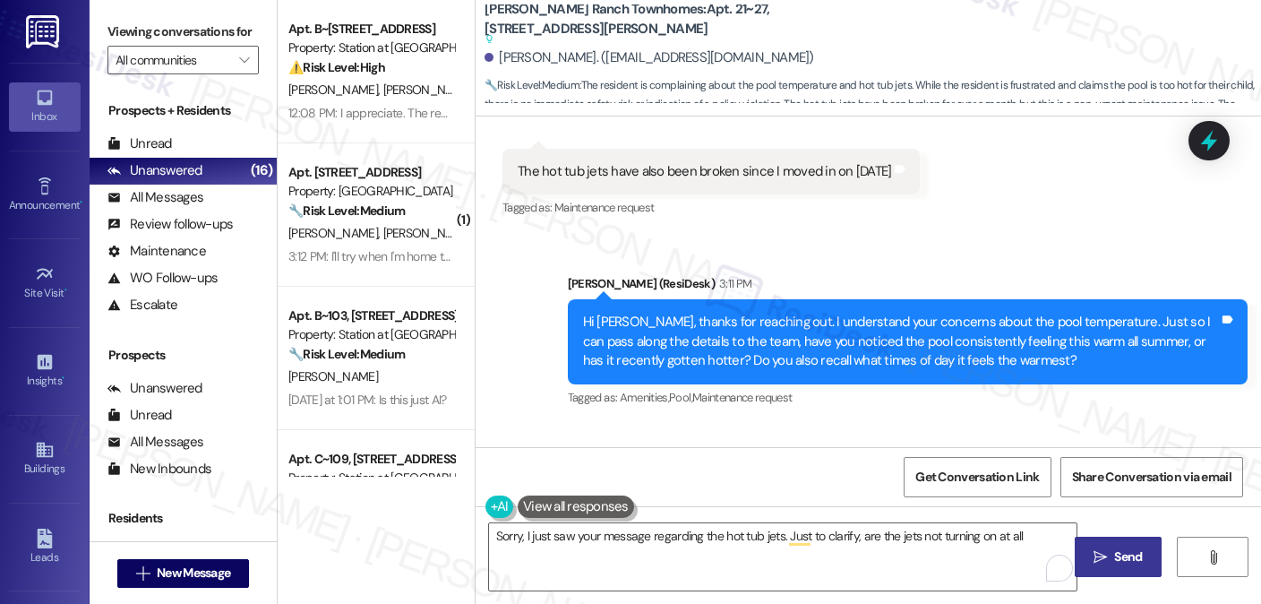
click at [228, 39] on label "Viewing conversations for" at bounding box center [182, 32] width 151 height 28
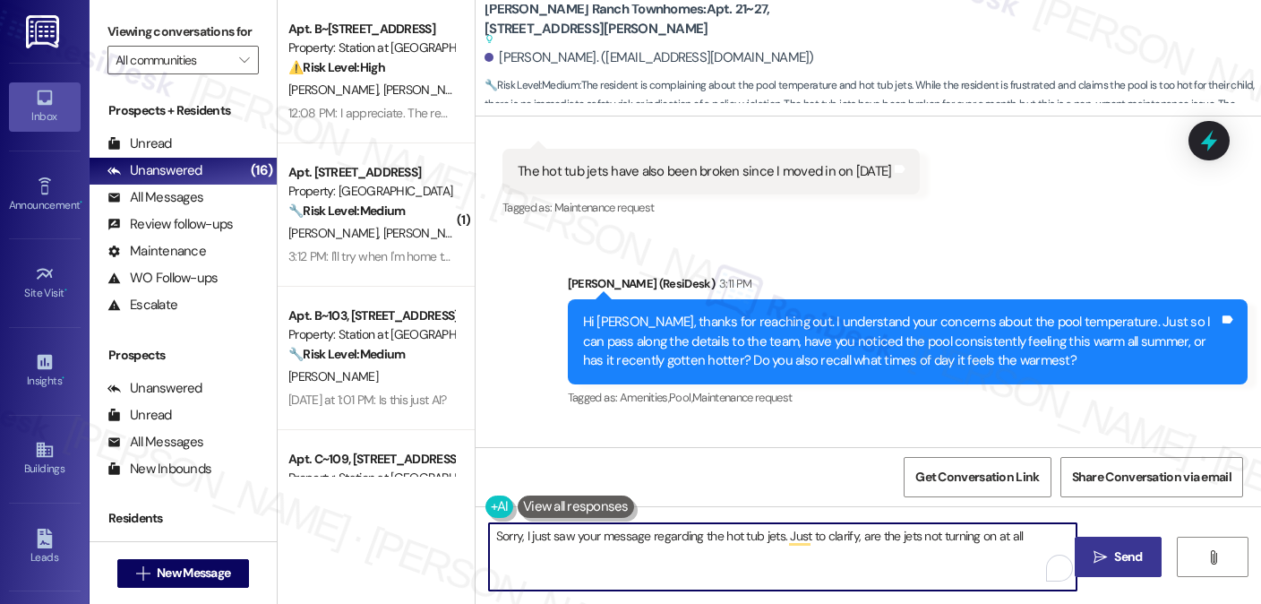
click at [1019, 537] on textarea "Sorry, I just saw your message regarding the hot tub jets. Just to clarify, are…" at bounding box center [783, 556] width 588 height 67
click at [980, 542] on textarea "Sorry, I just saw your message regarding the hot tub jets. Just to clarify, are…" at bounding box center [783, 556] width 588 height 67
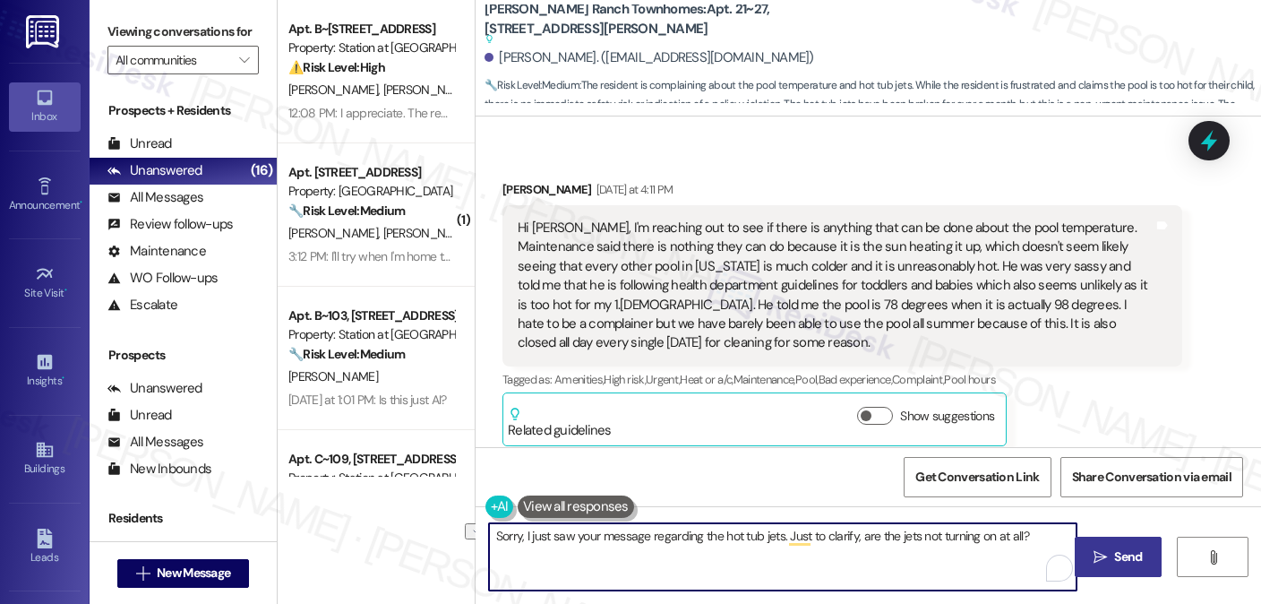
scroll to position [90, 0]
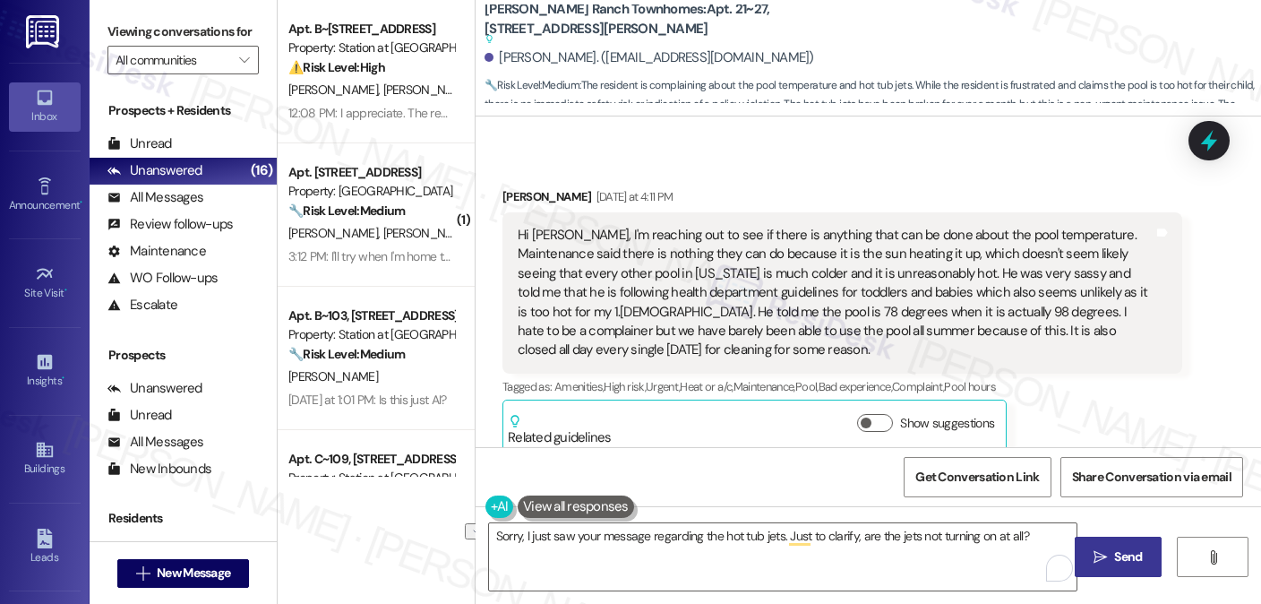
click at [201, 26] on label "Viewing conversations for" at bounding box center [182, 32] width 151 height 28
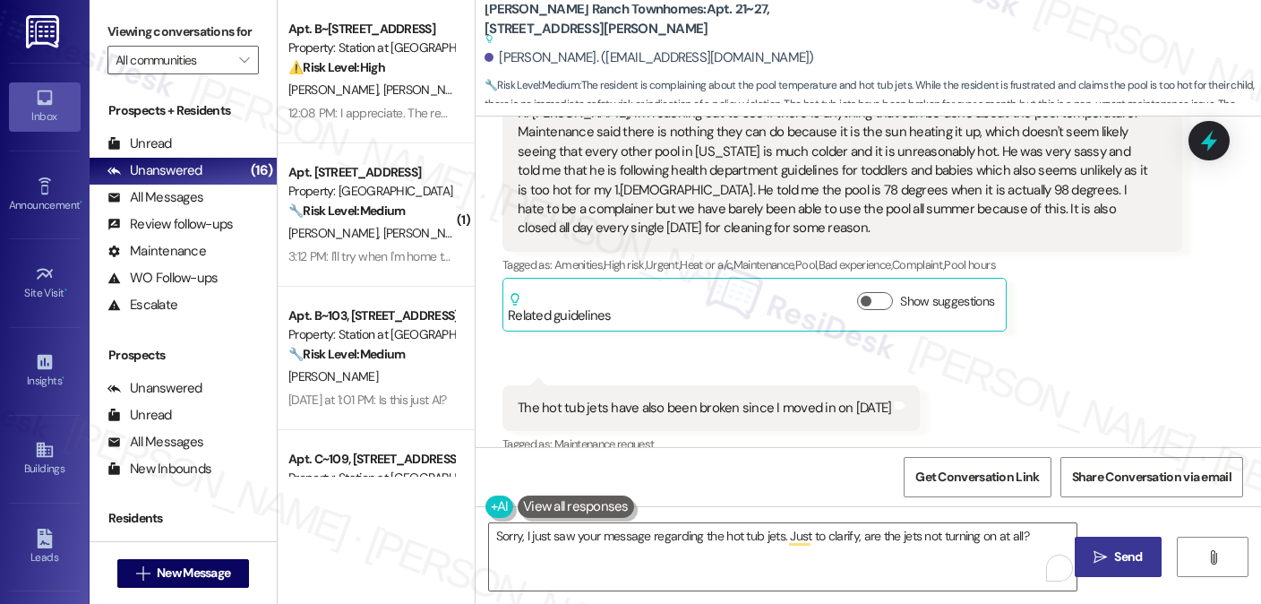
scroll to position [358, 0]
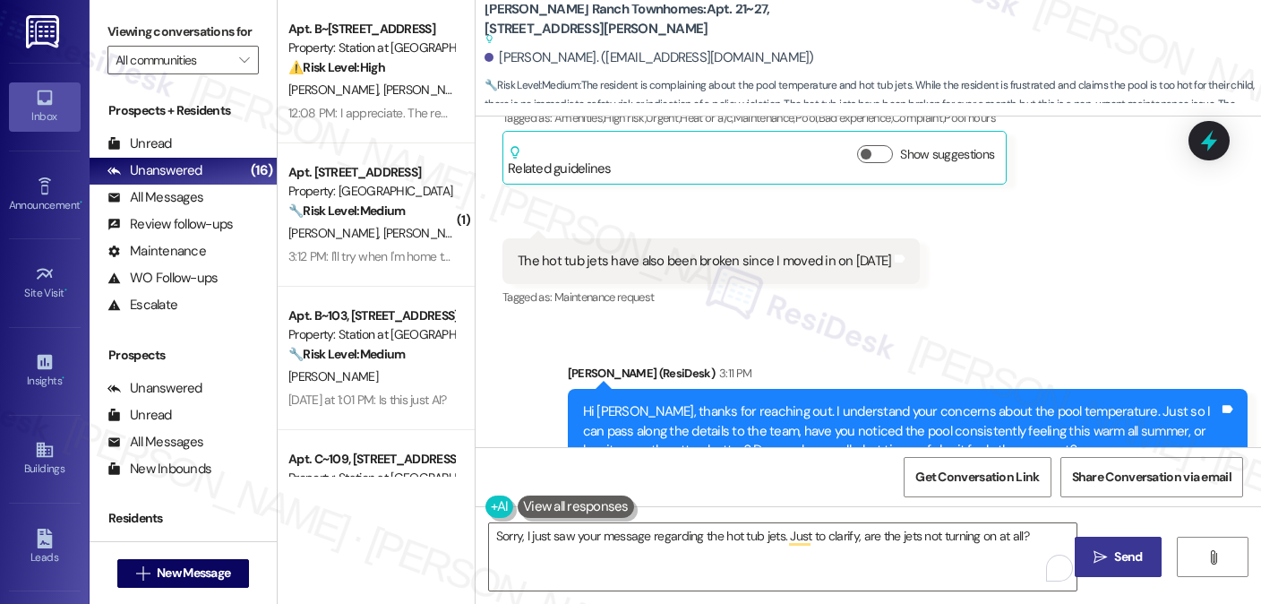
click at [641, 246] on div "The hot tub jets have also been broken since I moved in on July 1st Tags and no…" at bounding box center [710, 261] width 417 height 46
drag, startPoint x: 641, startPoint y: 246, endPoint x: 663, endPoint y: 253, distance: 22.4
click at [641, 246] on div "The hot tub jets have also been broken since I moved in on July 1st Tags and no…" at bounding box center [710, 261] width 417 height 46
click at [713, 536] on textarea "Sorry, I just saw your message regarding the hot tub jets. Just to clarify, are…" at bounding box center [783, 556] width 588 height 67
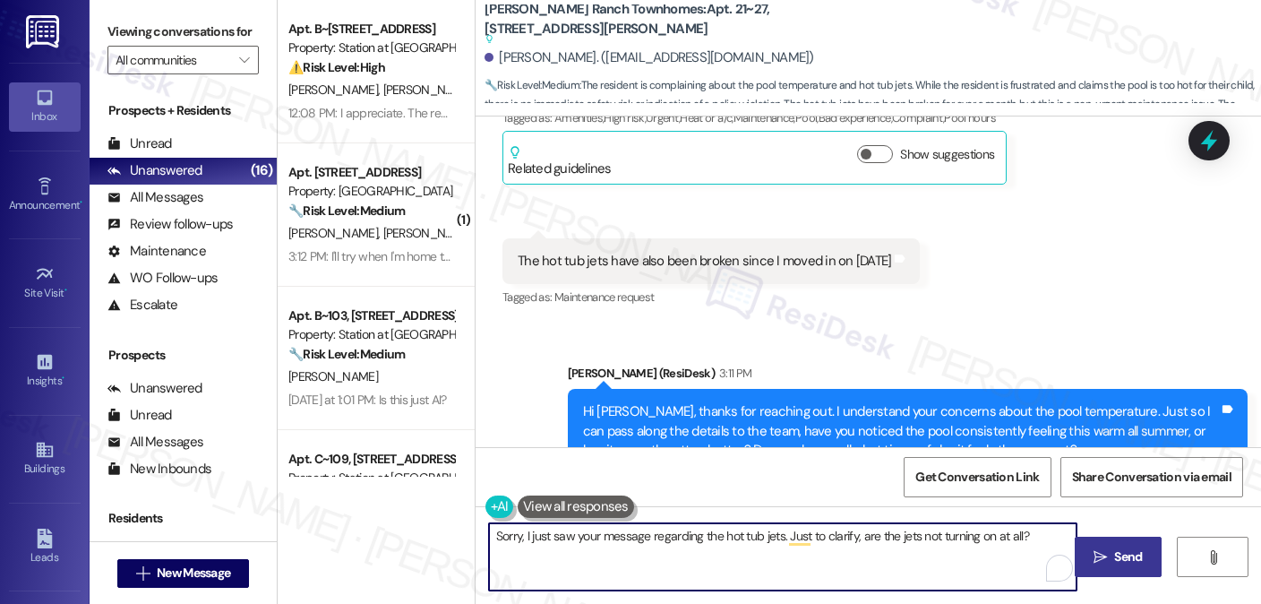
click at [713, 536] on textarea "Sorry, I just saw your message regarding the hot tub jets. Just to clarify, are…" at bounding box center [783, 556] width 588 height 67
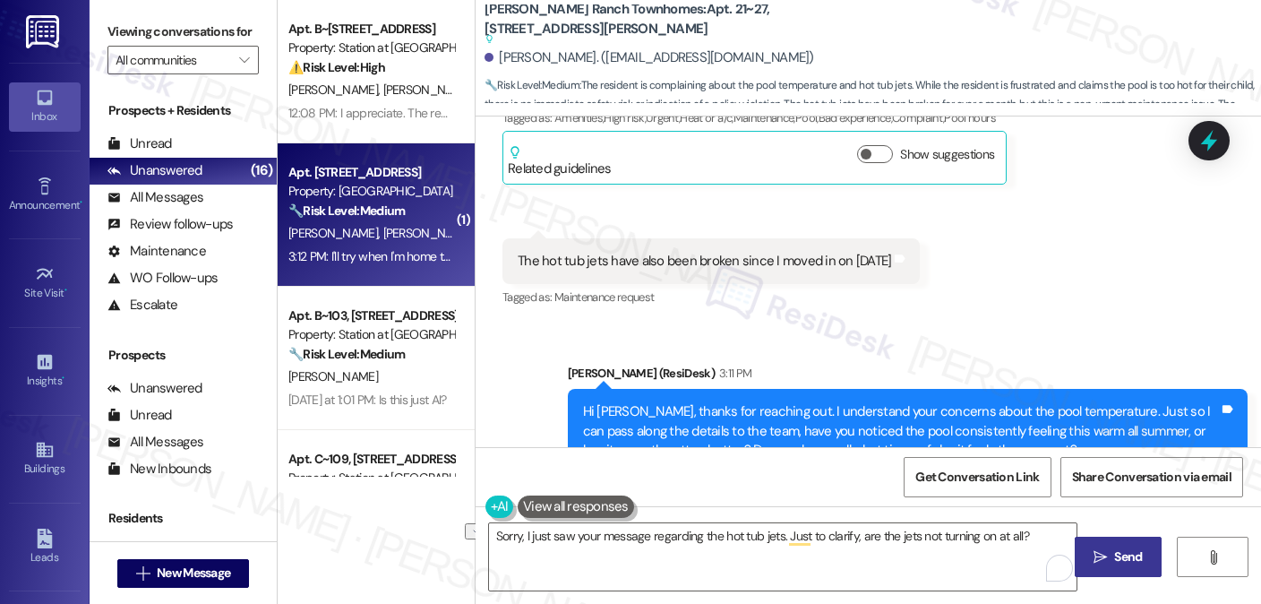
drag, startPoint x: 186, startPoint y: 42, endPoint x: 394, endPoint y: 156, distance: 236.9
click at [186, 42] on label "Viewing conversations for" at bounding box center [182, 32] width 151 height 28
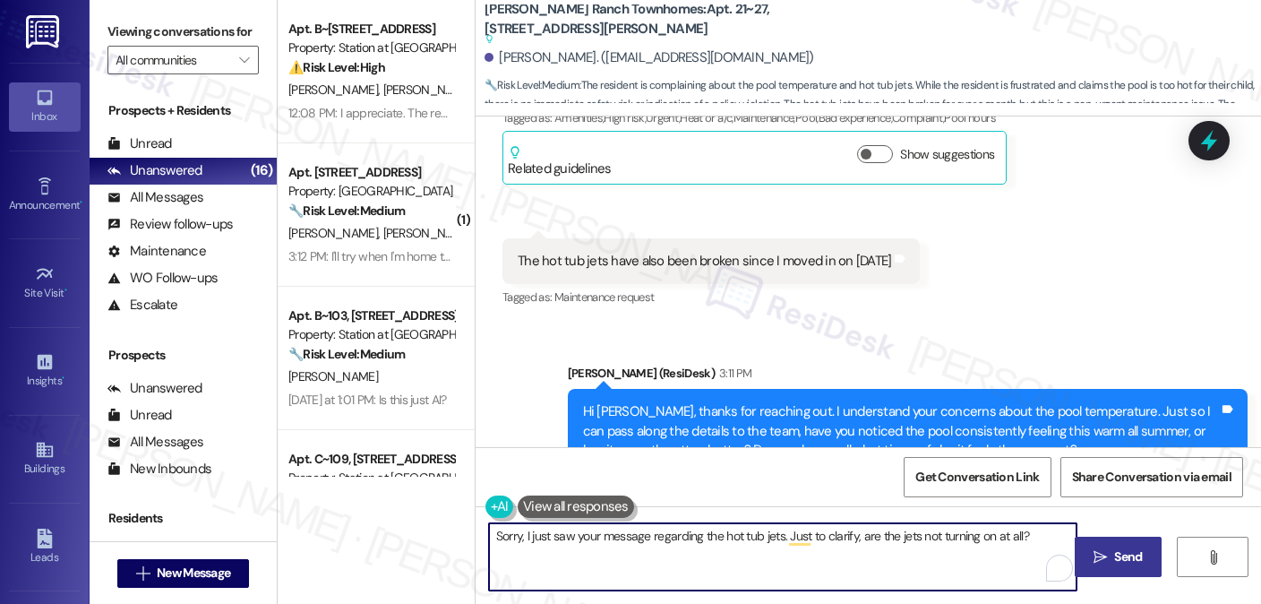
drag, startPoint x: 1031, startPoint y: 529, endPoint x: 1015, endPoint y: 529, distance: 16.1
click at [1015, 529] on textarea "Sorry, I just saw your message regarding the hot tub jets. Just to clarify, are…" at bounding box center [783, 556] width 588 height 67
paste textarea ", or do they turn on but aren’t working properly?"
click at [806, 562] on textarea "Sorry, I just saw your message regarding the hot tub jets. Just to clarify, are…" at bounding box center [783, 556] width 588 height 67
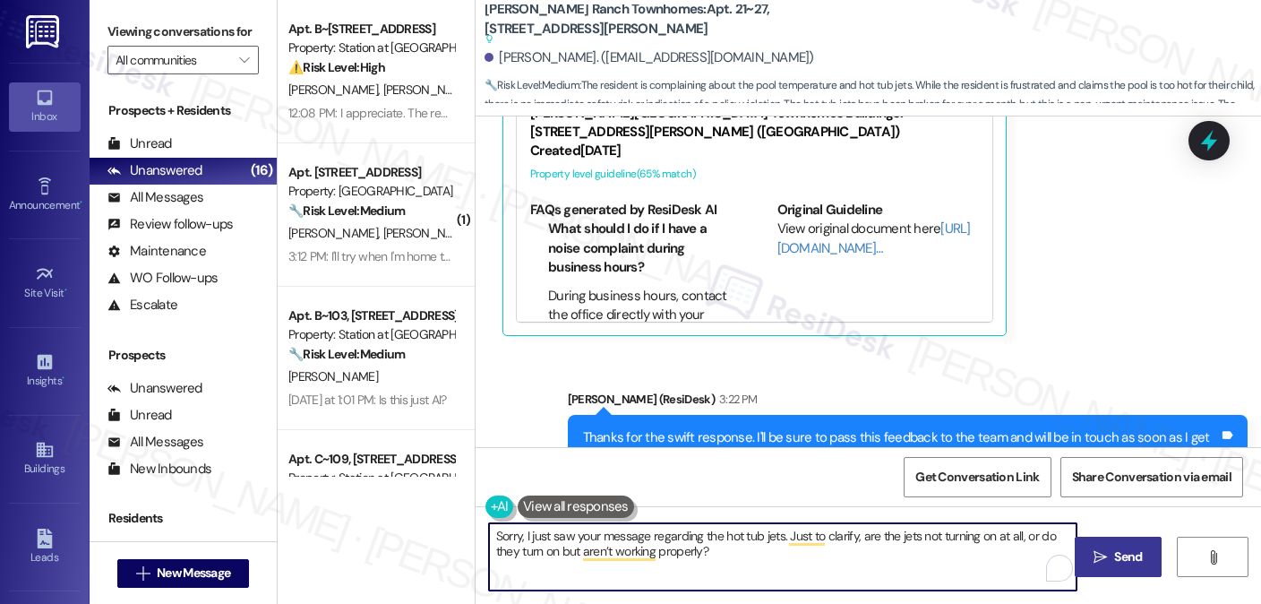
scroll to position [1283, 0]
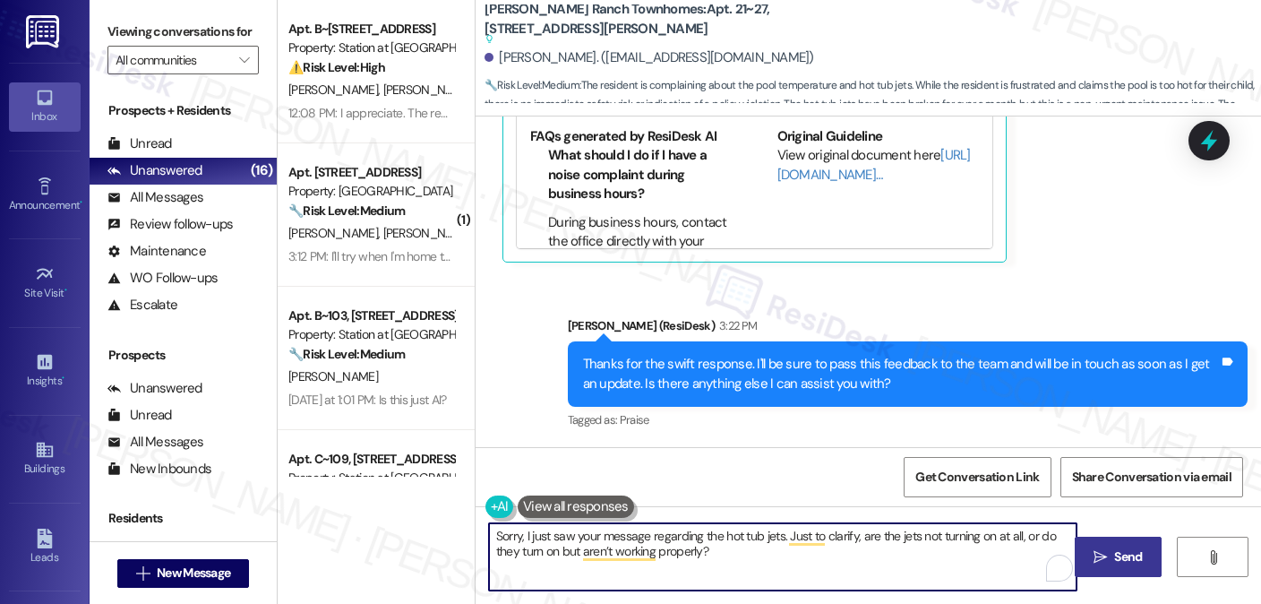
type textarea "Sorry, I just saw your message regarding the hot tub jets. Just to clarify, are…"
click at [1117, 546] on button " Send" at bounding box center [1118, 557] width 87 height 40
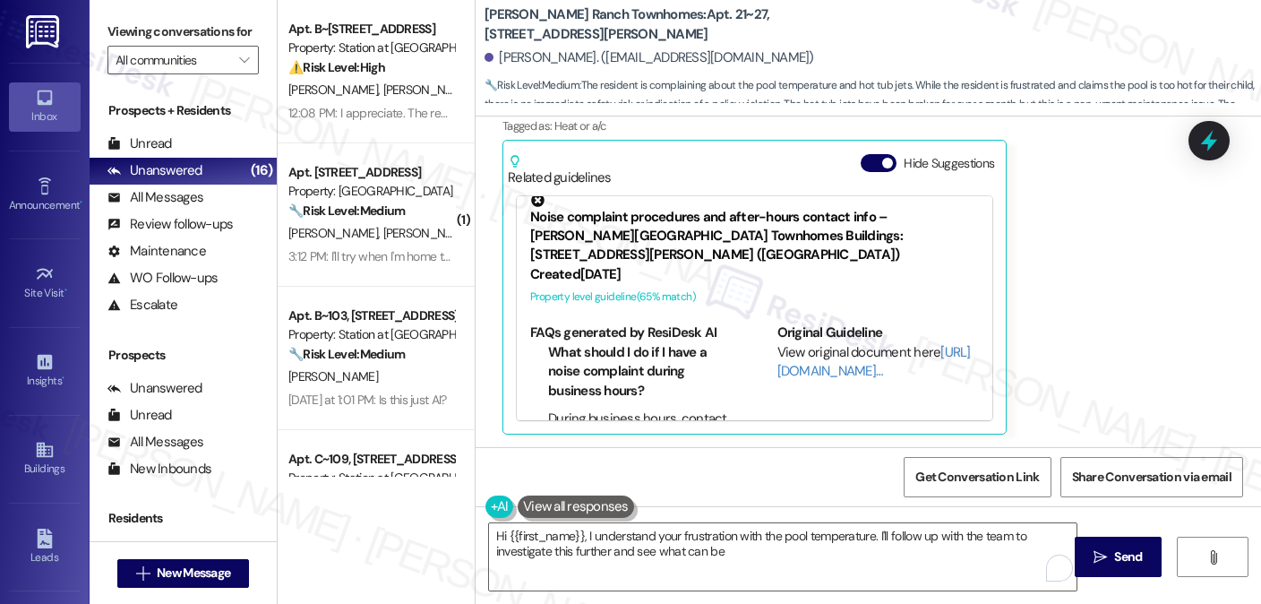
scroll to position [39, 0]
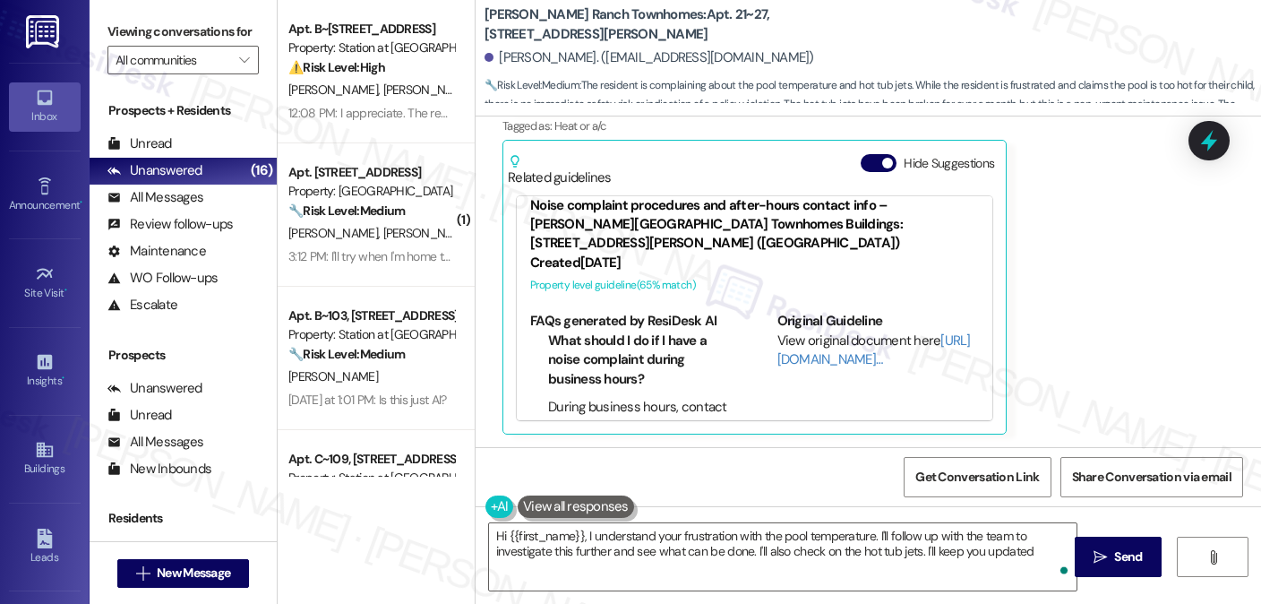
type textarea "Hi {{first_name}}, I understand your frustration with the pool temperature. I'l…"
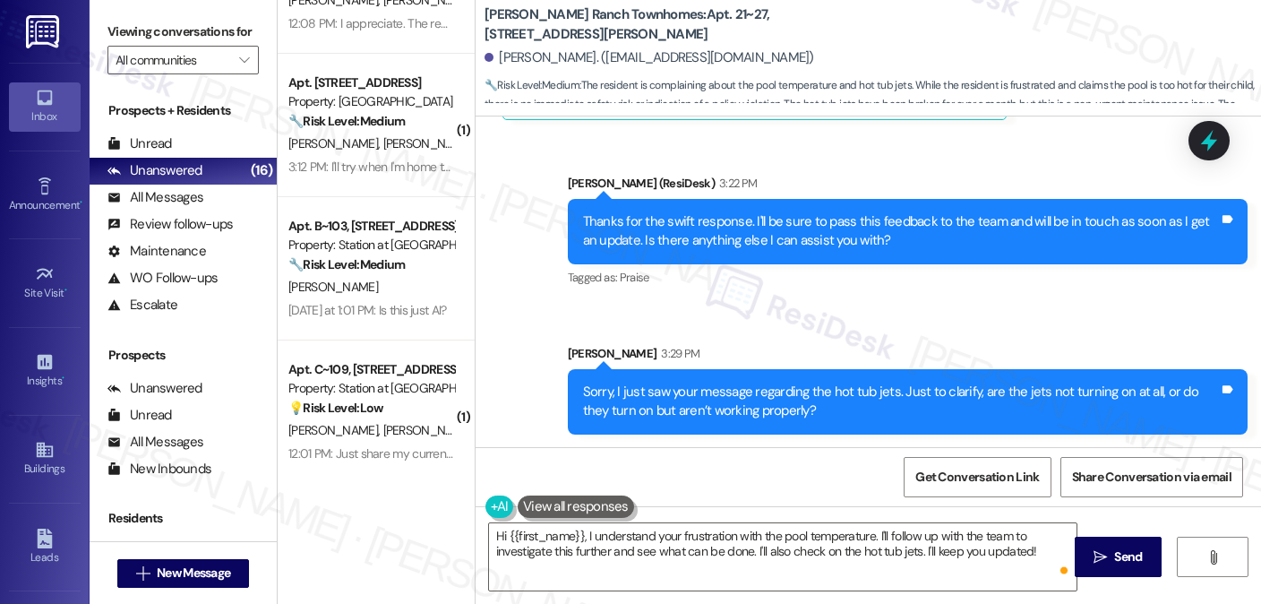
scroll to position [0, 0]
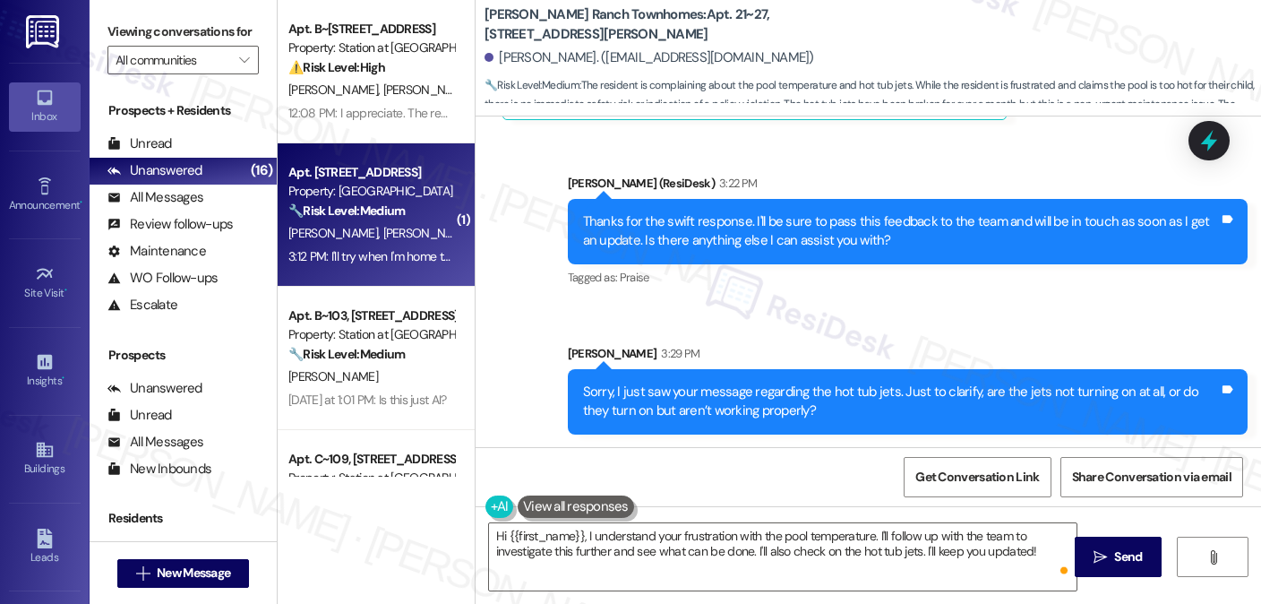
click at [377, 211] on strong "🔧 Risk Level: Medium" at bounding box center [346, 210] width 116 height 16
type textarea "Fetching suggested responses. Please feel free to read through the conversation…"
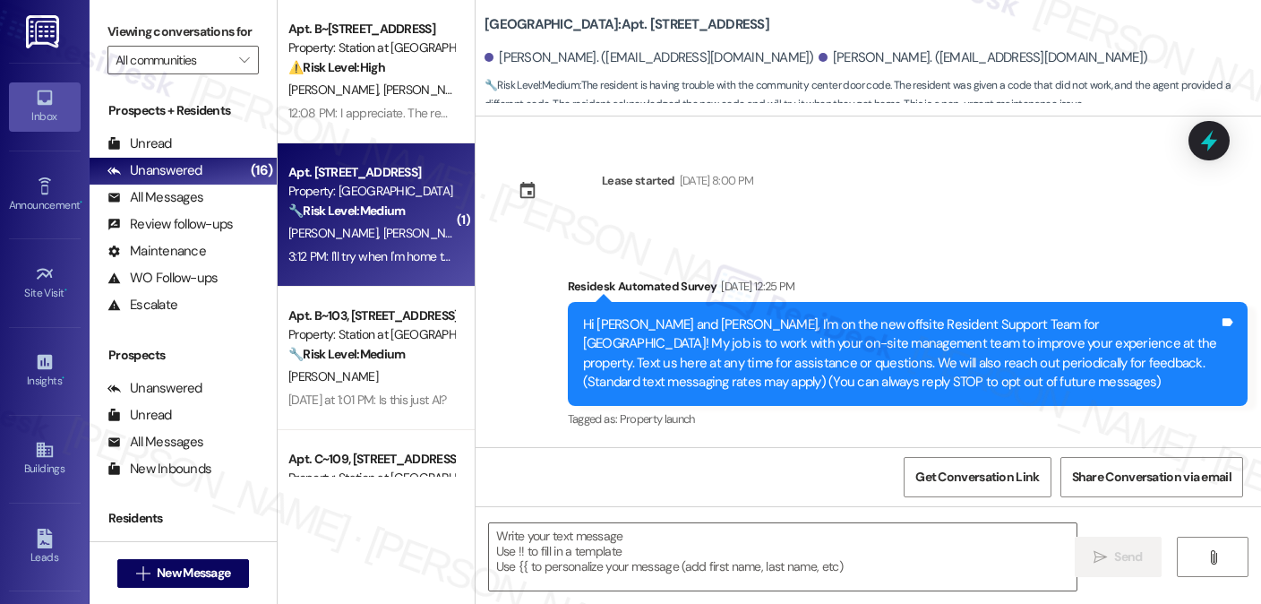
scroll to position [3718, 0]
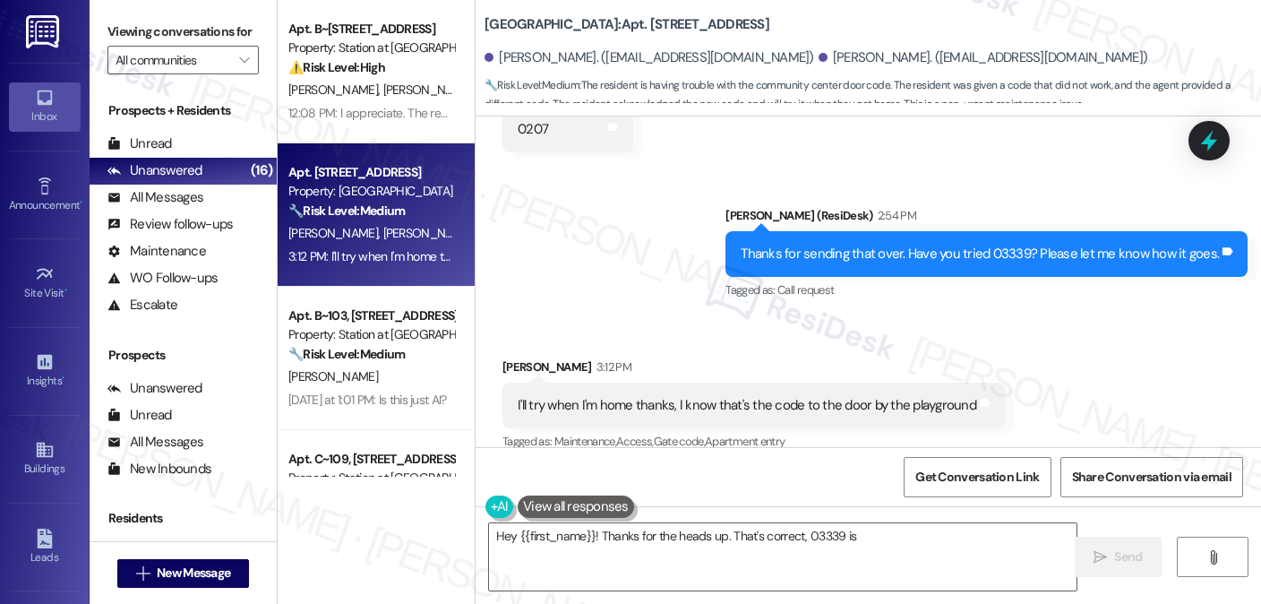
click at [874, 245] on div "Thanks for sending that over. Have you tried 03339? Please let me know how it g…" at bounding box center [980, 254] width 478 height 19
type textarea "Hey {{first_name}}! Thanks for the heads up. That's correct, 03339 is the front…"
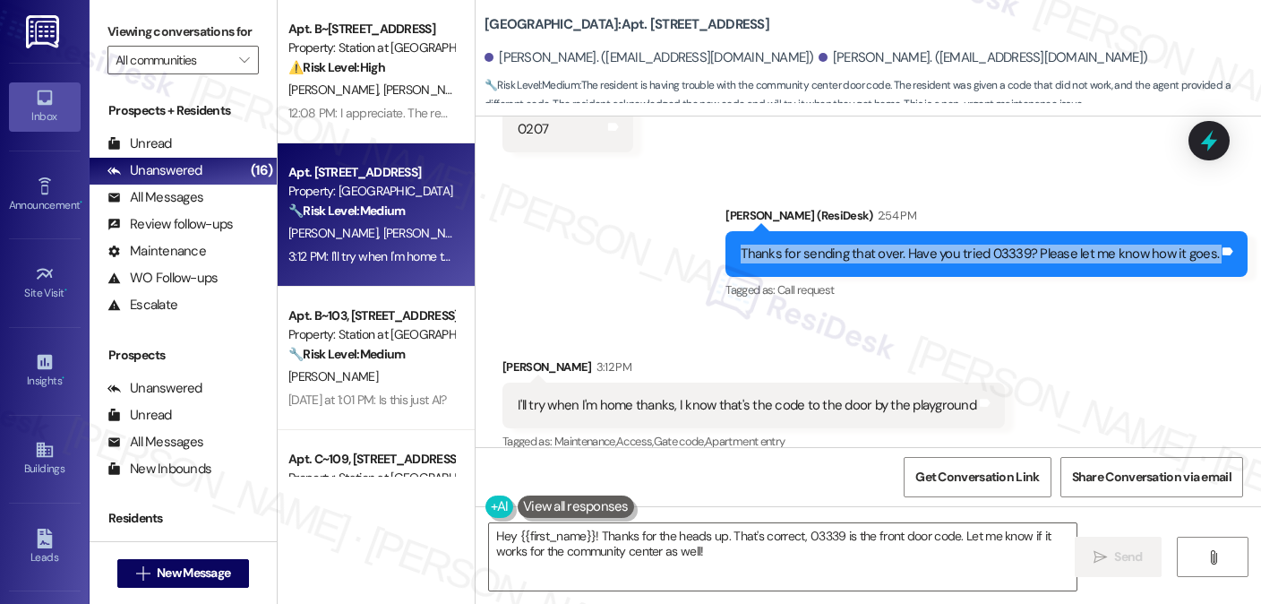
click at [874, 245] on div "Thanks for sending that over. Have you tried 03339? Please let me know how it g…" at bounding box center [980, 254] width 478 height 19
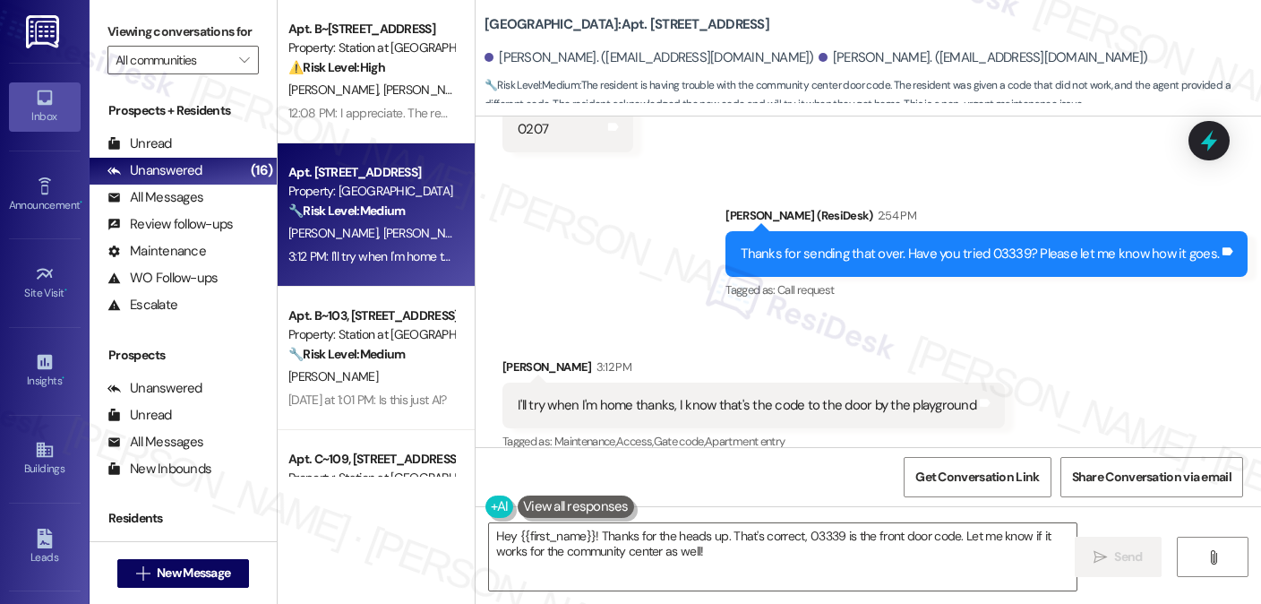
click at [796, 396] on div "I'll try when I'm home thanks, I know that's the code to the door by the playgr…" at bounding box center [747, 405] width 459 height 19
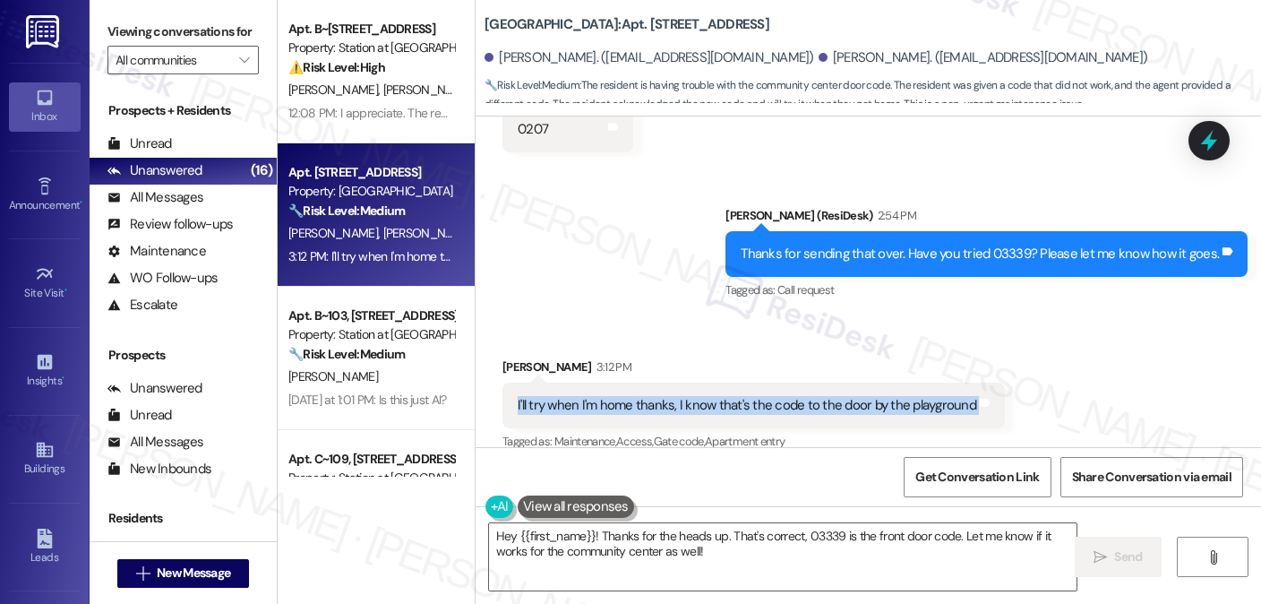
click at [796, 396] on div "I'll try when I'm home thanks, I know that's the code to the door by the playgr…" at bounding box center [747, 405] width 459 height 19
click at [795, 396] on div "I'll try when I'm home thanks, I know that's the code to the door by the playgr…" at bounding box center [747, 405] width 459 height 19
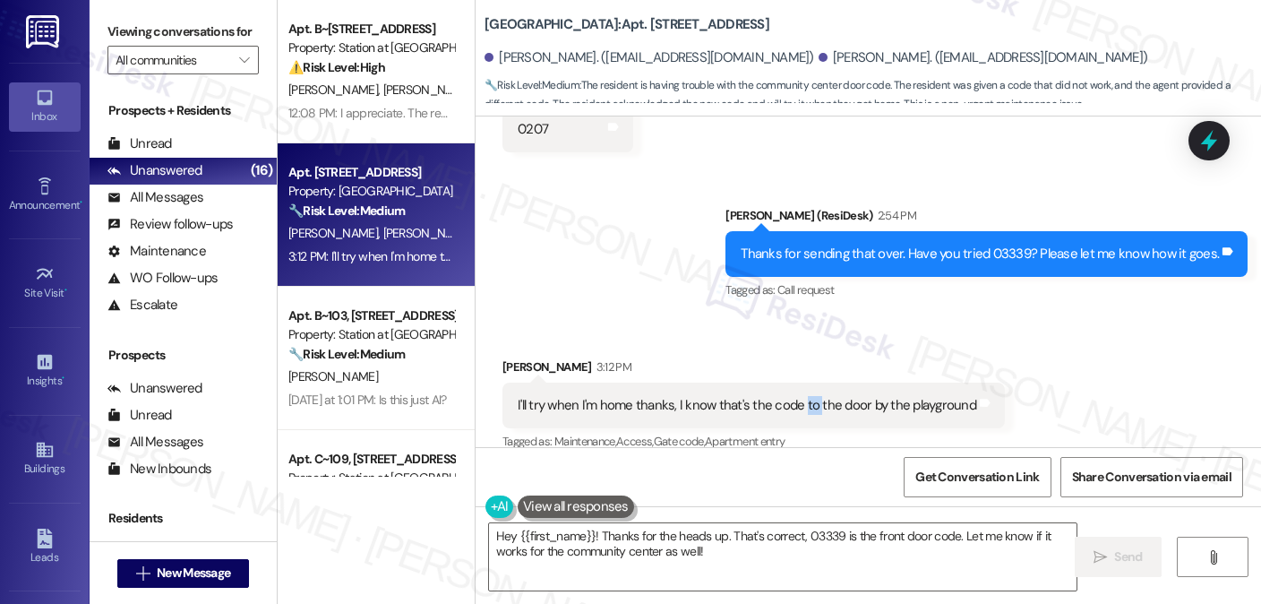
click at [795, 396] on div "I'll try when I'm home thanks, I know that's the code to the door by the playgr…" at bounding box center [747, 405] width 459 height 19
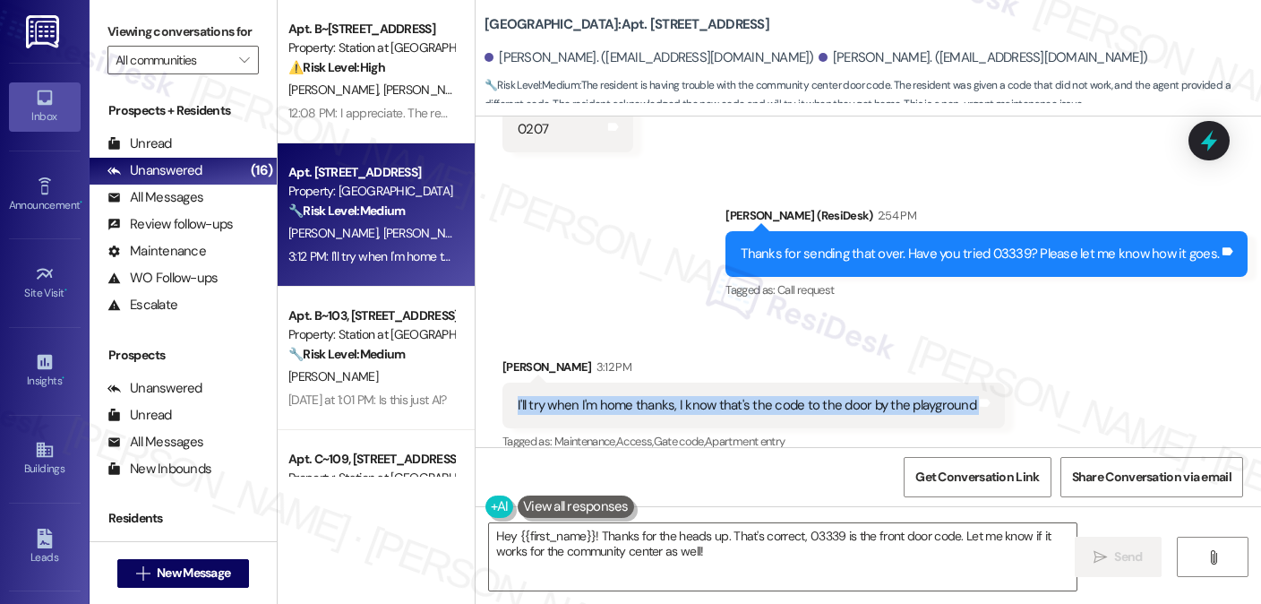
click at [795, 396] on div "I'll try when I'm home thanks, I know that's the code to the door by the playgr…" at bounding box center [747, 405] width 459 height 19
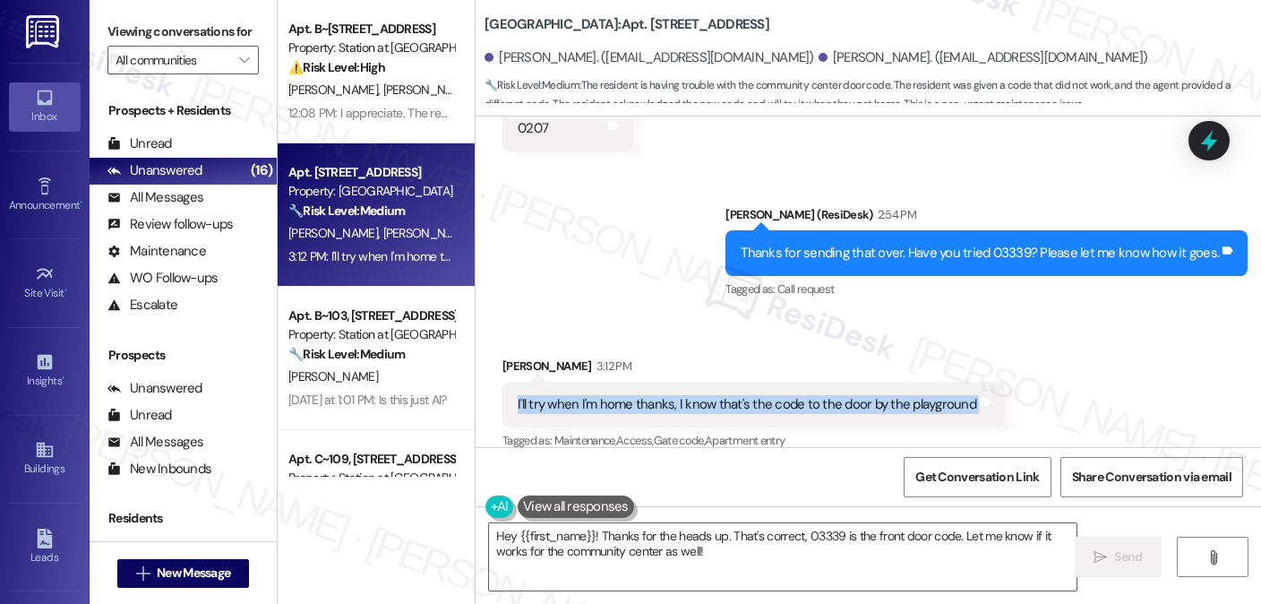
click at [670, 395] on div "I'll try when I'm home thanks, I know that's the code to the door by the playgr…" at bounding box center [747, 404] width 459 height 19
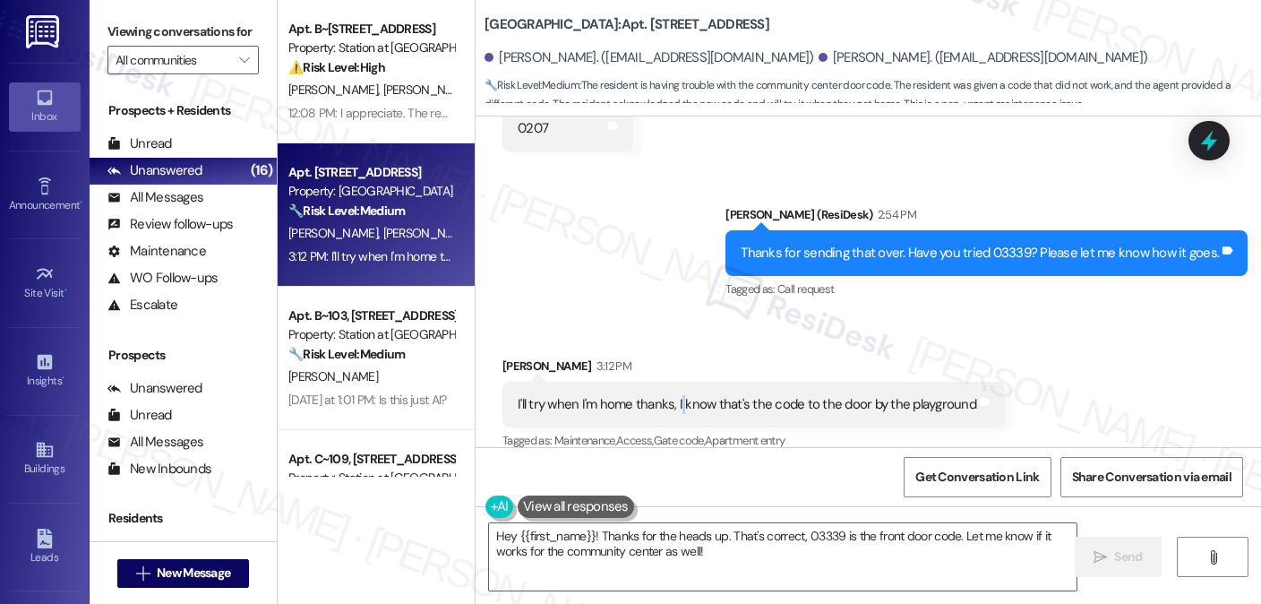
click at [670, 395] on div "I'll try when I'm home thanks, I know that's the code to the door by the playgr…" at bounding box center [747, 404] width 459 height 19
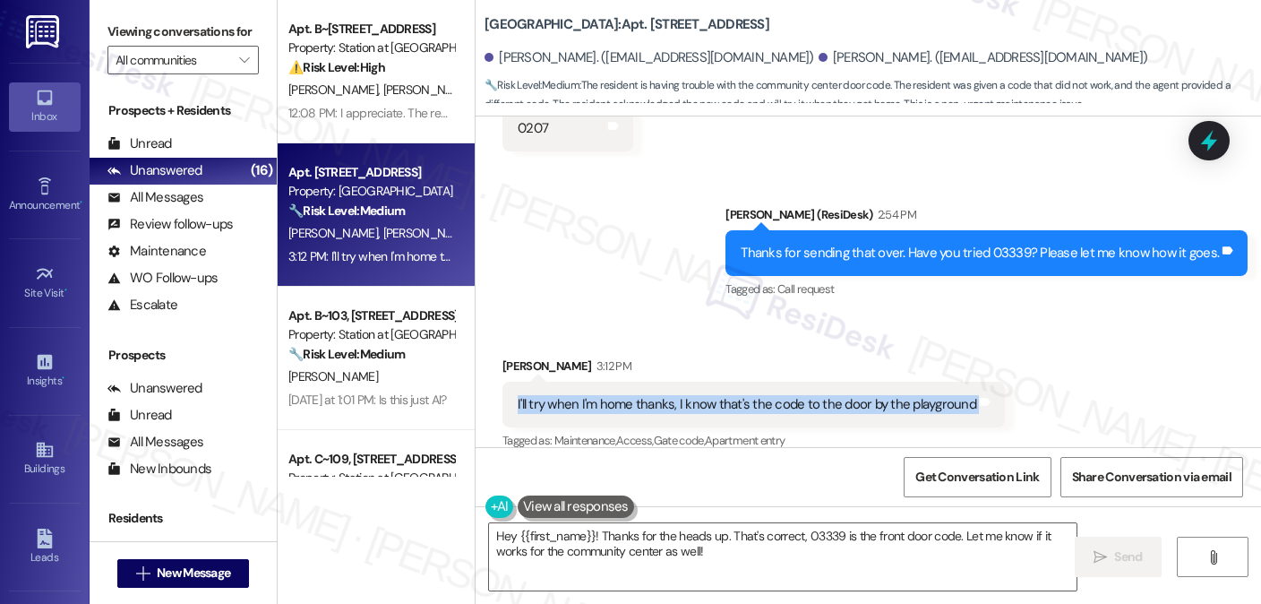
click at [670, 395] on div "I'll try when I'm home thanks, I know that's the code to the door by the playgr…" at bounding box center [747, 404] width 459 height 19
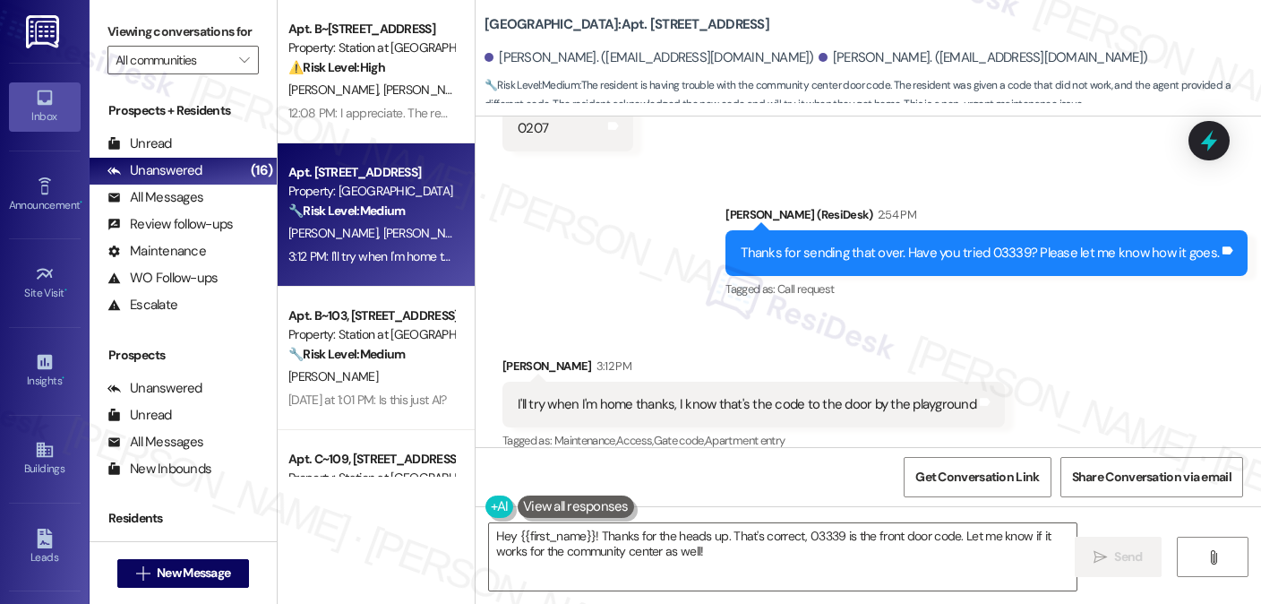
click at [1014, 335] on div "Received via SMS Kyla Spackman 3:12 PM I'll try when I'm home thanks, I know th…" at bounding box center [869, 391] width 786 height 151
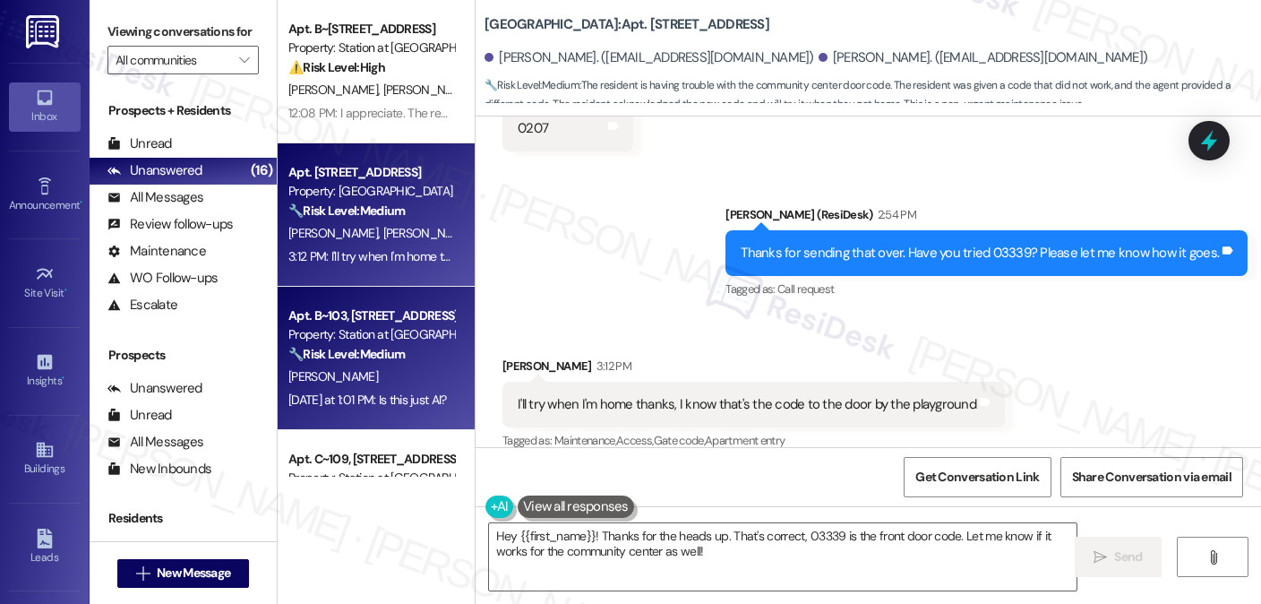
click at [407, 343] on div "Property: Station at [GEOGRAPHIC_DATA][PERSON_NAME]" at bounding box center [371, 334] width 166 height 19
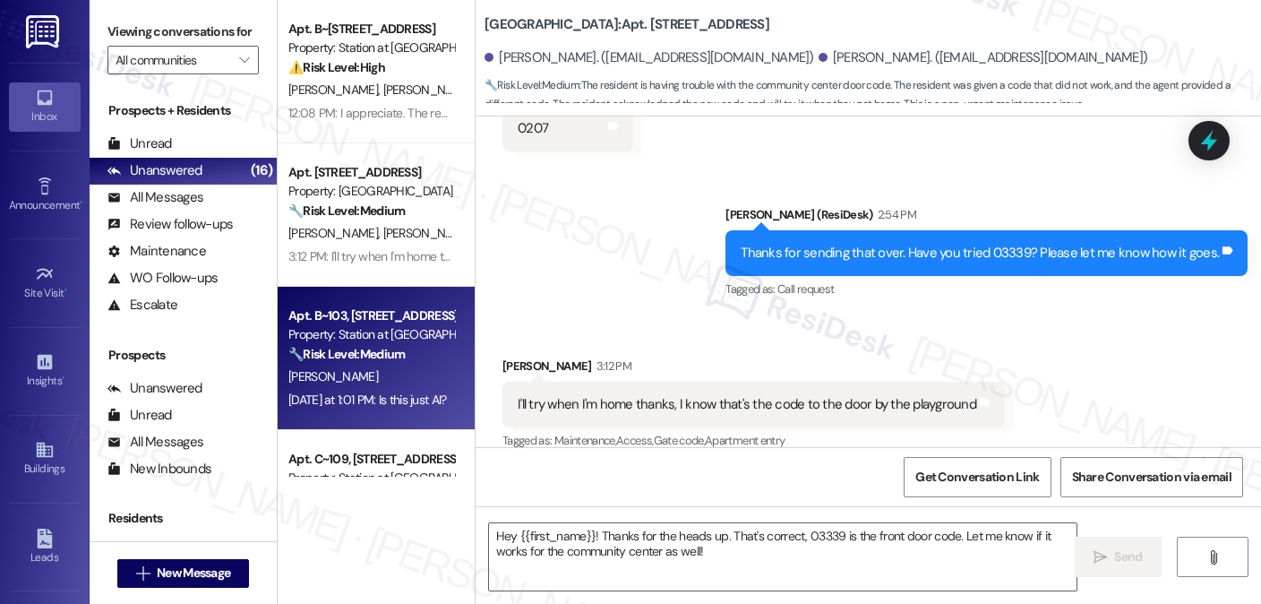
type textarea "Fetching suggested responses. Please feel free to read through the conversation…"
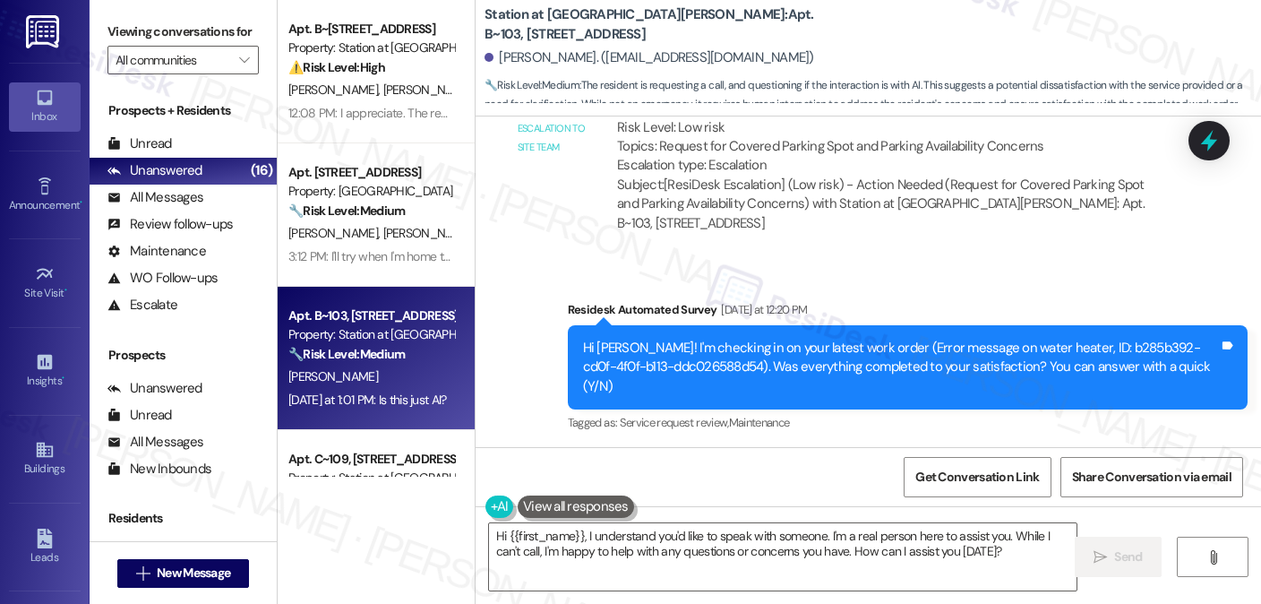
scroll to position [1612, 0]
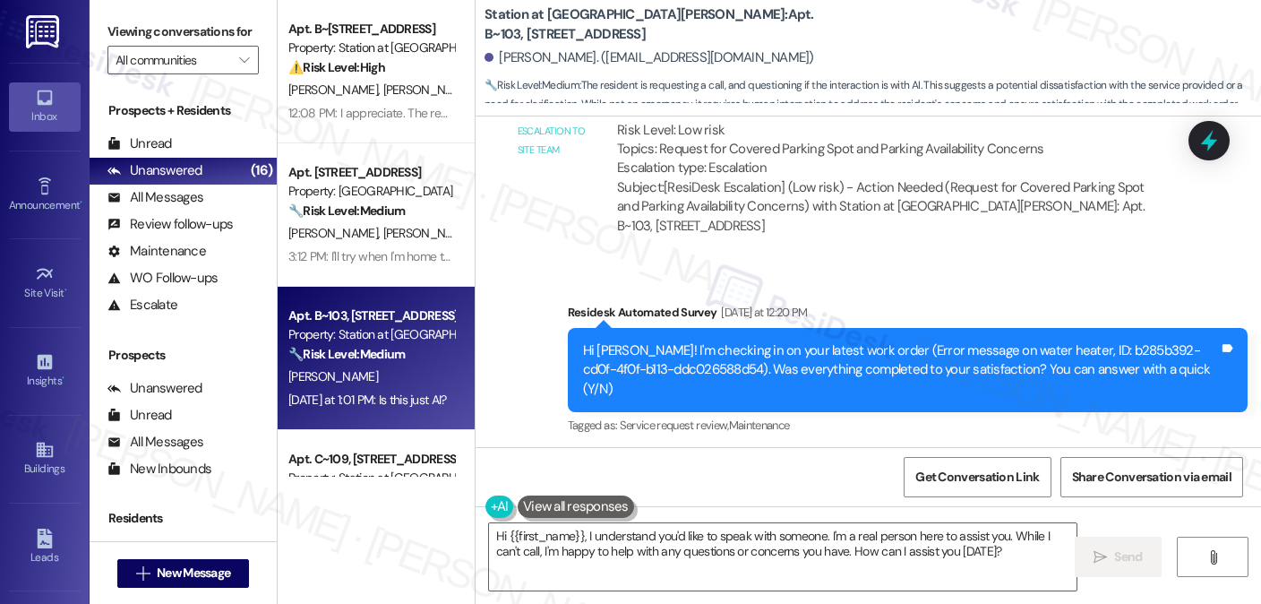
click at [754, 344] on div "Hi [PERSON_NAME]! I'm checking in on your latest work order (Error message on w…" at bounding box center [901, 369] width 636 height 57
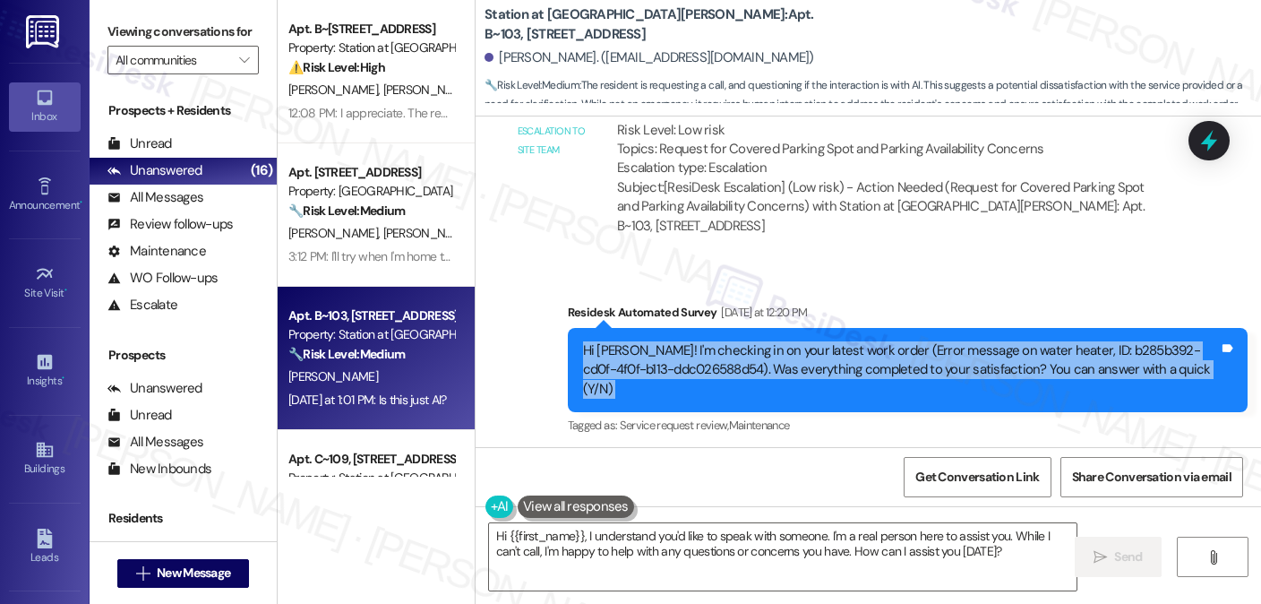
click at [754, 344] on div "Hi [PERSON_NAME]! I'm checking in on your latest work order (Error message on w…" at bounding box center [901, 369] width 636 height 57
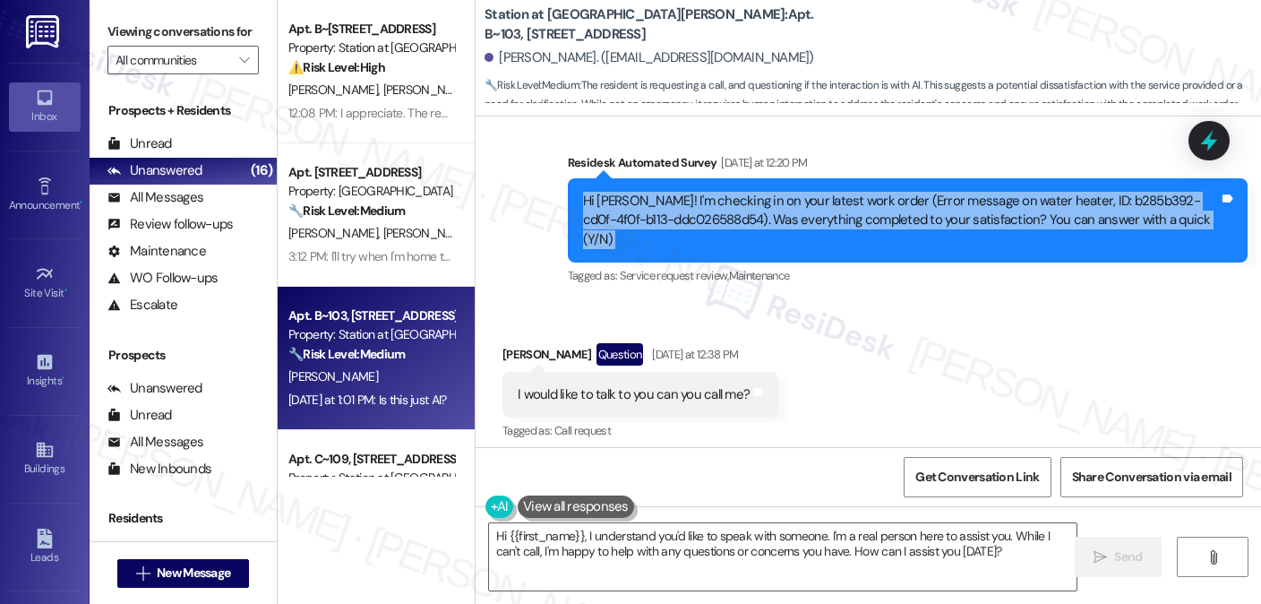
scroll to position [1791, 0]
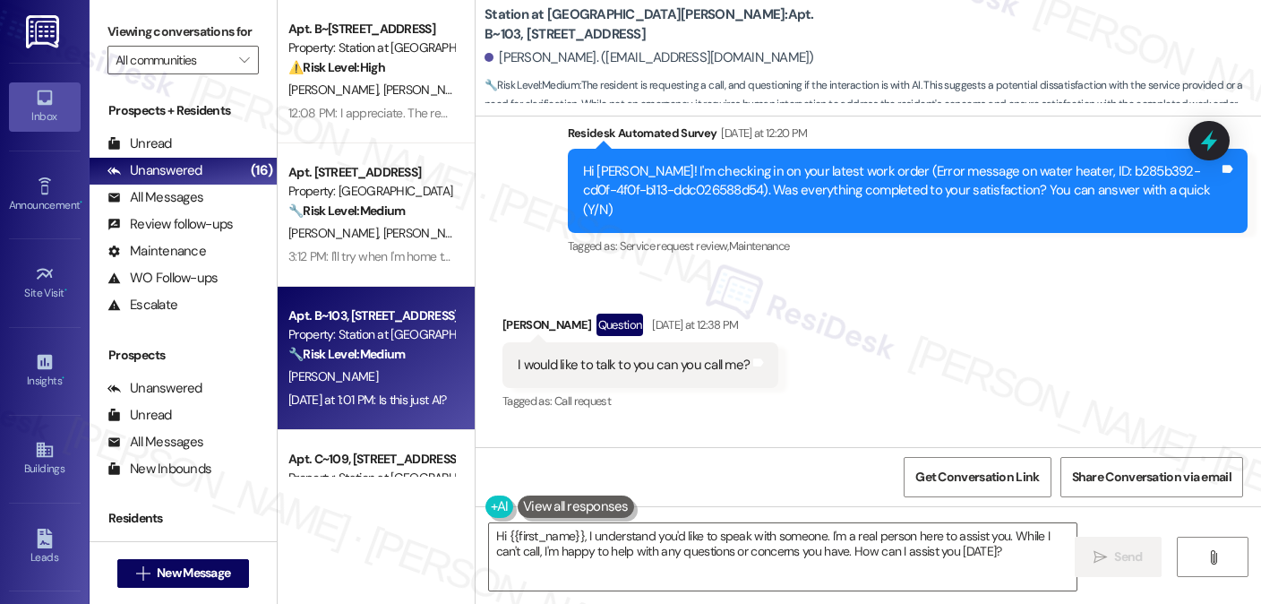
click at [588, 365] on div "I would like to talk to you can you call me? Tags and notes" at bounding box center [640, 365] width 276 height 46
click at [595, 356] on div "I would like to talk to you can you call me?" at bounding box center [634, 365] width 232 height 19
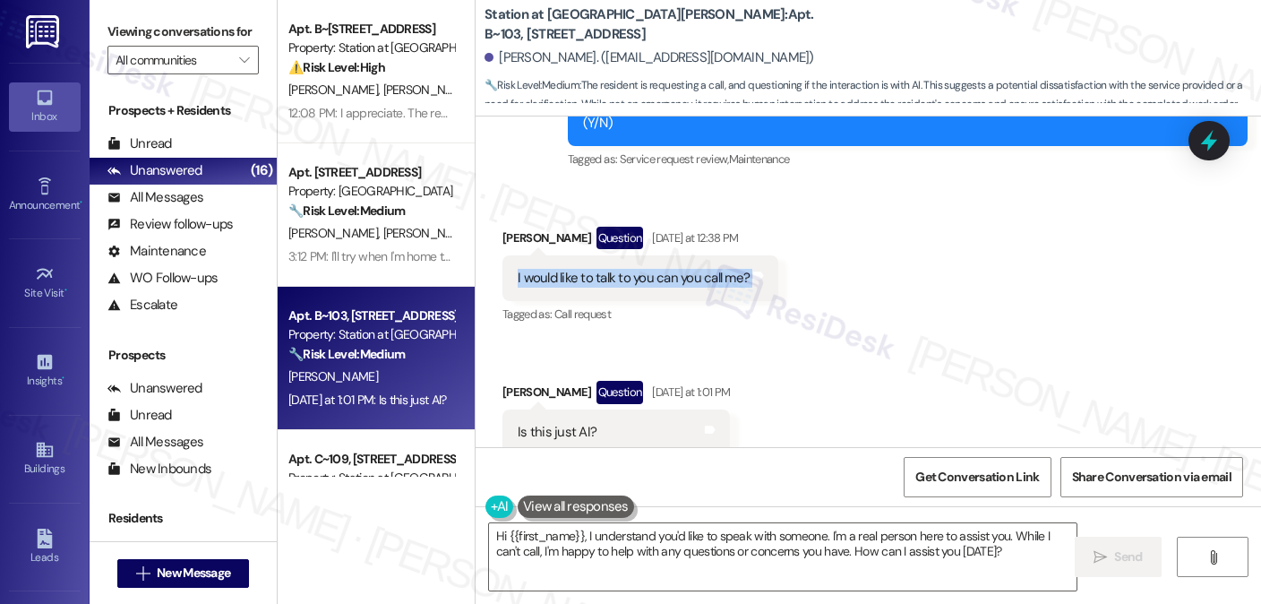
scroll to position [1881, 0]
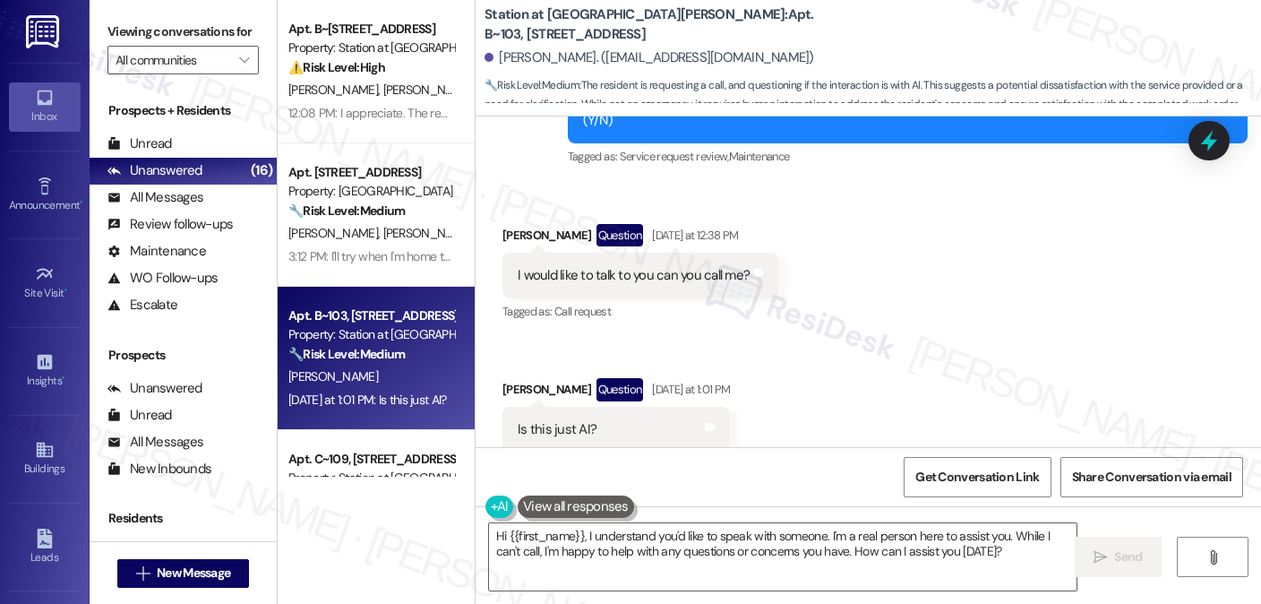
click at [563, 420] on div "Is this just AI?" at bounding box center [557, 429] width 79 height 19
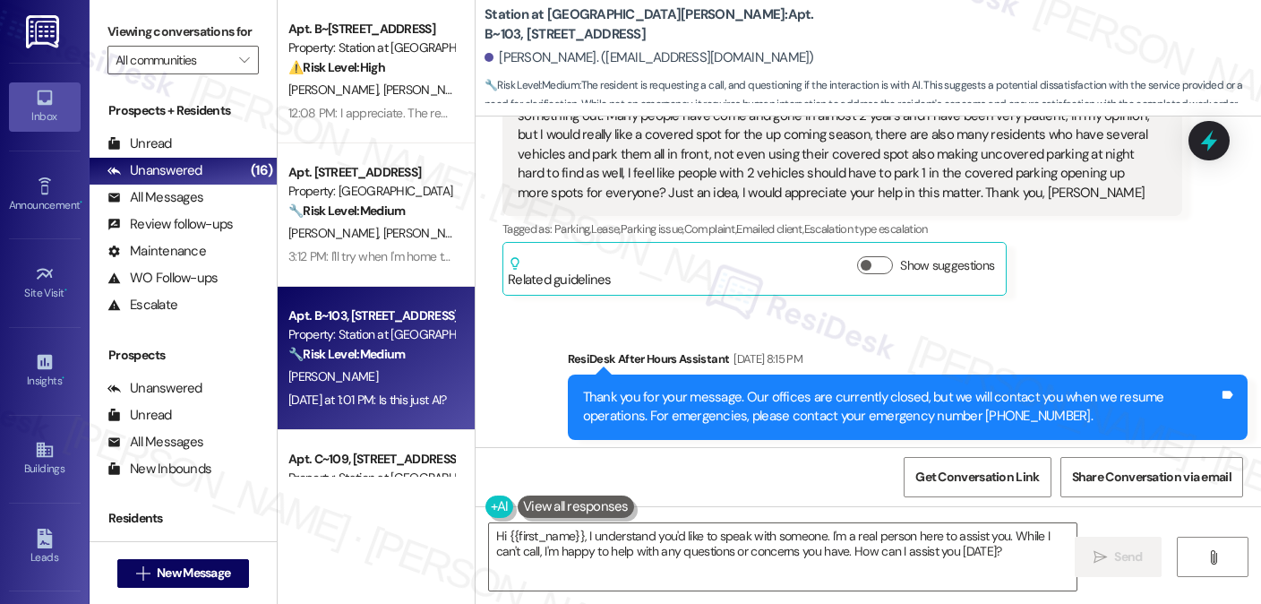
scroll to position [1254, 0]
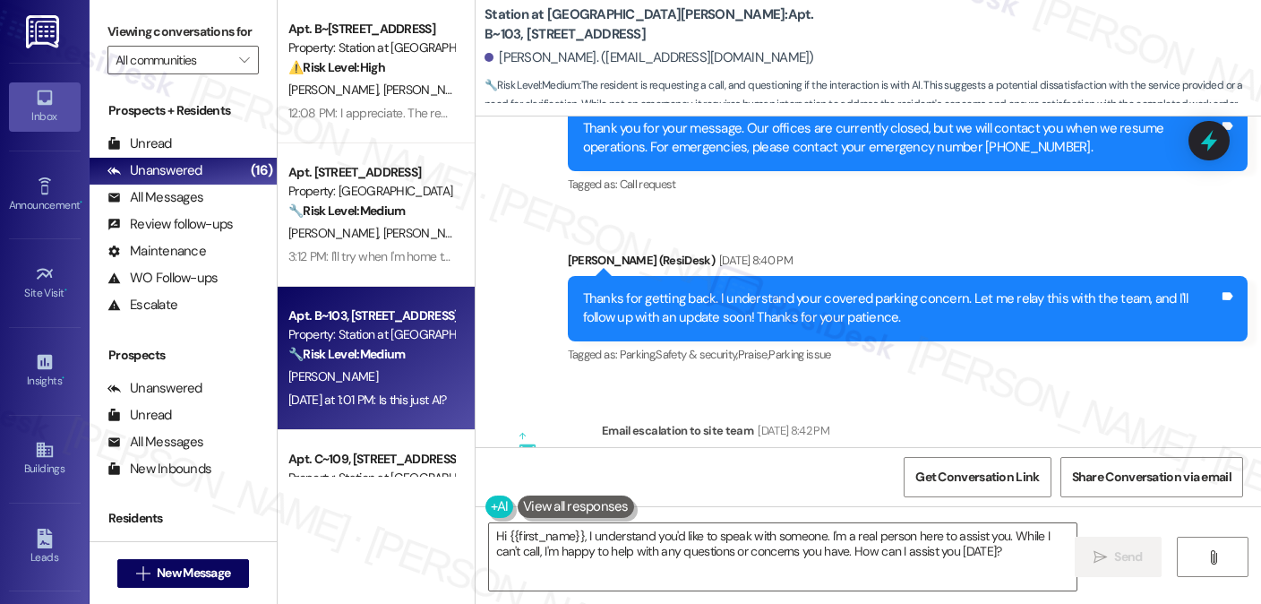
click at [752, 296] on div "Thanks for getting back. I understand your covered parking concern. Let me rela…" at bounding box center [901, 308] width 636 height 39
click at [749, 296] on div "Thanks for getting back. I understand your covered parking concern. Let me rela…" at bounding box center [901, 308] width 636 height 39
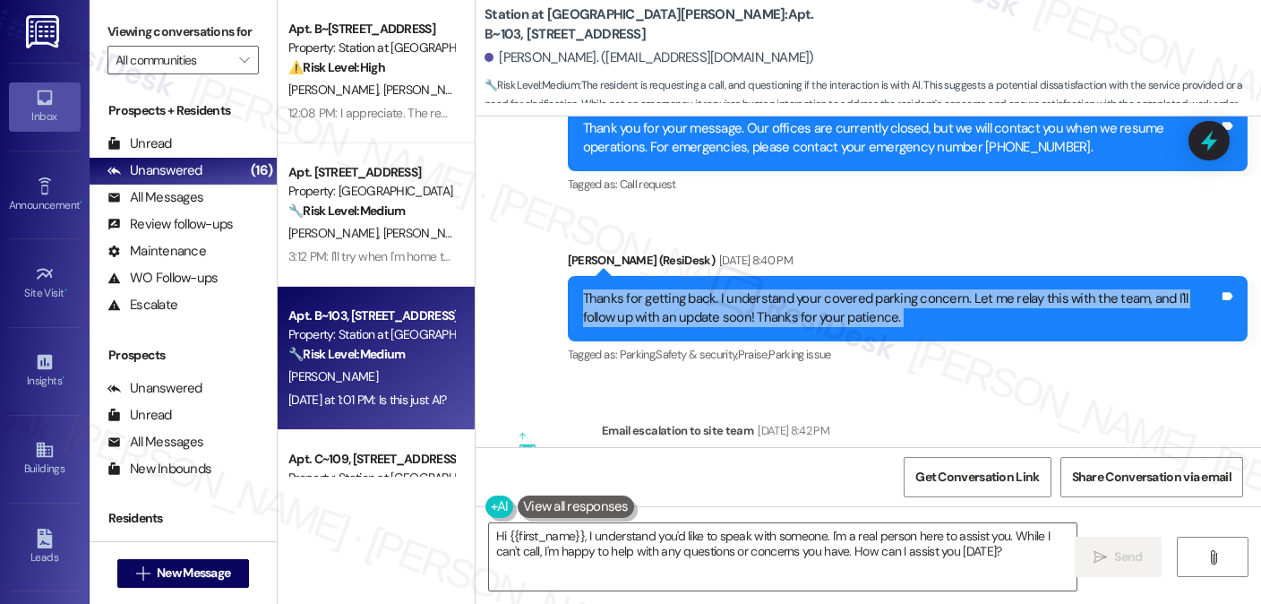
click at [749, 296] on div "Thanks for getting back. I understand your covered parking concern. Let me rela…" at bounding box center [901, 308] width 636 height 39
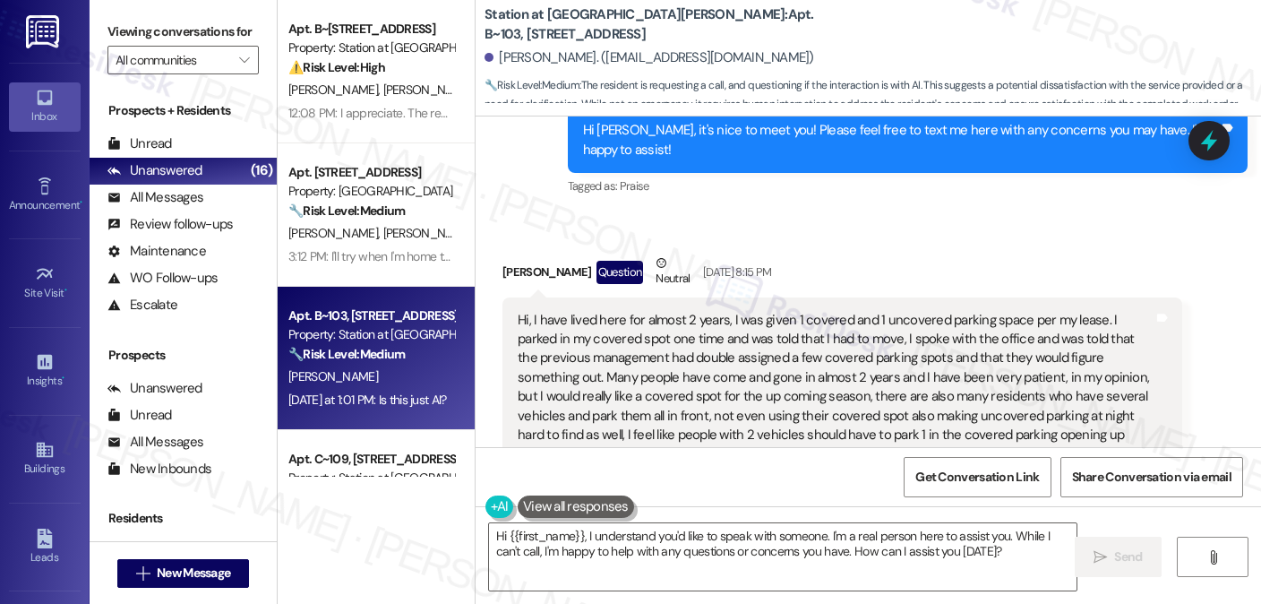
scroll to position [717, 0]
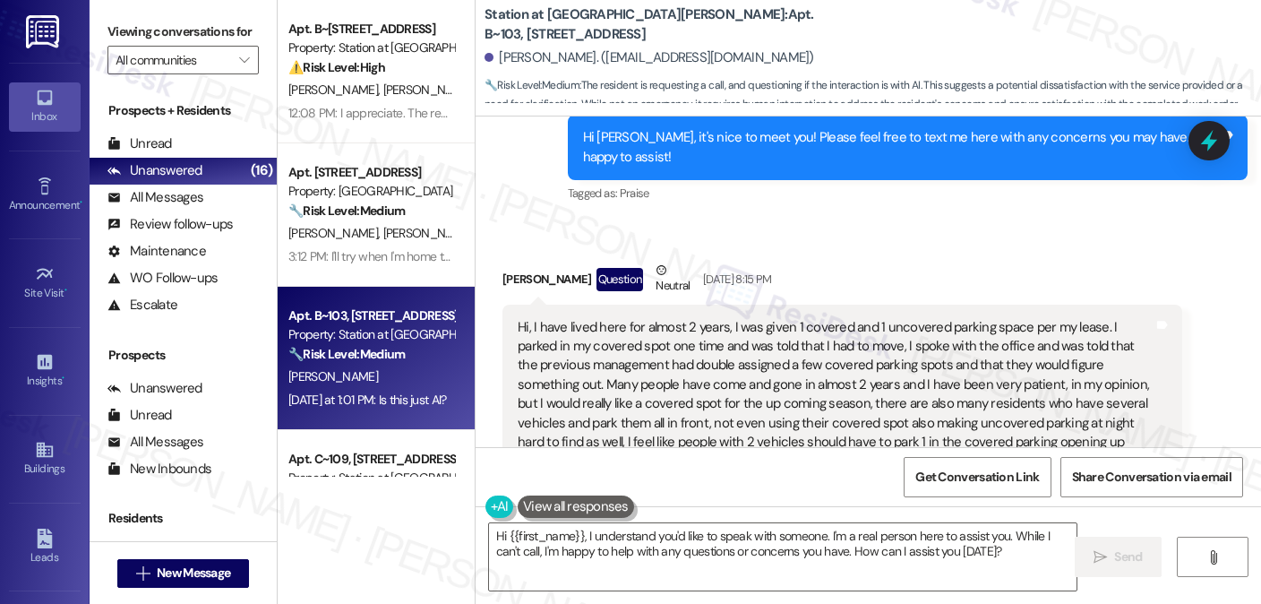
click at [666, 314] on div "Hi, I have lived here for almost 2 years, I was given 1 covered and 1 uncovered…" at bounding box center [842, 395] width 680 height 180
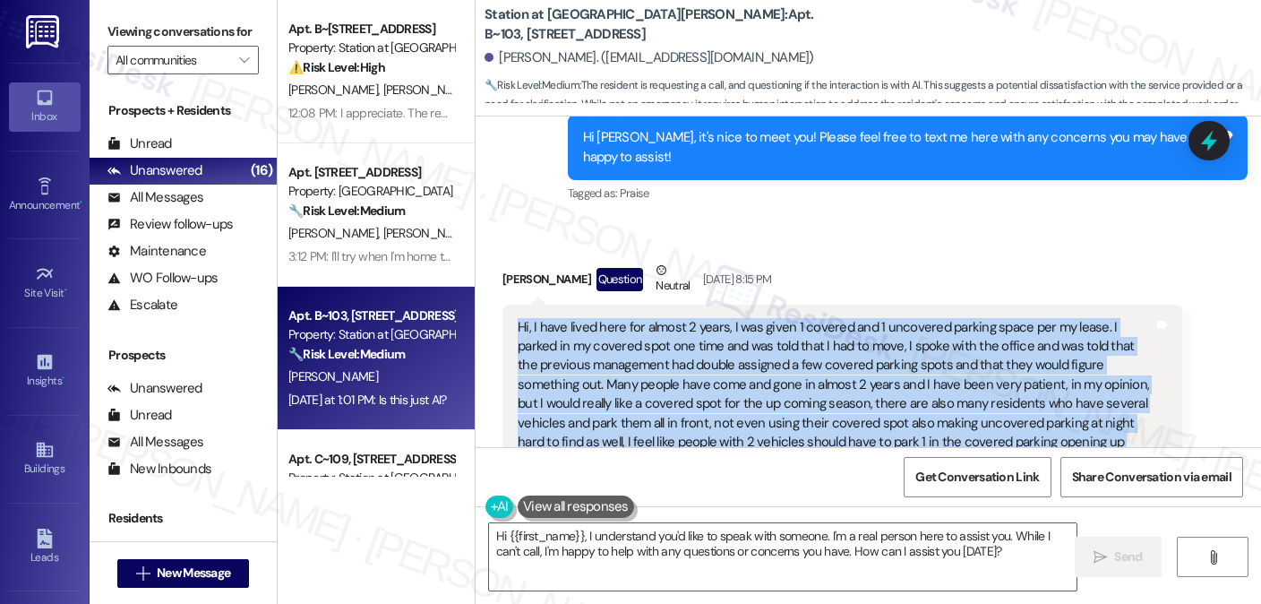
click at [666, 314] on div "Hi, I have lived here for almost 2 years, I was given 1 covered and 1 uncovered…" at bounding box center [842, 395] width 680 height 180
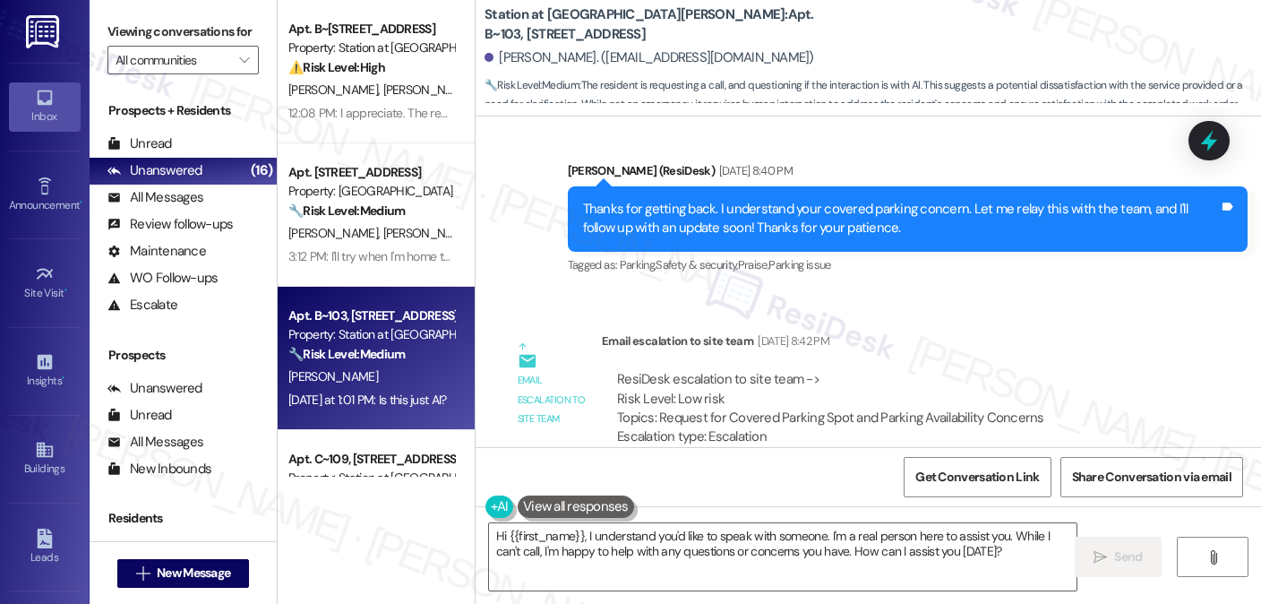
scroll to position [1523, 0]
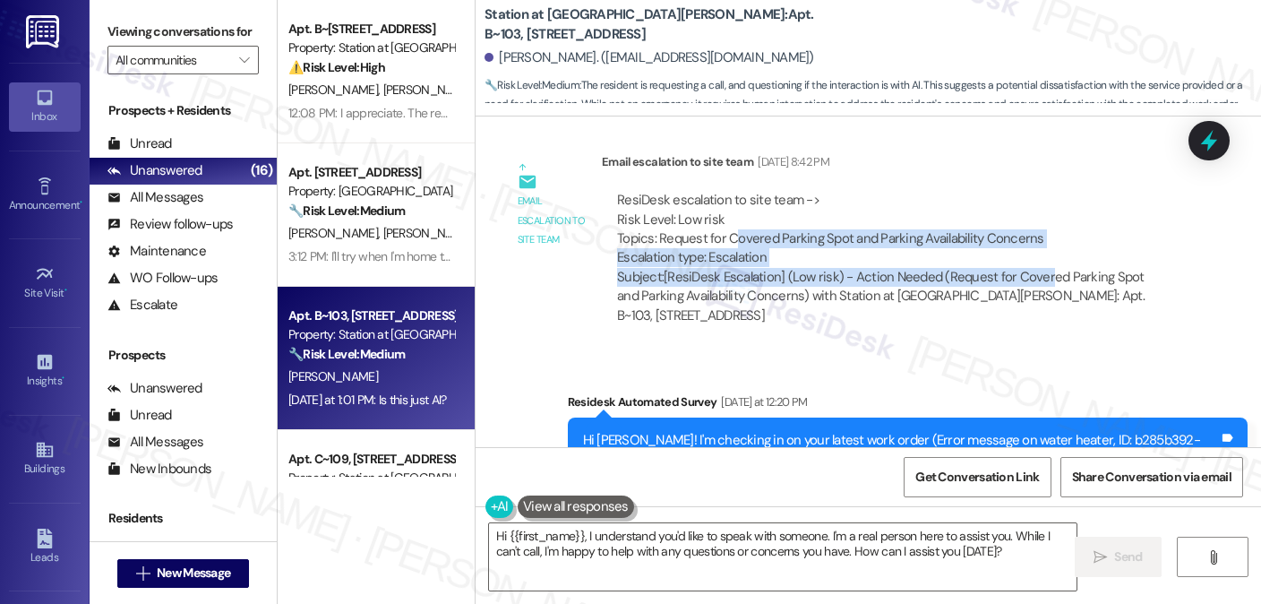
drag, startPoint x: 751, startPoint y: 245, endPoint x: 1034, endPoint y: 282, distance: 285.5
click at [1034, 282] on div "ResiDesk escalation to site team -> Risk Level: Low risk Topics: Request for Co…" at bounding box center [892, 258] width 554 height 134
click at [1012, 250] on div "ResiDesk escalation to site team -> Risk Level: Low risk Topics: Request for Co…" at bounding box center [892, 229] width 550 height 77
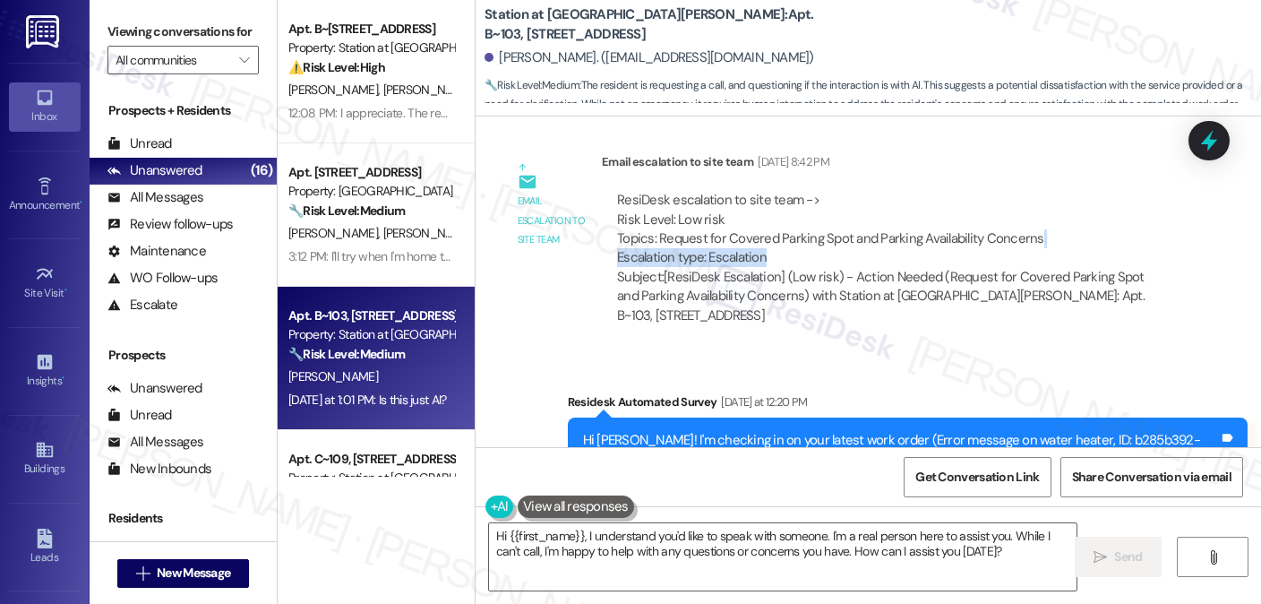
drag, startPoint x: 1034, startPoint y: 244, endPoint x: 764, endPoint y: 248, distance: 269.6
click at [764, 248] on div "ResiDesk escalation to site team -> Risk Level: Low risk Topics: Request for Co…" at bounding box center [892, 229] width 550 height 77
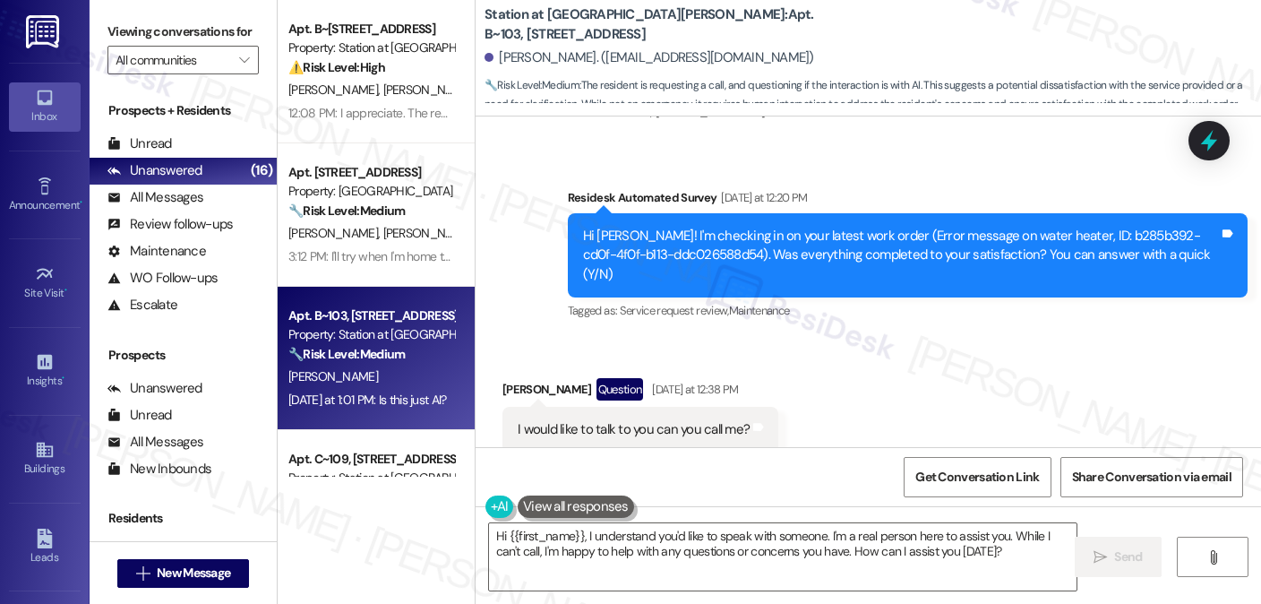
scroll to position [1791, 0]
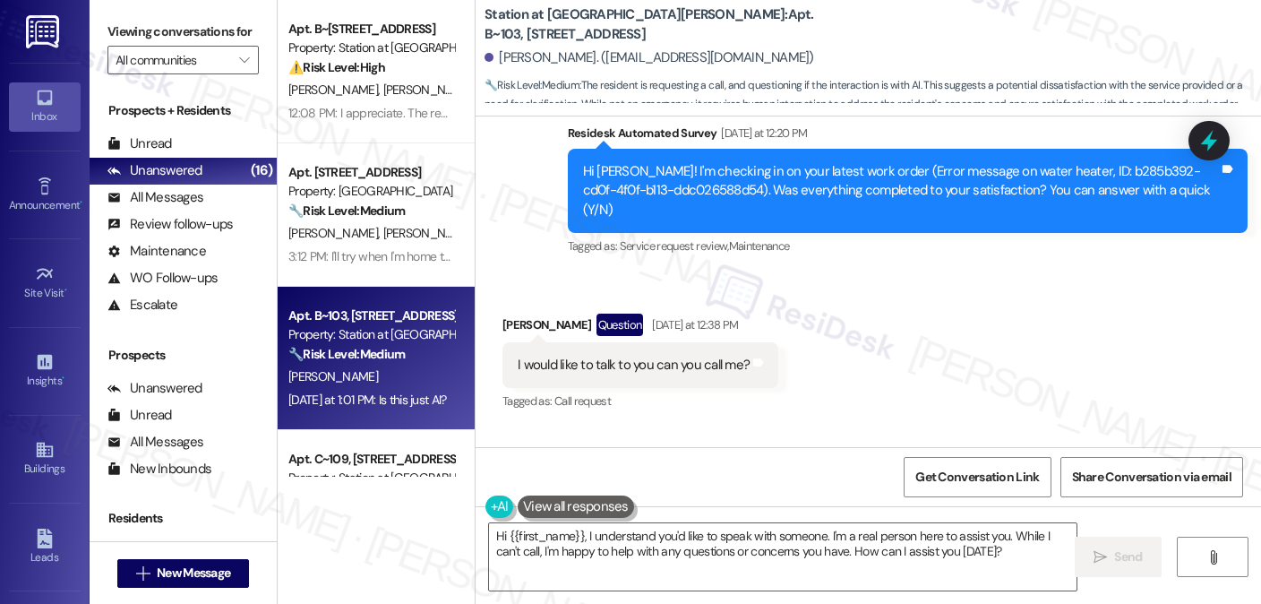
click at [691, 187] on div "Hi [PERSON_NAME]! I'm checking in on your latest work order (Error message on w…" at bounding box center [901, 190] width 636 height 57
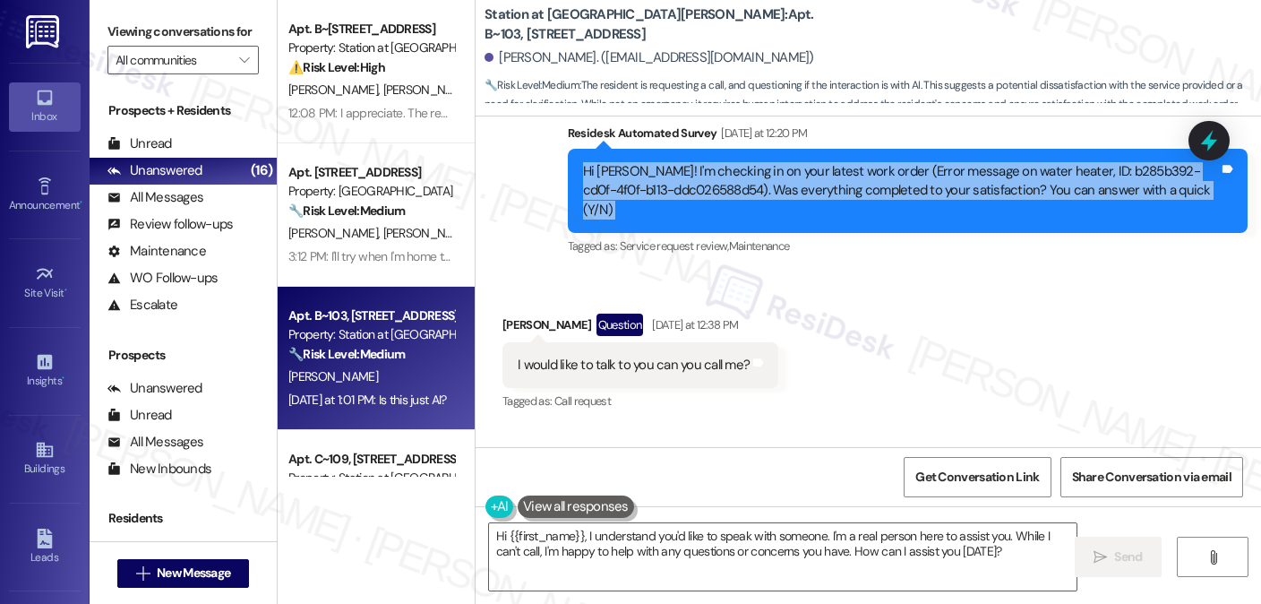
click at [691, 187] on div "Hi [PERSON_NAME]! I'm checking in on your latest work order (Error message on w…" at bounding box center [901, 190] width 636 height 57
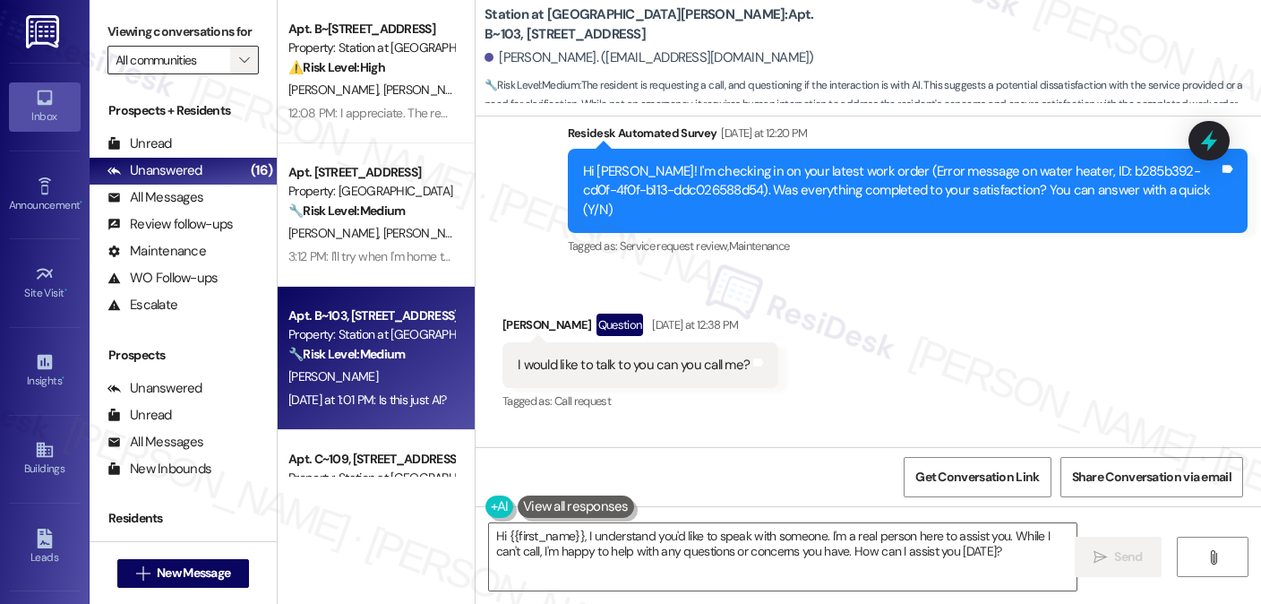
drag, startPoint x: 197, startPoint y: 39, endPoint x: 244, endPoint y: 75, distance: 59.3
click at [197, 39] on label "Viewing conversations for" at bounding box center [182, 32] width 151 height 28
click at [706, 549] on textarea "Hi {{first_name}}, I understand you'd like to speak with someone. I'm a real pe…" at bounding box center [783, 556] width 588 height 67
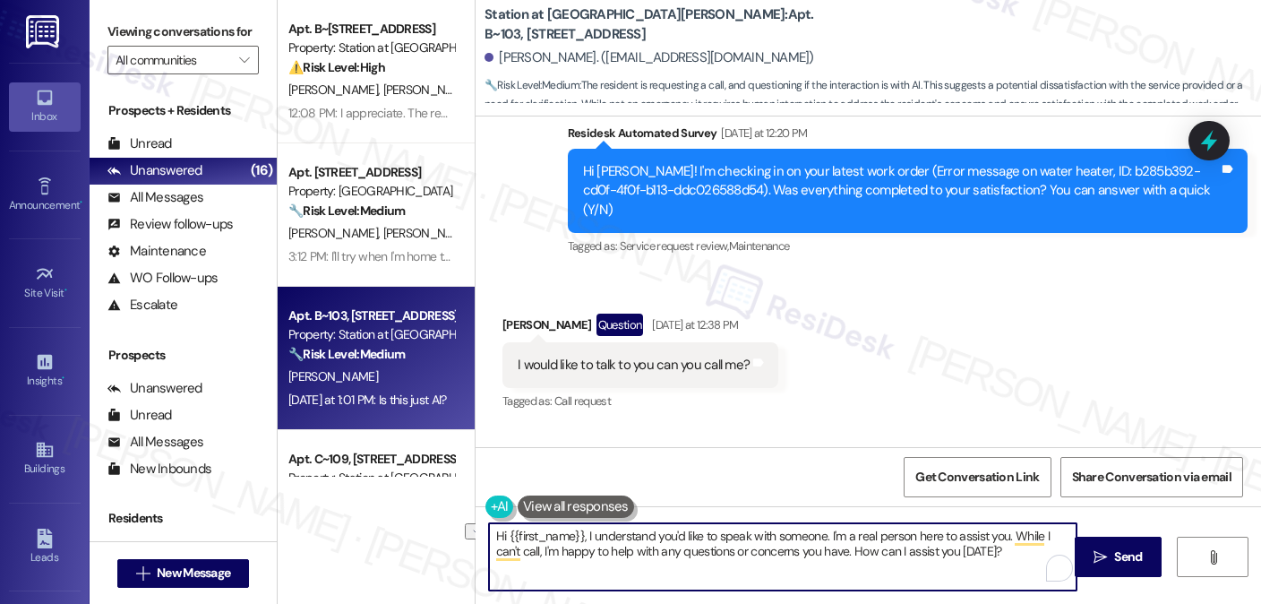
drag, startPoint x: 992, startPoint y: 554, endPoint x: 846, endPoint y: 550, distance: 146.1
click at [846, 550] on textarea "Hi {{first_name}}, I understand you'd like to speak with someone. I'm a real pe…" at bounding box center [783, 556] width 588 height 67
paste textarea "wanting to discuss this further. I'm sorry, but my number is set up for texting…"
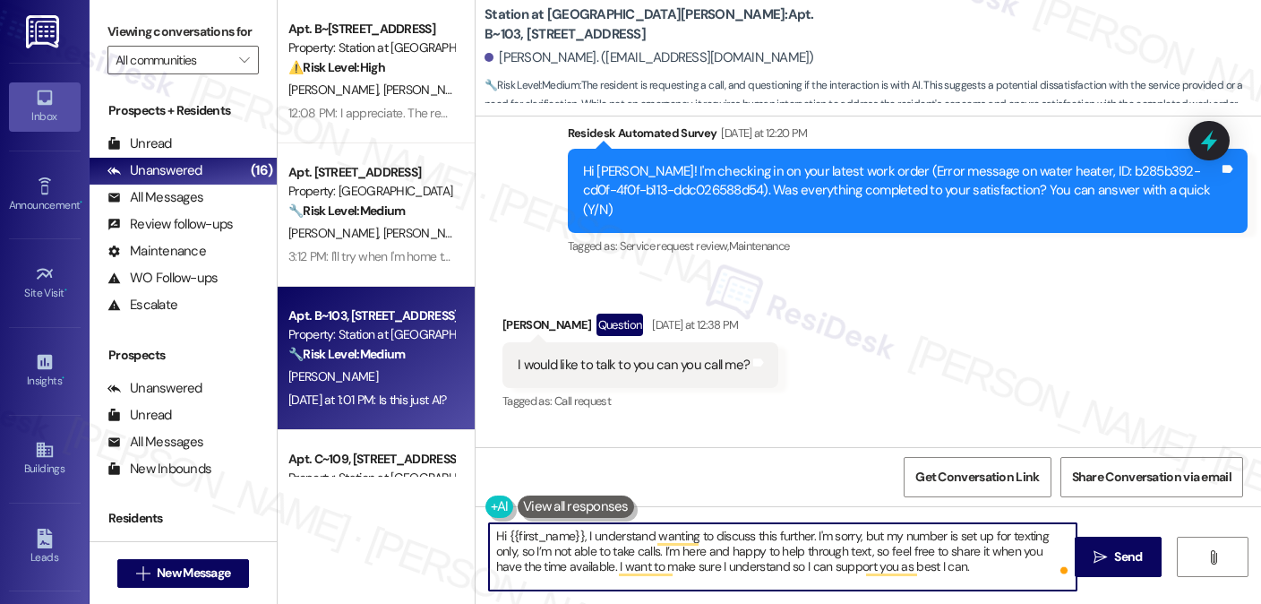
drag, startPoint x: 632, startPoint y: 555, endPoint x: 798, endPoint y: 547, distance: 165.9
click at [798, 547] on textarea "Hi {{first_name}}, I understand wanting to discuss this further. I'm sorry, but…" at bounding box center [783, 556] width 588 height 67
drag, startPoint x: 798, startPoint y: 547, endPoint x: 813, endPoint y: 547, distance: 15.2
click at [798, 547] on textarea "Hi {{first_name}}, I understand wanting to discuss this further. I'm sorry, but…" at bounding box center [783, 556] width 588 height 67
drag, startPoint x: 832, startPoint y: 551, endPoint x: 947, endPoint y: 580, distance: 118.2
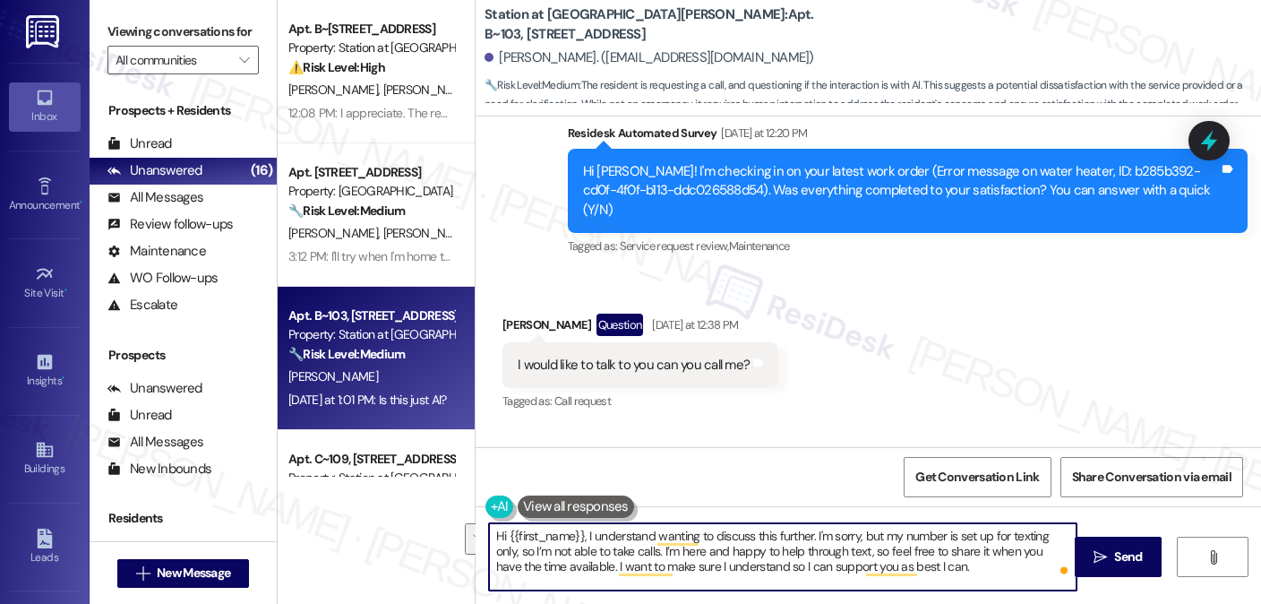
click at [947, 580] on textarea "Hi {{first_name}}, I understand wanting to discuss this further. I'm sorry, but…" at bounding box center [783, 556] width 588 height 67
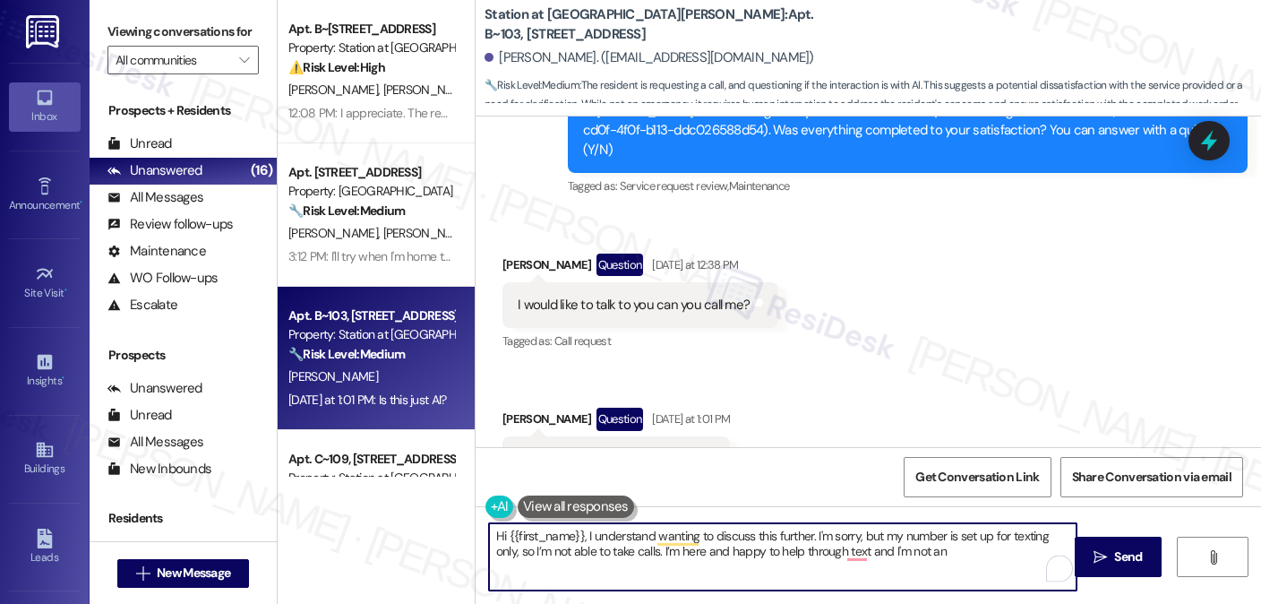
scroll to position [1881, 0]
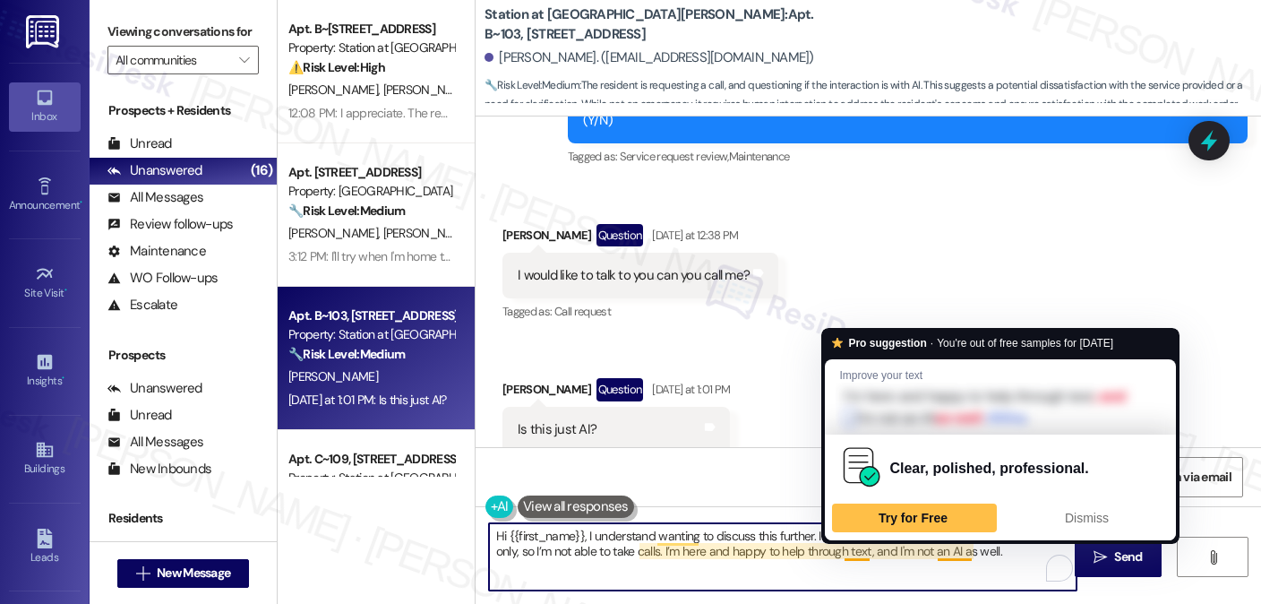
click at [846, 549] on textarea "Hi {{first_name}}, I understand wanting to discuss this further. I'm sorry, but…" at bounding box center [783, 556] width 588 height 67
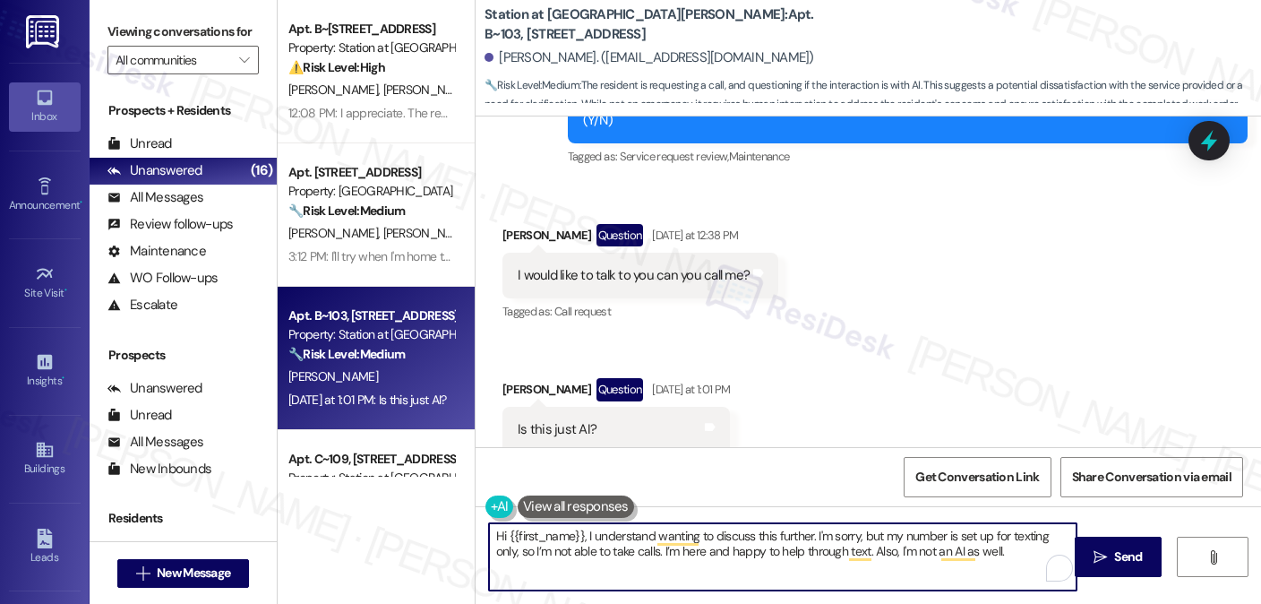
click at [995, 558] on textarea "Hi {{first_name}}, I understand wanting to discuss this further. I'm sorry, but…" at bounding box center [783, 556] width 588 height 67
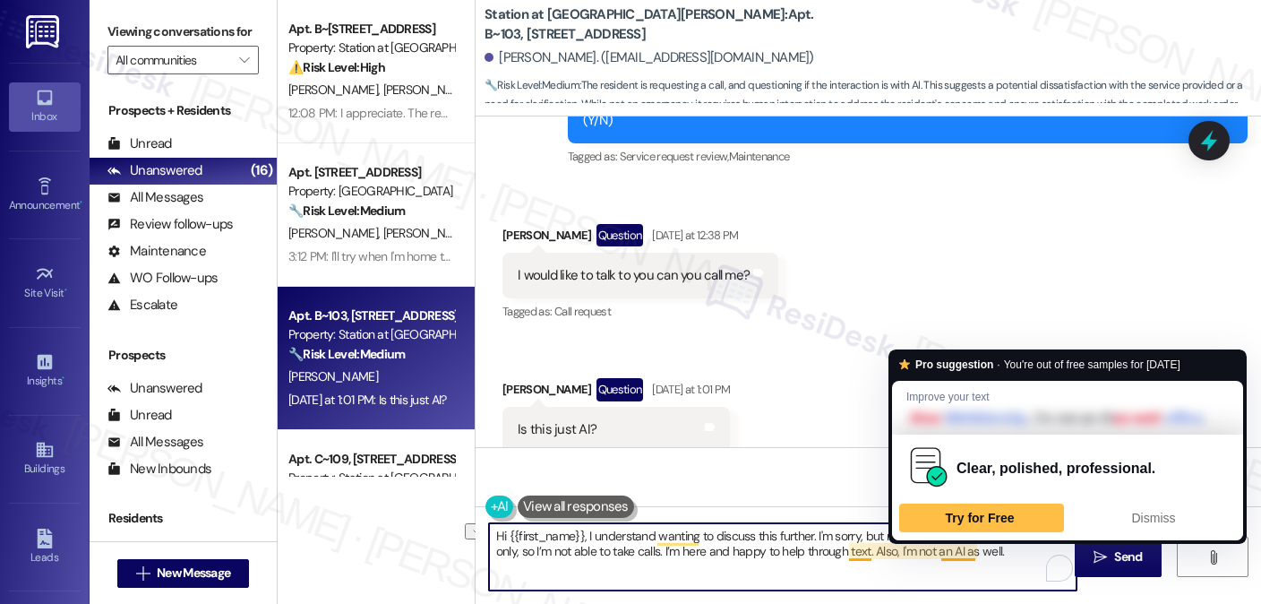
drag, startPoint x: 971, startPoint y: 554, endPoint x: 933, endPoint y: 554, distance: 37.6
click at [933, 554] on textarea "Hi {{first_name}}, I understand wanting to discuss this further. I'm sorry, but…" at bounding box center [783, 556] width 588 height 67
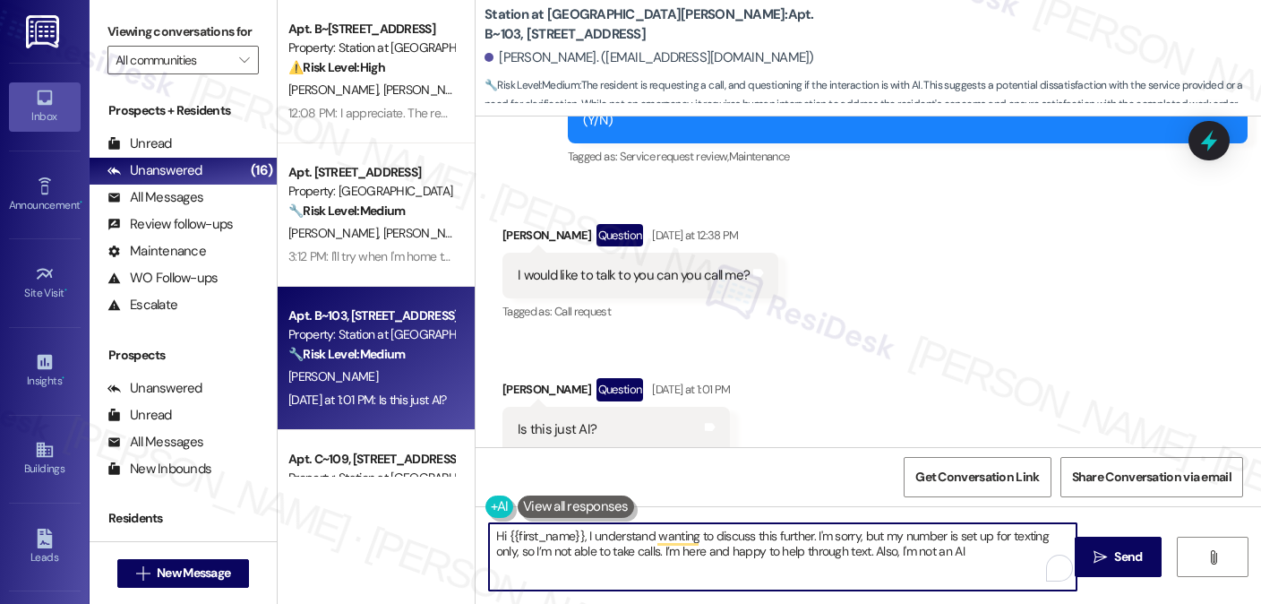
type textarea "Hi {{first_name}}, I understand wanting to discuss this further. I'm sorry, but…"
click at [780, 545] on textarea "Hi {{first_name}}, I understand wanting to discuss this further. I'm sorry, but…" at bounding box center [783, 556] width 588 height 67
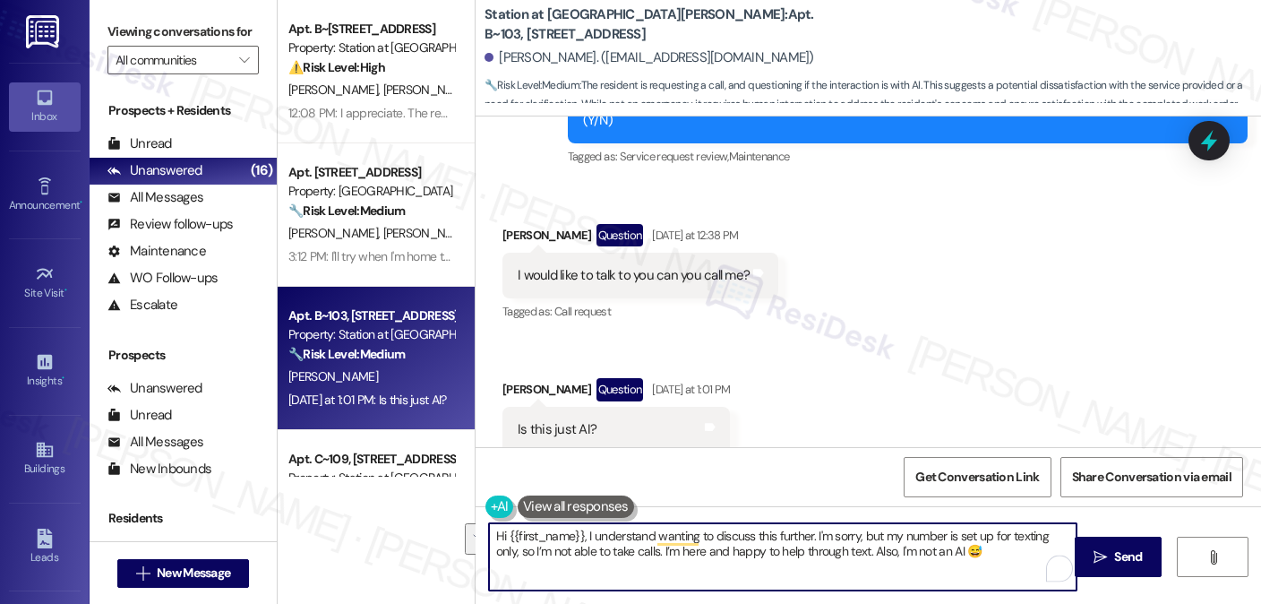
click at [780, 545] on textarea "Hi {{first_name}}, I understand wanting to discuss this further. I'm sorry, but…" at bounding box center [783, 556] width 588 height 67
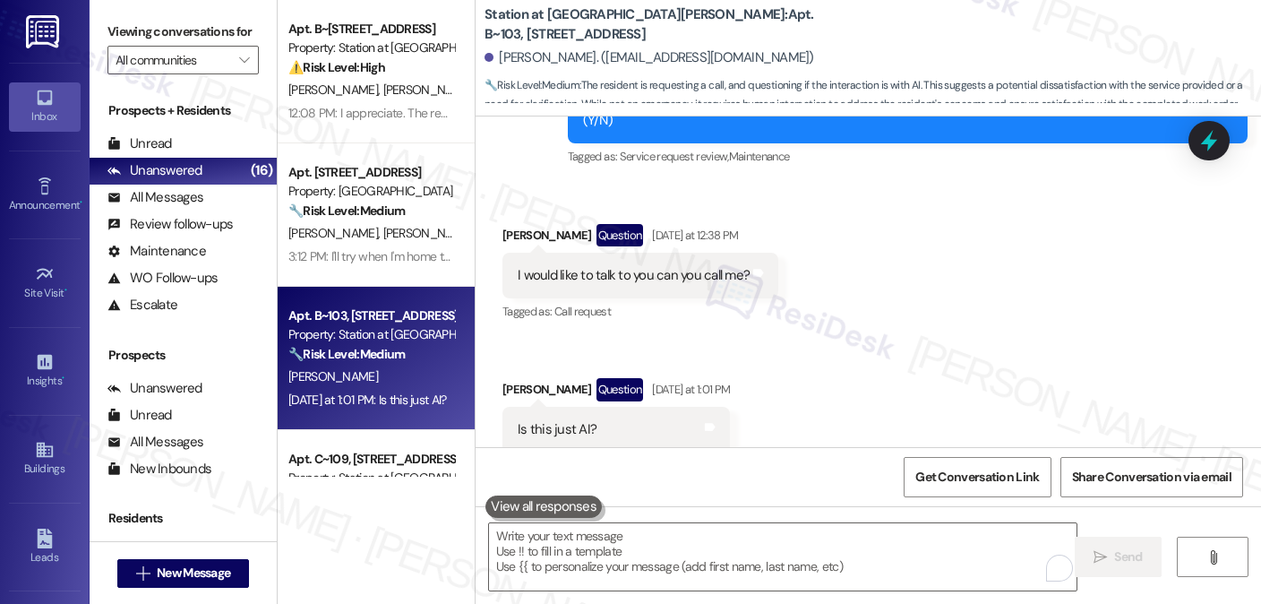
click at [236, 30] on label "Viewing conversations for" at bounding box center [182, 32] width 151 height 28
click at [683, 551] on textarea "To enrich screen reader interactions, please activate Accessibility in Grammarl…" at bounding box center [783, 556] width 588 height 67
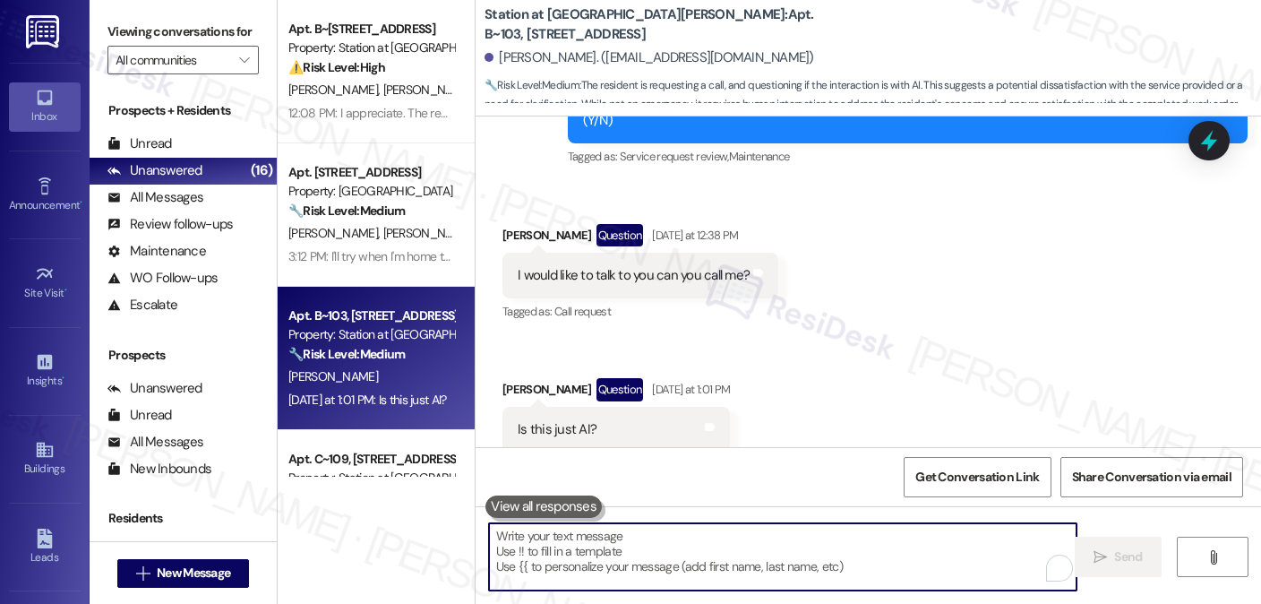
paste textarea "Hi {{first_name}}, I totally understand wanting to talk this through. My number…"
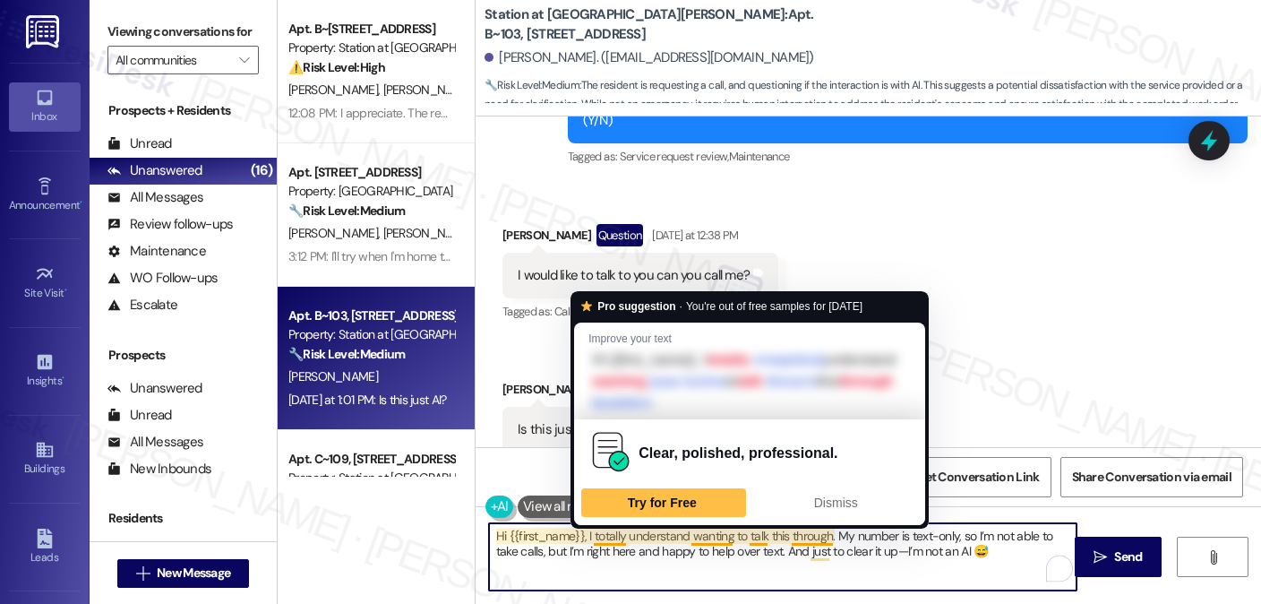
click at [592, 533] on textarea "Hi {{first_name}}, I totally understand wanting to talk this through. My number…" at bounding box center [783, 556] width 588 height 67
type textarea "Hi {{first_name}}, I understand wanting to talk this through. My number is text…"
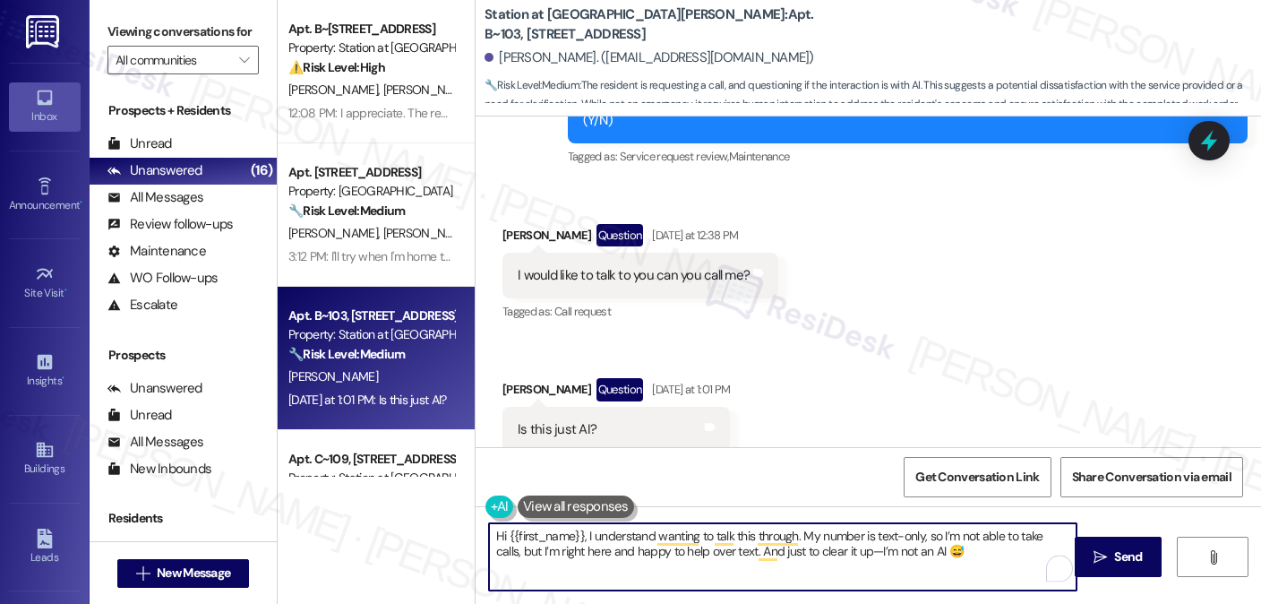
drag, startPoint x: 855, startPoint y: 537, endPoint x: 884, endPoint y: 536, distance: 28.7
click at [884, 536] on textarea "Hi {{first_name}}, I understand wanting to talk this through. My number is text…" at bounding box center [783, 556] width 588 height 67
click at [864, 534] on textarea "Hi {{first_name}}, I understand wanting to talk this through. My number is text…" at bounding box center [783, 556] width 588 height 67
drag, startPoint x: 911, startPoint y: 534, endPoint x: 869, endPoint y: 534, distance: 42.1
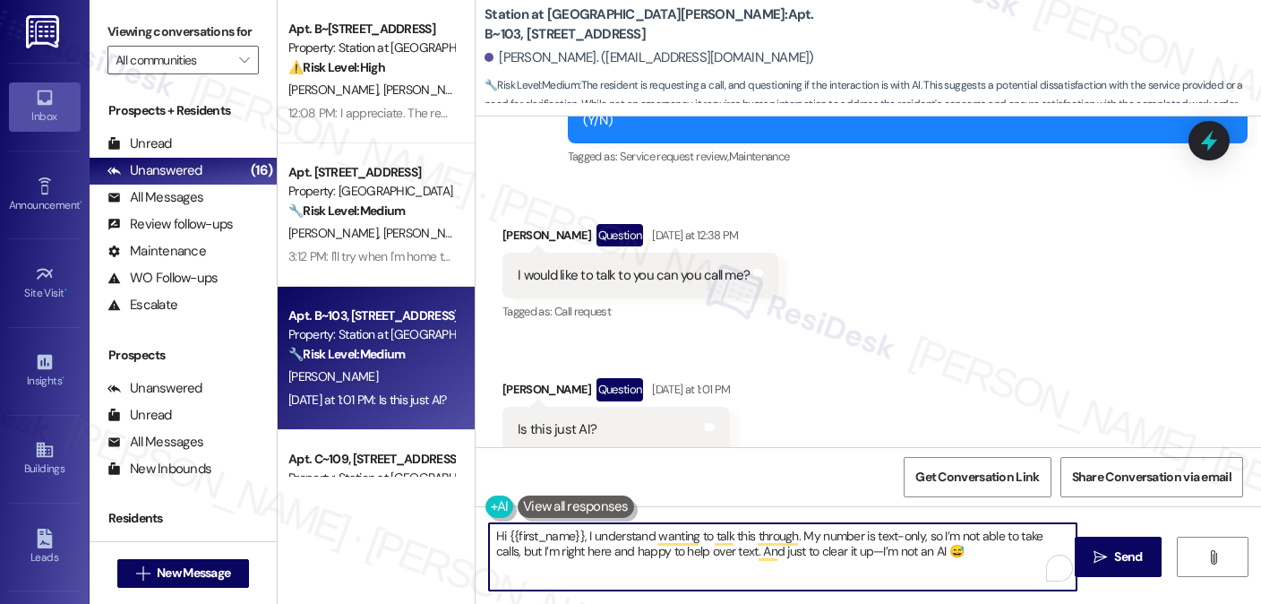
click at [869, 534] on textarea "Hi {{first_name}}, I understand wanting to talk this through. My number is text…" at bounding box center [783, 556] width 588 height 67
click at [895, 532] on textarea "Hi {{first_name}}, I understand wanting to talk this through. My number is text…" at bounding box center [783, 556] width 588 height 67
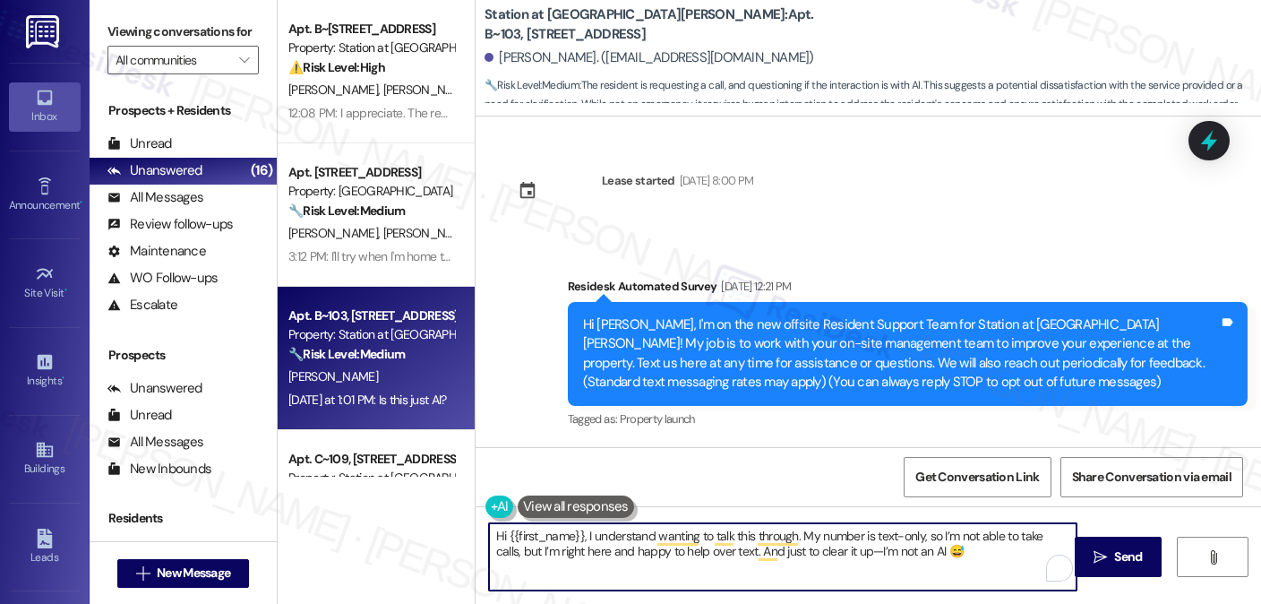
scroll to position [1881, 0]
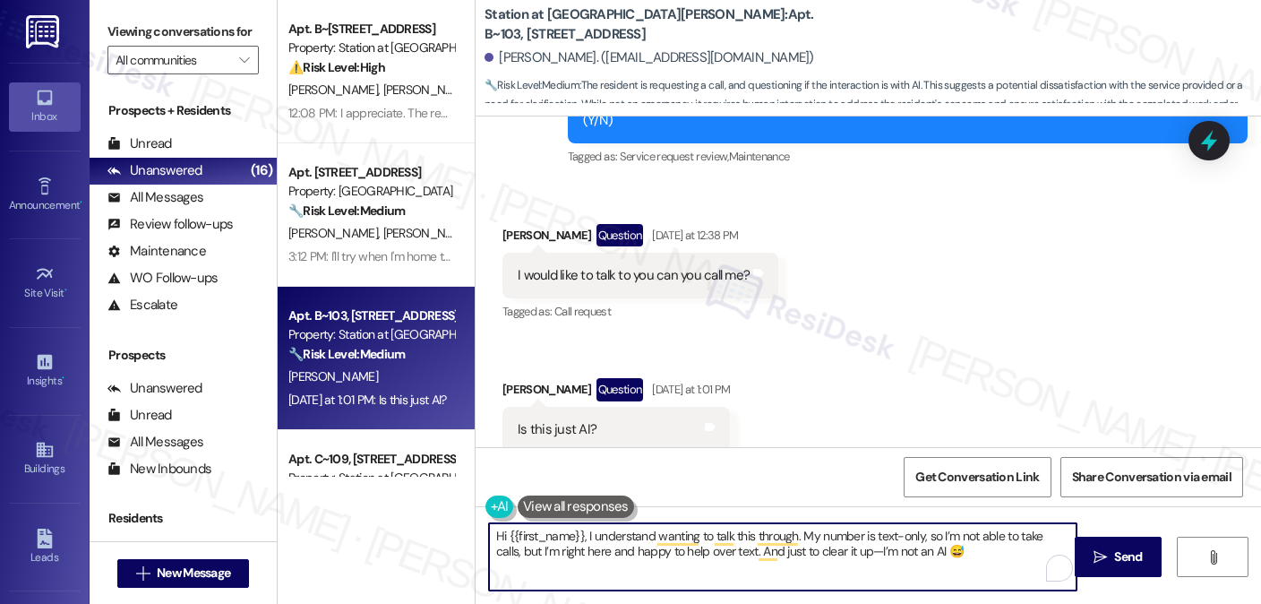
drag, startPoint x: 0, startPoint y: 0, endPoint x: 868, endPoint y: 534, distance: 1019.0
click at [868, 534] on textarea "Hi {{first_name}}, I understand wanting to talk this through. My number is text…" at bounding box center [783, 556] width 588 height 67
drag, startPoint x: 543, startPoint y: 548, endPoint x: 534, endPoint y: 547, distance: 9.0
click at [534, 547] on textarea "Hi {{first_name}}, I understand wanting to talk this through. My number is set …" at bounding box center [783, 556] width 588 height 67
click at [889, 548] on textarea "Hi {{first_name}}, I understand wanting to talk this through. My number is set …" at bounding box center [783, 556] width 588 height 67
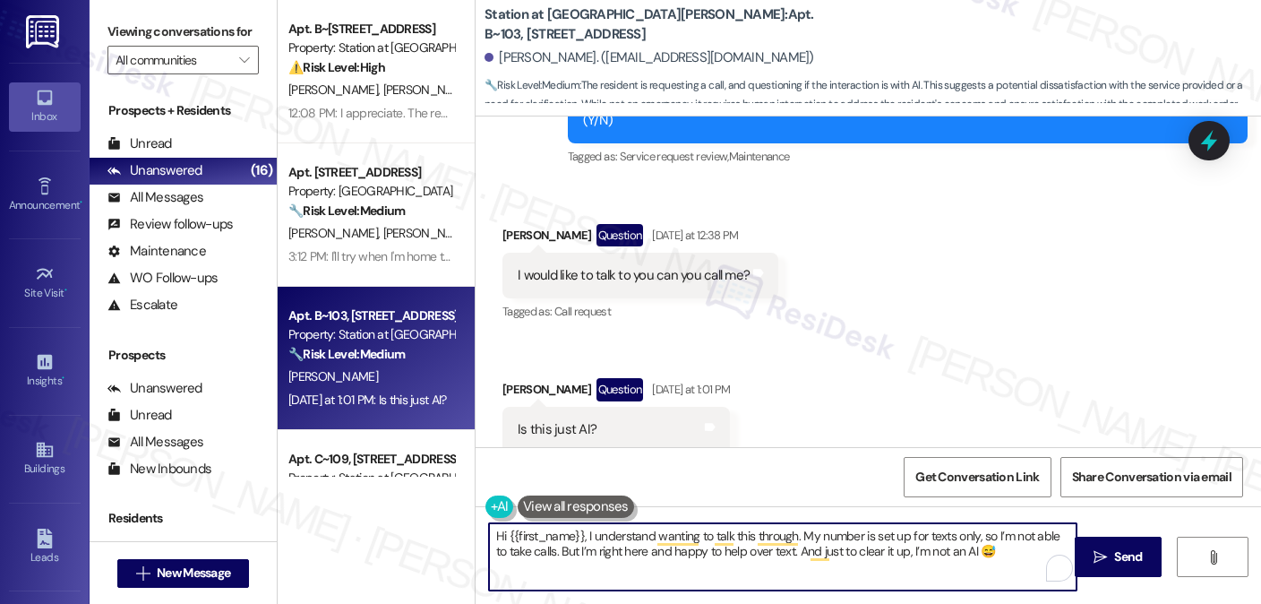
click at [552, 552] on textarea "Hi {{first_name}}, I understand wanting to talk this through. My number is set …" at bounding box center [783, 556] width 588 height 67
click at [915, 558] on textarea "Hi {{first_name}}, I understand wanting to talk this through. My number is set …" at bounding box center [783, 556] width 588 height 67
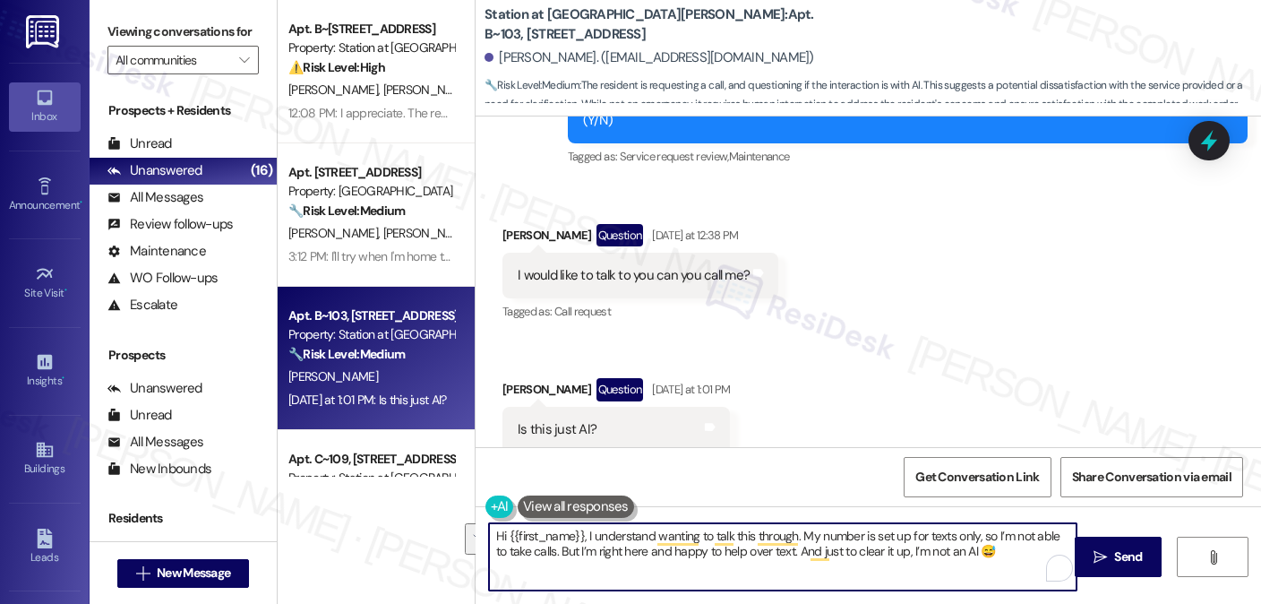
click at [985, 560] on textarea "Hi {{first_name}}, I understand wanting to talk this through. My number is set …" at bounding box center [783, 556] width 588 height 67
type textarea "Hi {{first_name}}, I understand wanting to talk this through. My number is set …"
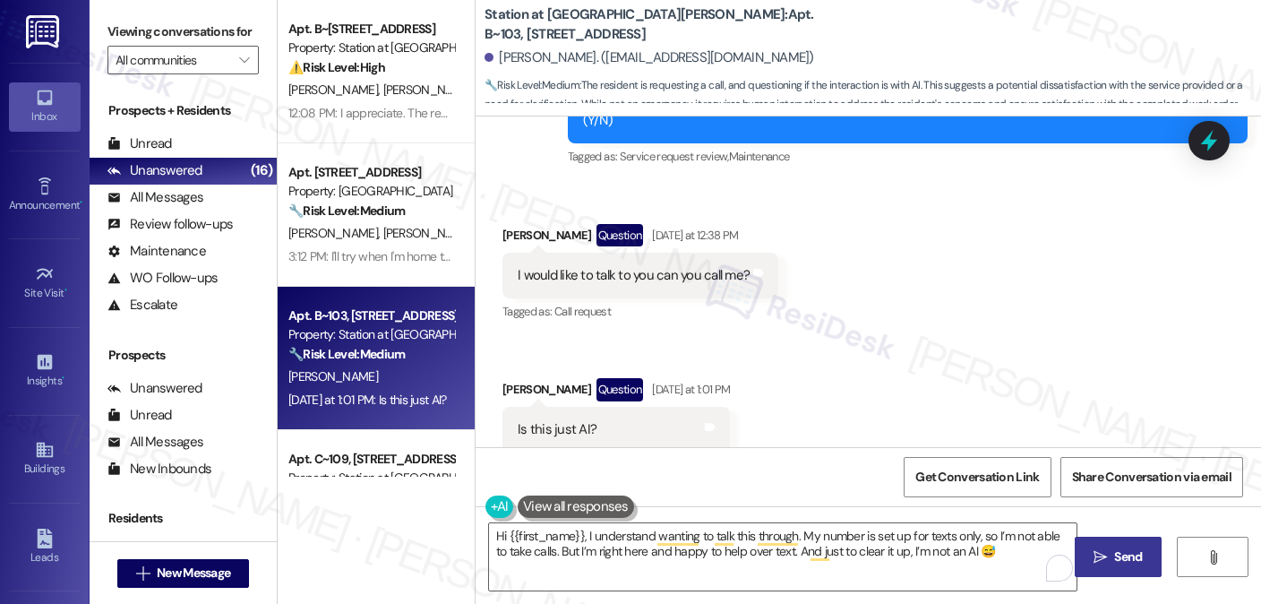
click at [1138, 561] on span "Send" at bounding box center [1128, 556] width 28 height 19
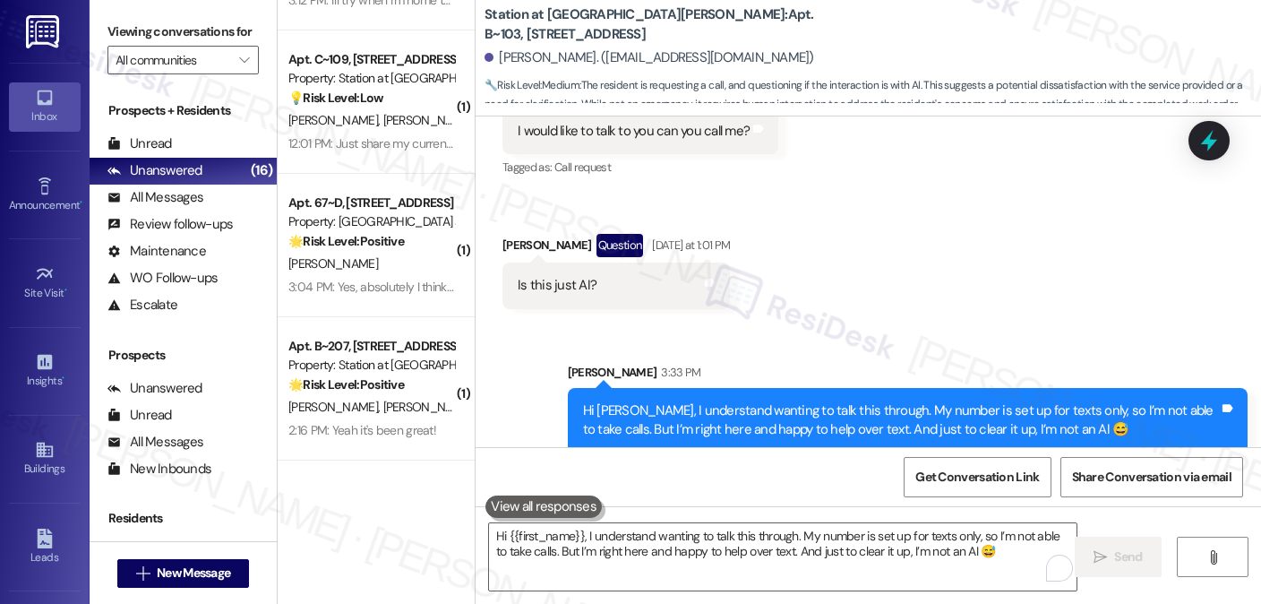
scroll to position [179, 0]
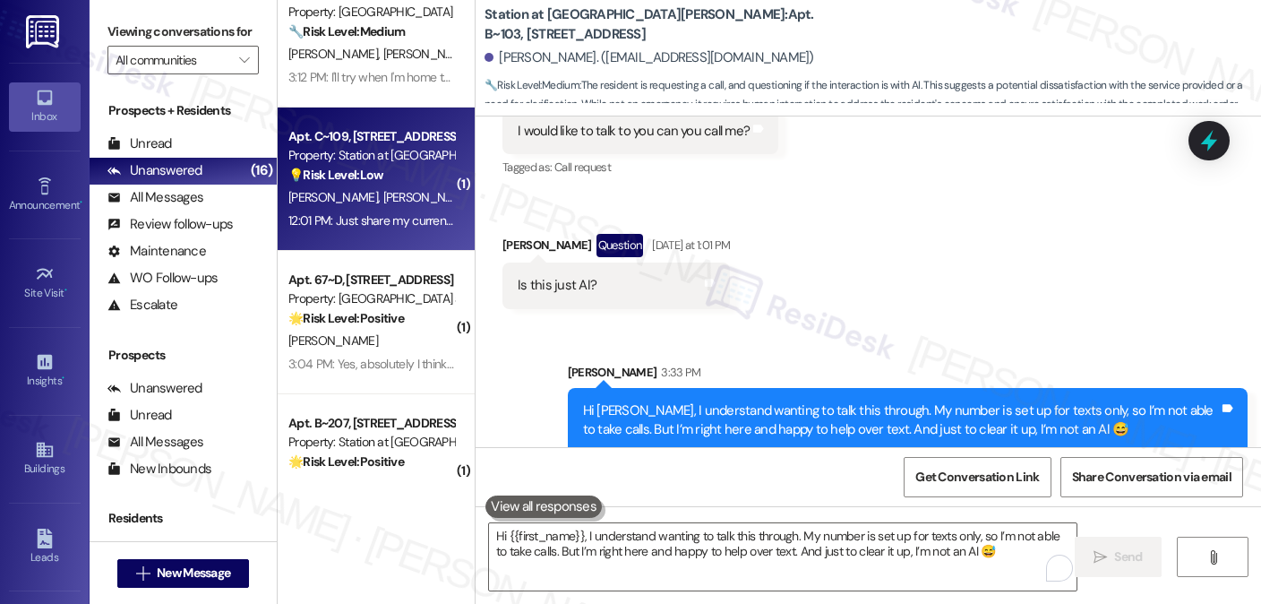
click at [334, 196] on span "B. Andersen" at bounding box center [335, 197] width 95 height 16
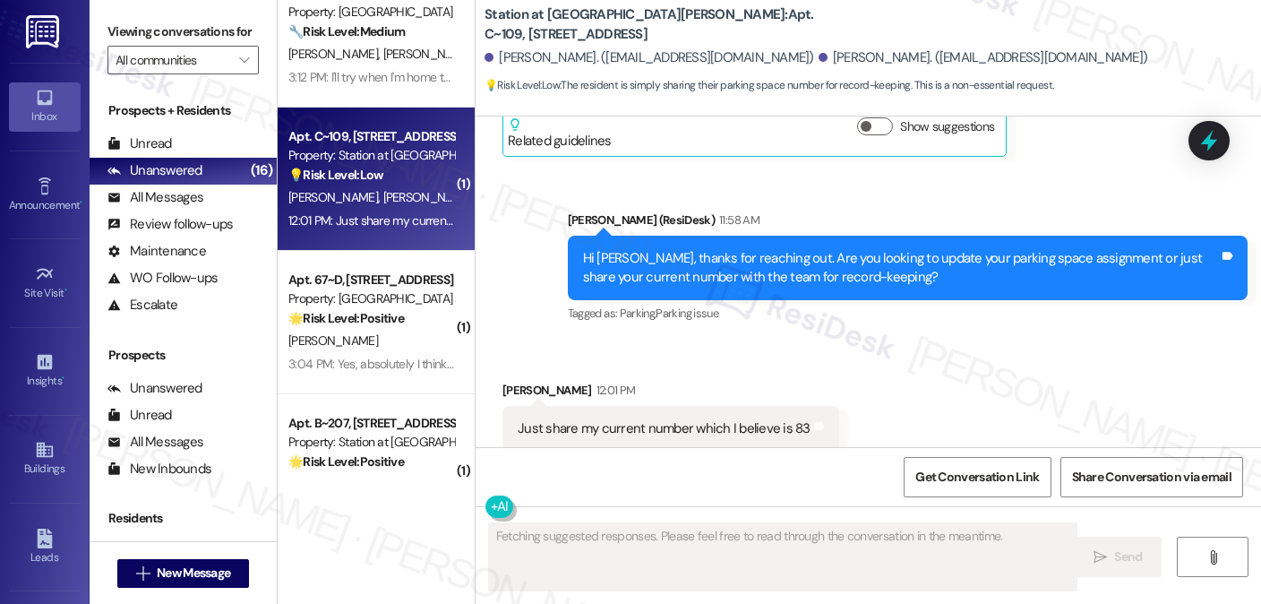
scroll to position [2011, 0]
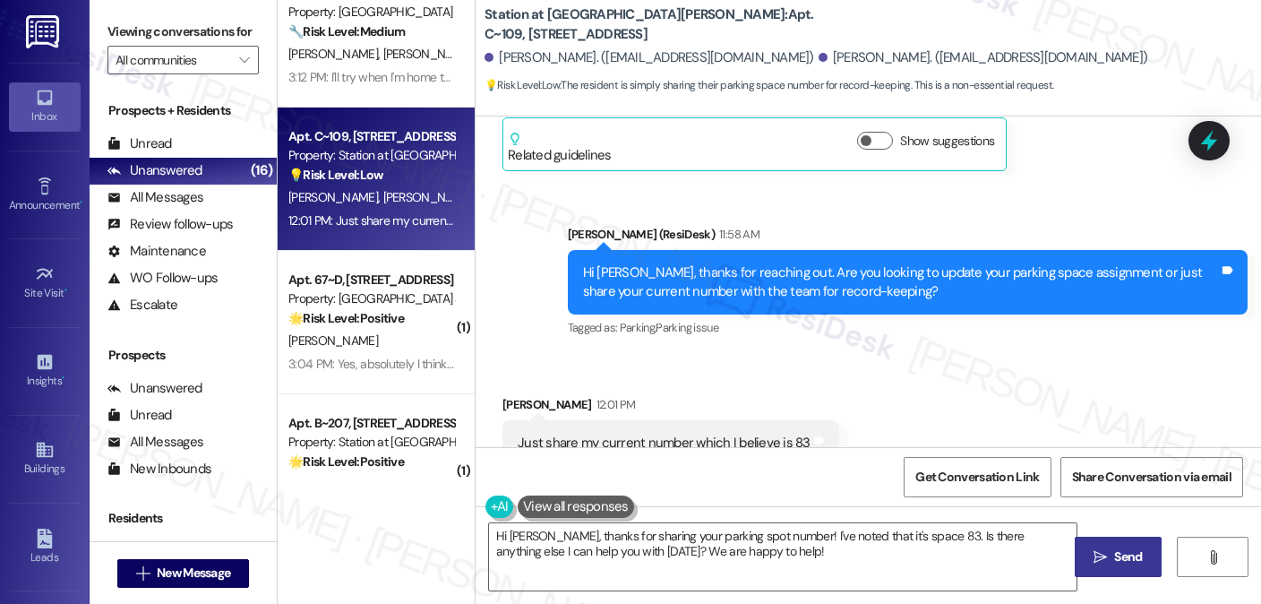
click at [717, 434] on div "Just share my current number which I believe is 83" at bounding box center [664, 443] width 293 height 19
click at [693, 250] on div "Hi Darin, thanks for reaching out. Are you looking to update your parking space…" at bounding box center [908, 282] width 680 height 65
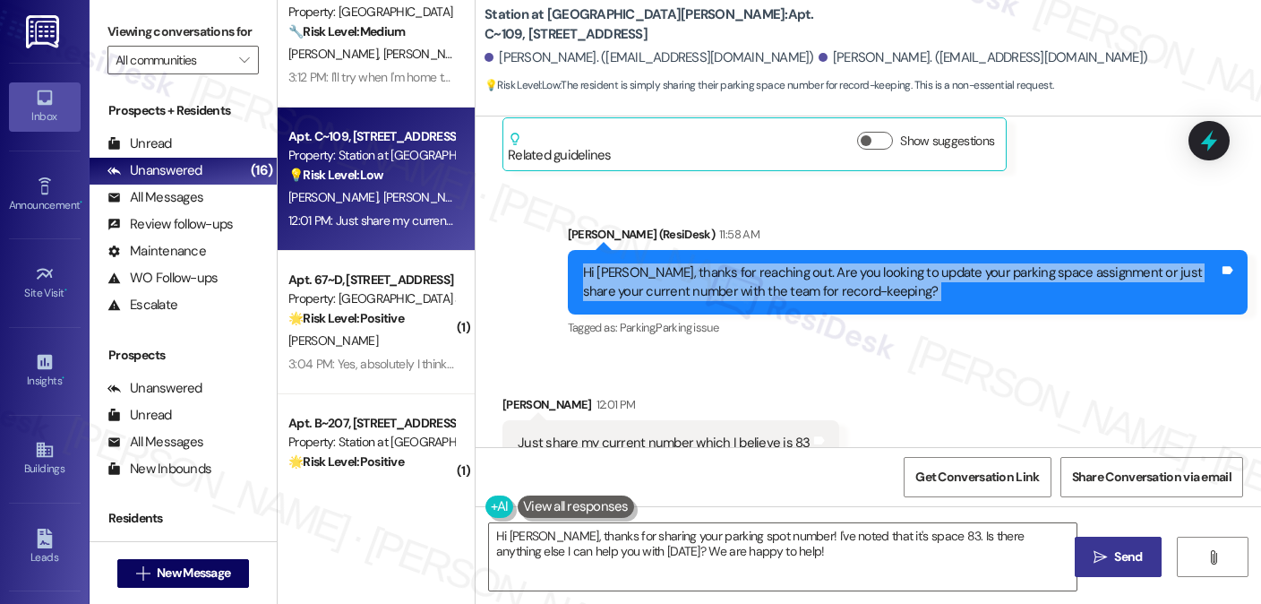
click at [693, 250] on div "Hi Darin, thanks for reaching out. Are you looking to update your parking space…" at bounding box center [908, 282] width 680 height 65
click at [1026, 263] on div "Hi Darin, thanks for reaching out. Are you looking to update your parking space…" at bounding box center [901, 282] width 636 height 39
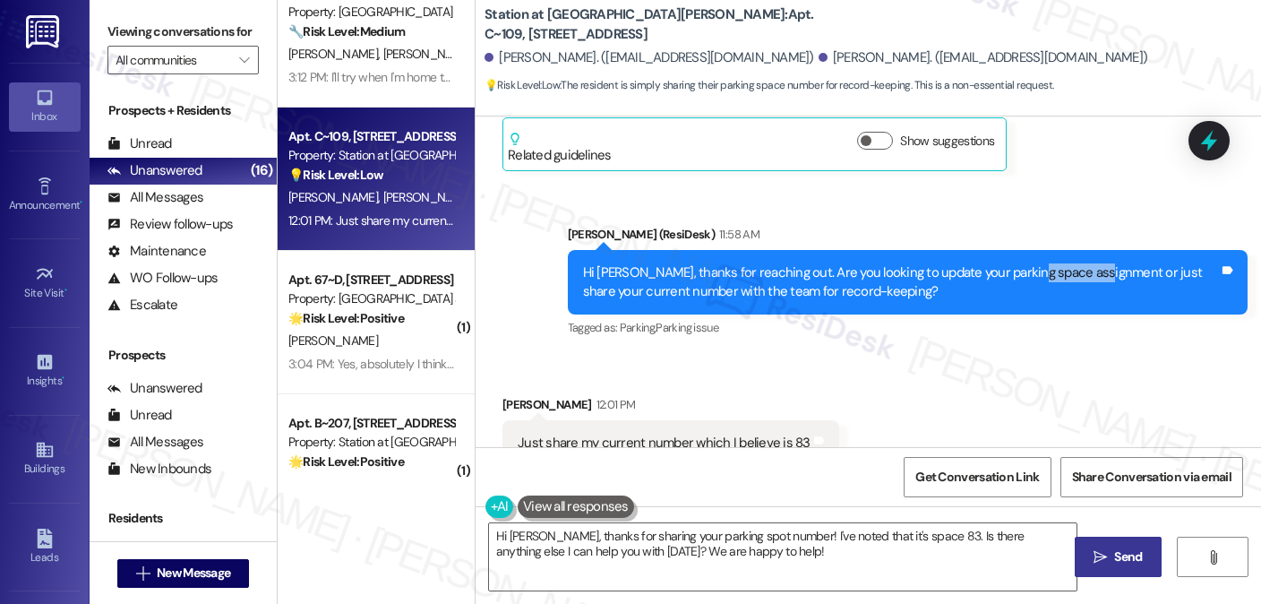
click at [1026, 263] on div "Hi Darin, thanks for reaching out. Are you looking to update your parking space…" at bounding box center [901, 282] width 636 height 39
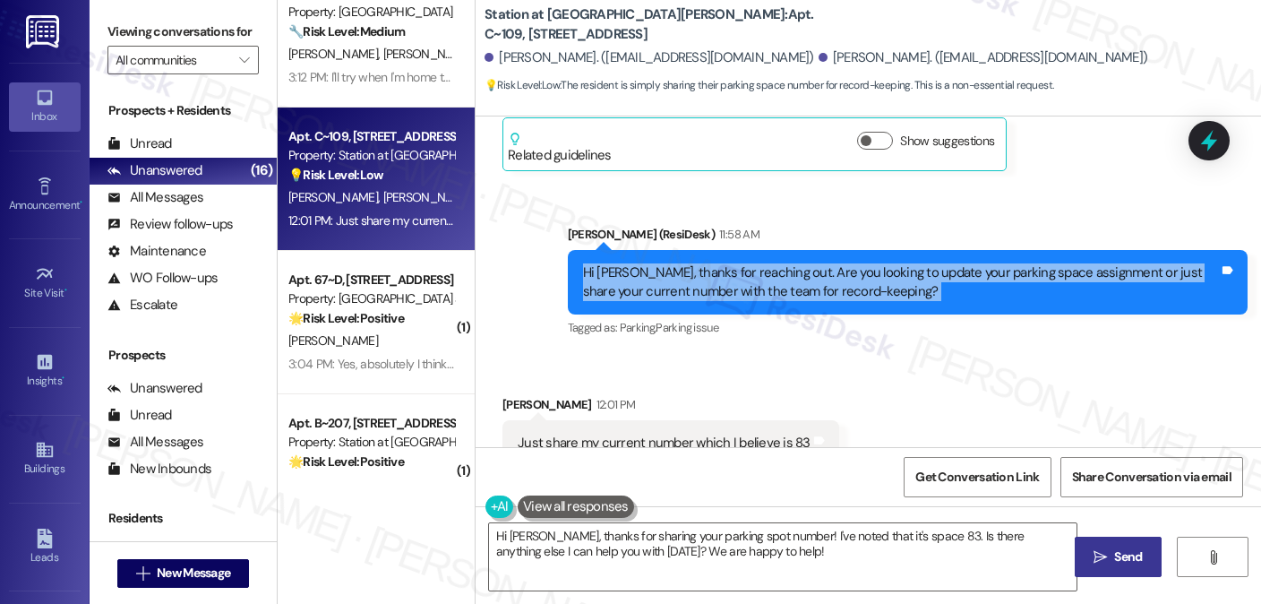
click at [1026, 263] on div "Hi Darin, thanks for reaching out. Are you looking to update your parking space…" at bounding box center [901, 282] width 636 height 39
click at [813, 263] on div "Hi Darin, thanks for reaching out. Are you looking to update your parking space…" at bounding box center [901, 282] width 636 height 39
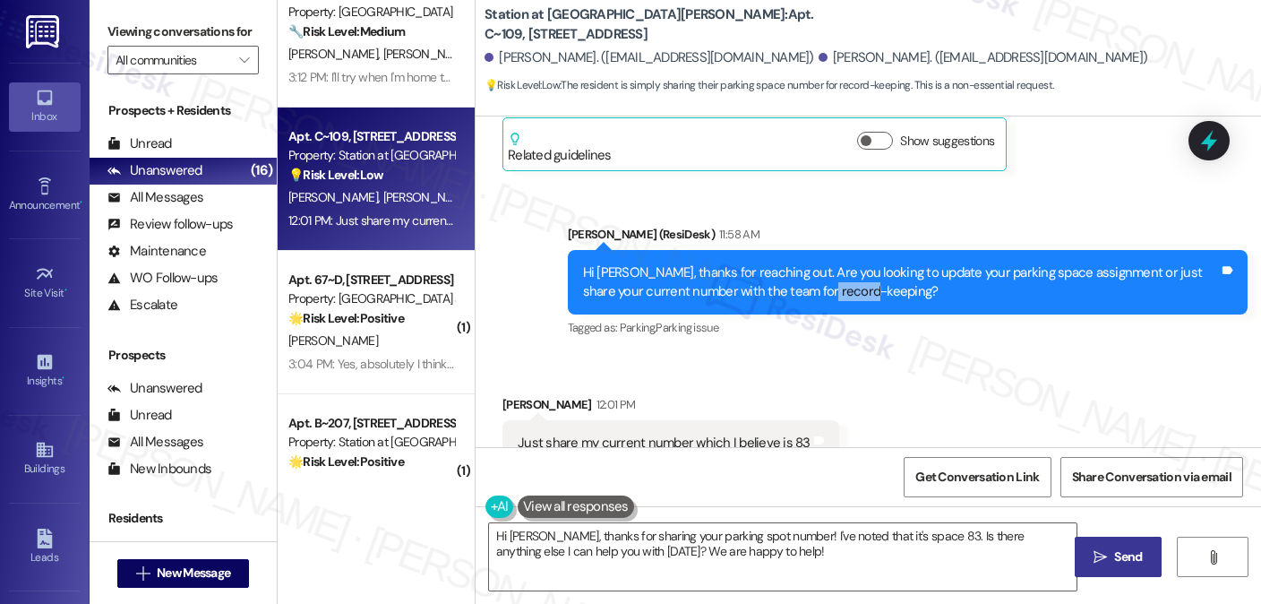
click at [813, 263] on div "Hi Darin, thanks for reaching out. Are you looking to update your parking space…" at bounding box center [901, 282] width 636 height 39
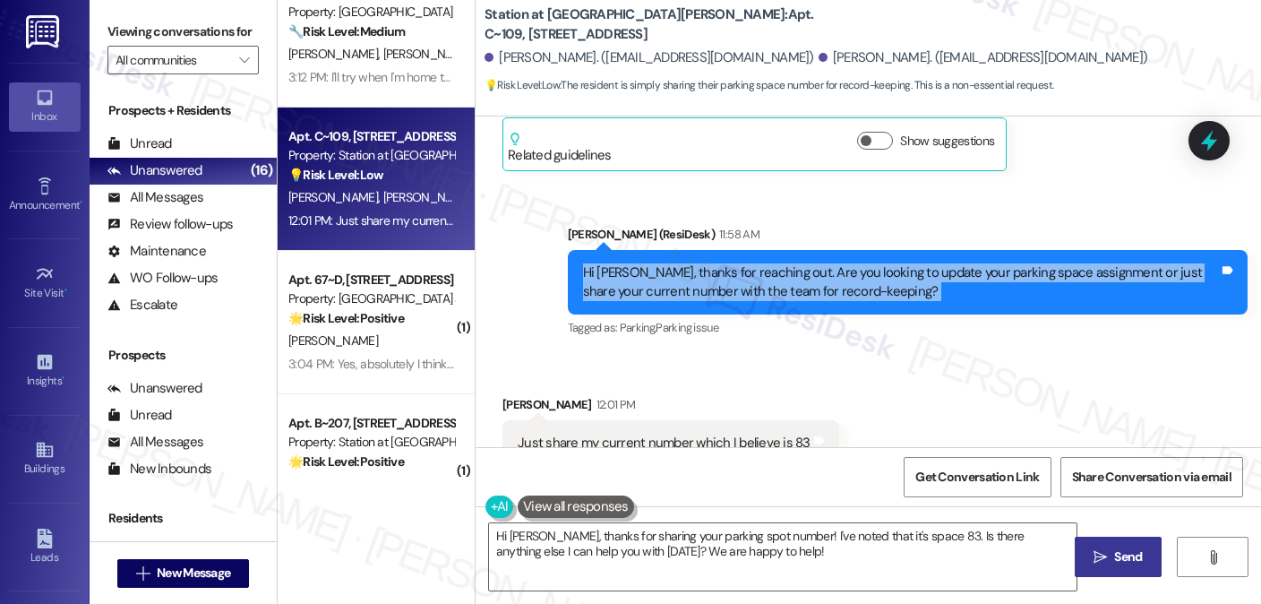
click at [813, 263] on div "Hi Darin, thanks for reaching out. Are you looking to update your parking space…" at bounding box center [901, 282] width 636 height 39
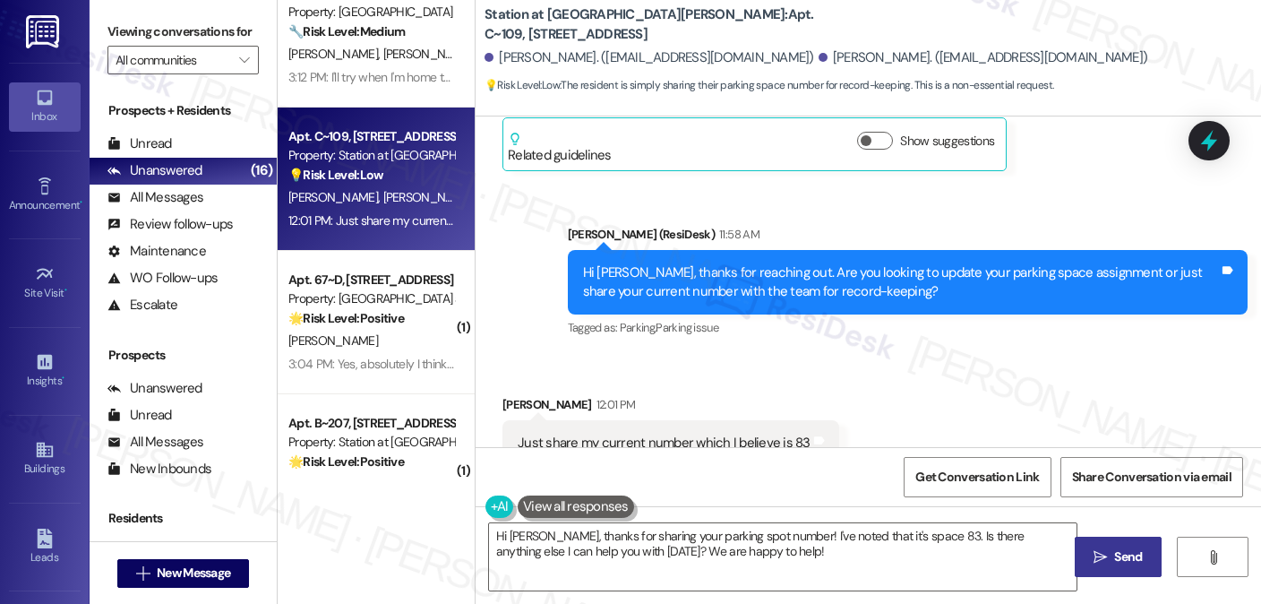
click at [592, 434] on div "Just share my current number which I believe is 83" at bounding box center [664, 443] width 293 height 19
click at [743, 544] on textarea "Hi Darin, thanks for sharing your parking spot number! I've noted that it's spa…" at bounding box center [783, 556] width 588 height 67
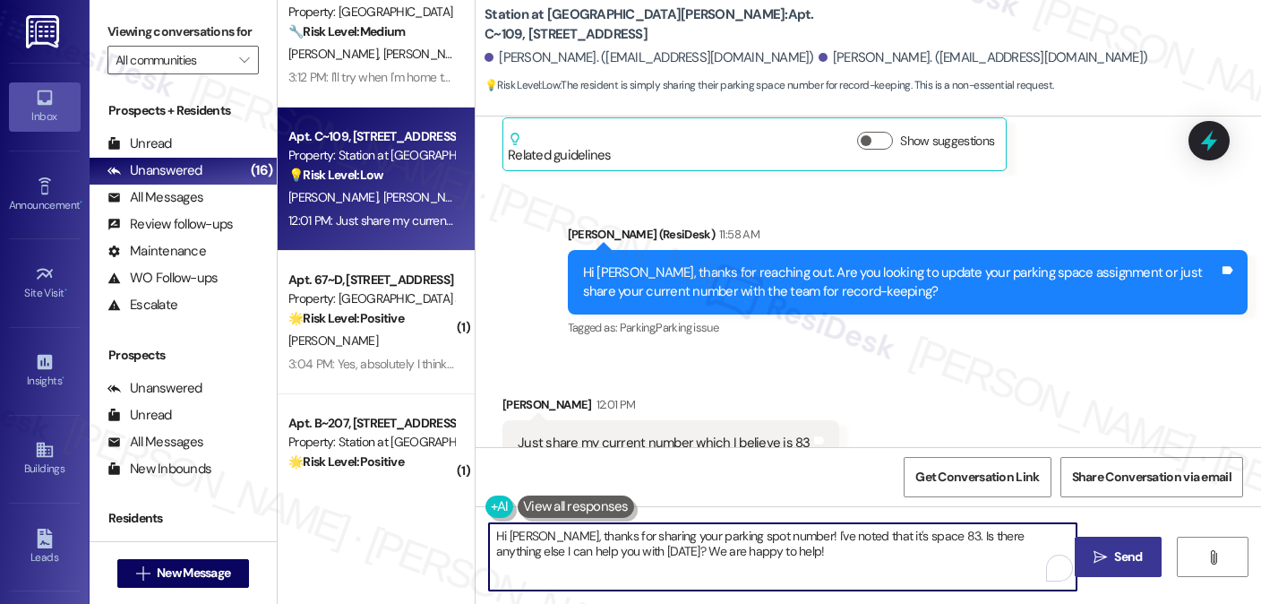
click at [743, 544] on textarea "Hi Darin, thanks for sharing your parking spot number! I've noted that it's spa…" at bounding box center [783, 556] width 588 height 67
click at [738, 545] on textarea "Hi Darin, thanks for sharing your parking spot number! I've noted that it's spa…" at bounding box center [783, 556] width 588 height 67
drag, startPoint x: 745, startPoint y: 545, endPoint x: 537, endPoint y: 542, distance: 207.8
click at [537, 542] on textarea "Hi Darin, thanks for sharing your parking spot number! I've noted that it's spa…" at bounding box center [783, 556] width 588 height 67
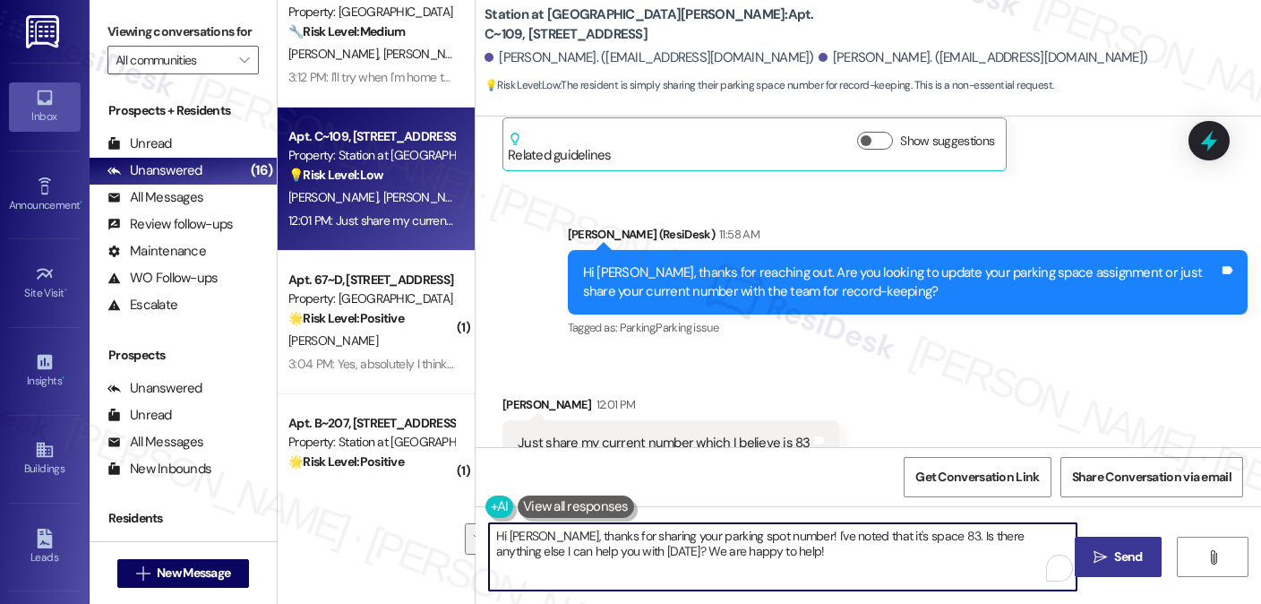
click at [537, 542] on textarea "Hi Darin, thanks for sharing your parking spot number! I've noted that it's spa…" at bounding box center [783, 556] width 588 height 67
drag, startPoint x: 537, startPoint y: 536, endPoint x: 447, endPoint y: 523, distance: 91.3
click at [448, 524] on div "Apt. B~201, 2229 North 100 West Property: Station at Park Meadows ⚠️ Risk Level…" at bounding box center [769, 302] width 983 height 604
click at [854, 555] on textarea "Thanks for sharing your parking spot number! I've noted that it's space 83. Is …" at bounding box center [783, 556] width 588 height 67
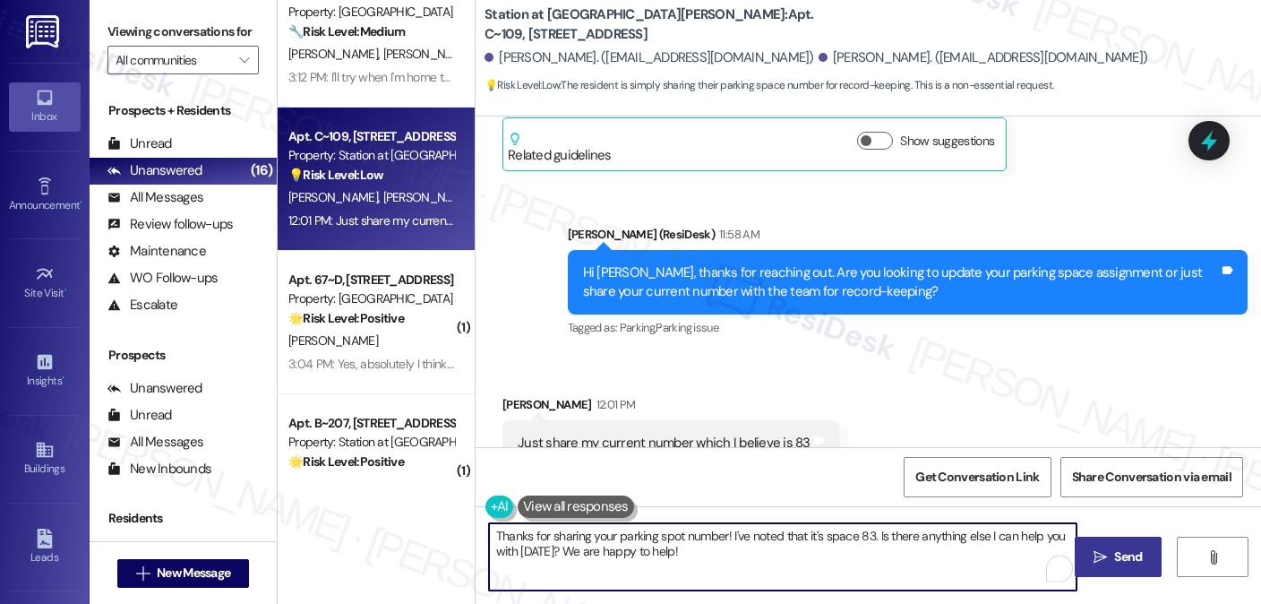
click at [854, 555] on textarea "Thanks for sharing your parking spot number! I've noted that it's space 83. Is …" at bounding box center [783, 556] width 588 height 67
click at [768, 549] on textarea "Thanks for sharing your parking spot number! I've noted that it's space 83. Is …" at bounding box center [783, 556] width 588 height 67
drag, startPoint x: 700, startPoint y: 544, endPoint x: 555, endPoint y: 556, distance: 145.6
click at [555, 556] on textarea "Thanks for sharing your parking spot number! I've noted that it's space 83. Is …" at bounding box center [783, 556] width 588 height 67
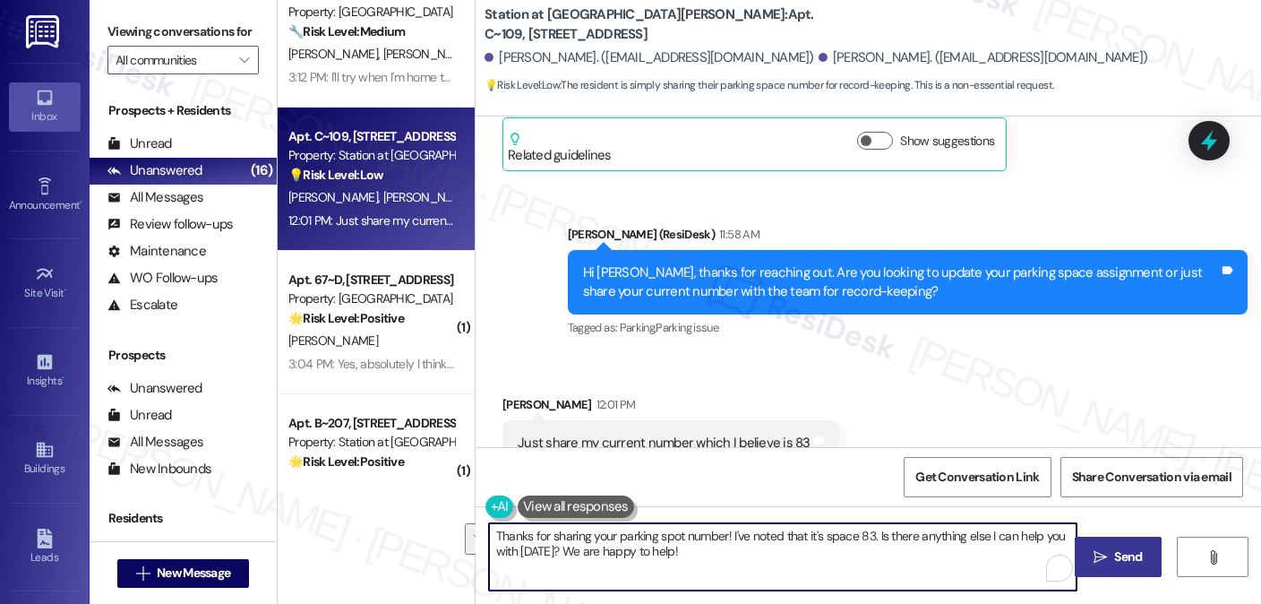
click at [780, 546] on textarea "Thanks for sharing your parking spot number! I've noted that it's space 83. Is …" at bounding box center [783, 556] width 588 height 67
click at [926, 541] on textarea "Thanks for sharing your parking spot number! I've noted that it's space 83. Is …" at bounding box center [783, 556] width 588 height 67
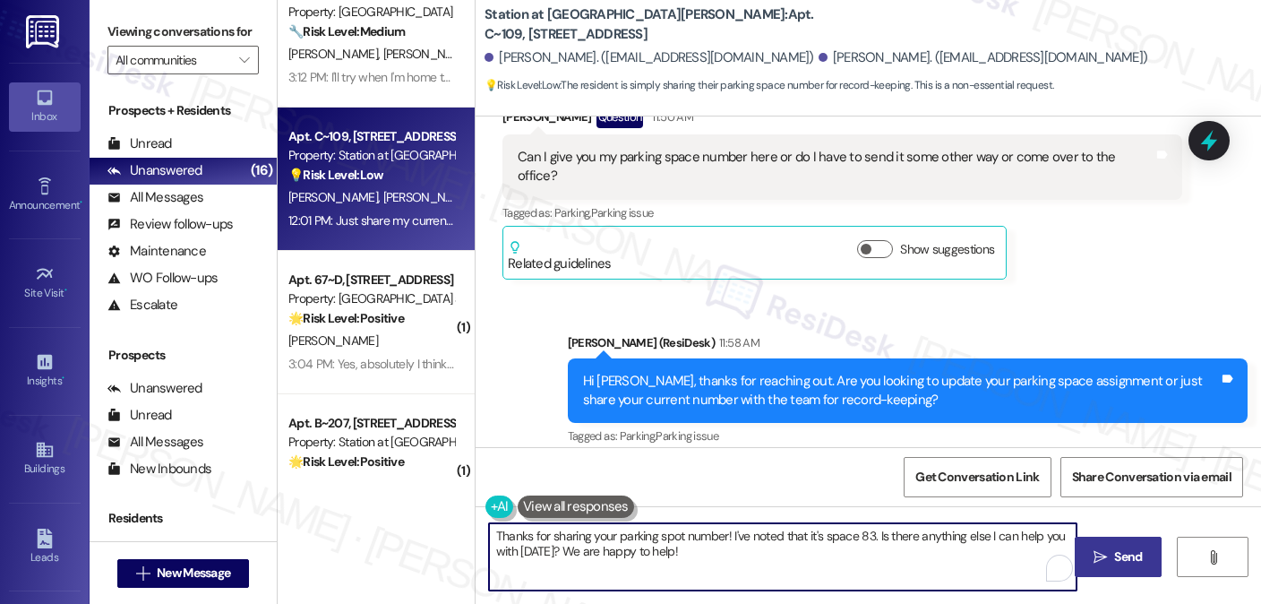
scroll to position [1742, 0]
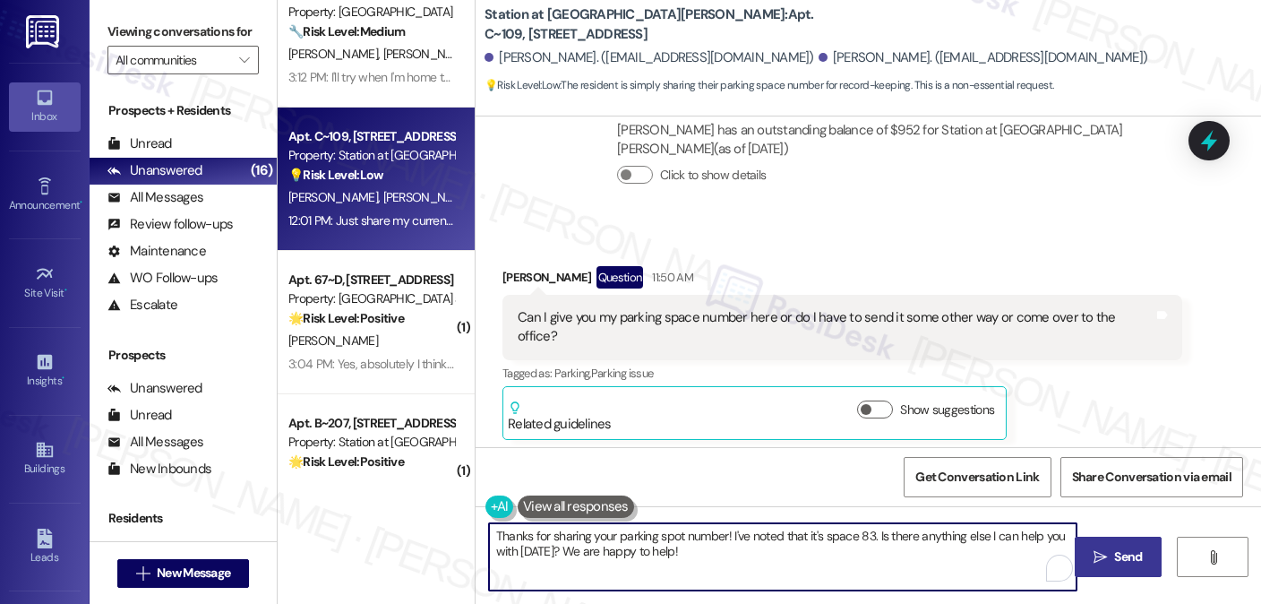
drag, startPoint x: 684, startPoint y: 547, endPoint x: 555, endPoint y: 550, distance: 129.0
click at [556, 551] on textarea "Thanks for sharing your parking spot number! I've noted that it's space 83. Is …" at bounding box center [783, 556] width 588 height 67
type textarea "Thanks for sharing your parking spot number! I've noted that it's space 83. Is …"
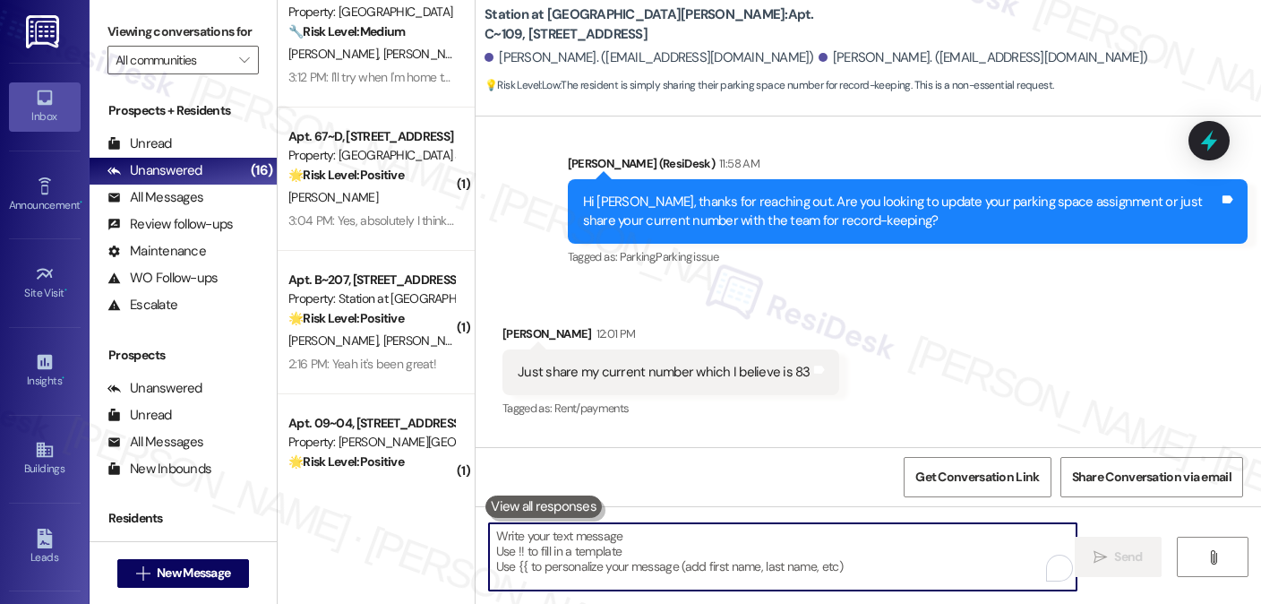
scroll to position [2156, 0]
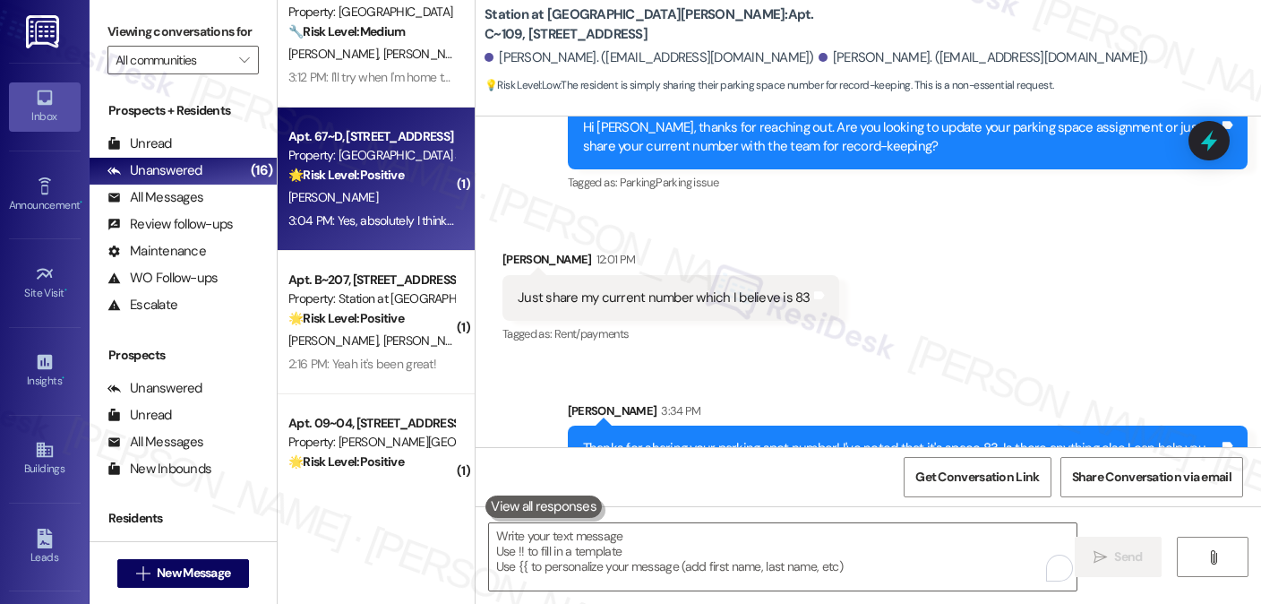
click at [398, 203] on div "C. Mangel" at bounding box center [371, 197] width 169 height 22
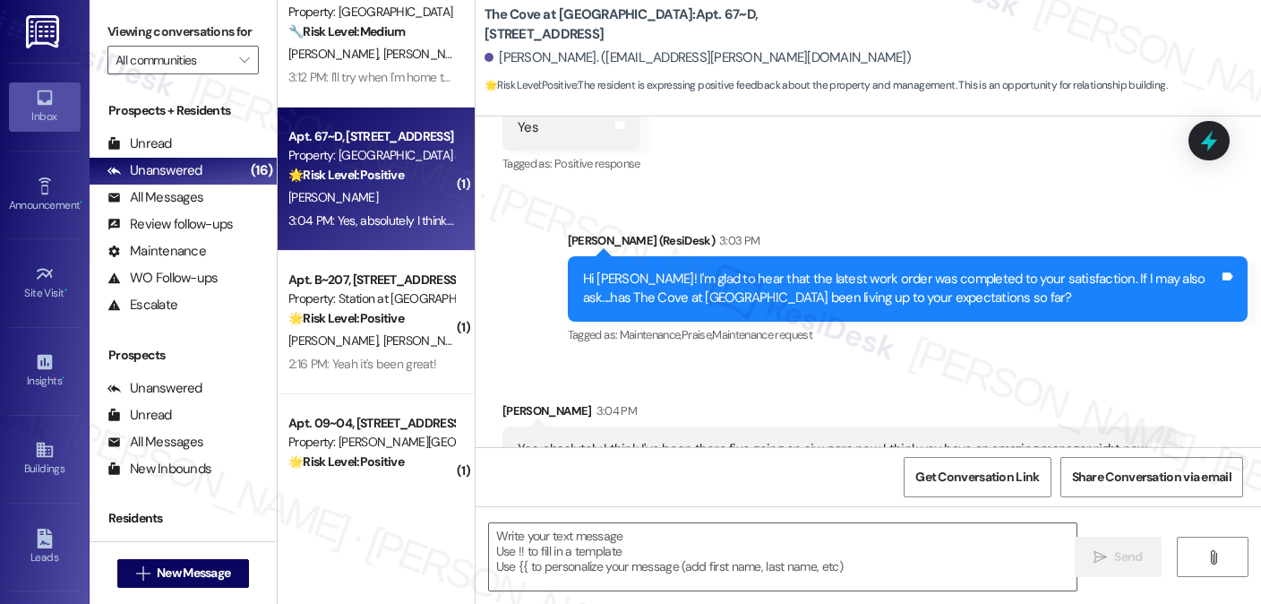
type textarea "Fetching suggested responses. Please feel free to read through the conversation…"
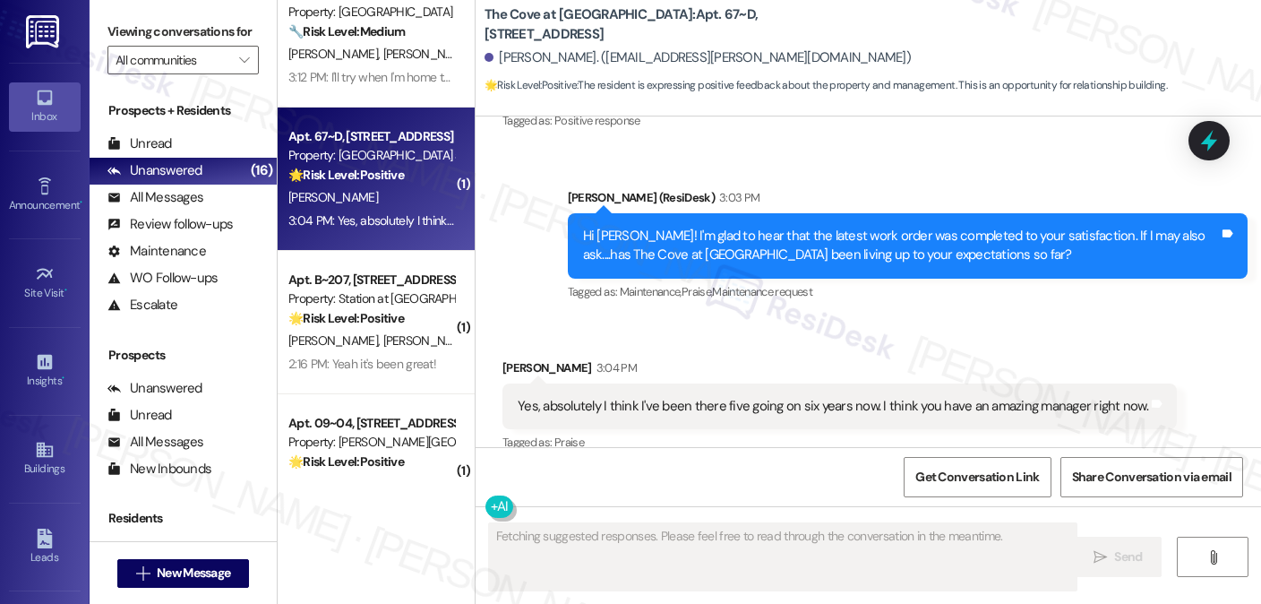
scroll to position [640, 0]
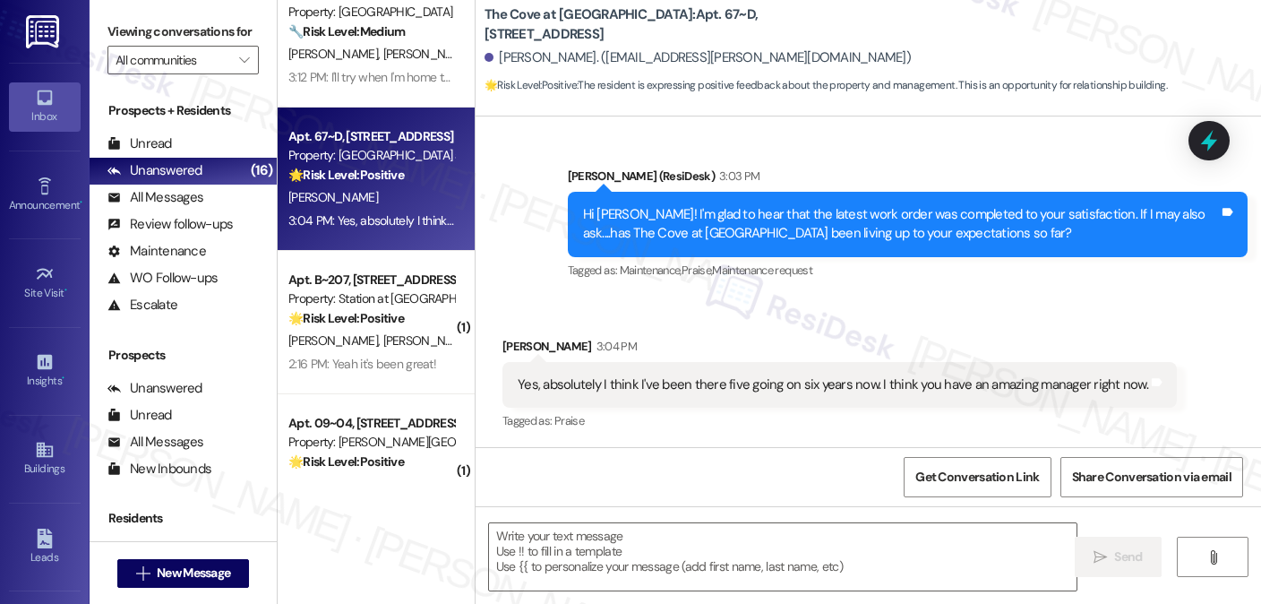
click at [905, 375] on div "Yes, absolutely I think I've been there five going on six years now. I think yo…" at bounding box center [833, 384] width 631 height 19
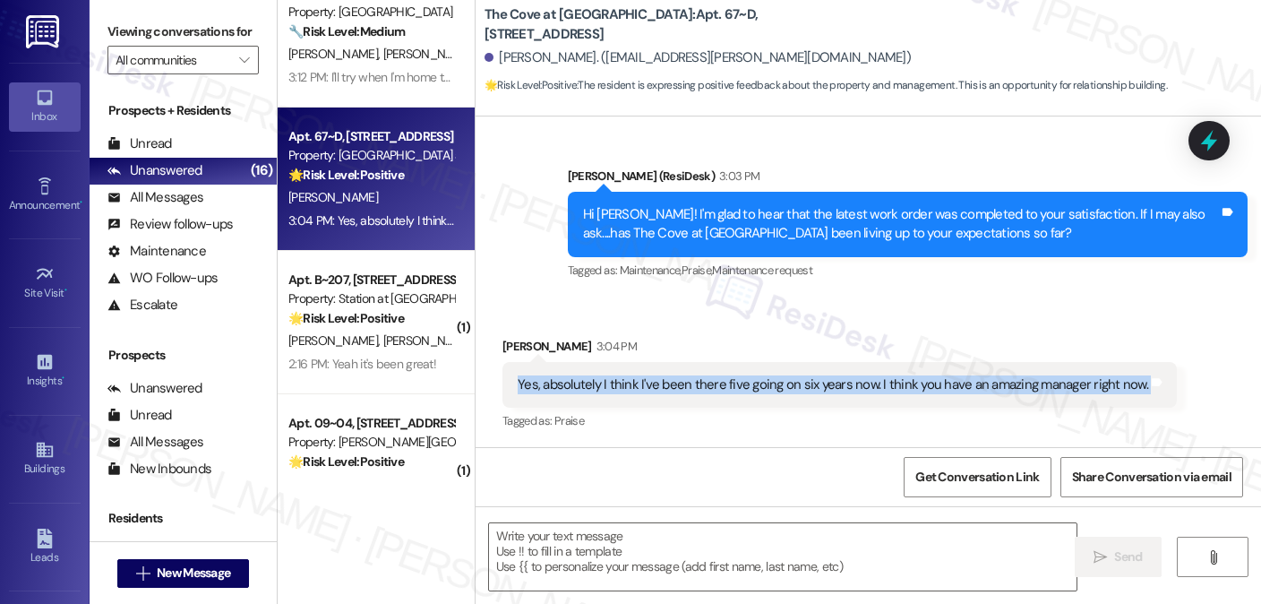
click at [905, 375] on div "Yes, absolutely I think I've been there five going on six years now. I think yo…" at bounding box center [833, 384] width 631 height 19
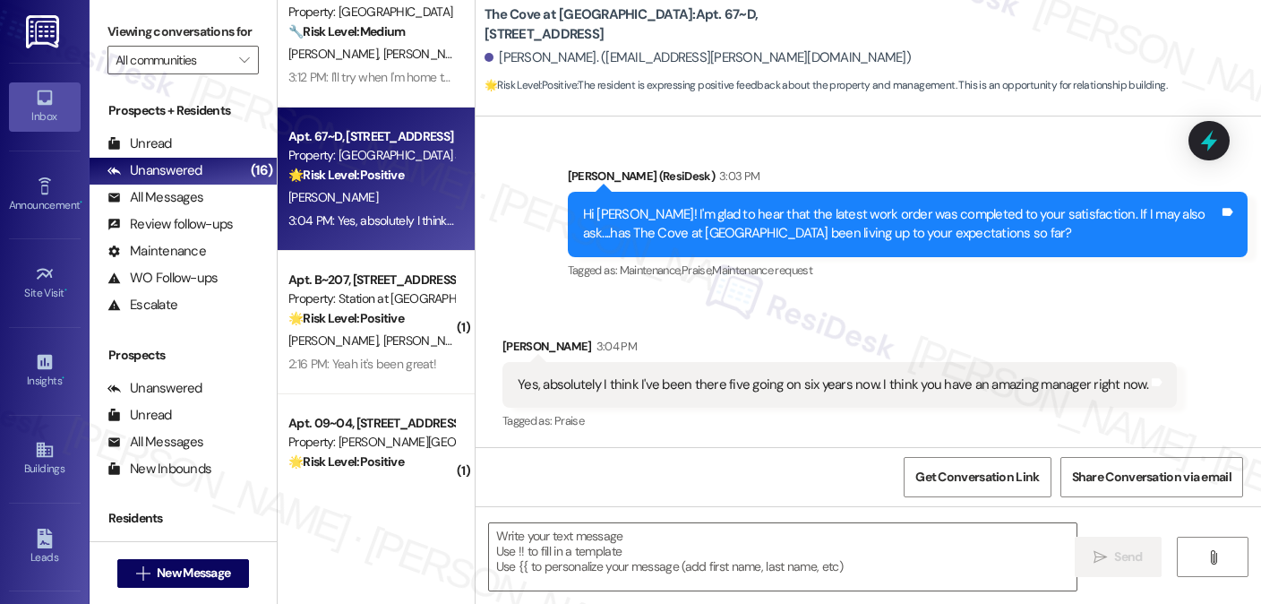
click at [161, 3] on div "Viewing conversations for All communities " at bounding box center [183, 46] width 187 height 92
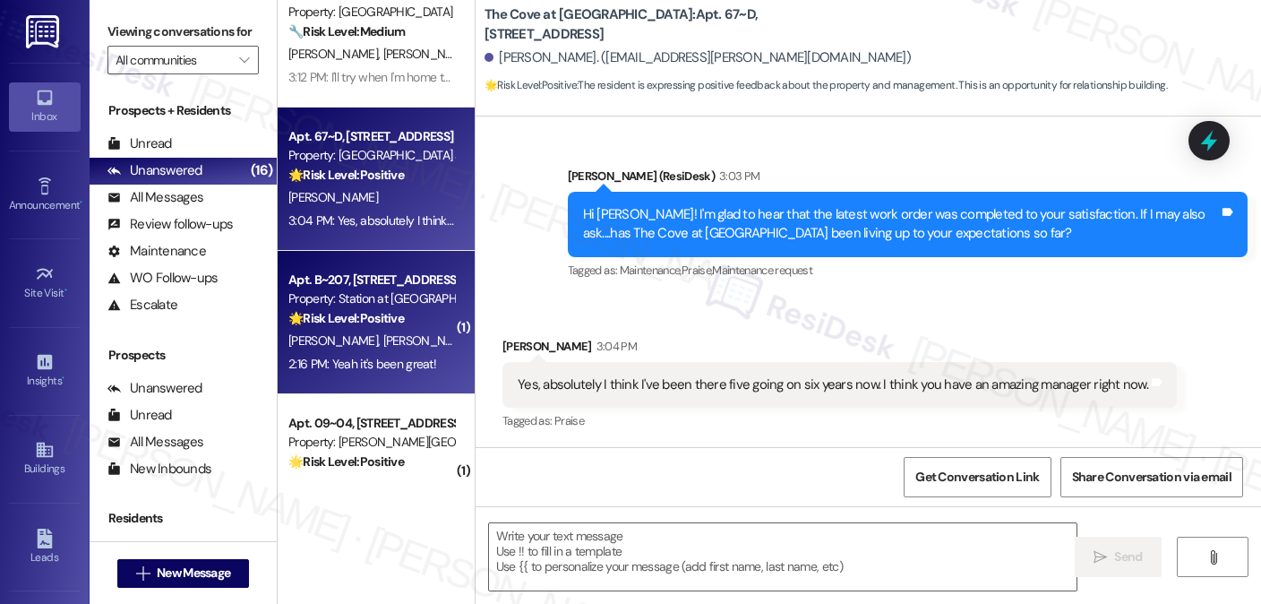
click at [402, 328] on div "🌟 Risk Level: Positive The resident responded positively to a check-in message,…" at bounding box center [371, 318] width 166 height 19
click at [398, 230] on div "3:04 PM: Yes, absolutely I think I've been there five going on six years now. I…" at bounding box center [371, 221] width 169 height 22
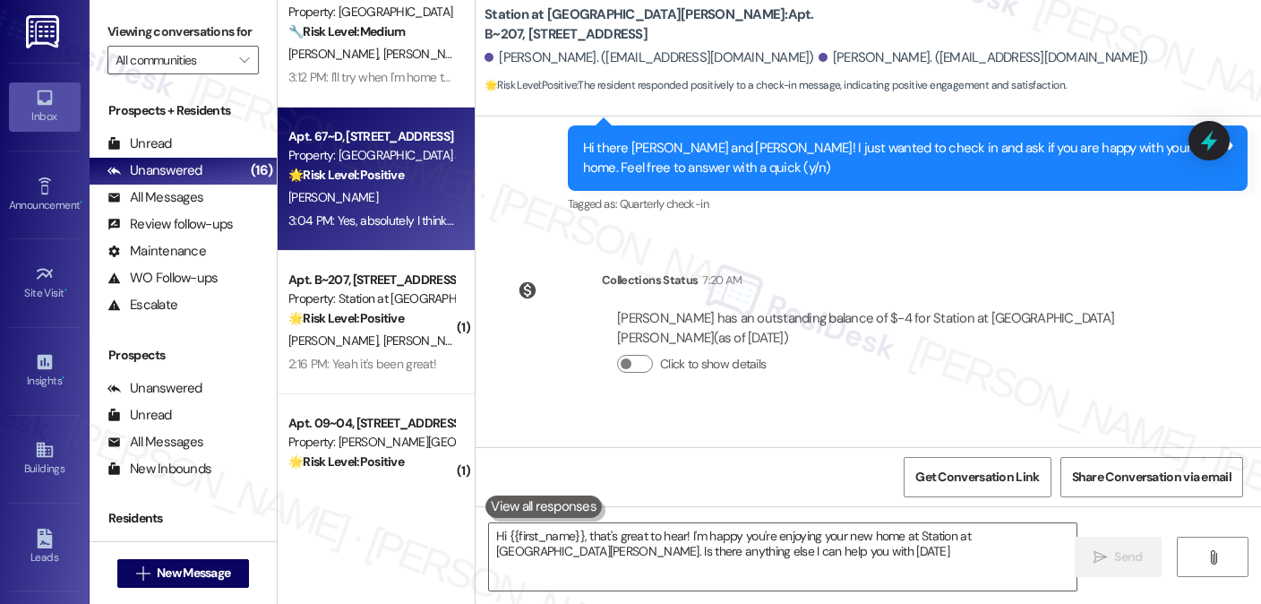
type textarea "Hi {{first_name}}, that's great to hear! I'm happy you're enjoying your new hom…"
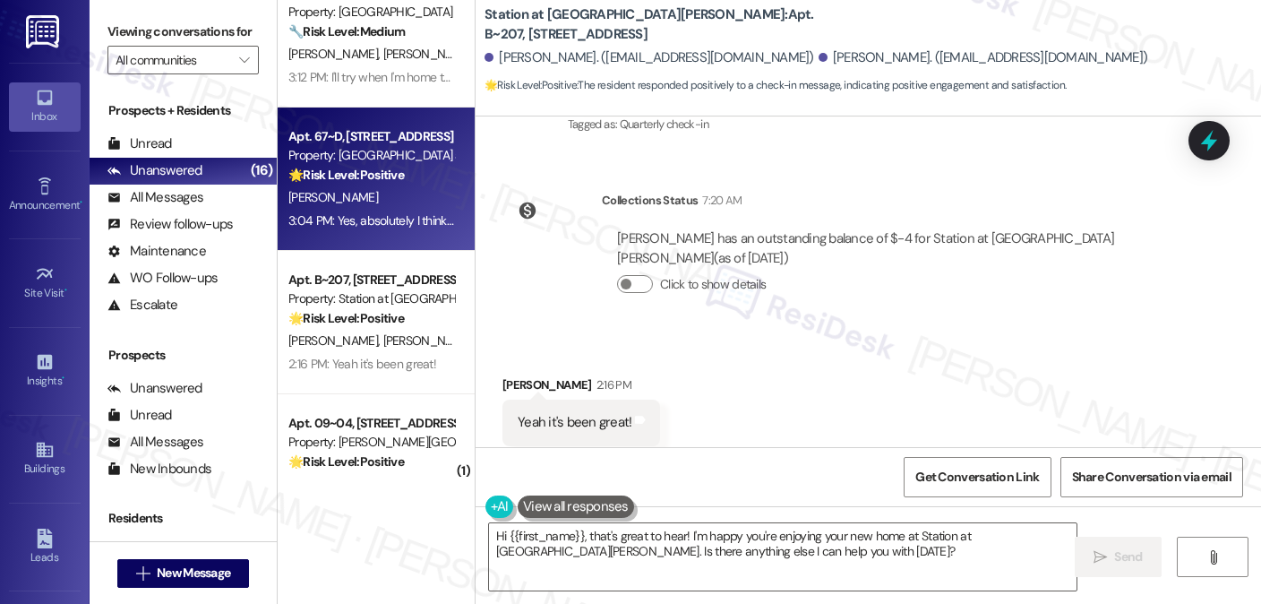
click at [412, 207] on div "C. Mangel" at bounding box center [371, 197] width 169 height 22
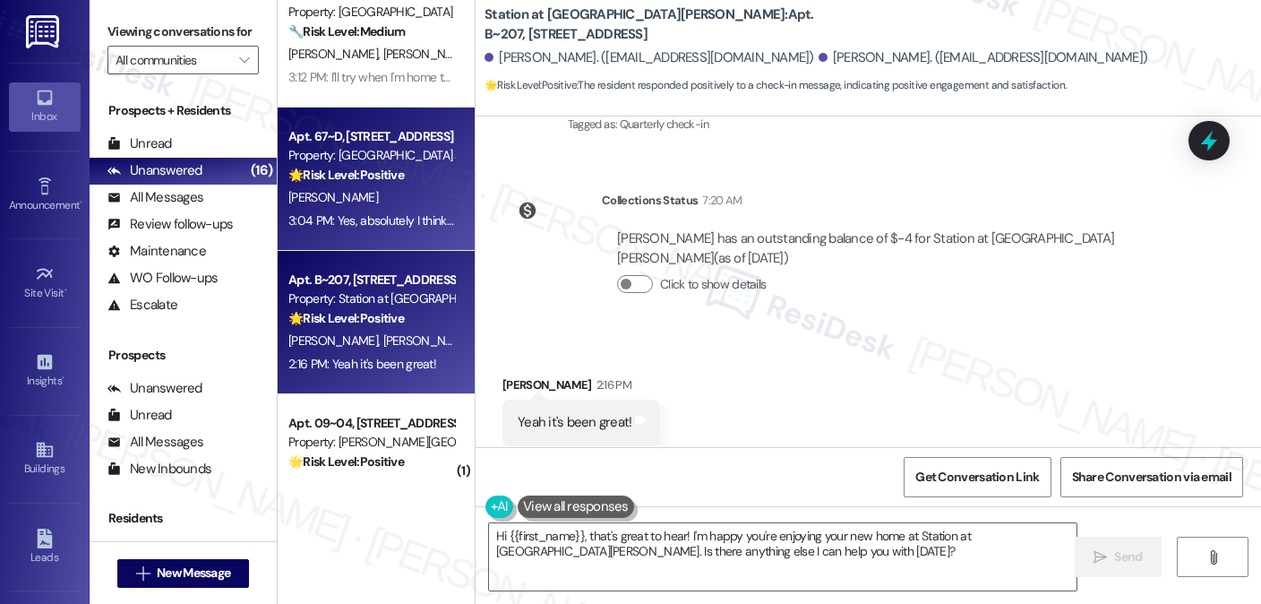
click at [373, 320] on strong "🌟 Risk Level: Positive" at bounding box center [346, 318] width 116 height 16
type textarea "Hi {{first_name}}, that's great to hear! I'm happy you're enjoying your new hom…"
click at [387, 236] on div "Apt. 67~D, 255 West 2700 North Property: The Cove at Pleasant View 🌟 Risk Level…" at bounding box center [376, 178] width 197 height 143
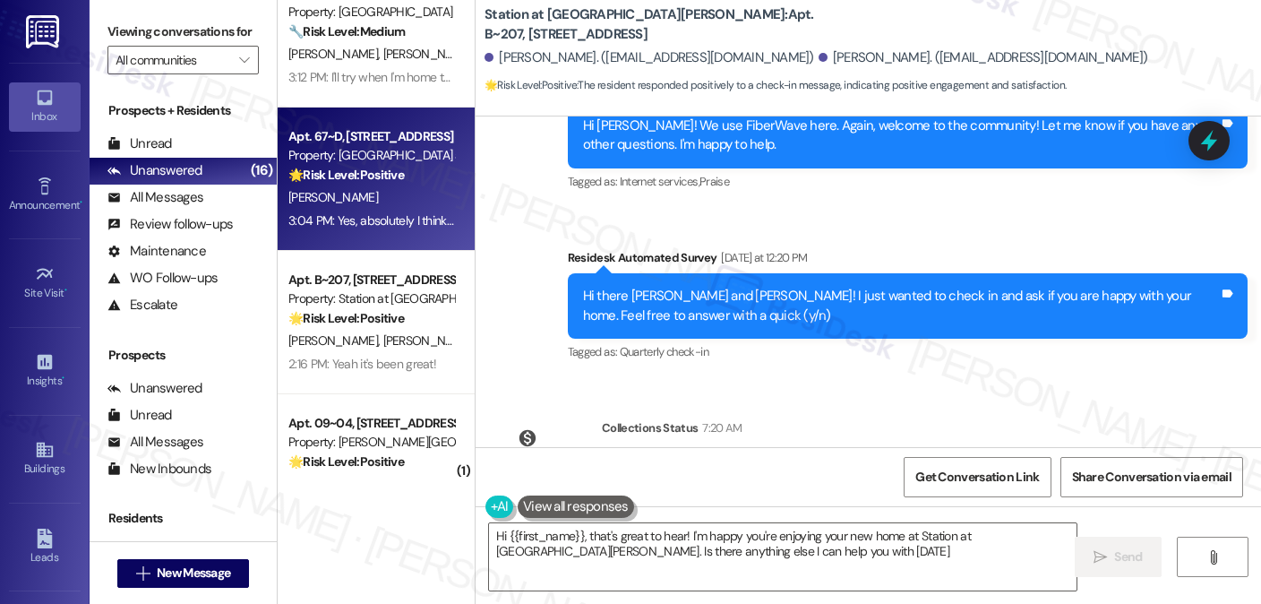
type textarea "Hi {{first_name}}, that's great to hear! I'm happy you're enjoying your new hom…"
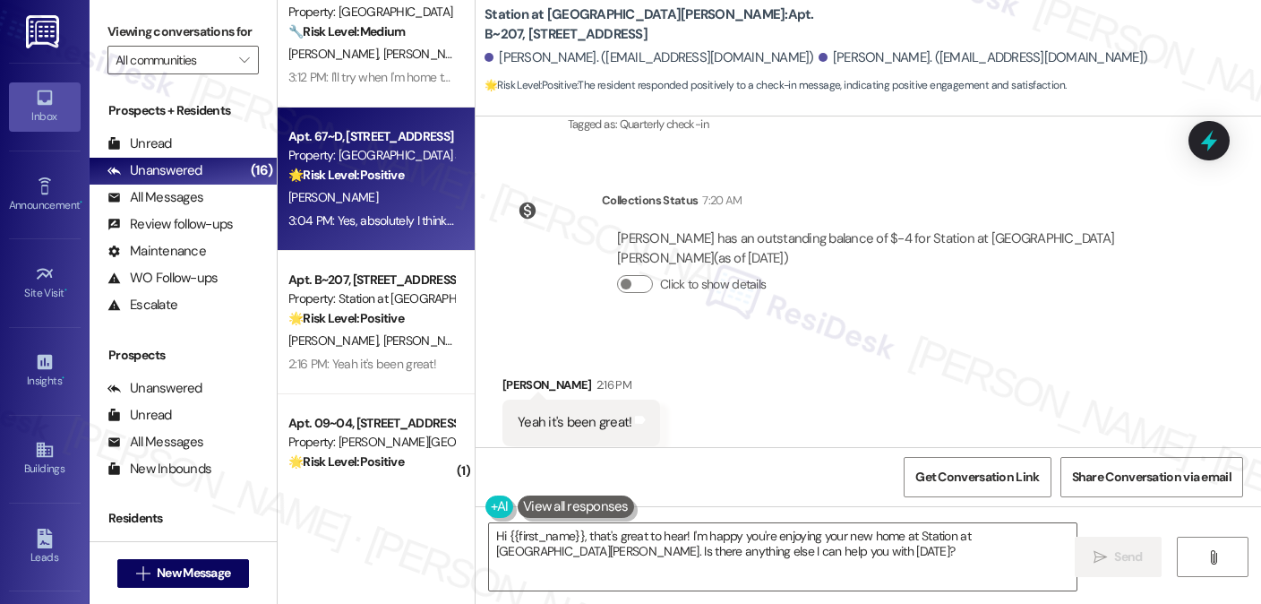
scroll to position [90, 0]
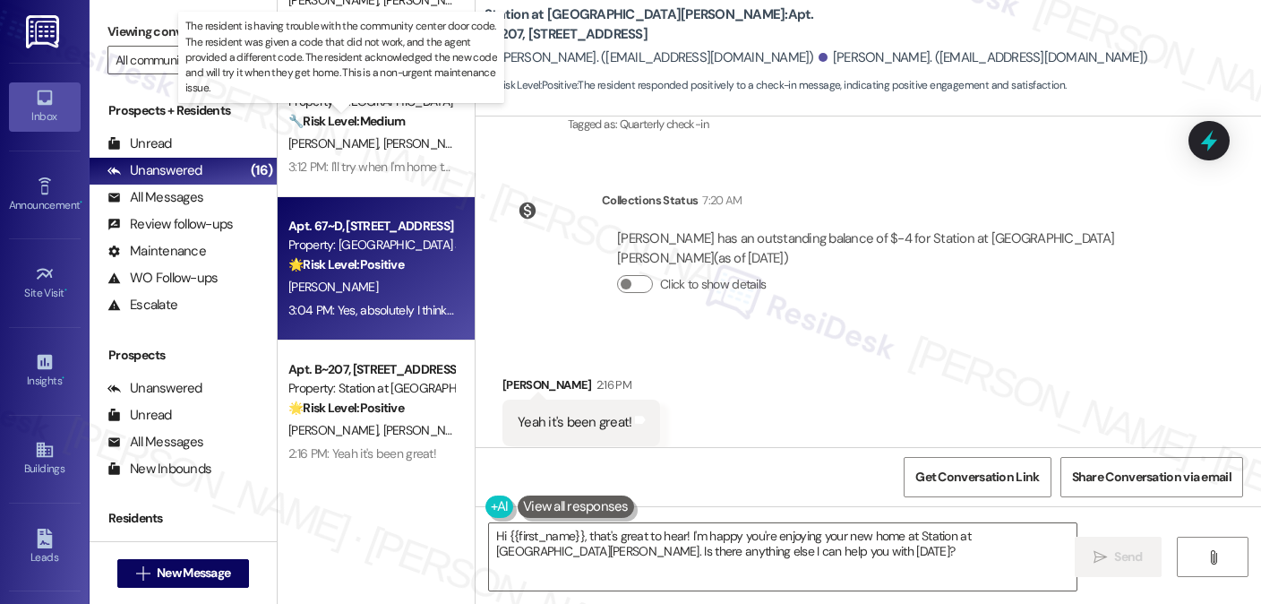
click at [401, 117] on strong "🔧 Risk Level: Medium" at bounding box center [346, 121] width 116 height 16
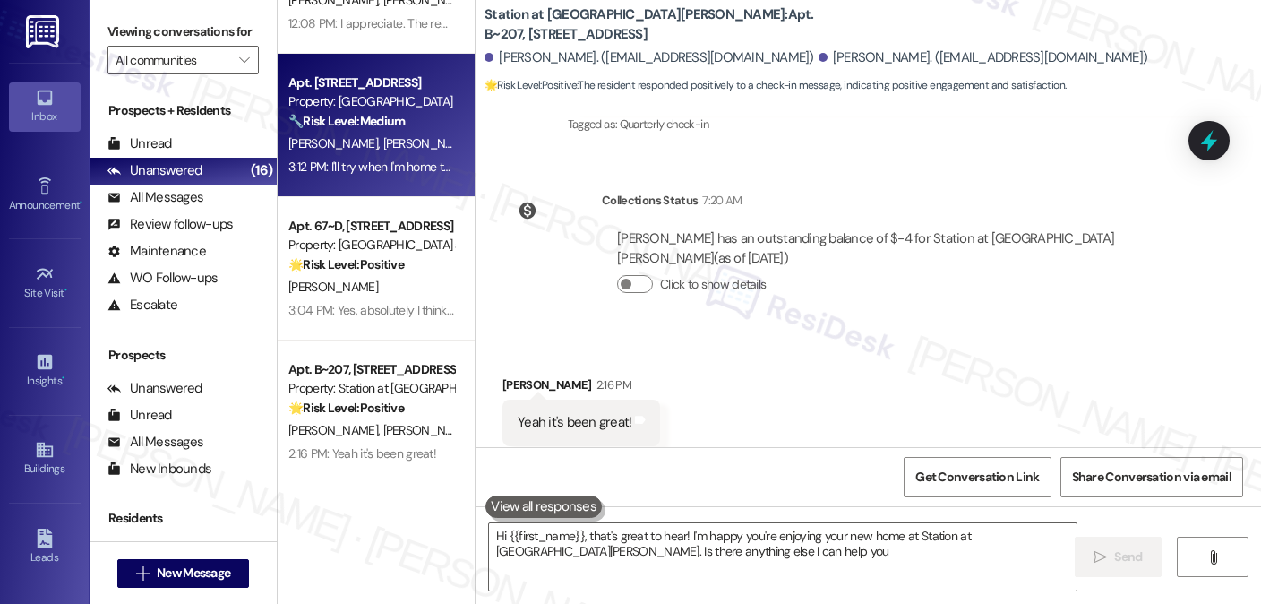
type textarea "Hi {{first_name}}, that's great to hear! I'm happy you're enjoying your new hom…"
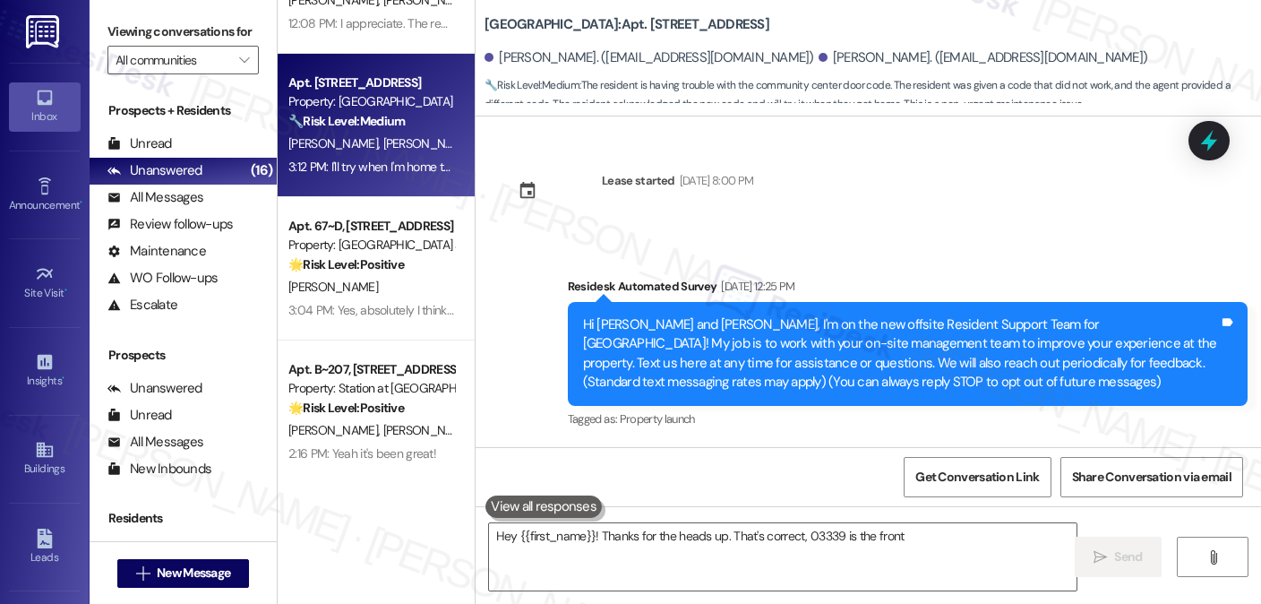
scroll to position [3718, 0]
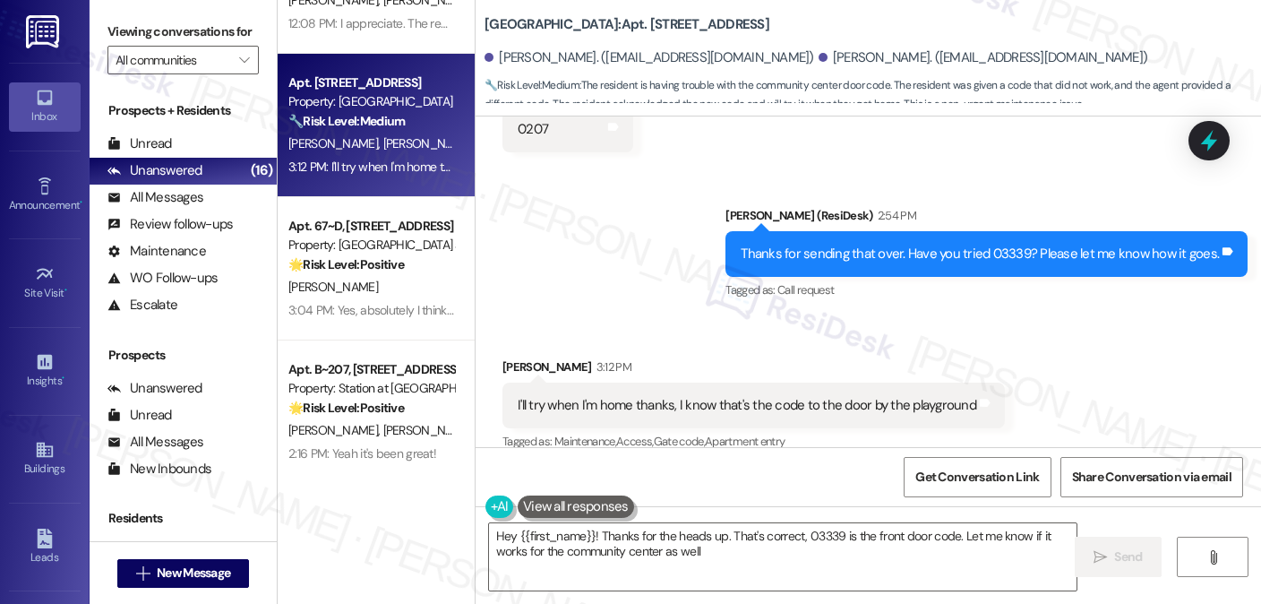
type textarea "Hey {{first_name}}! Thanks for the heads up. That's correct, 03339 is the front…"
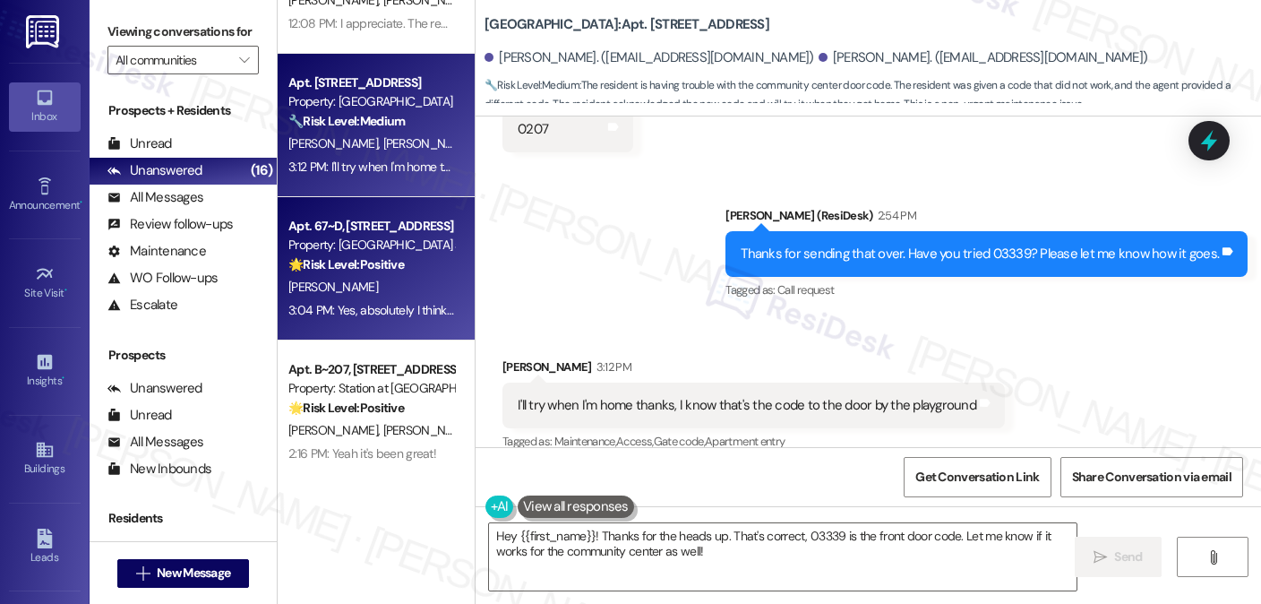
click at [373, 233] on div "Apt. 67~D, 255 West 2700 North" at bounding box center [371, 226] width 166 height 19
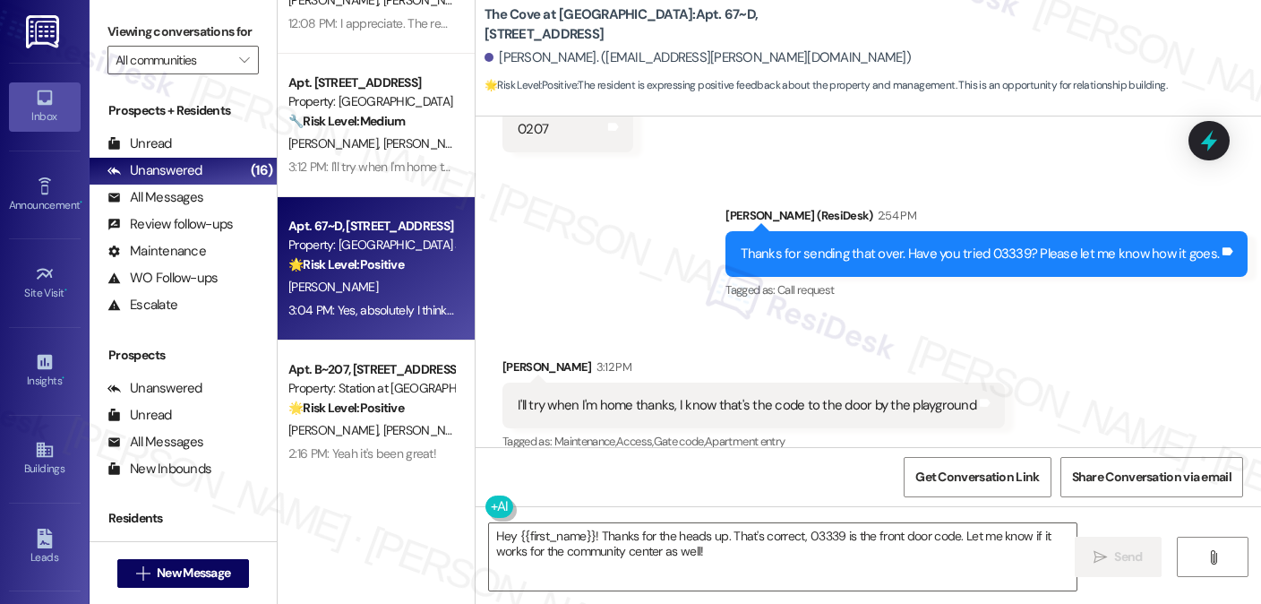
type textarea "Fetching suggested responses. Please feel free to read through the conversation…"
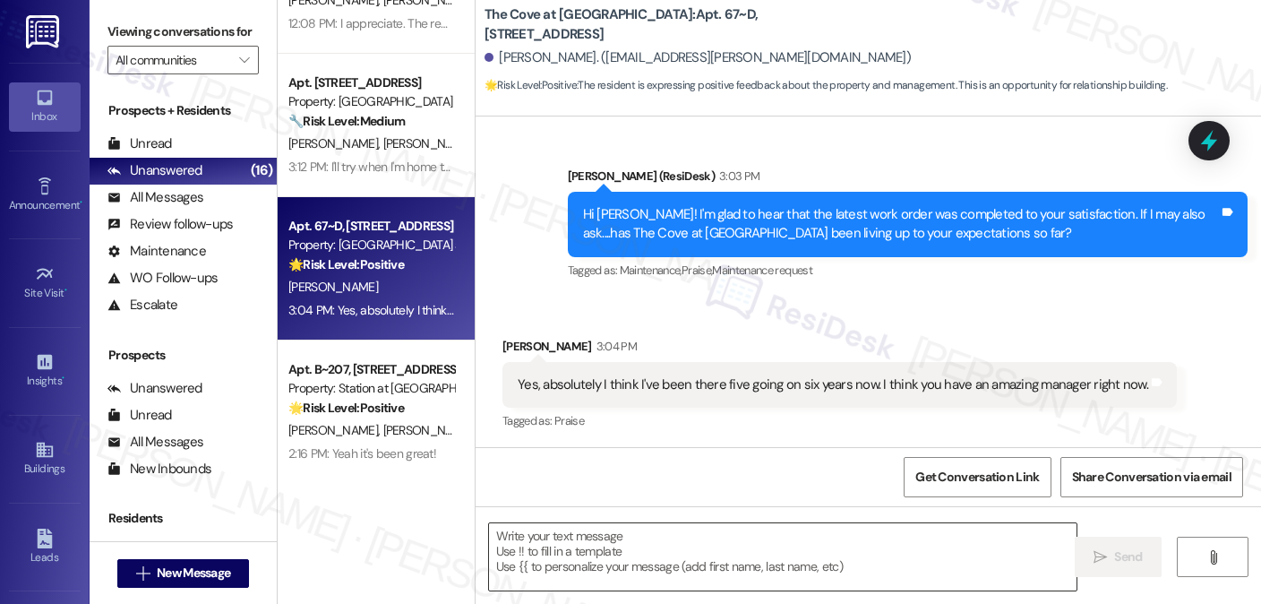
click at [600, 540] on textarea at bounding box center [783, 556] width 588 height 67
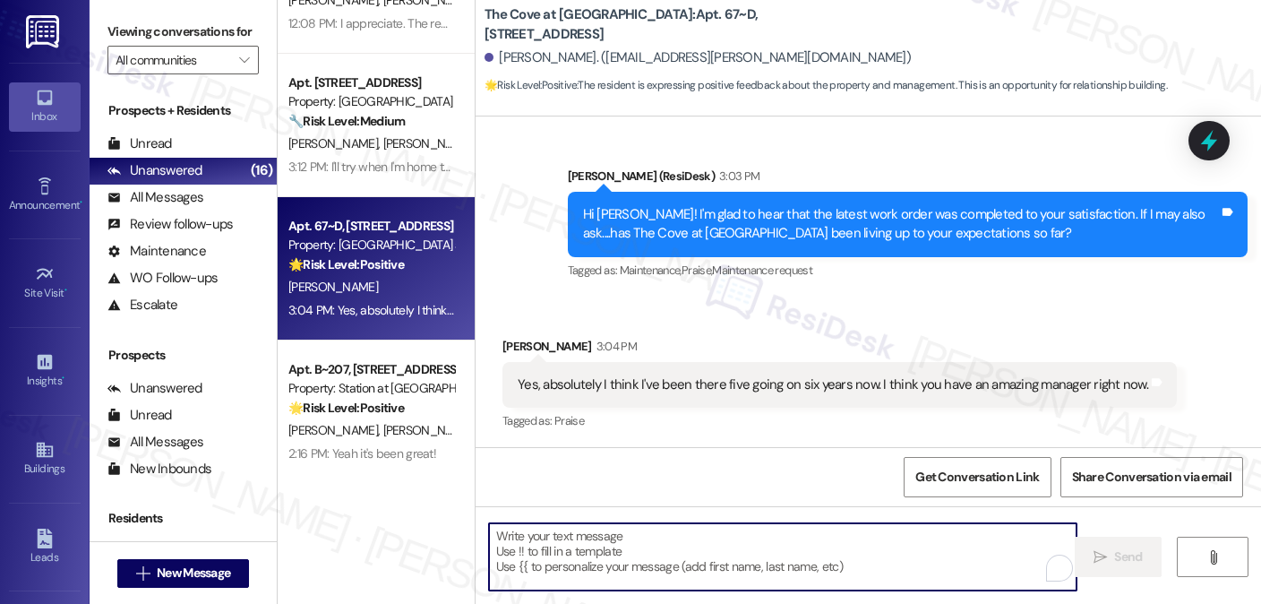
paste textarea "That’s awesome to hear, Emma! Thank you! If you don’t mind, would you be willin…"
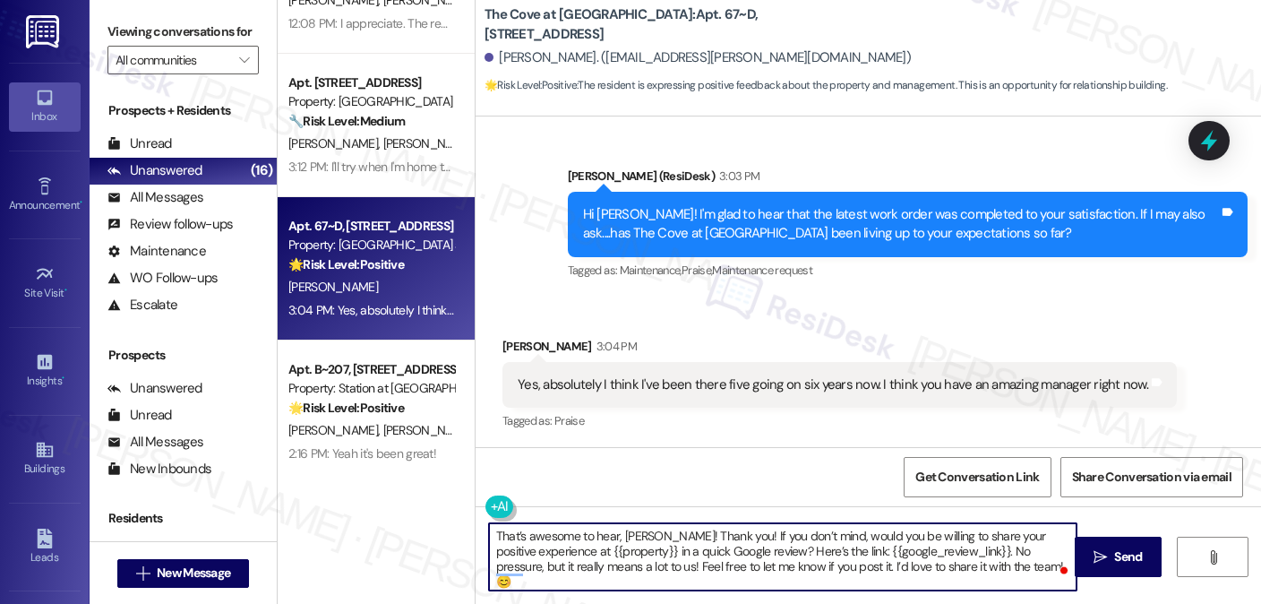
click at [637, 524] on textarea "That’s awesome to hear, Emma! Thank you! If you don’t mind, would you be willin…" at bounding box center [783, 556] width 588 height 67
click at [634, 528] on textarea "That’s awesome to hear, Emma! Thank you! If you don’t mind, would you be willin…" at bounding box center [783, 556] width 588 height 67
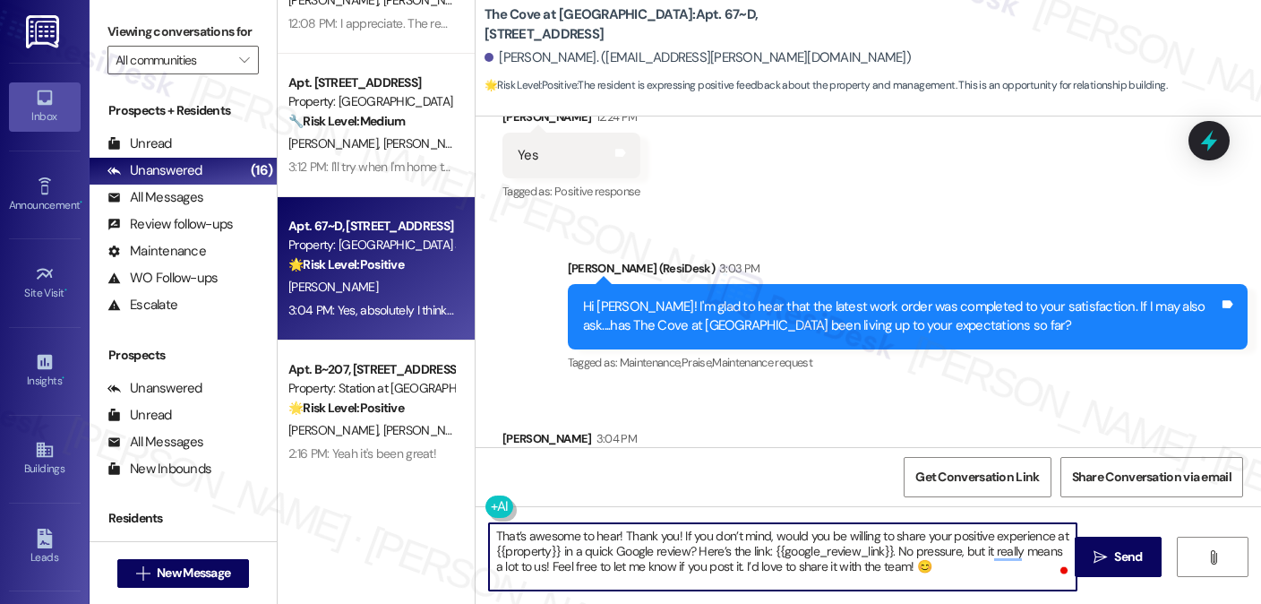
scroll to position [641, 0]
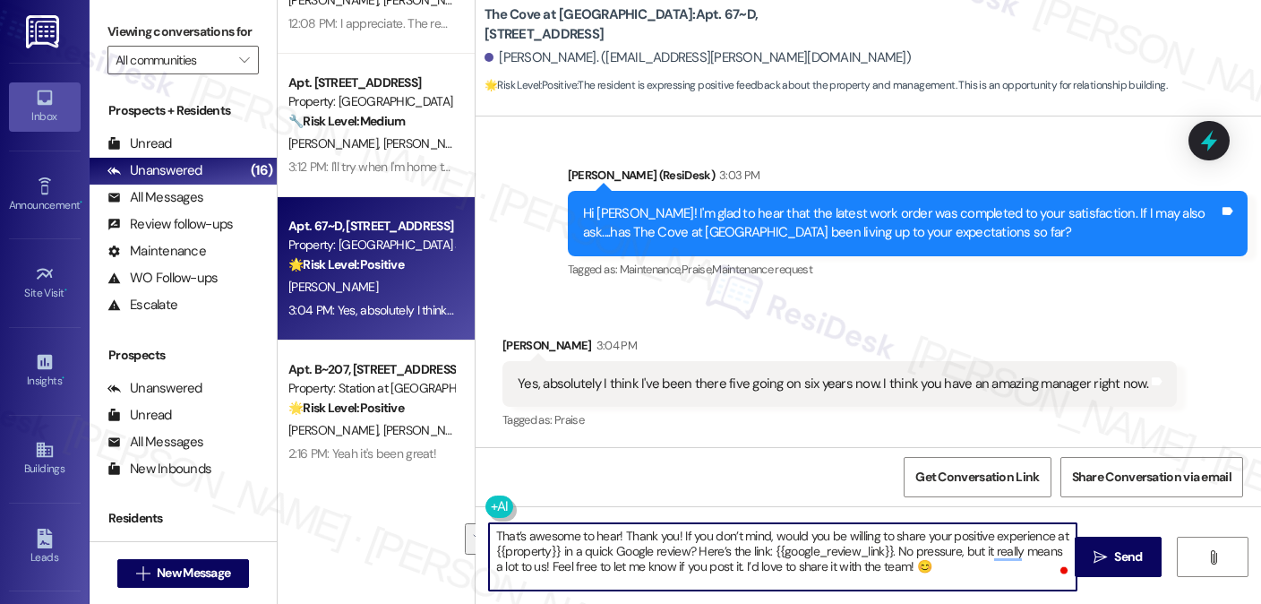
drag, startPoint x: 1047, startPoint y: 534, endPoint x: 550, endPoint y: 545, distance: 497.2
click at [550, 545] on textarea "That’s awesome to hear! Thank you! If you don’t mind, would you be willing to s…" at bounding box center [783, 556] width 588 height 67
type textarea "That’s awesome to hear! Thank you! If you don’t mind, would you be willing to s…"
click at [1087, 550] on button " Send" at bounding box center [1118, 557] width 87 height 40
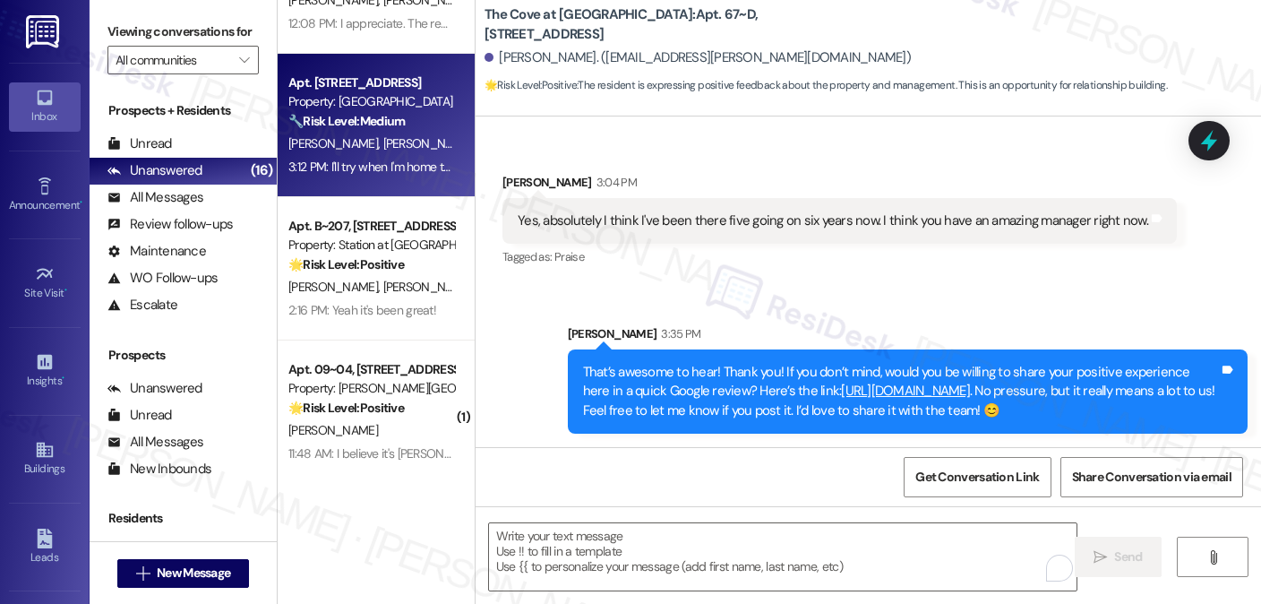
scroll to position [0, 0]
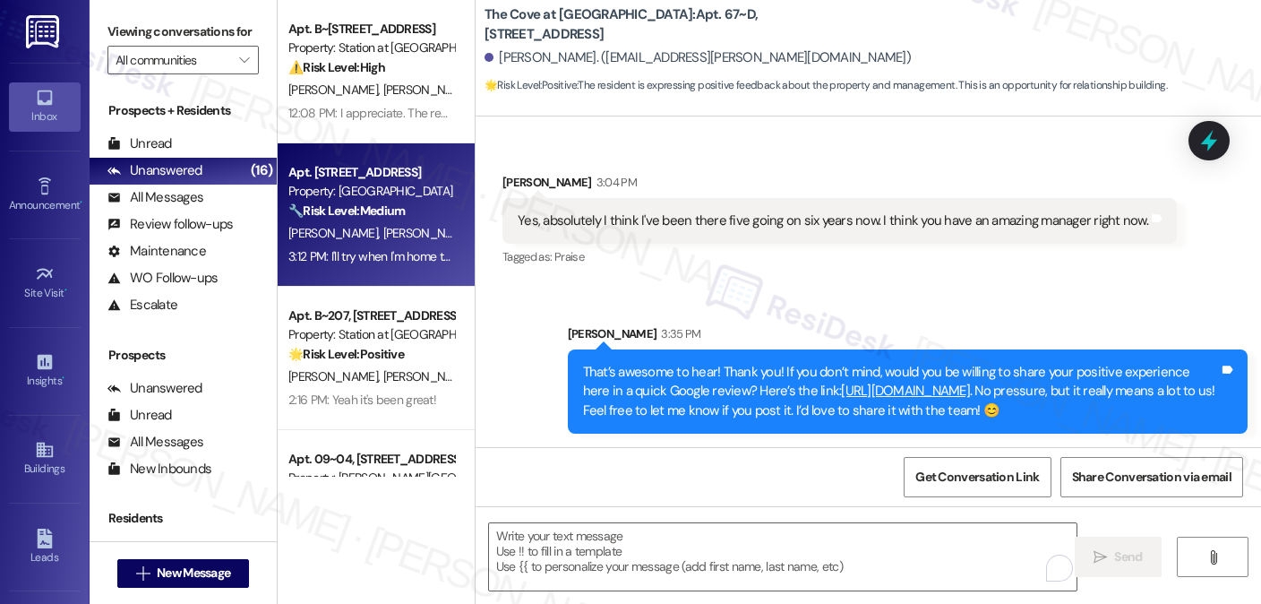
click at [339, 165] on div "Apt. [STREET_ADDRESS]" at bounding box center [371, 172] width 166 height 19
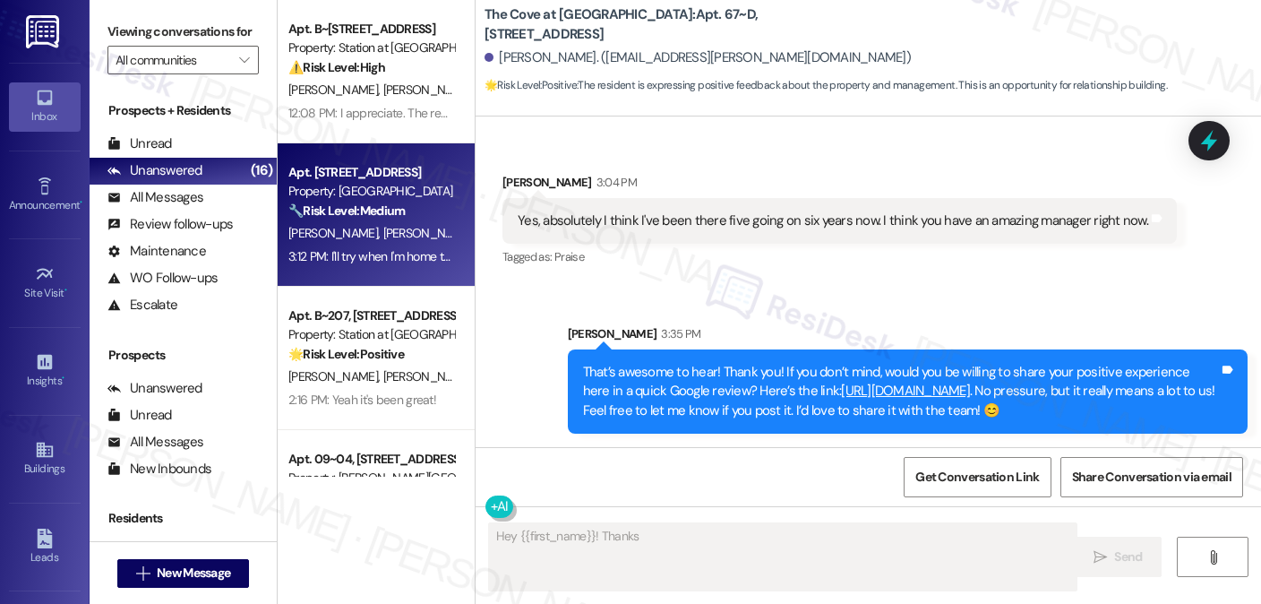
scroll to position [3718, 0]
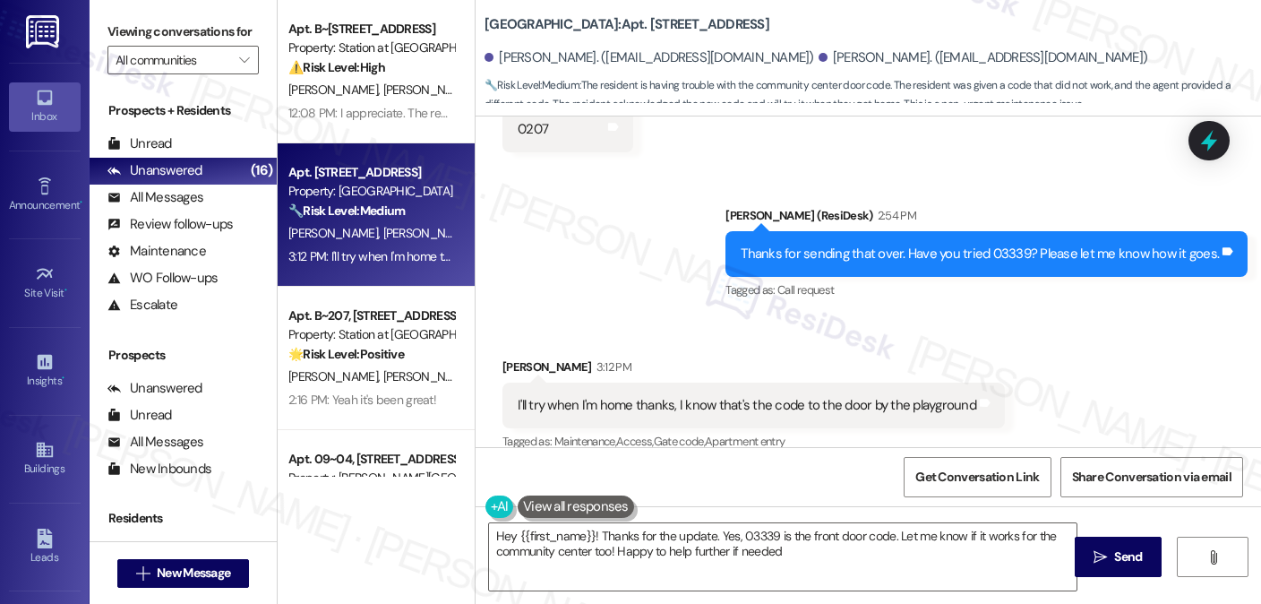
type textarea "Hey {{first_name}}! Thanks for the update. Yes, 03339 is the front door code. L…"
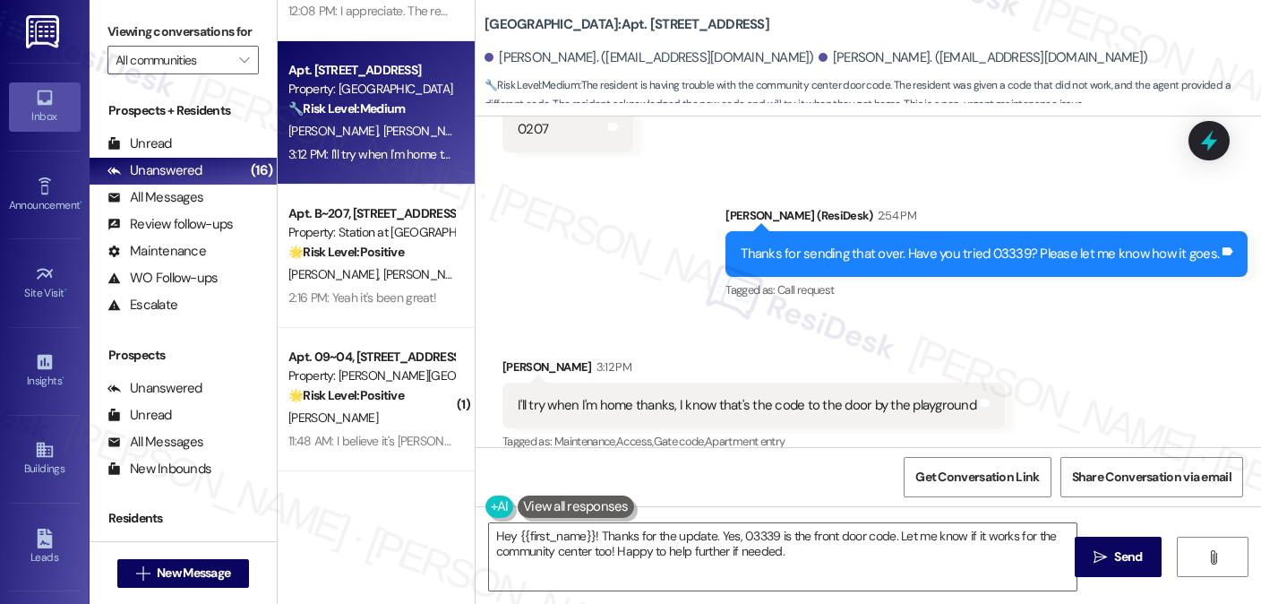
scroll to position [179, 0]
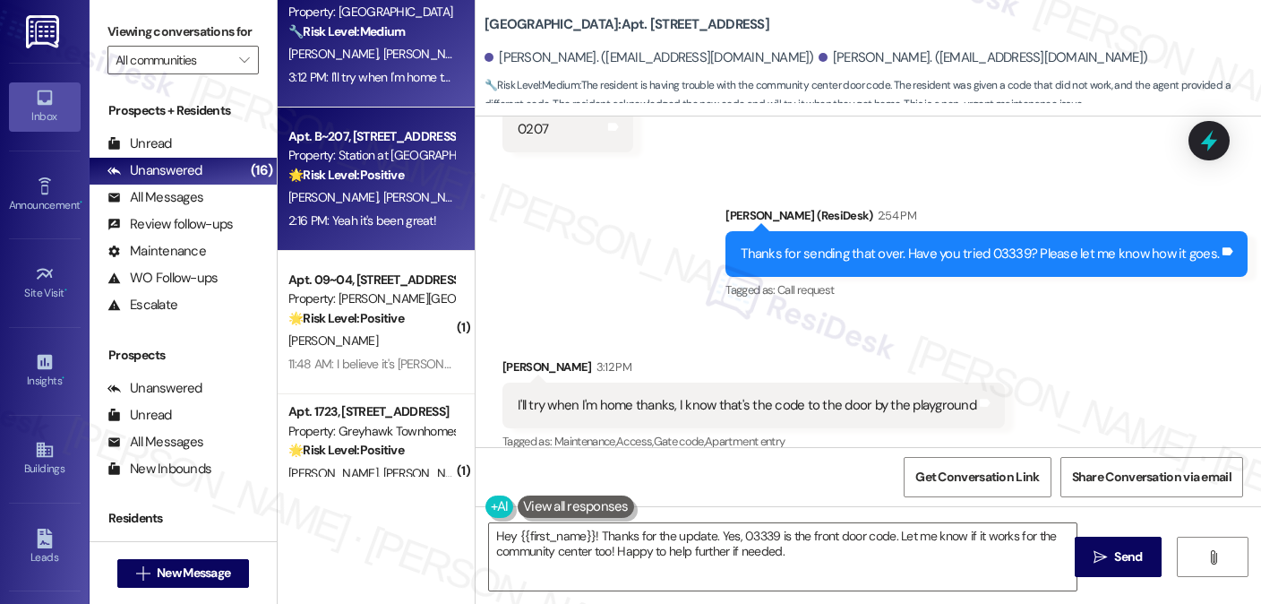
click at [383, 189] on span "A. Boyack" at bounding box center [428, 197] width 90 height 16
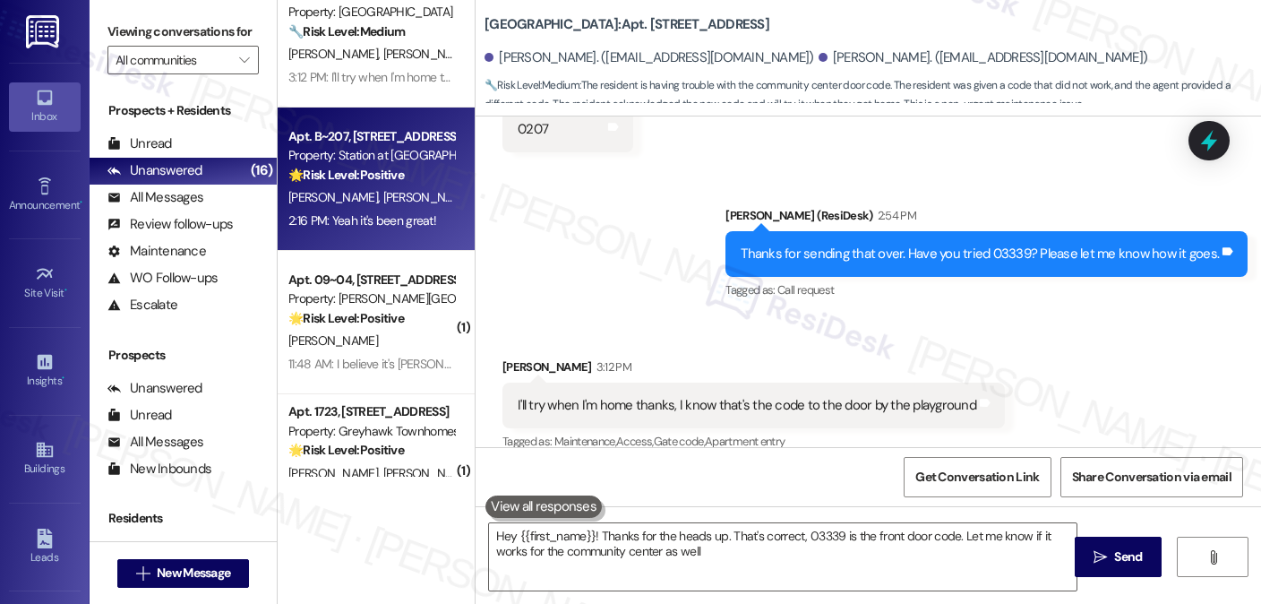
type textarea "Hey {{first_name}}! Thanks for the heads up. That's correct, 03339 is the front…"
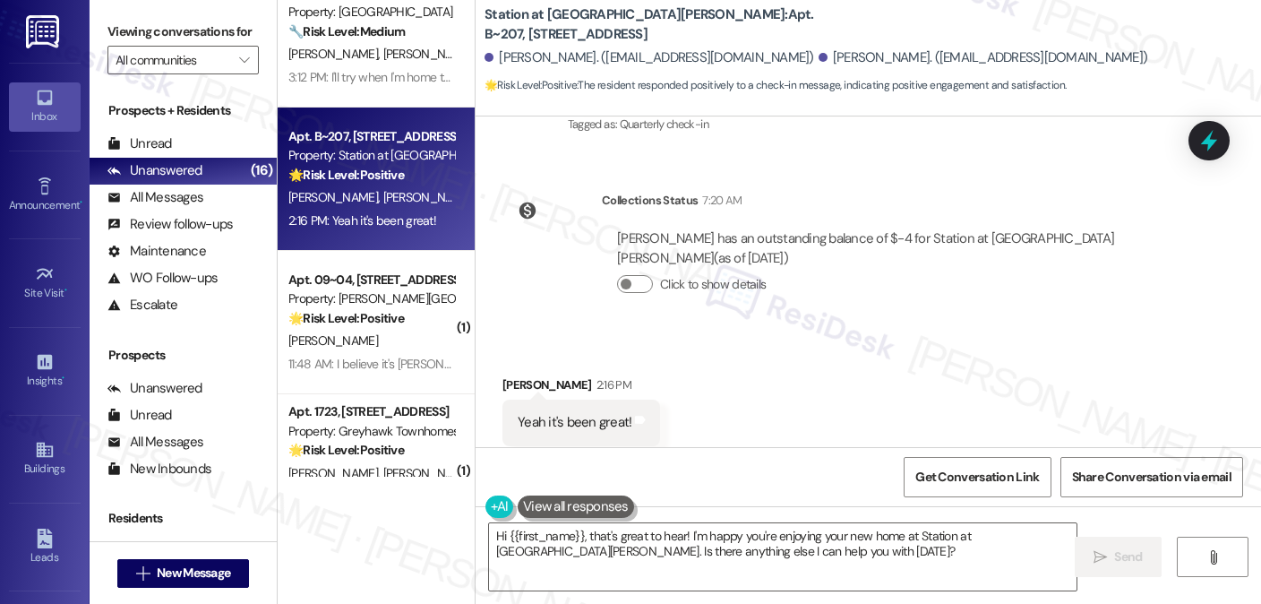
scroll to position [881, 0]
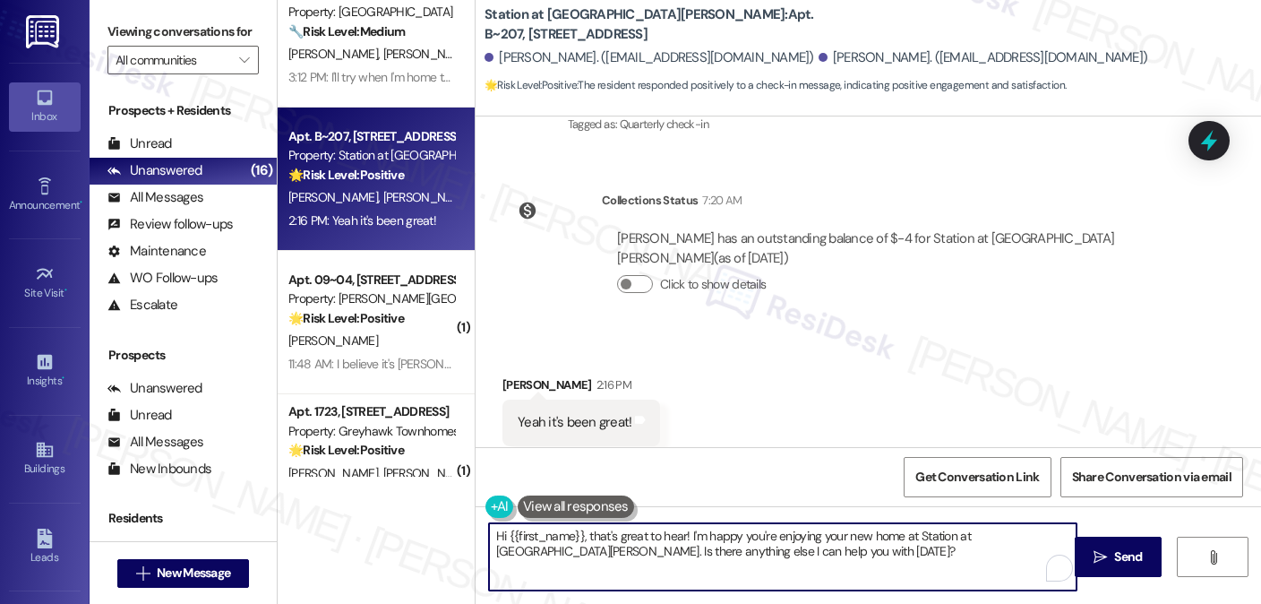
drag, startPoint x: 818, startPoint y: 557, endPoint x: 962, endPoint y: 517, distance: 149.7
click at [962, 517] on div "Hi {{first_name}}, that's great to hear! I'm happy you're enjoying your new hom…" at bounding box center [869, 573] width 786 height 134
click at [812, 537] on textarea "Hi {{first_name}}, that's great to hear! I'm happy you're enjoying your new hom…" at bounding box center [783, 556] width 588 height 67
drag, startPoint x: 816, startPoint y: 554, endPoint x: 1046, endPoint y: 533, distance: 231.2
click at [1046, 533] on textarea "Hi {{first_name}}, that's great to hear! I'm happy you're enjoying your new hom…" at bounding box center [783, 556] width 588 height 67
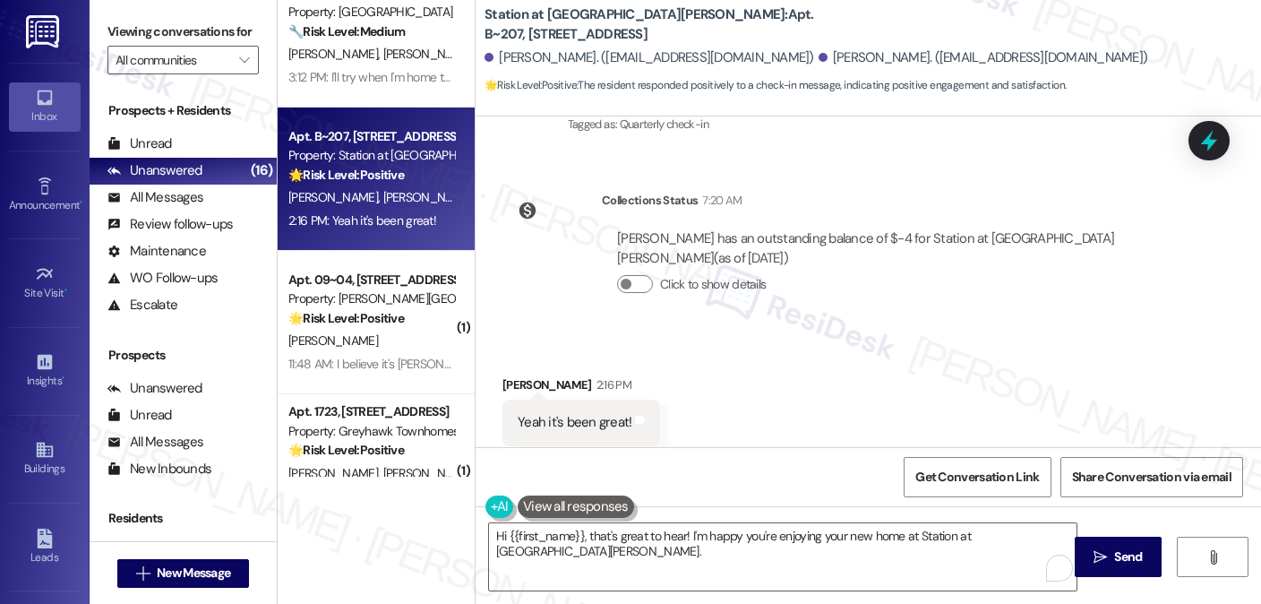
click at [211, 46] on label "Viewing conversations for" at bounding box center [182, 32] width 151 height 28
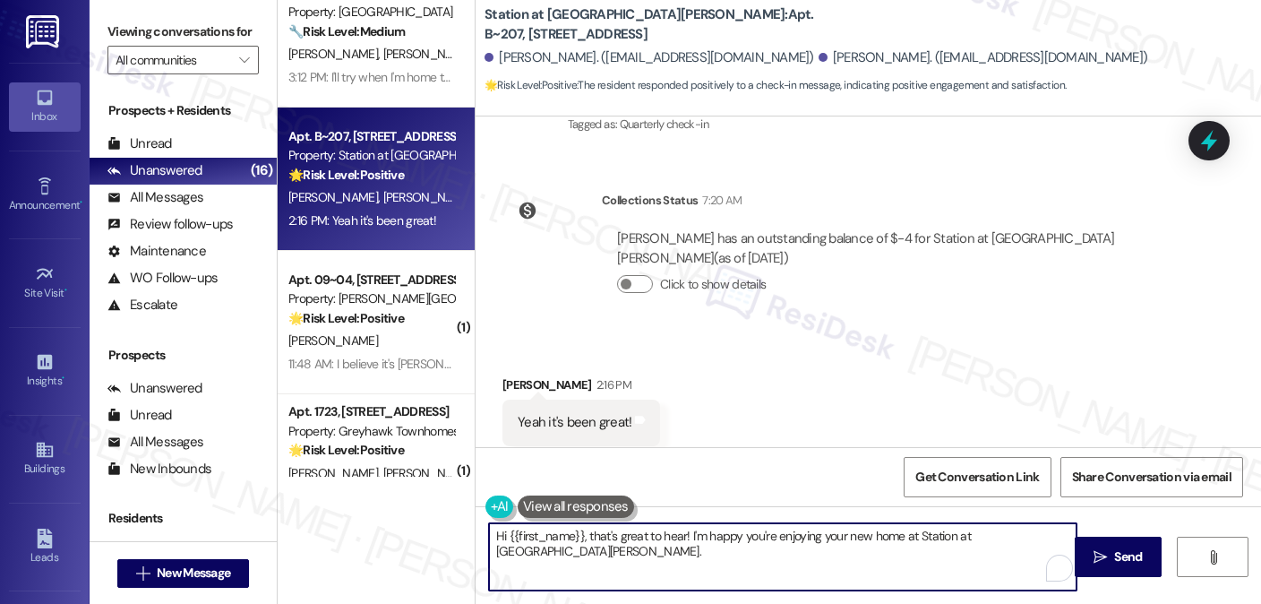
click at [1057, 537] on textarea "Hi {{first_name}}, that's great to hear! I'm happy you're enjoying your new hom…" at bounding box center [783, 556] width 588 height 67
paste textarea "That’s awesome to hear, Emma! Thank you! If you don’t mind, would you be willin…"
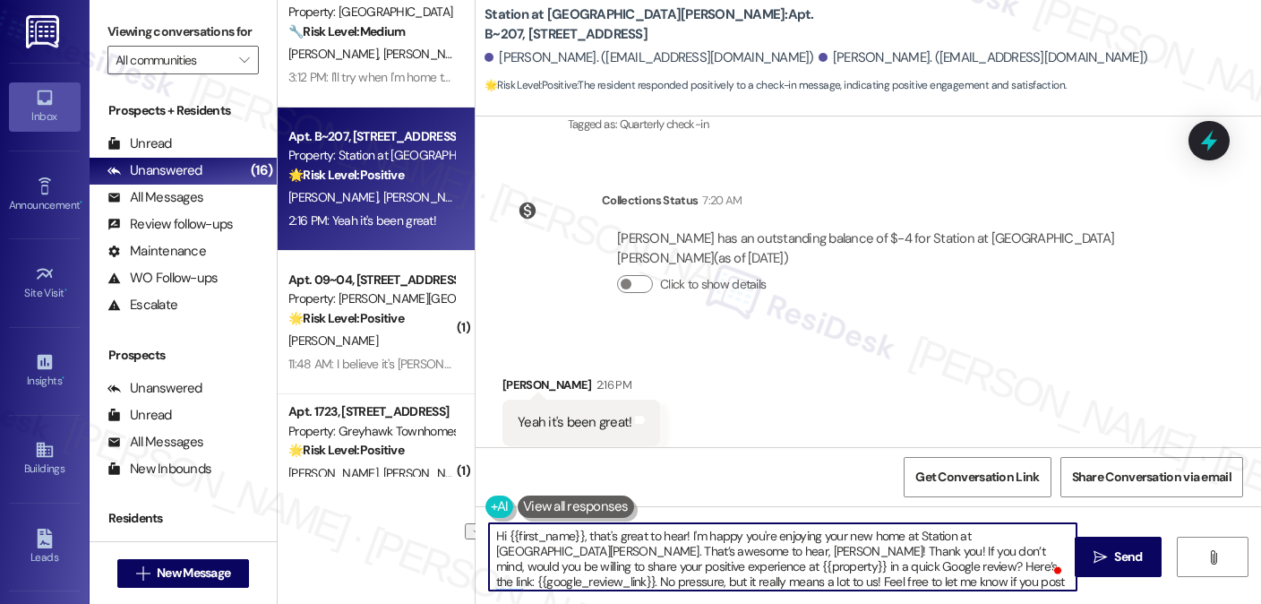
drag, startPoint x: 709, startPoint y: 551, endPoint x: 484, endPoint y: 549, distance: 225.7
click at [489, 549] on textarea "Hi {{first_name}}, that's great to hear! I'm happy you're enjoying your new hom…" at bounding box center [783, 556] width 588 height 67
click at [491, 362] on div "Received via SMS Jeff Chandler 2:16 PM Yeah it's been great! Tags and notes Tag…" at bounding box center [581, 424] width 185 height 125
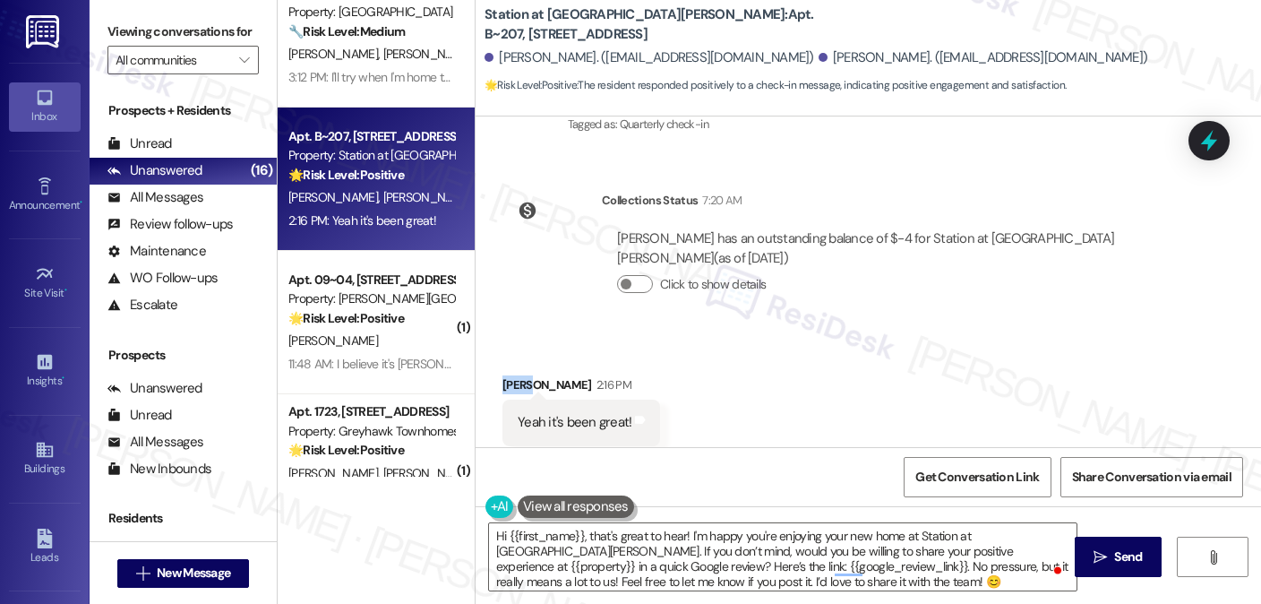
click at [491, 362] on div "Received via SMS Jeff Chandler 2:16 PM Yeah it's been great! Tags and notes Tag…" at bounding box center [581, 424] width 185 height 125
copy div "Jeff"
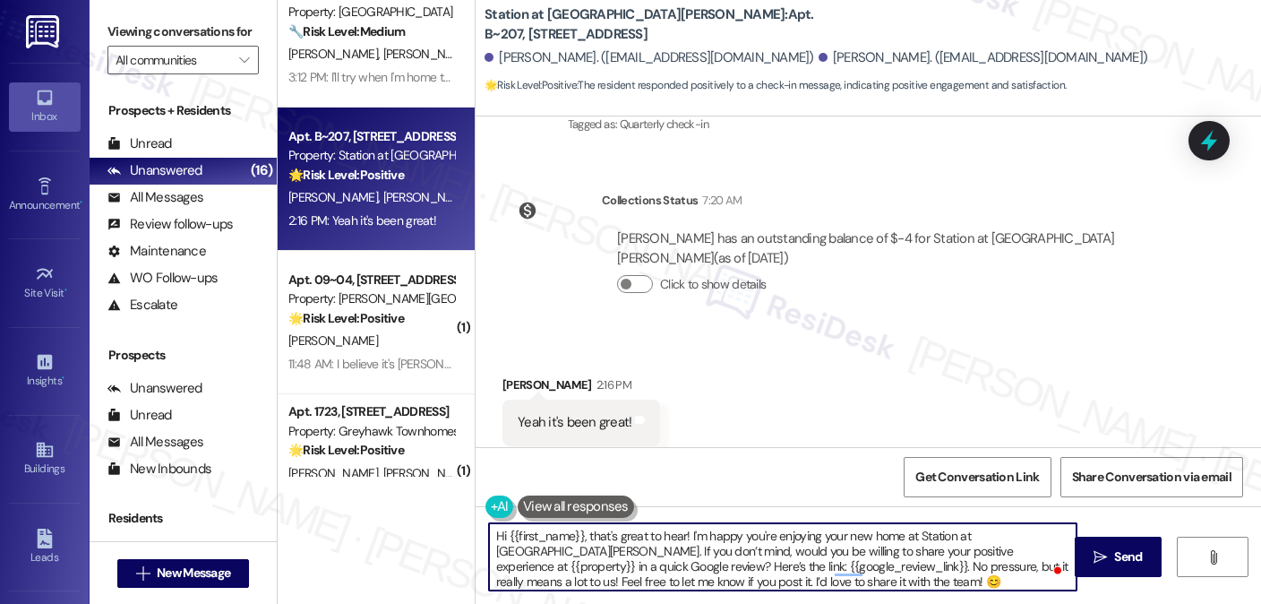
drag, startPoint x: 576, startPoint y: 535, endPoint x: 498, endPoint y: 538, distance: 78.0
click at [498, 538] on textarea "Hi {{first_name}}, that's great to hear! I'm happy you're enjoying your new hom…" at bounding box center [783, 556] width 588 height 67
paste textarea "Jeff"
drag, startPoint x: 799, startPoint y: 551, endPoint x: 874, endPoint y: 547, distance: 75.3
click at [874, 547] on textarea "Hi Jeff, that's great to hear! I'm happy you're enjoying your new home at Stati…" at bounding box center [783, 556] width 588 height 67
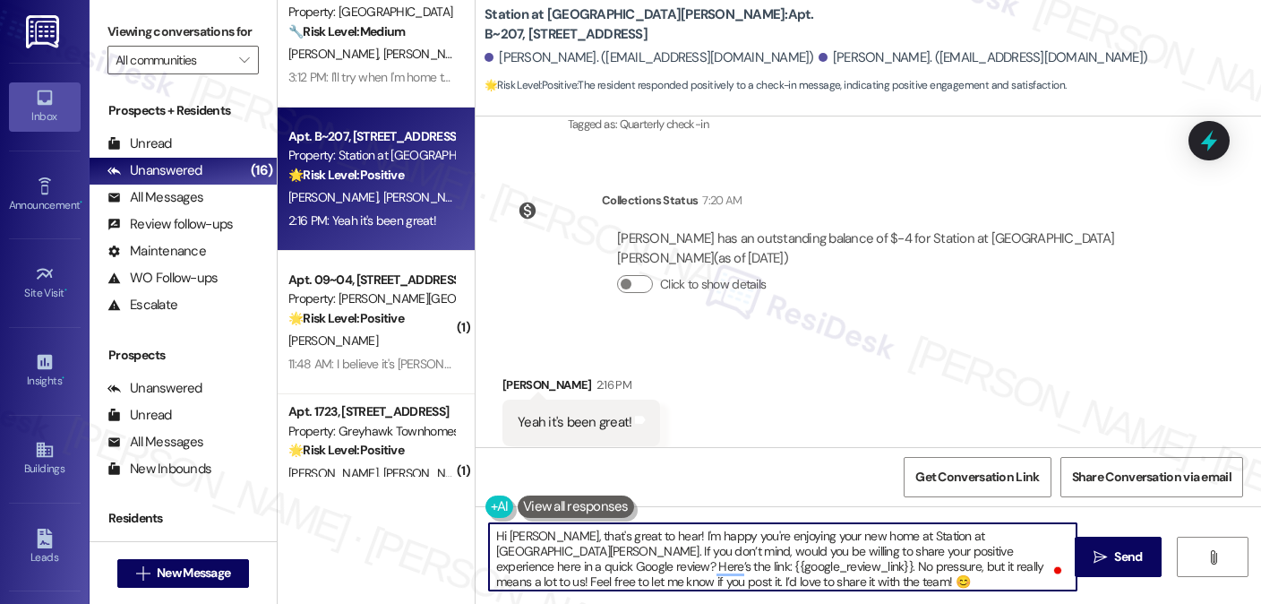
click at [696, 571] on textarea "Hi Jeff, that's great to hear! I'm happy you're enjoying your new home at Stati…" at bounding box center [783, 556] width 588 height 67
type textarea "Hi Jeff, that's great to hear! I'm happy you're enjoying your new home at Stati…"
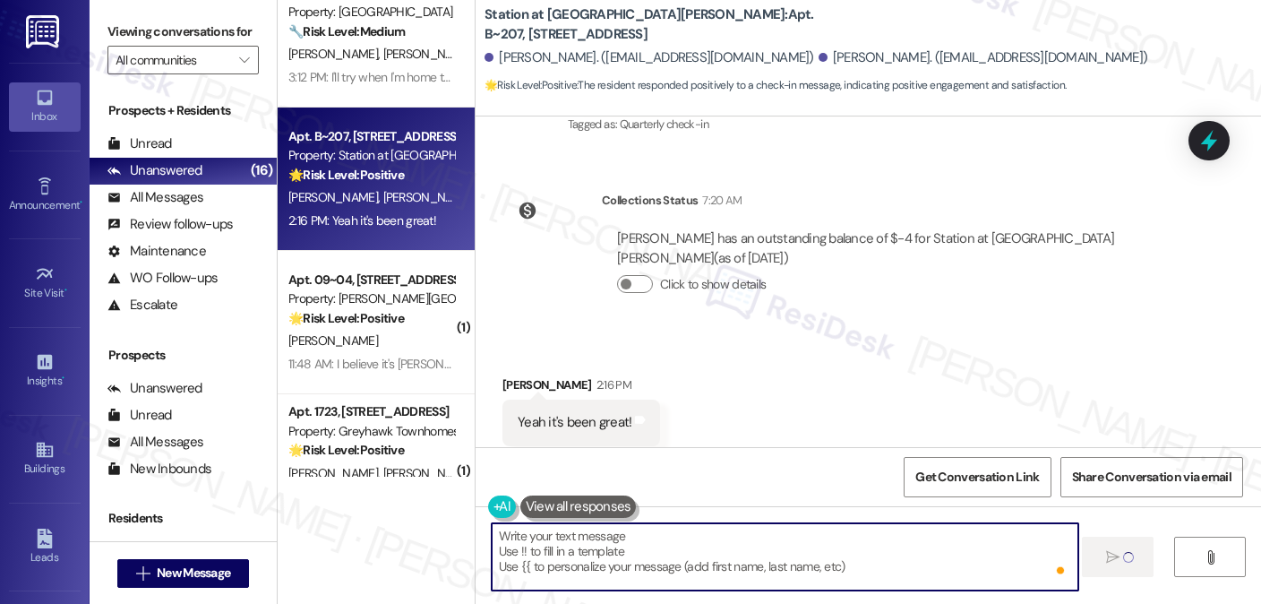
type textarea "Fetching suggested responses. Please feel free to read through the conversation…"
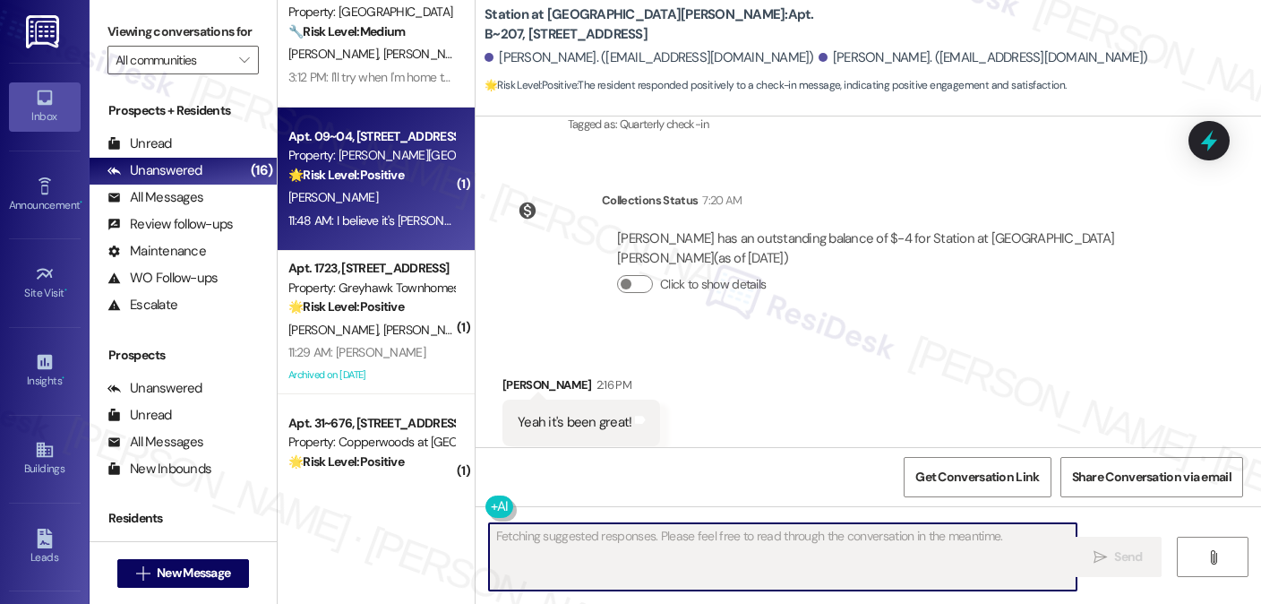
click at [331, 168] on strong "🌟 Risk Level: Positive" at bounding box center [346, 175] width 116 height 16
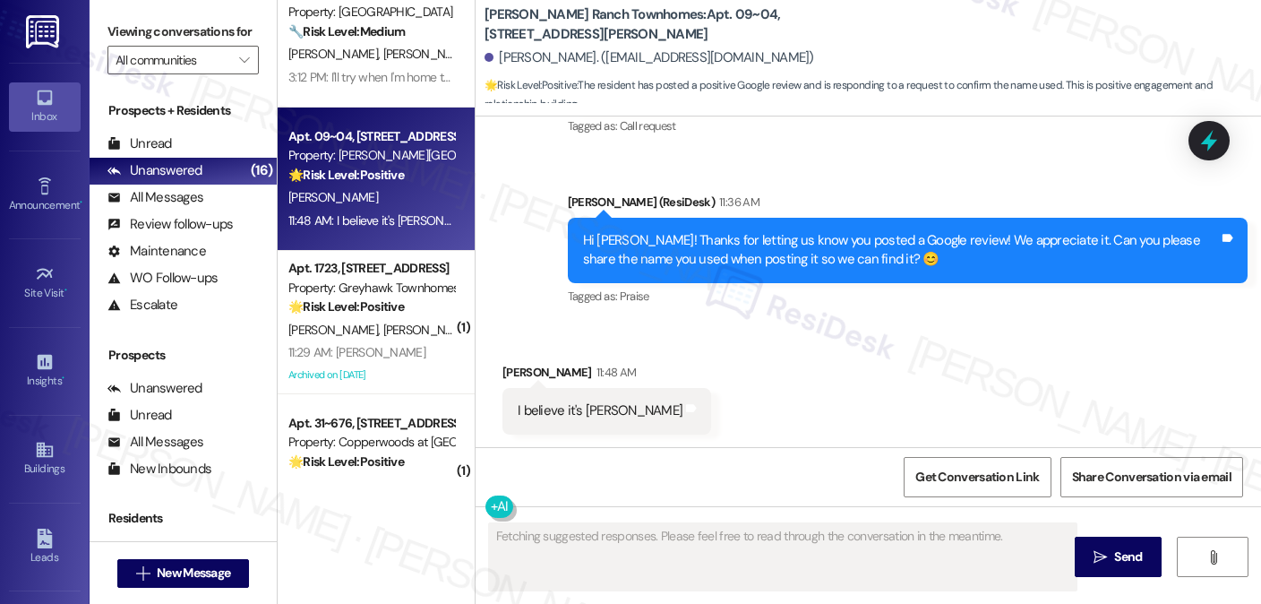
scroll to position [1551, 0]
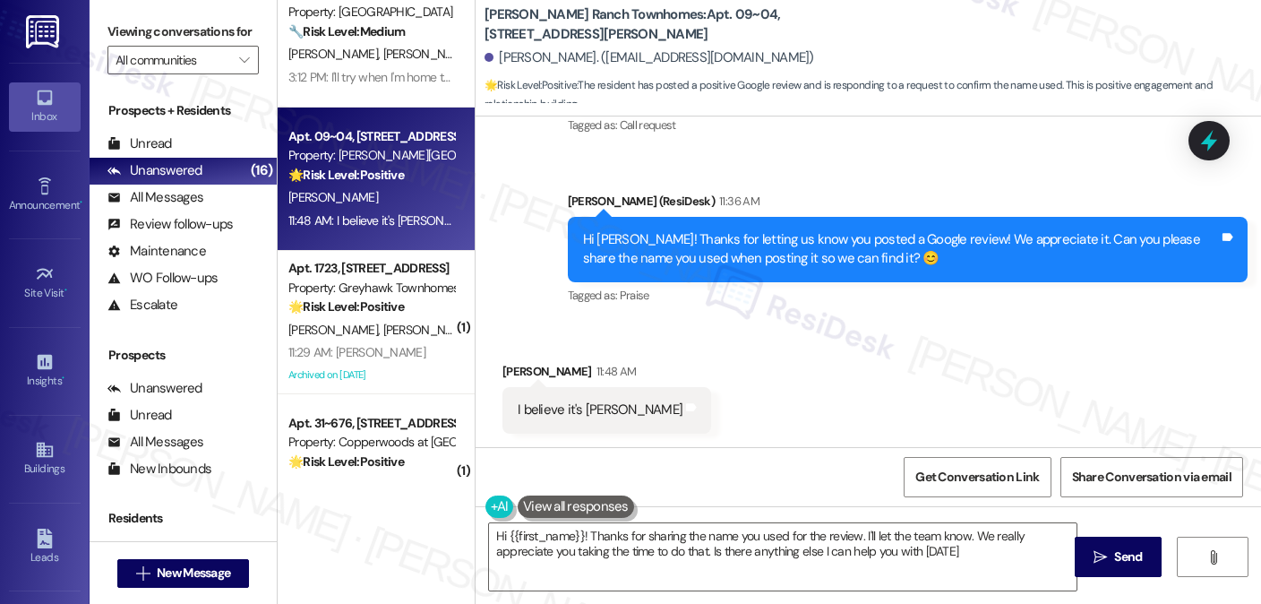
type textarea "Hi {{first_name}}! Thanks for sharing the name you used for the review. I'll le…"
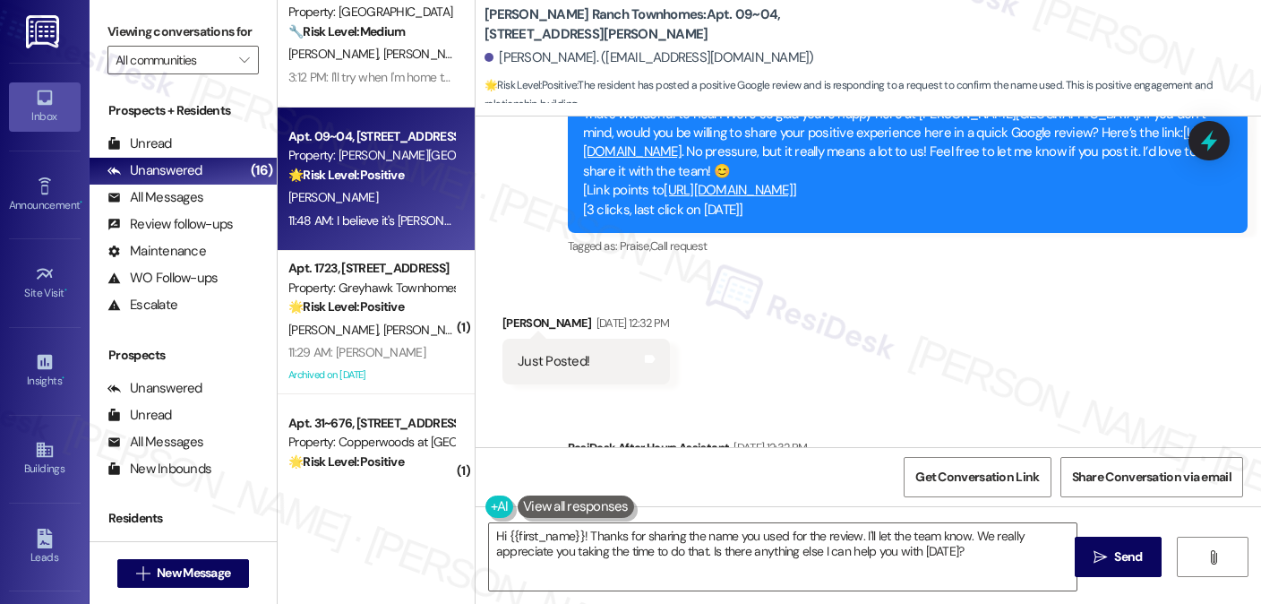
scroll to position [1104, 0]
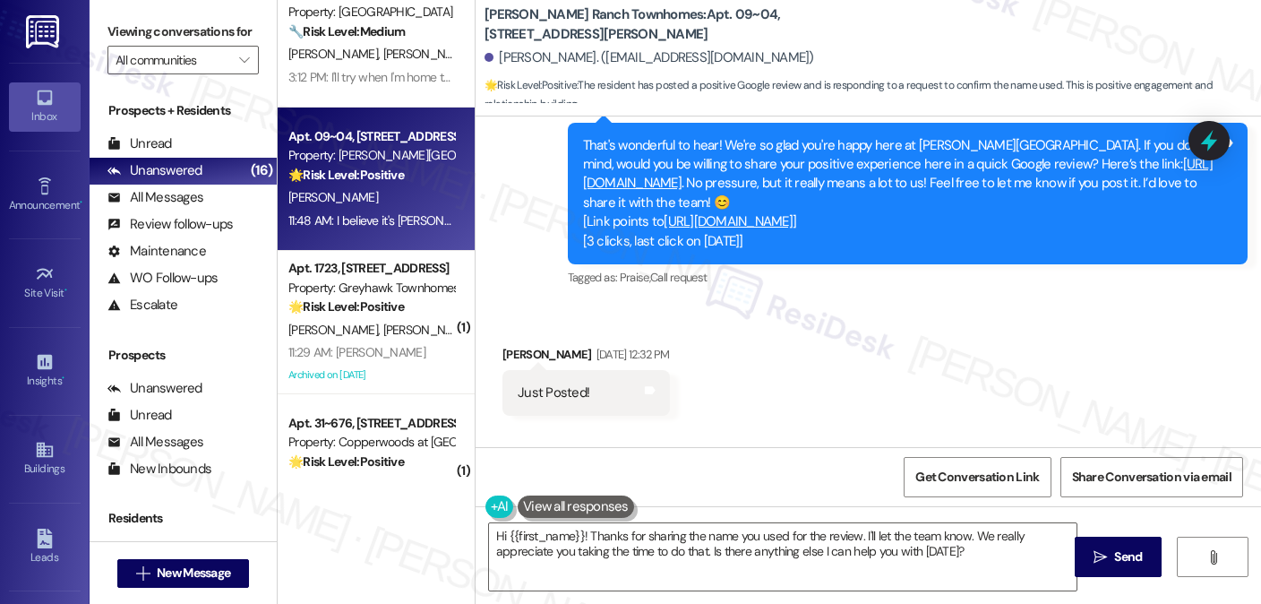
click at [810, 185] on link "https://www.theresidesk.com/links/review-QBz47Qa26" at bounding box center [898, 173] width 630 height 37
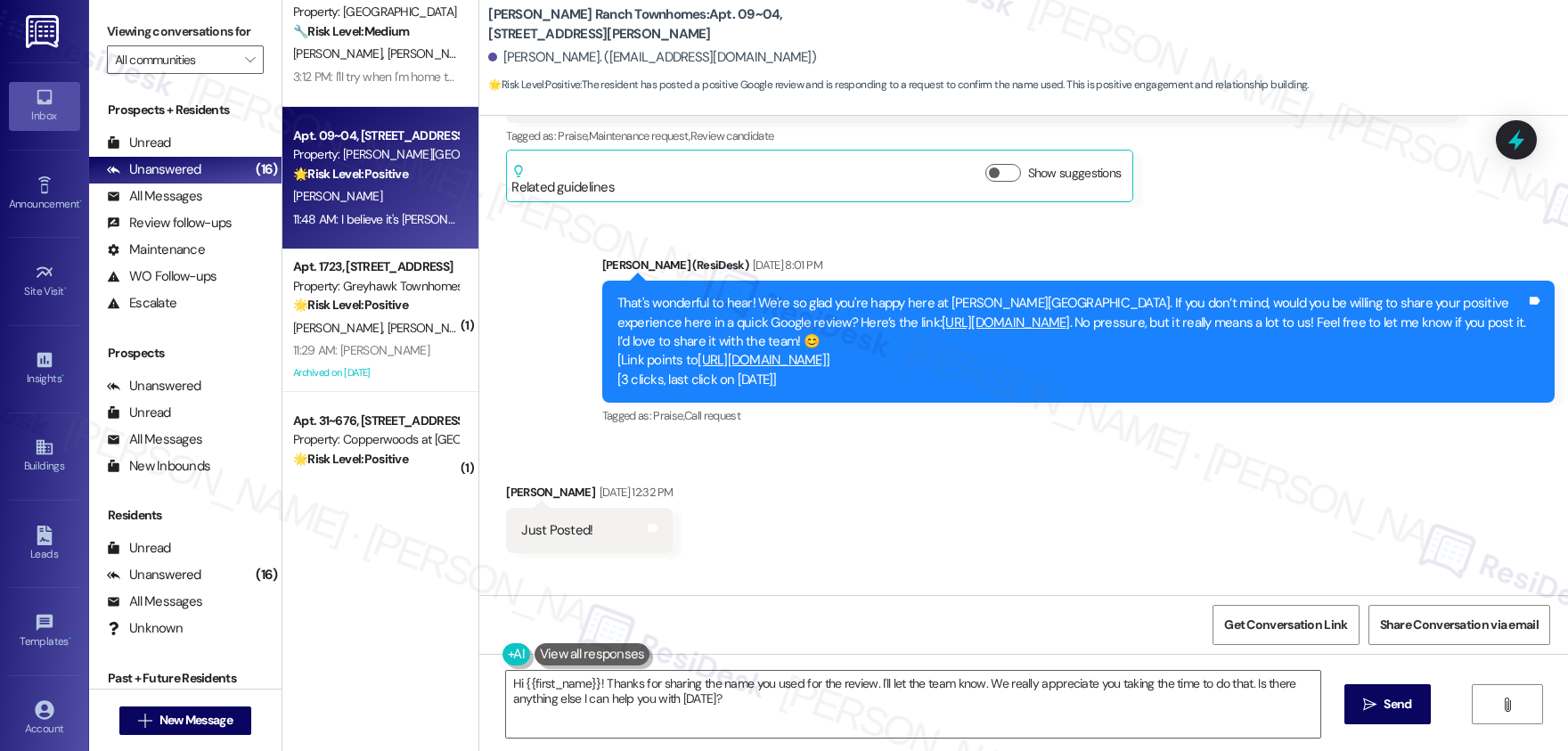
scroll to position [919, 0]
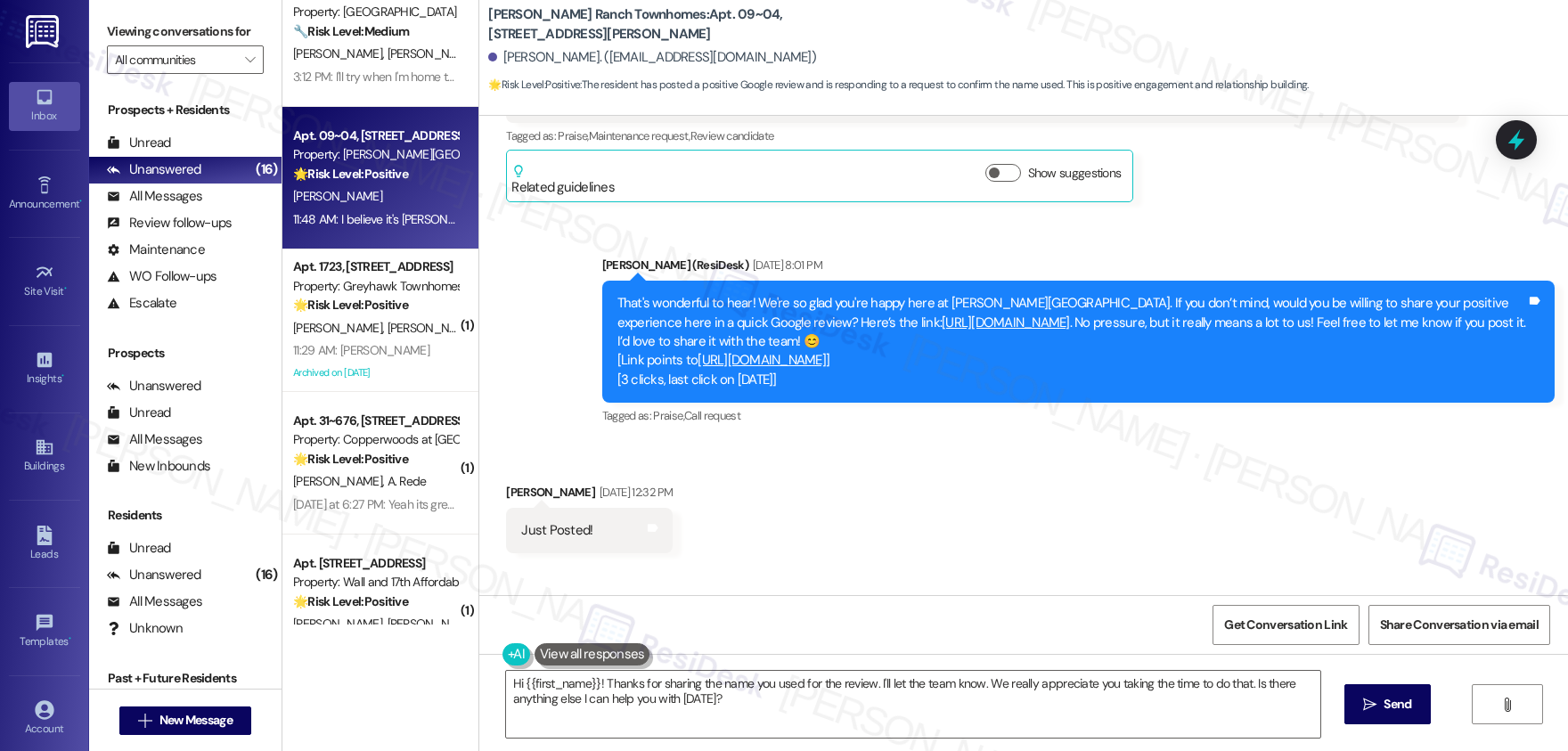
click at [610, 10] on b "Porter Ranch Townhomes: Apt. 09~04, 3931 East Cardon Lane" at bounding box center [667, 24] width 356 height 39
copy div "Porter Ranch Townhomes: Apt. 09~04, 3931 East Cardon Lane"
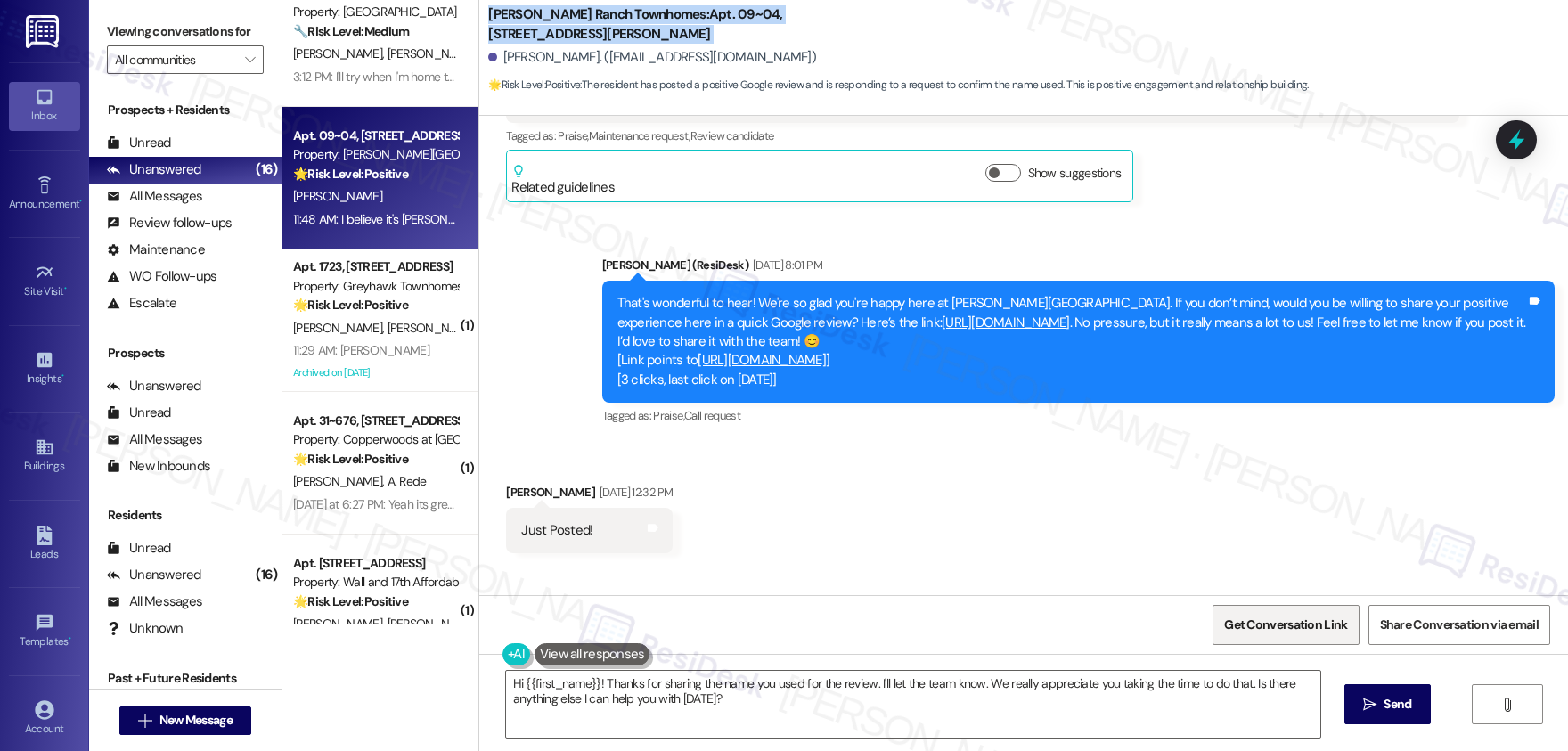
click at [1254, 600] on span "Get Conversation Link" at bounding box center [1285, 625] width 130 height 39
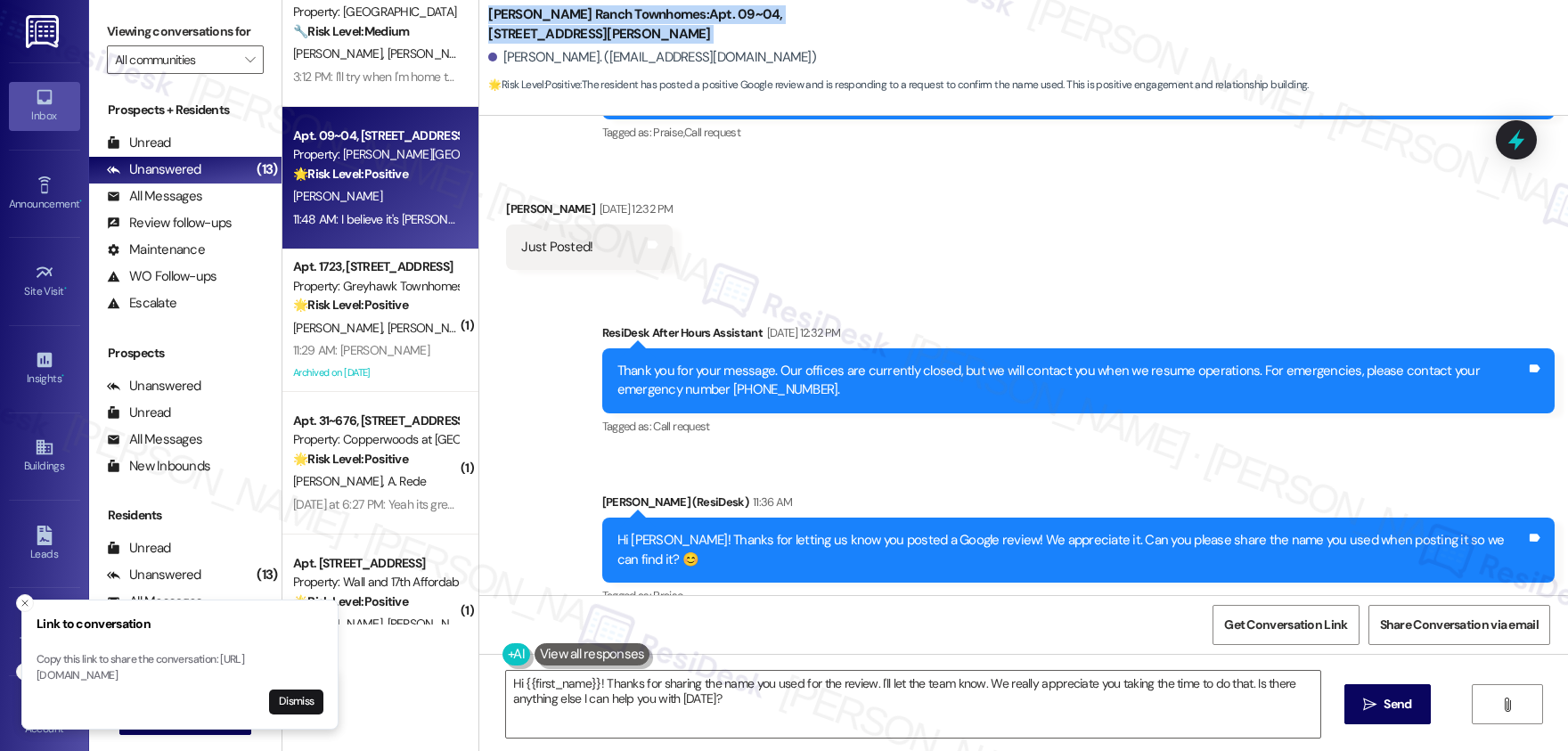
scroll to position [1317, 0]
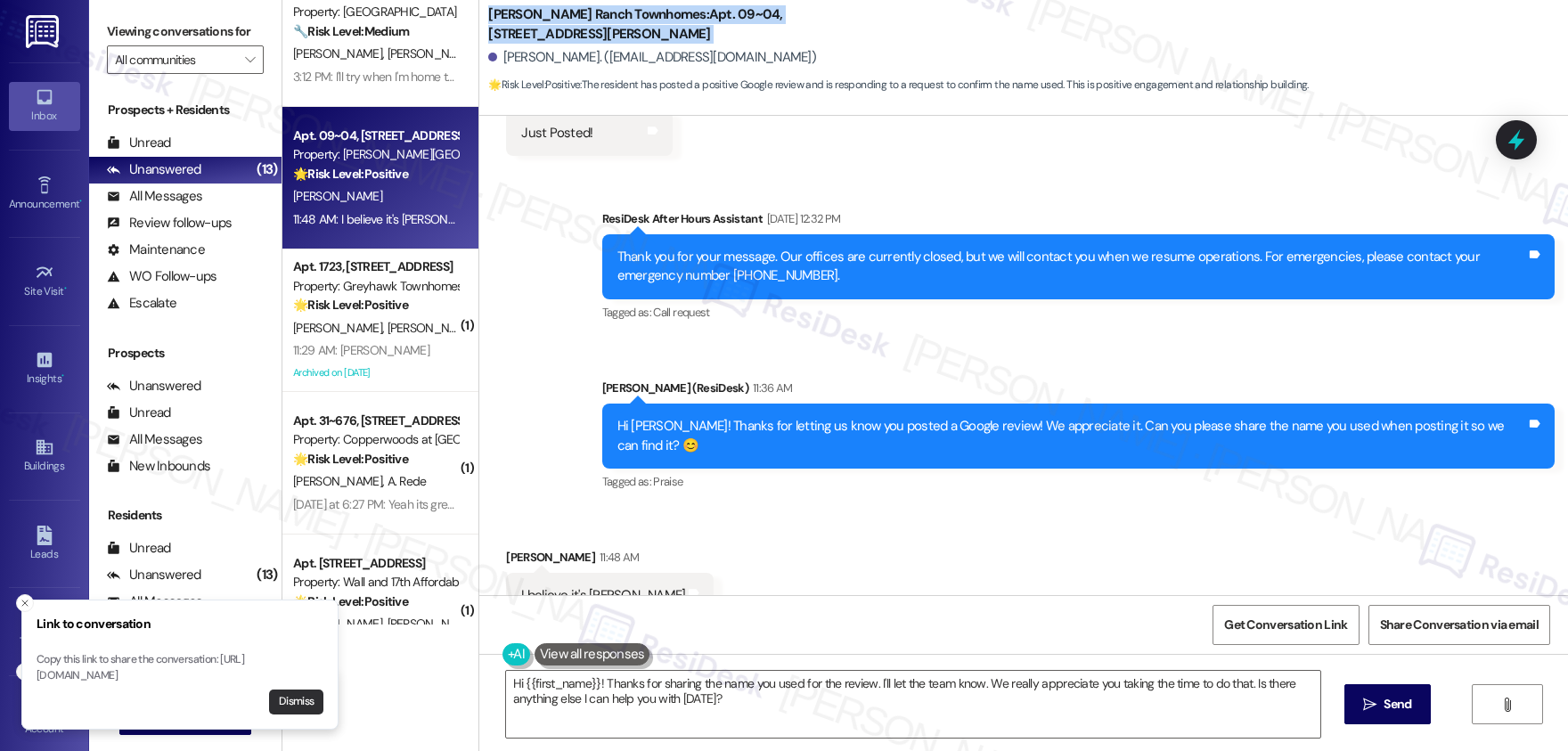
click at [310, 600] on button "Dismiss" at bounding box center [296, 701] width 55 height 25
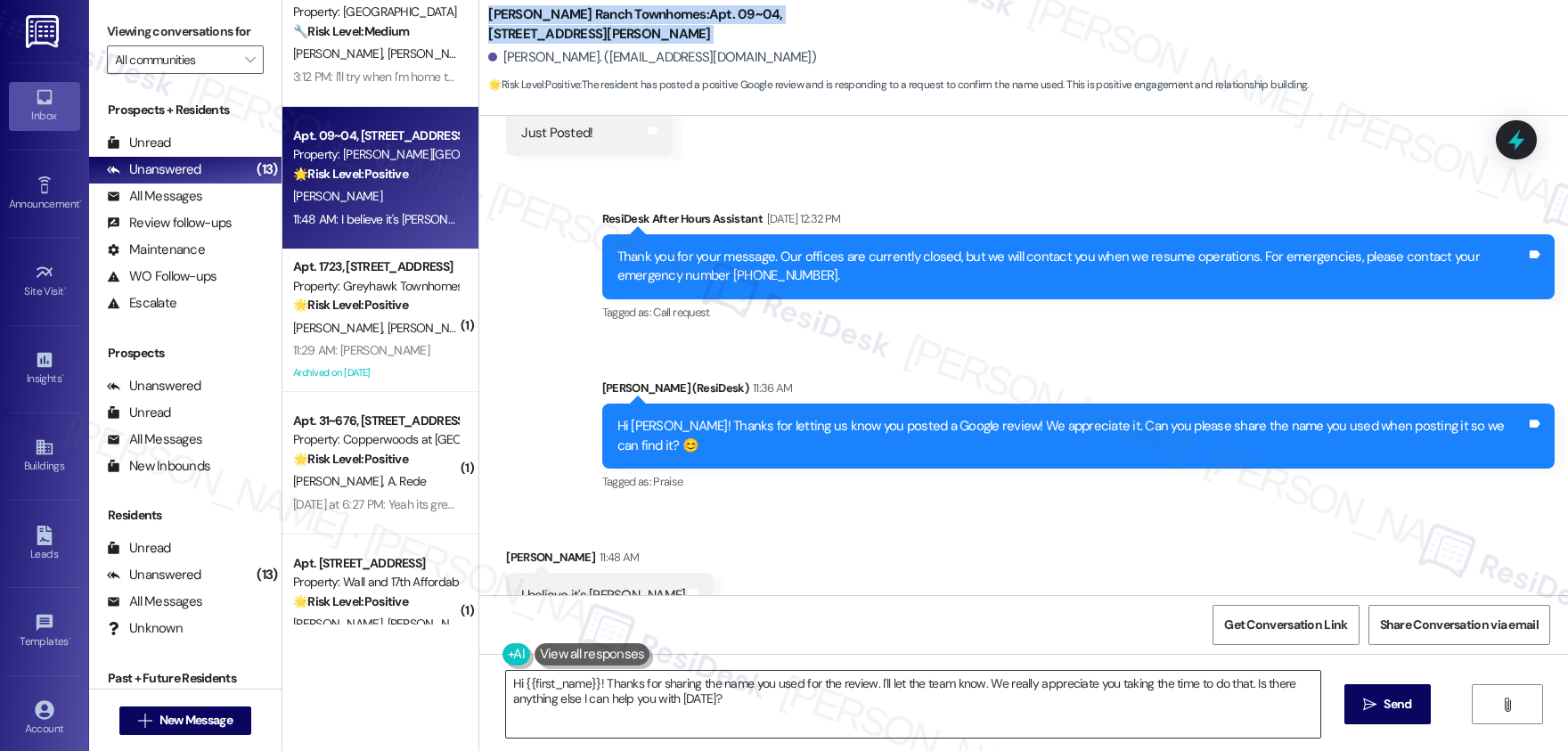
click at [768, 600] on textarea "Hi {{first_name}}! Thanks for sharing the name you used for the review. I'll le…" at bounding box center [913, 703] width 815 height 67
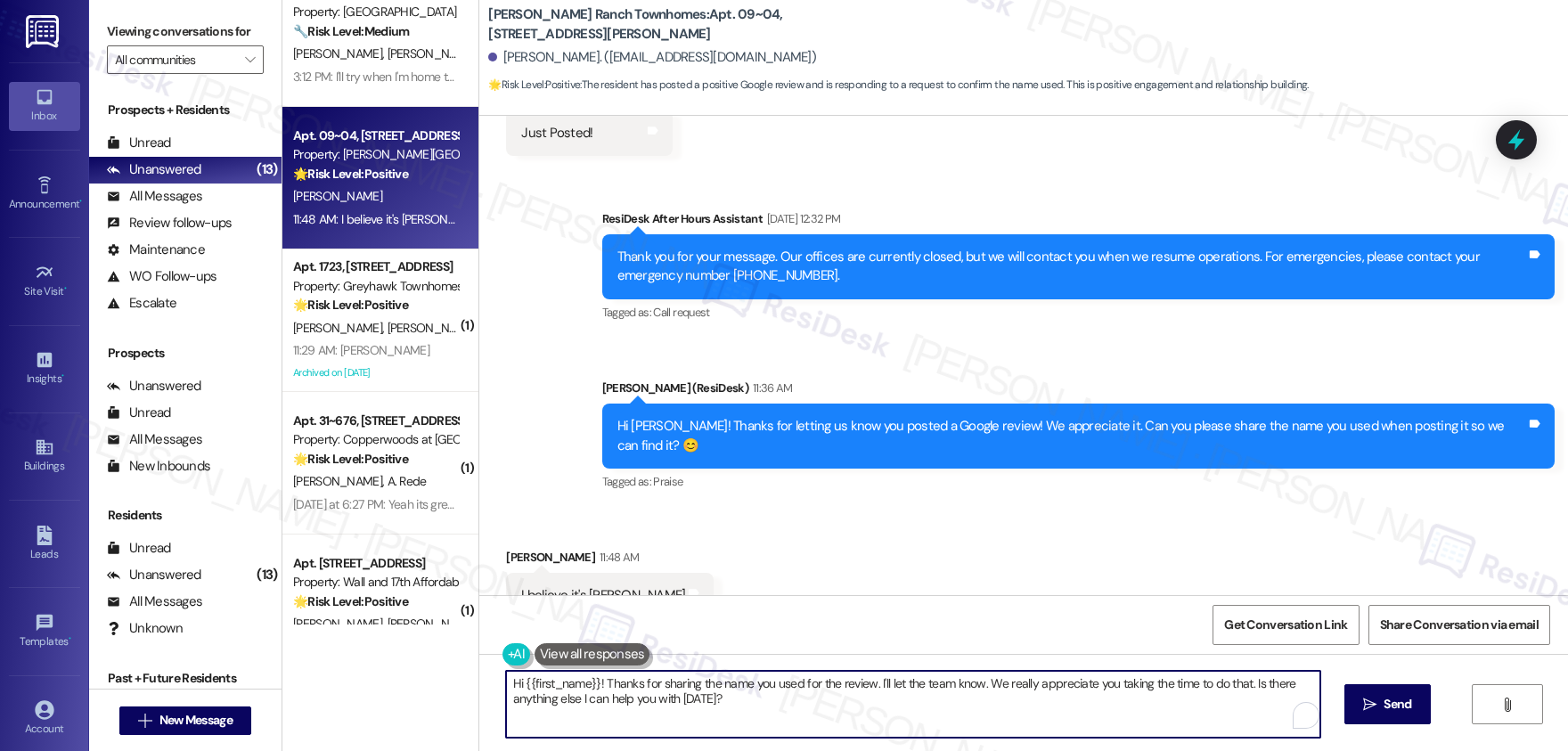
click at [768, 600] on textarea "Hi {{first_name}}! Thanks for sharing the name you used for the review. I'll le…" at bounding box center [913, 703] width 815 height 67
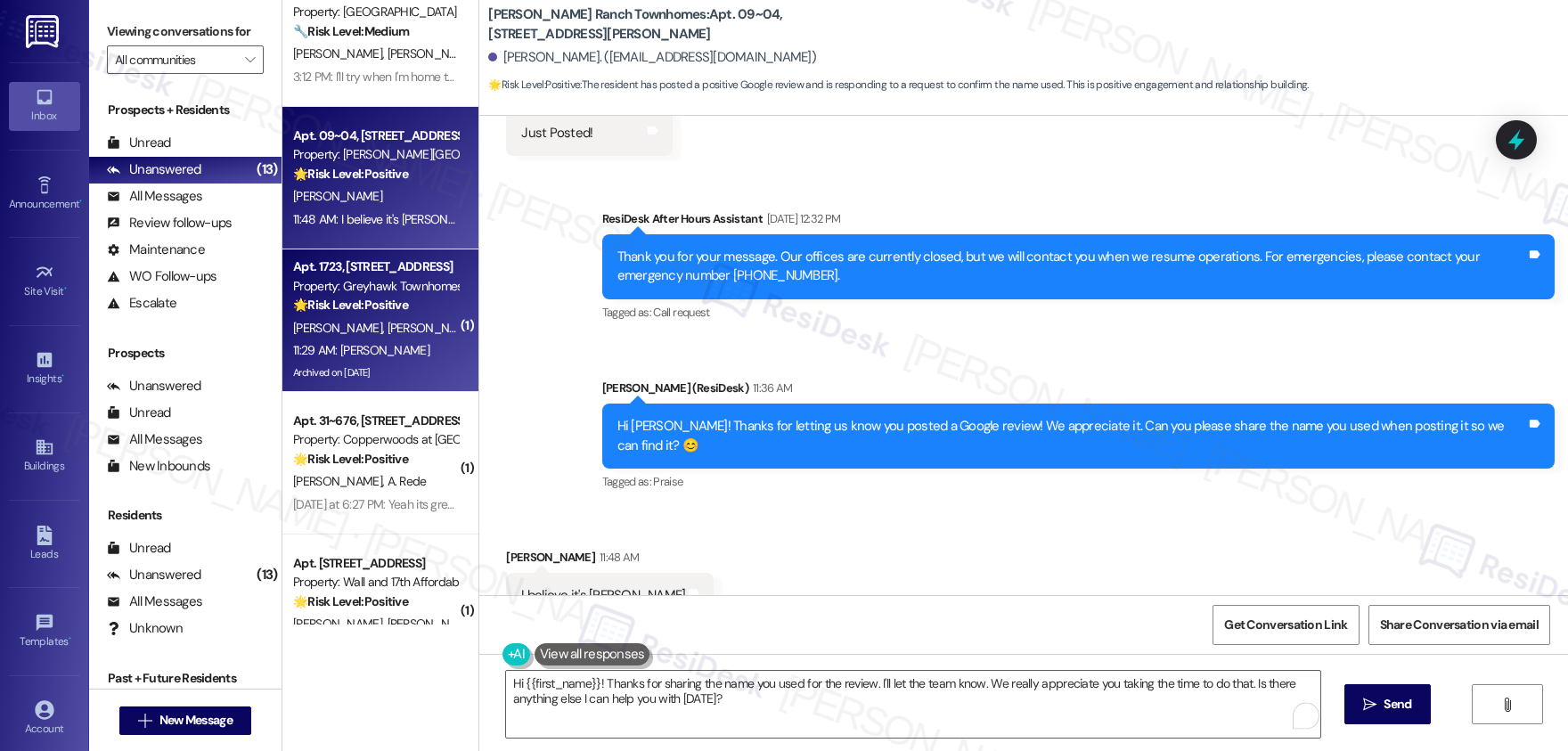
click at [308, 340] on div "11:29 AM: Ty 11:29 AM: Ty" at bounding box center [375, 350] width 168 height 22
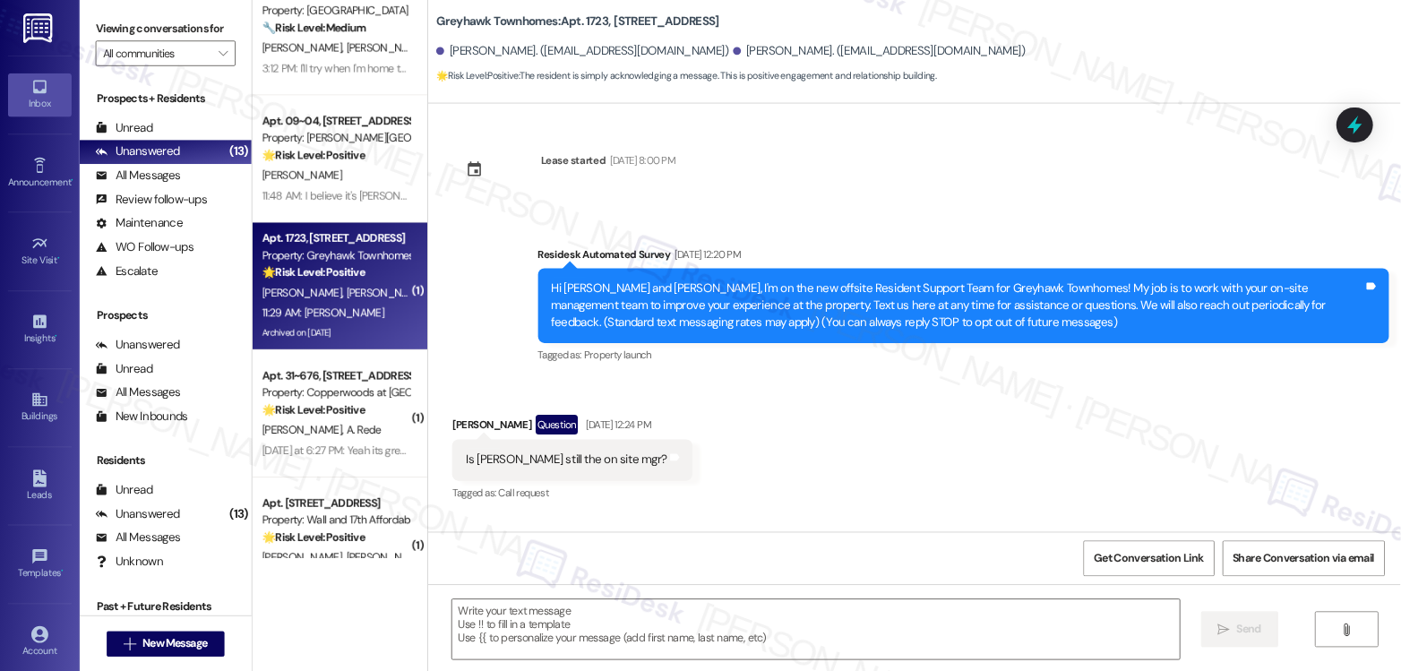
scroll to position [5166, 0]
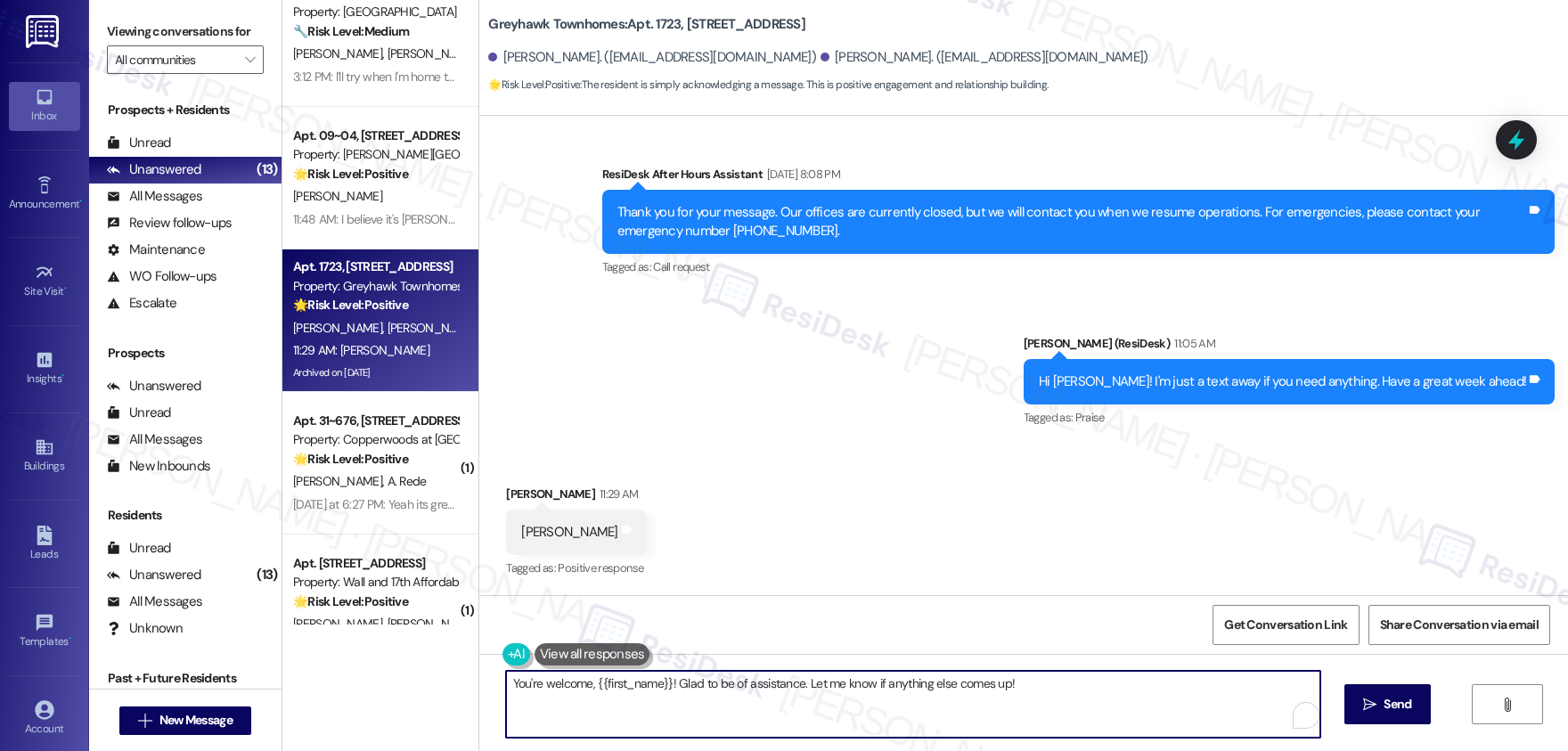
click at [801, 600] on textarea "You're welcome, {{first_name}}! Glad to be of assistance. Let me know if anythi…" at bounding box center [913, 703] width 815 height 67
click at [800, 600] on textarea "You're welcome, {{first_name}}! Glad to be of assistance. Let me know if anythi…" at bounding box center [913, 703] width 815 height 67
click at [799, 600] on textarea "You're welcome, {{first_name}}! Glad to be of assistance. Let me know if anythi…" at bounding box center [913, 703] width 815 height 67
click at [797, 600] on textarea "You're welcome, {{first_name}}! Glad to be of assistance. Let me know if anythi…" at bounding box center [913, 703] width 815 height 67
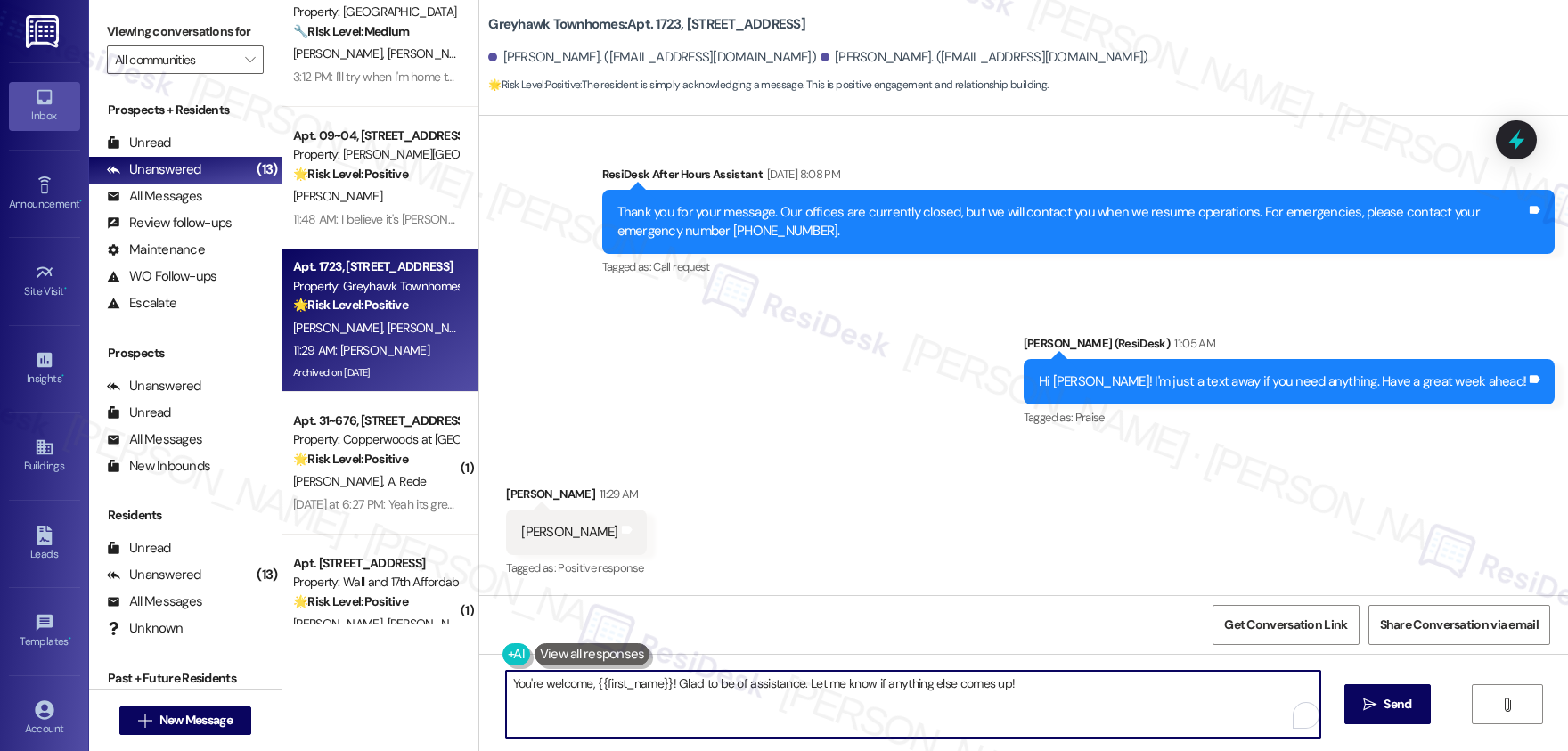
click at [797, 600] on textarea "You're welcome, {{first_name}}! Glad to be of assistance. Let me know if anythi…" at bounding box center [913, 703] width 815 height 67
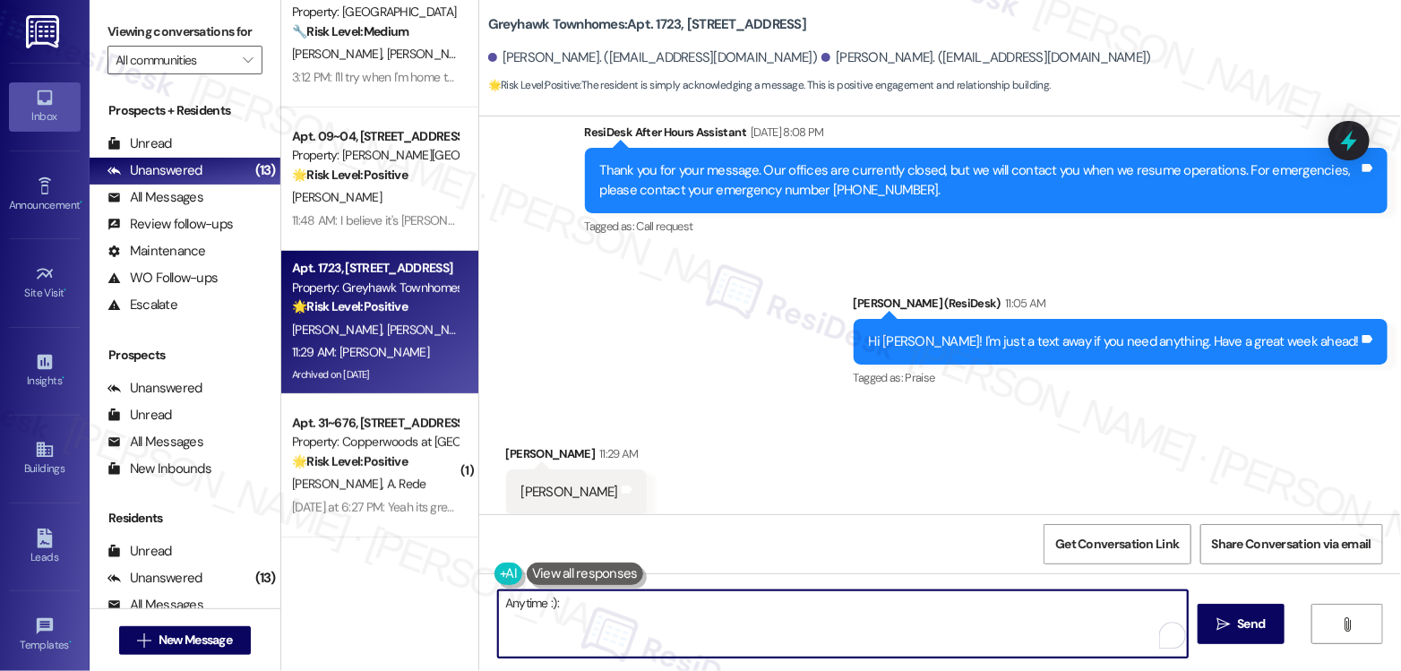
scroll to position [5288, 0]
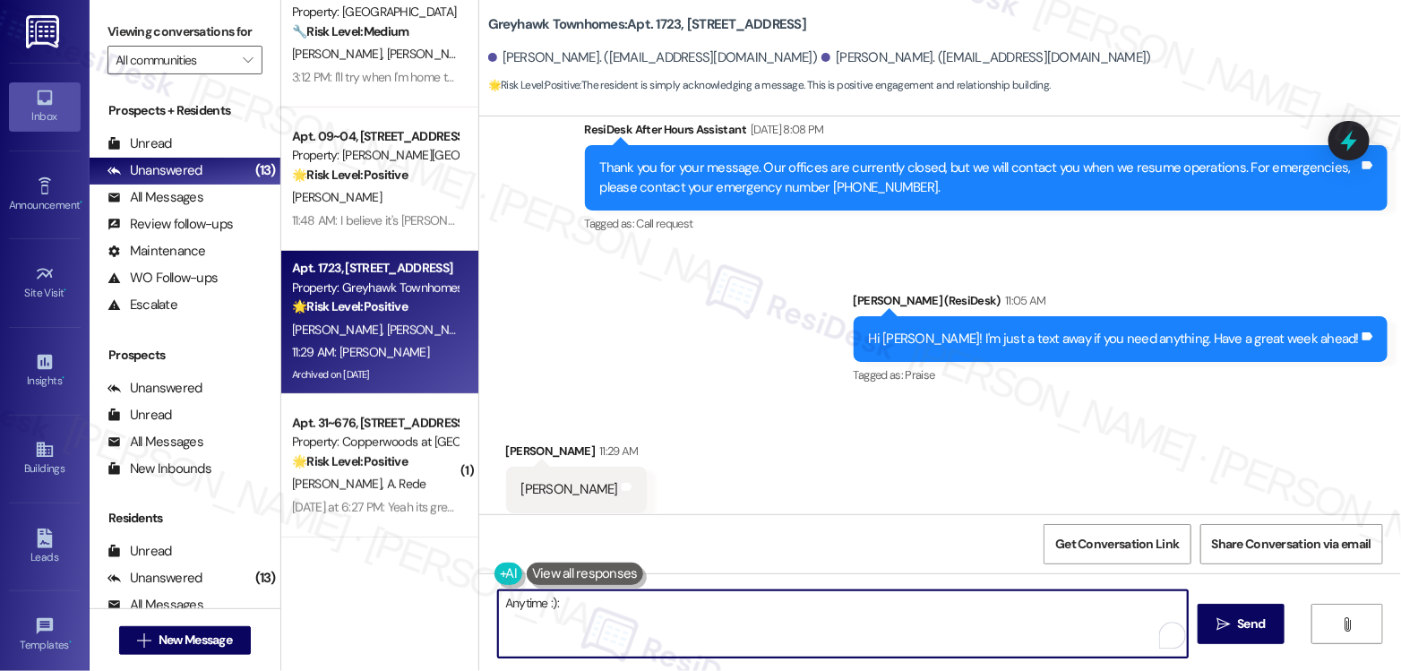
type textarea "Anytime :)"
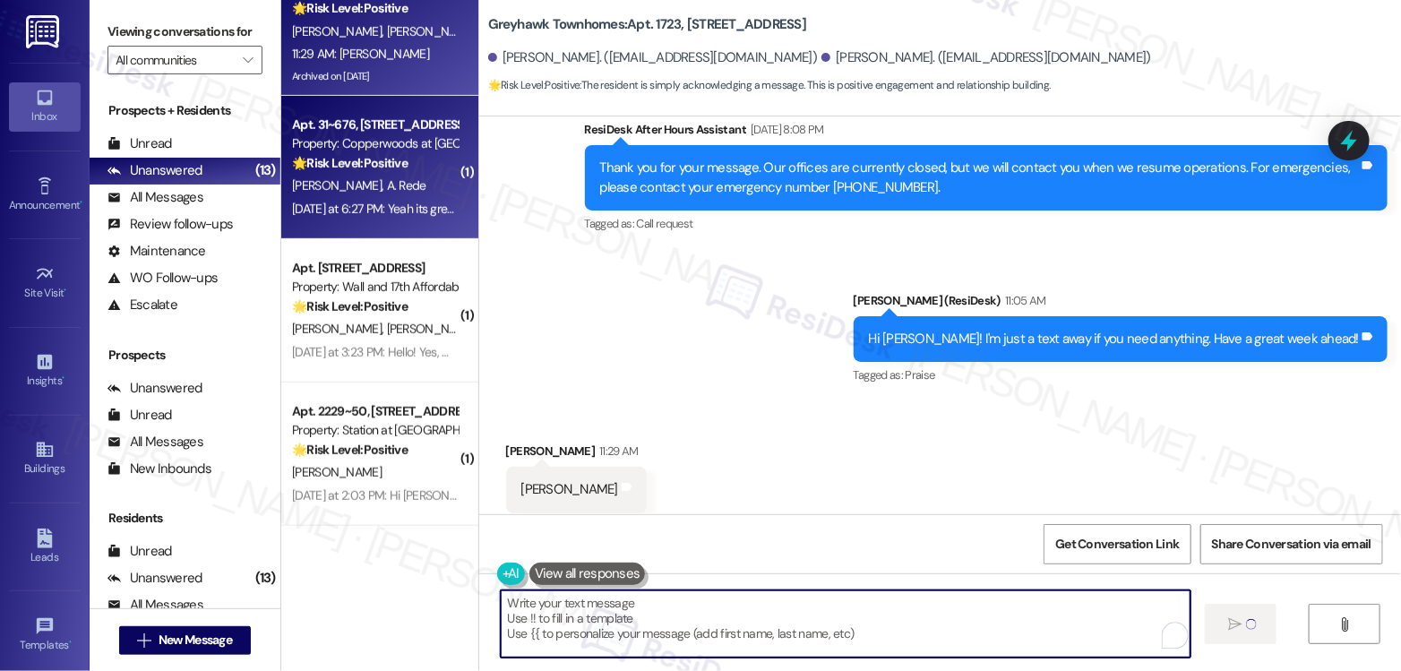
scroll to position [5287, 0]
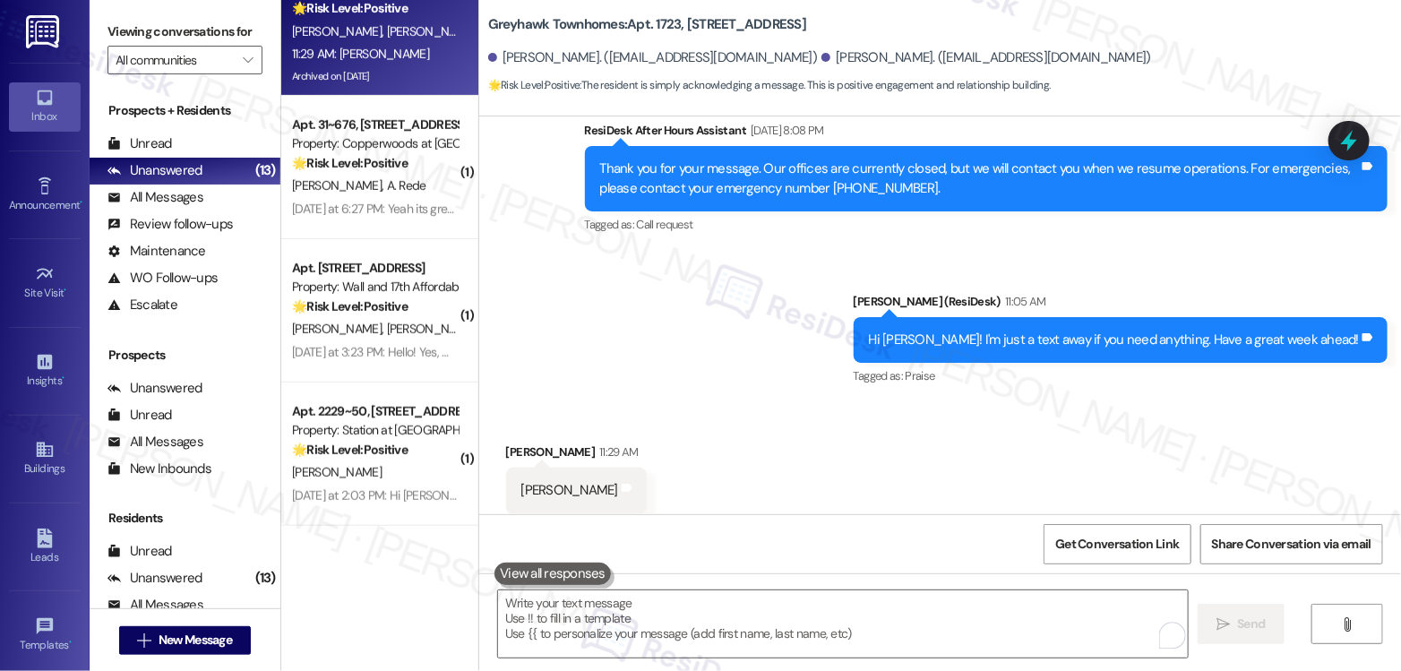
click at [417, 168] on div "🌟 Risk Level: Positive The resident responded positively to a check-in message,…" at bounding box center [375, 163] width 166 height 19
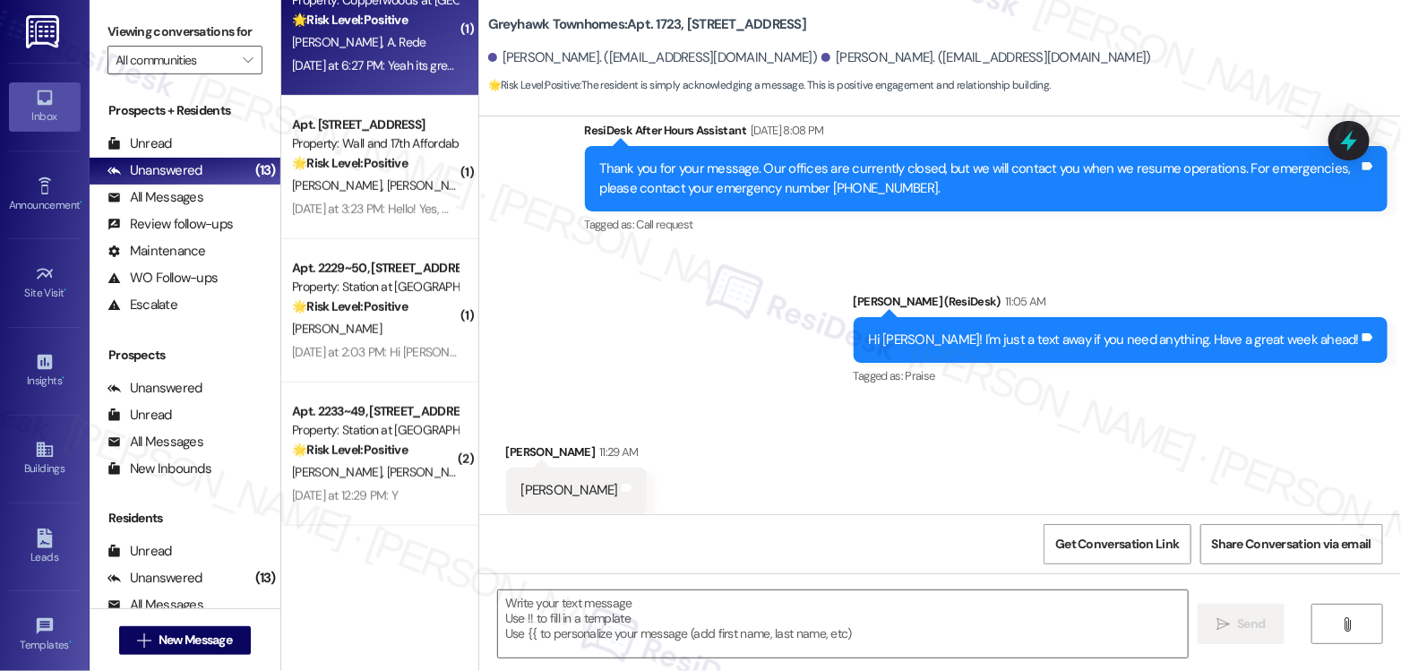
type textarea "Fetching suggested responses. Please feel free to read through the conversation…"
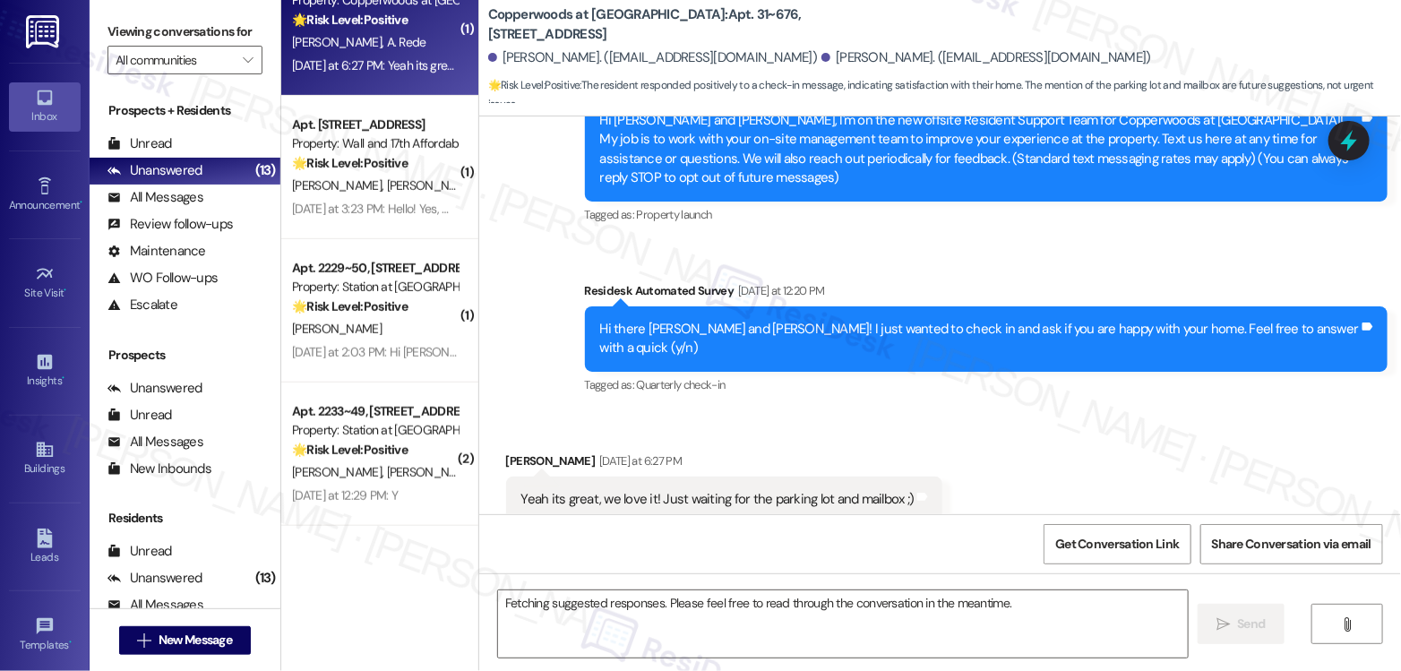
scroll to position [214, 0]
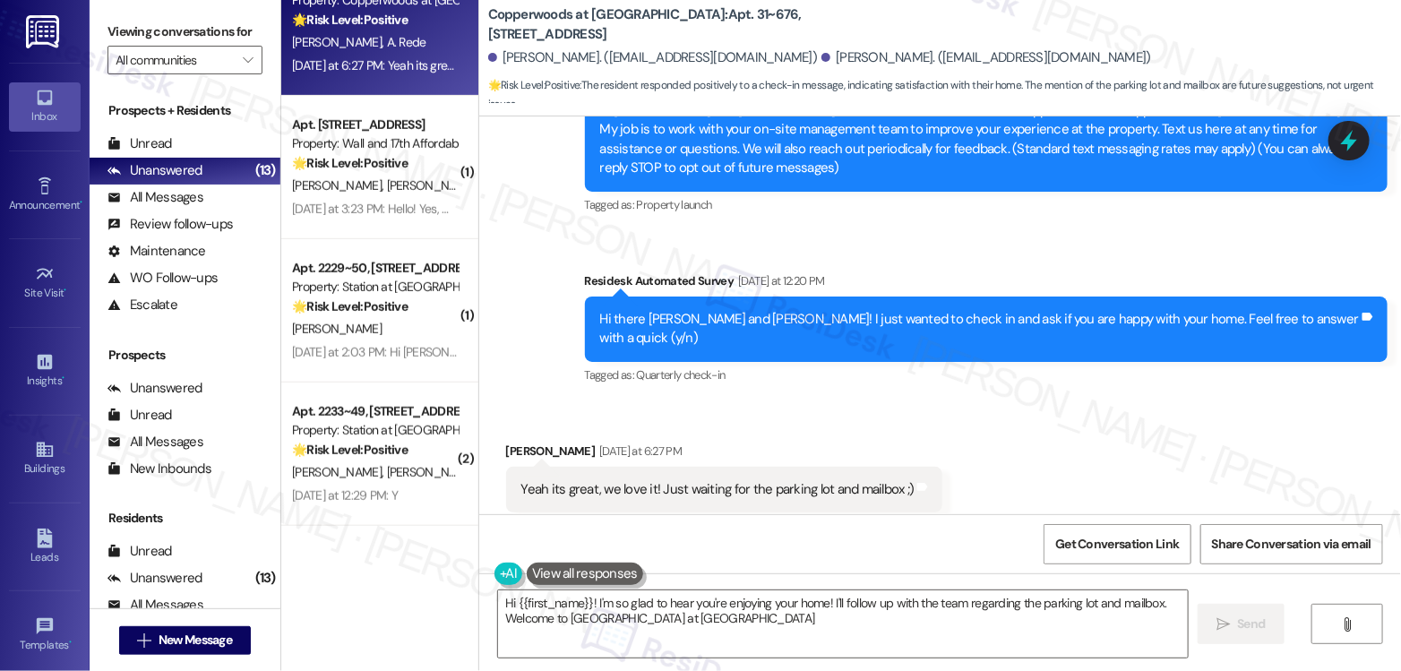
type textarea "Hi {{first_name}}! I'm so glad to hear you're enjoying your home! I'll follow u…"
click at [740, 603] on textarea "Hi {{first_name}}! I'm so glad to hear you're enjoying your home! I'll follow u…" at bounding box center [843, 623] width 690 height 67
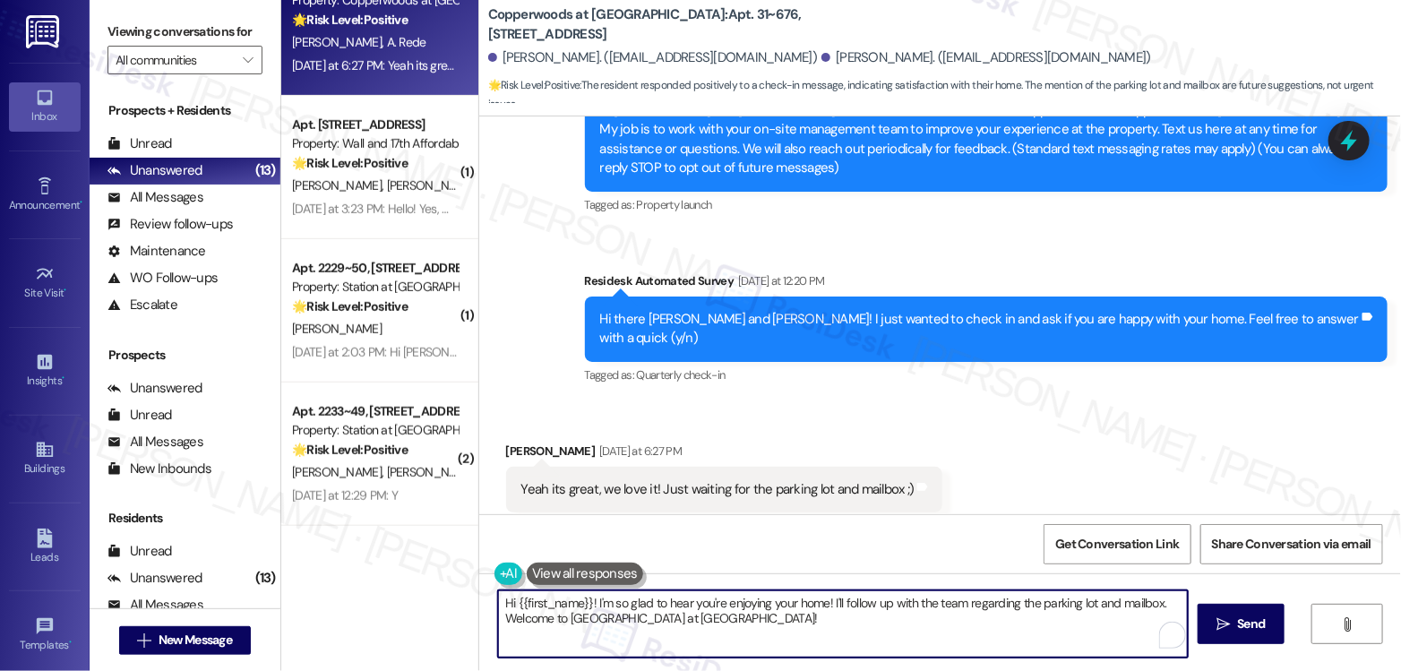
click at [740, 603] on textarea "Hi {{first_name}}! I'm so glad to hear you're enjoying your home! I'll follow u…" at bounding box center [843, 623] width 690 height 67
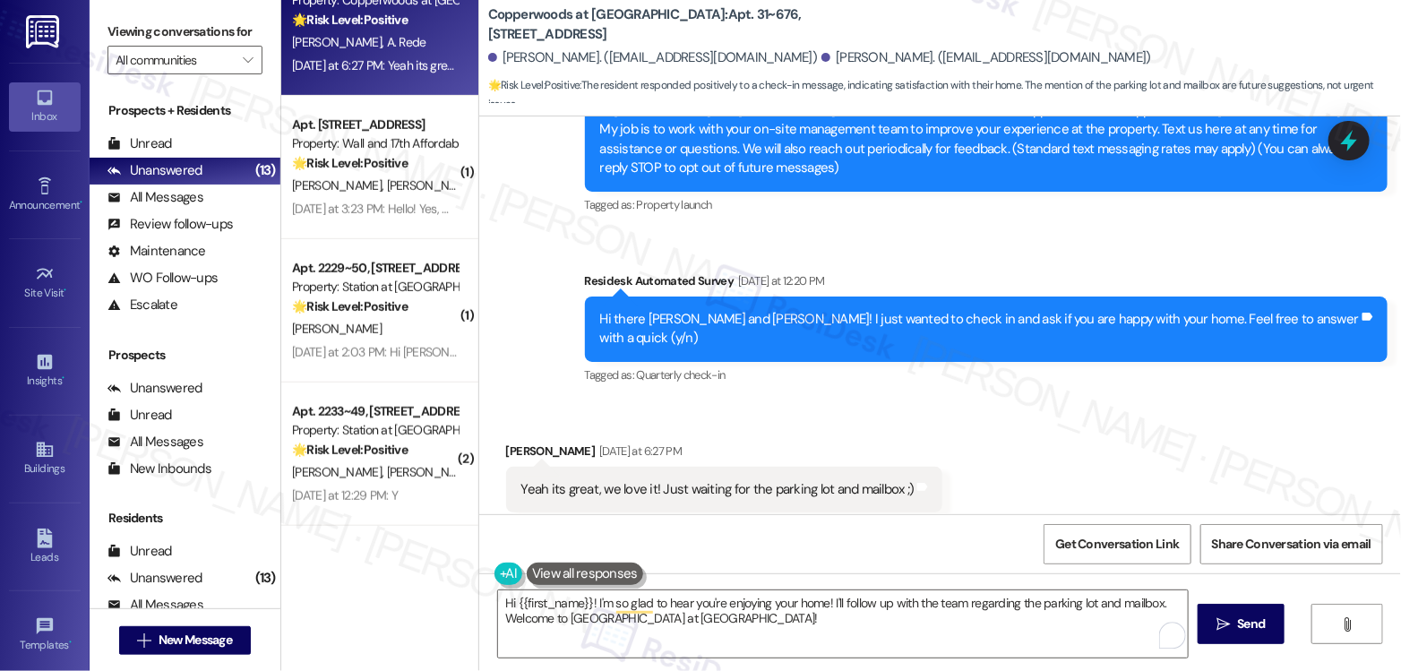
click at [752, 480] on div "Yeah its great, we love it! Just waiting for the parking lot and mailbox ;)" at bounding box center [717, 489] width 393 height 19
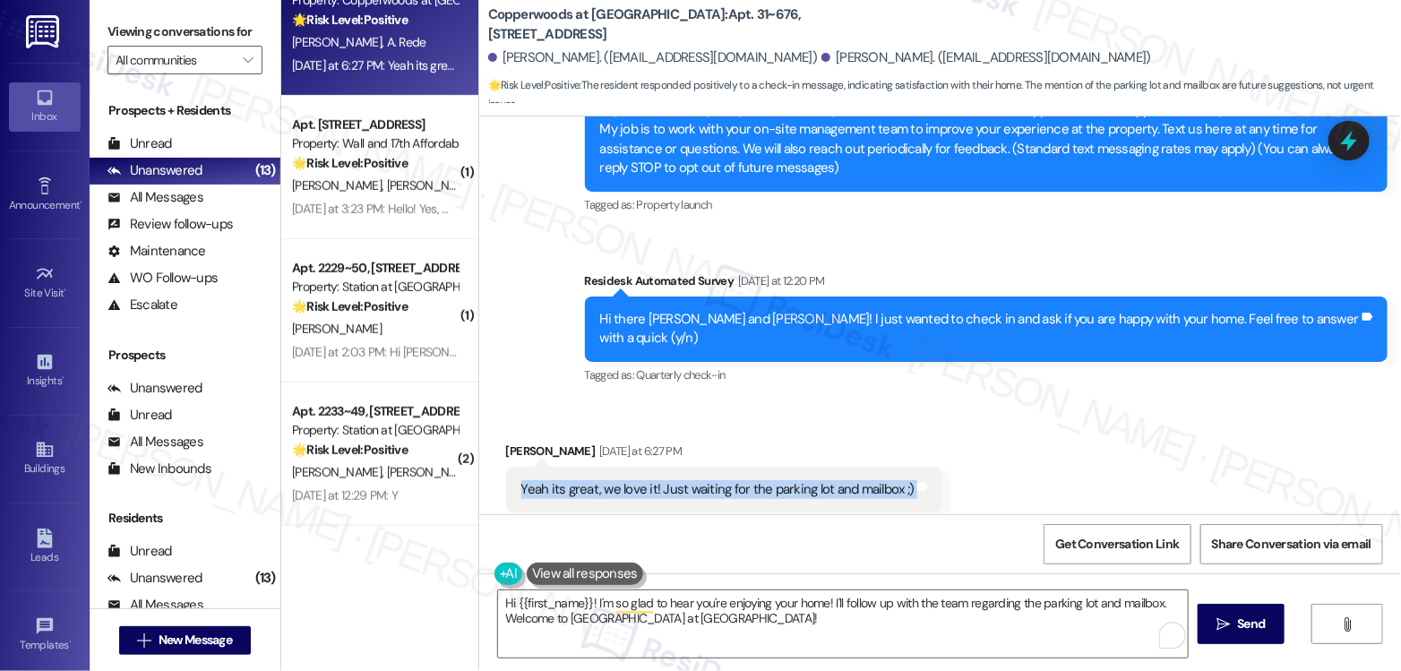
click at [752, 480] on div "Yeah its great, we love it! Just waiting for the parking lot and mailbox ;)" at bounding box center [717, 489] width 393 height 19
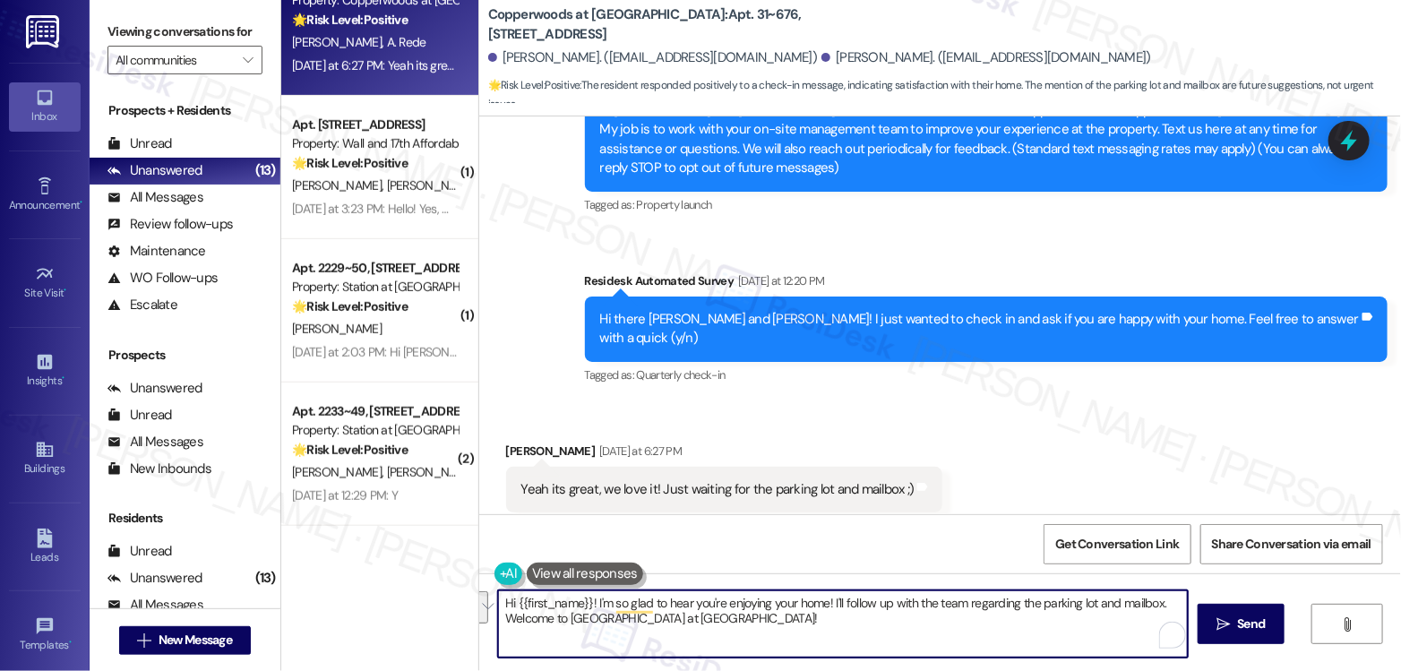
drag, startPoint x: 790, startPoint y: 619, endPoint x: 824, endPoint y: 592, distance: 43.4
click at [824, 592] on textarea "Hi {{first_name}}! I'm so glad to hear you're enjoying your home! I'll follow u…" at bounding box center [843, 623] width 690 height 67
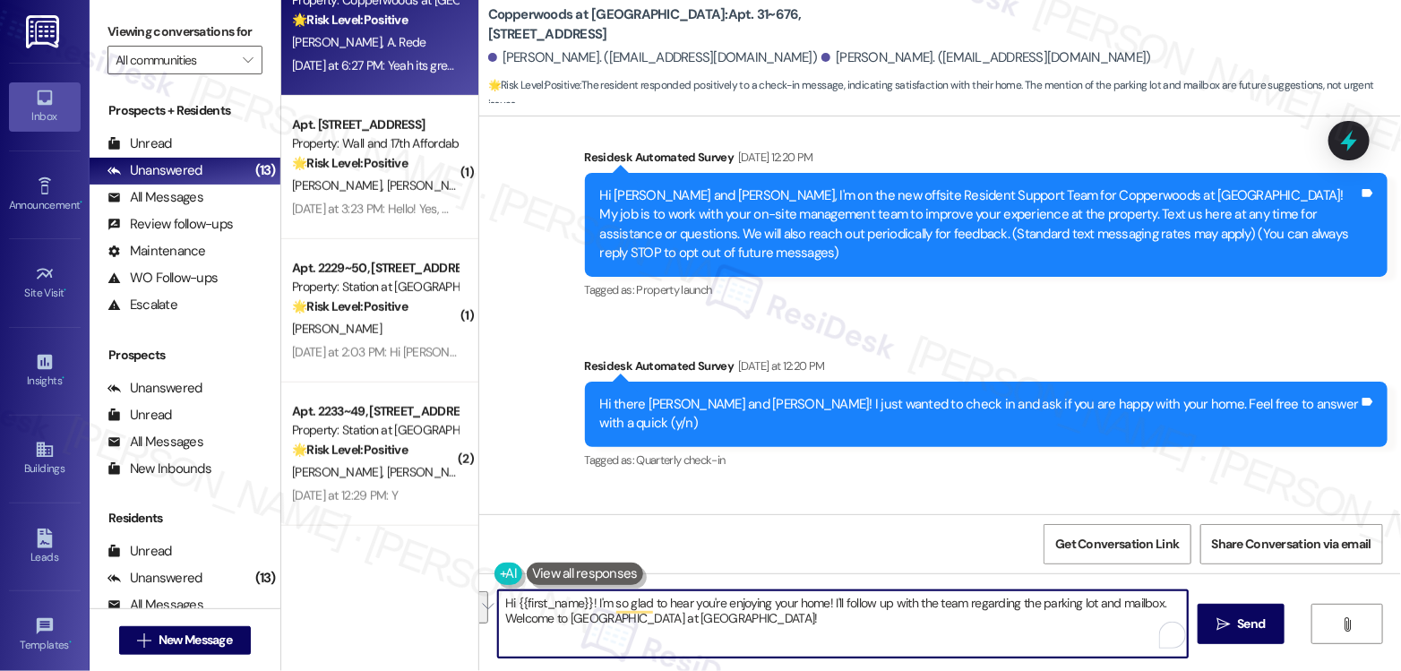
scroll to position [215, 0]
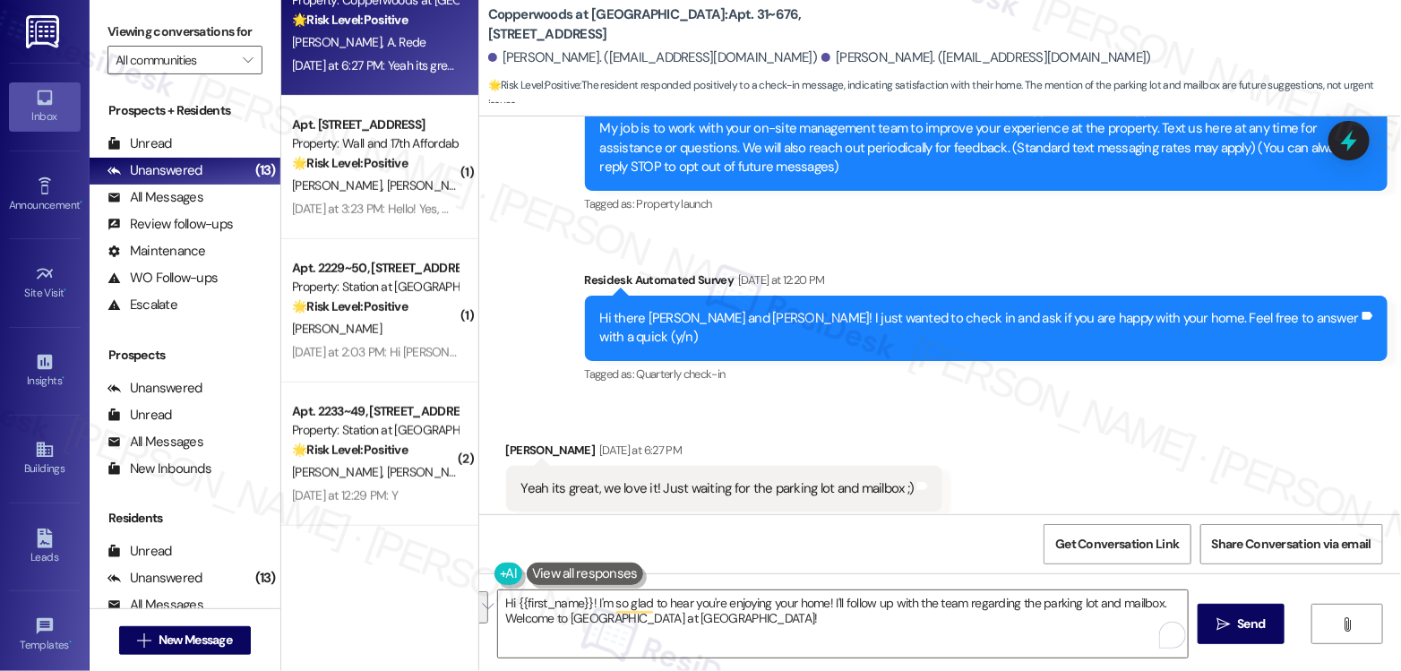
click at [780, 479] on div "Yeah its great, we love it! Just waiting for the parking lot and mailbox ;)" at bounding box center [717, 488] width 393 height 19
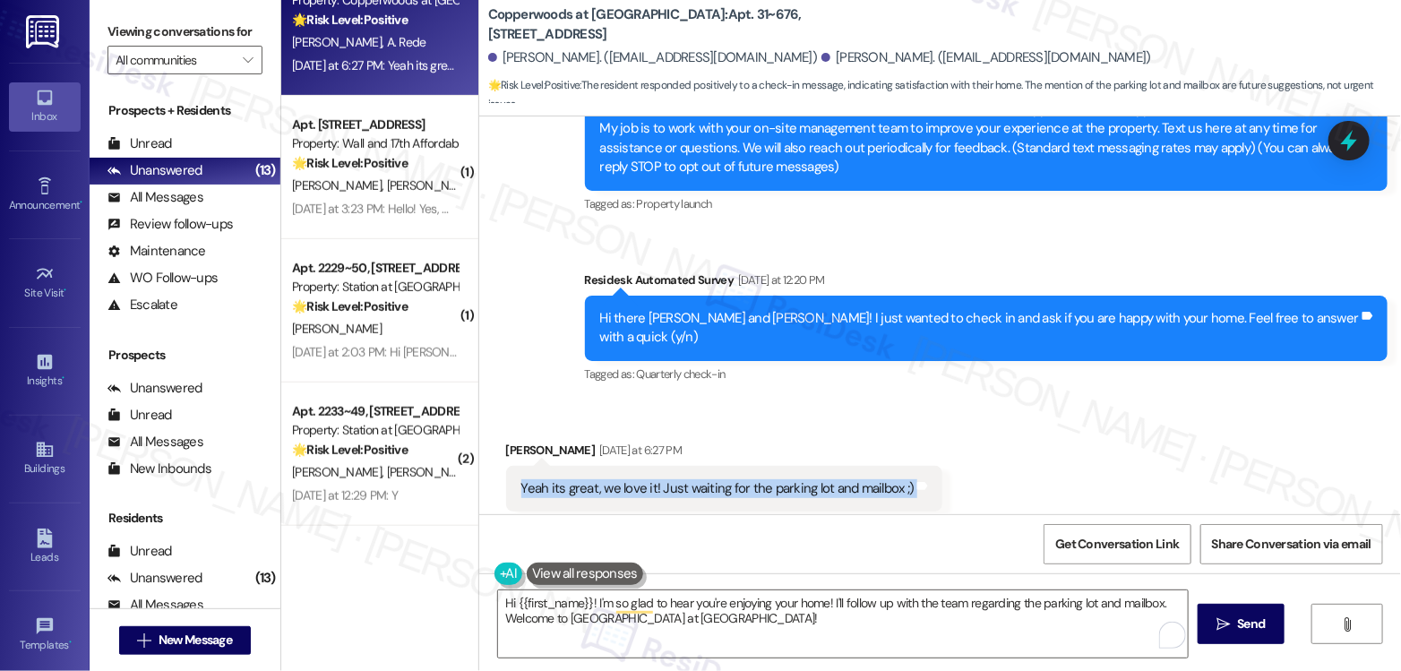
click at [780, 479] on div "Yeah its great, we love it! Just waiting for the parking lot and mailbox ;)" at bounding box center [717, 488] width 393 height 19
copy div "Yeah its great, we love it! Just waiting for the parking lot and mailbox ;) Tag…"
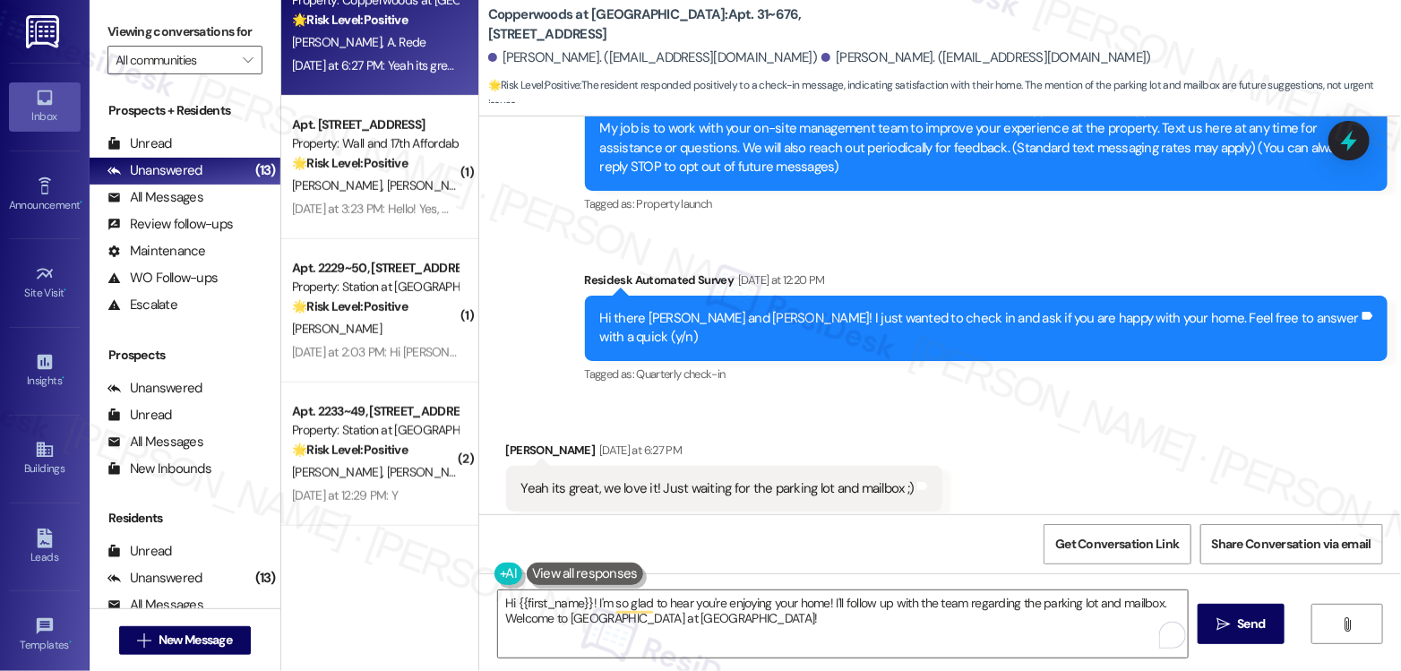
click at [210, 16] on div "Viewing conversations for All communities " at bounding box center [185, 46] width 191 height 92
click at [695, 479] on div "Yeah its great, we love it! Just waiting for the parking lot and mailbox ;)" at bounding box center [717, 488] width 393 height 19
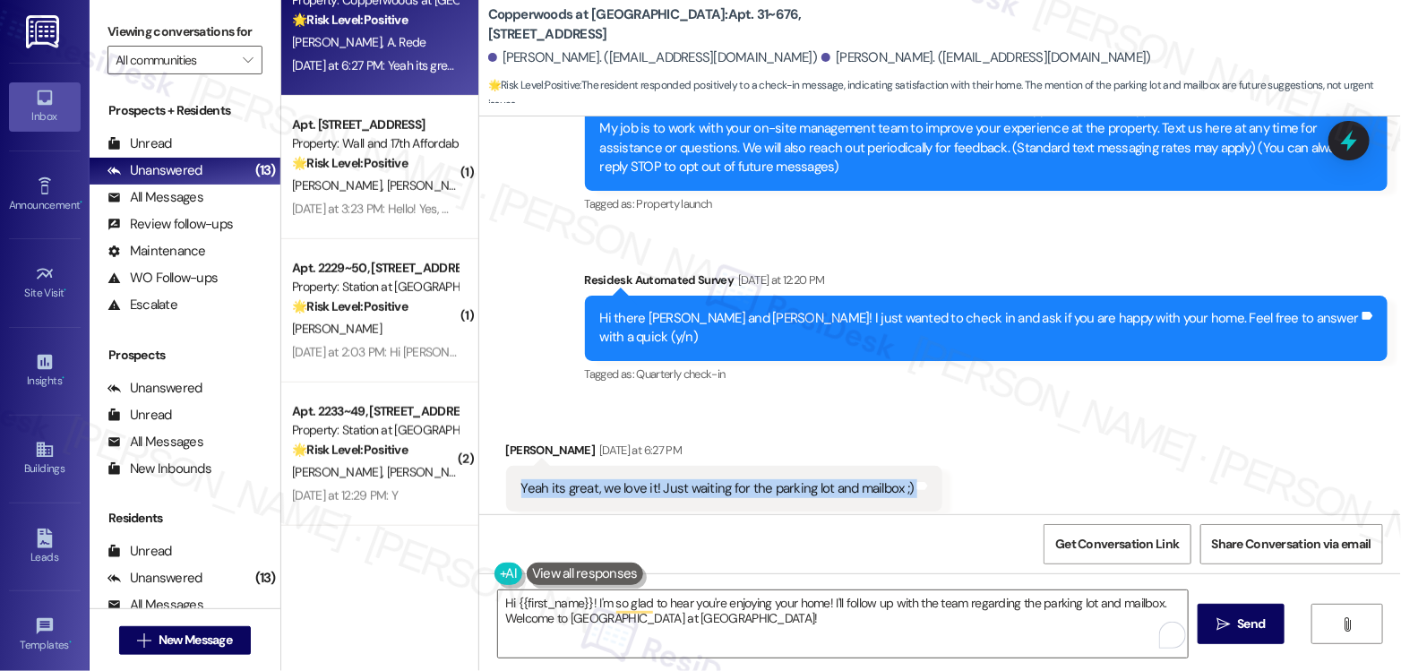
click at [695, 479] on div "Yeah its great, we love it! Just waiting for the parking lot and mailbox ;)" at bounding box center [717, 488] width 393 height 19
click at [819, 479] on div "Yeah its great, we love it! Just waiting for the parking lot and mailbox ;)" at bounding box center [717, 488] width 393 height 19
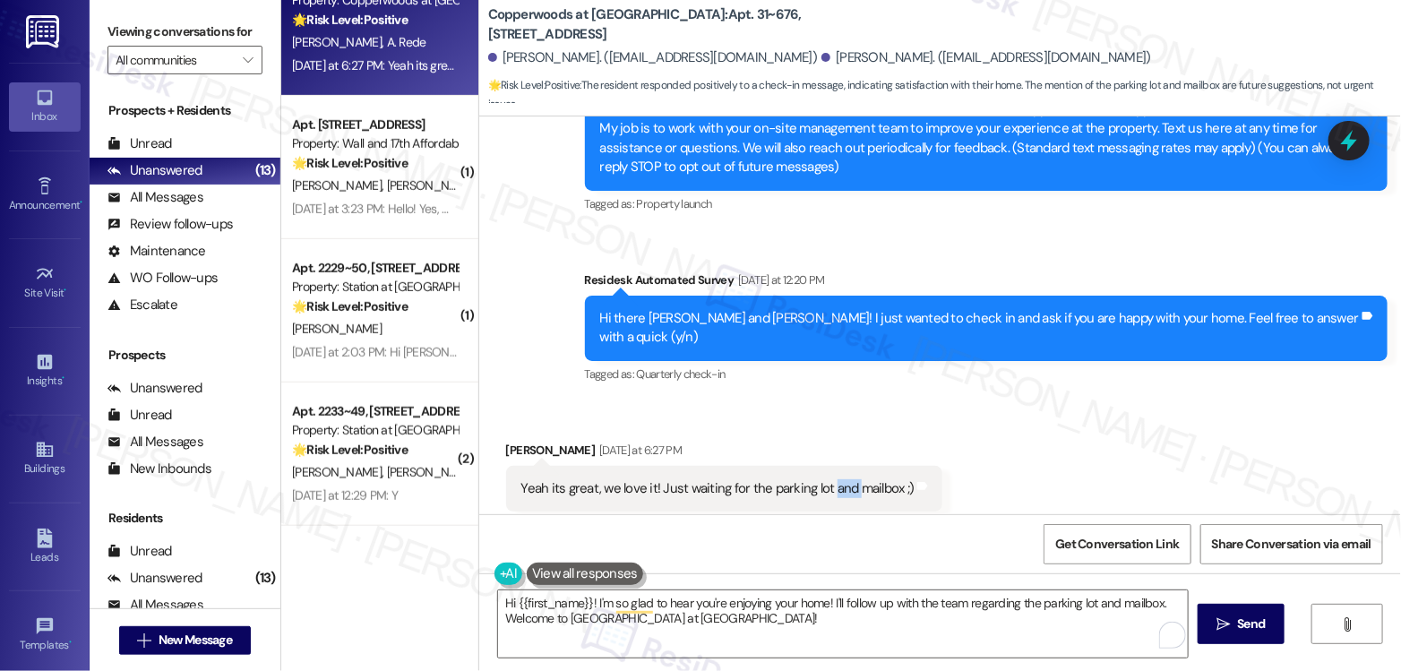
click at [819, 479] on div "Yeah its great, we love it! Just waiting for the parking lot and mailbox ;)" at bounding box center [717, 488] width 393 height 19
click at [815, 479] on div "Yeah its great, we love it! Just waiting for the parking lot and mailbox ;)" at bounding box center [717, 488] width 393 height 19
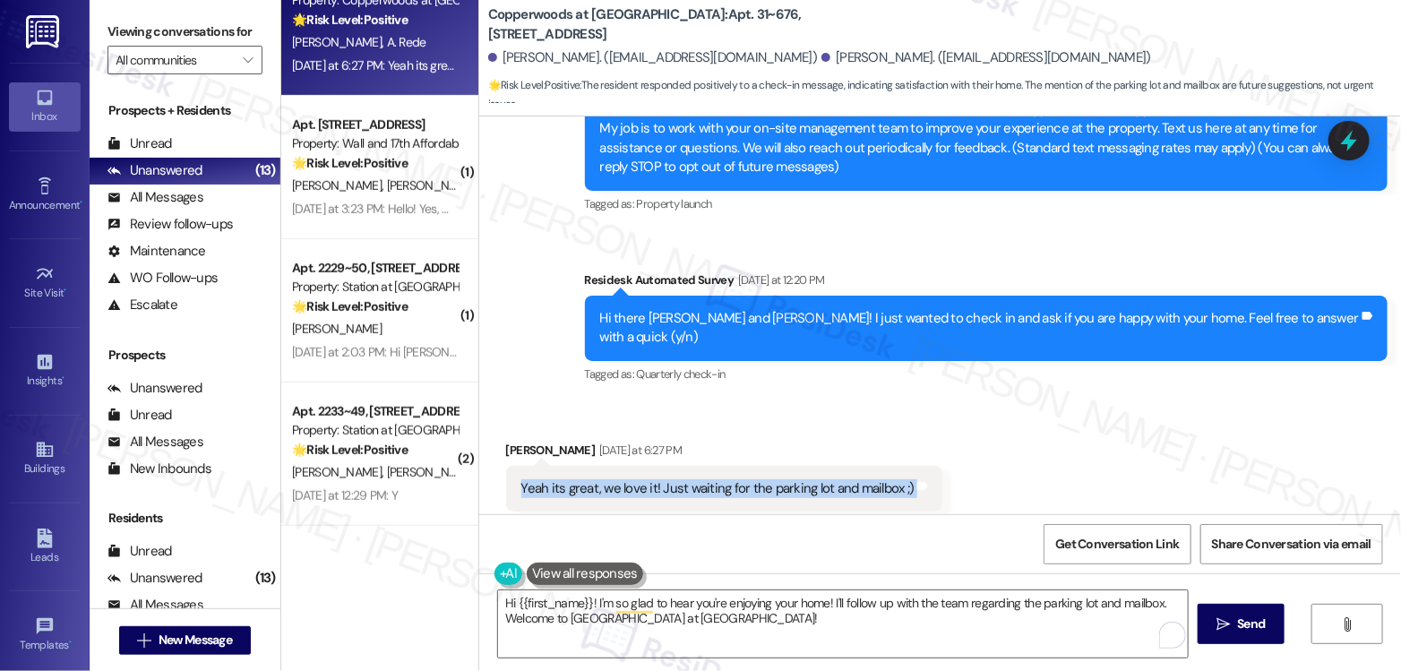
click at [815, 479] on div "Yeah its great, we love it! Just waiting for the parking lot and mailbox ;)" at bounding box center [717, 488] width 393 height 19
click at [811, 479] on div "Yeah its great, we love it! Just waiting for the parking lot and mailbox ;)" at bounding box center [717, 488] width 393 height 19
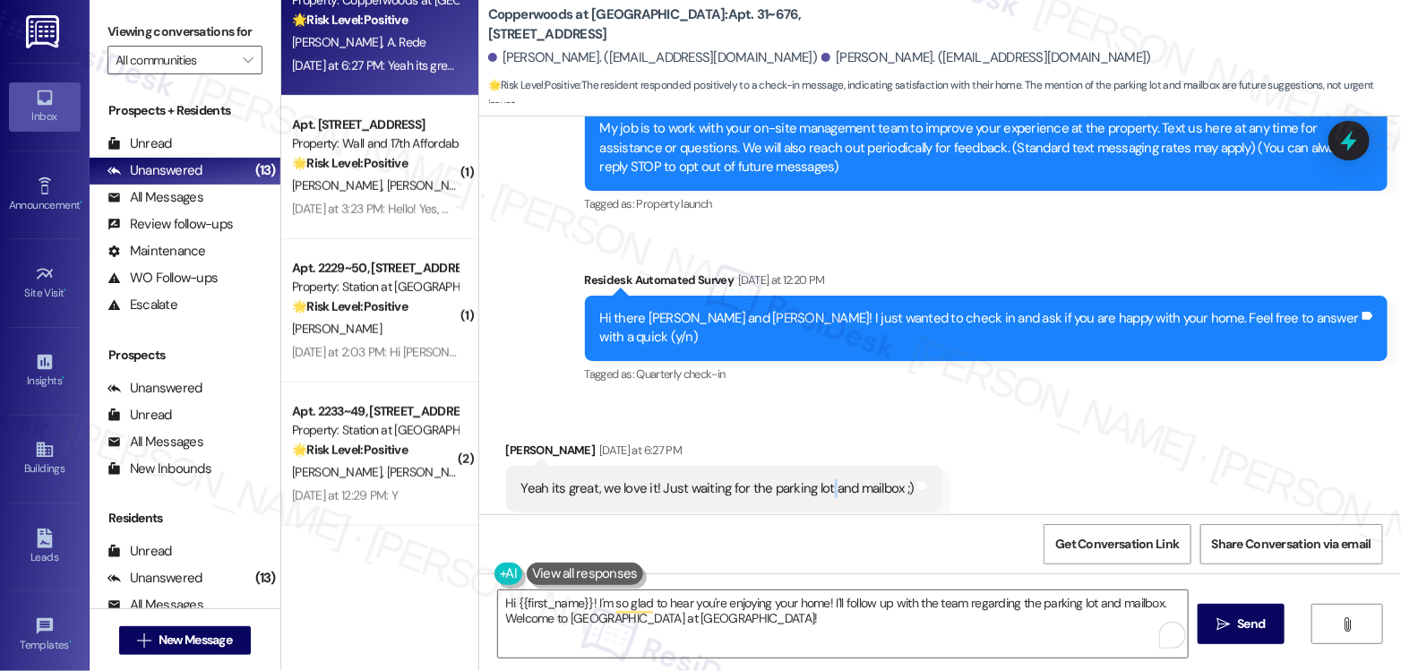
click at [811, 479] on div "Yeah its great, we love it! Just waiting for the parking lot and mailbox ;)" at bounding box center [717, 488] width 393 height 19
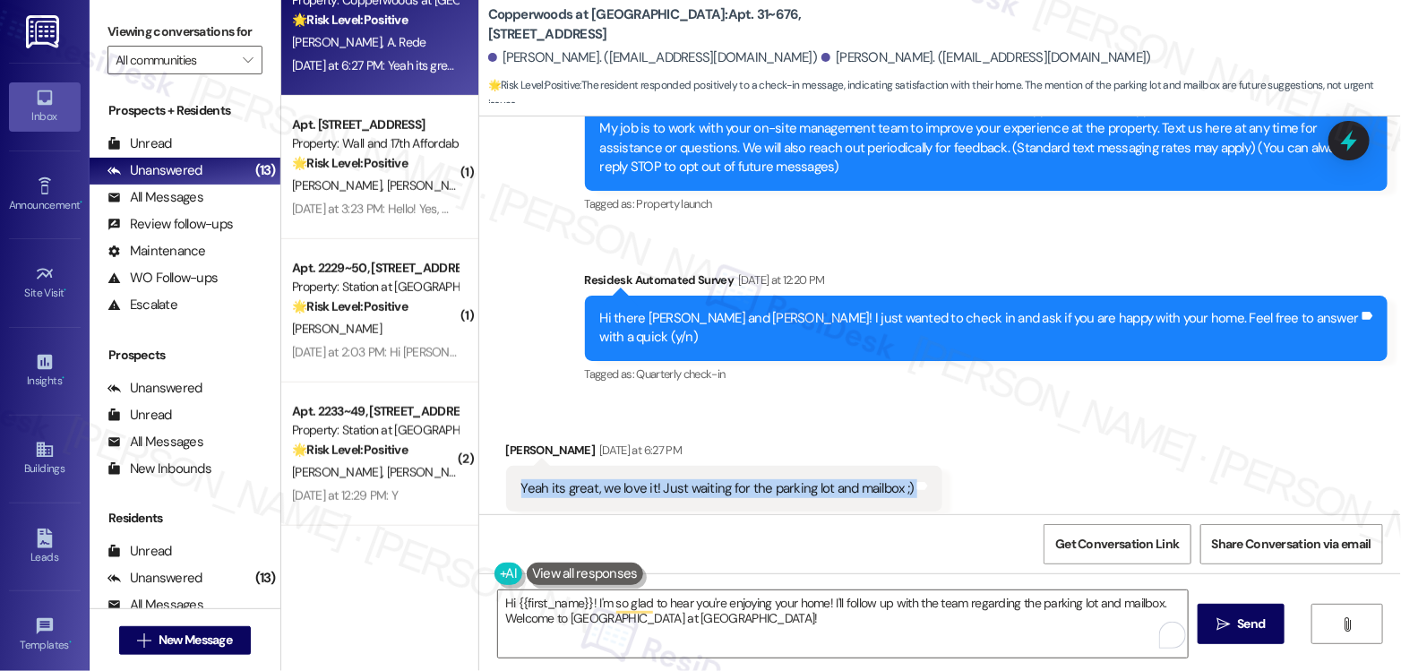
click at [811, 479] on div "Yeah its great, we love it! Just waiting for the parking lot and mailbox ;)" at bounding box center [717, 488] width 393 height 19
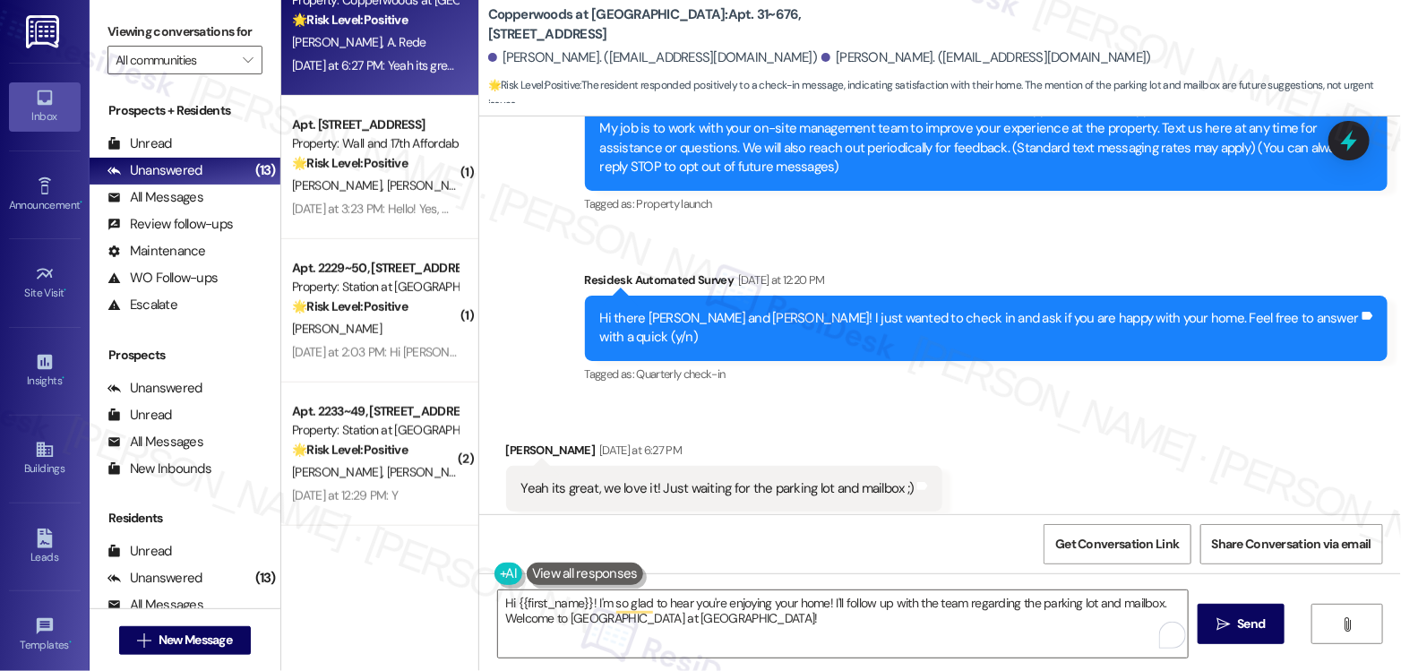
click at [1118, 309] on div "Hi there [PERSON_NAME] and [PERSON_NAME]! I just wanted to check in and ask if …" at bounding box center [979, 328] width 759 height 39
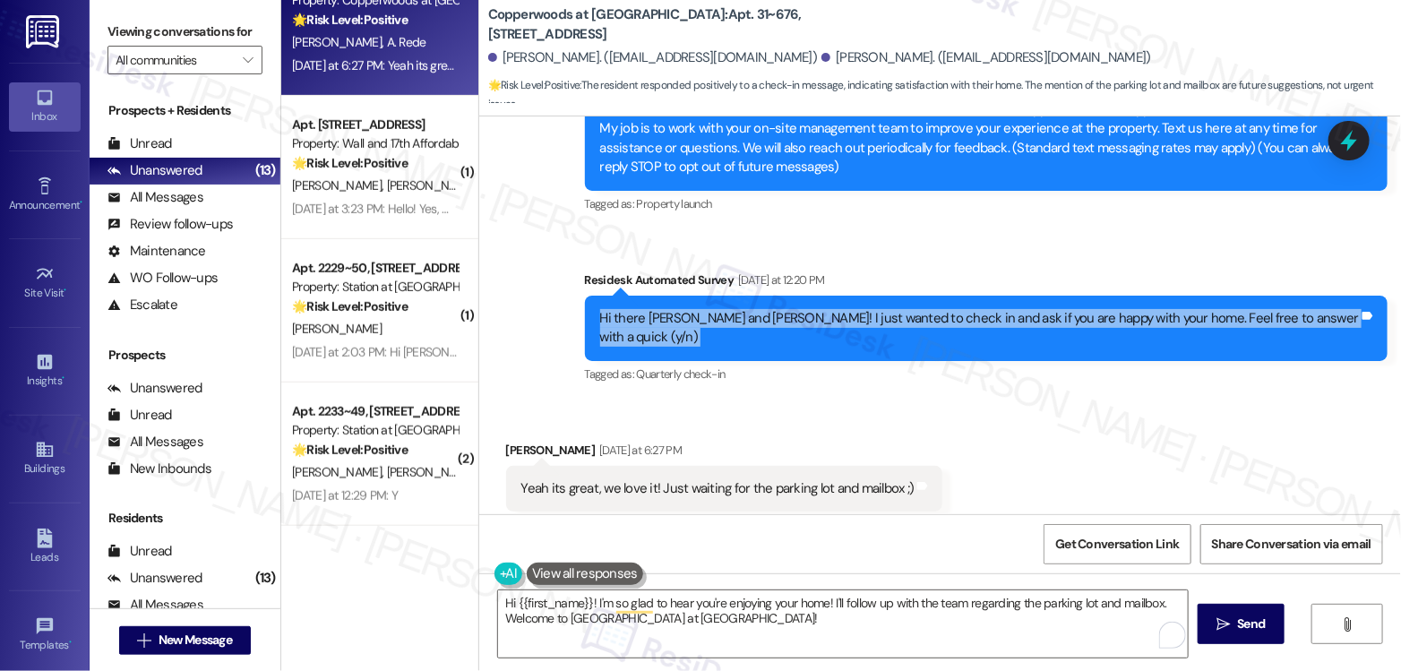
click at [1118, 309] on div "Hi there [PERSON_NAME] and [PERSON_NAME]! I just wanted to check in and ask if …" at bounding box center [979, 328] width 759 height 39
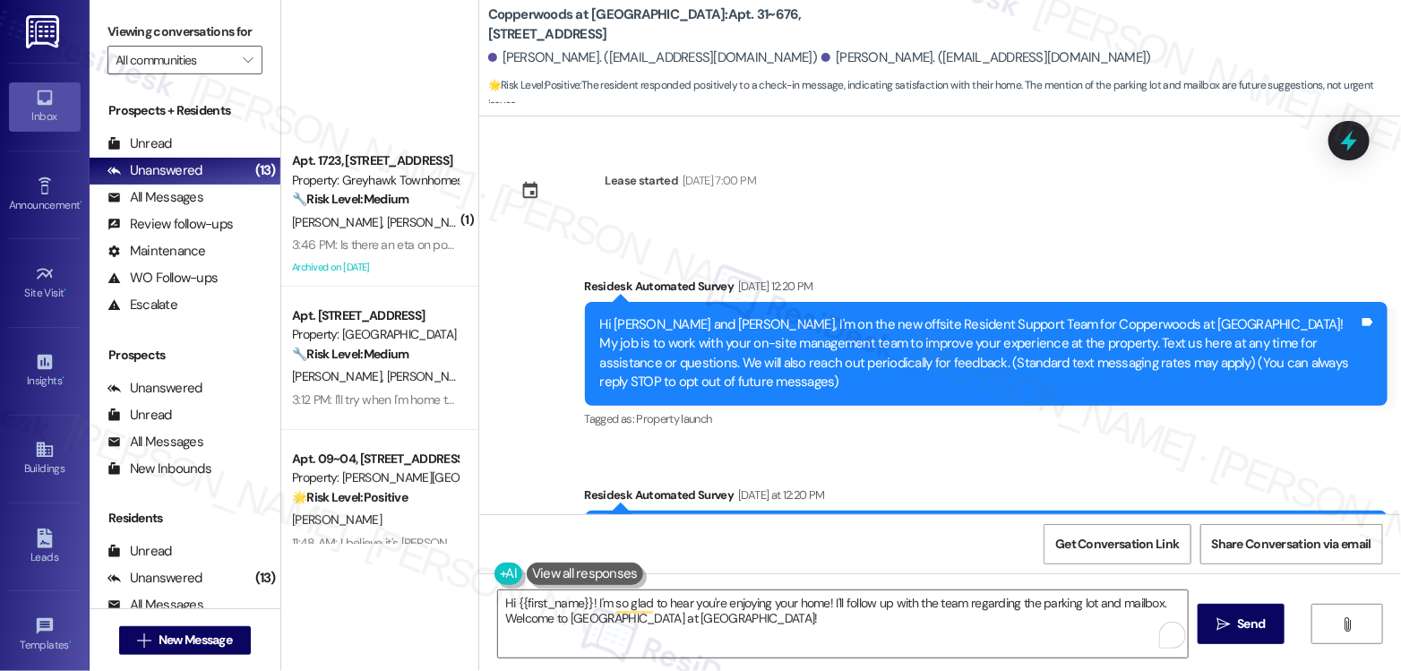
scroll to position [215, 0]
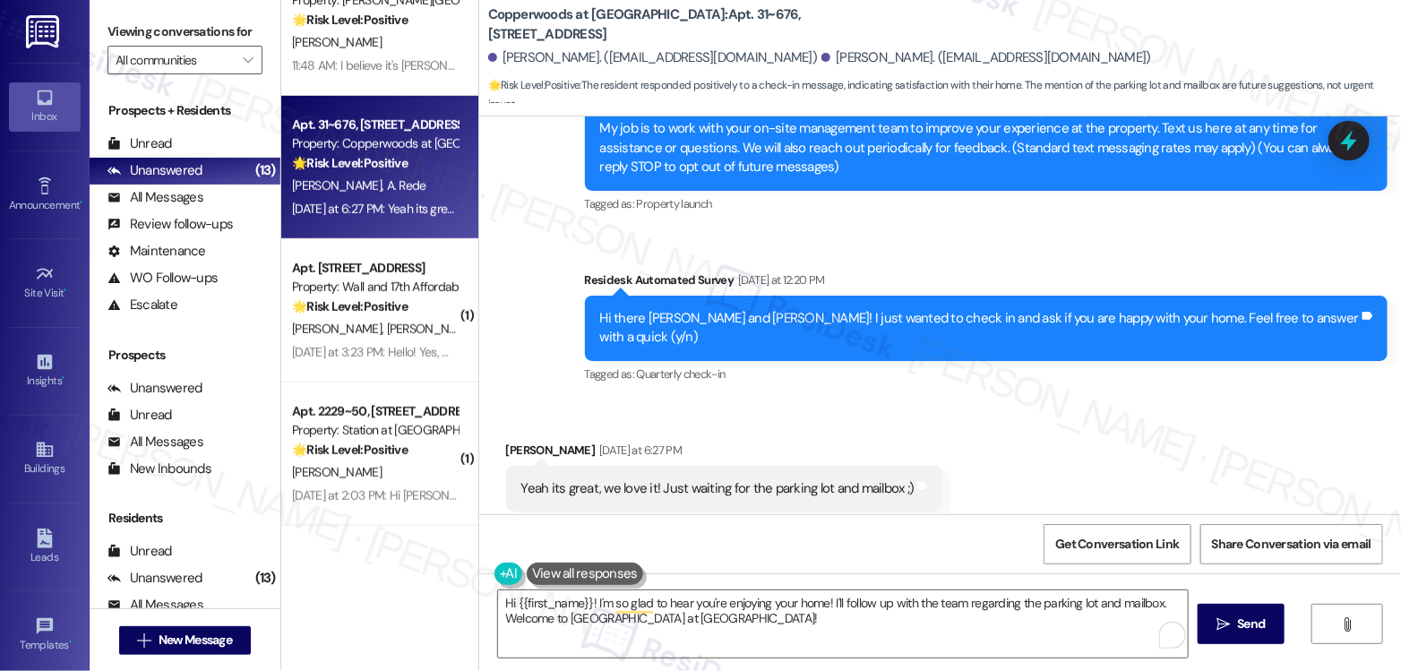
click at [709, 466] on div "Yeah its great, we love it! Just waiting for the parking lot and mailbox ;) Tag…" at bounding box center [724, 489] width 437 height 46
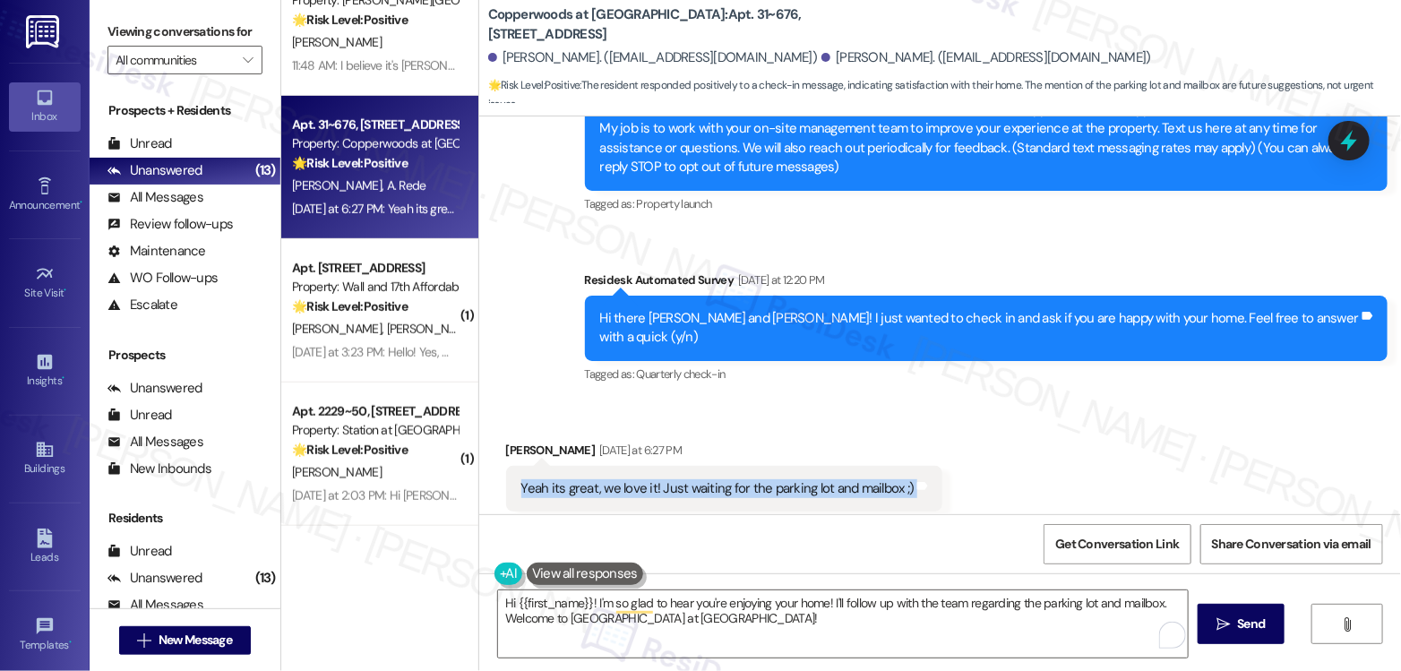
click at [709, 466] on div "Yeah its great, we love it! Just waiting for the parking lot and mailbox ;) Tag…" at bounding box center [724, 489] width 437 height 46
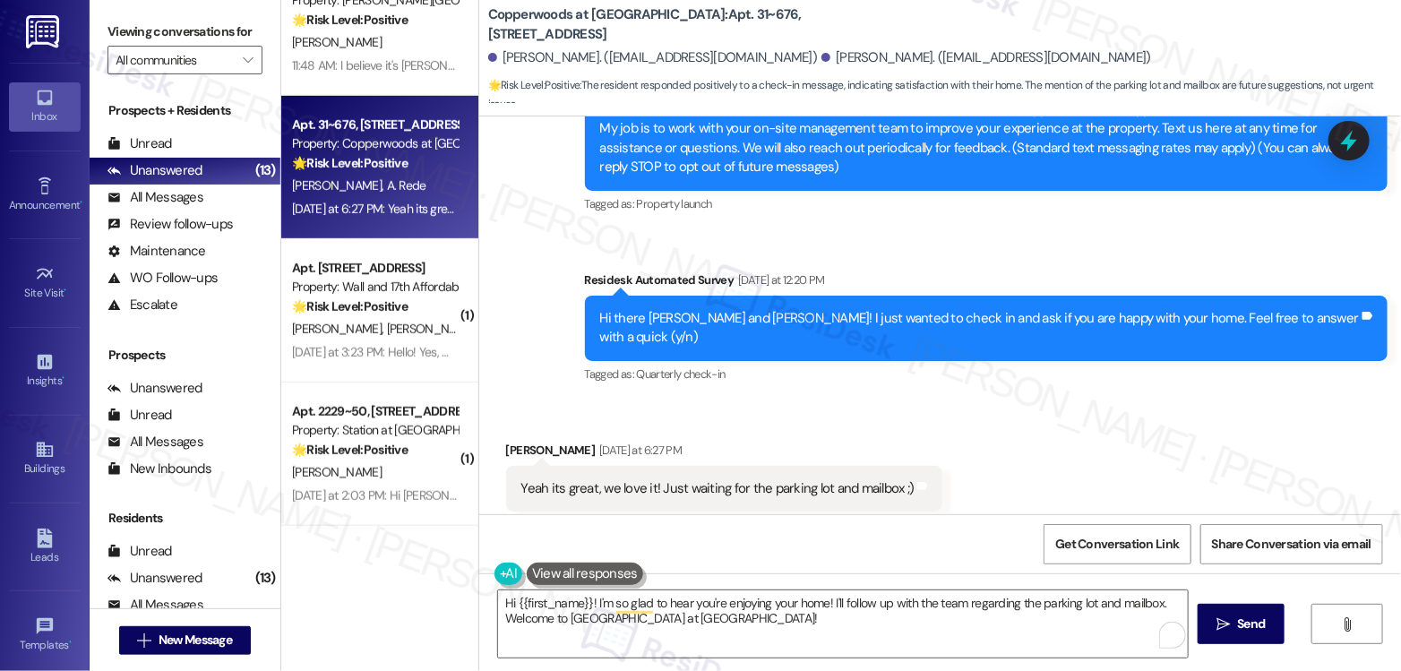
click at [524, 441] on div "[PERSON_NAME] [DATE] at 6:27 PM" at bounding box center [724, 453] width 437 height 25
